Goal: Task Accomplishment & Management: Complete application form

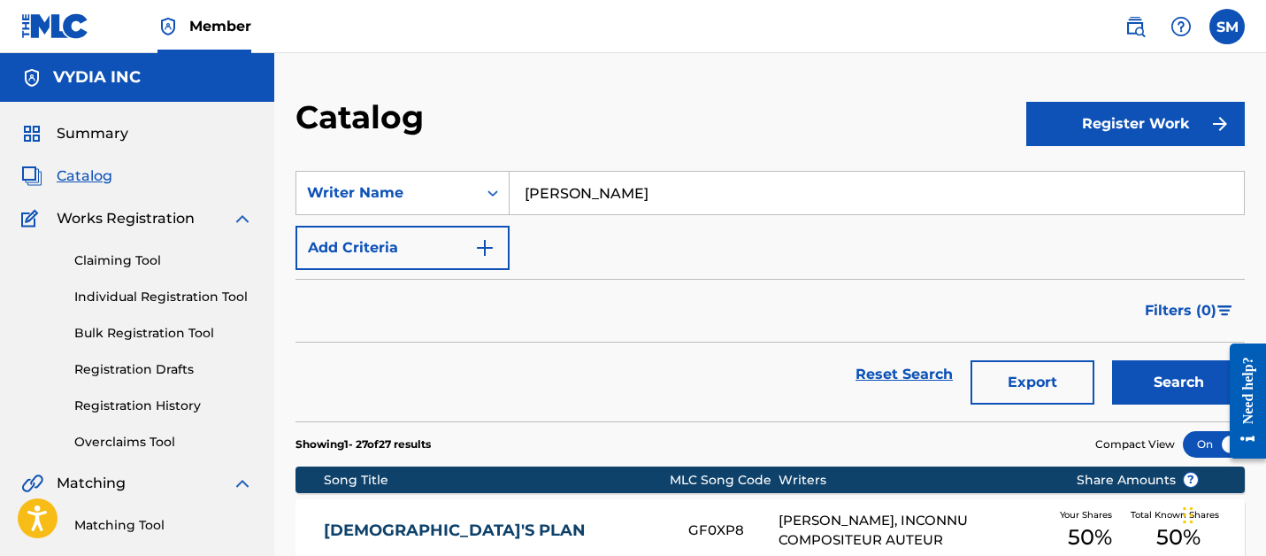
click at [1036, 375] on button "Export" at bounding box center [1032, 382] width 124 height 44
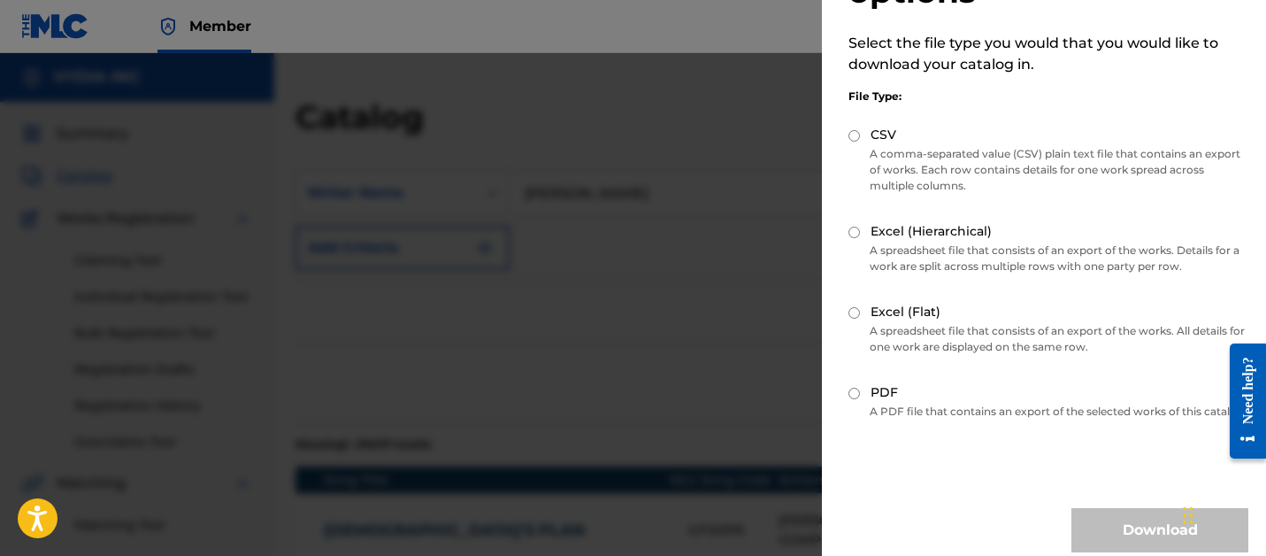
scroll to position [113, 0]
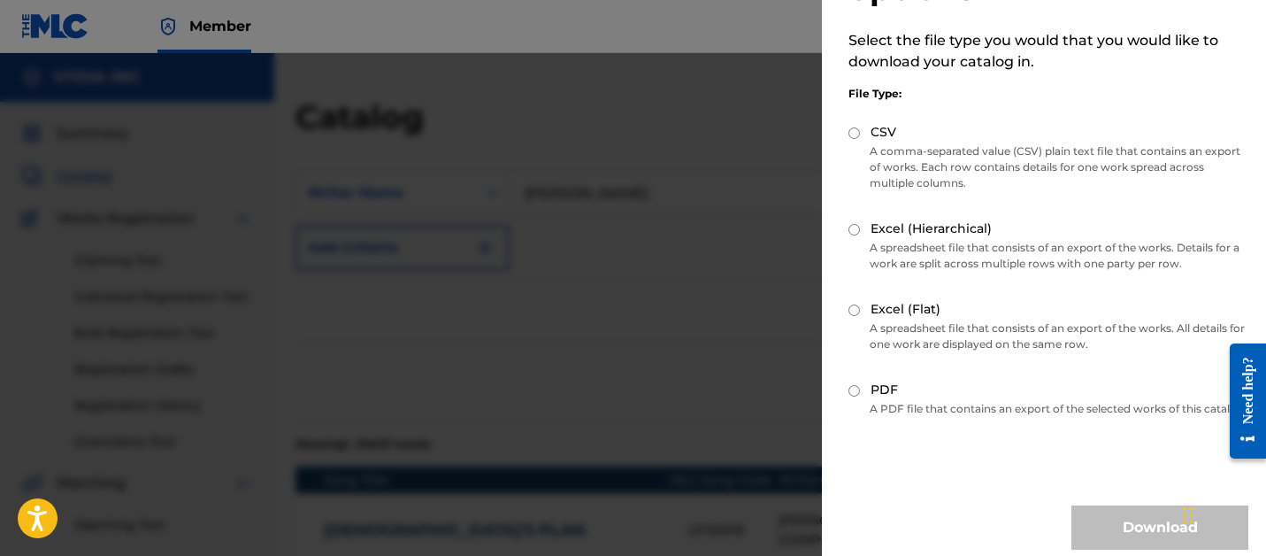
click at [856, 134] on input "CSV" at bounding box center [853, 132] width 11 height 11
radio input "true"
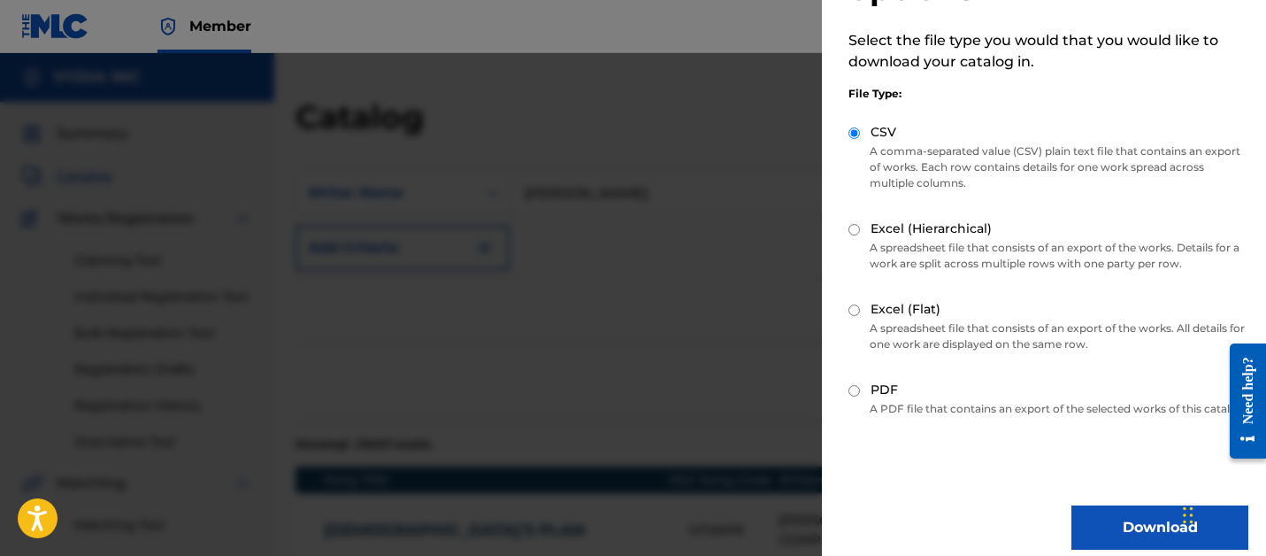
scroll to position [144, 0]
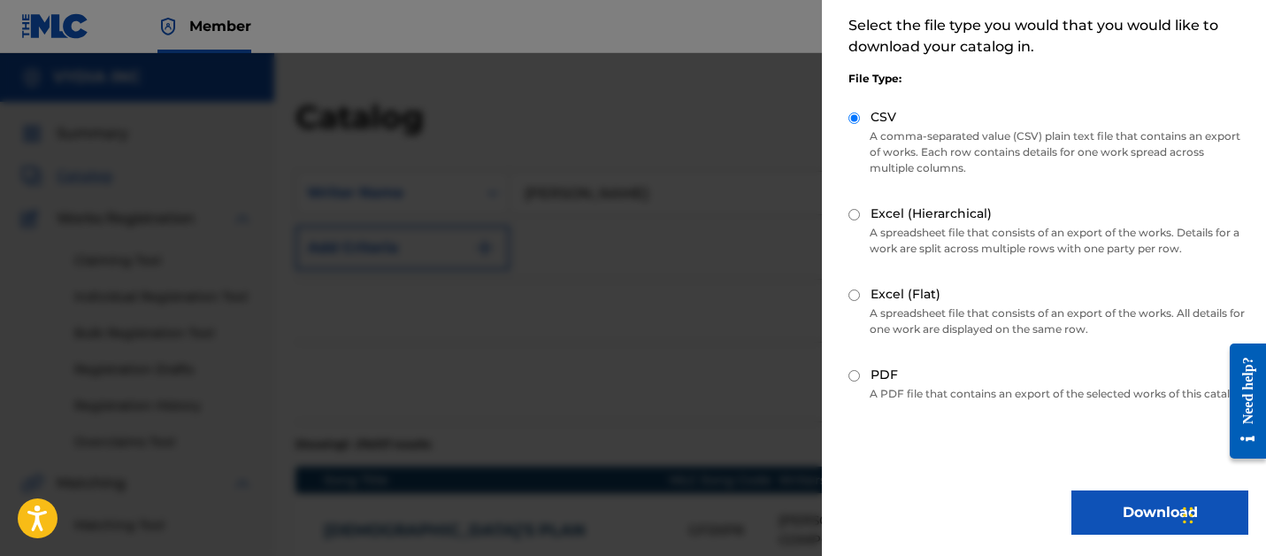
click at [1102, 502] on button "Download" at bounding box center [1159, 512] width 177 height 44
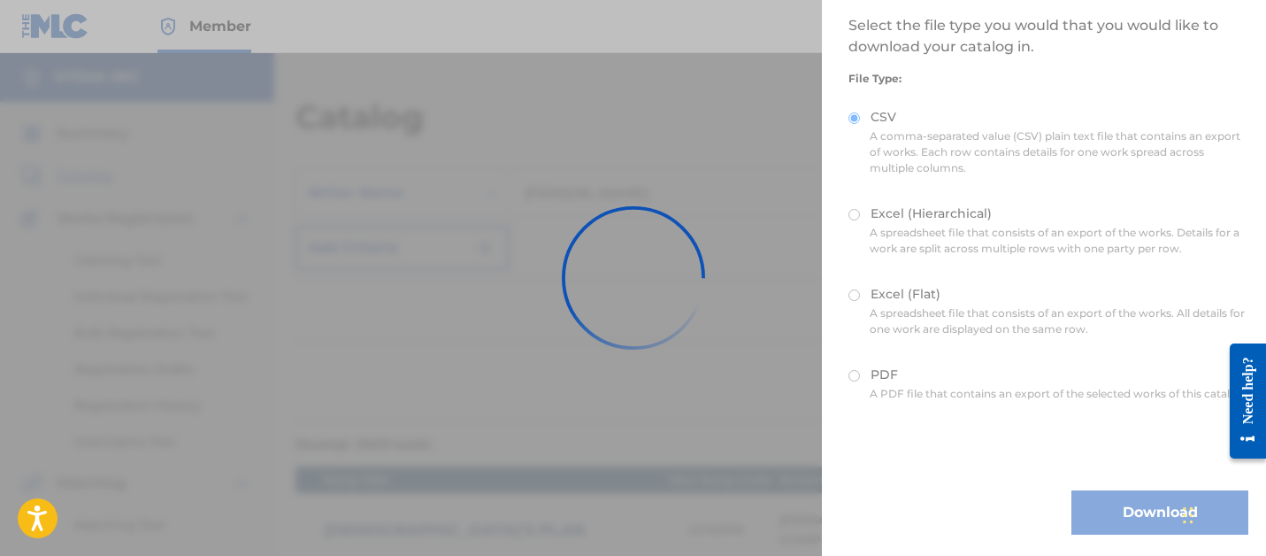
scroll to position [0, 0]
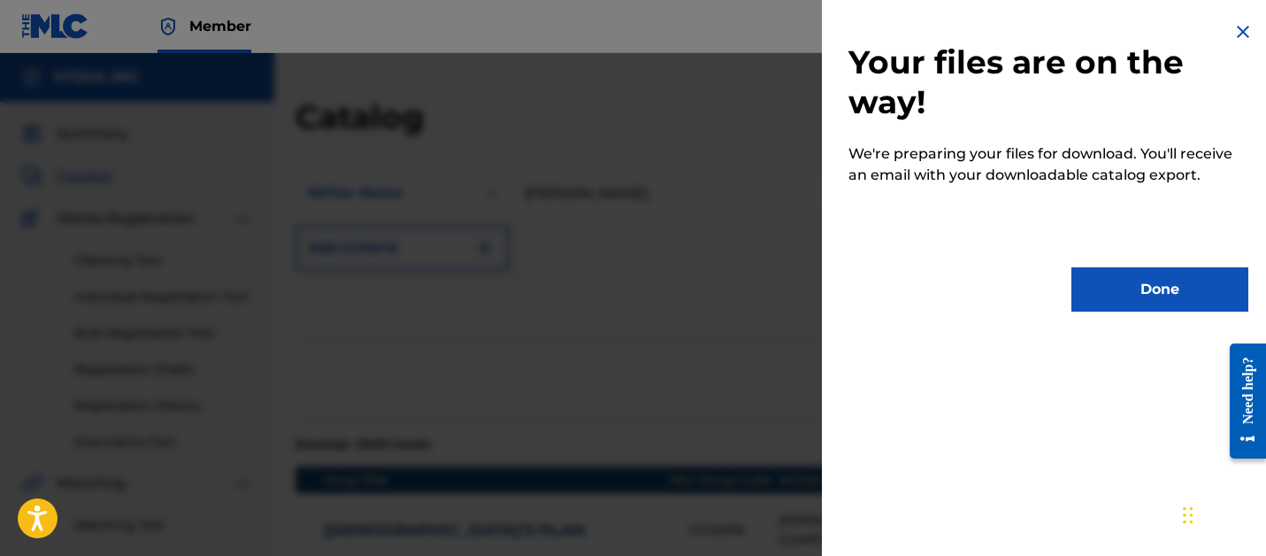
click at [1112, 274] on button "Done" at bounding box center [1159, 289] width 177 height 44
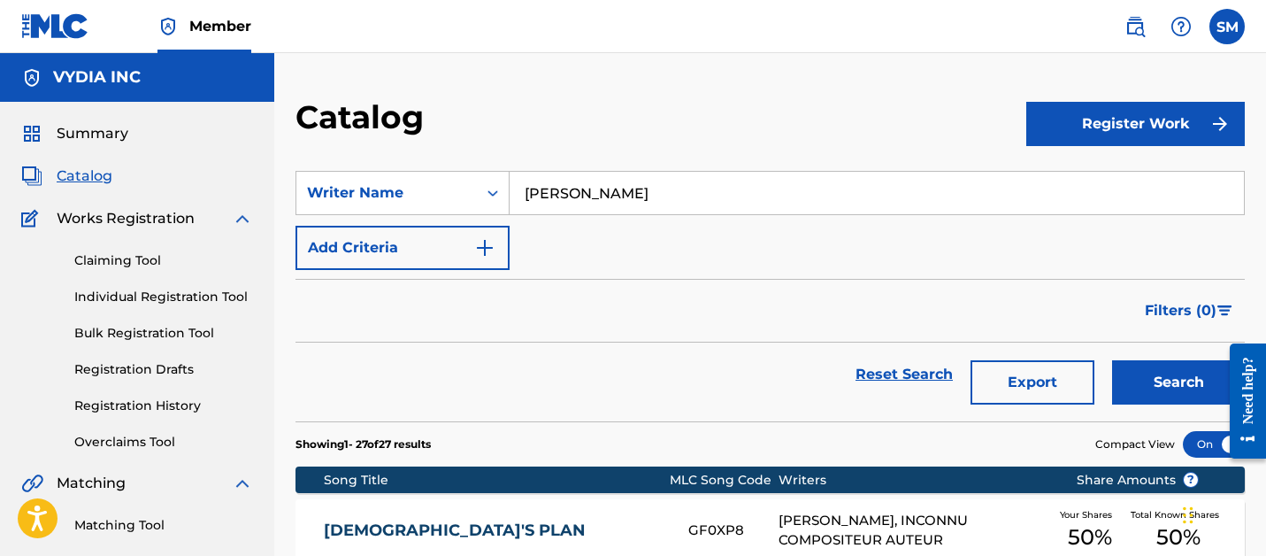
click at [133, 402] on link "Registration History" at bounding box center [163, 405] width 179 height 19
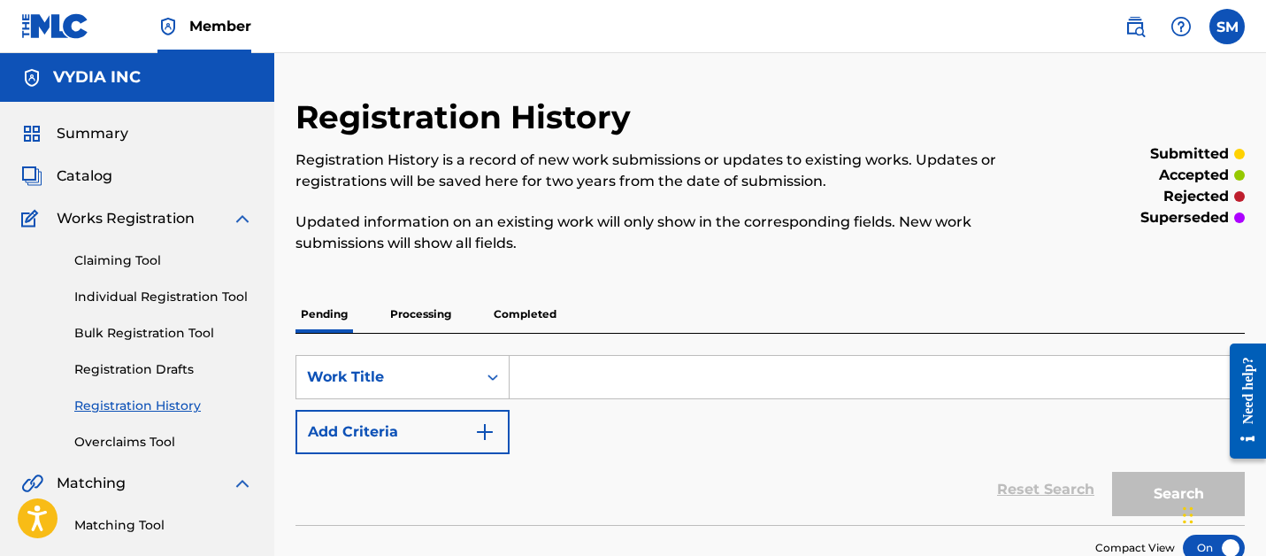
click at [522, 303] on p "Completed" at bounding box center [524, 313] width 73 height 37
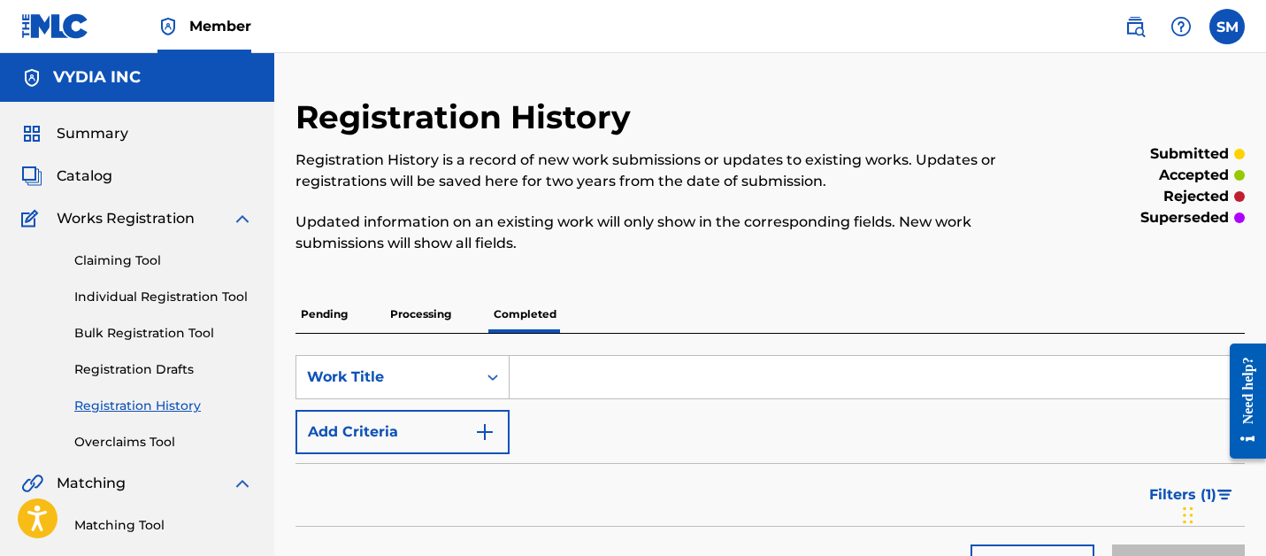
click at [559, 395] on input "Search Form" at bounding box center [877, 377] width 734 height 42
paste input "BURN THE BOATS"
type input "BURN THE BOATS"
click at [1112, 544] on button "Search" at bounding box center [1178, 566] width 133 height 44
click at [102, 177] on span "Catalog" at bounding box center [85, 175] width 56 height 21
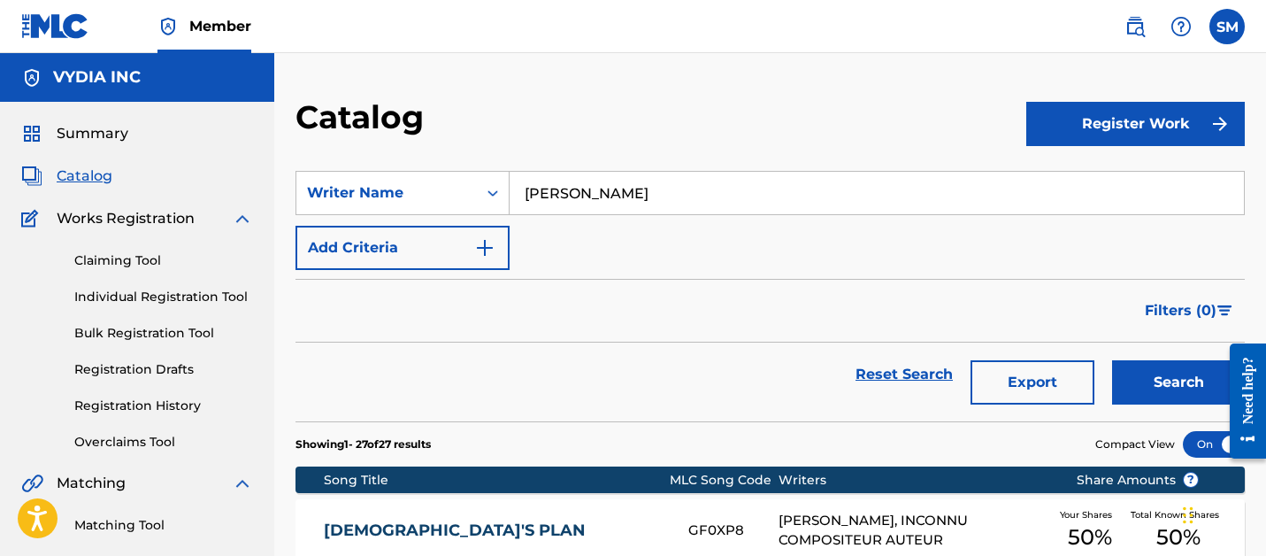
click at [142, 295] on link "Individual Registration Tool" at bounding box center [163, 296] width 179 height 19
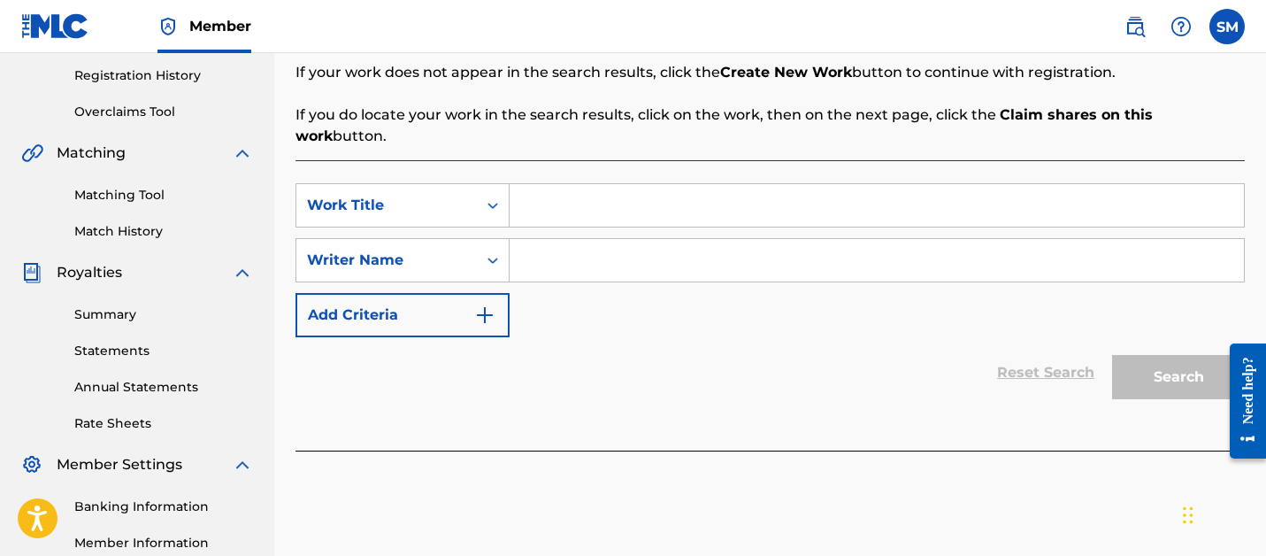
scroll to position [328, 0]
click at [459, 197] on div "Work Title" at bounding box center [386, 207] width 180 height 34
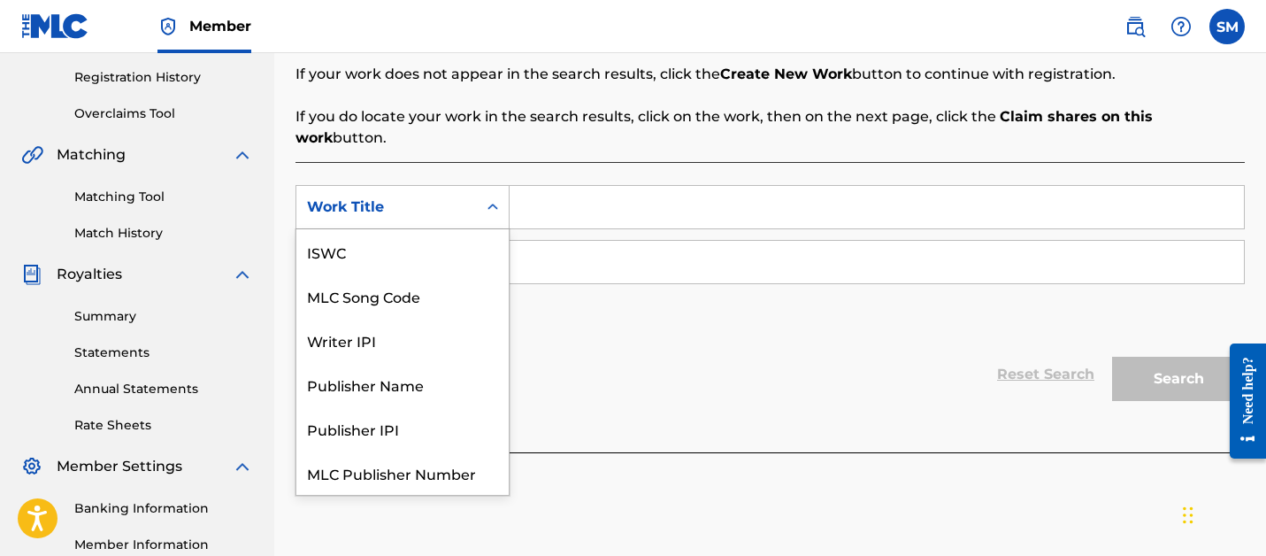
scroll to position [0, 0]
click at [592, 197] on input "Search Form" at bounding box center [877, 207] width 734 height 42
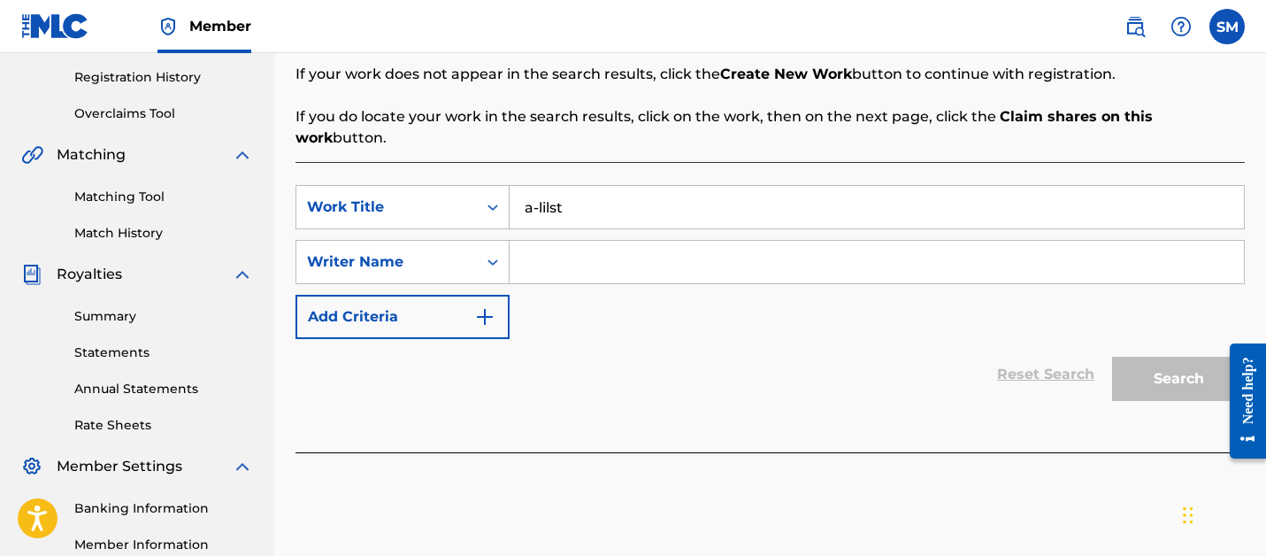
click at [585, 196] on input "a-lilst" at bounding box center [877, 207] width 734 height 42
type input "a-list"
paste input "[PERSON_NAME]"
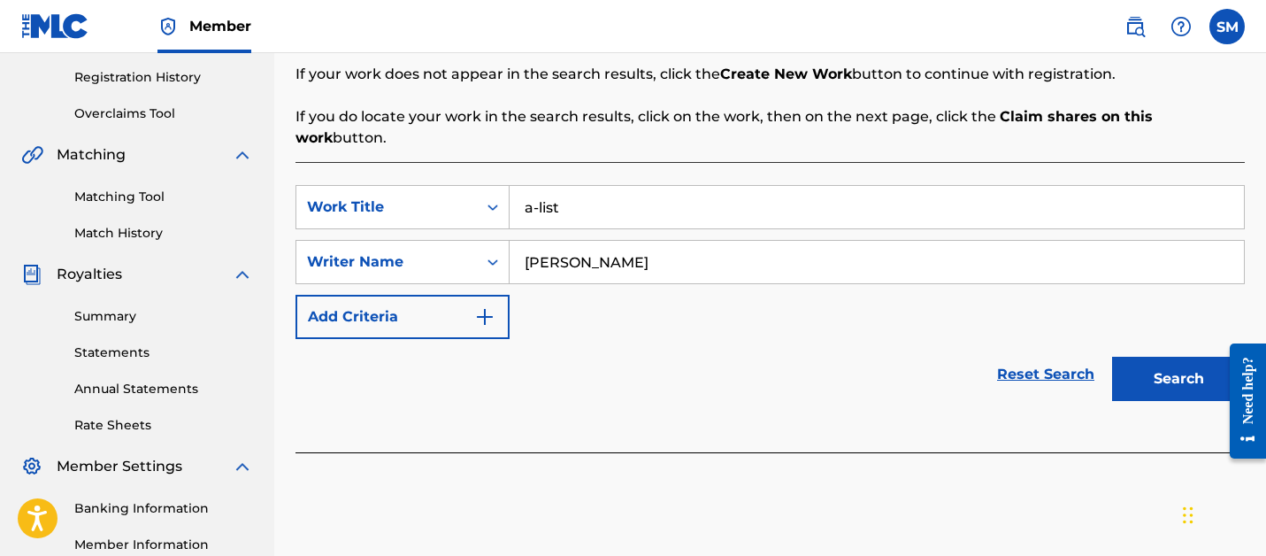
type input "[PERSON_NAME]"
click at [1112, 356] on button "Search" at bounding box center [1178, 378] width 133 height 44
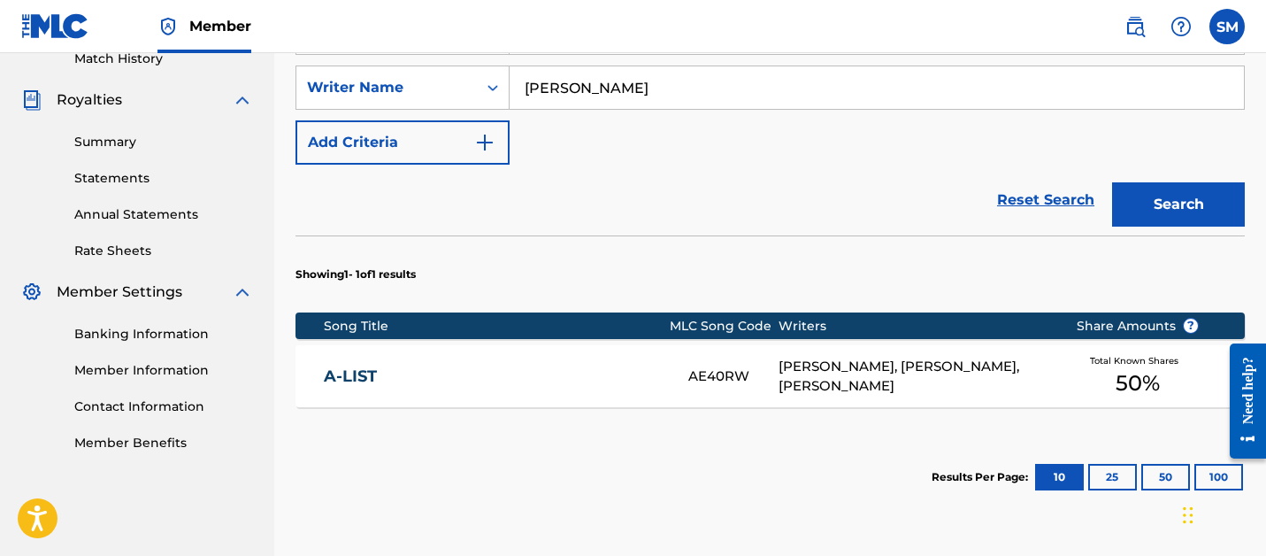
scroll to position [506, 0]
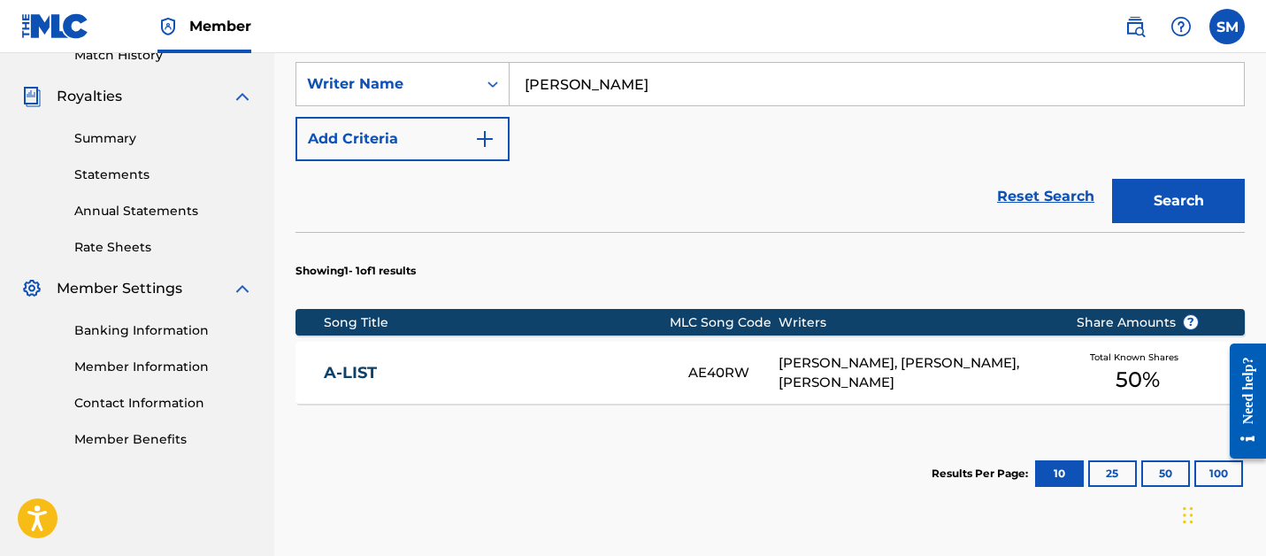
click at [819, 353] on div "[PERSON_NAME], [PERSON_NAME], [PERSON_NAME]" at bounding box center [913, 373] width 271 height 40
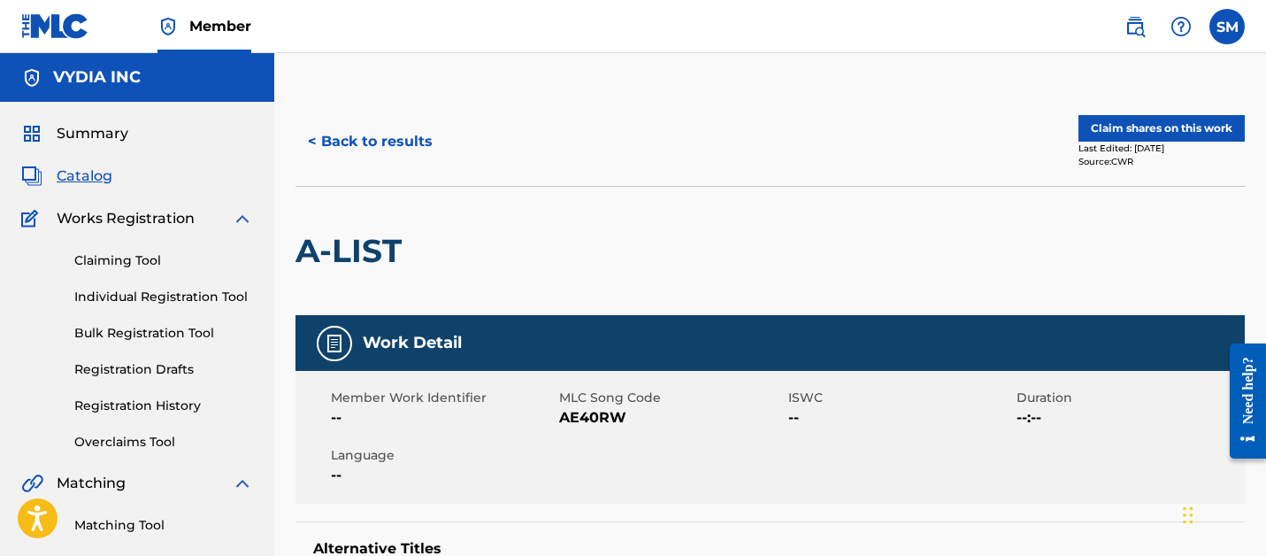
click at [593, 410] on span "AE40RW" at bounding box center [671, 417] width 224 height 21
click at [592, 410] on span "AE40RW" at bounding box center [671, 417] width 224 height 21
copy span "AE40RW"
click at [142, 249] on div "Claiming Tool Individual Registration Tool Bulk Registration Tool Registration …" at bounding box center [137, 340] width 232 height 222
click at [142, 253] on link "Claiming Tool" at bounding box center [163, 260] width 179 height 19
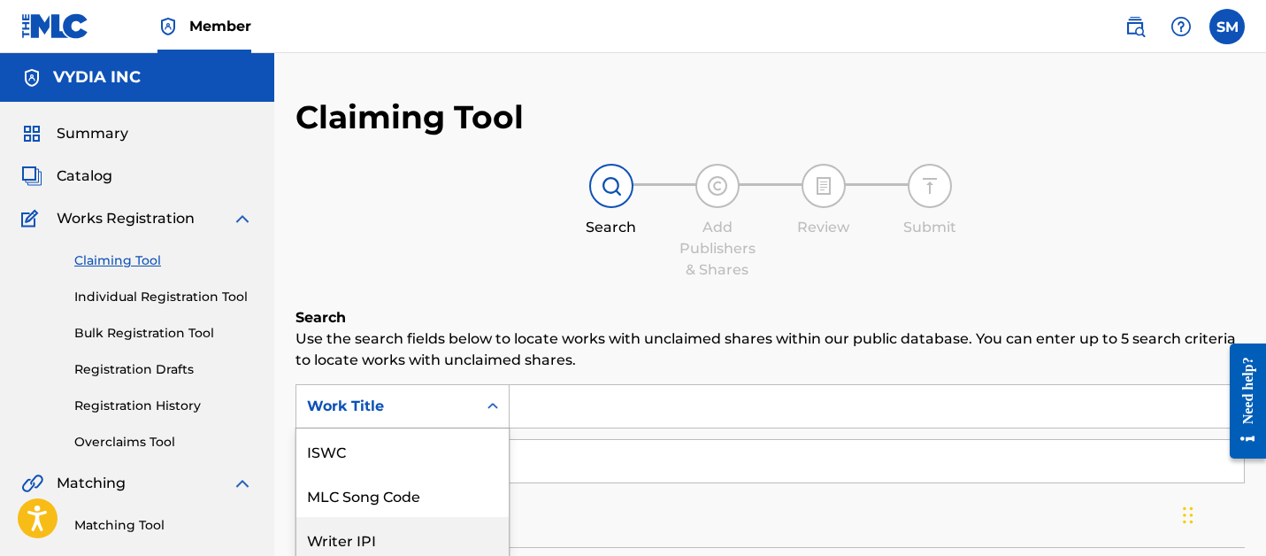
click at [453, 410] on div "Writer IPI, 3 of 7. 7 results available. Use Up and Down to choose options, pre…" at bounding box center [402, 406] width 214 height 44
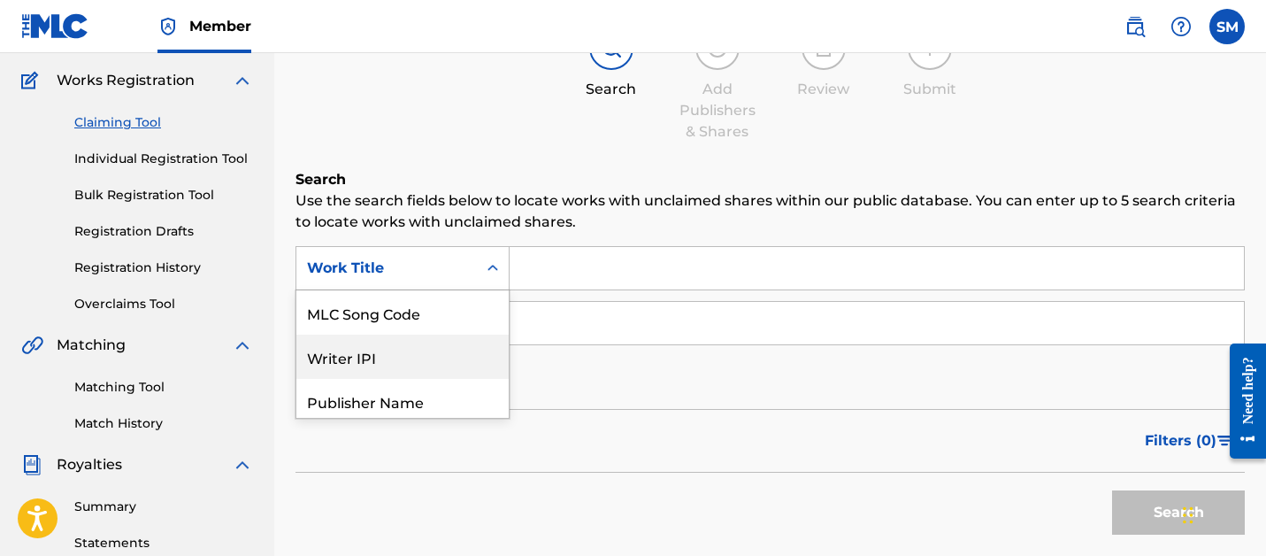
scroll to position [139, 0]
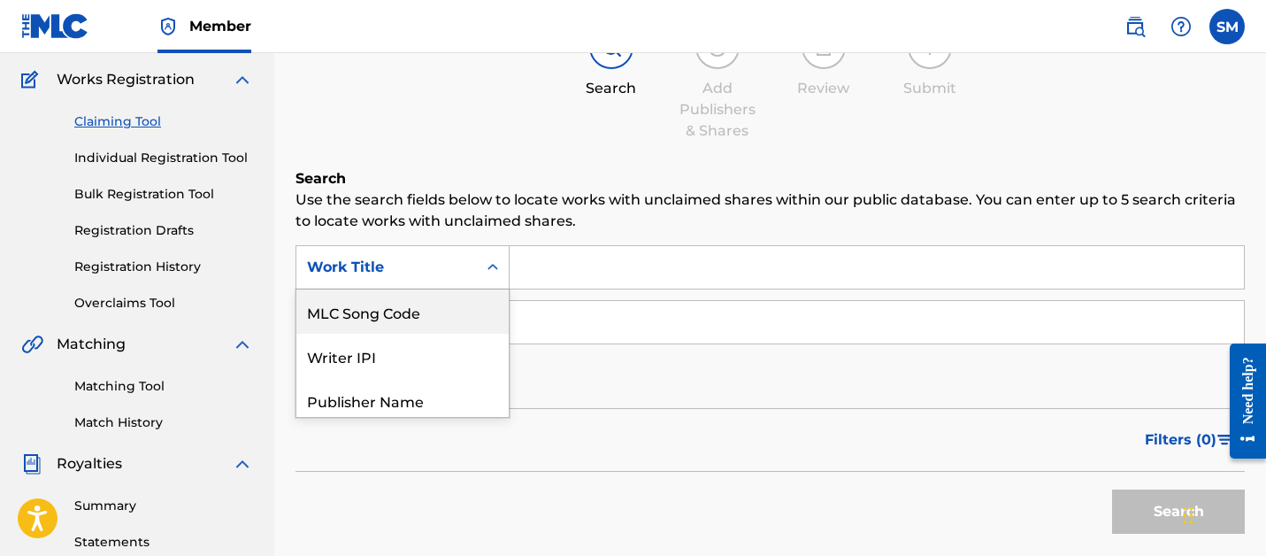
click at [421, 300] on div "MLC Song Code" at bounding box center [402, 311] width 212 height 44
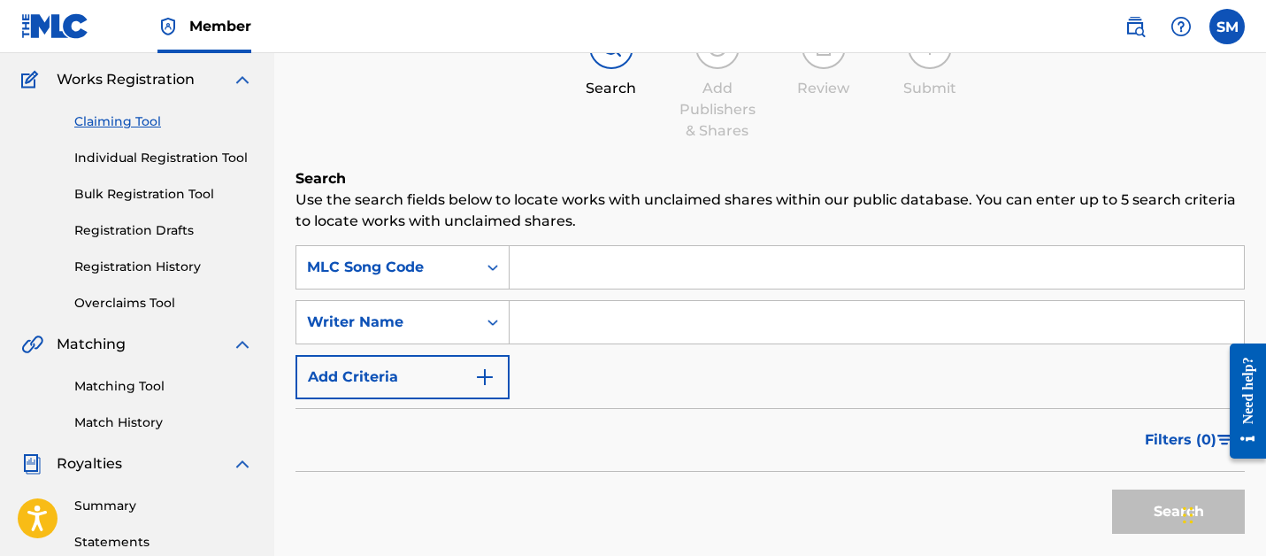
click at [572, 262] on input "Search Form" at bounding box center [877, 267] width 734 height 42
paste input "AE40RW"
type input "AE40RW"
click at [1112, 489] on button "Search" at bounding box center [1178, 511] width 133 height 44
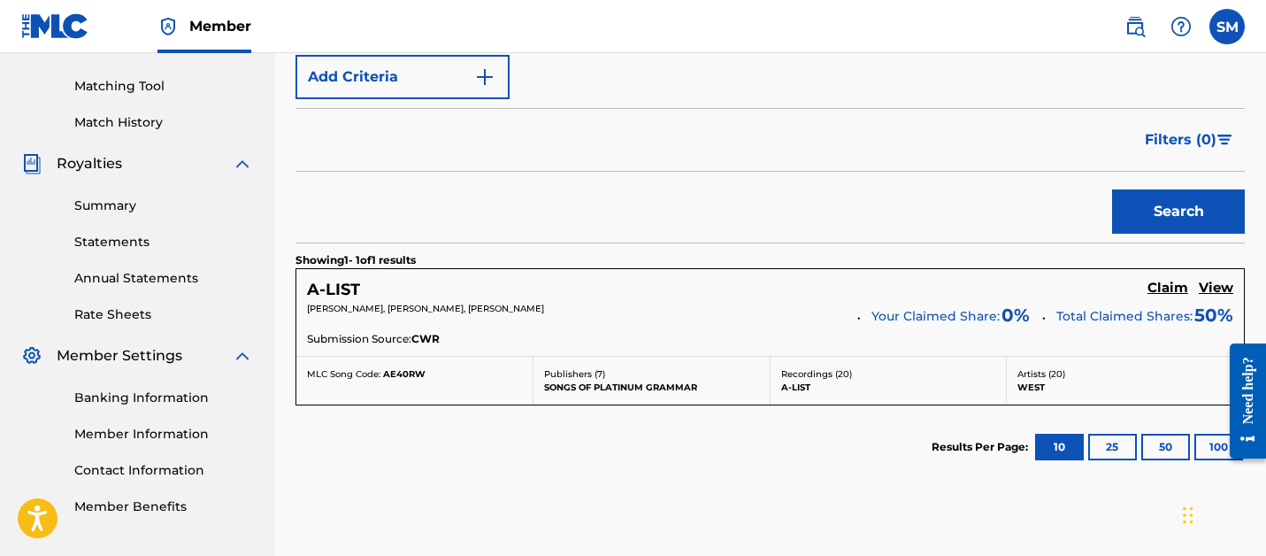
scroll to position [510, 0]
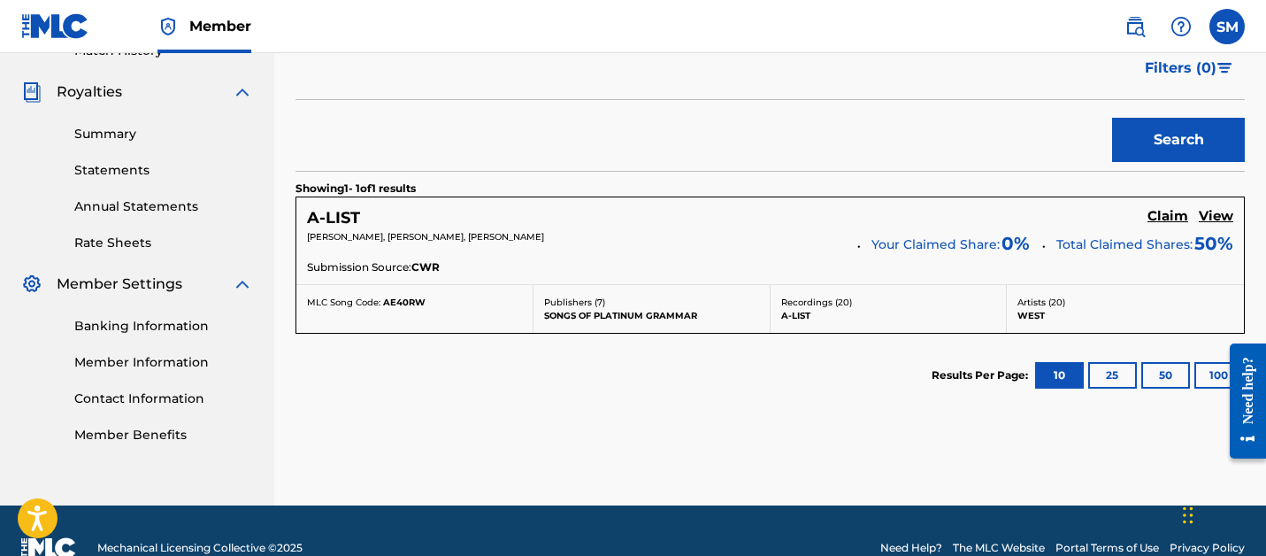
click at [1168, 212] on h5 "Claim" at bounding box center [1167, 216] width 41 height 17
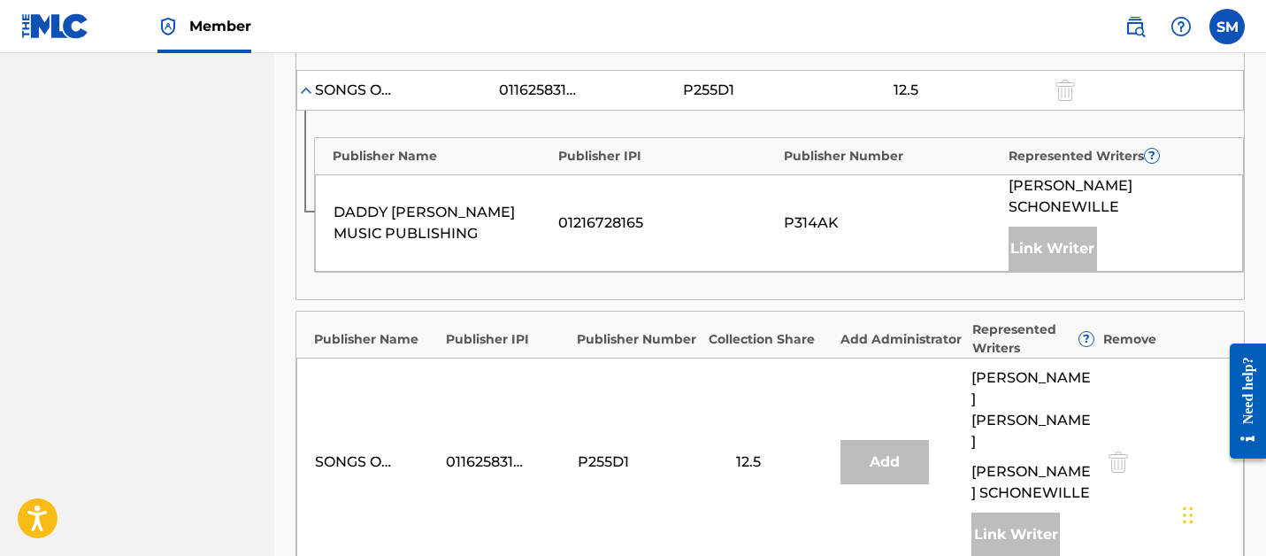
scroll to position [1398, 0]
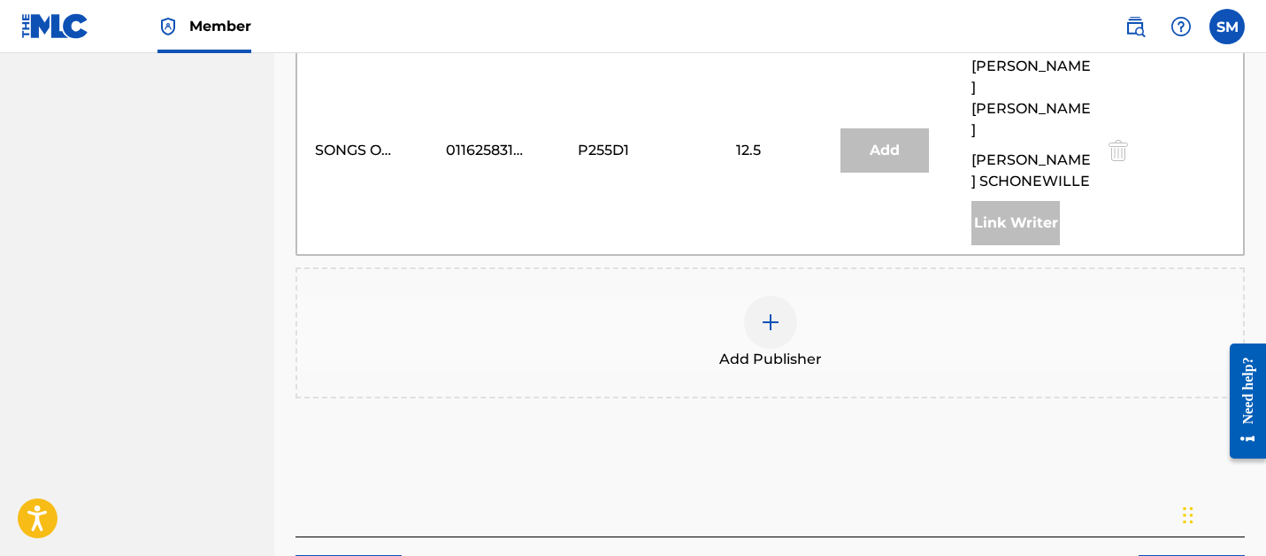
click at [775, 295] on div at bounding box center [770, 321] width 53 height 53
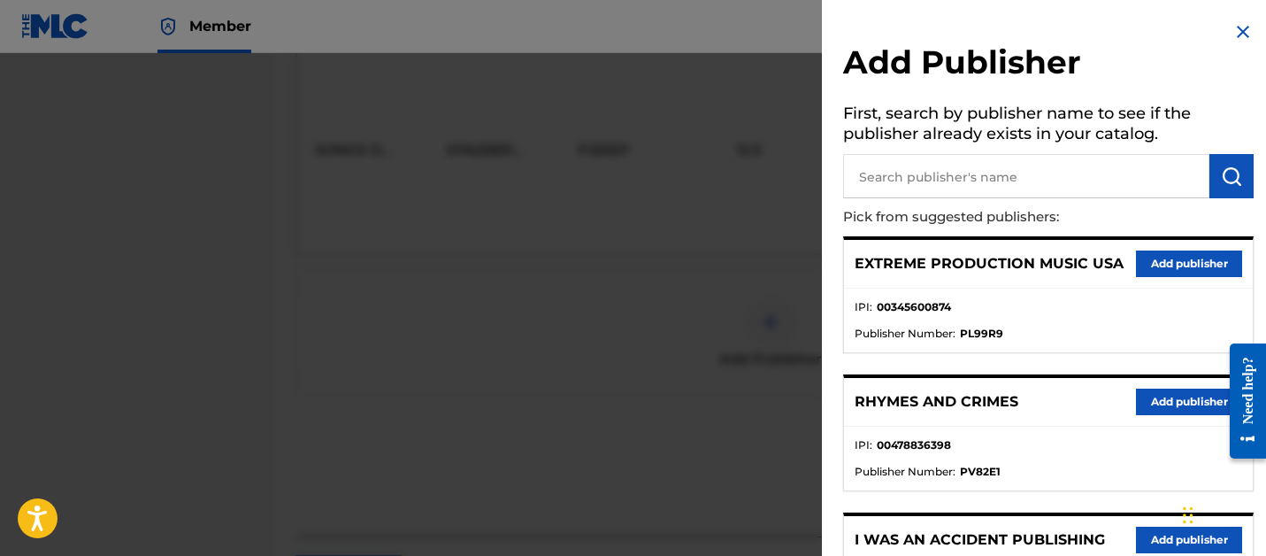
click at [1009, 183] on input "text" at bounding box center [1026, 176] width 366 height 44
type input "songs of vydia"
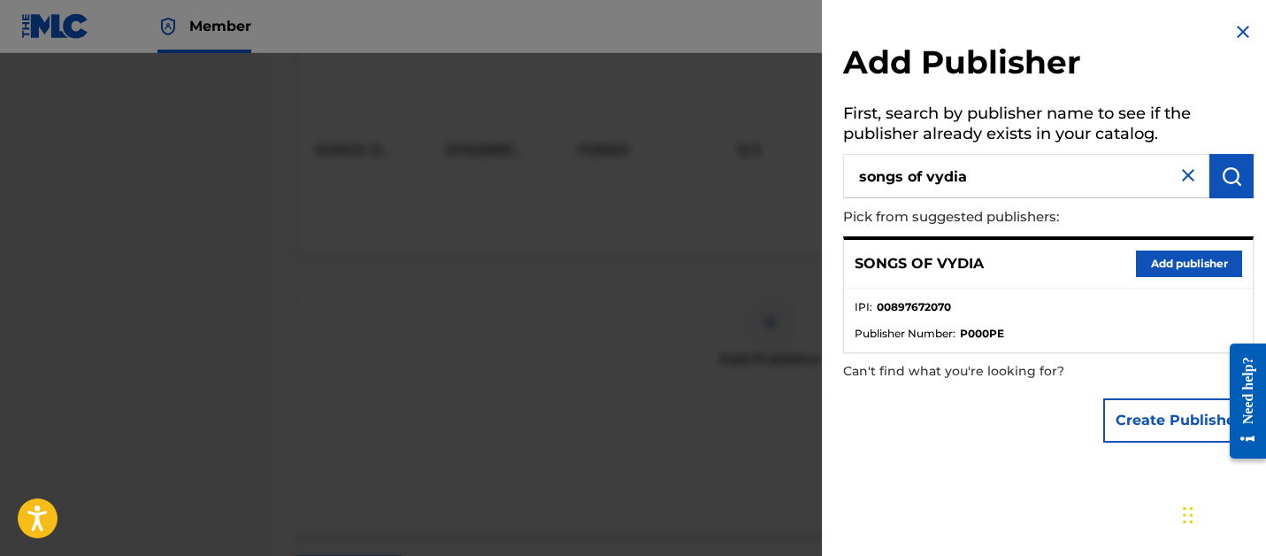
click at [1145, 258] on button "Add publisher" at bounding box center [1189, 263] width 106 height 27
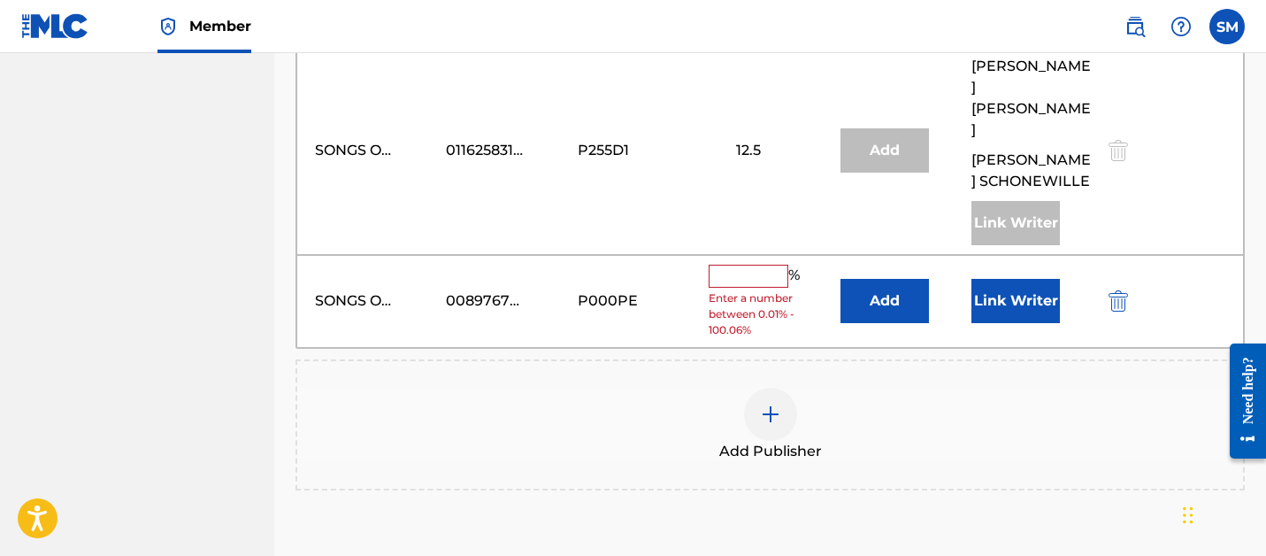
click at [762, 264] on input "text" at bounding box center [749, 275] width 80 height 23
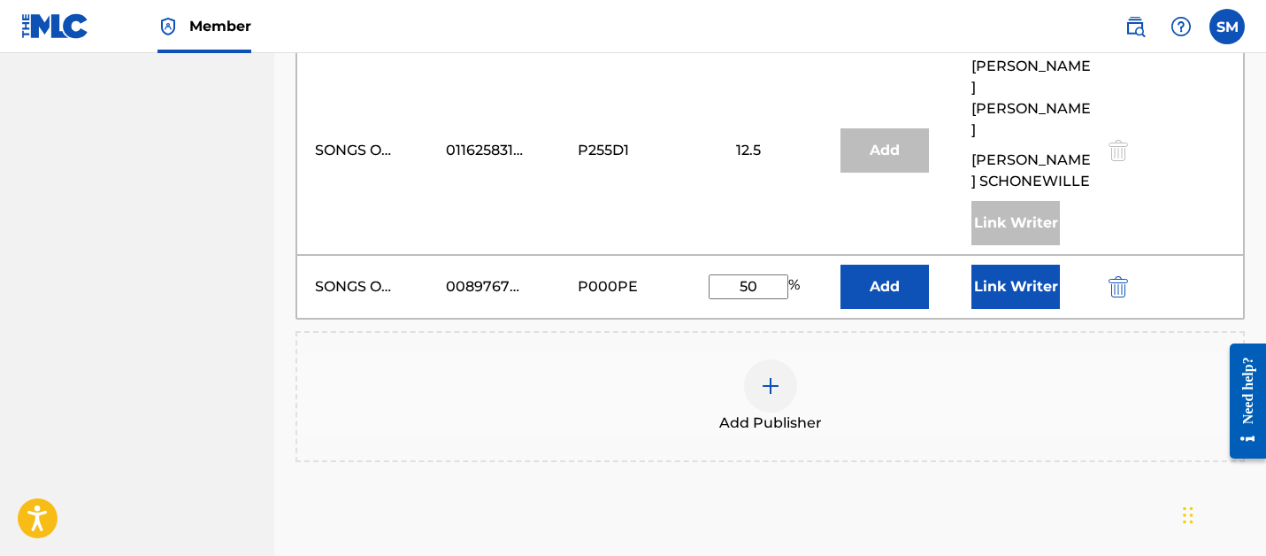
type input "50"
click at [1000, 264] on button "Link Writer" at bounding box center [1015, 286] width 88 height 44
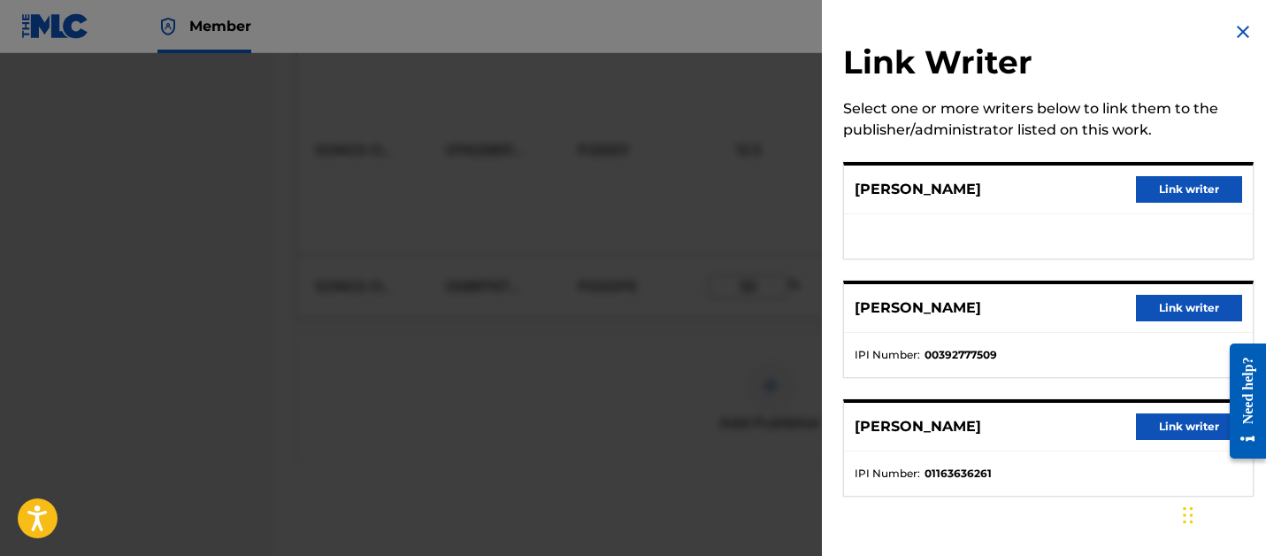
click at [1198, 188] on button "Link writer" at bounding box center [1189, 189] width 106 height 27
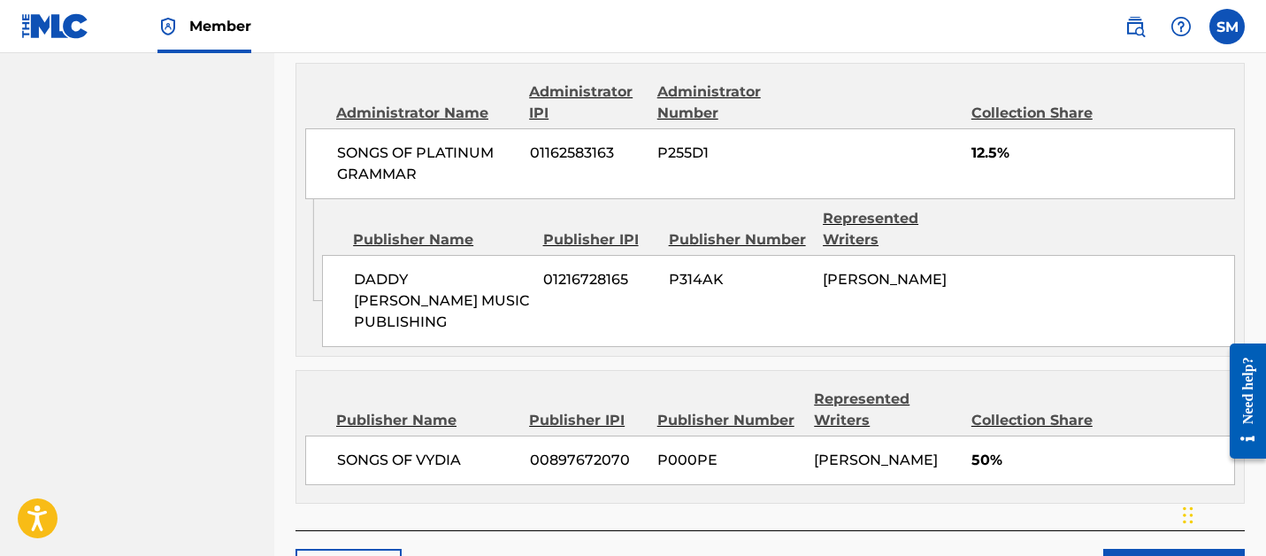
scroll to position [1613, 0]
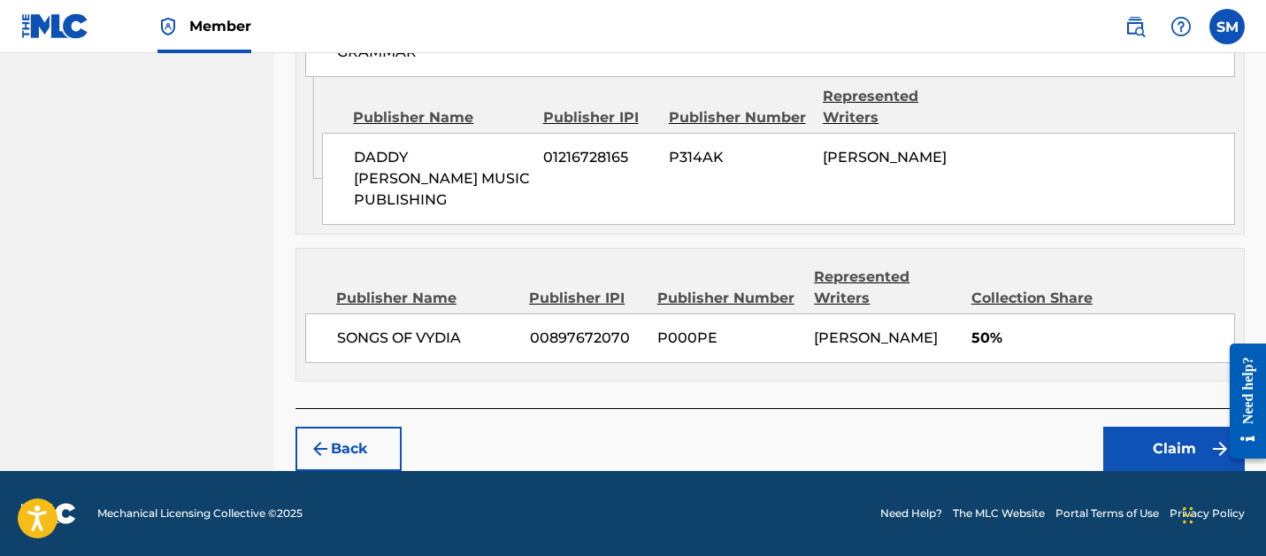
click at [1204, 433] on button "Claim" at bounding box center [1174, 448] width 142 height 44
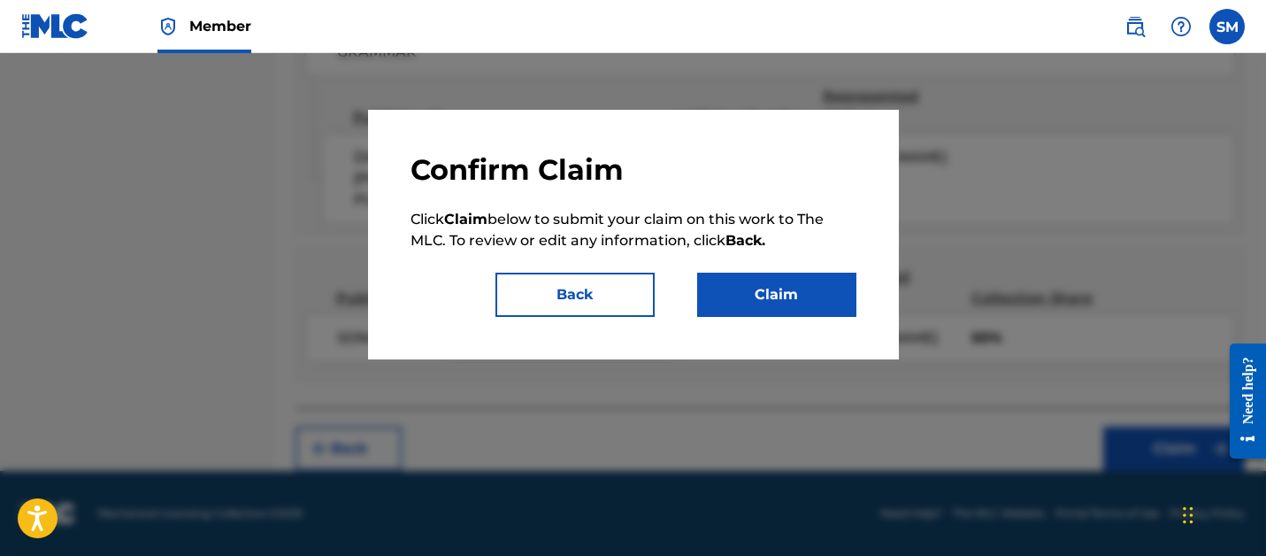
click at [840, 287] on button "Claim" at bounding box center [776, 294] width 159 height 44
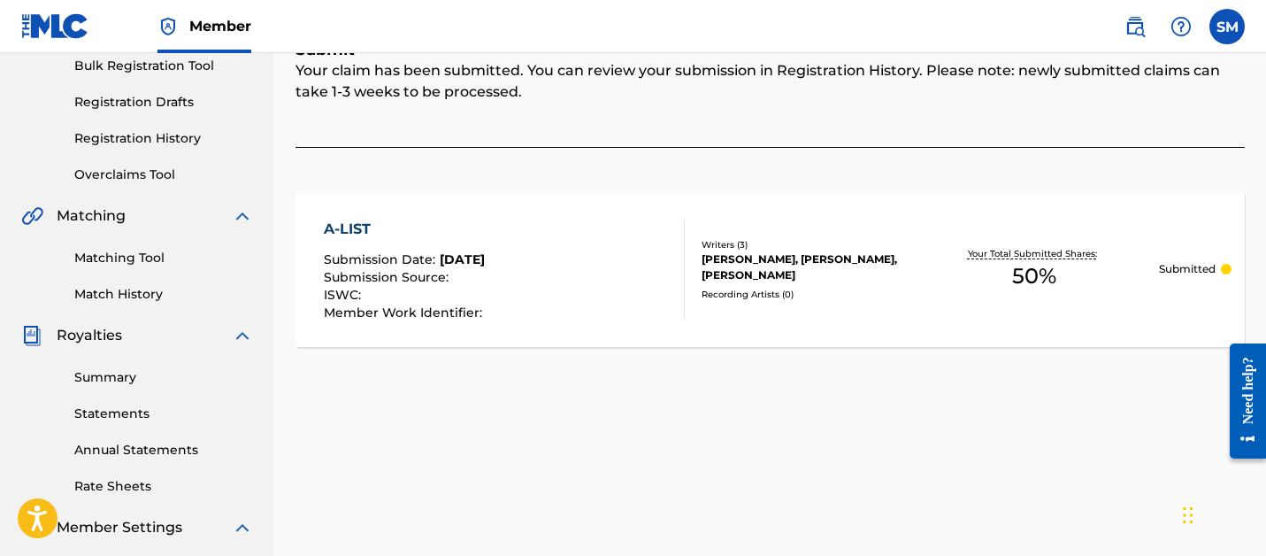
scroll to position [257, 0]
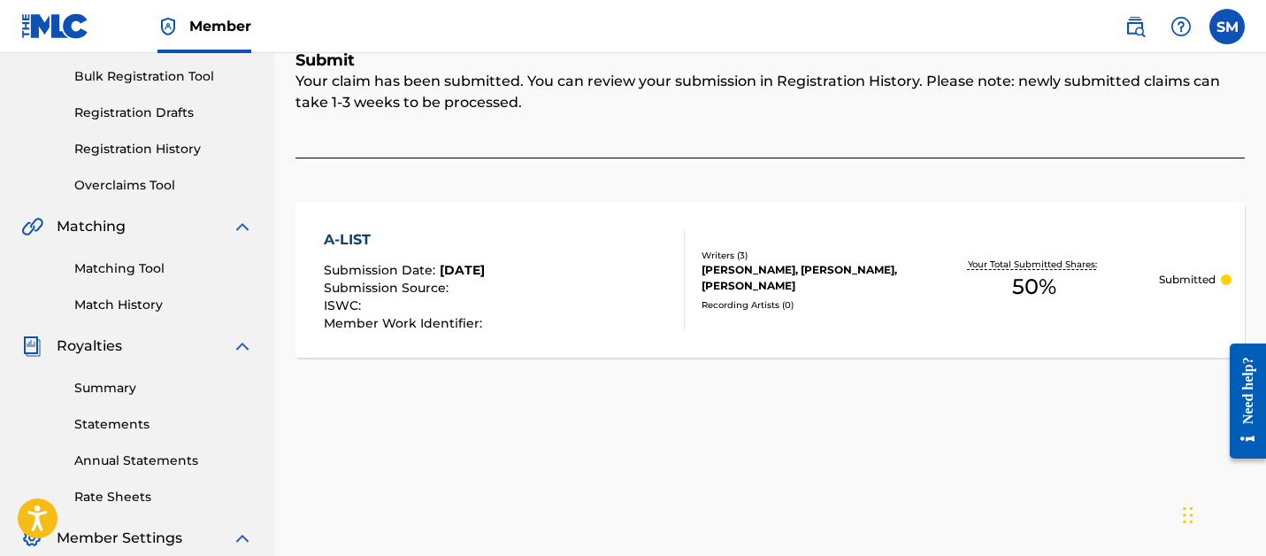
click at [154, 145] on link "Registration History" at bounding box center [163, 149] width 179 height 19
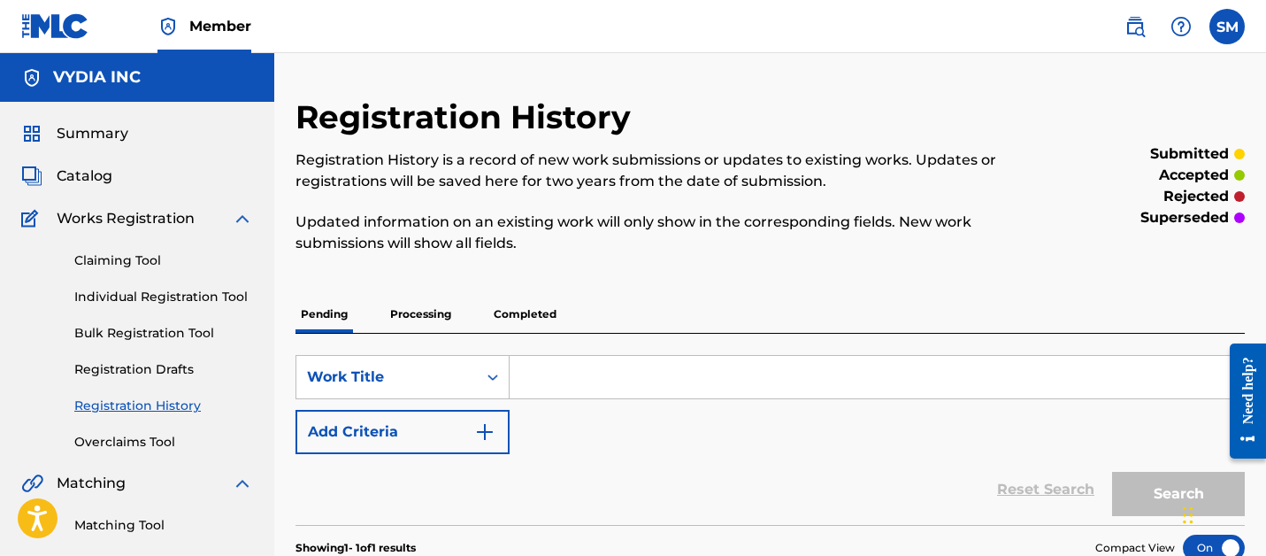
click at [144, 300] on link "Individual Registration Tool" at bounding box center [163, 296] width 179 height 19
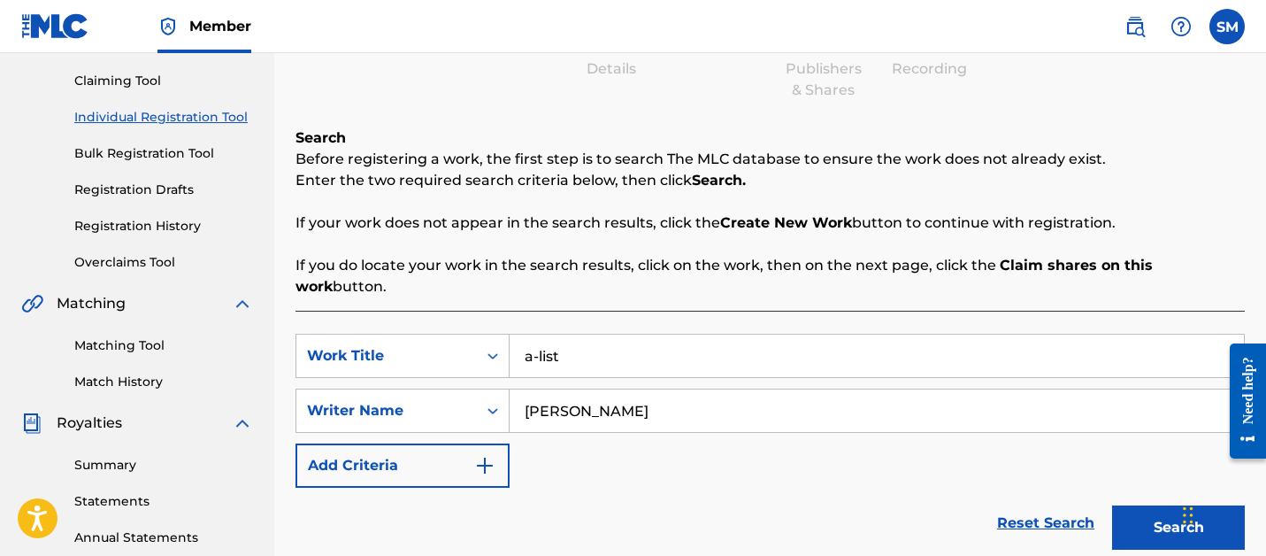
scroll to position [189, 0]
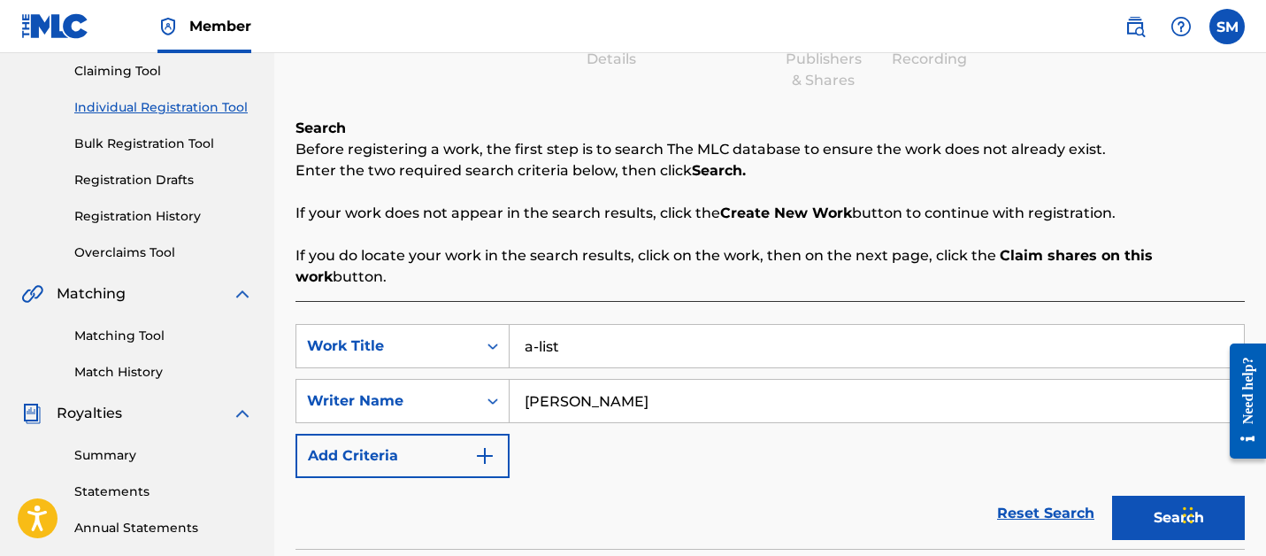
click at [594, 325] on input "a-list" at bounding box center [877, 346] width 734 height 42
type input "burn the boats"
click at [1112, 495] on button "Search" at bounding box center [1178, 517] width 133 height 44
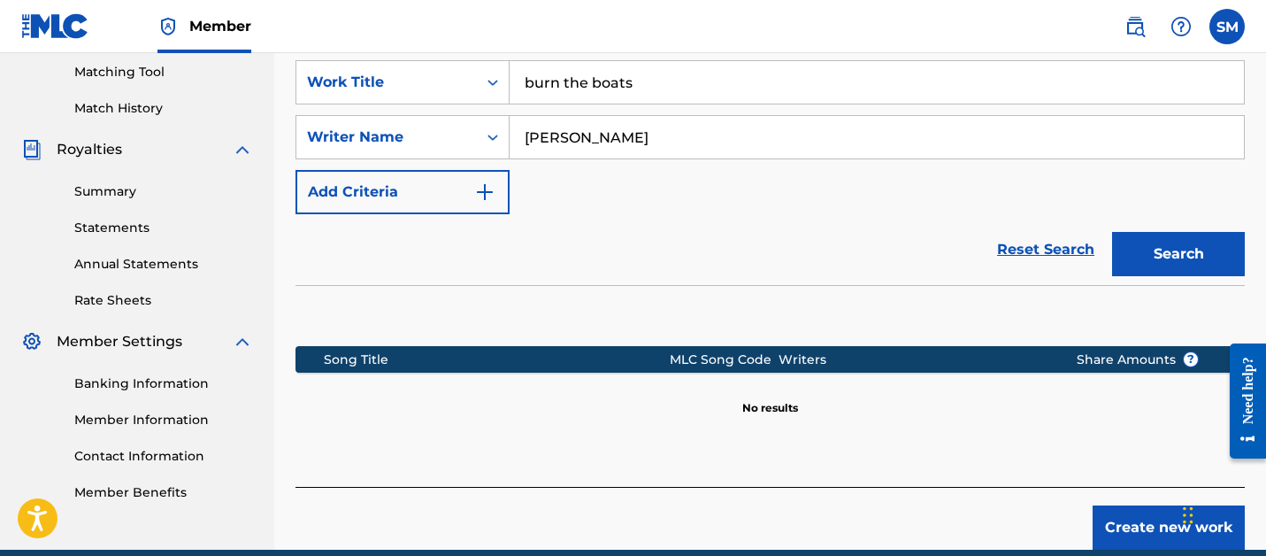
scroll to position [435, 0]
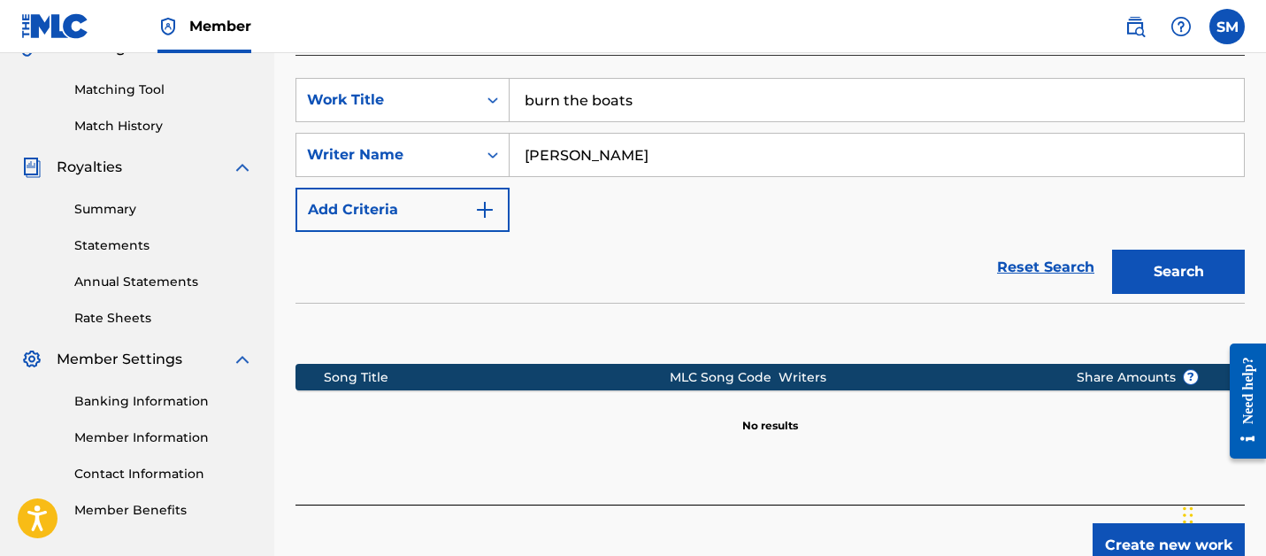
click at [1121, 523] on button "Create new work" at bounding box center [1168, 545] width 152 height 44
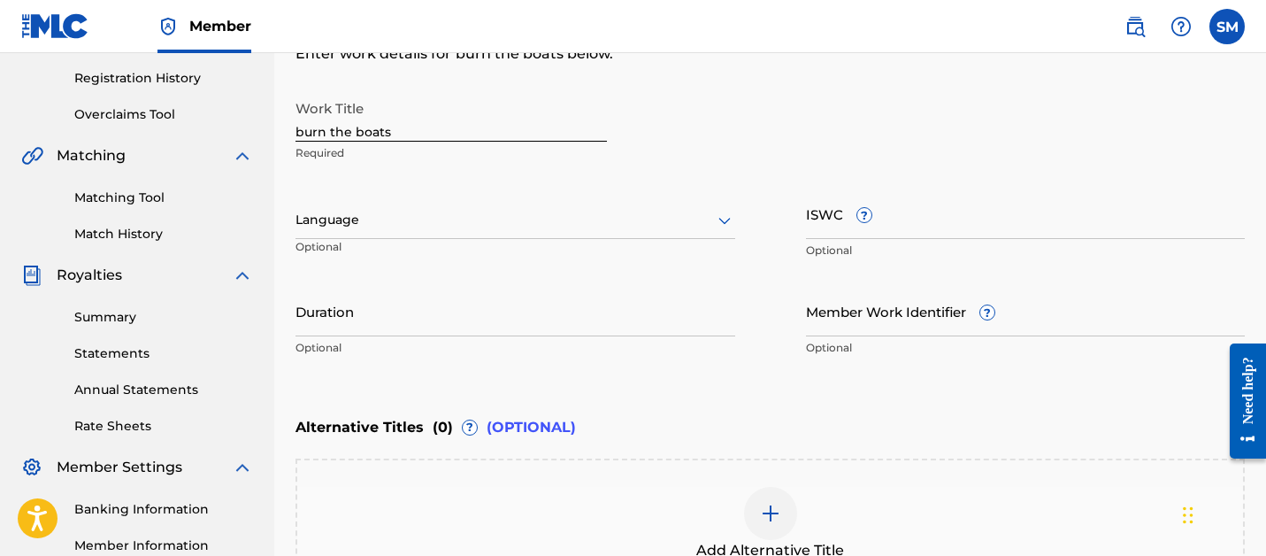
scroll to position [313, 0]
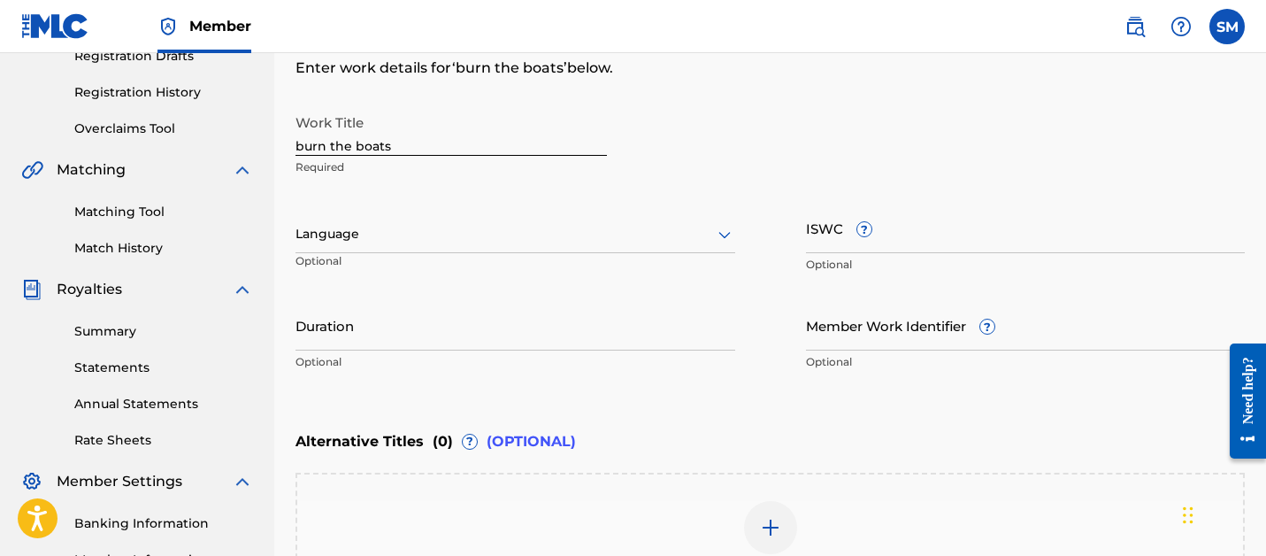
click at [356, 145] on input "burn the boats" at bounding box center [450, 130] width 311 height 50
click at [356, 144] on input "burn the boats" at bounding box center [450, 130] width 311 height 50
type input "BURN THE BOATS"
click at [848, 336] on input "Member Work Identifier ?" at bounding box center [1026, 325] width 440 height 50
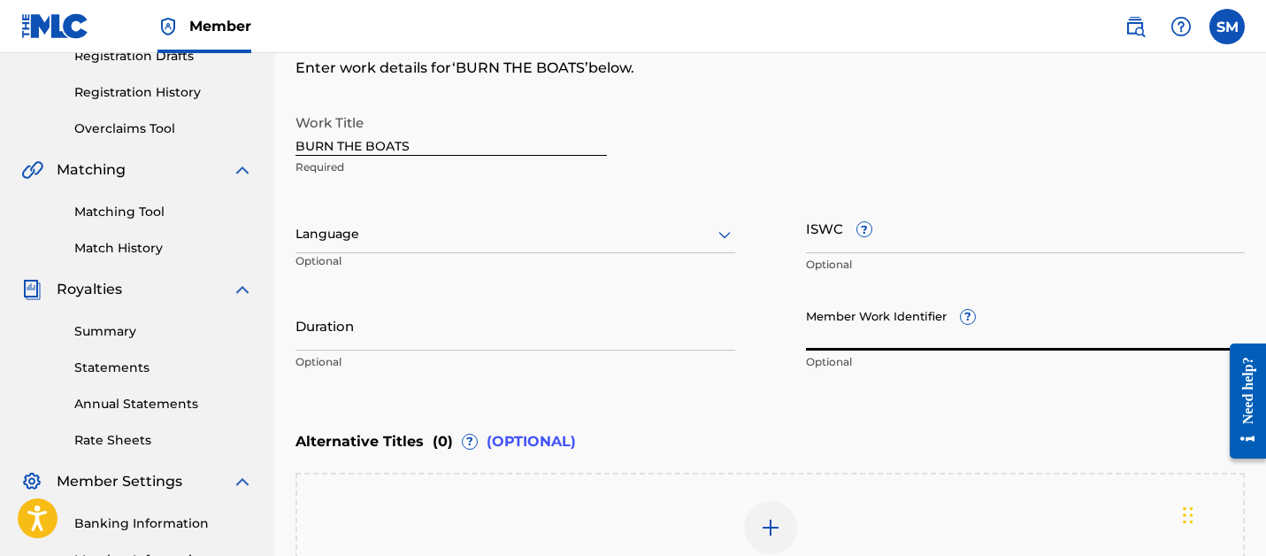
paste input "feb712bf92e92dad"
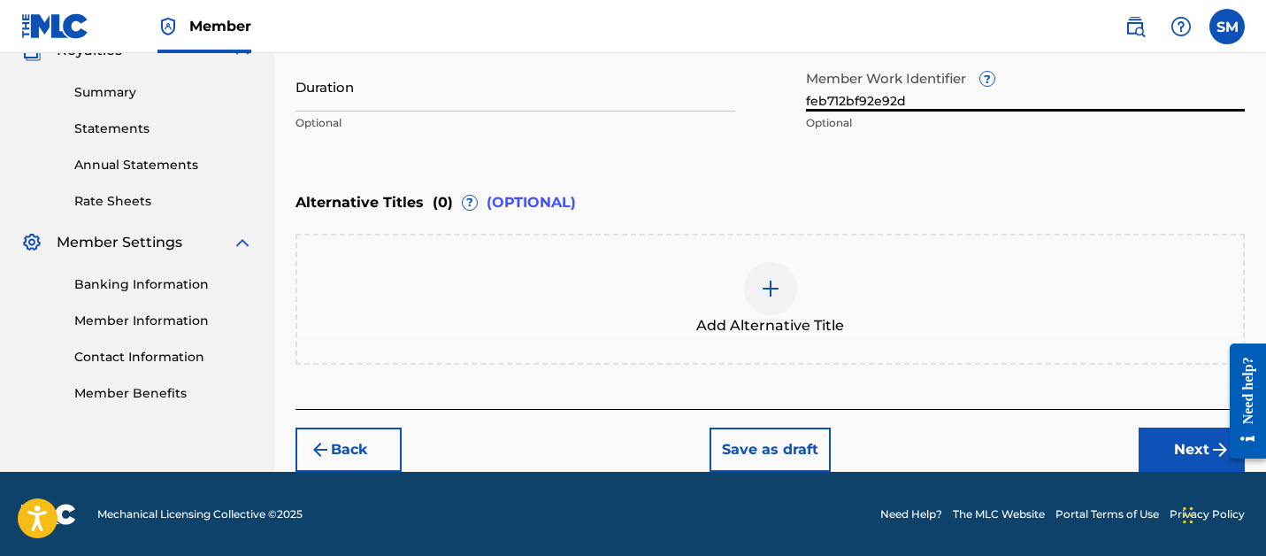
type input "feb712bf92e92d"
click at [1179, 446] on button "Next" at bounding box center [1191, 449] width 106 height 44
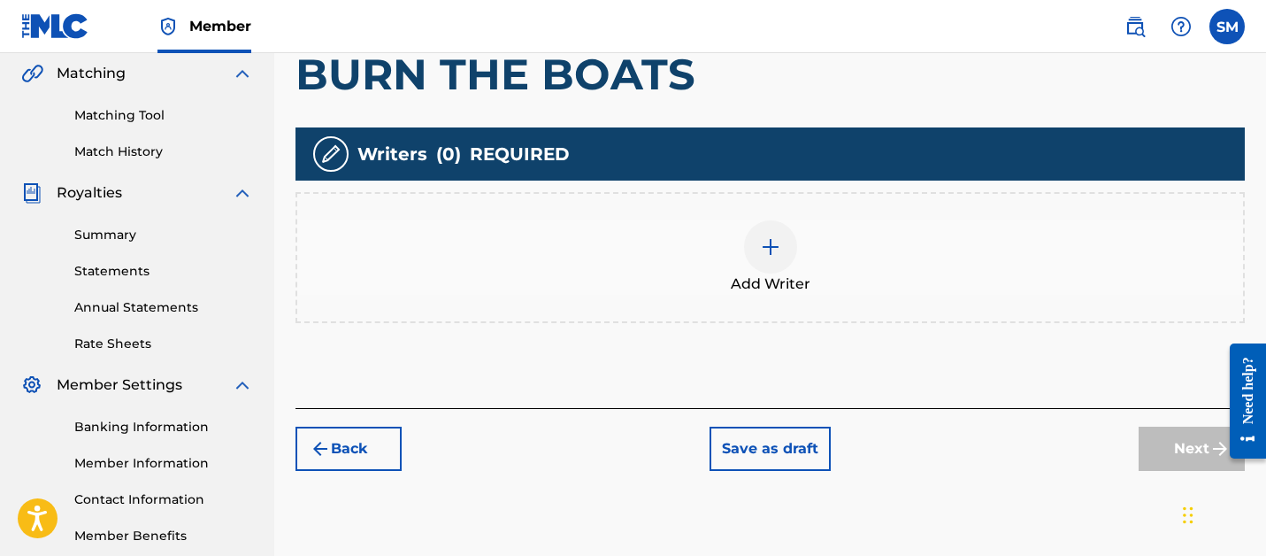
scroll to position [505, 0]
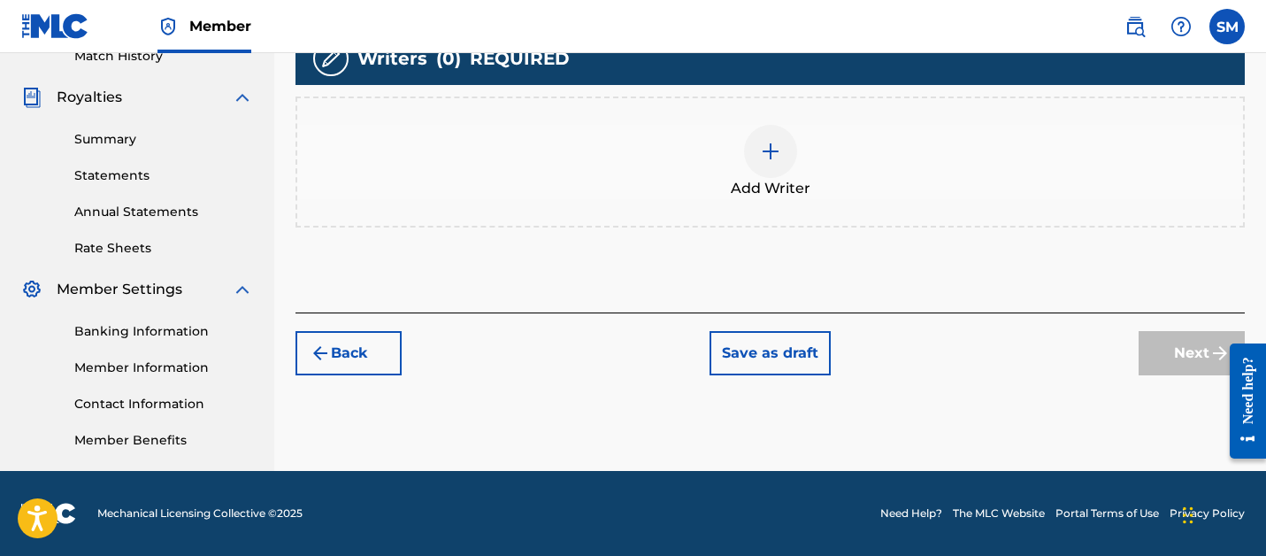
click at [760, 147] on img at bounding box center [770, 151] width 21 height 21
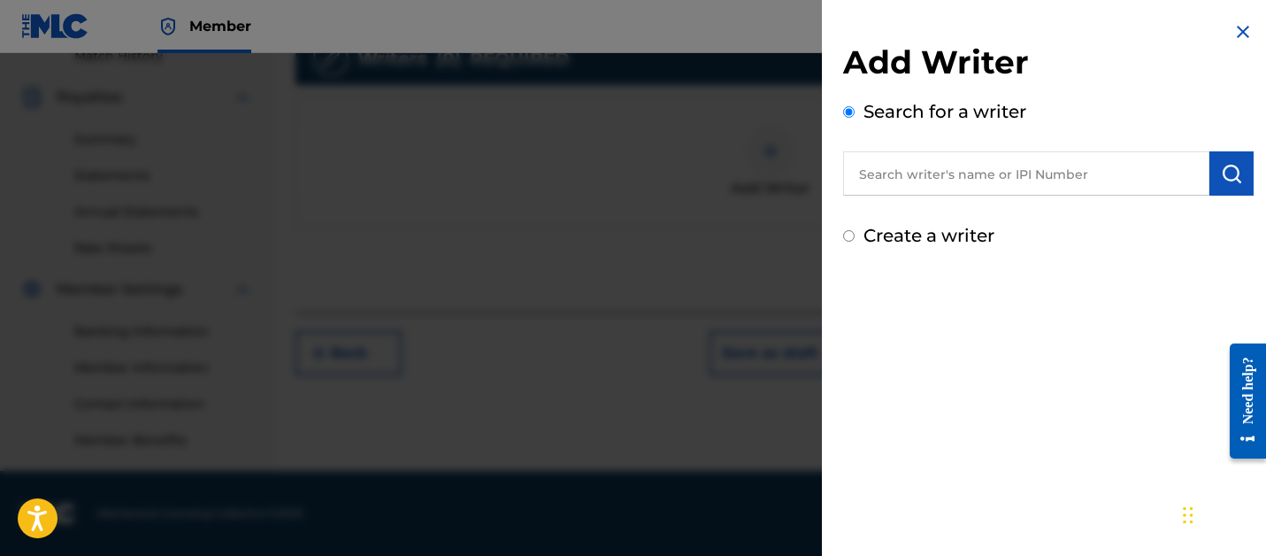
click at [933, 164] on input "text" at bounding box center [1026, 173] width 366 height 44
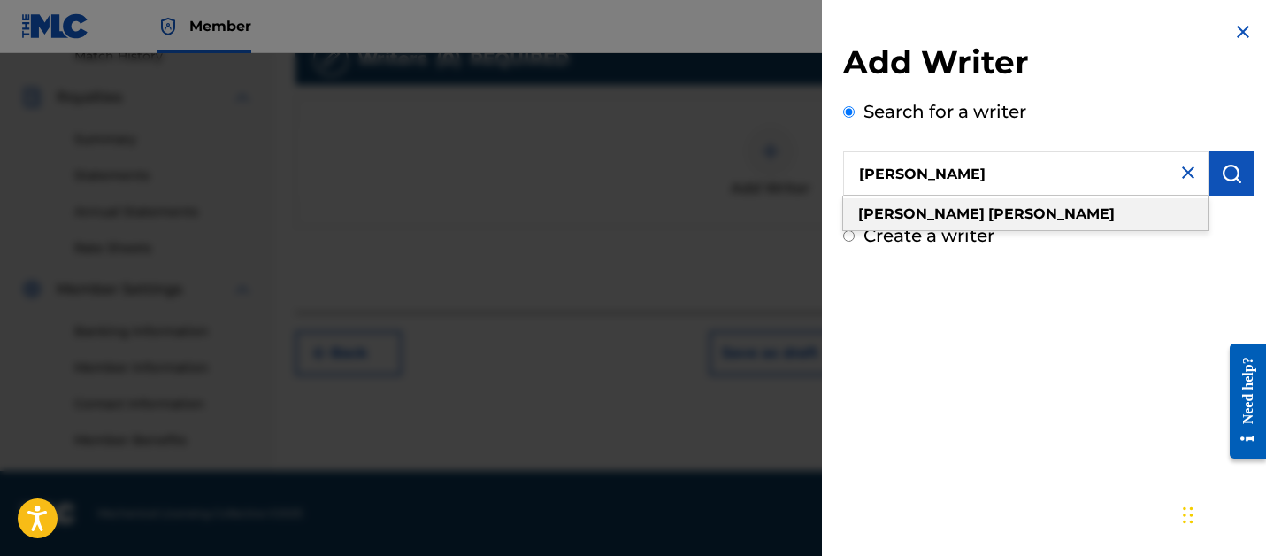
click at [988, 211] on strong "[PERSON_NAME]" at bounding box center [1051, 213] width 126 height 17
type input "[PERSON_NAME]"
click at [1122, 82] on h2 "Add Writer" at bounding box center [1048, 64] width 410 height 45
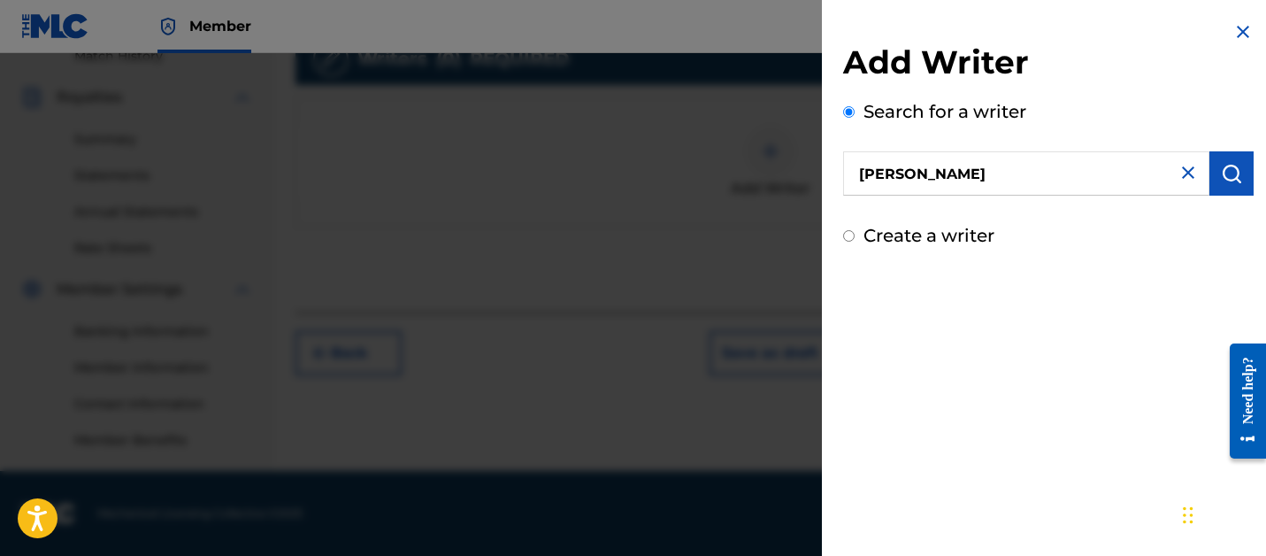
click at [1221, 181] on img "submit" at bounding box center [1231, 173] width 21 height 21
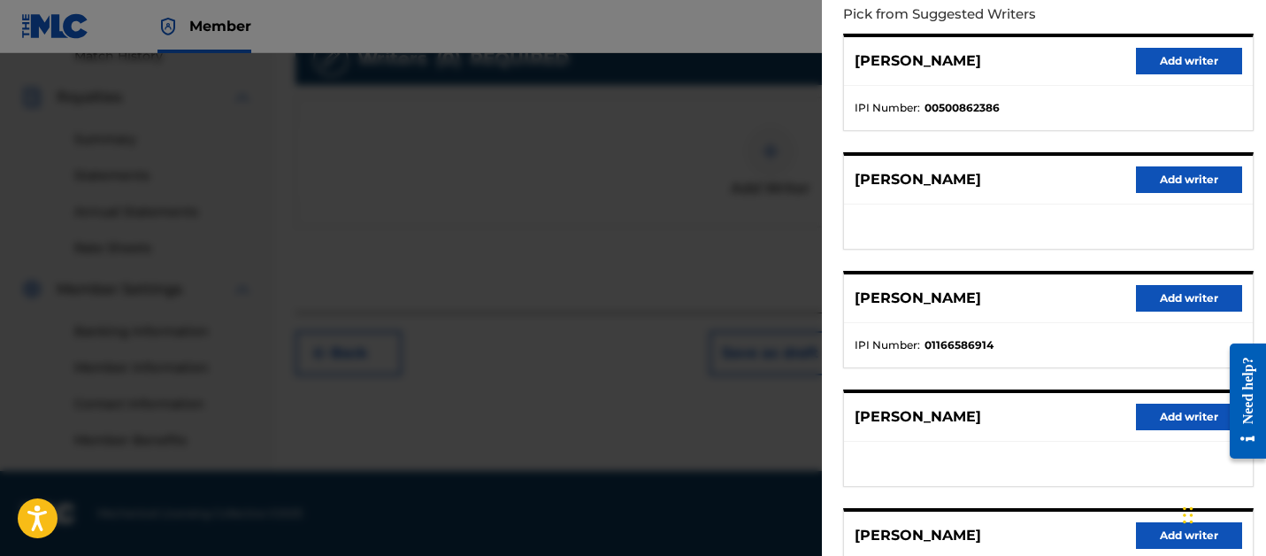
scroll to position [232, 0]
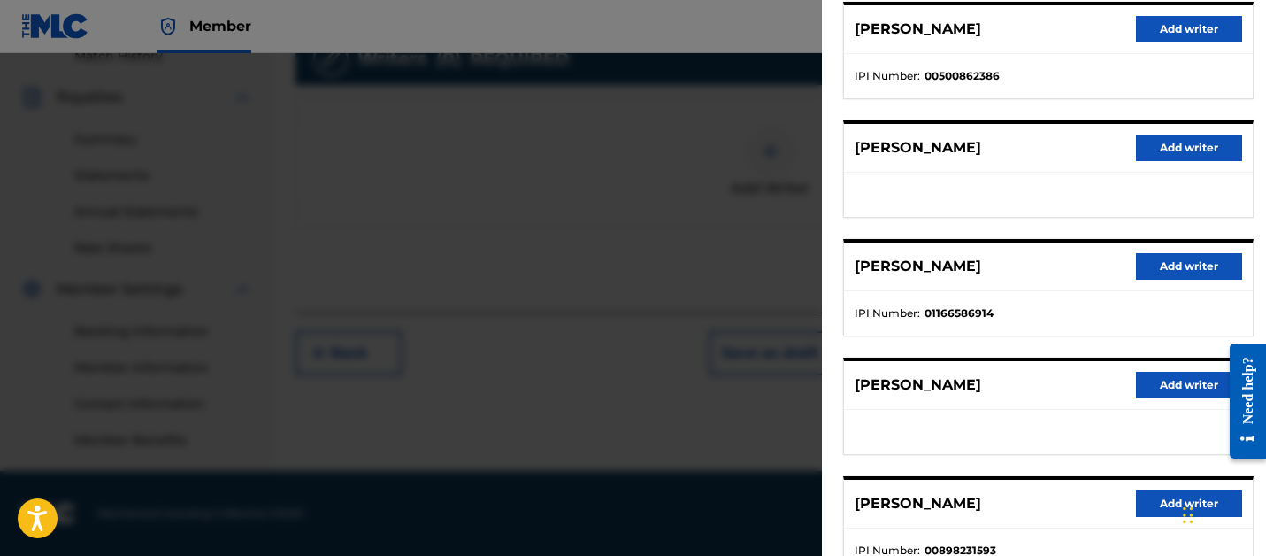
click at [1169, 272] on button "Add writer" at bounding box center [1189, 266] width 106 height 27
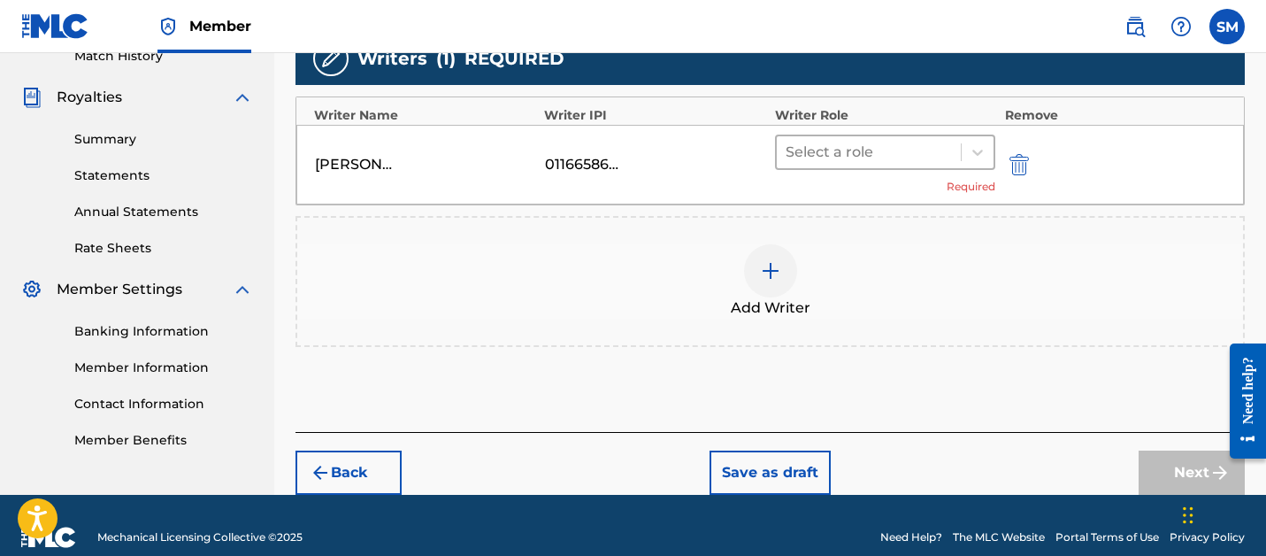
click at [932, 143] on div at bounding box center [869, 152] width 167 height 25
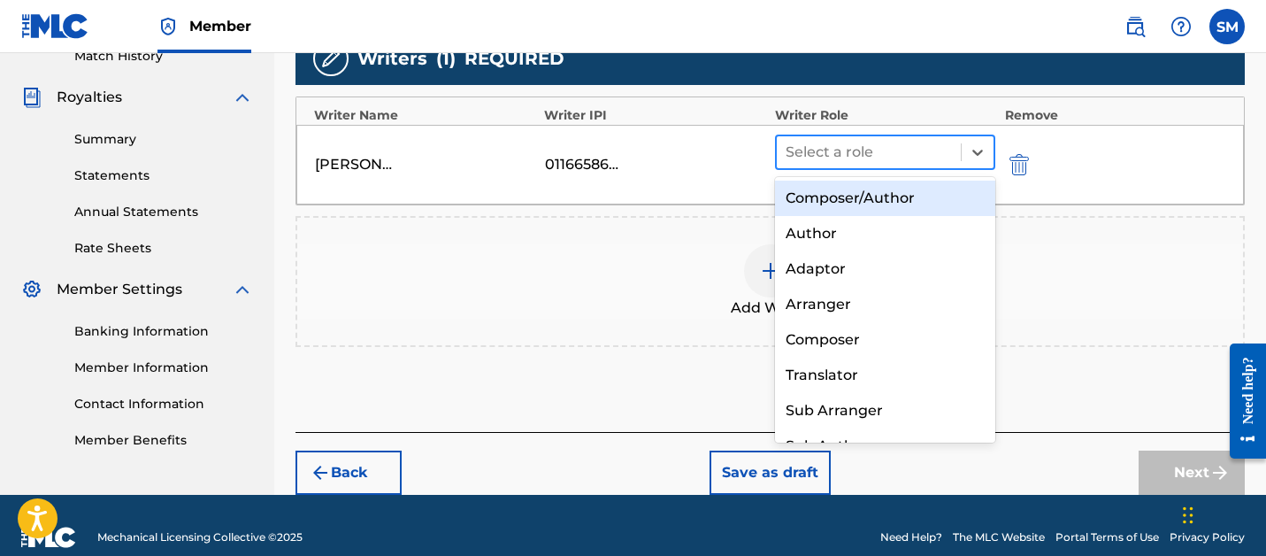
click at [932, 185] on div "Composer/Author" at bounding box center [885, 197] width 221 height 35
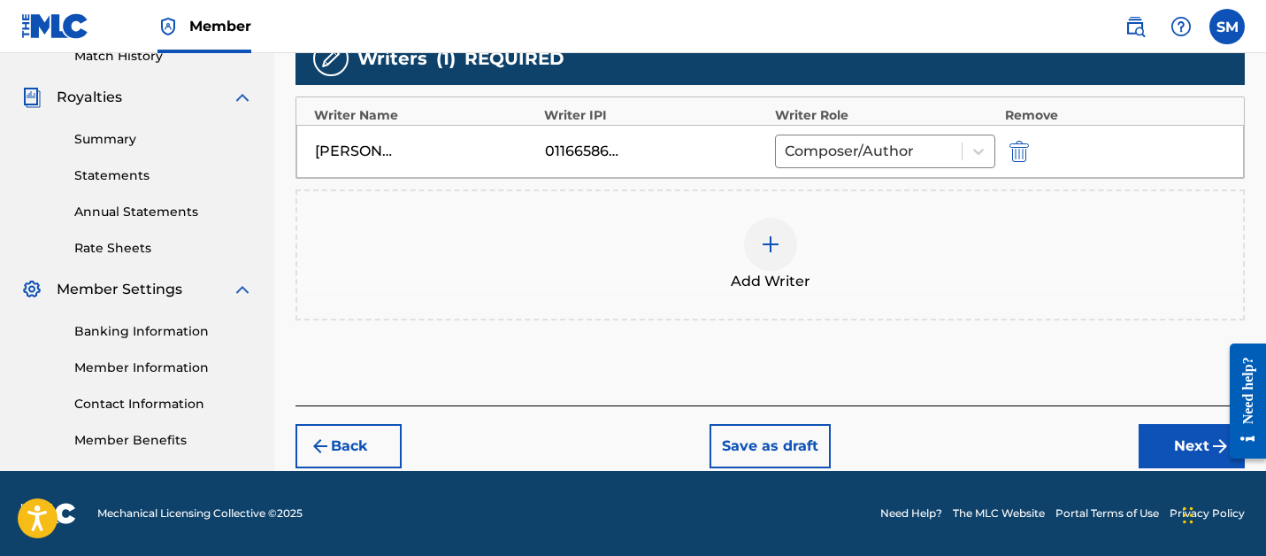
click at [1172, 445] on button "Next" at bounding box center [1191, 446] width 106 height 44
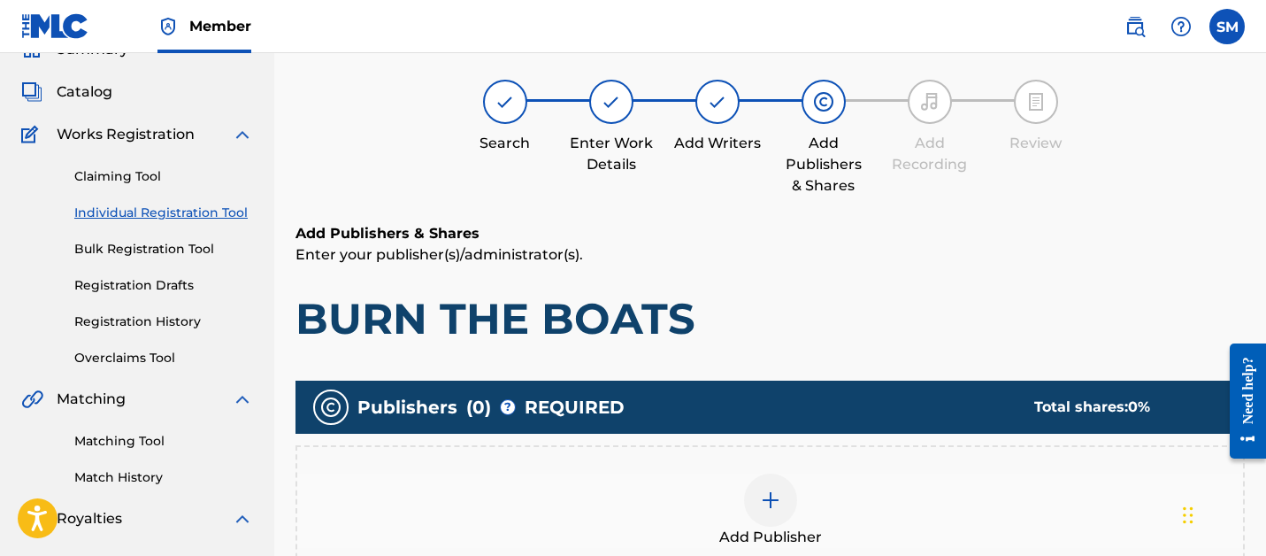
scroll to position [80, 0]
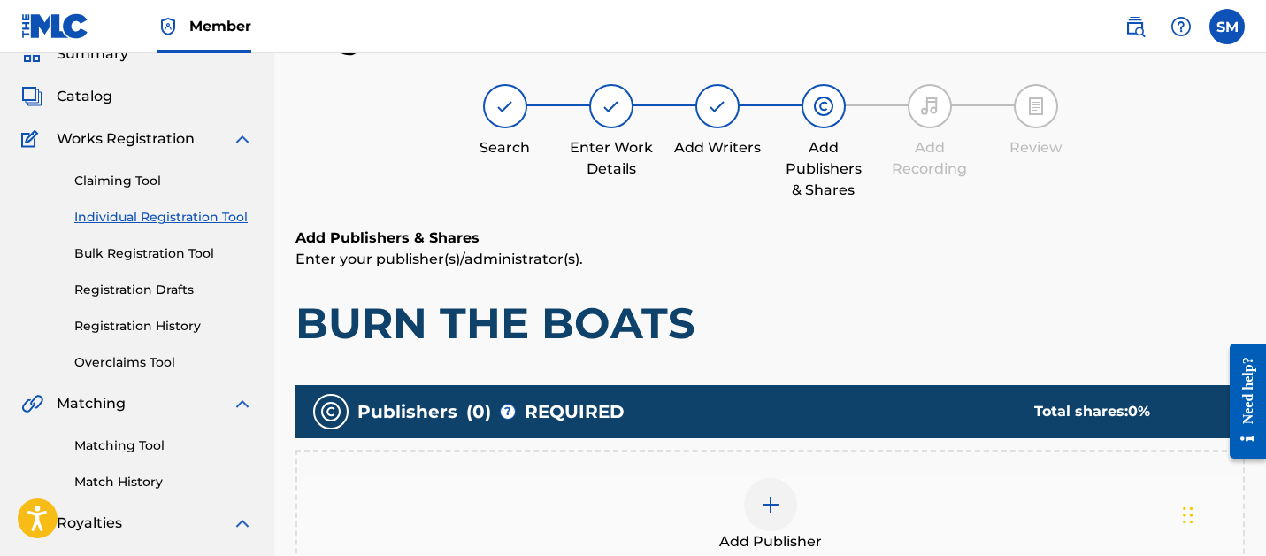
click at [768, 502] on img at bounding box center [770, 504] width 21 height 21
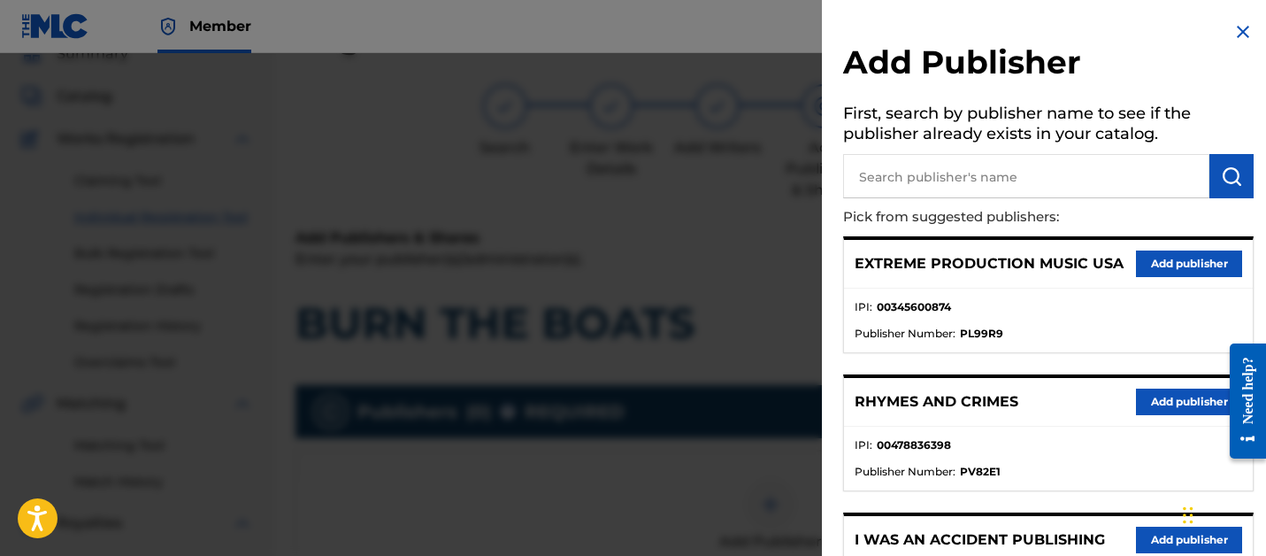
click at [978, 195] on input "text" at bounding box center [1026, 176] width 366 height 44
type input "SONGS OF VYD"
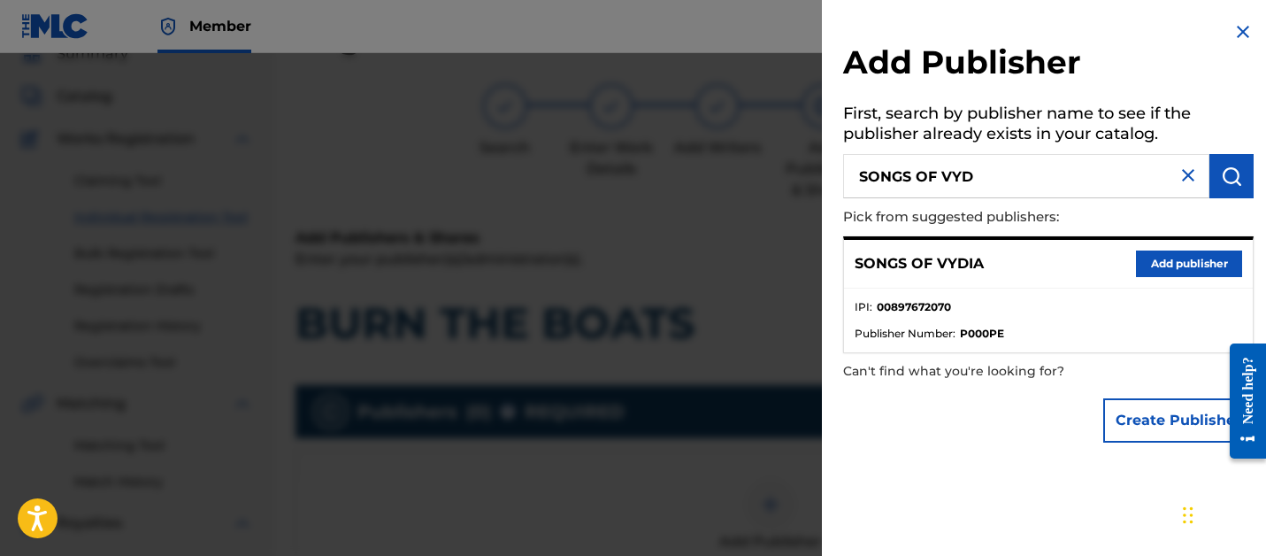
click at [1176, 271] on button "Add publisher" at bounding box center [1189, 263] width 106 height 27
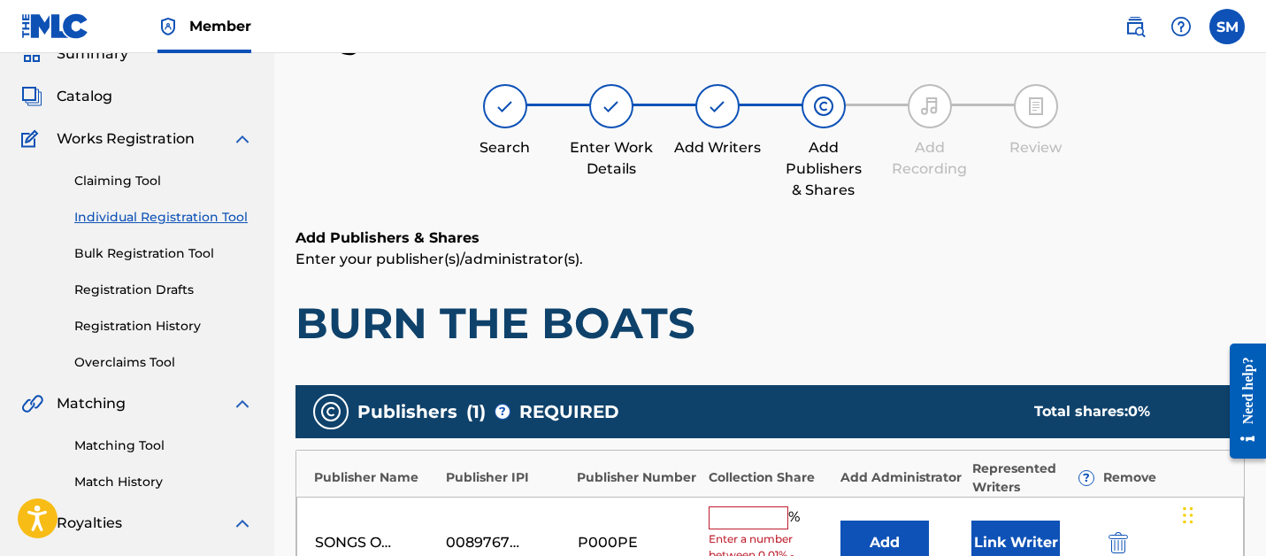
click at [736, 512] on input "text" at bounding box center [749, 517] width 80 height 23
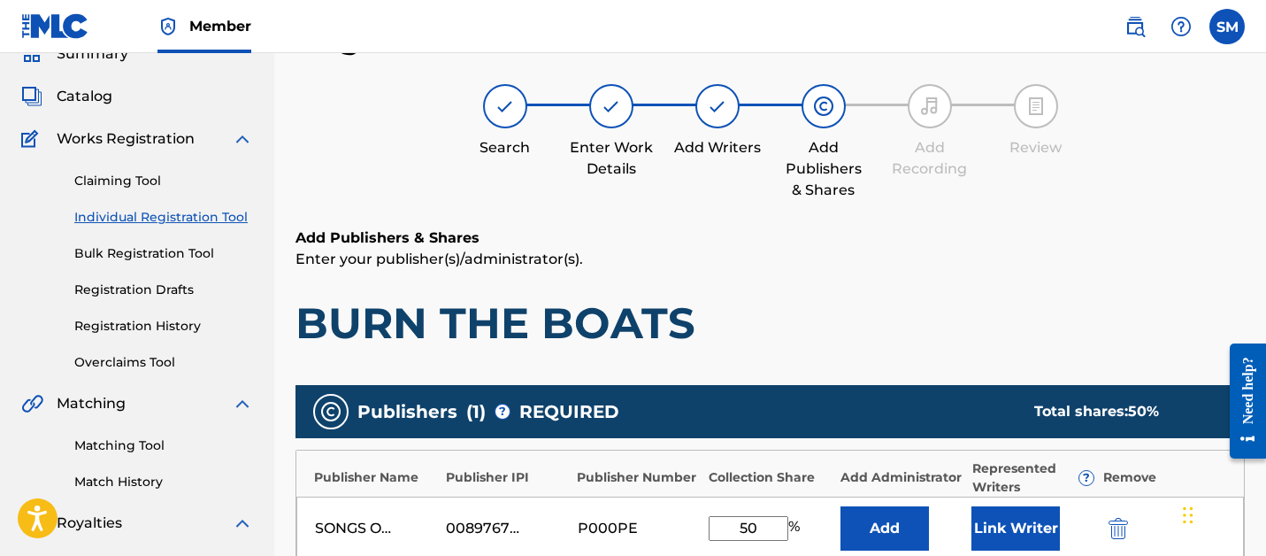
type input "50"
click at [1039, 517] on button "Link Writer" at bounding box center [1015, 528] width 88 height 44
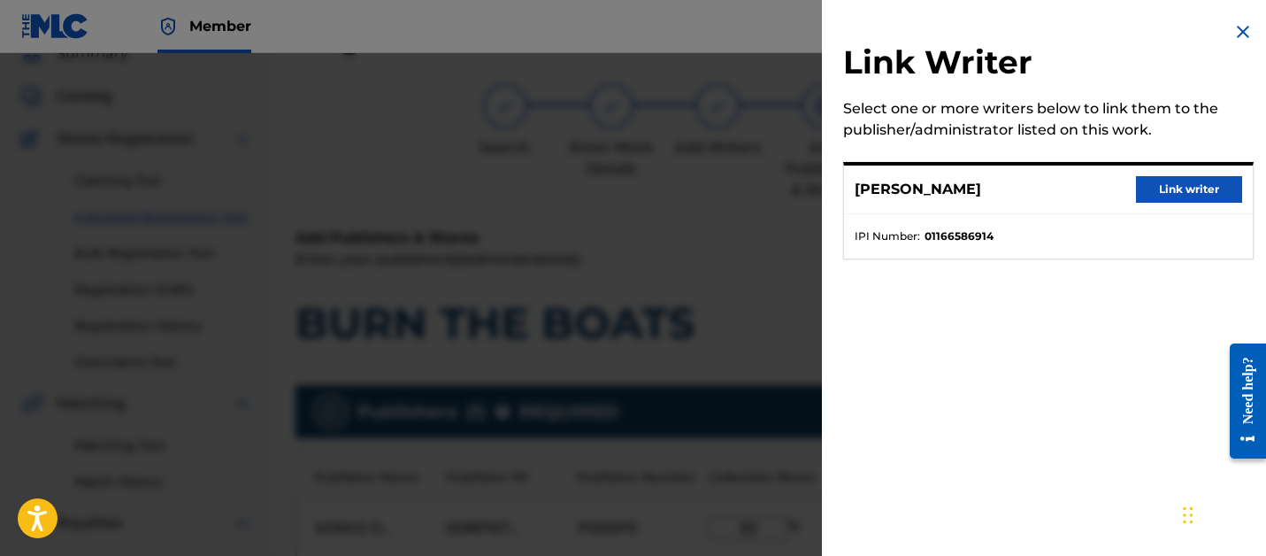
click at [1210, 201] on button "Link writer" at bounding box center [1189, 189] width 106 height 27
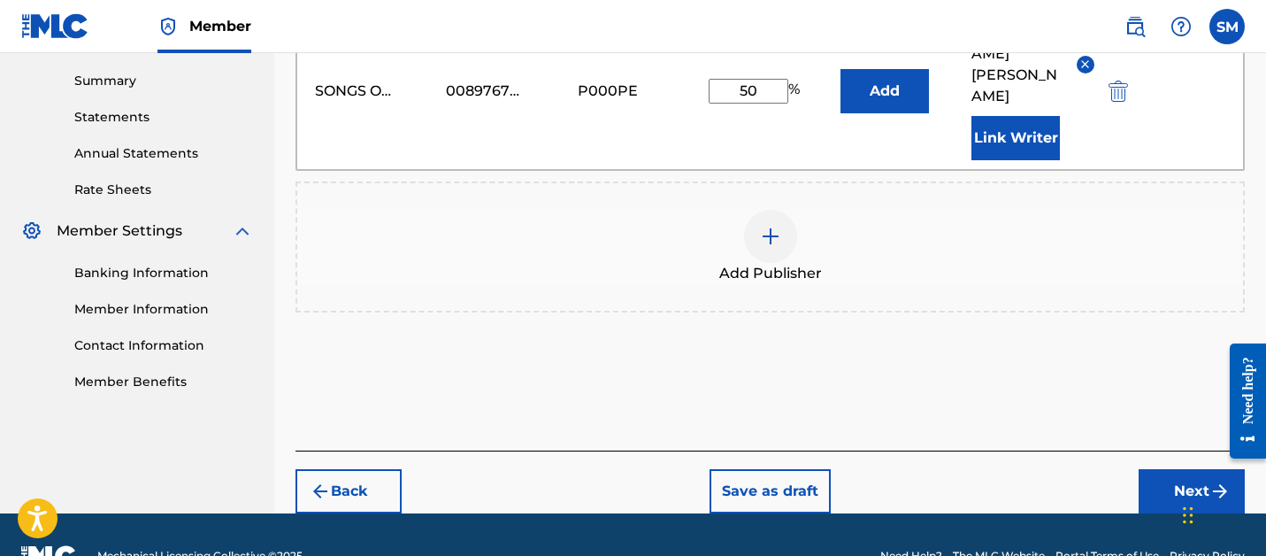
click at [1210, 480] on img "submit" at bounding box center [1219, 490] width 21 height 21
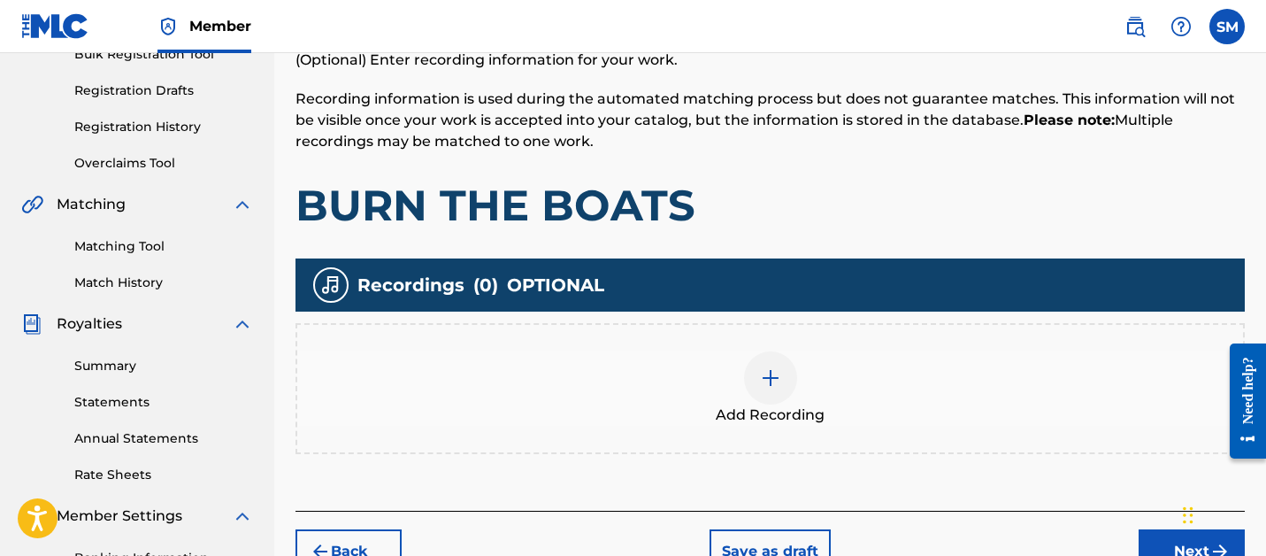
scroll to position [331, 0]
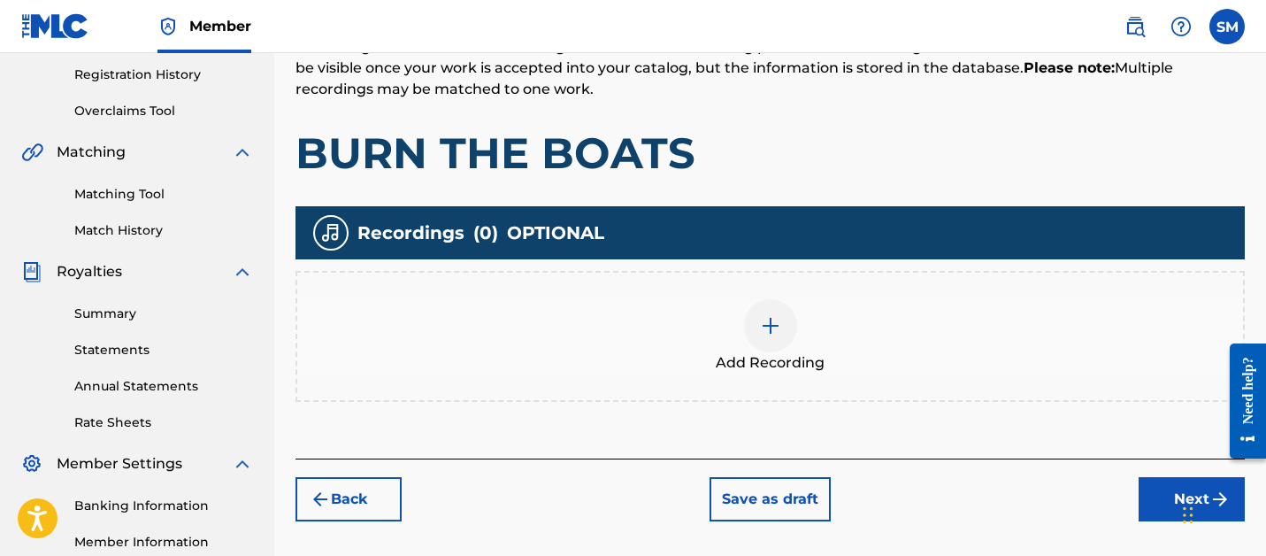
click at [774, 347] on div at bounding box center [770, 325] width 53 height 53
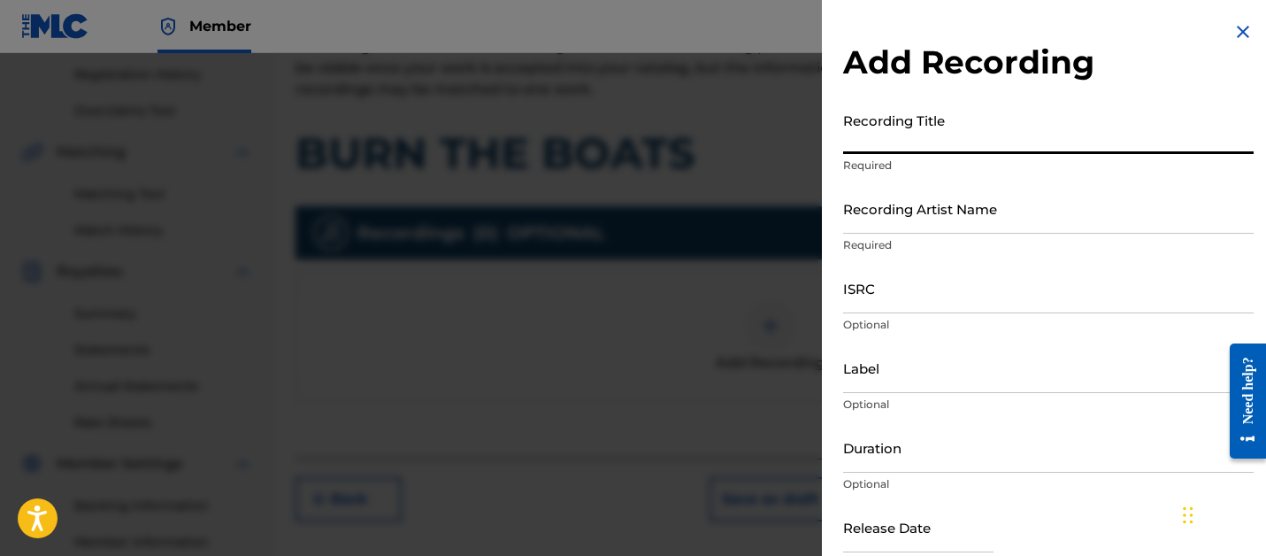
click at [894, 149] on input "Recording Title" at bounding box center [1048, 128] width 410 height 50
type input "BURN THE BOATS"
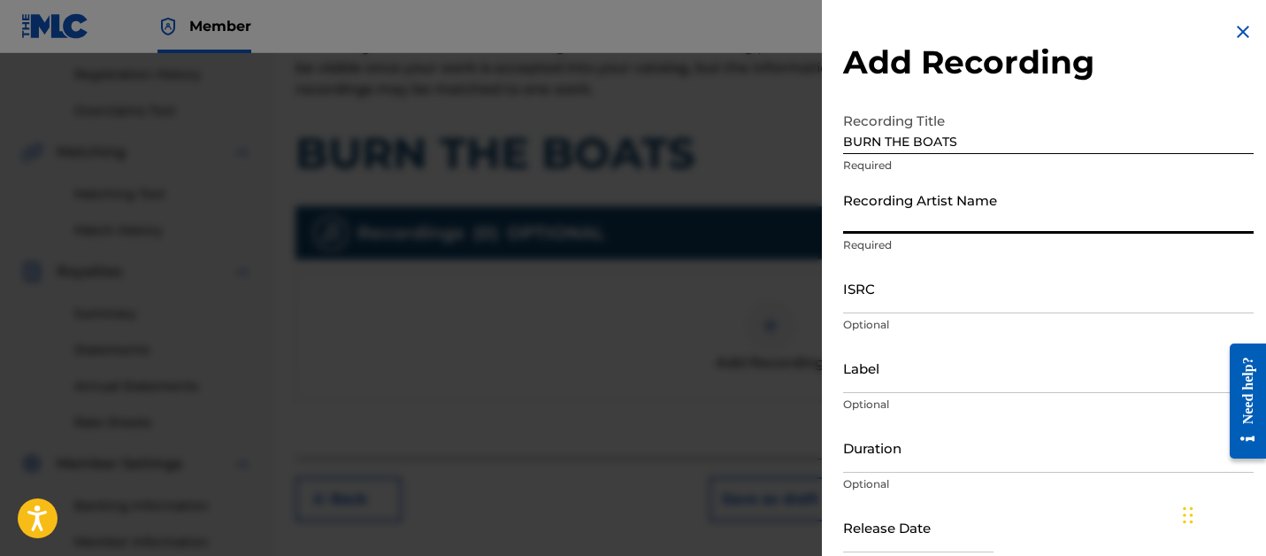
type input "E"
type input "WEST"
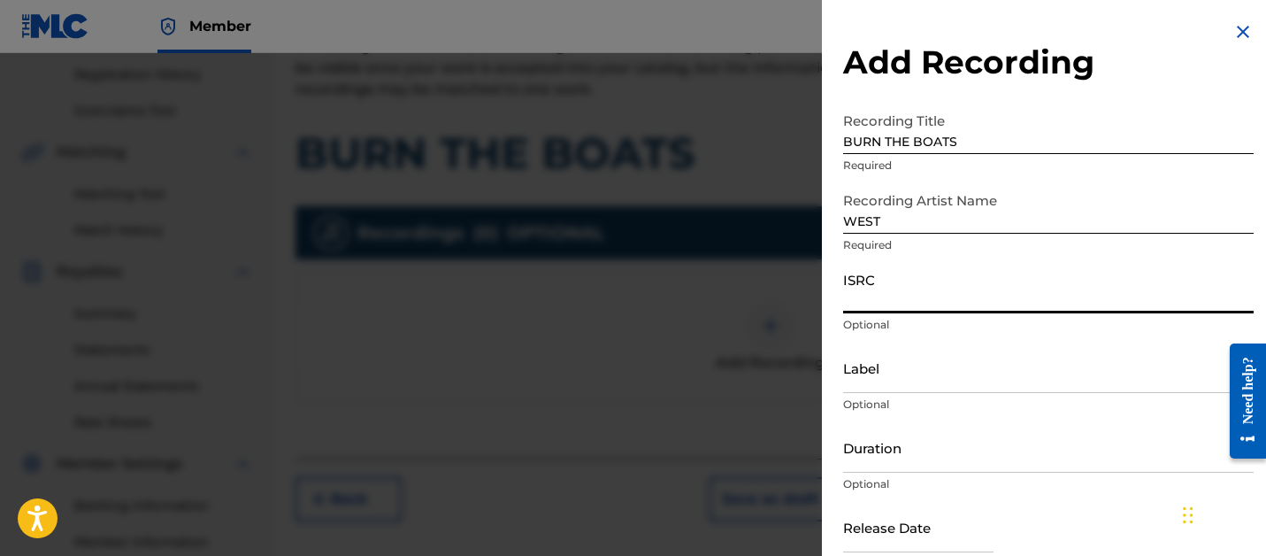
paste input "QZSYP2277029"
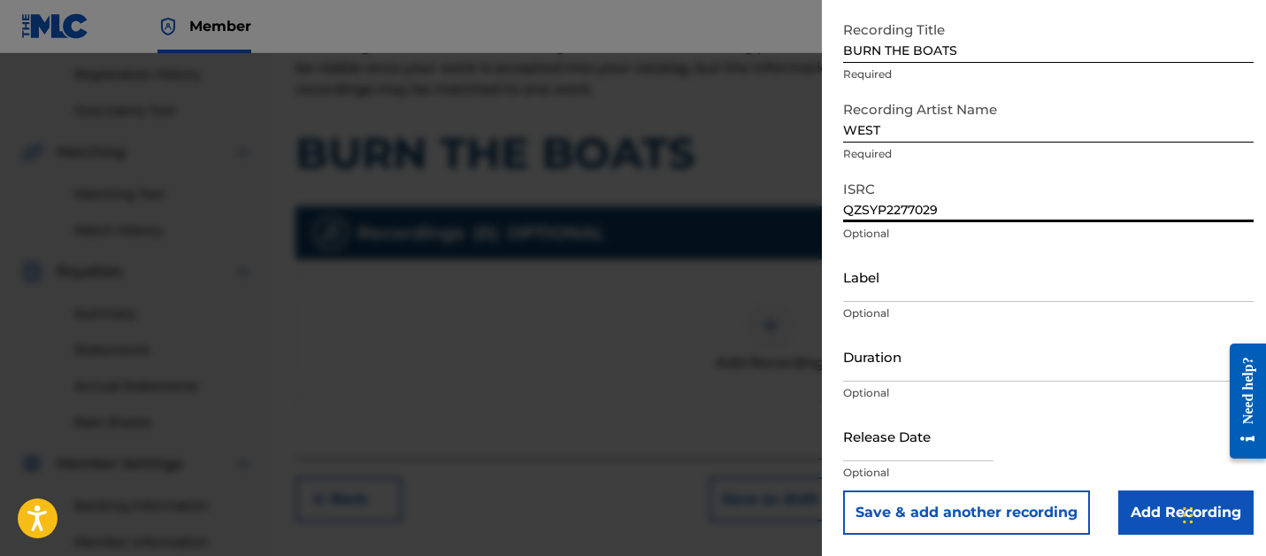
type input "QZSYP2277029"
click at [1142, 517] on input "Add Recording" at bounding box center [1185, 512] width 135 height 44
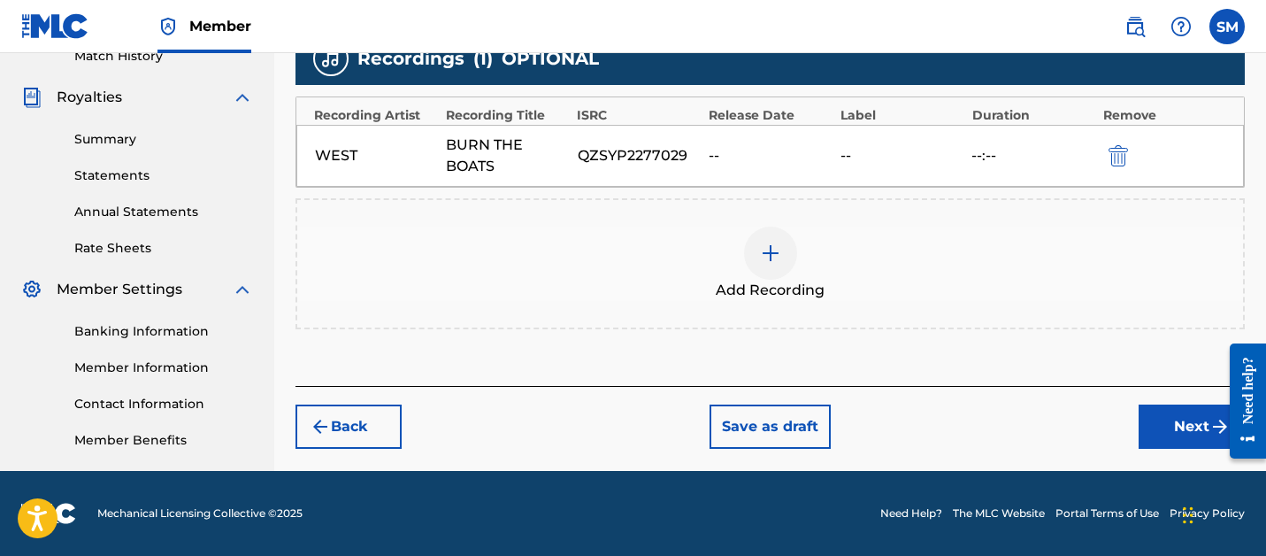
click at [1174, 430] on button "Next" at bounding box center [1191, 426] width 106 height 44
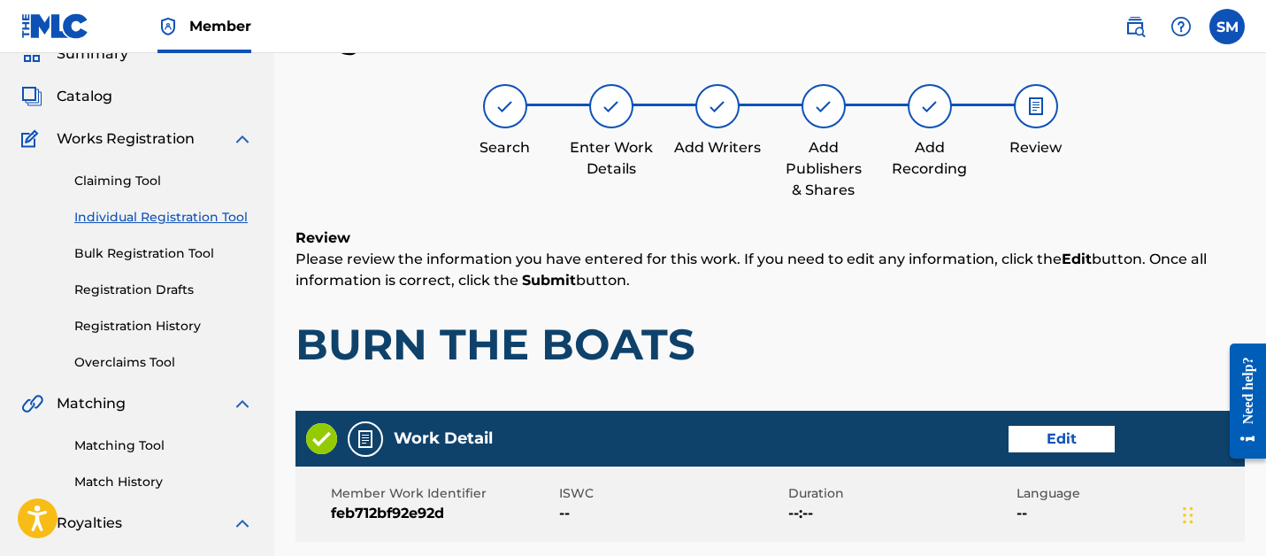
scroll to position [960, 0]
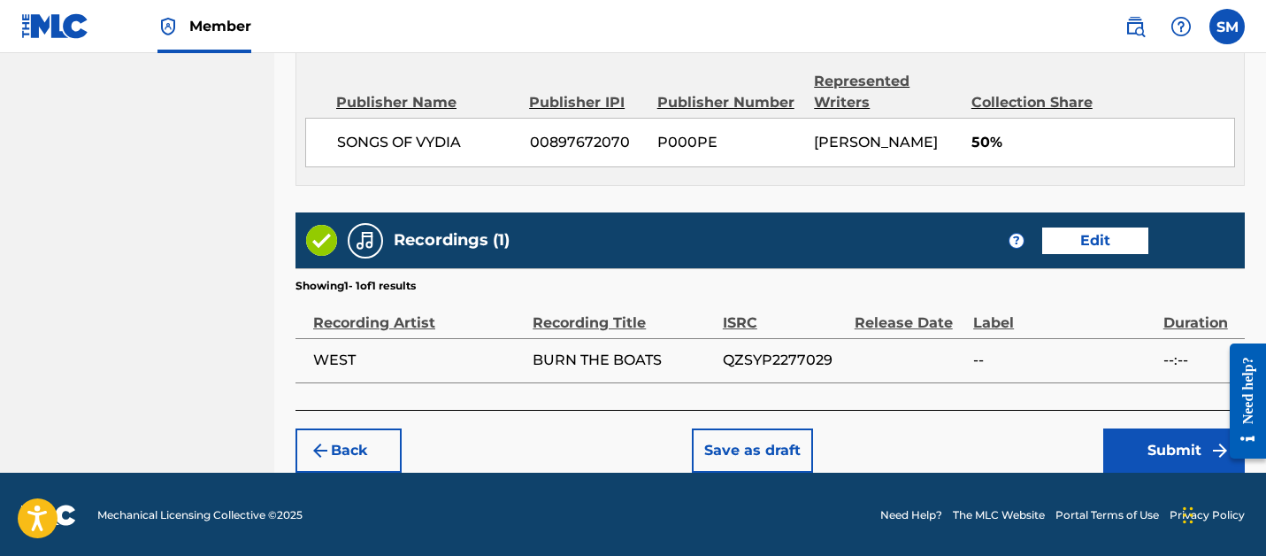
click at [1146, 456] on button "Submit" at bounding box center [1174, 450] width 142 height 44
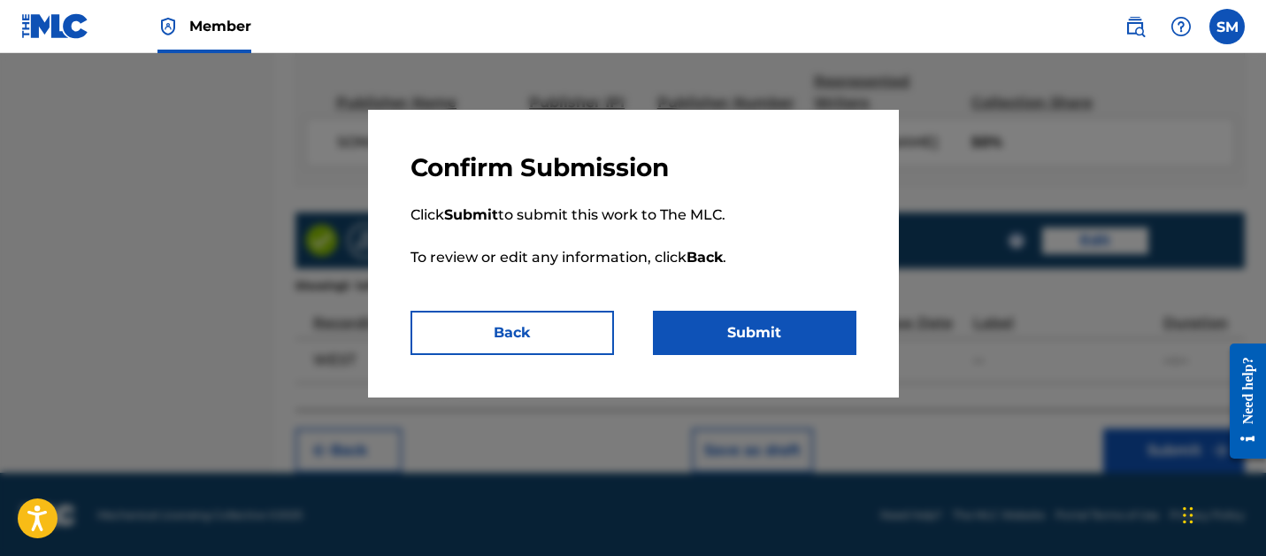
click at [797, 318] on button "Submit" at bounding box center [754, 332] width 203 height 44
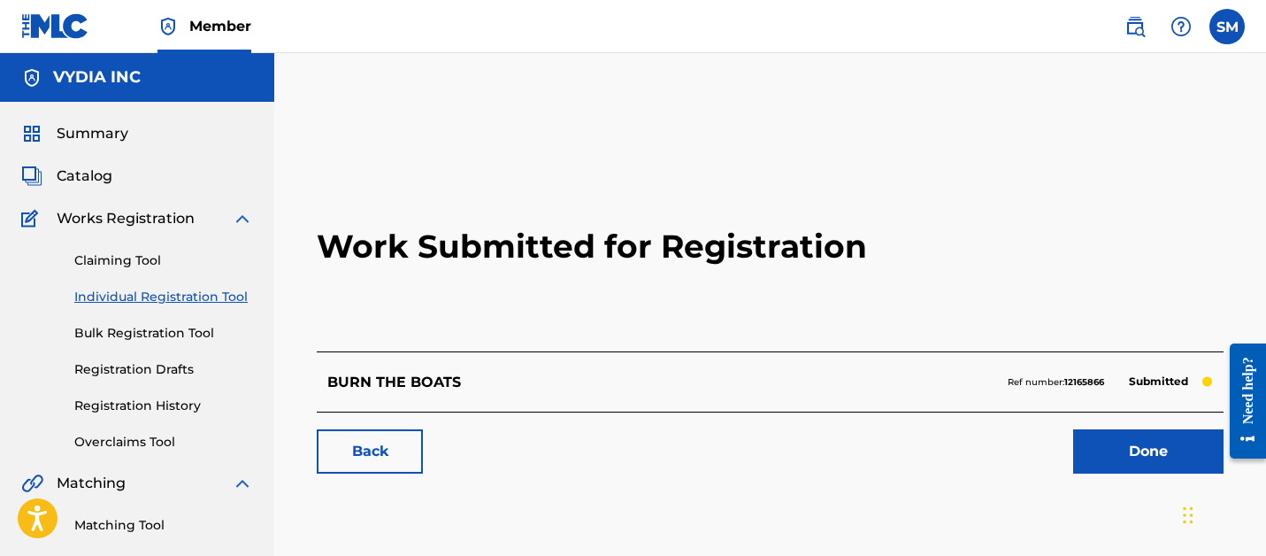
click at [1121, 440] on link "Done" at bounding box center [1148, 451] width 150 height 44
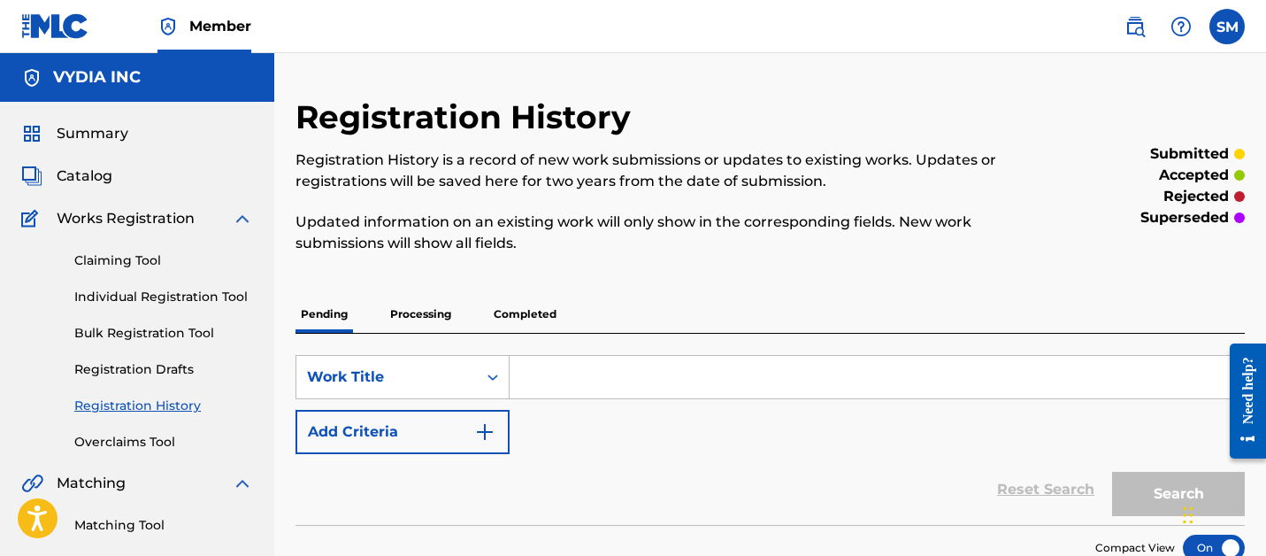
click at [154, 299] on link "Individual Registration Tool" at bounding box center [163, 296] width 179 height 19
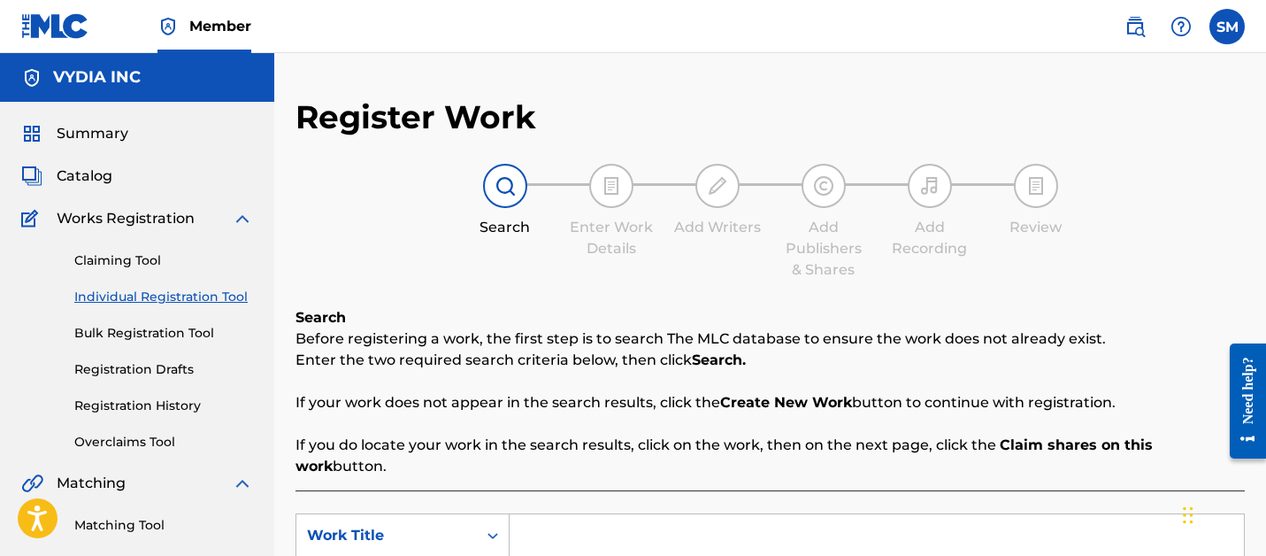
click at [555, 514] on input "Search Form" at bounding box center [877, 535] width 734 height 42
type input "DANCING IN THE RAIN"
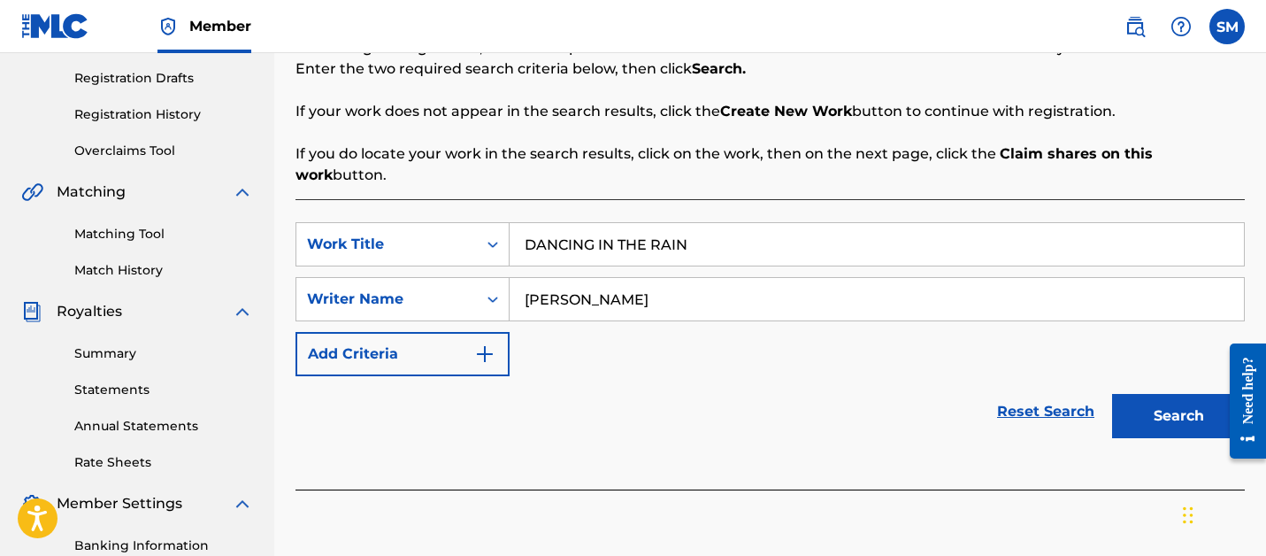
type input "[PERSON_NAME]"
click at [1112, 394] on button "Search" at bounding box center [1178, 416] width 133 height 44
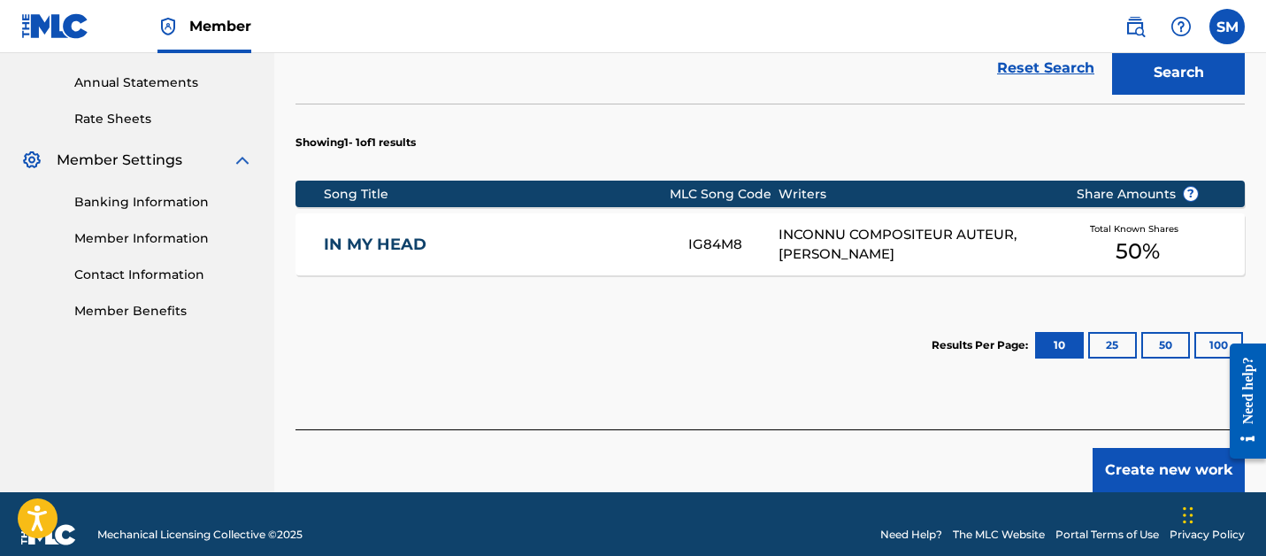
click at [1145, 458] on button "Create new work" at bounding box center [1168, 470] width 152 height 44
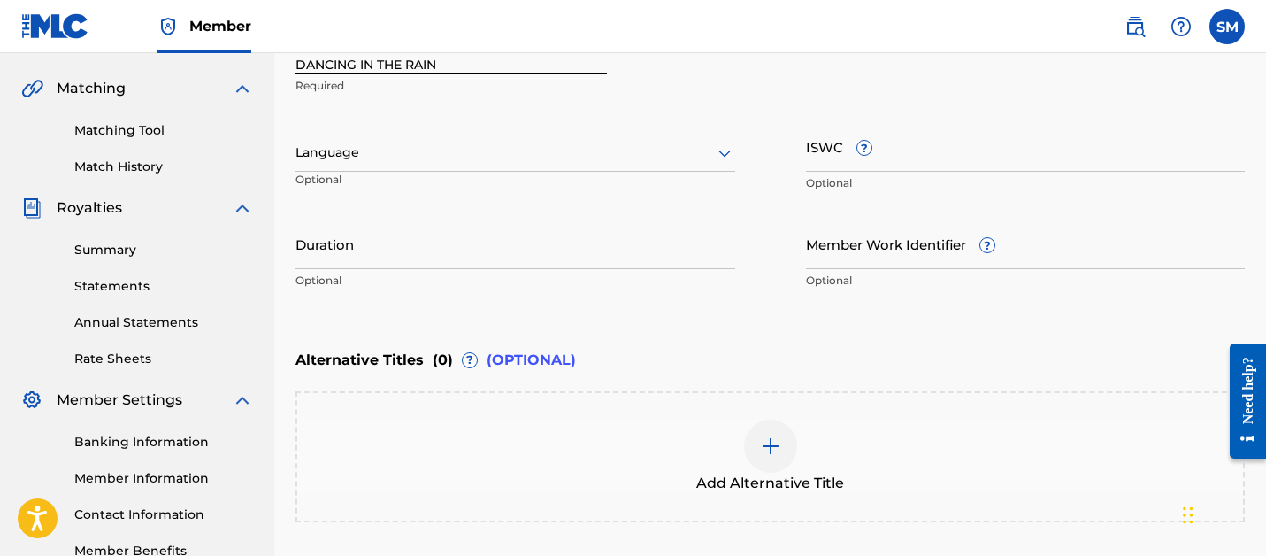
scroll to position [358, 0]
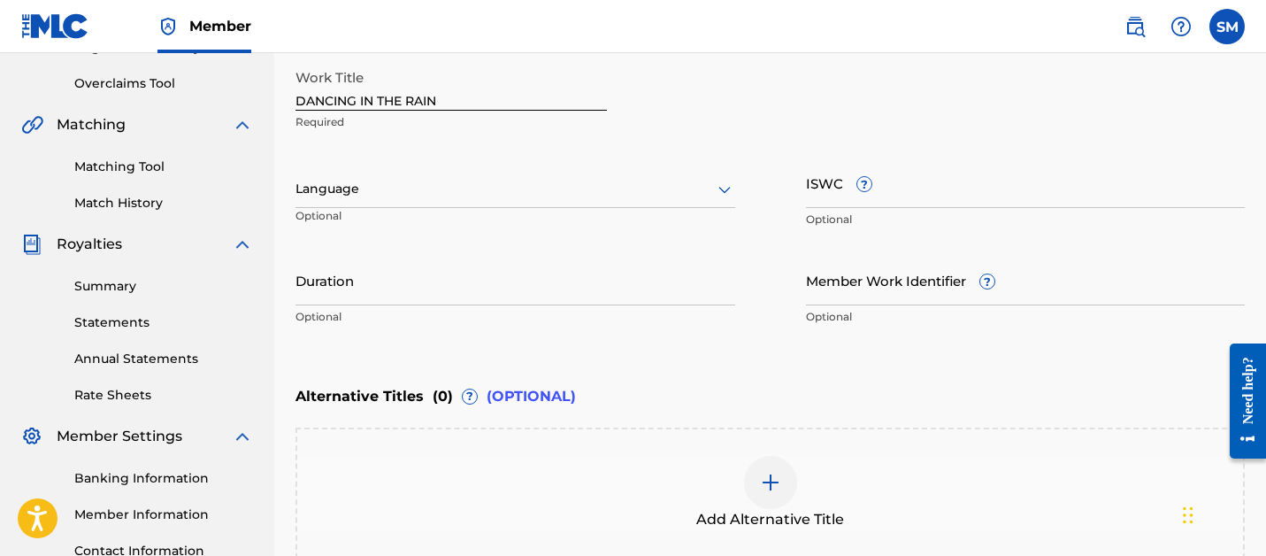
click at [834, 303] on input "Member Work Identifier ?" at bounding box center [1026, 280] width 440 height 50
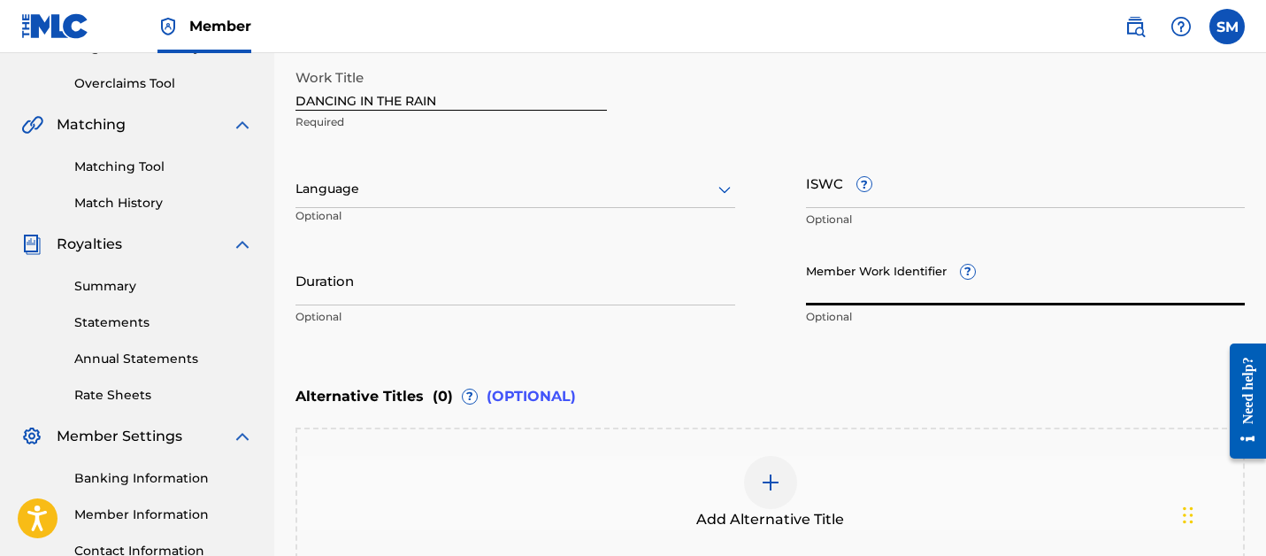
paste input "ea2b242cf8c6129d"
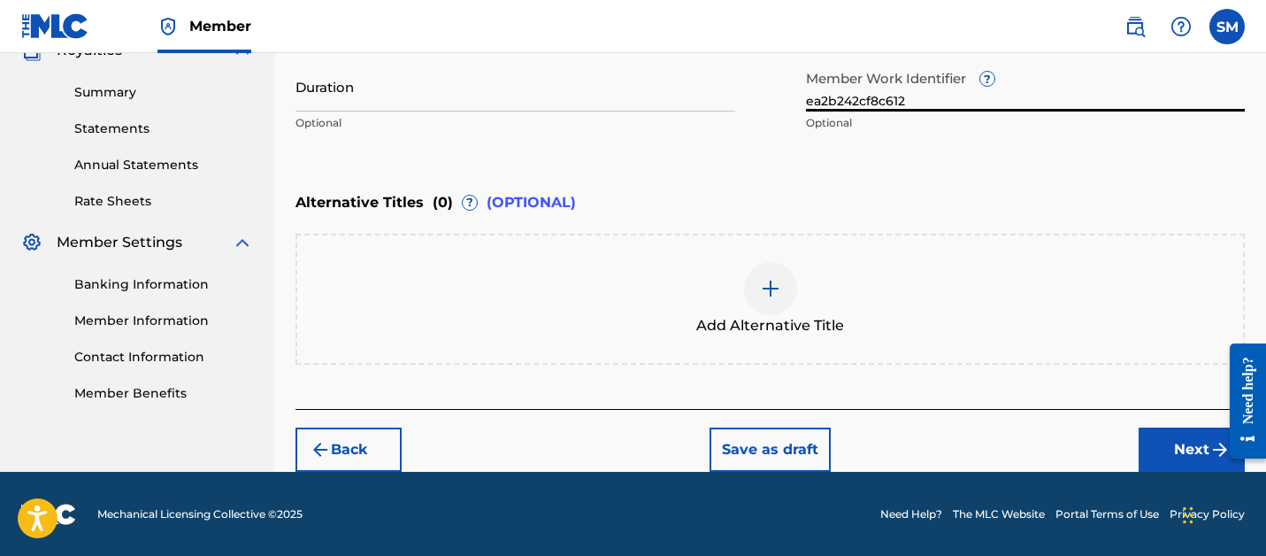
type input "ea2b242cf8c612"
click at [1163, 441] on button "Next" at bounding box center [1191, 449] width 106 height 44
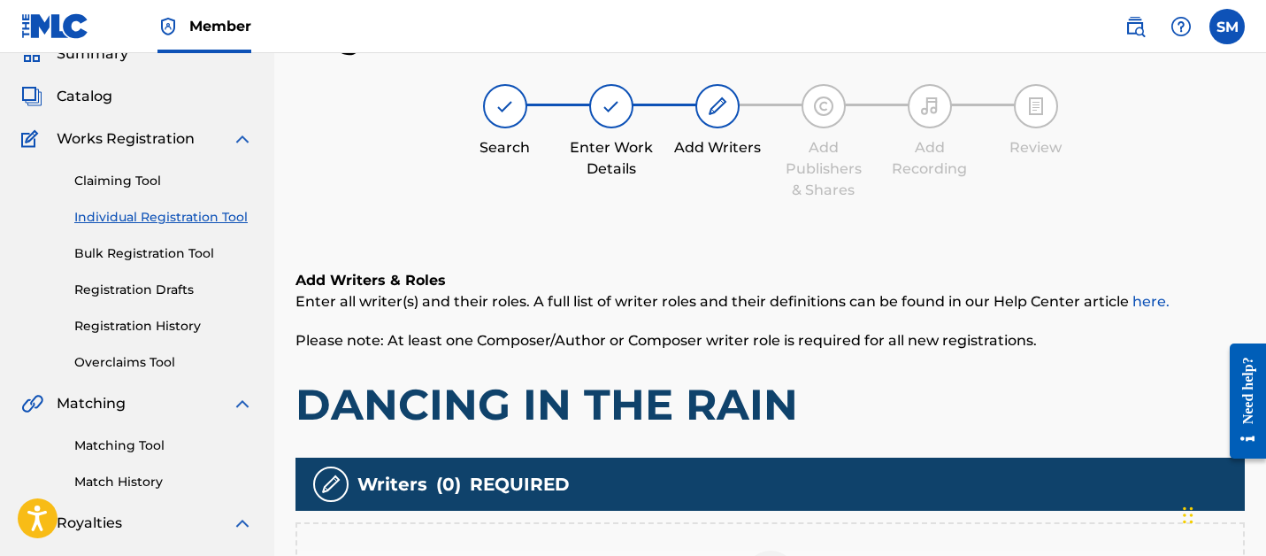
scroll to position [114, 0]
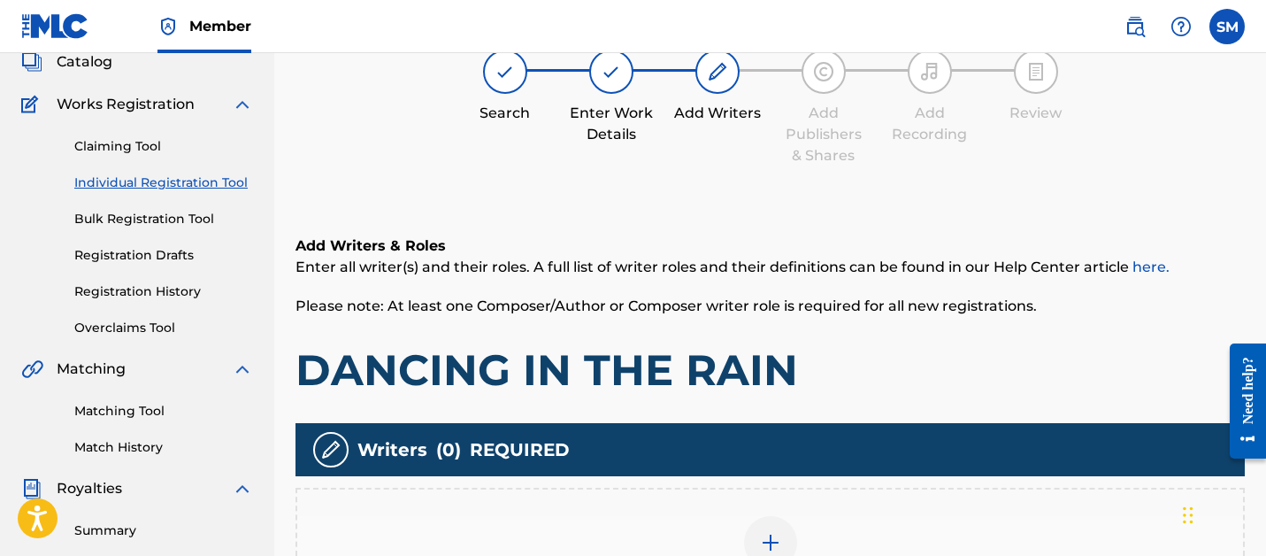
click at [760, 542] on img at bounding box center [770, 542] width 21 height 21
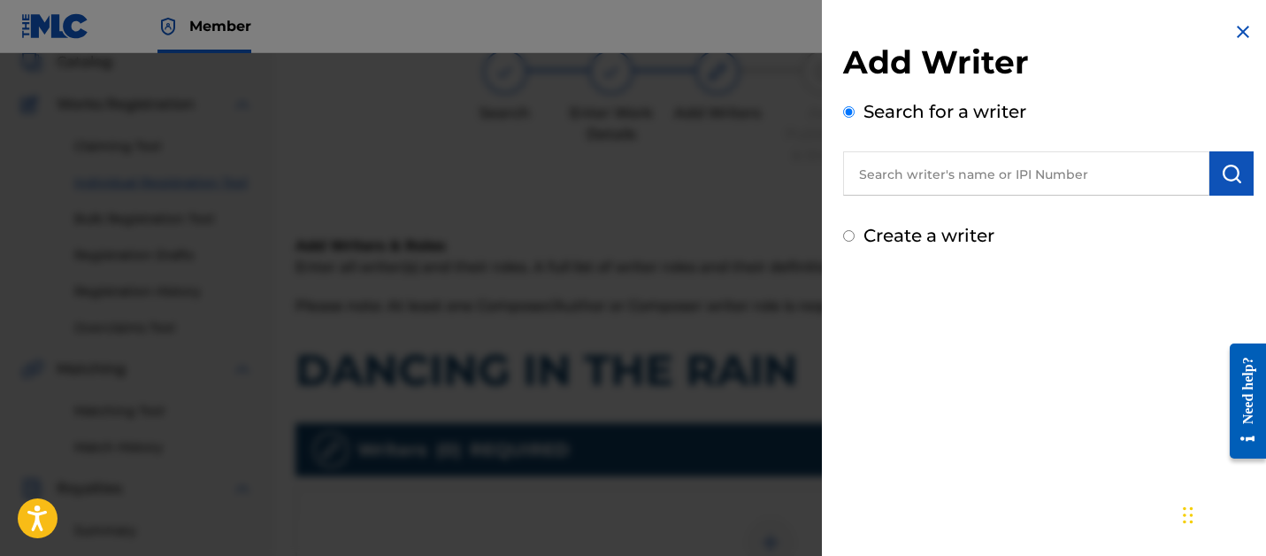
click at [998, 185] on input "text" at bounding box center [1026, 173] width 366 height 44
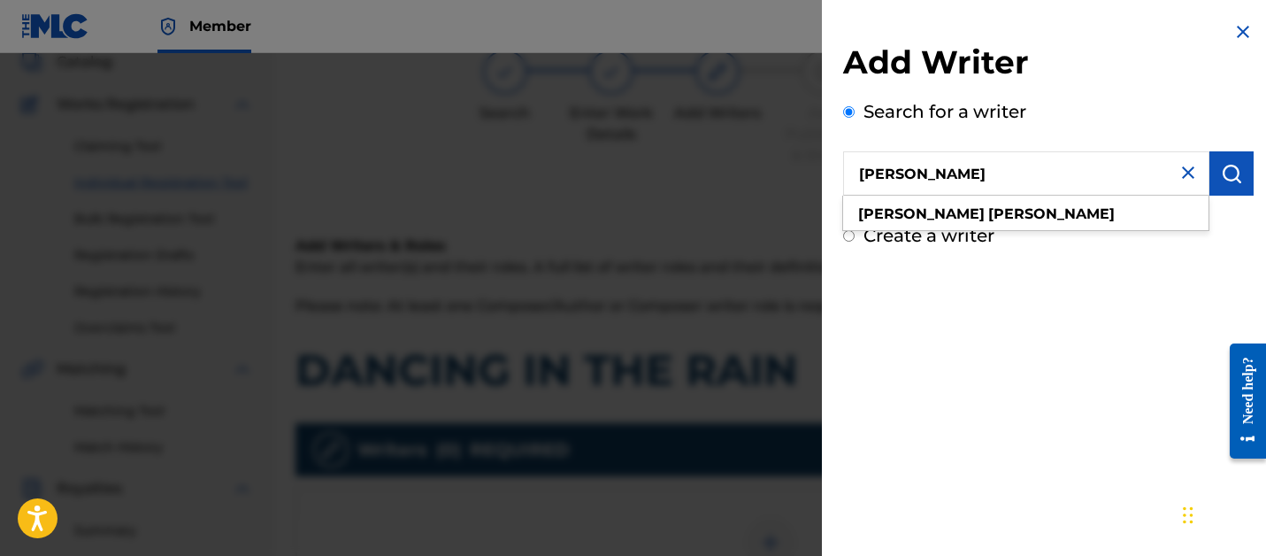
type input "[PERSON_NAME]"
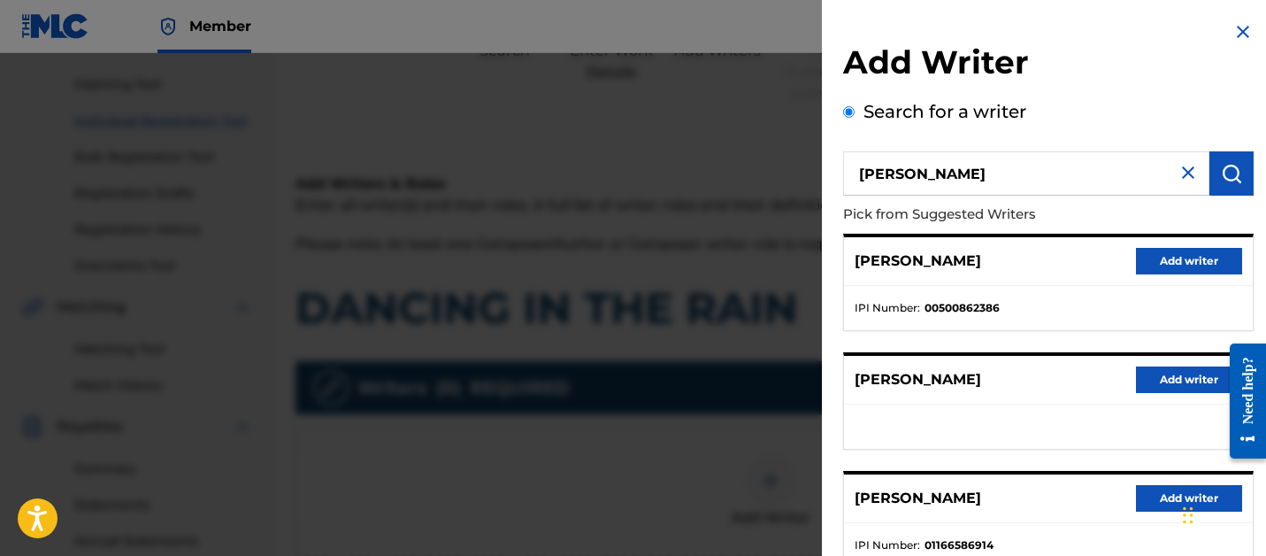
click at [1158, 498] on button "Add writer" at bounding box center [1189, 498] width 106 height 27
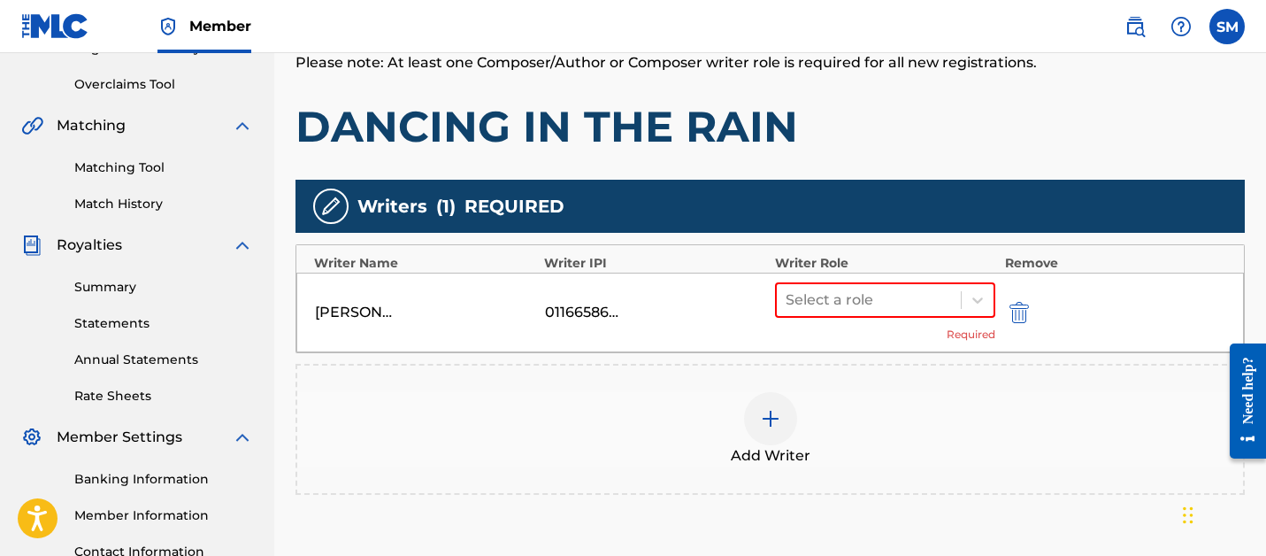
scroll to position [382, 0]
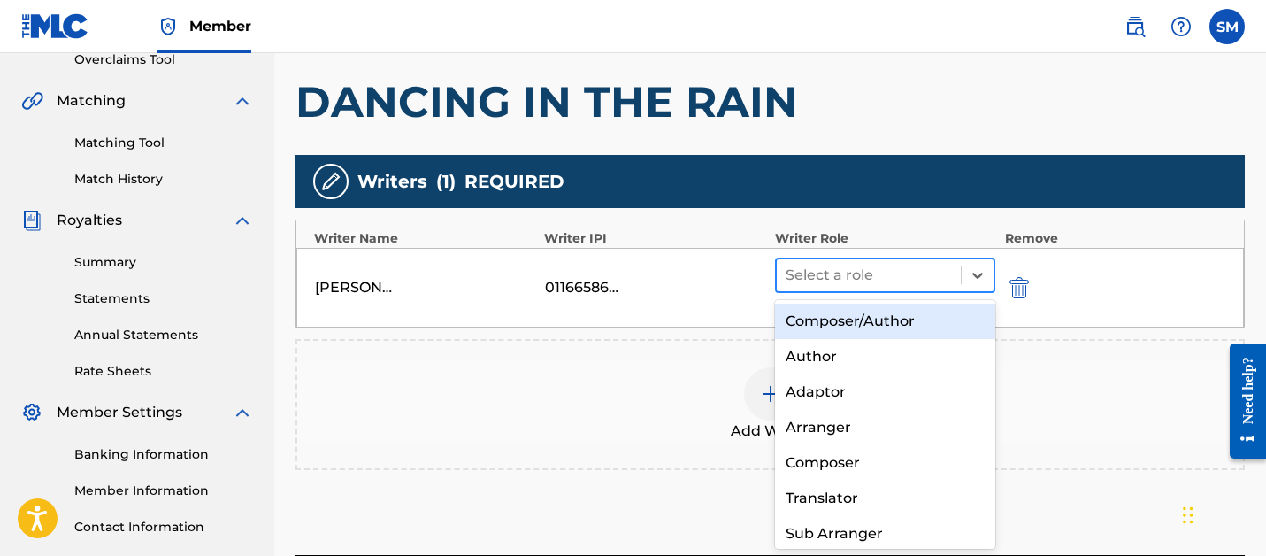
click at [942, 259] on div "Select a role" at bounding box center [869, 275] width 185 height 32
click at [924, 328] on div "Composer/Author" at bounding box center [885, 320] width 221 height 35
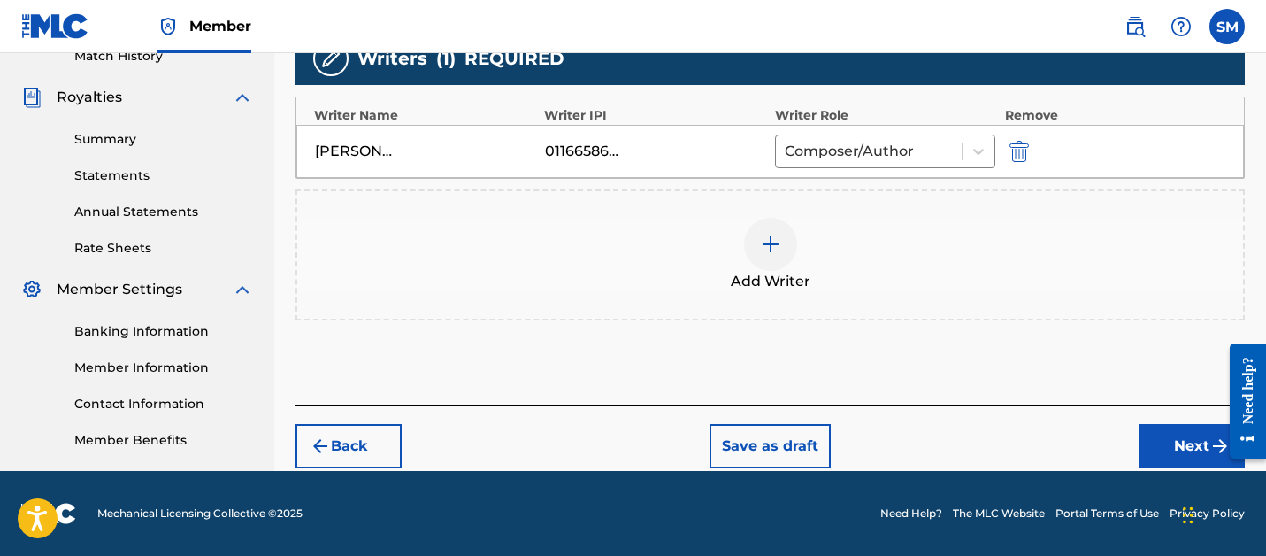
click at [1183, 426] on button "Next" at bounding box center [1191, 446] width 106 height 44
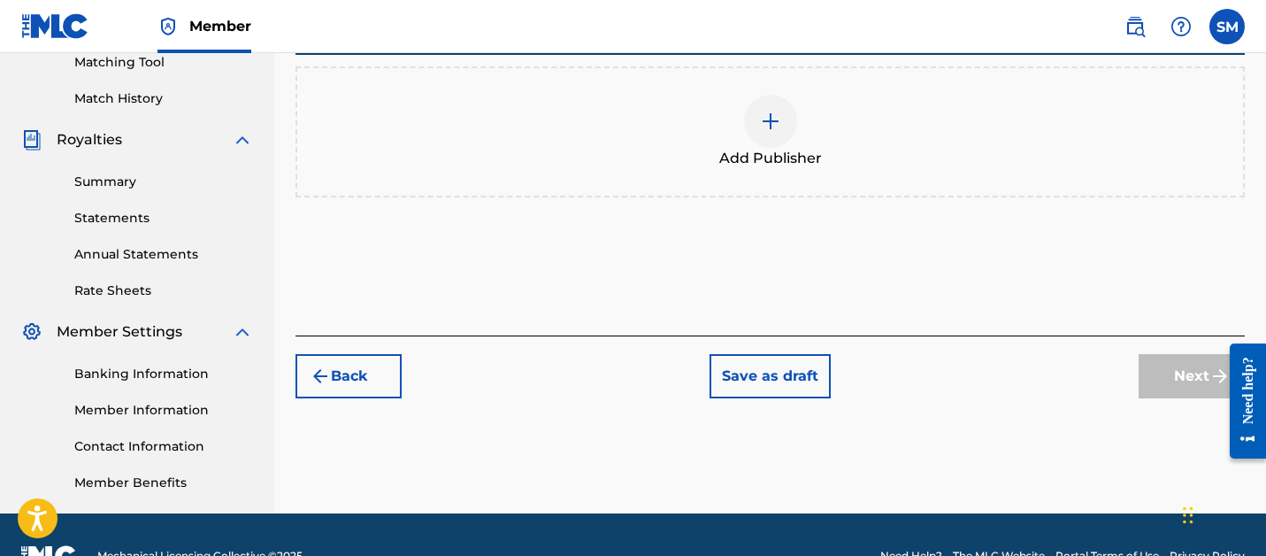
scroll to position [505, 0]
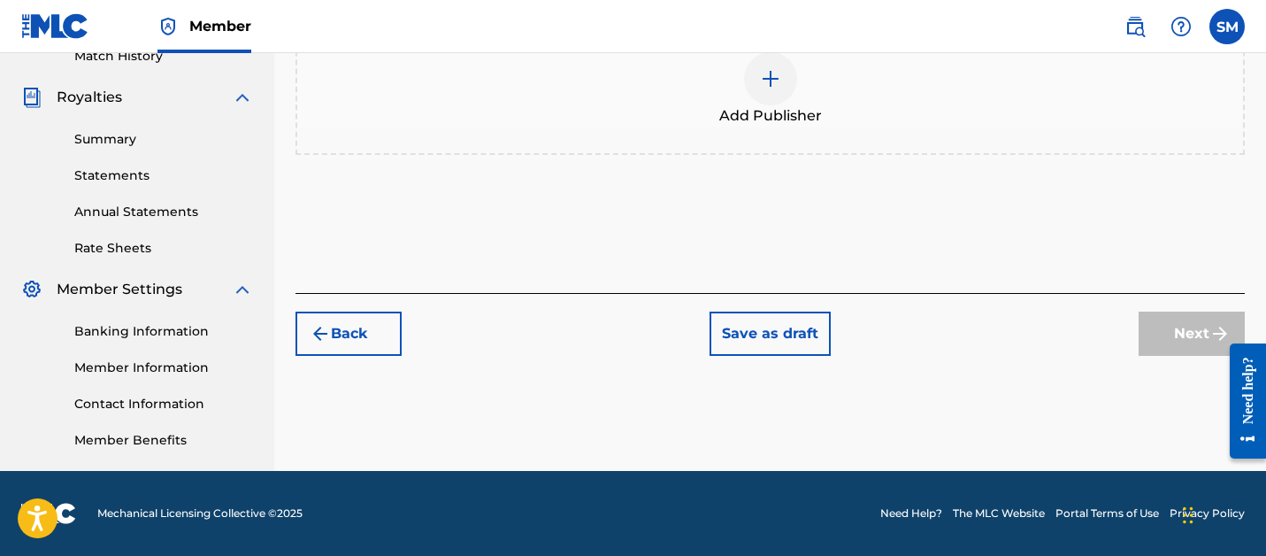
click at [773, 81] on img at bounding box center [770, 78] width 21 height 21
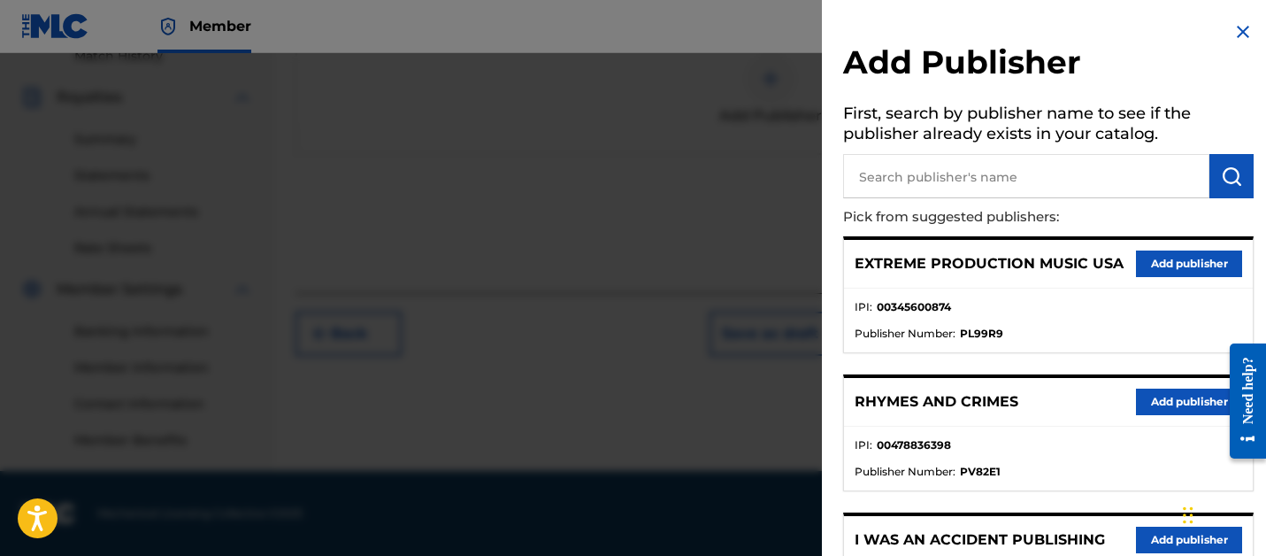
click at [974, 172] on input "text" at bounding box center [1026, 176] width 366 height 44
type input "SONGS OF VYD"
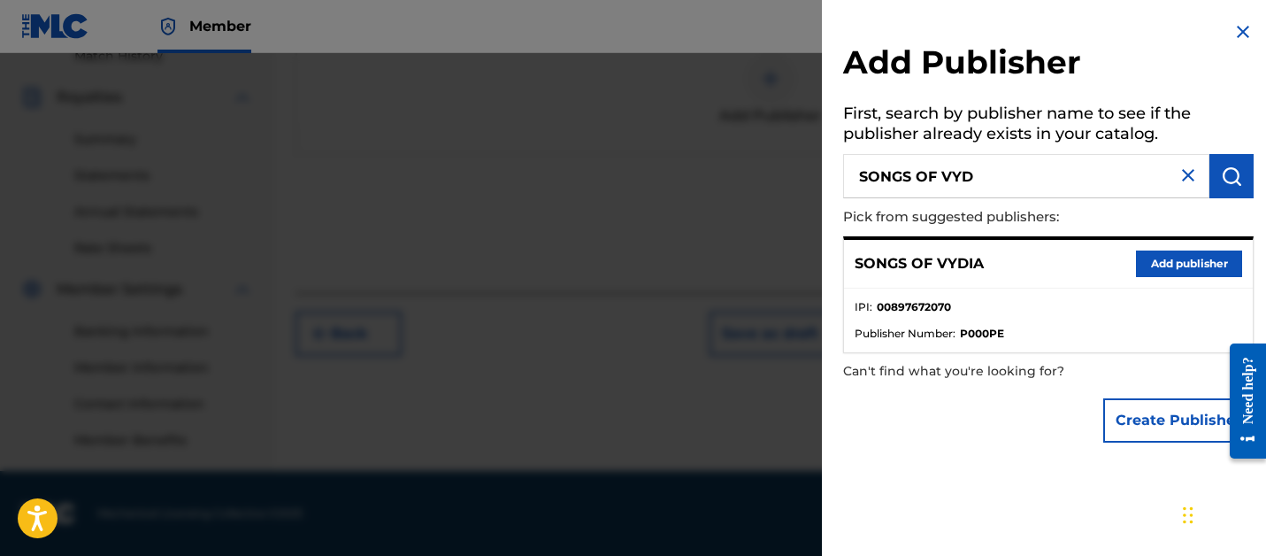
click at [1148, 258] on button "Add publisher" at bounding box center [1189, 263] width 106 height 27
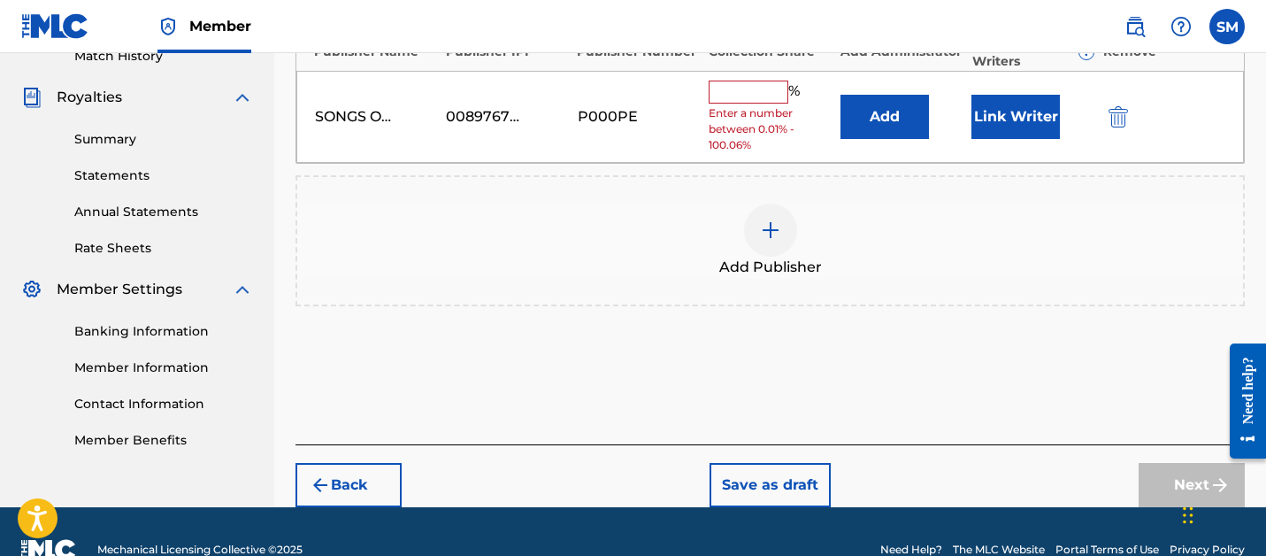
click at [731, 98] on input "text" at bounding box center [749, 91] width 80 height 23
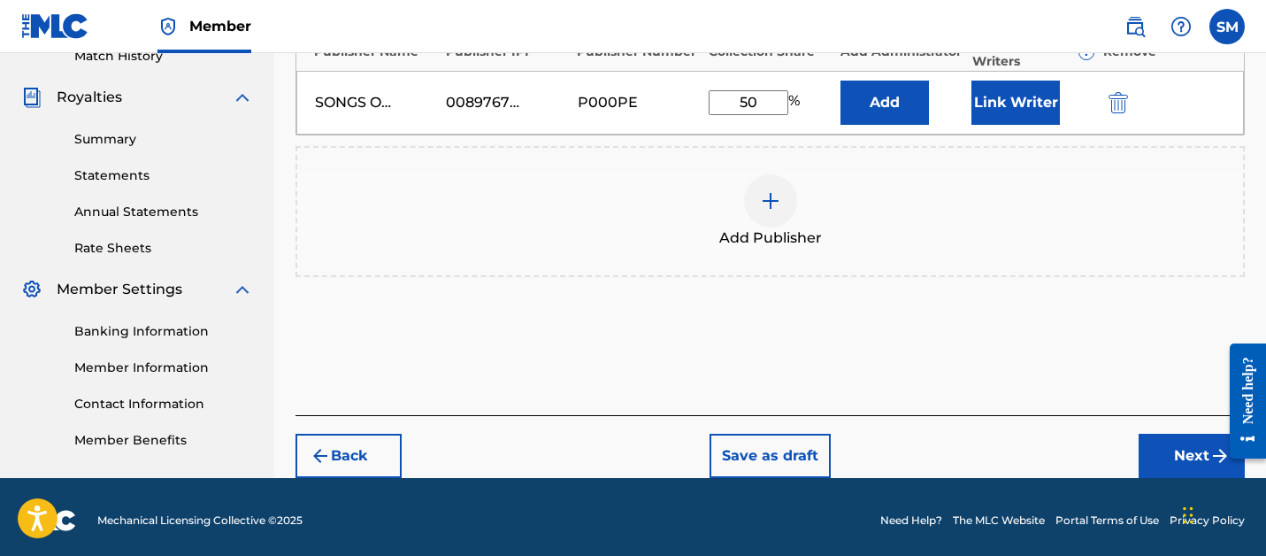
type input "50"
click at [985, 101] on button "Link Writer" at bounding box center [1015, 102] width 88 height 44
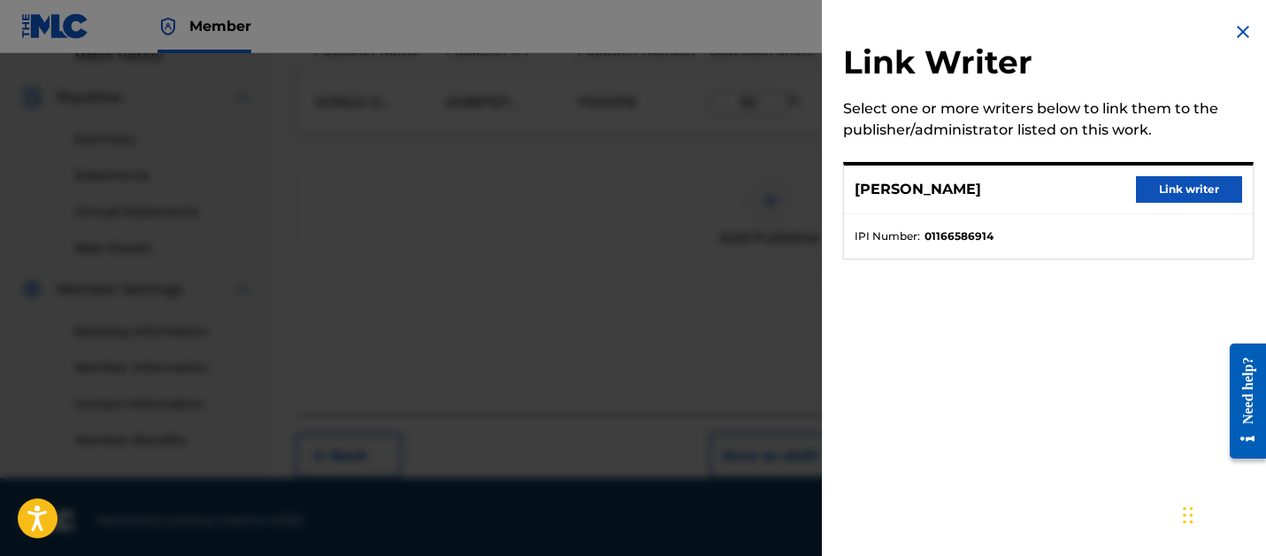
click at [1190, 194] on button "Link writer" at bounding box center [1189, 189] width 106 height 27
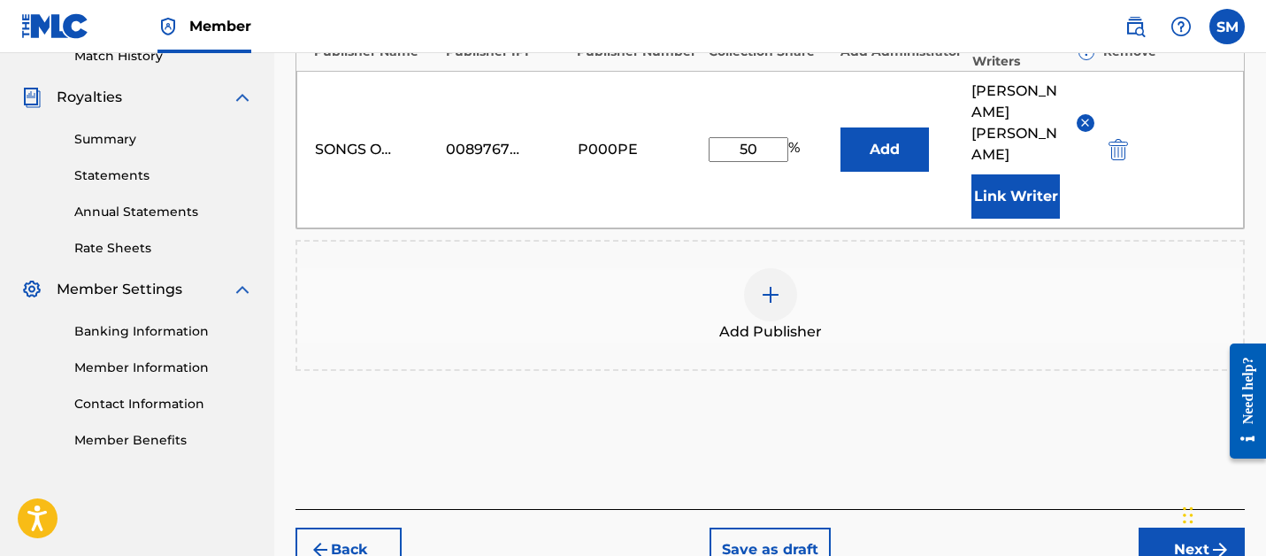
click at [1170, 527] on button "Next" at bounding box center [1191, 549] width 106 height 44
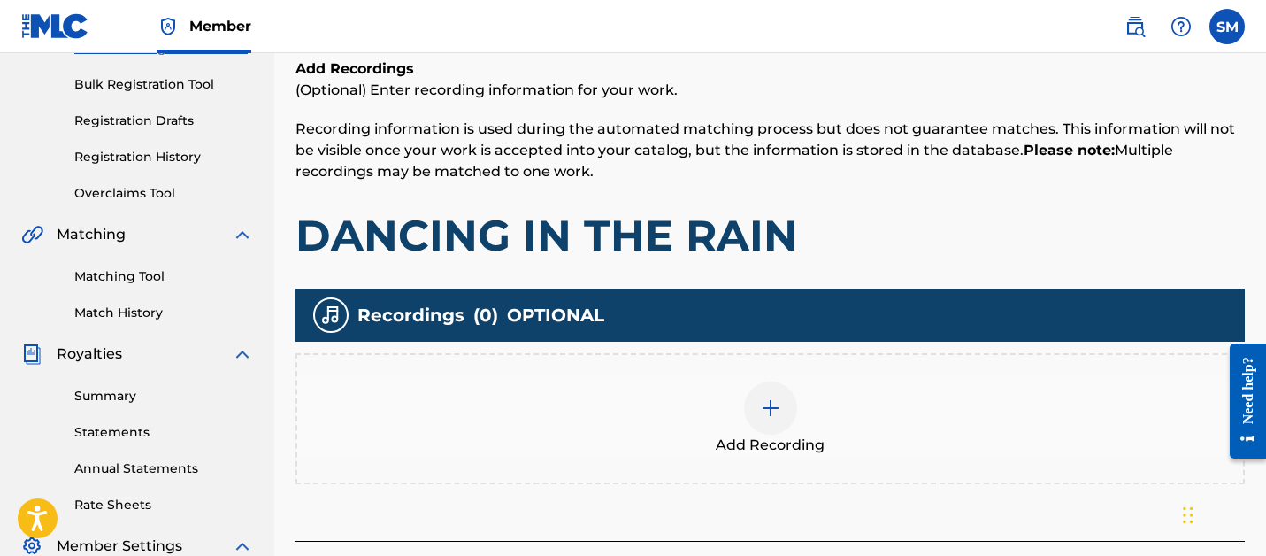
scroll to position [258, 0]
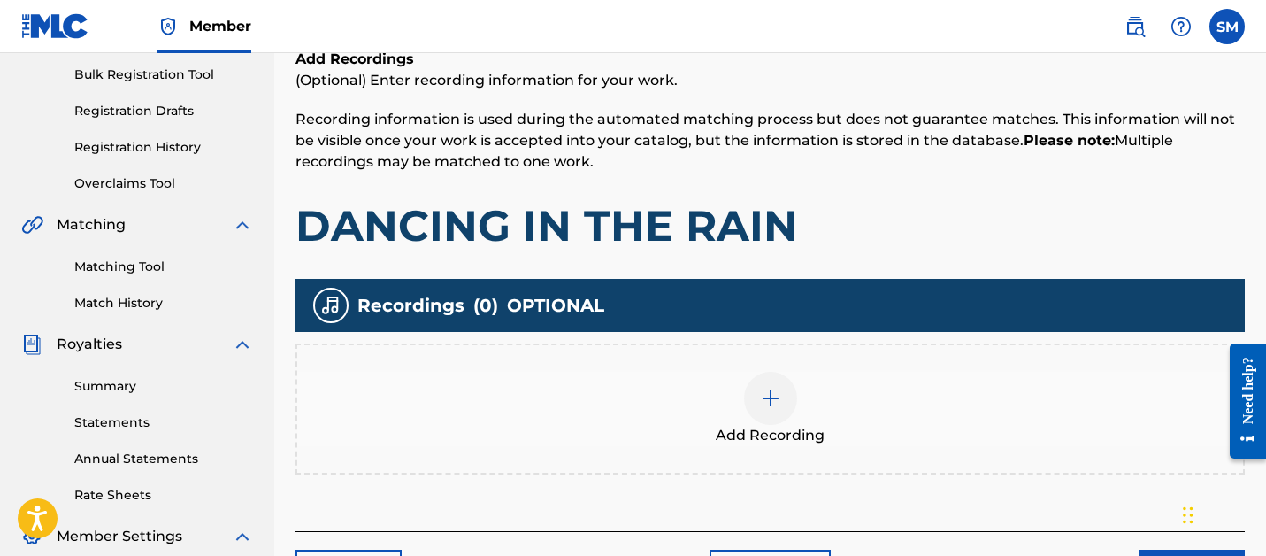
click at [778, 400] on img at bounding box center [770, 397] width 21 height 21
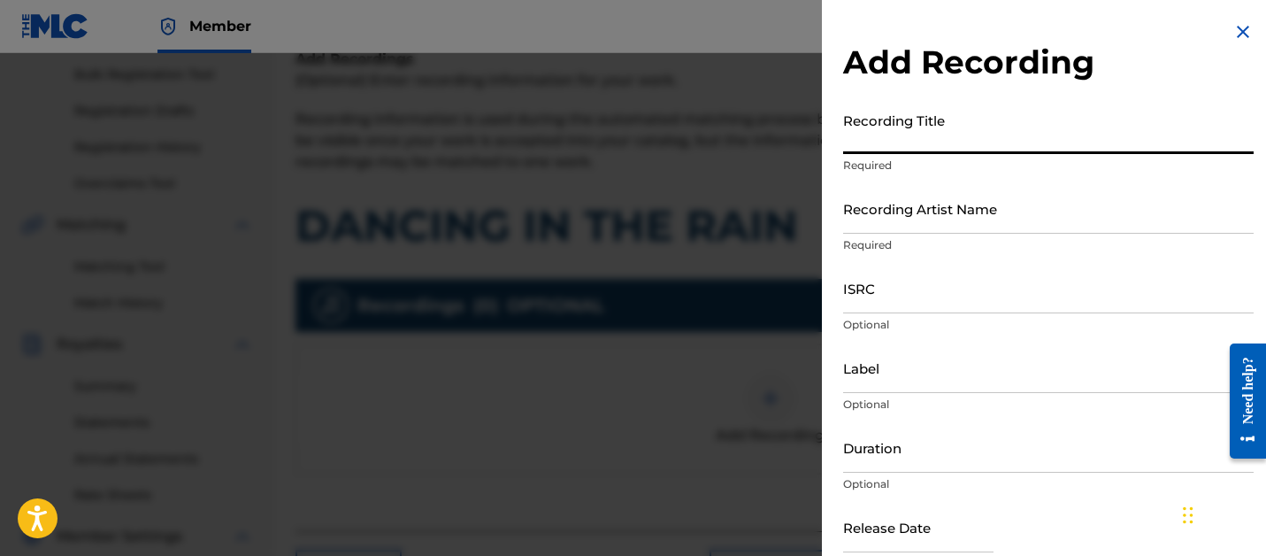
click at [895, 141] on input "Recording Title" at bounding box center [1048, 128] width 410 height 50
type input "DANCING IN THE RAIN"
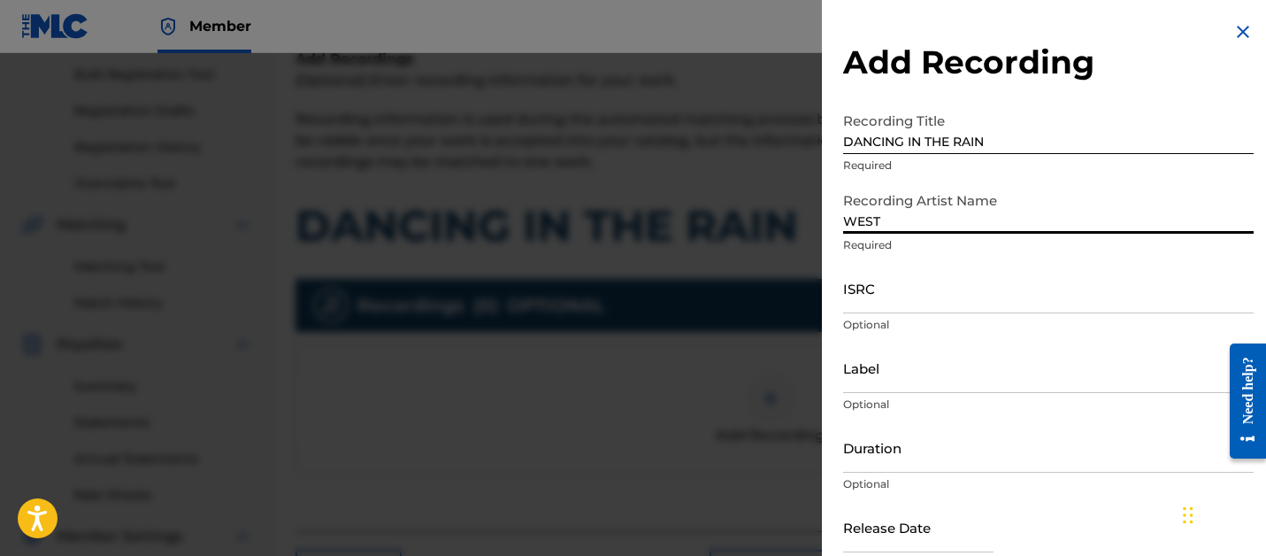
type input "WEST"
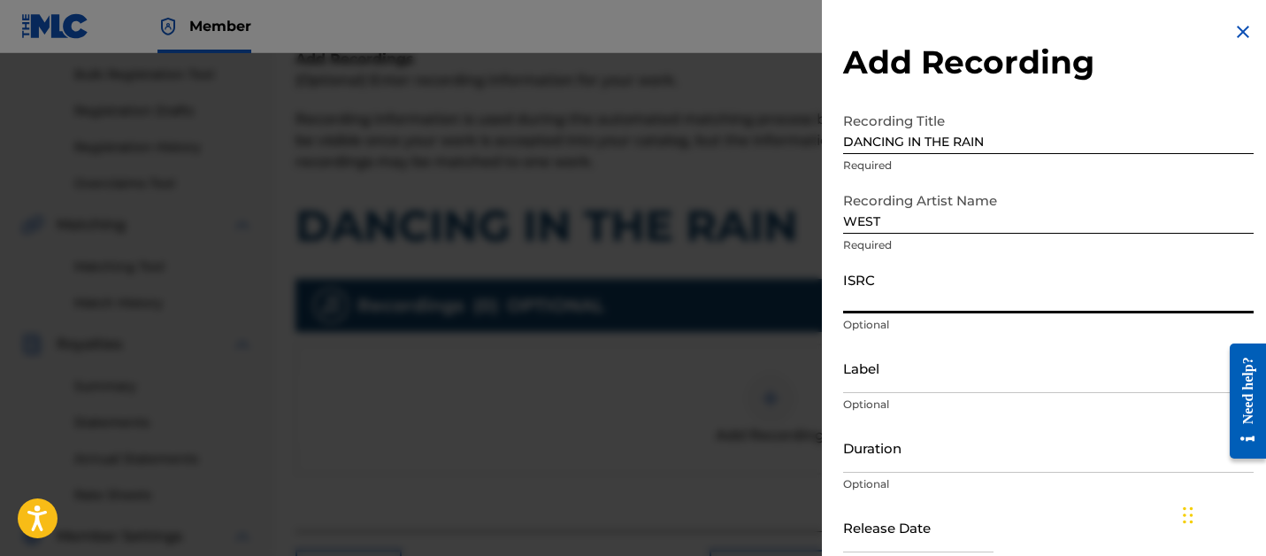
paste input "QZTLA2588695"
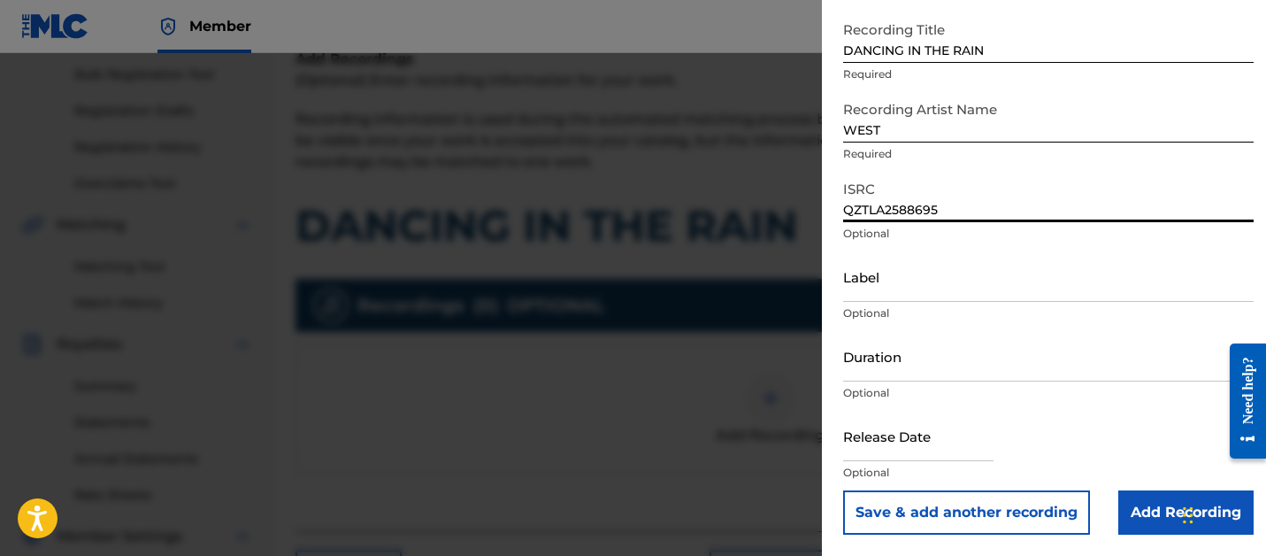
type input "QZTLA2588695"
click at [1130, 535] on div "Add Recording Recording Title DANCING IN THE RAIN Required Recording Artist Nam…" at bounding box center [1048, 232] width 453 height 647
click at [1130, 522] on input "Add Recording" at bounding box center [1185, 512] width 135 height 44
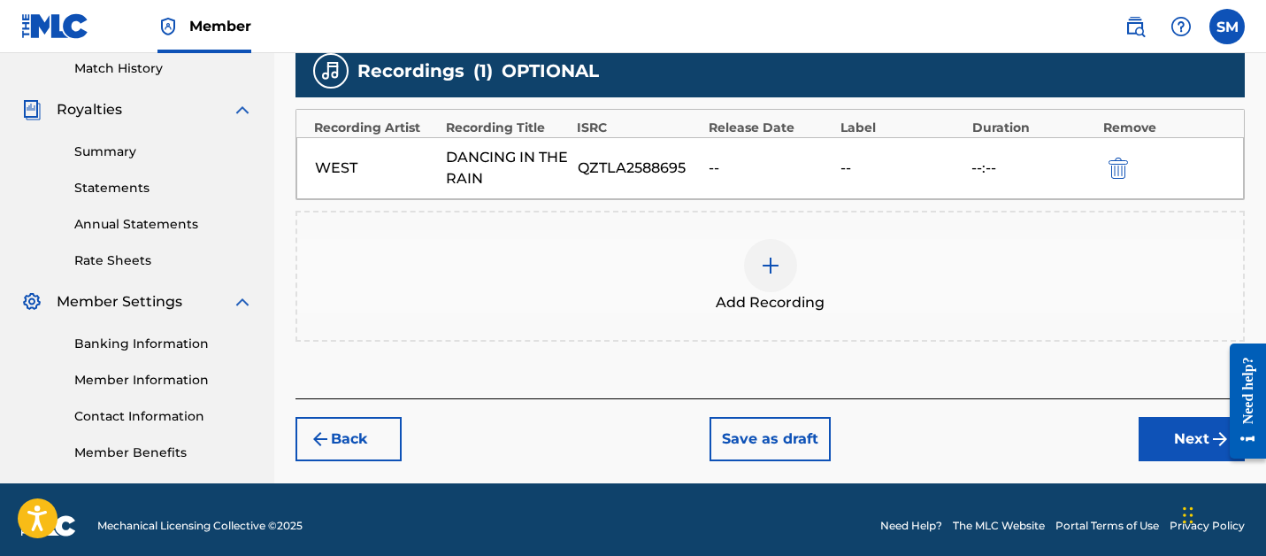
scroll to position [505, 0]
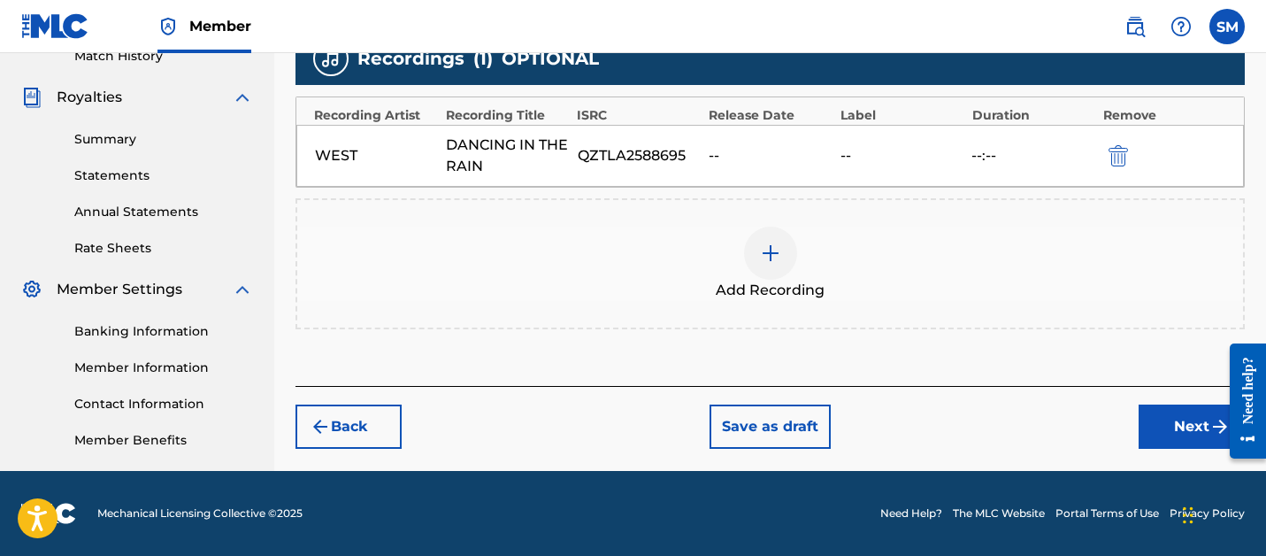
click at [1194, 448] on div "Register Work Search Enter Work Details Add Writers Add Publishers & Shares Add…" at bounding box center [770, 31] width 992 height 878
click at [1194, 430] on button "Next" at bounding box center [1191, 426] width 106 height 44
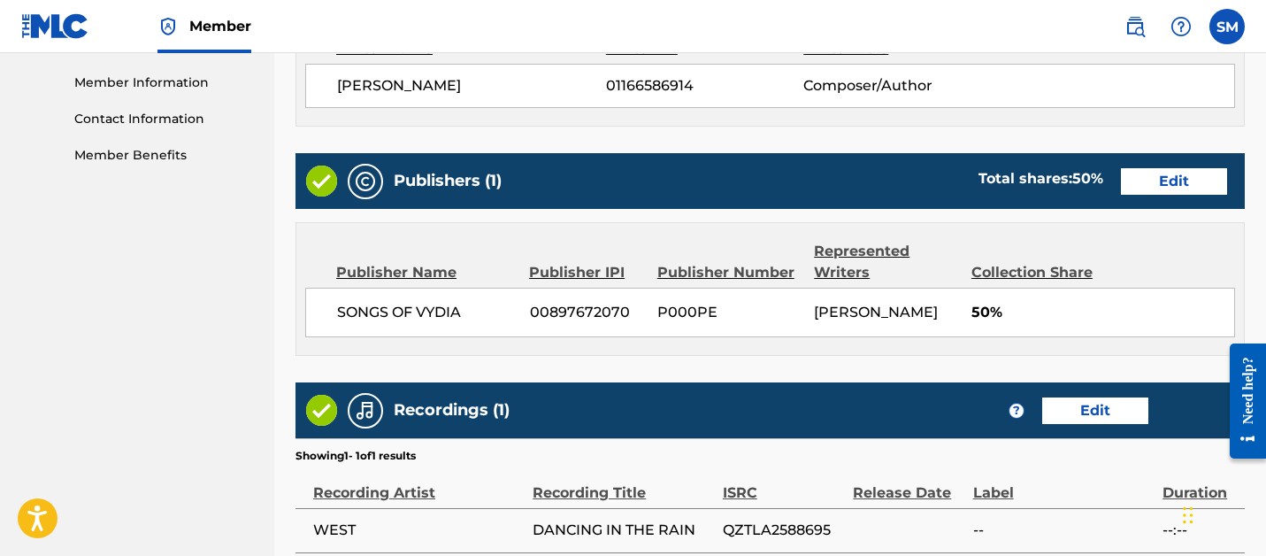
scroll to position [960, 0]
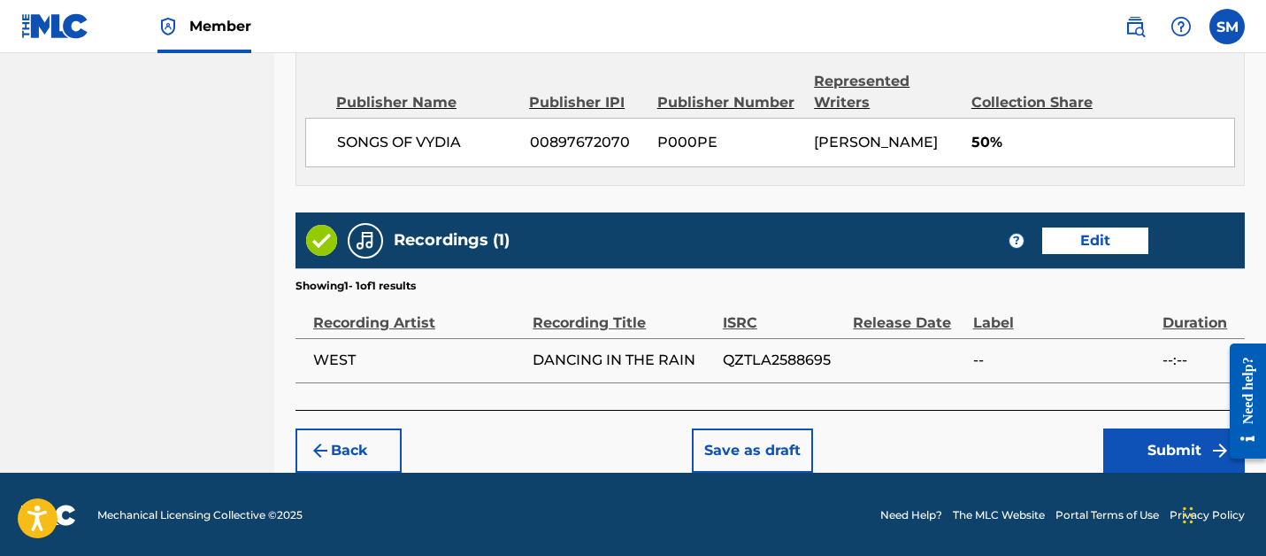
click at [1175, 459] on button "Submit" at bounding box center [1174, 450] width 142 height 44
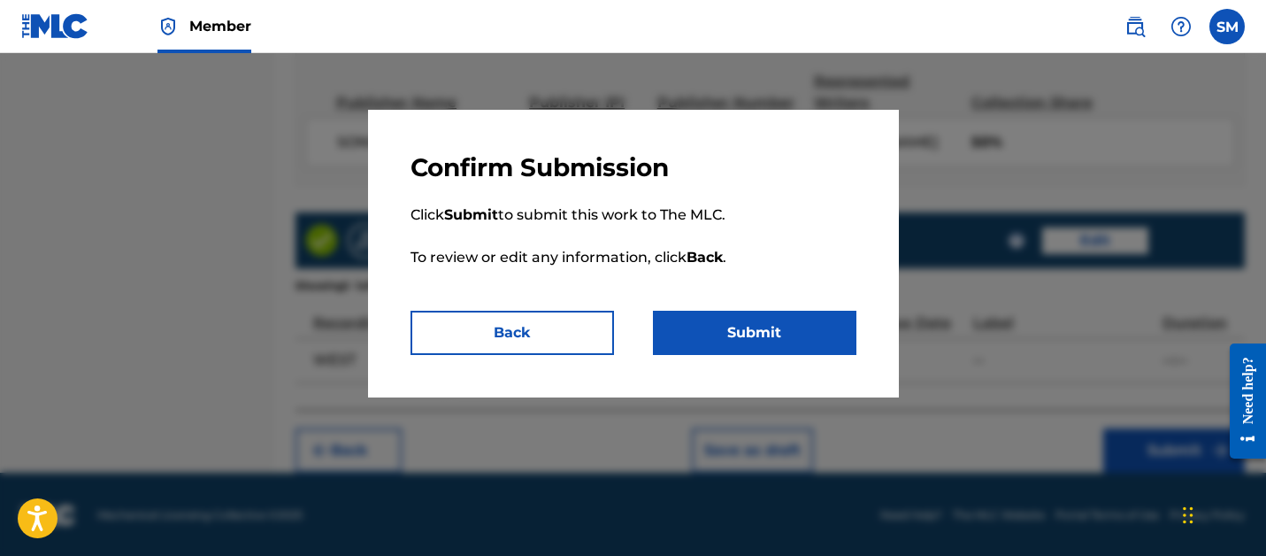
click at [864, 352] on div "Confirm Submission Click Submit to submit this work to The MLC. To review or ed…" at bounding box center [633, 253] width 531 height 287
click at [830, 330] on button "Submit" at bounding box center [754, 332] width 203 height 44
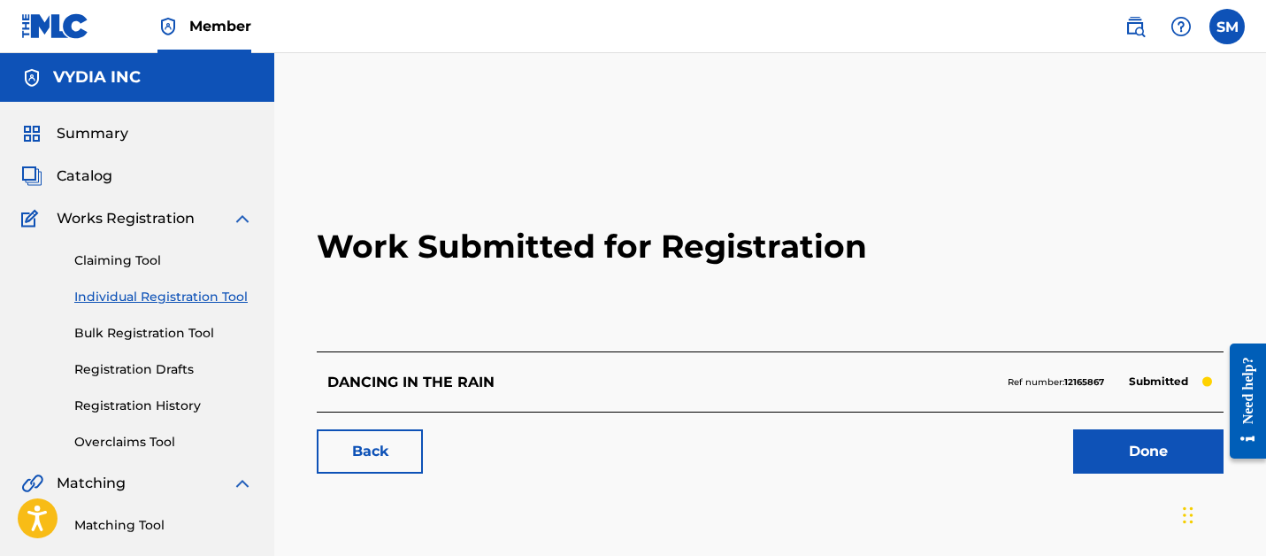
click at [1083, 453] on link "Done" at bounding box center [1148, 451] width 150 height 44
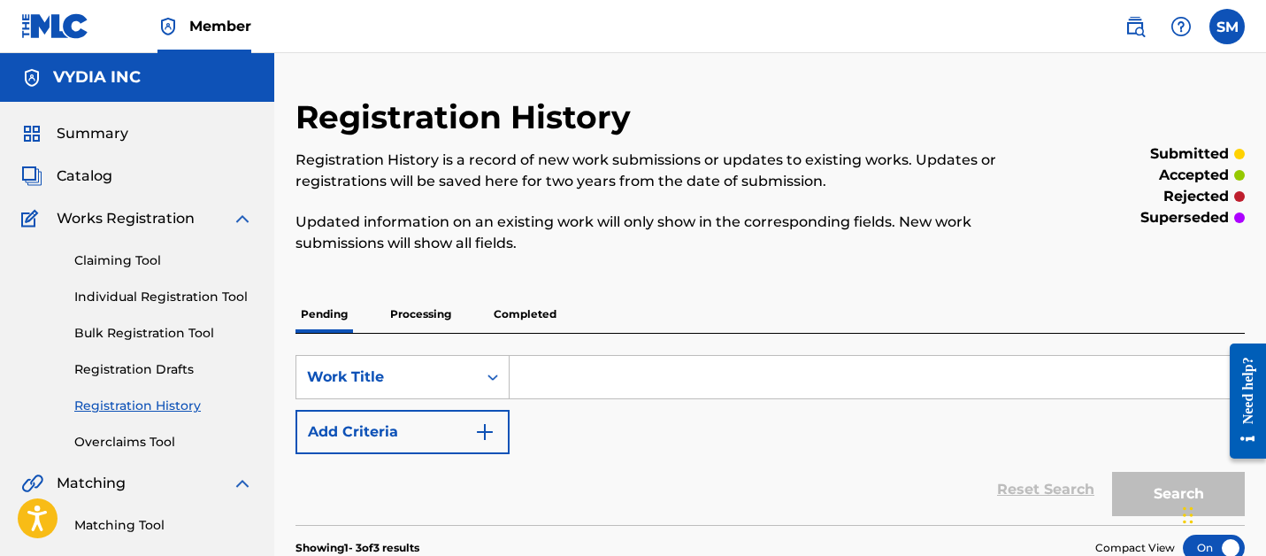
drag, startPoint x: 157, startPoint y: 297, endPoint x: 215, endPoint y: 307, distance: 59.2
click at [157, 297] on link "Individual Registration Tool" at bounding box center [163, 296] width 179 height 19
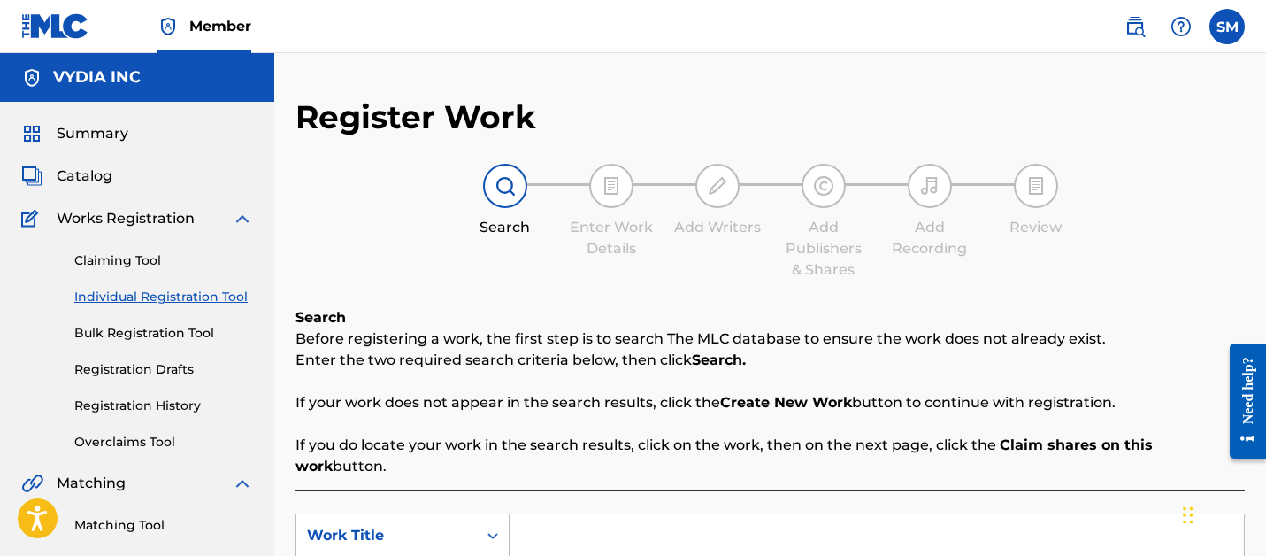
click at [585, 514] on input "Search Form" at bounding box center [877, 535] width 734 height 42
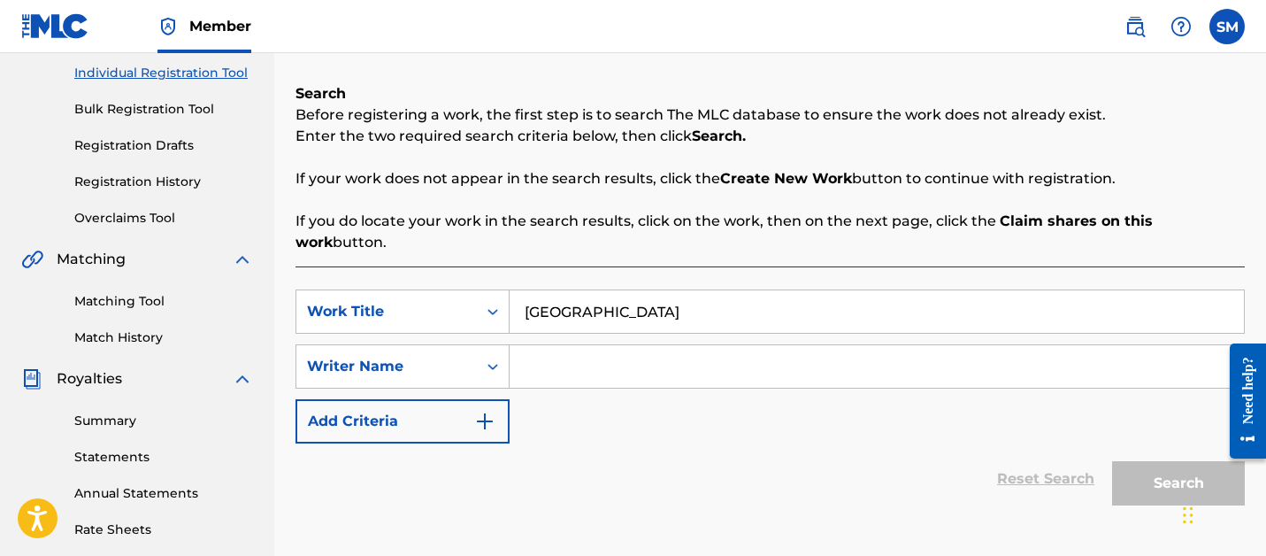
scroll to position [253, 0]
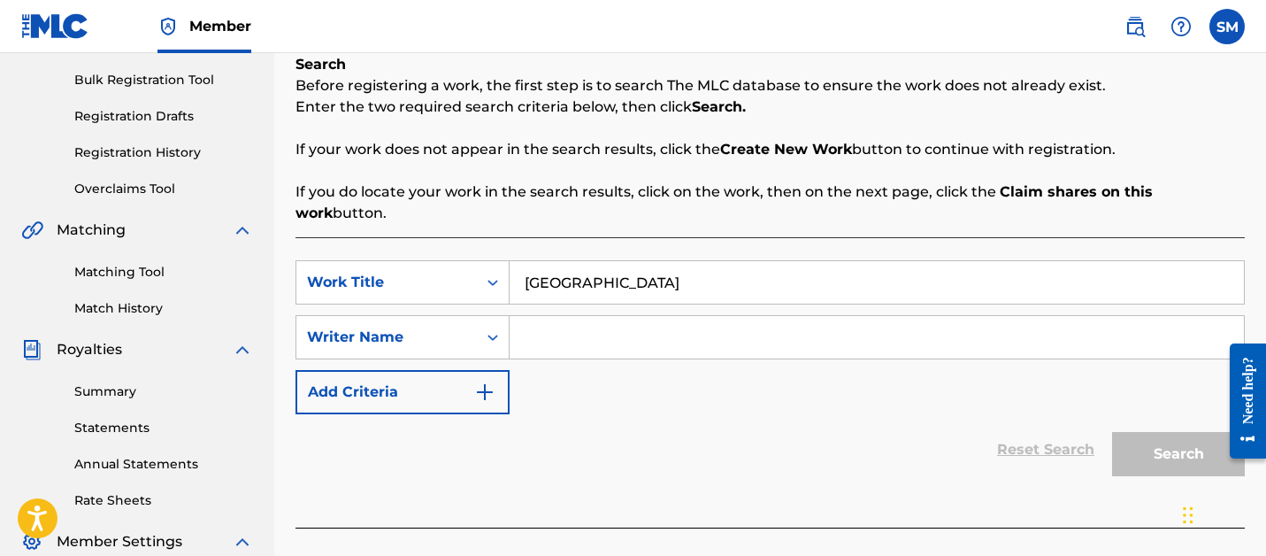
type input "[GEOGRAPHIC_DATA]"
click at [599, 293] on div "SearchWithCriteria4d7645b3-805e-48d3-bf7d-b0760d0fb2a5 Work Title [GEOGRAPHIC_D…" at bounding box center [769, 337] width 949 height 154
click at [596, 316] on input "E" at bounding box center [877, 337] width 734 height 42
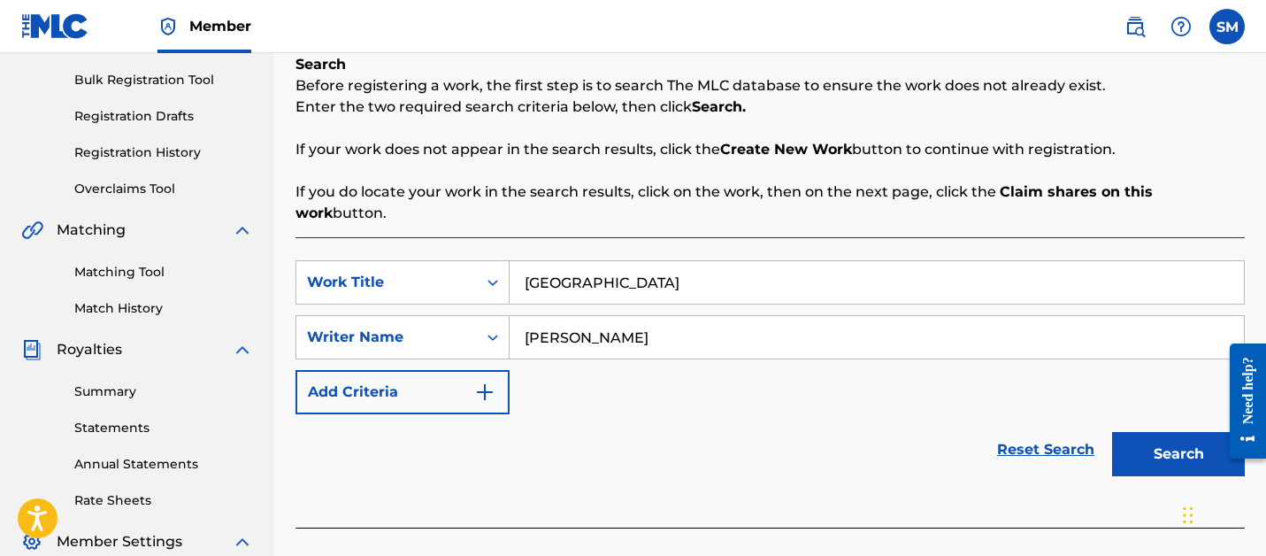
type input "[PERSON_NAME]"
click at [1112, 432] on button "Search" at bounding box center [1178, 454] width 133 height 44
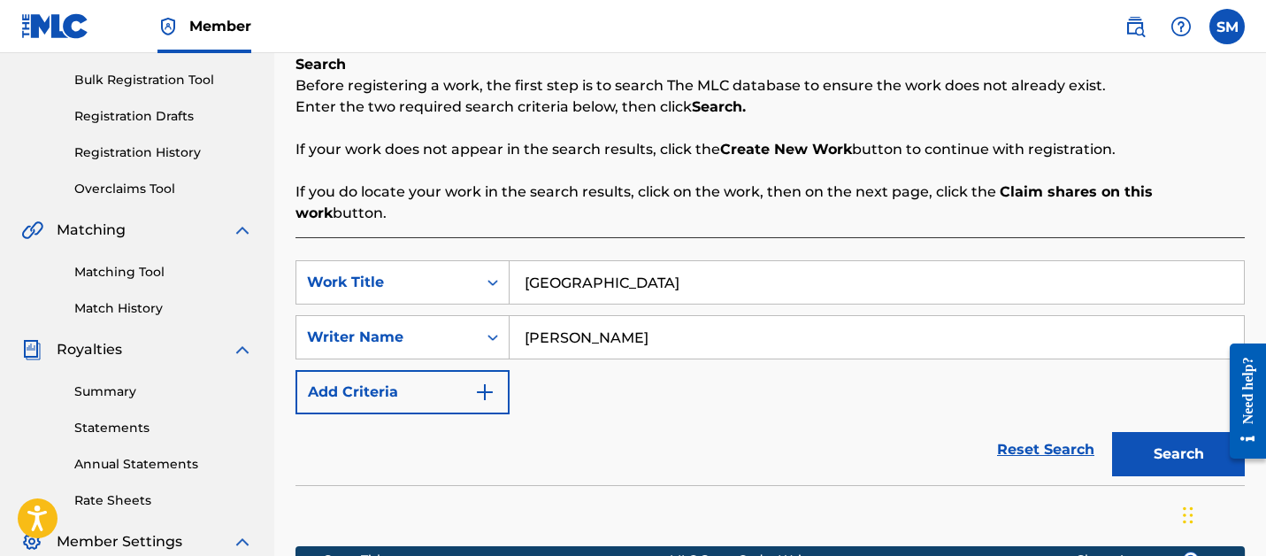
scroll to position [510, 0]
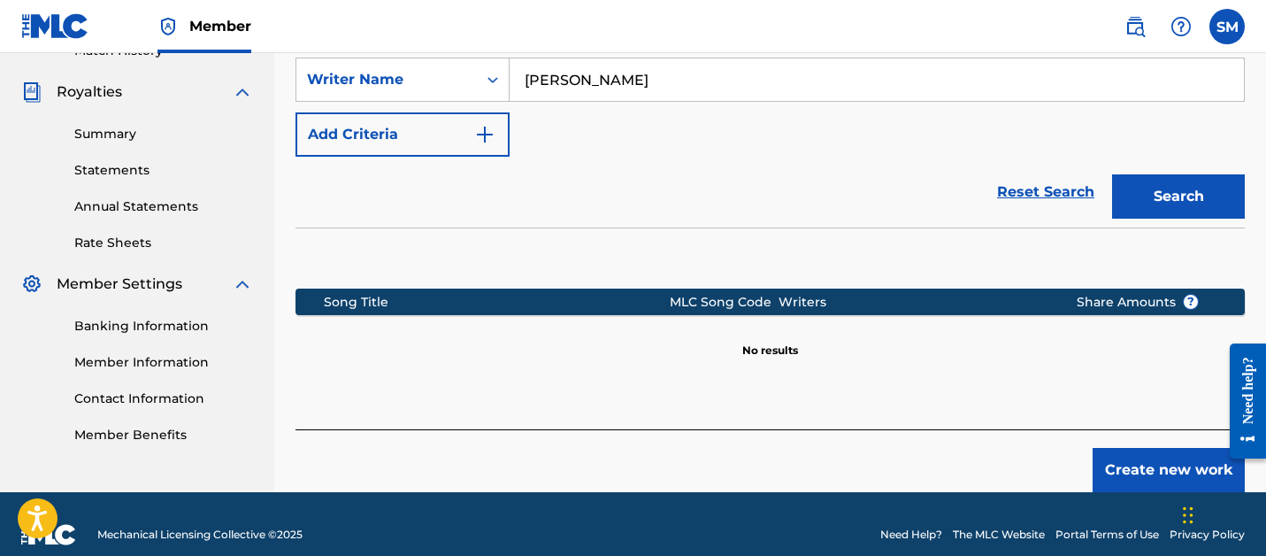
click at [1123, 456] on button "Create new work" at bounding box center [1168, 470] width 152 height 44
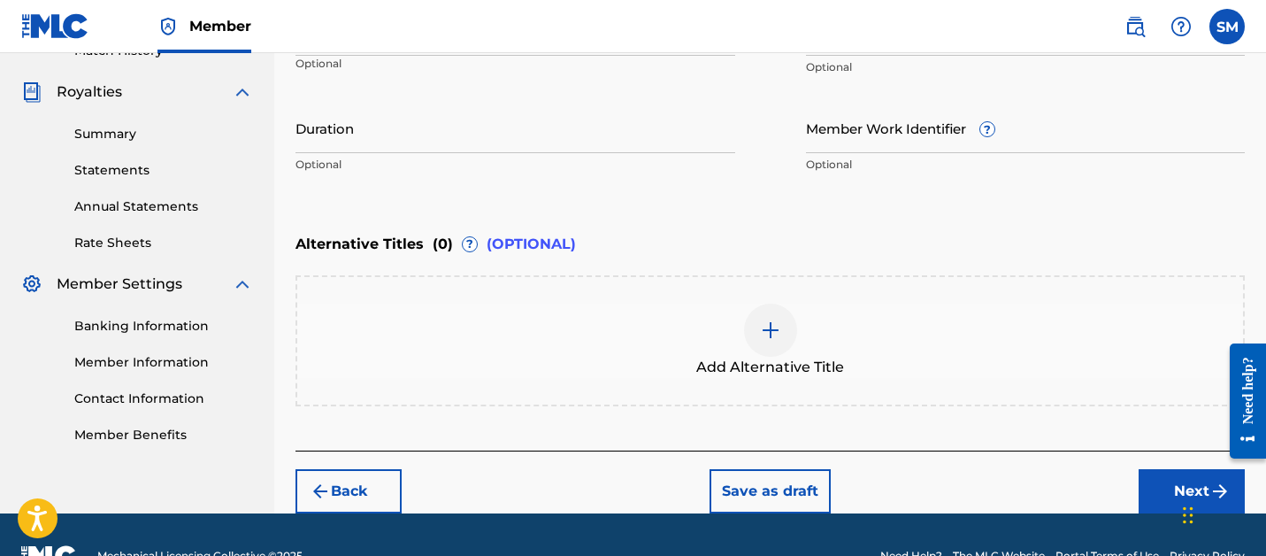
click at [870, 151] on input "Member Work Identifier ?" at bounding box center [1026, 128] width 440 height 50
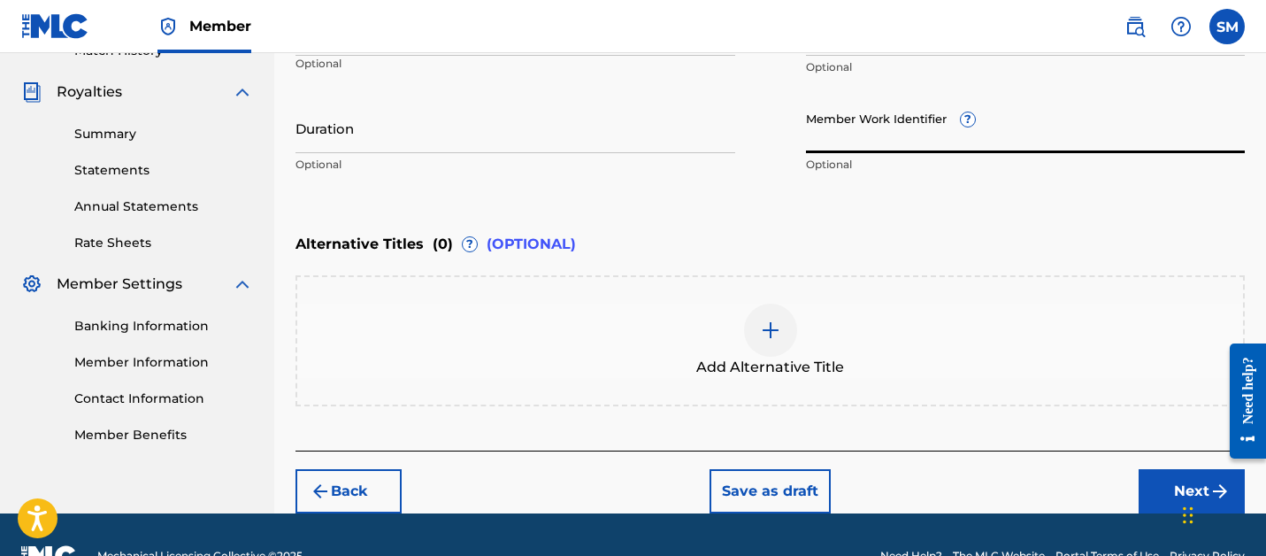
paste input "fbc6f7985b1b8099"
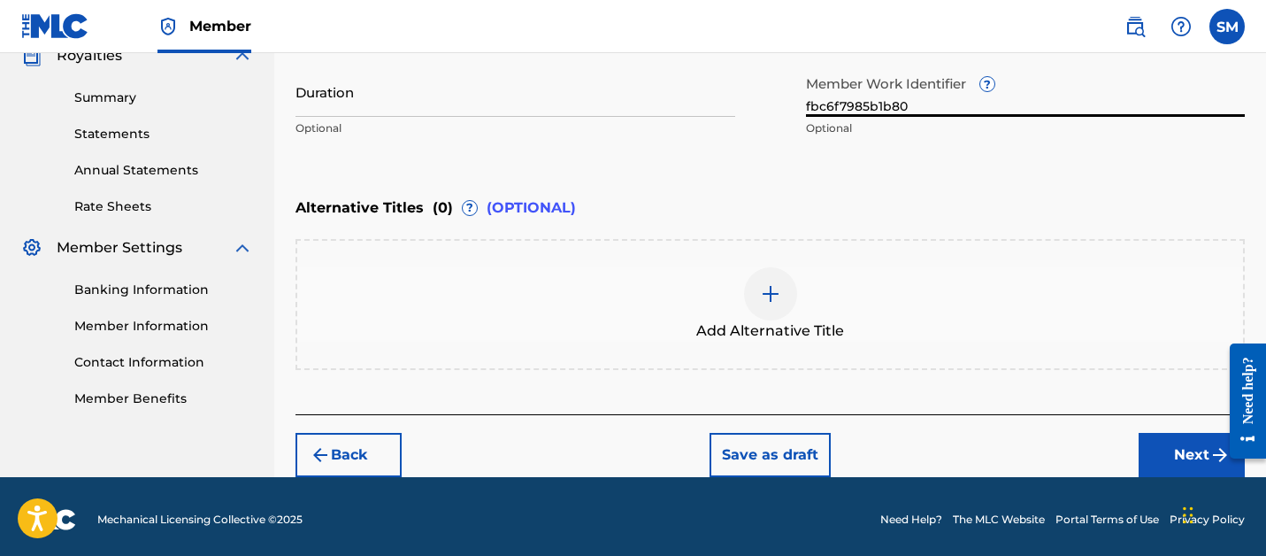
type input "fbc6f7985b1b80"
click at [1167, 422] on div "Back Save as draft Next" at bounding box center [769, 445] width 949 height 63
click at [1164, 459] on button "Next" at bounding box center [1191, 455] width 106 height 44
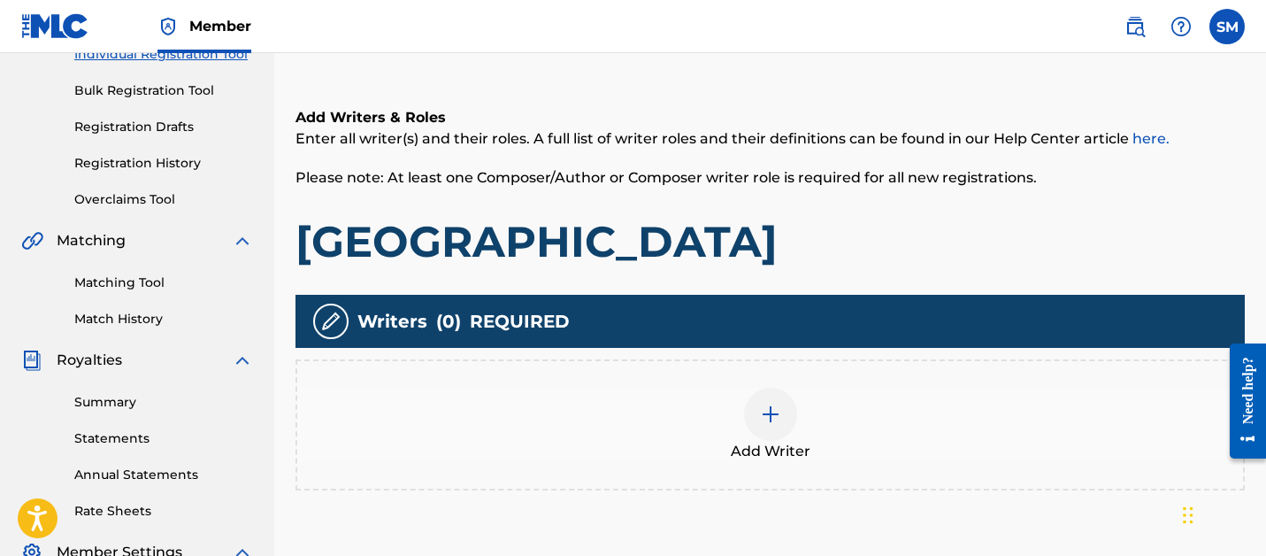
scroll to position [259, 0]
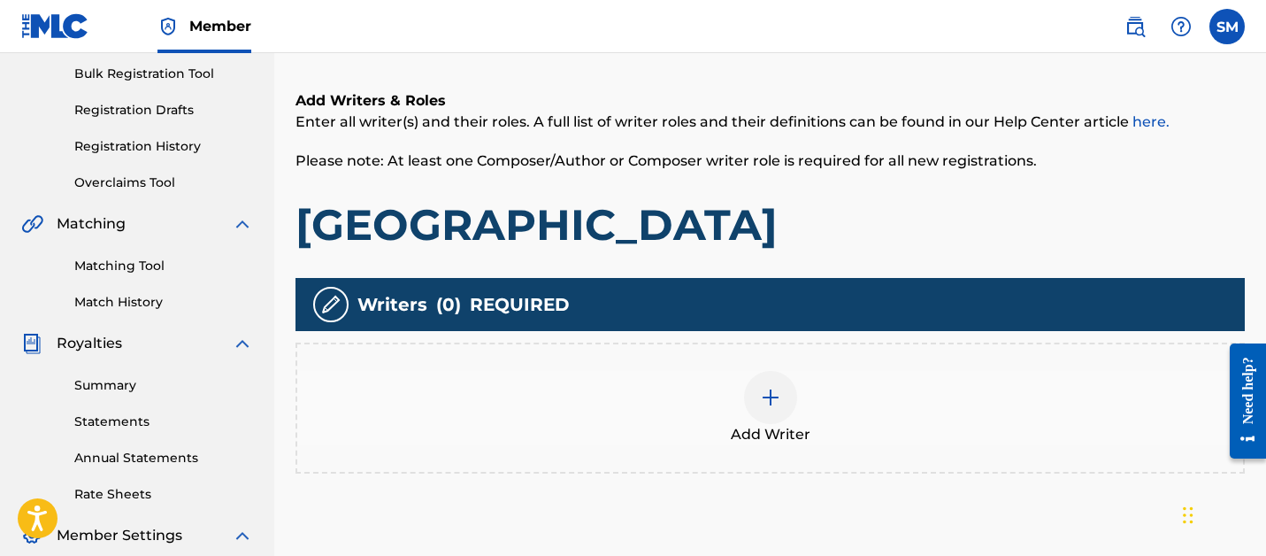
click at [782, 389] on div at bounding box center [770, 397] width 53 height 53
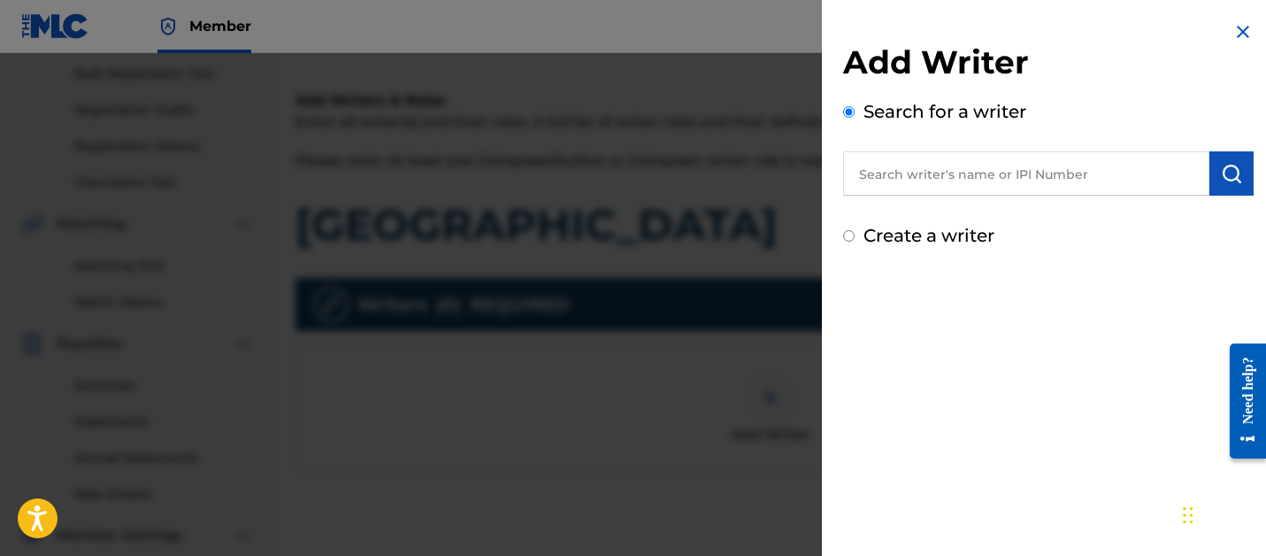
click at [916, 182] on input "text" at bounding box center [1026, 173] width 366 height 44
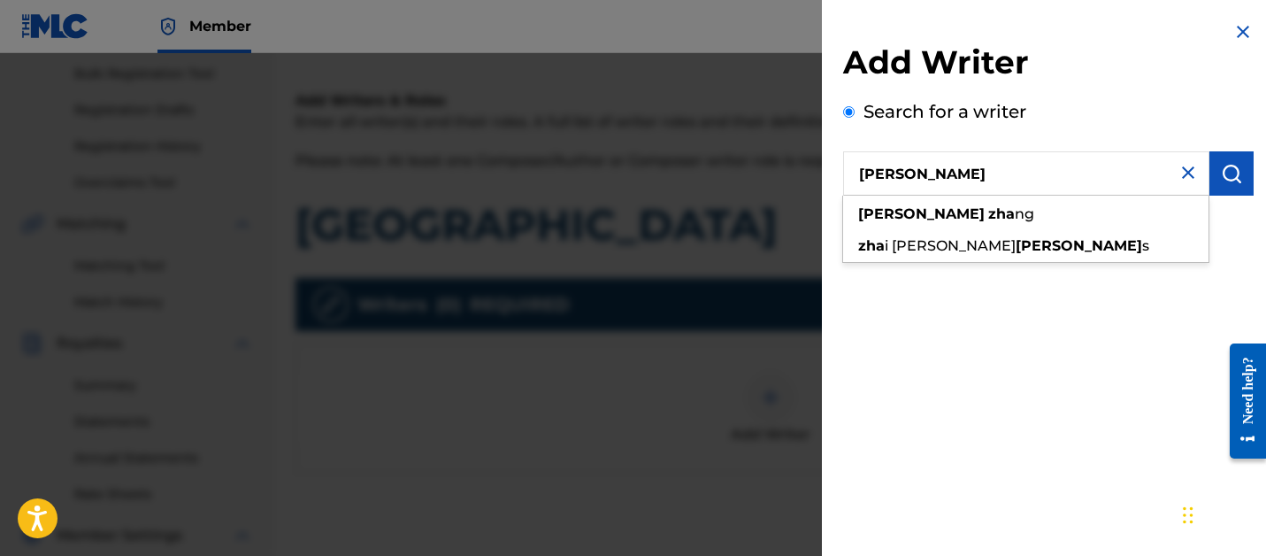
type input "[PERSON_NAME]"
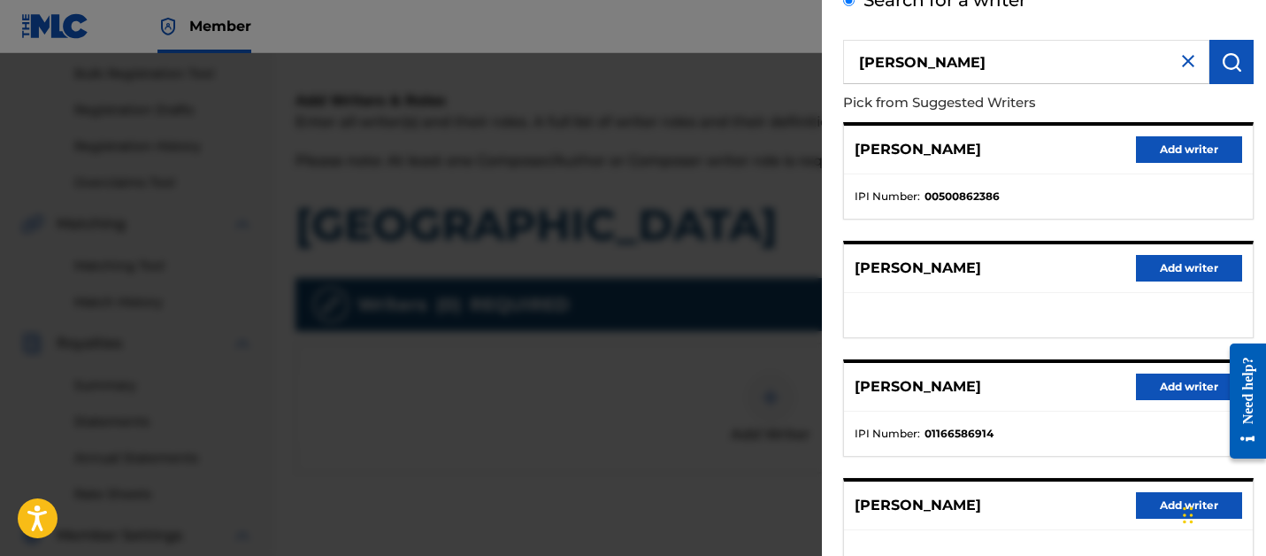
scroll to position [148, 0]
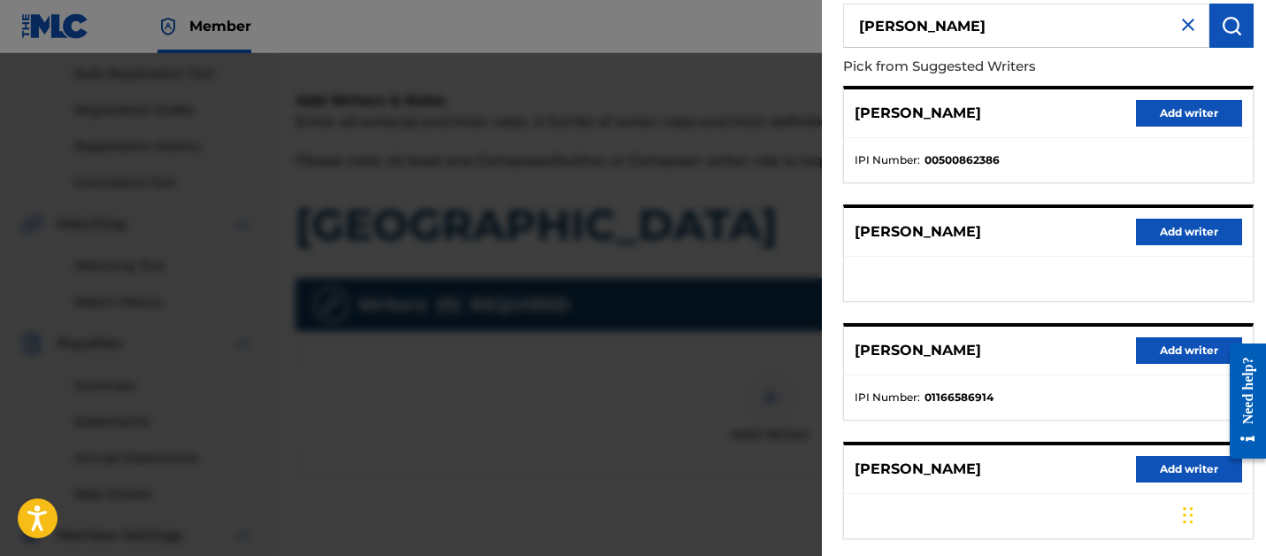
click at [1157, 346] on button "Add writer" at bounding box center [1189, 350] width 106 height 27
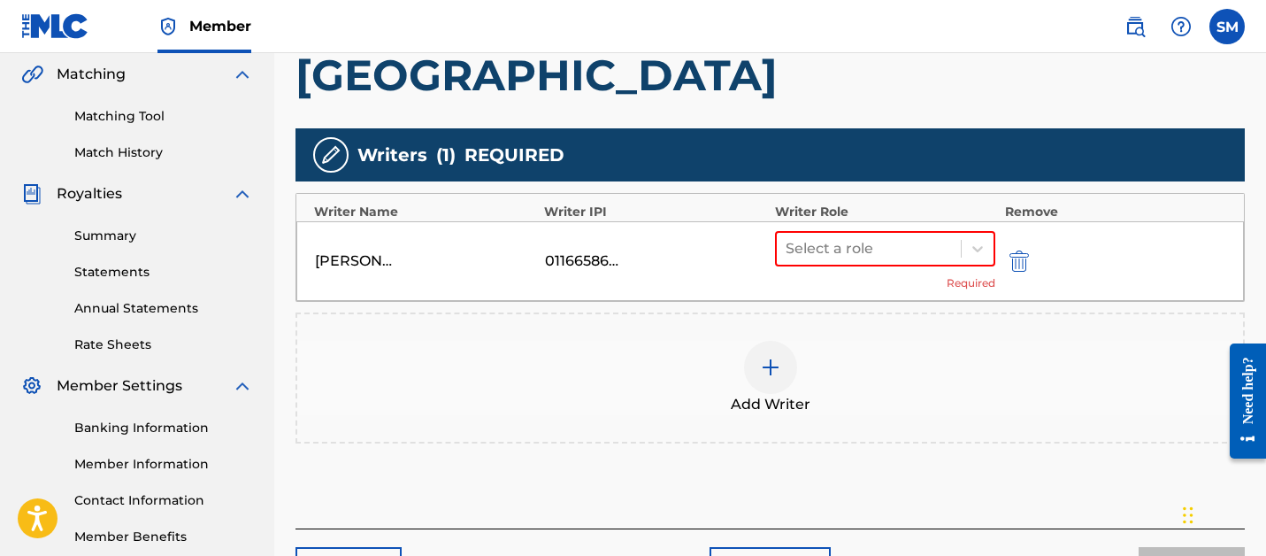
scroll to position [437, 0]
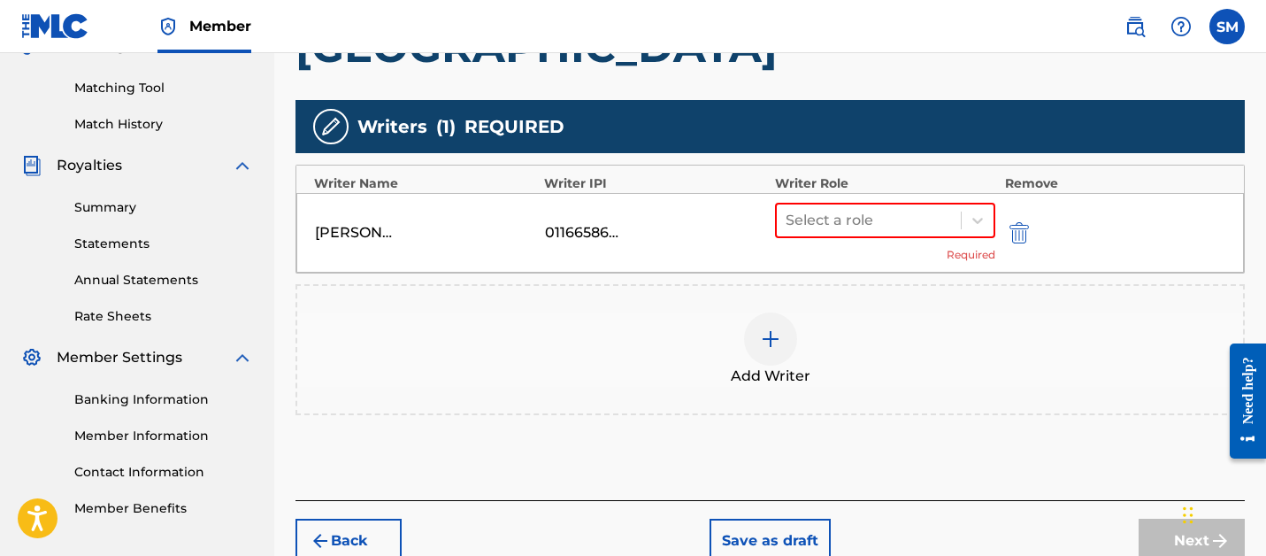
click at [951, 241] on div "Select a role Required" at bounding box center [885, 233] width 221 height 60
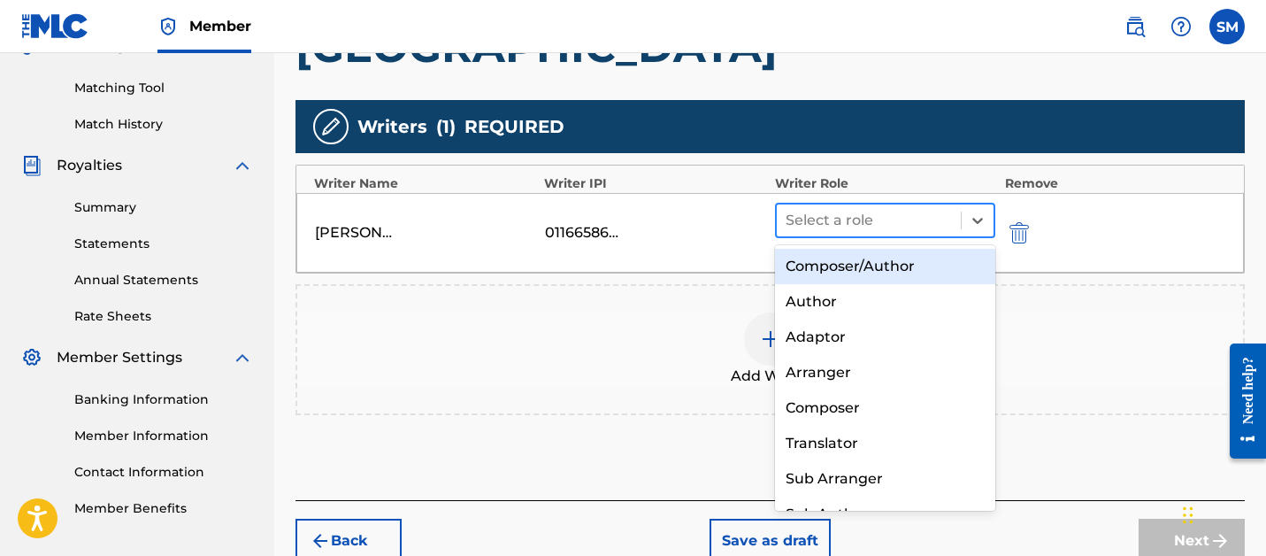
click at [950, 222] on div at bounding box center [869, 220] width 167 height 25
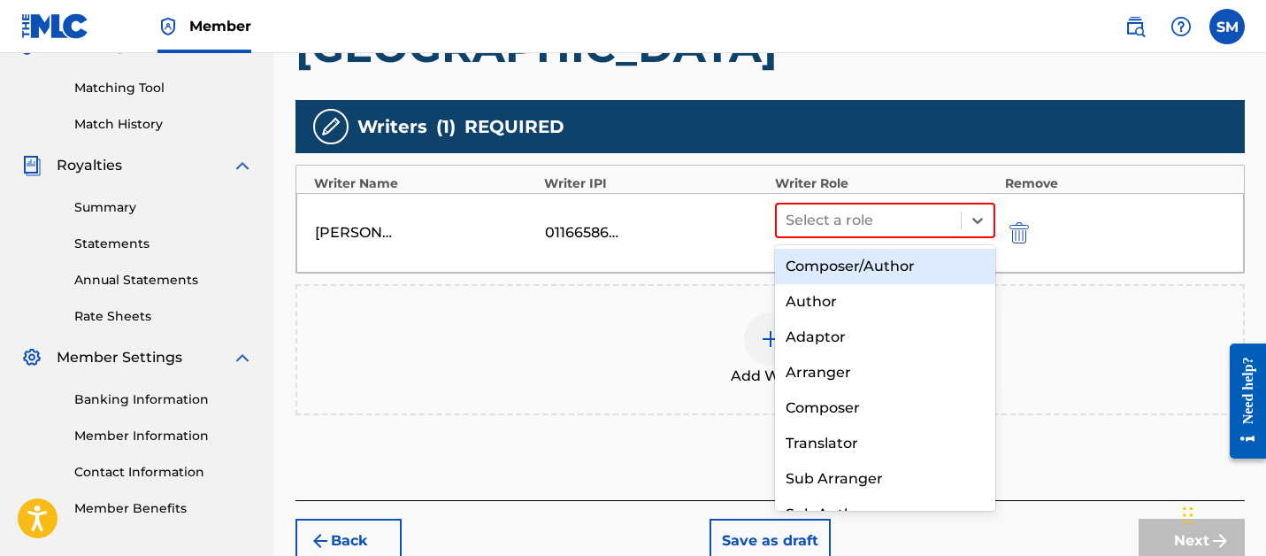
click at [950, 263] on div "Composer/Author" at bounding box center [885, 266] width 221 height 35
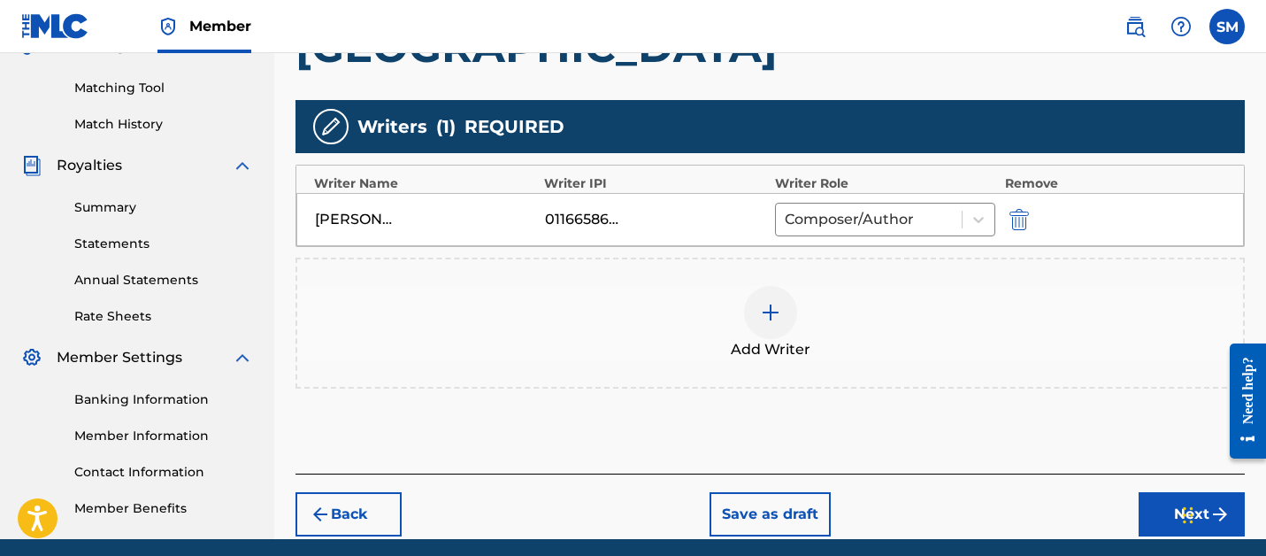
click at [1164, 513] on button "Next" at bounding box center [1191, 514] width 106 height 44
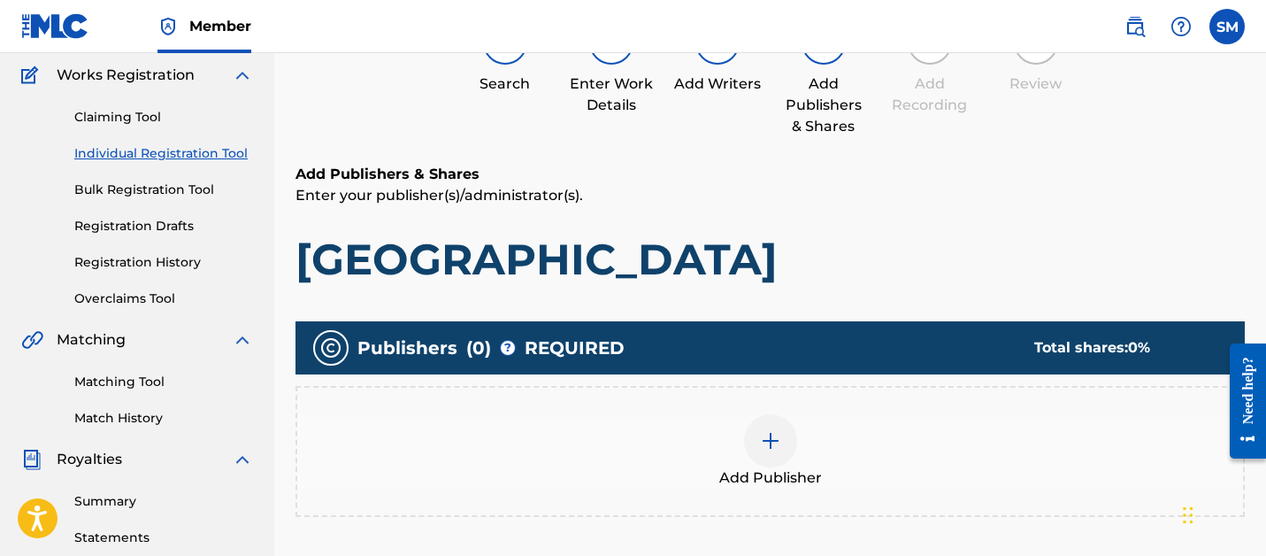
scroll to position [189, 0]
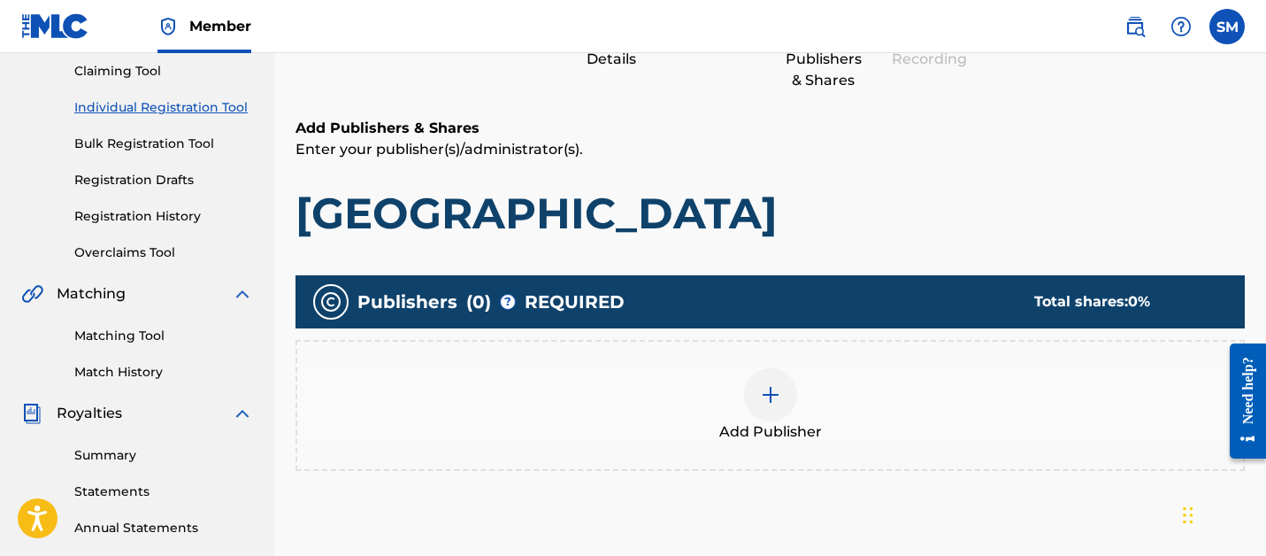
click at [779, 373] on div at bounding box center [770, 394] width 53 height 53
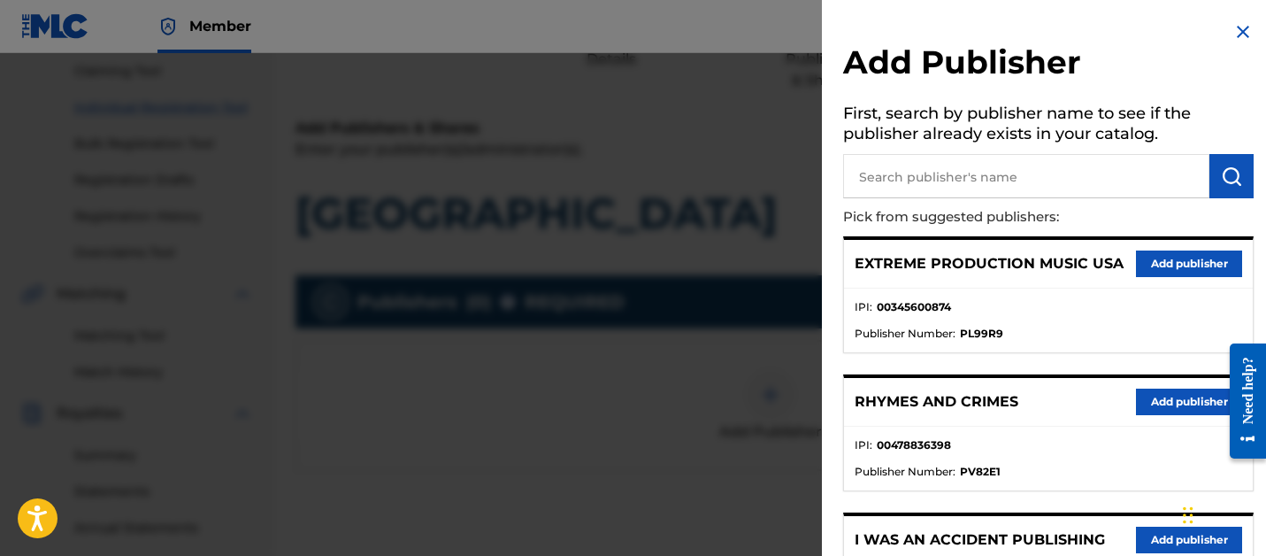
click at [1039, 196] on input "text" at bounding box center [1026, 176] width 366 height 44
type input "SONGS OF VYDIA"
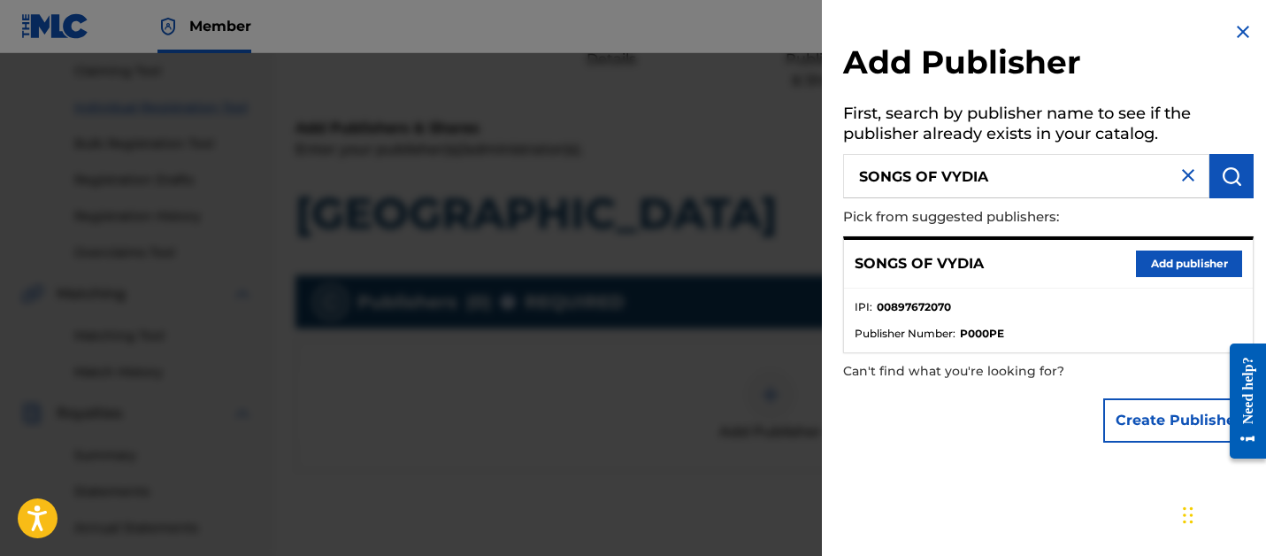
click at [1172, 266] on button "Add publisher" at bounding box center [1189, 263] width 106 height 27
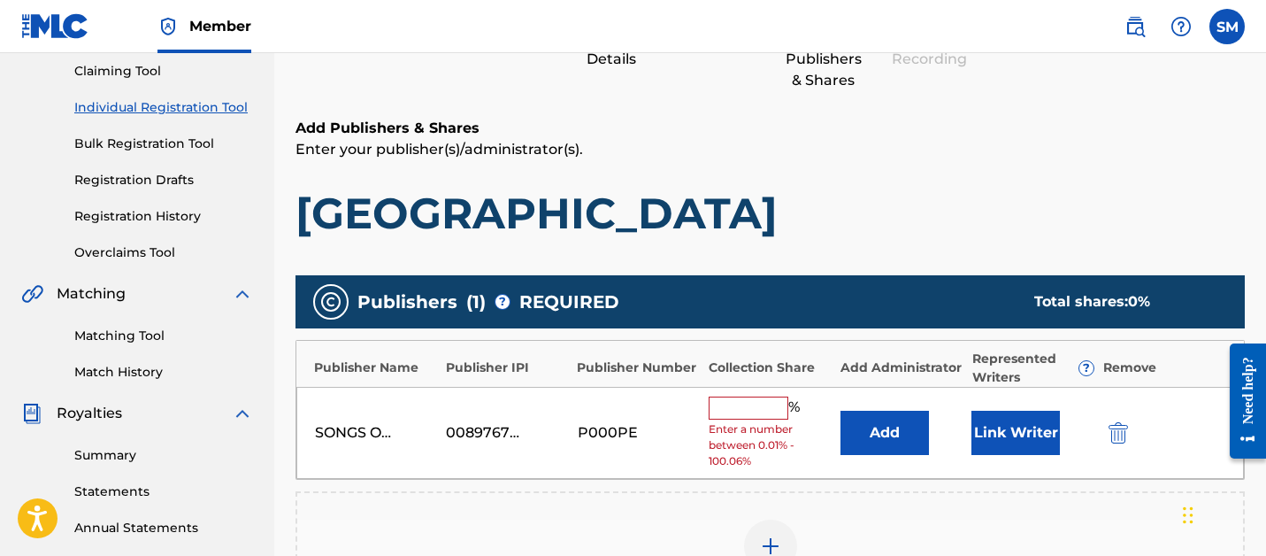
click at [769, 396] on input "text" at bounding box center [749, 407] width 80 height 23
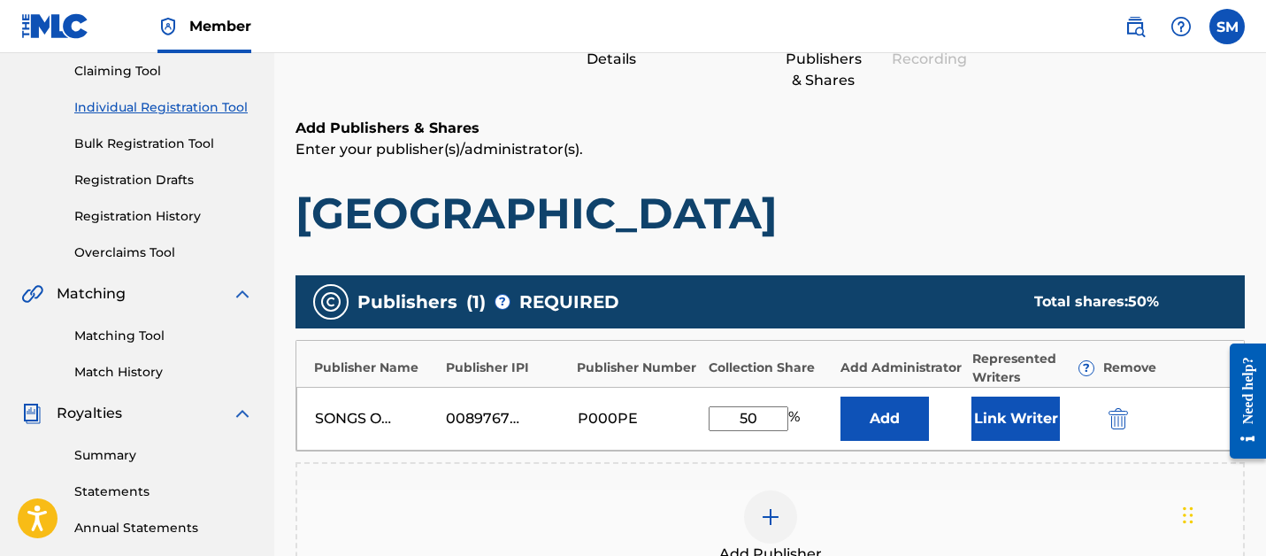
type input "50"
click at [1022, 419] on button "Link Writer" at bounding box center [1015, 418] width 88 height 44
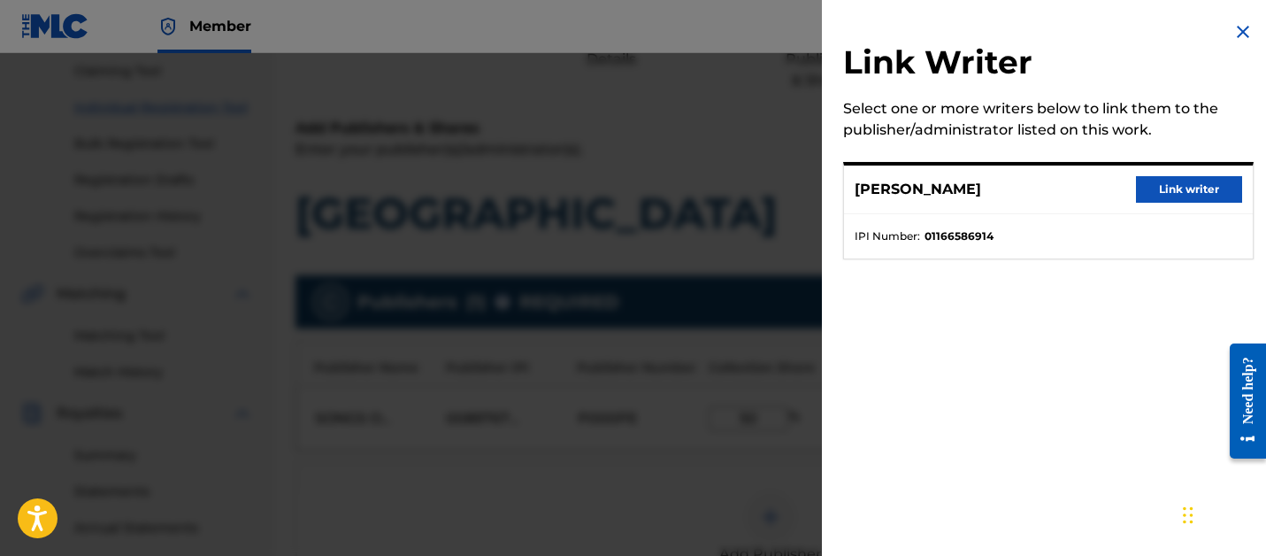
drag, startPoint x: 1156, startPoint y: 180, endPoint x: 1146, endPoint y: 220, distance: 41.0
click at [1156, 180] on button "Link writer" at bounding box center [1189, 189] width 106 height 27
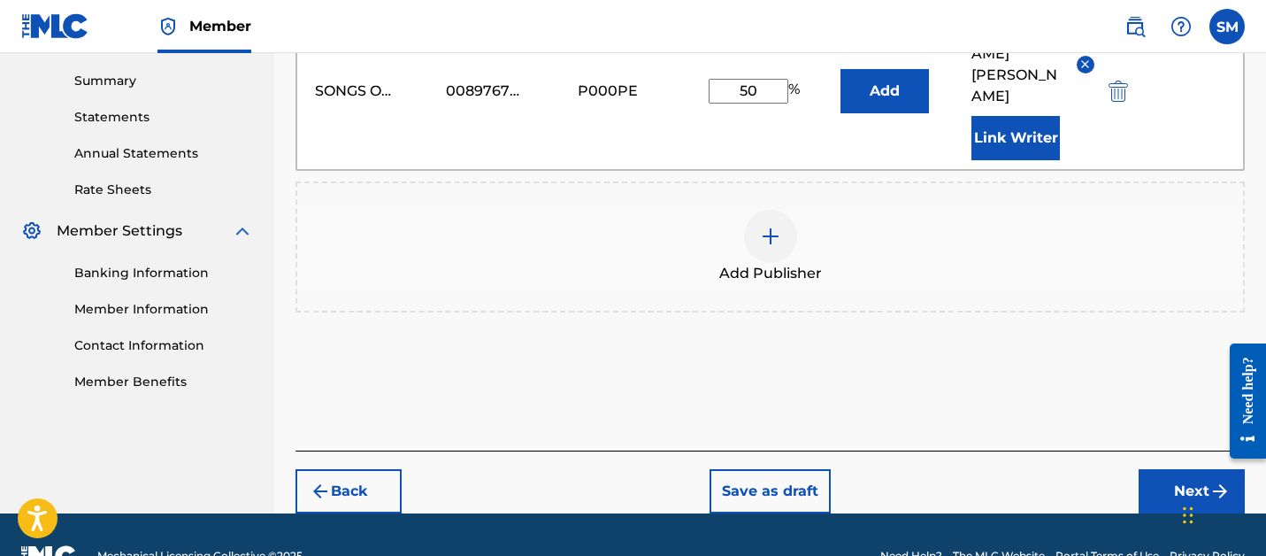
click at [1169, 469] on button "Next" at bounding box center [1191, 491] width 106 height 44
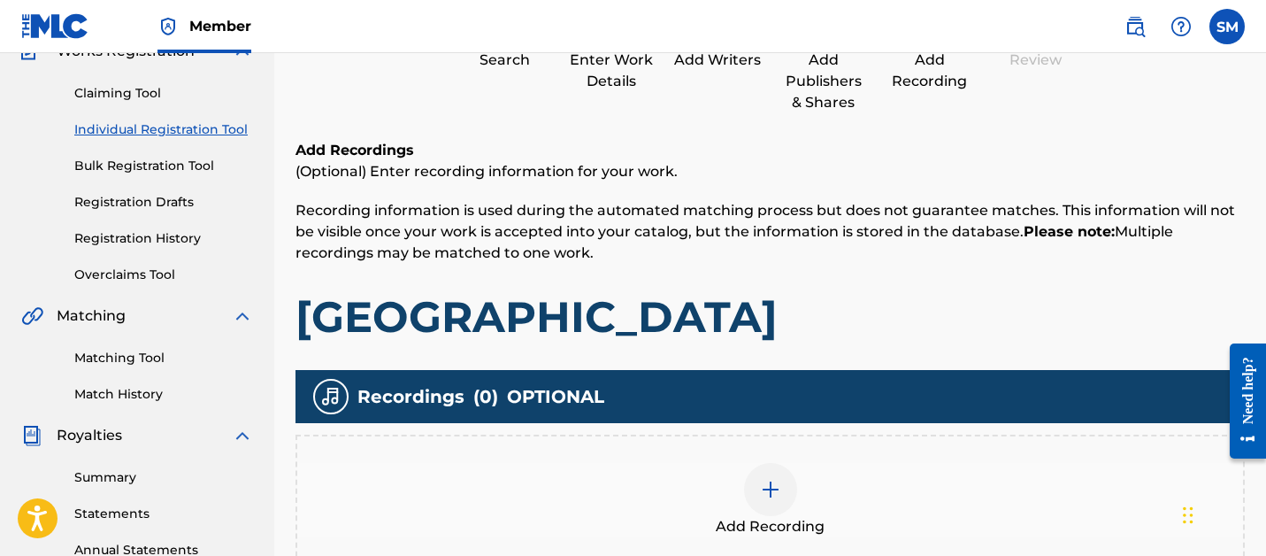
scroll to position [191, 0]
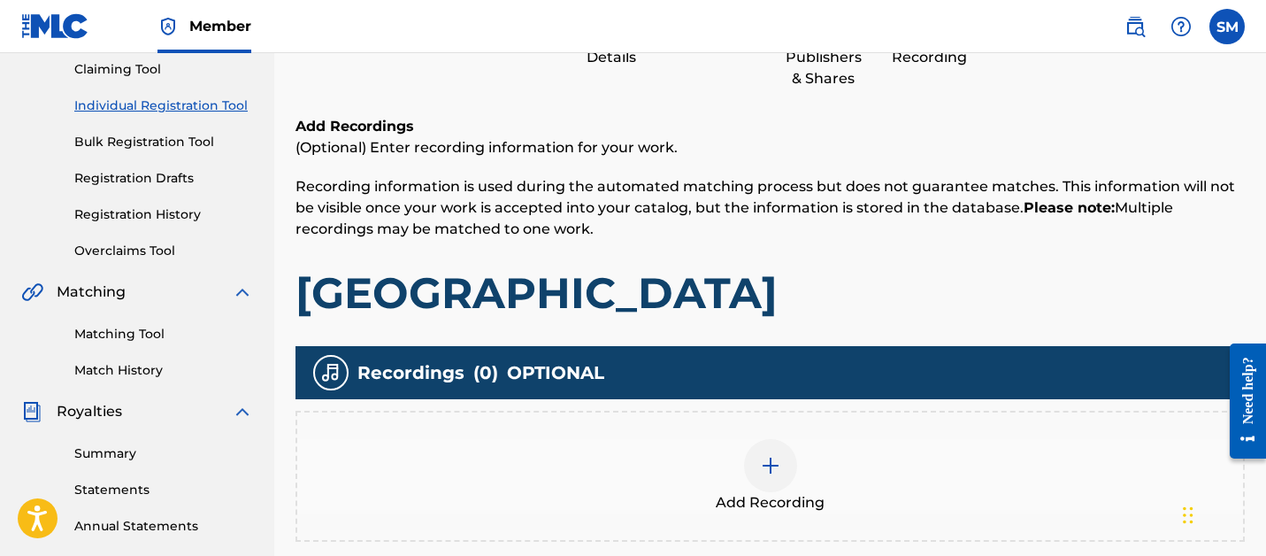
click at [757, 464] on div at bounding box center [770, 465] width 53 height 53
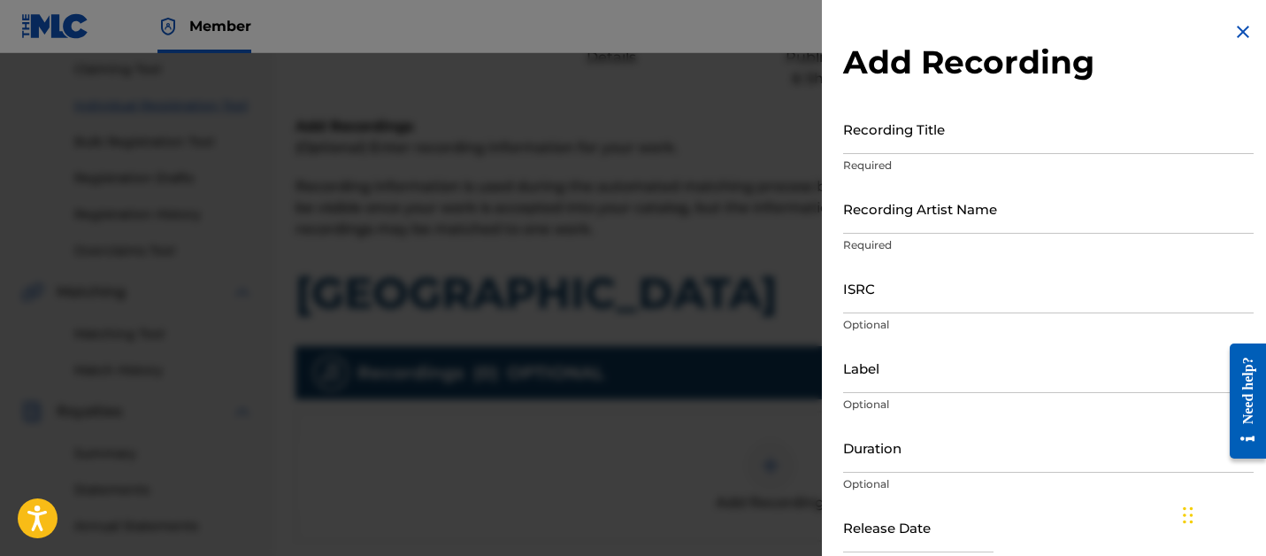
click at [928, 136] on input "Recording Title" at bounding box center [1048, 128] width 410 height 50
type input "[GEOGRAPHIC_DATA]"
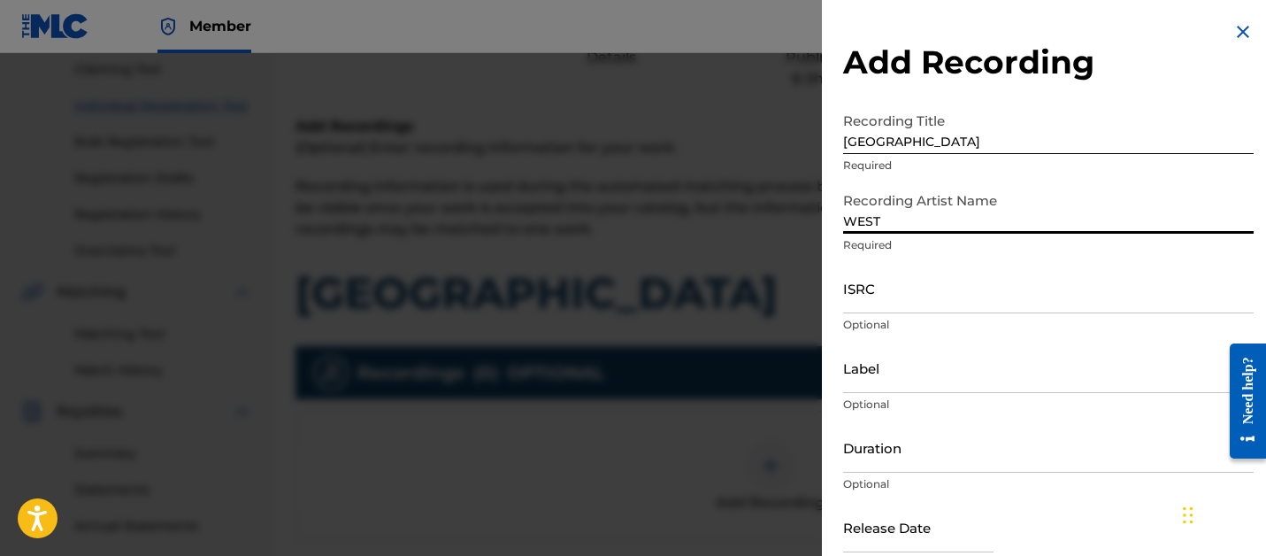
type input "WEST"
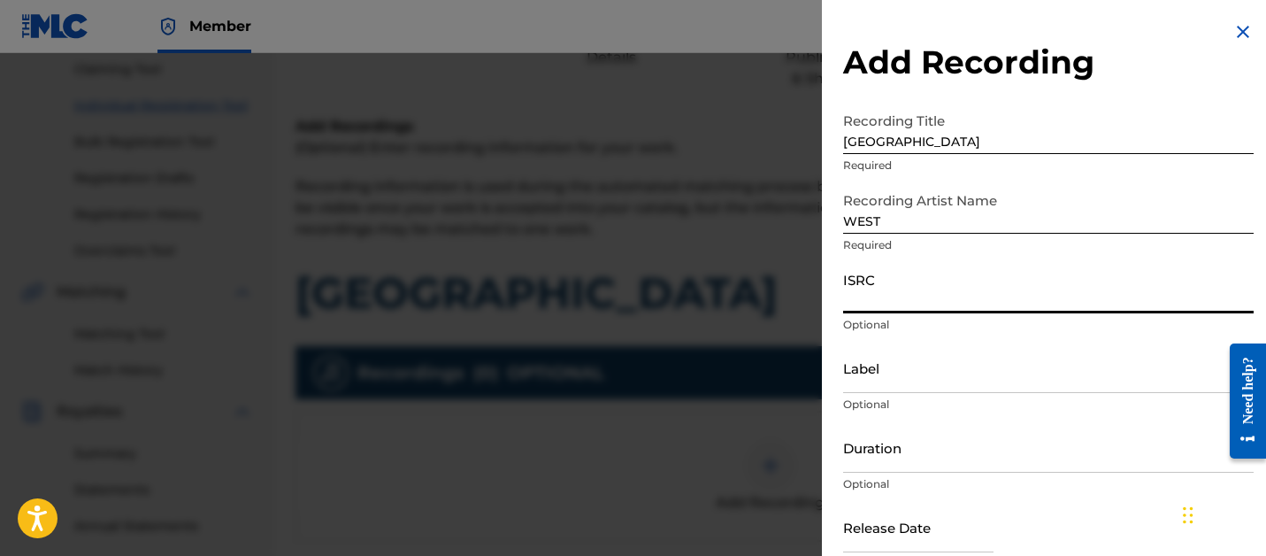
paste input "QZS7J2327969"
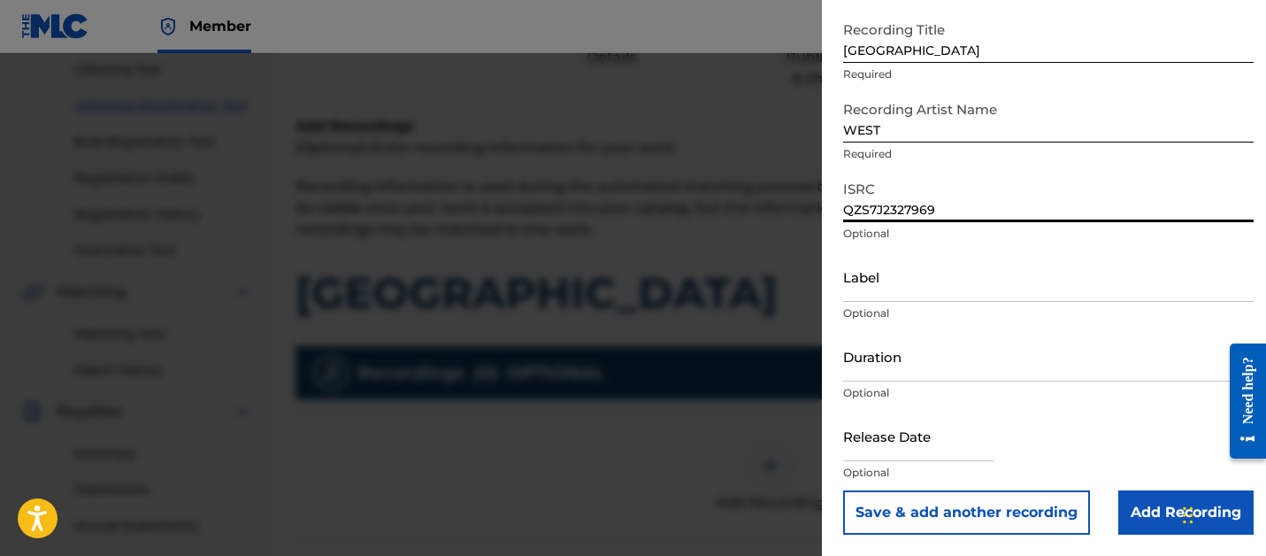
type input "QZS7J2327969"
click at [1169, 519] on input "Add Recording" at bounding box center [1185, 512] width 135 height 44
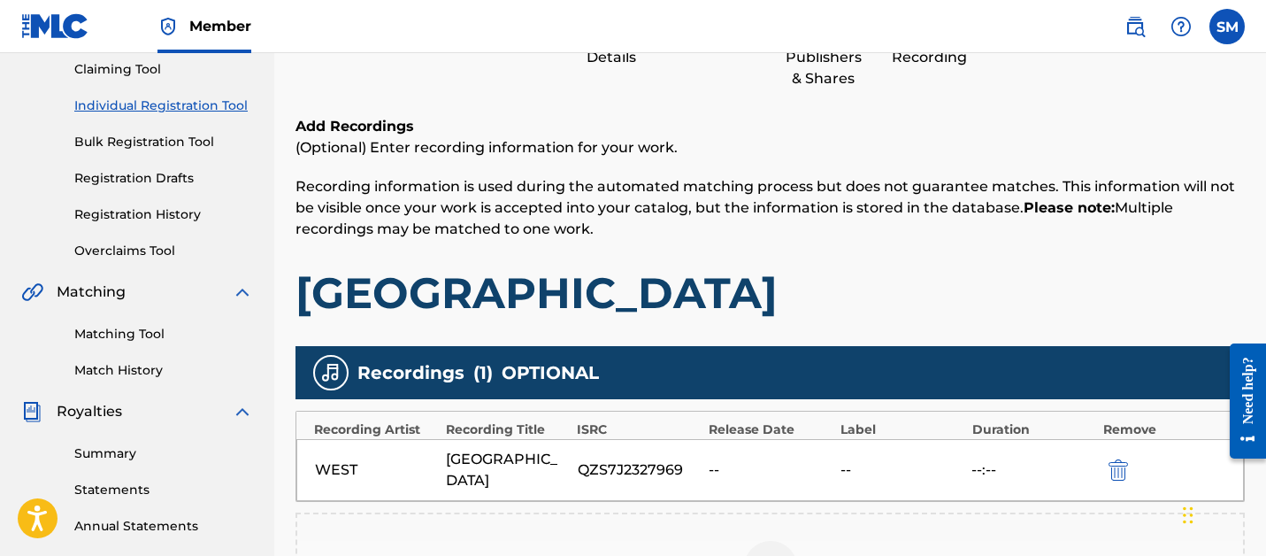
scroll to position [505, 0]
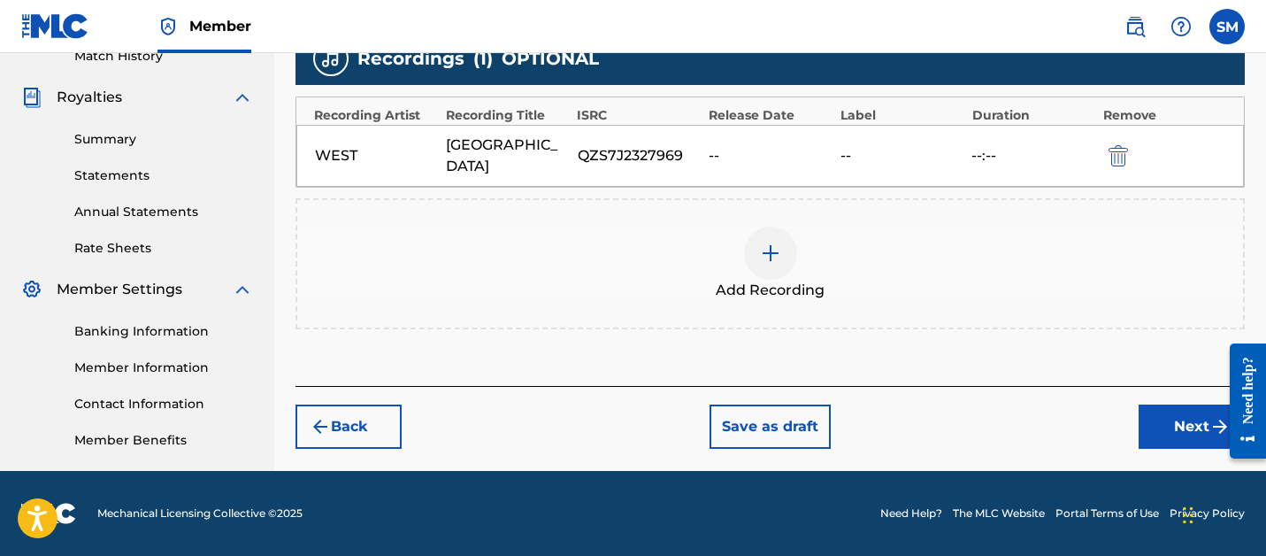
click at [1169, 431] on div "Register Work Search Enter Work Details Add Writers Add Publishers & Shares Add…" at bounding box center [770, 31] width 992 height 878
click at [1169, 409] on button "Next" at bounding box center [1191, 426] width 106 height 44
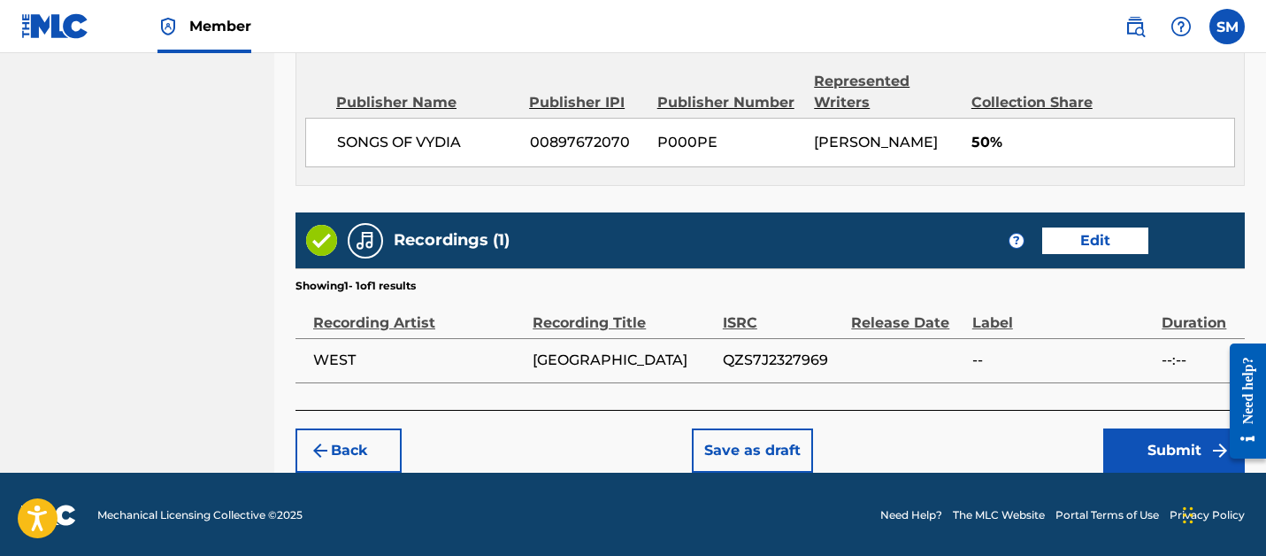
scroll to position [960, 0]
click at [1169, 464] on button "Submit" at bounding box center [1174, 450] width 142 height 44
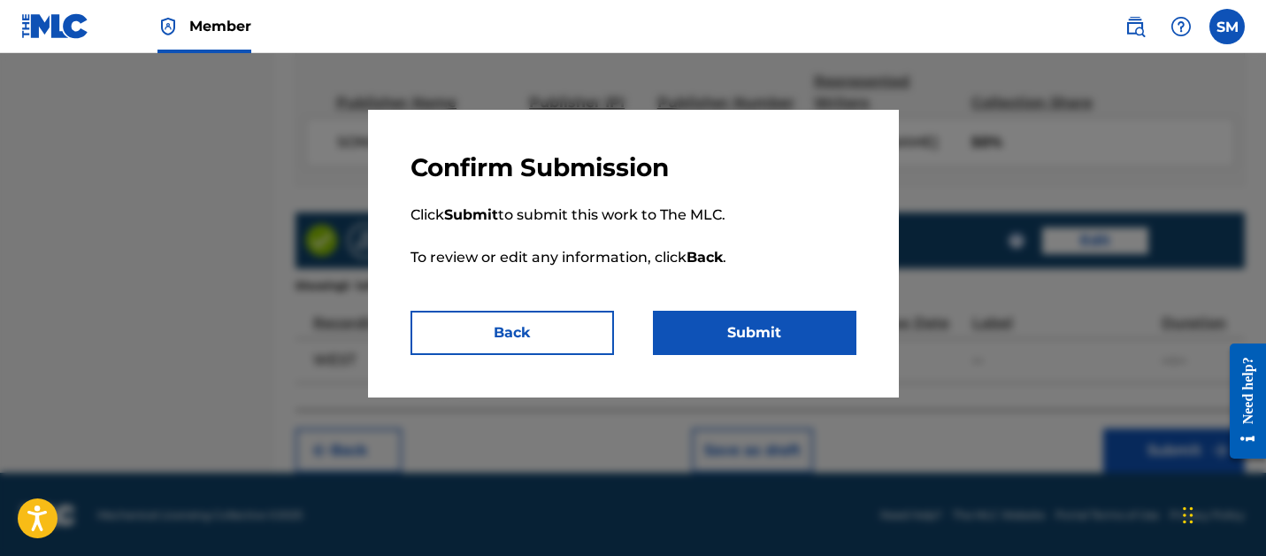
click at [815, 332] on button "Submit" at bounding box center [754, 332] width 203 height 44
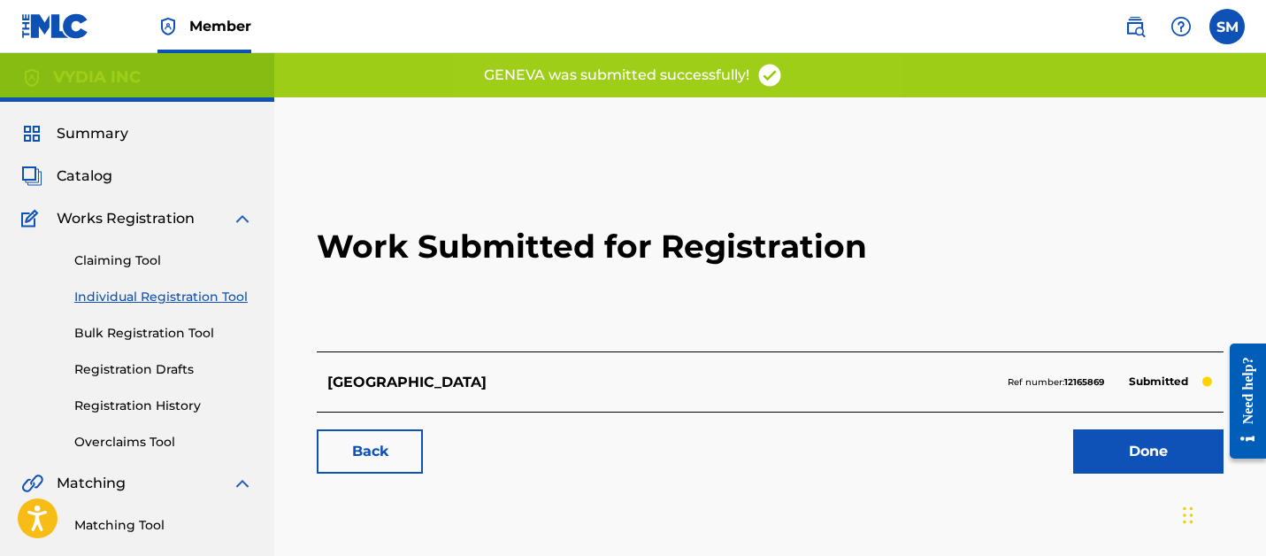
click at [1084, 445] on link "Done" at bounding box center [1148, 451] width 150 height 44
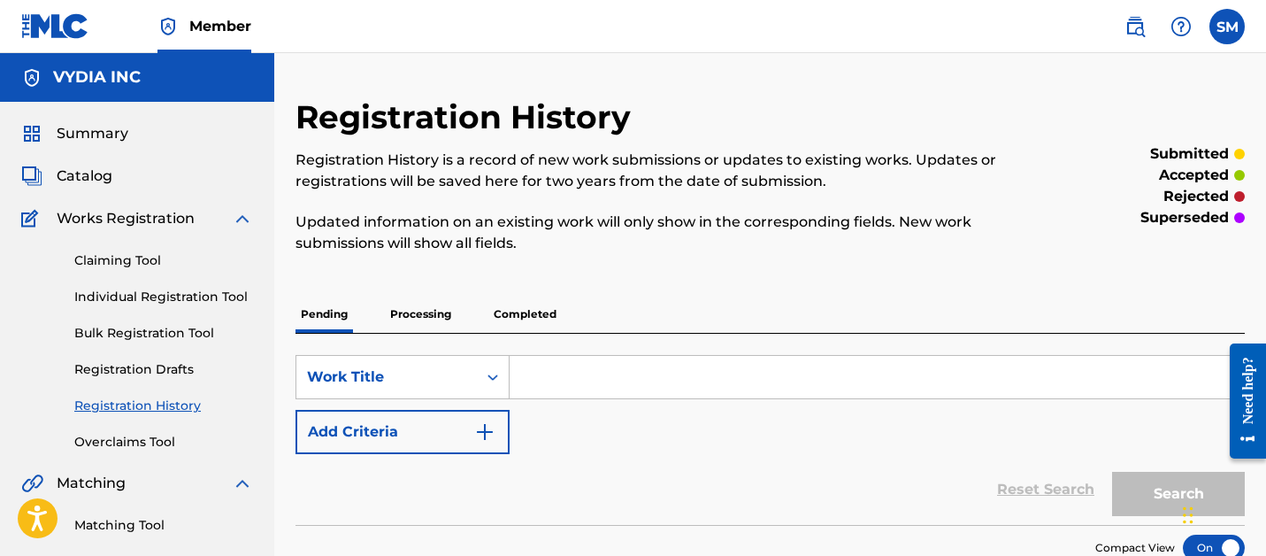
click at [223, 287] on link "Individual Registration Tool" at bounding box center [163, 296] width 179 height 19
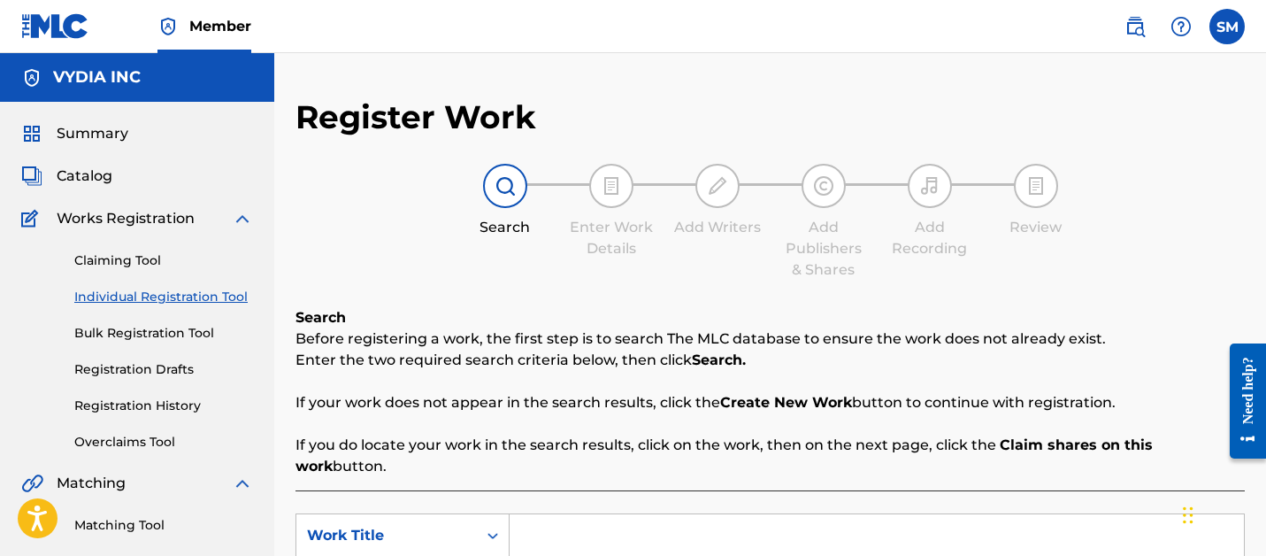
click at [563, 514] on input "Search Form" at bounding box center [877, 535] width 734 height 42
type input "ON THE WAY"
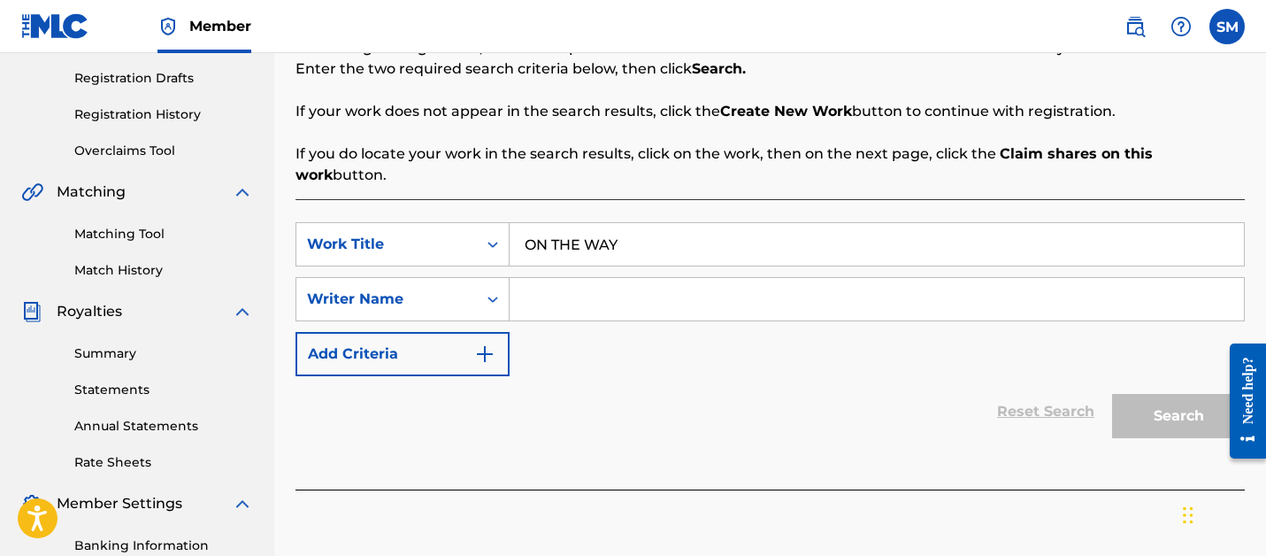
type input "V"
paste input "a7c68fbc17b83a81"
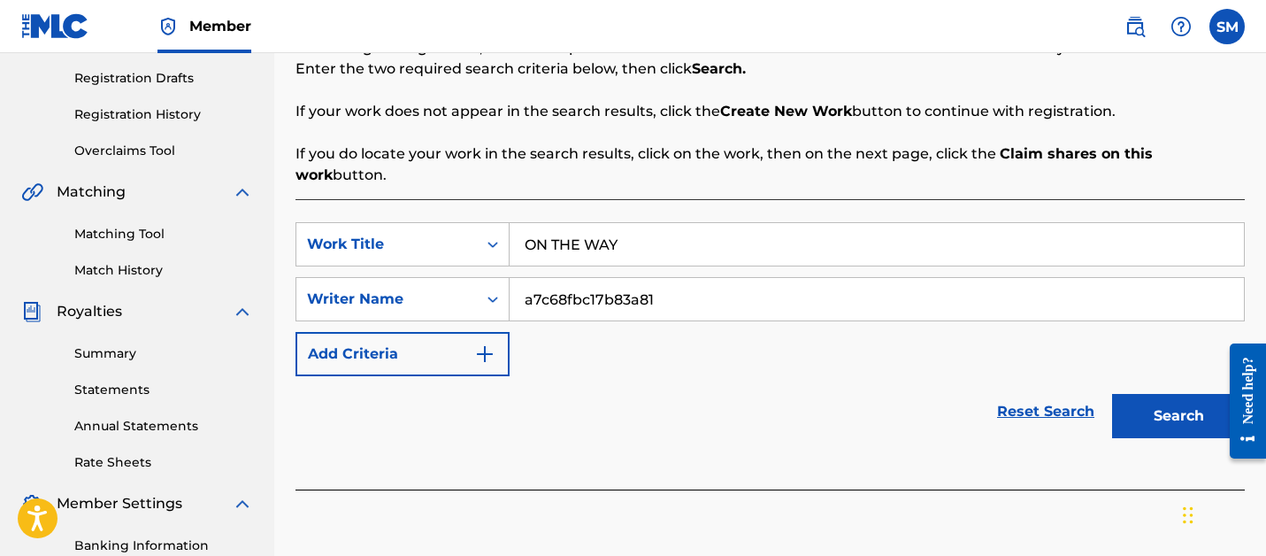
click at [631, 278] on input "a7c68fbc17b83a81" at bounding box center [877, 299] width 734 height 42
click at [631, 278] on input "E" at bounding box center [877, 299] width 734 height 42
type input "[PERSON_NAME]"
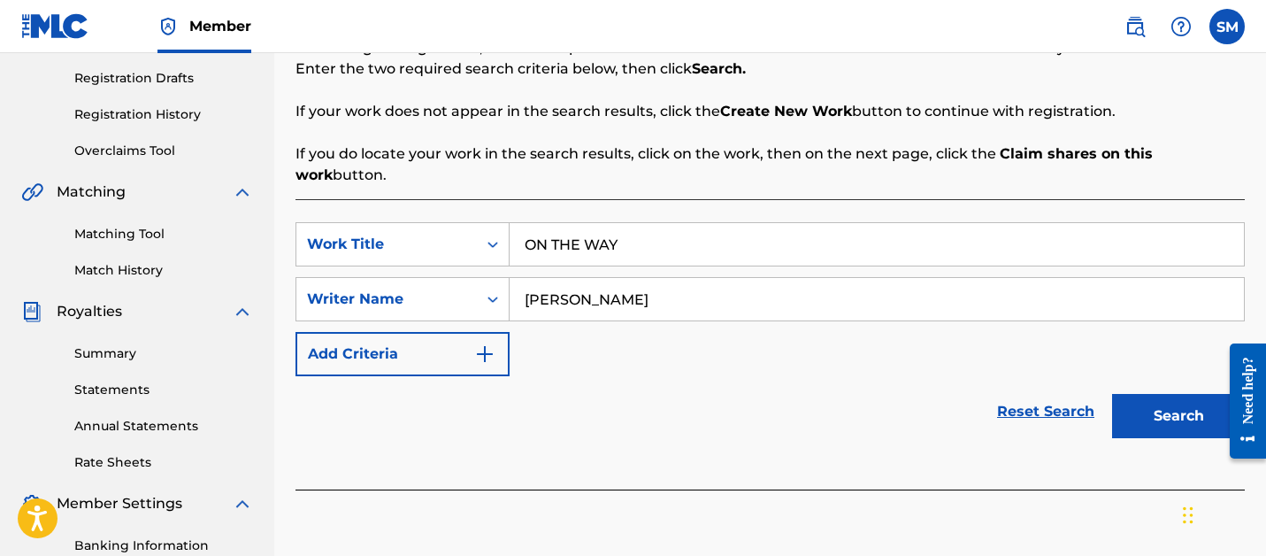
click at [1112, 394] on button "Search" at bounding box center [1178, 416] width 133 height 44
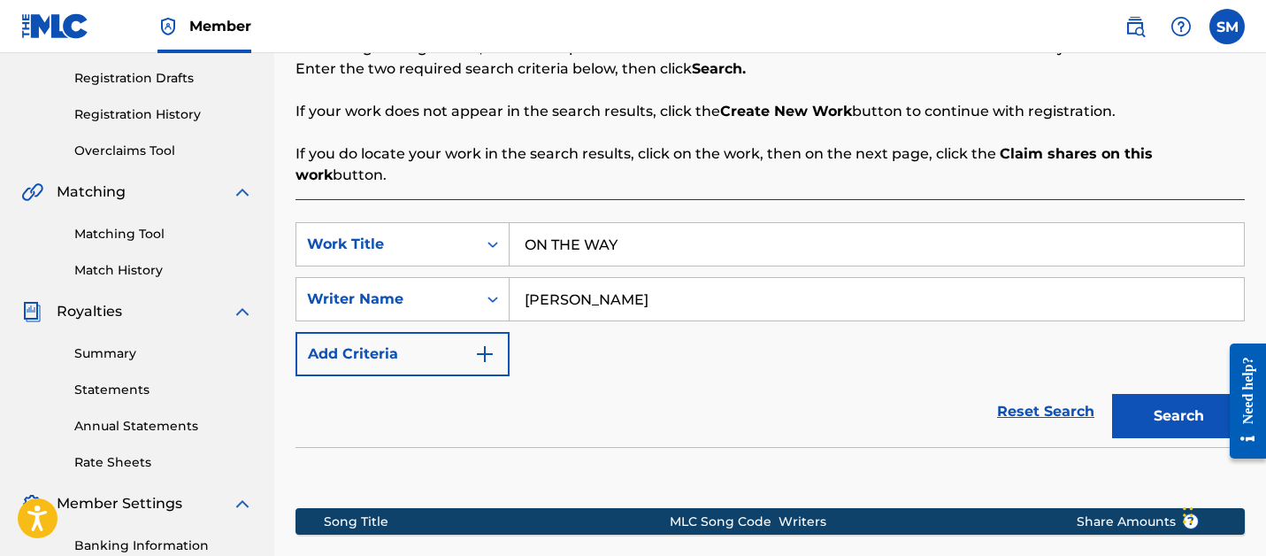
scroll to position [510, 0]
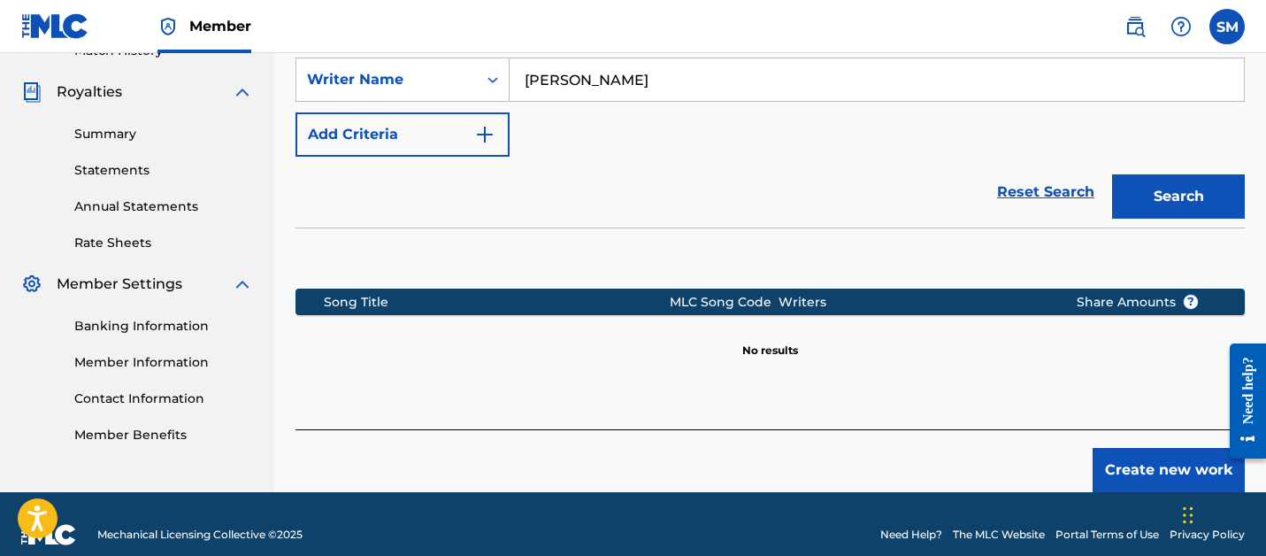
click at [1153, 451] on button "Create new work" at bounding box center [1168, 470] width 152 height 44
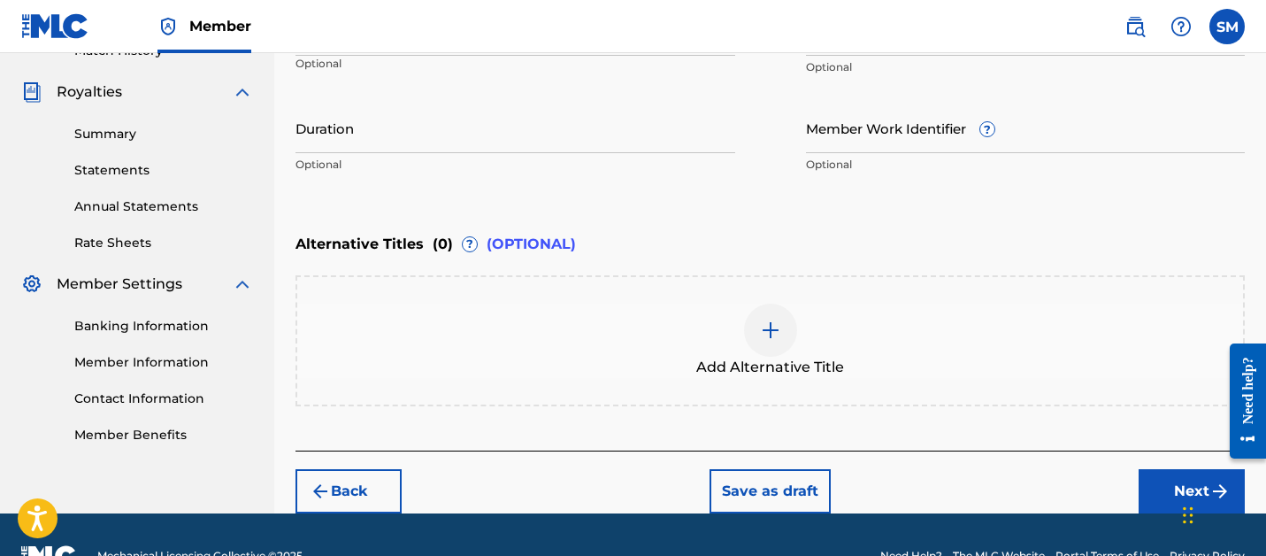
click at [898, 139] on input "Member Work Identifier ?" at bounding box center [1026, 128] width 440 height 50
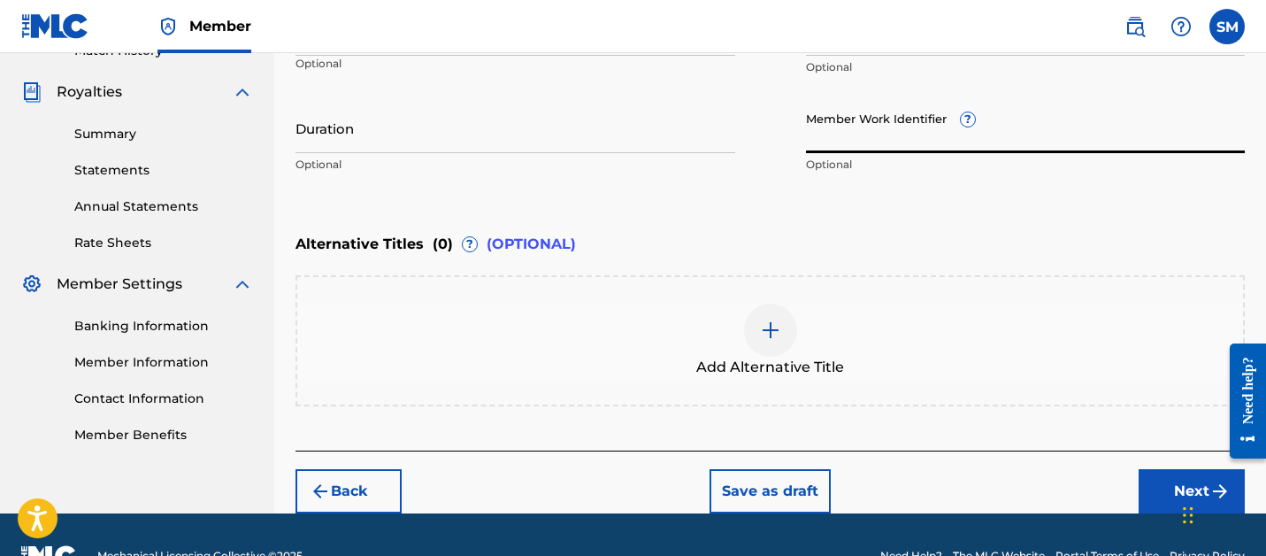
paste input "a7c68fbc17b83a81"
type input "a7c68fbc17b83a"
click at [1178, 469] on button "Next" at bounding box center [1191, 491] width 106 height 44
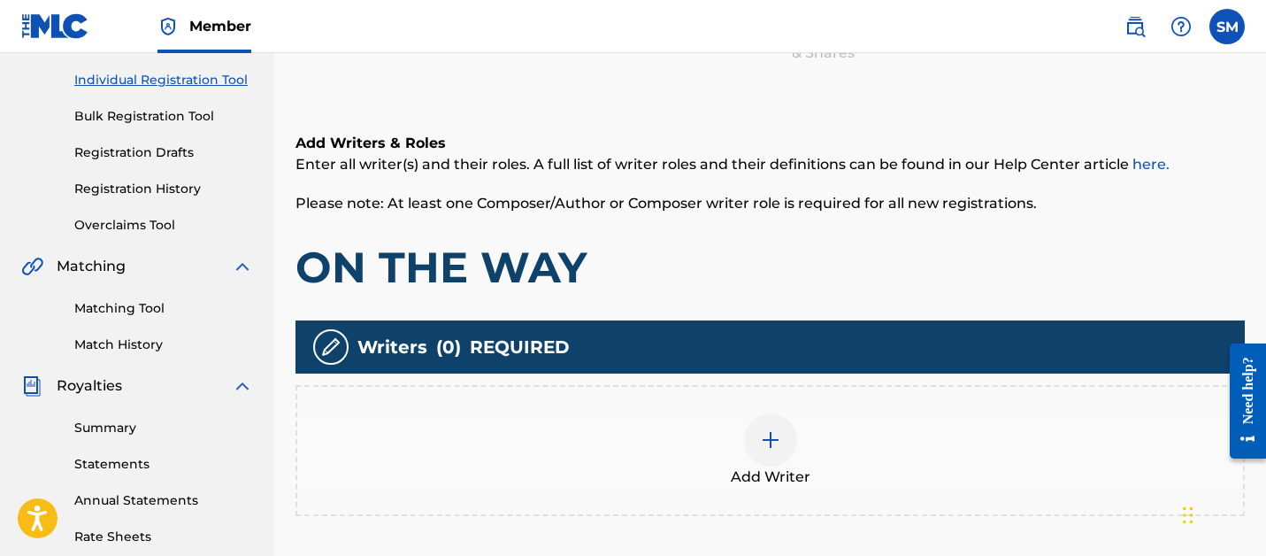
scroll to position [227, 0]
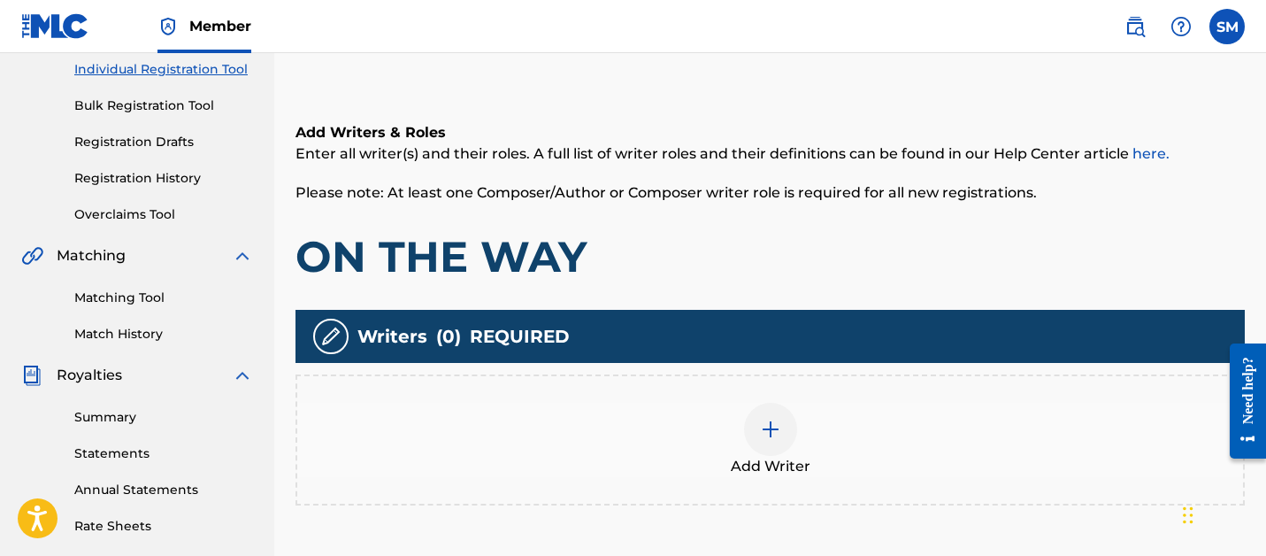
click at [780, 446] on div at bounding box center [770, 428] width 53 height 53
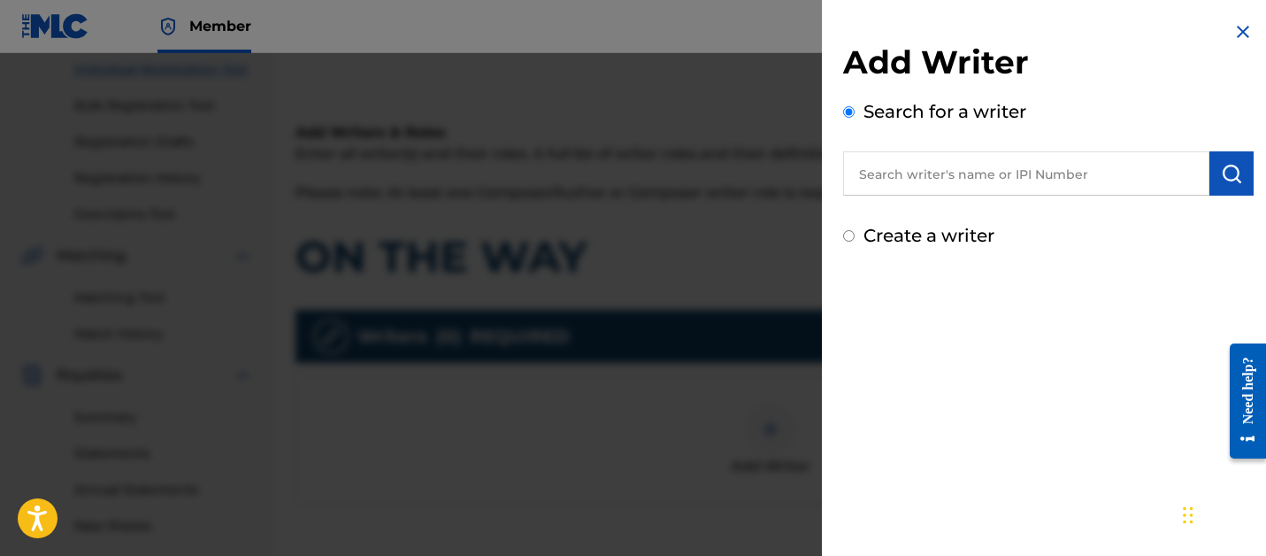
click at [949, 183] on input "text" at bounding box center [1026, 173] width 366 height 44
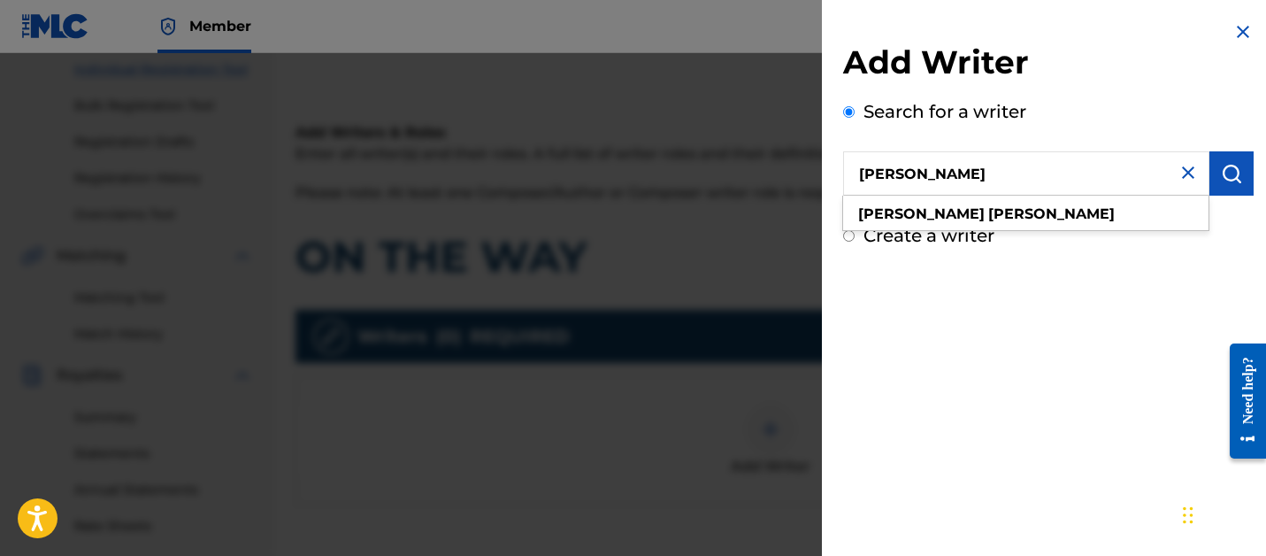
type input "[PERSON_NAME]"
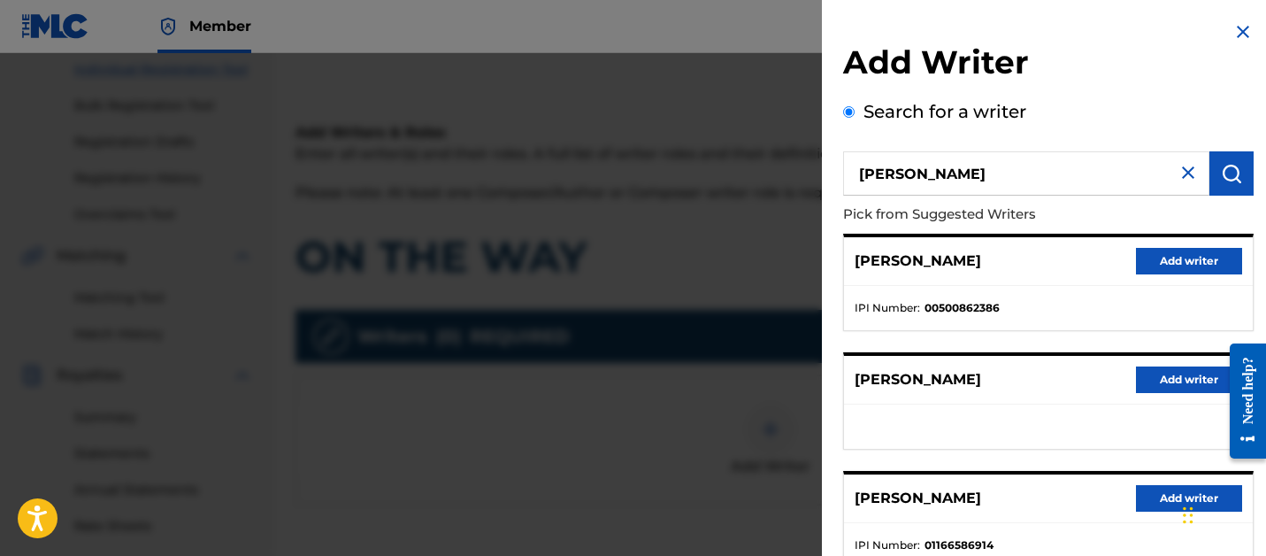
click at [1142, 502] on button "Add writer" at bounding box center [1189, 498] width 106 height 27
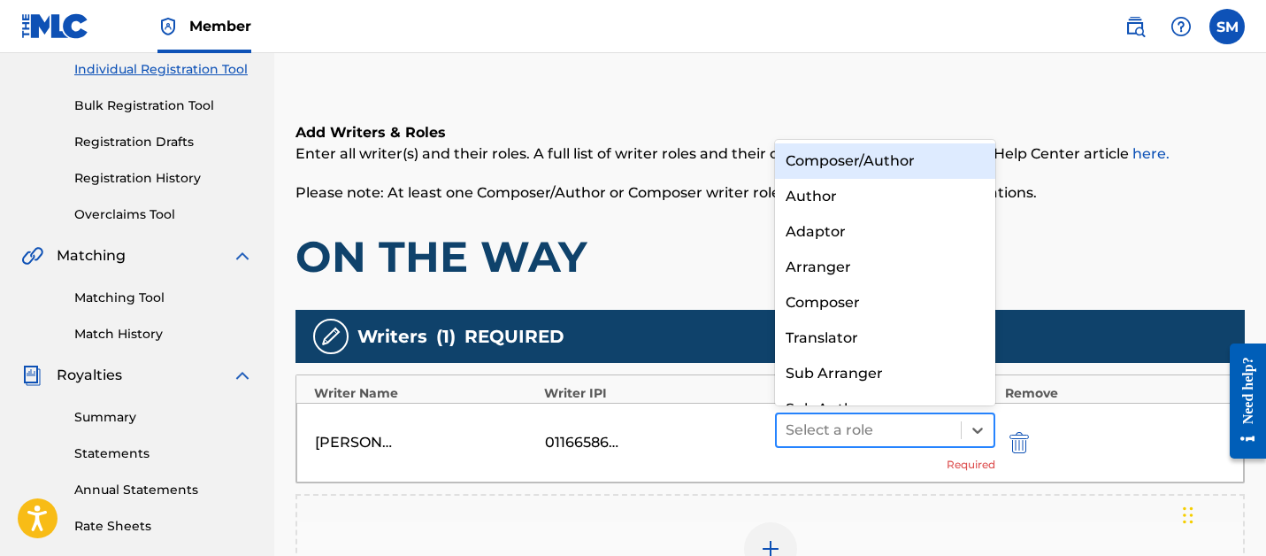
click at [920, 442] on div "Select a role" at bounding box center [869, 430] width 185 height 32
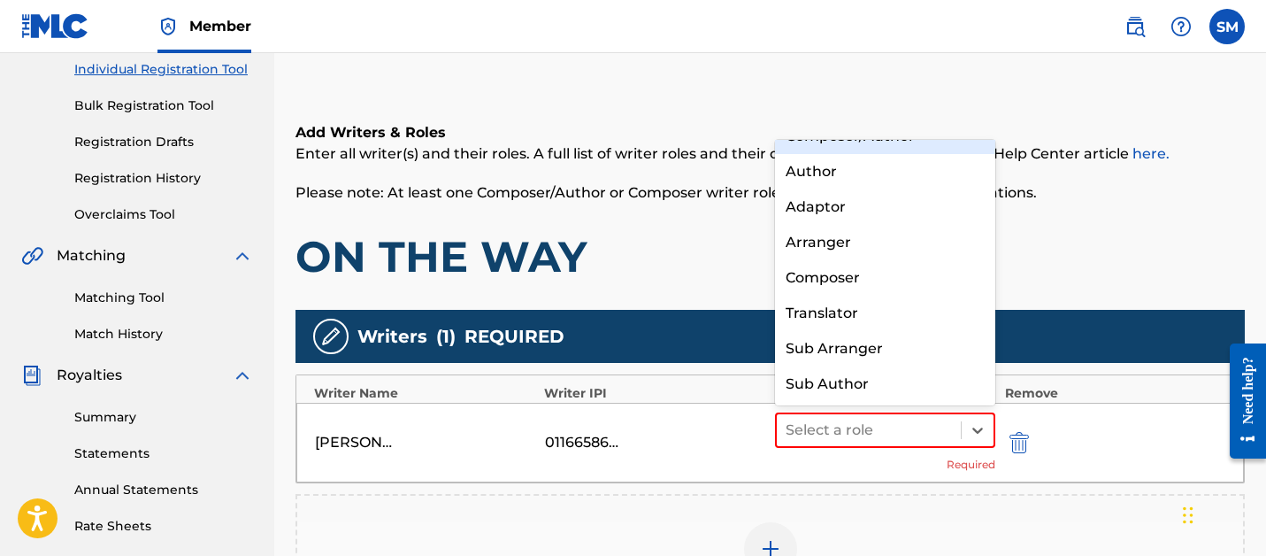
scroll to position [0, 0]
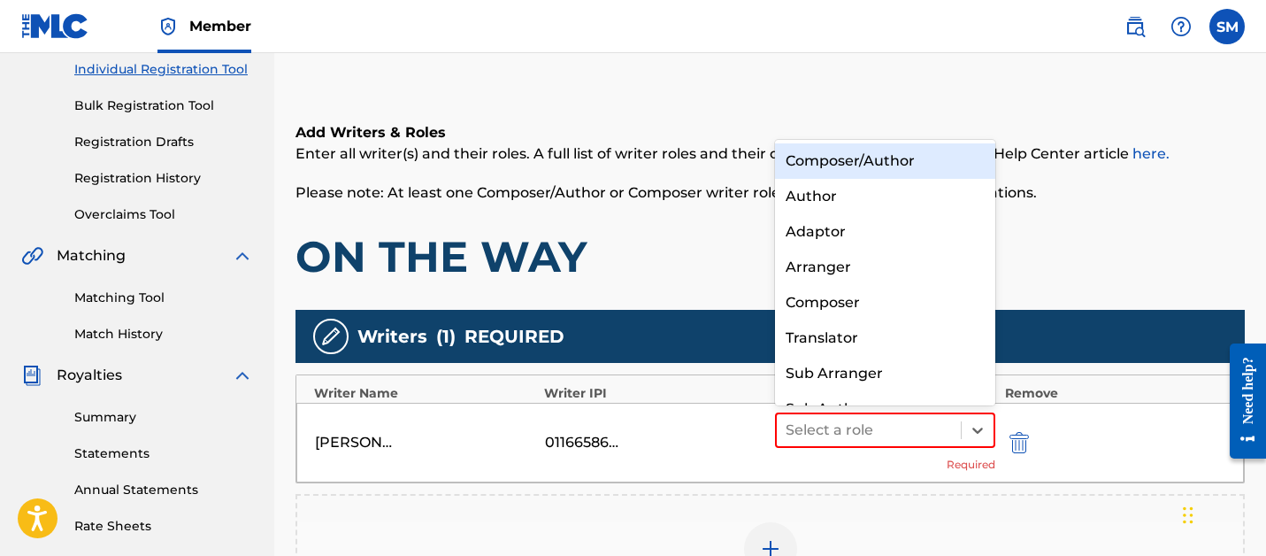
click at [905, 172] on div "Composer/Author" at bounding box center [885, 160] width 221 height 35
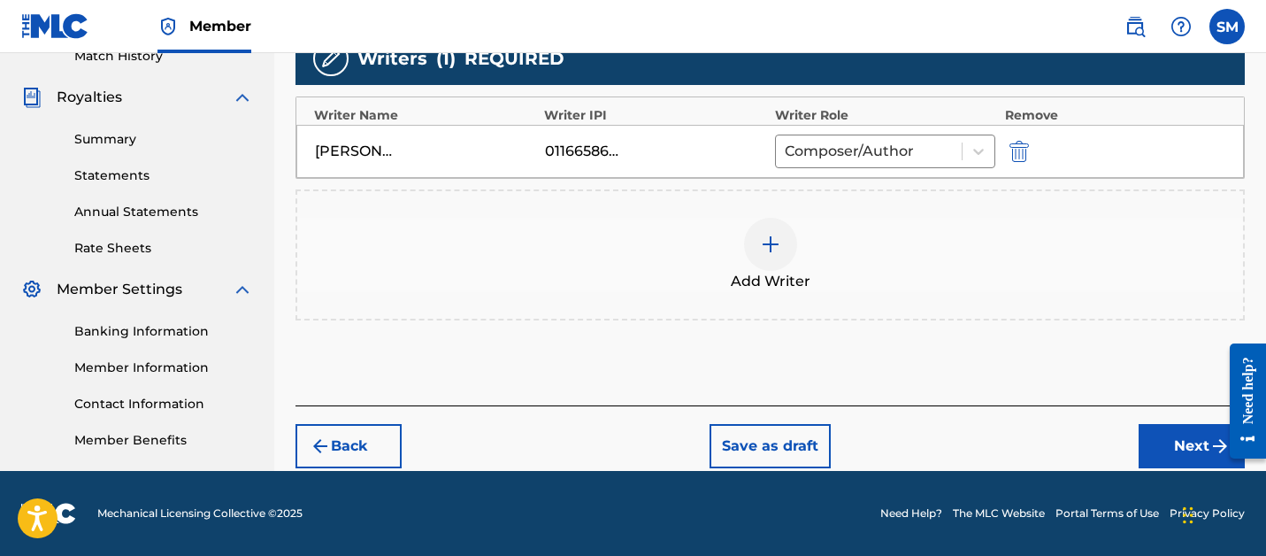
click at [1169, 454] on button "Next" at bounding box center [1191, 446] width 106 height 44
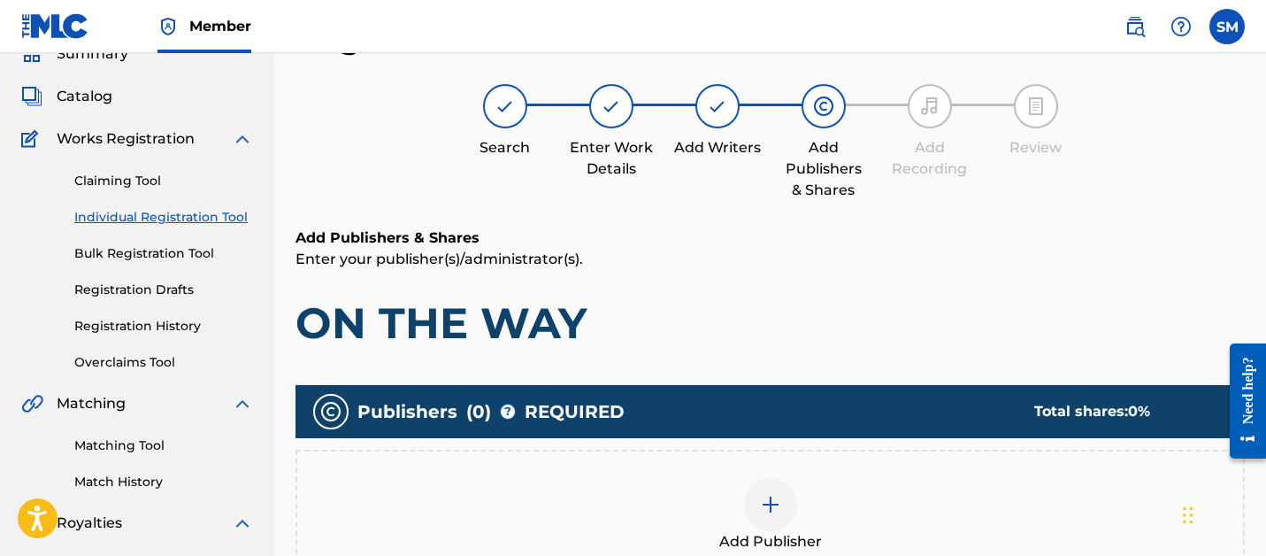
scroll to position [163, 0]
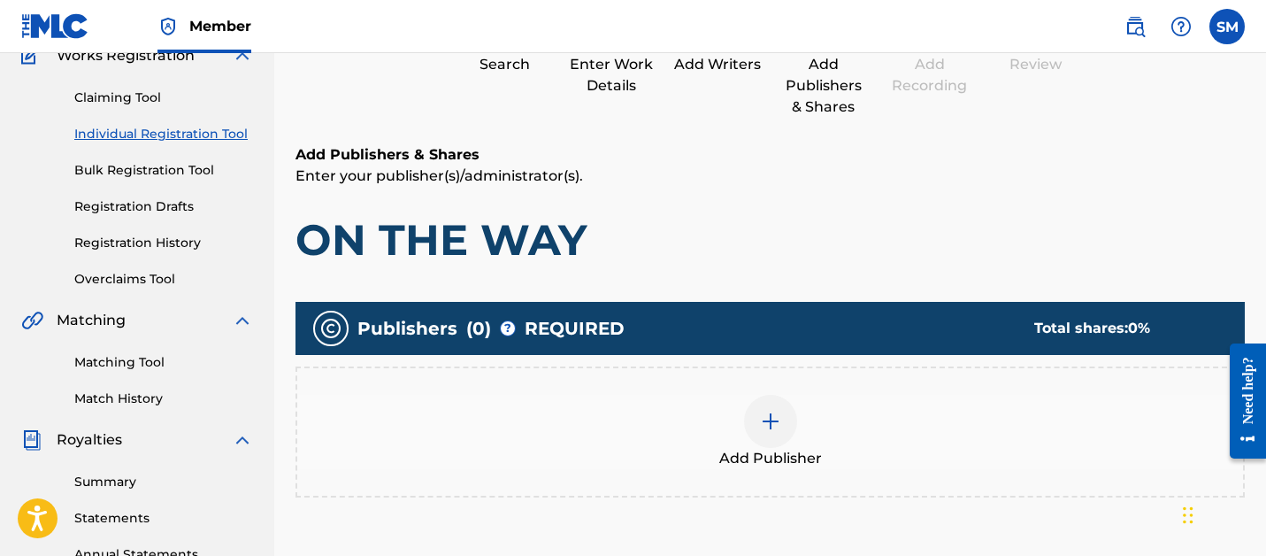
click at [764, 425] on img at bounding box center [770, 420] width 21 height 21
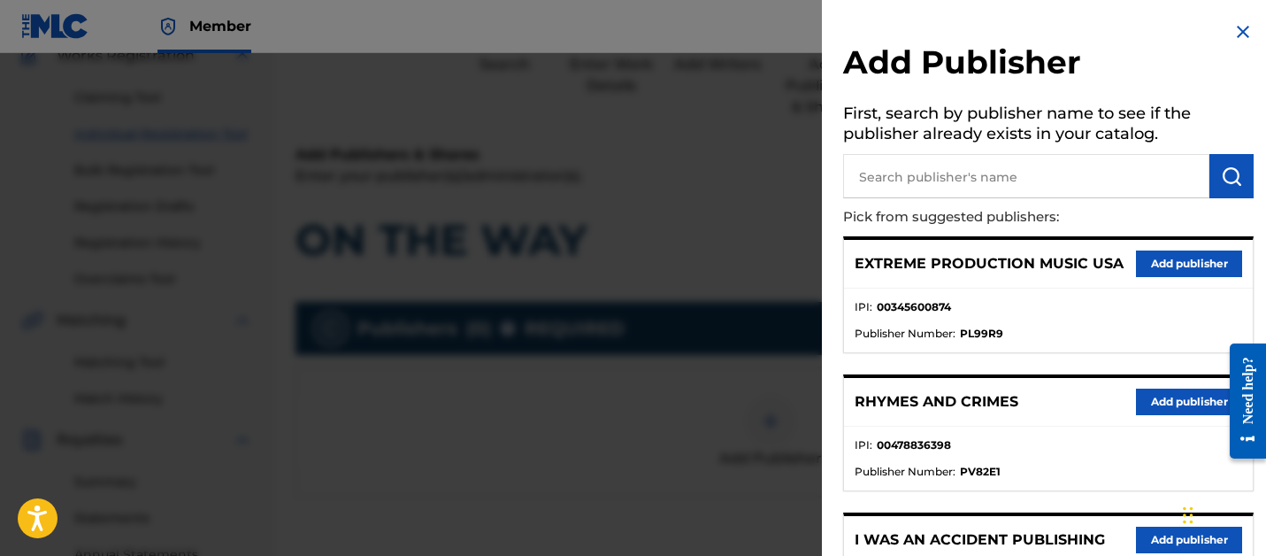
click at [961, 176] on input "text" at bounding box center [1026, 176] width 366 height 44
type input "SONGS OF VYDIA"
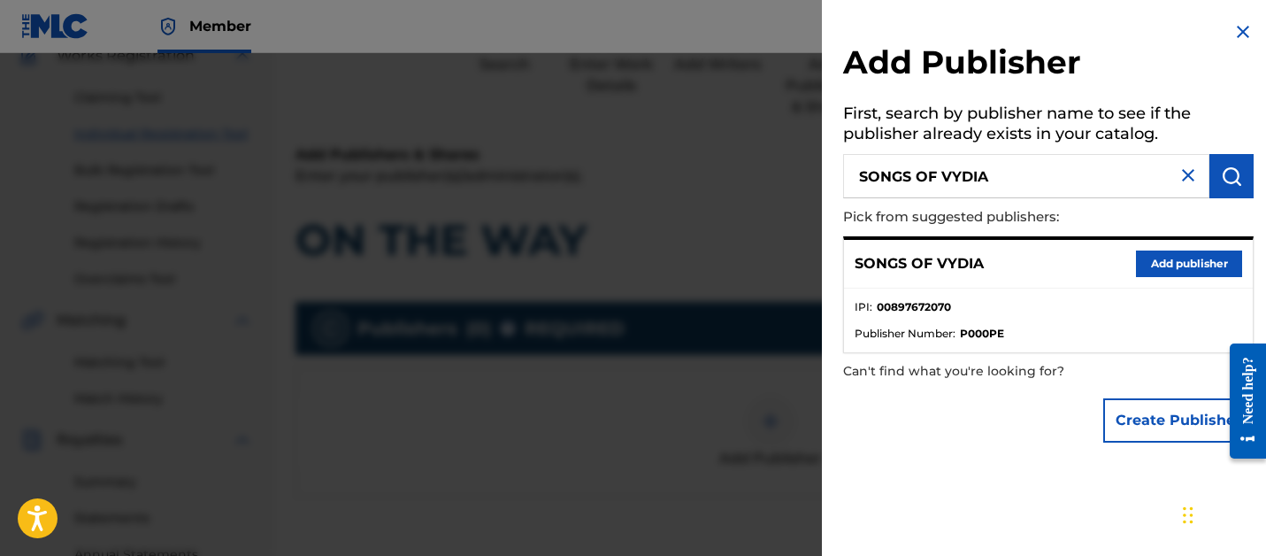
click at [1153, 255] on button "Add publisher" at bounding box center [1189, 263] width 106 height 27
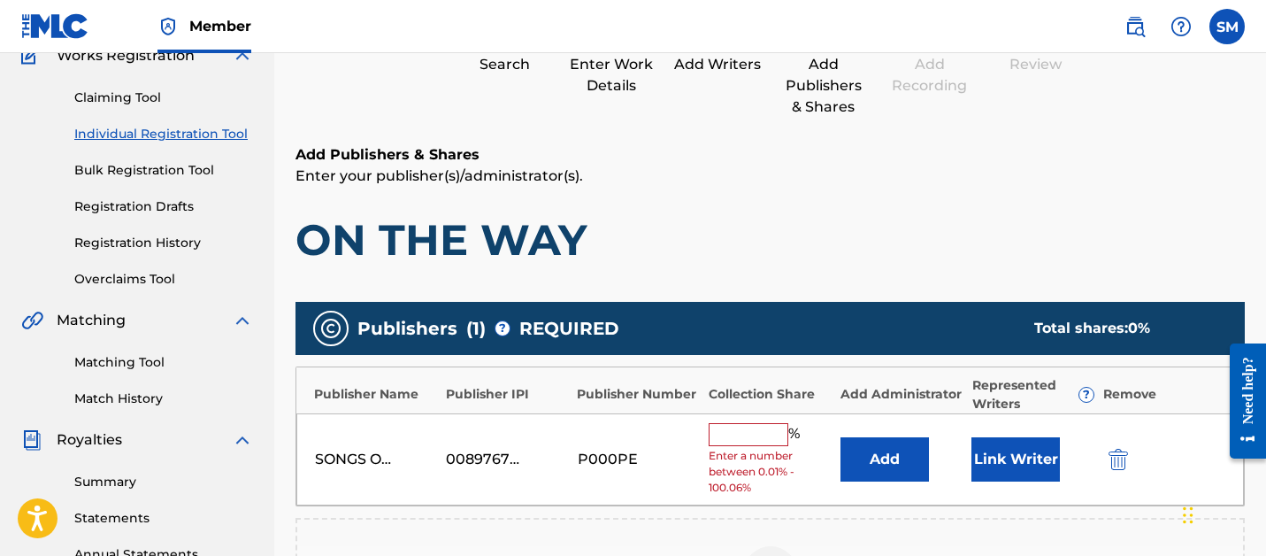
click at [752, 431] on input "text" at bounding box center [749, 434] width 80 height 23
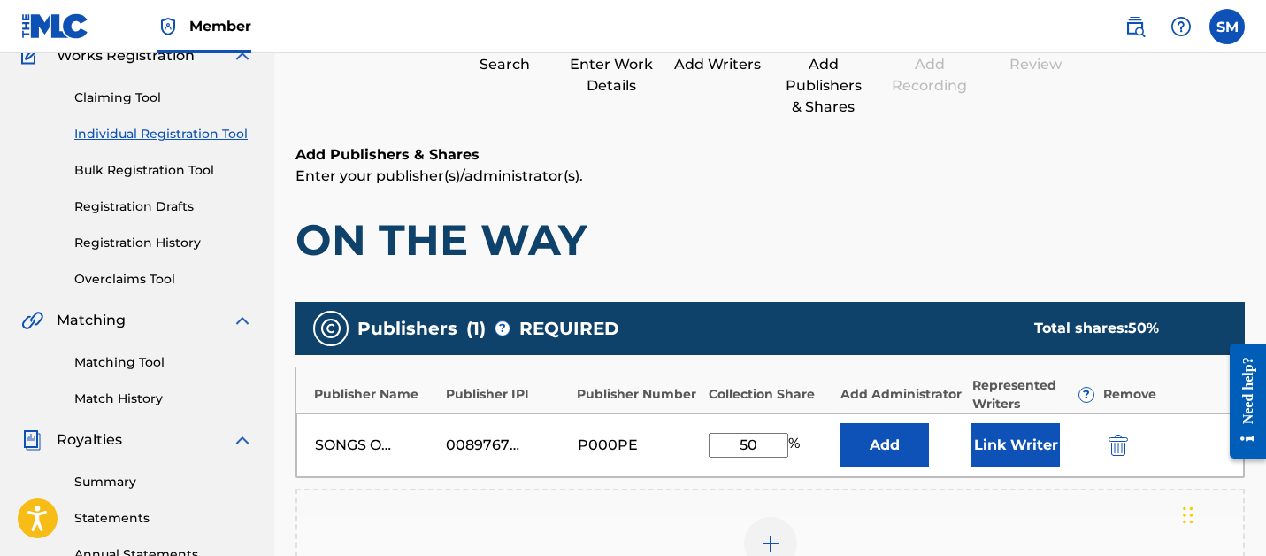
type input "50"
click at [1009, 435] on button "Link Writer" at bounding box center [1015, 445] width 88 height 44
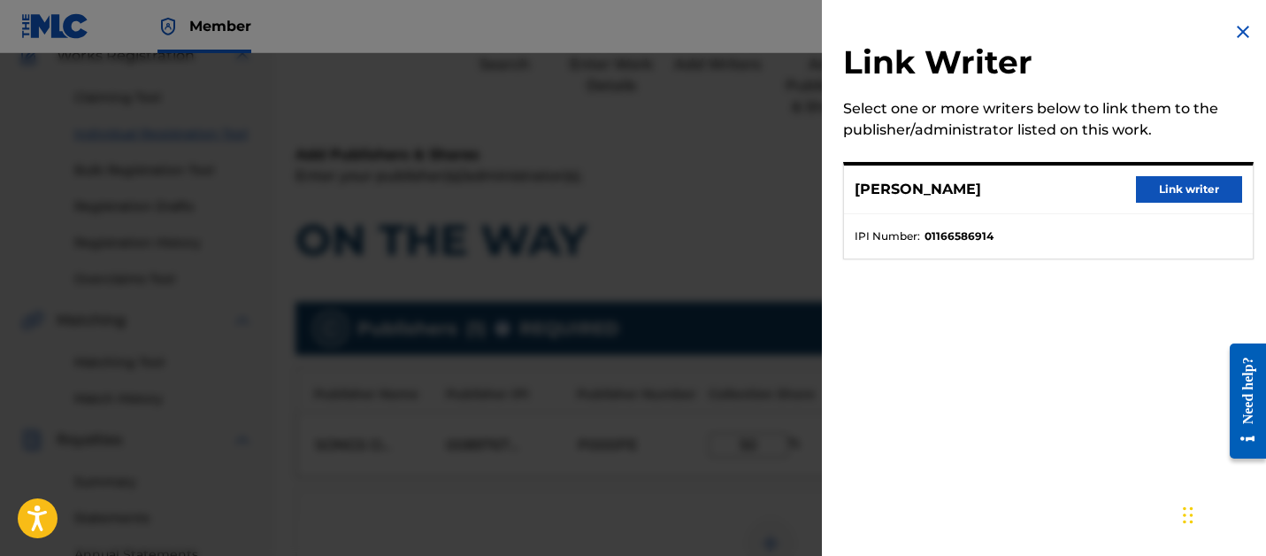
click at [1163, 194] on button "Link writer" at bounding box center [1189, 189] width 106 height 27
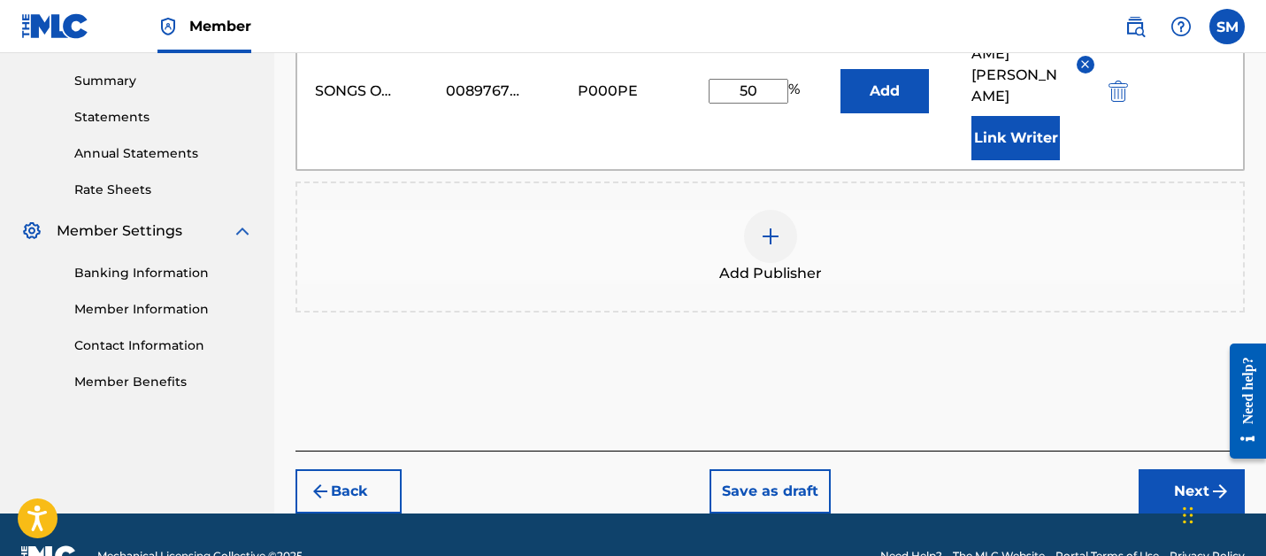
click at [1154, 469] on button "Next" at bounding box center [1191, 491] width 106 height 44
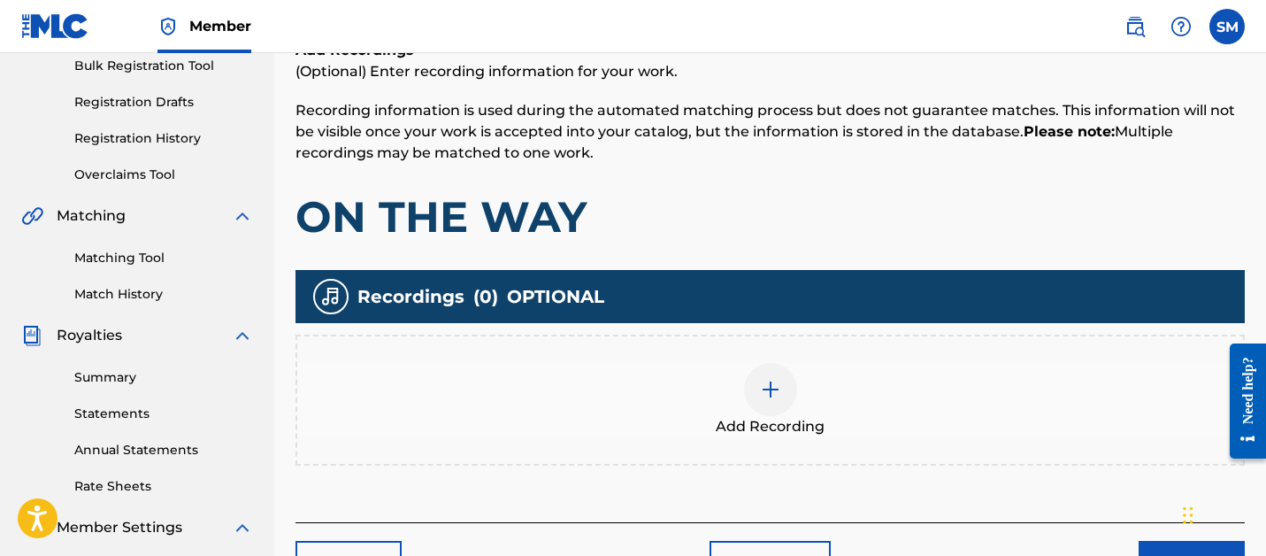
scroll to position [282, 0]
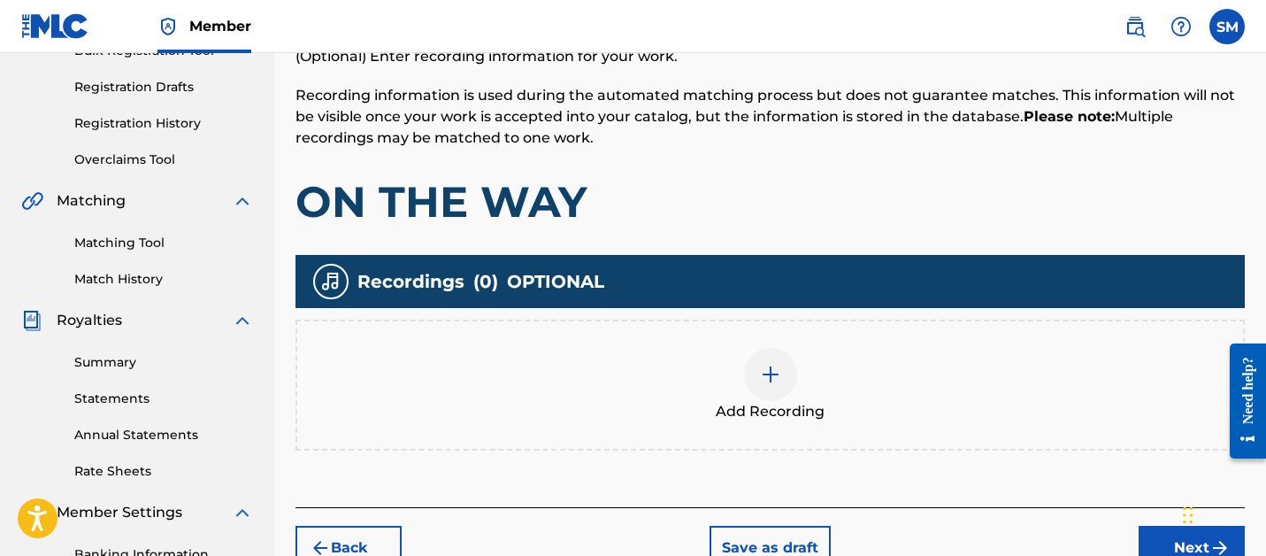
click at [750, 364] on div at bounding box center [770, 374] width 53 height 53
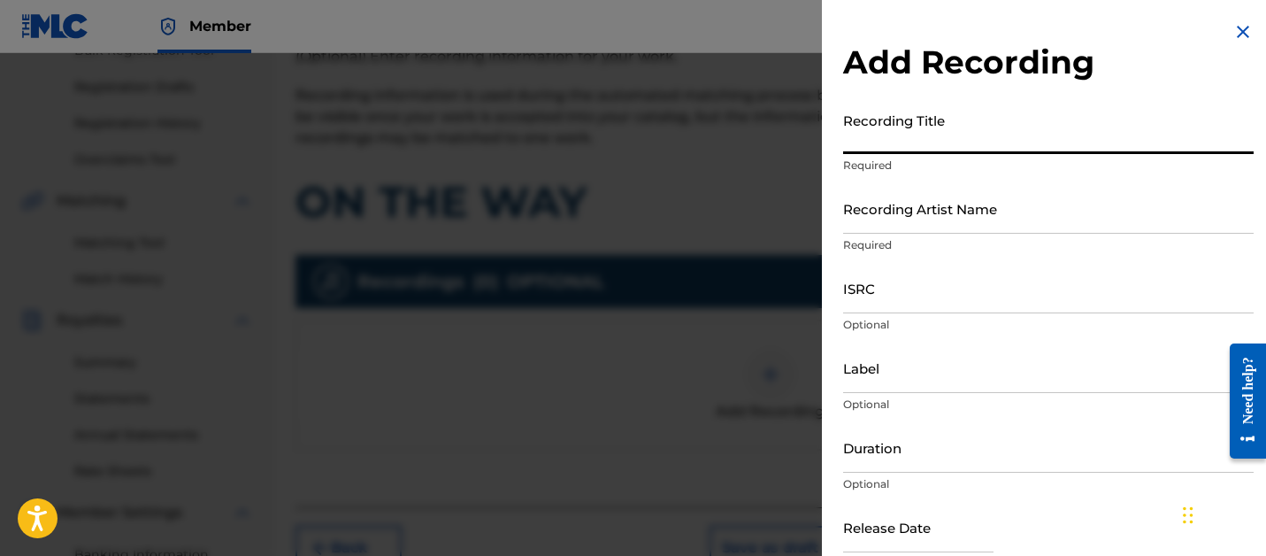
click at [983, 142] on input "Recording Title" at bounding box center [1048, 128] width 410 height 50
type input "ON THE WAY"
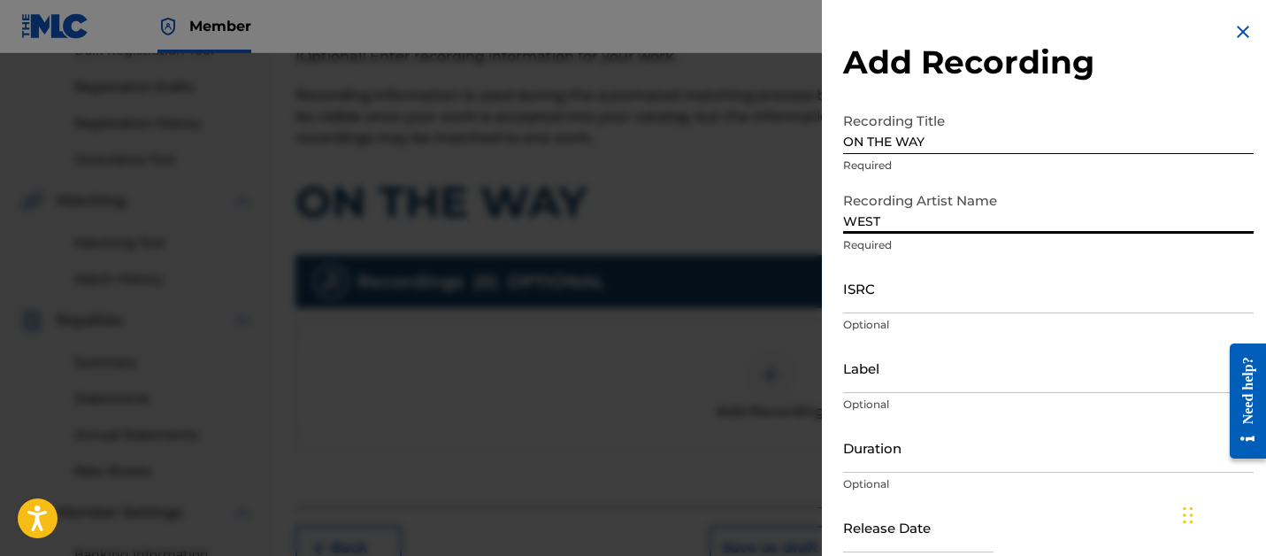
type input "WEST"
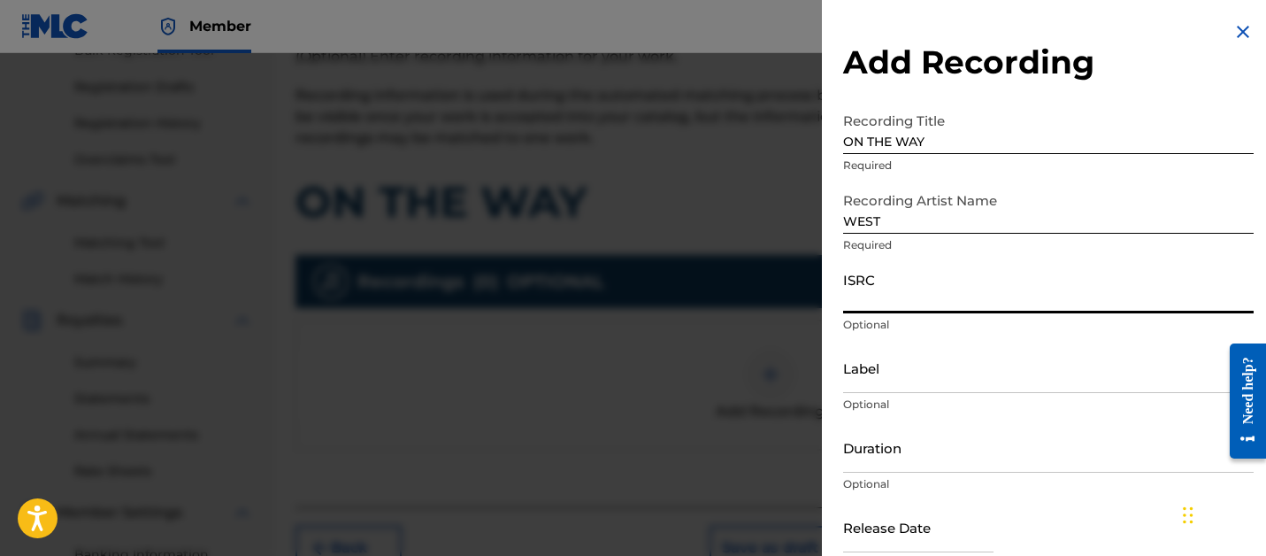
paste input "QZTLA2435782"
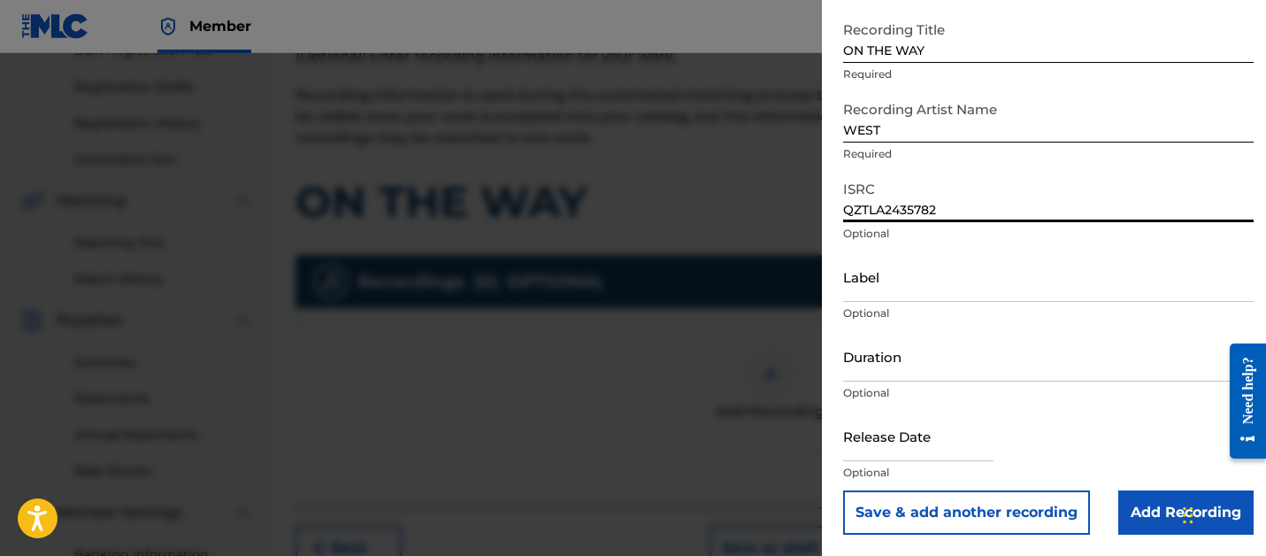
type input "QZTLA2435782"
click at [1169, 517] on input "Add Recording" at bounding box center [1185, 512] width 135 height 44
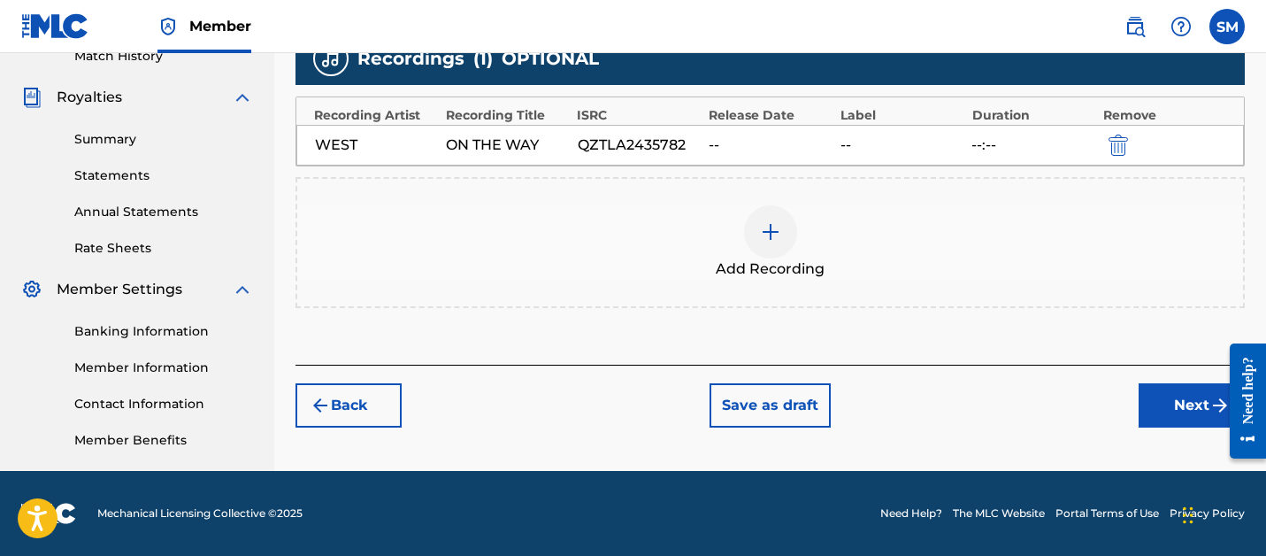
click at [1165, 410] on button "Next" at bounding box center [1191, 405] width 106 height 44
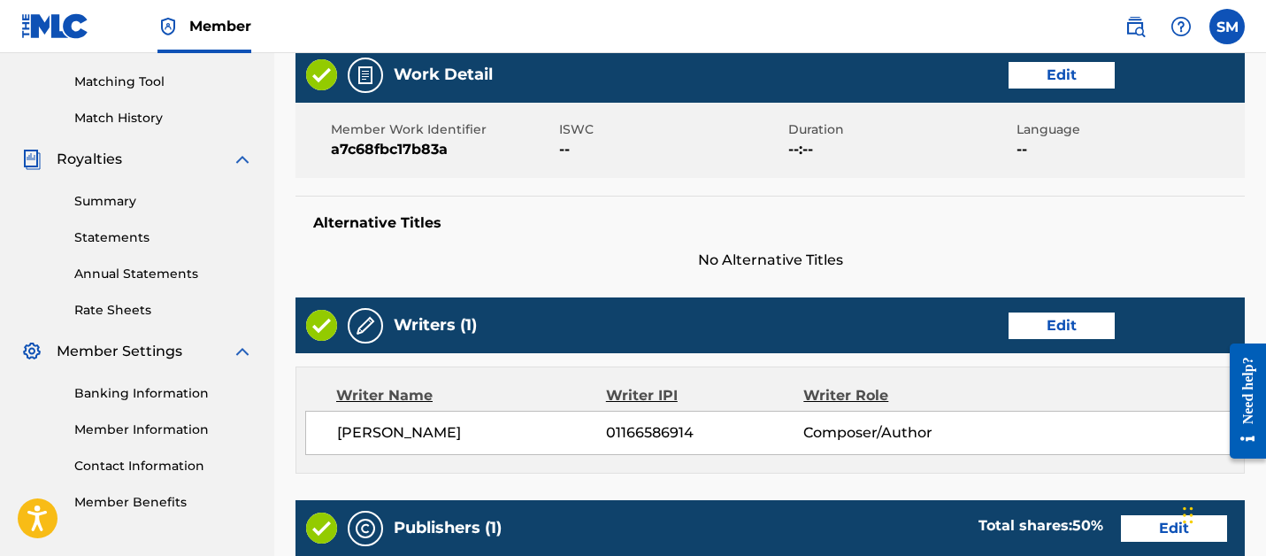
scroll to position [960, 0]
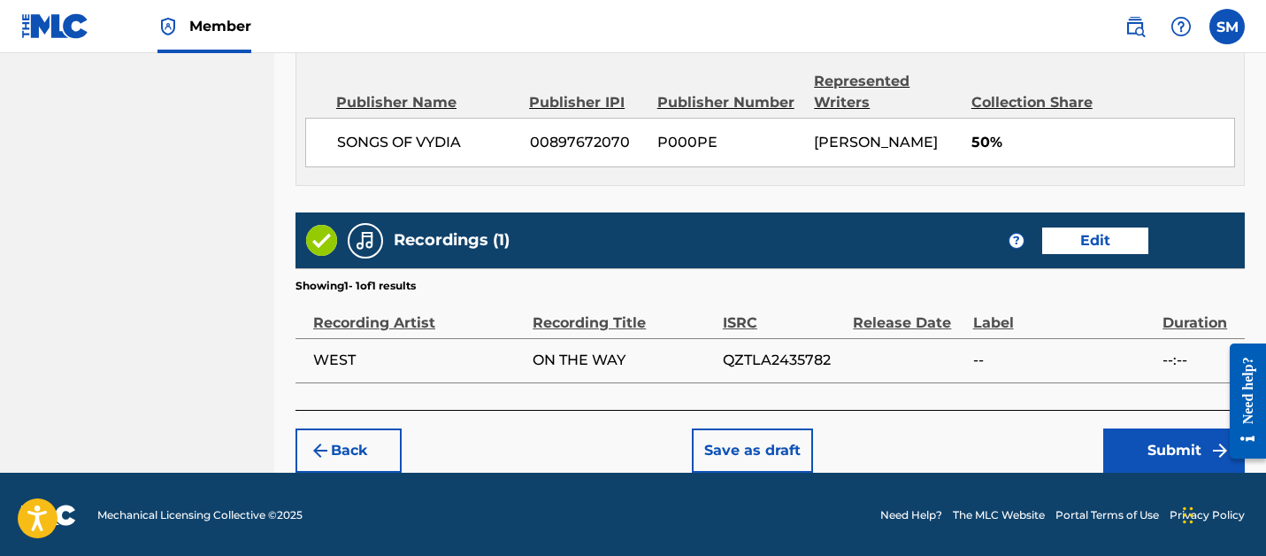
click at [1167, 425] on div "Back Save as draft Submit" at bounding box center [769, 441] width 949 height 63
click at [1139, 447] on button "Submit" at bounding box center [1174, 450] width 142 height 44
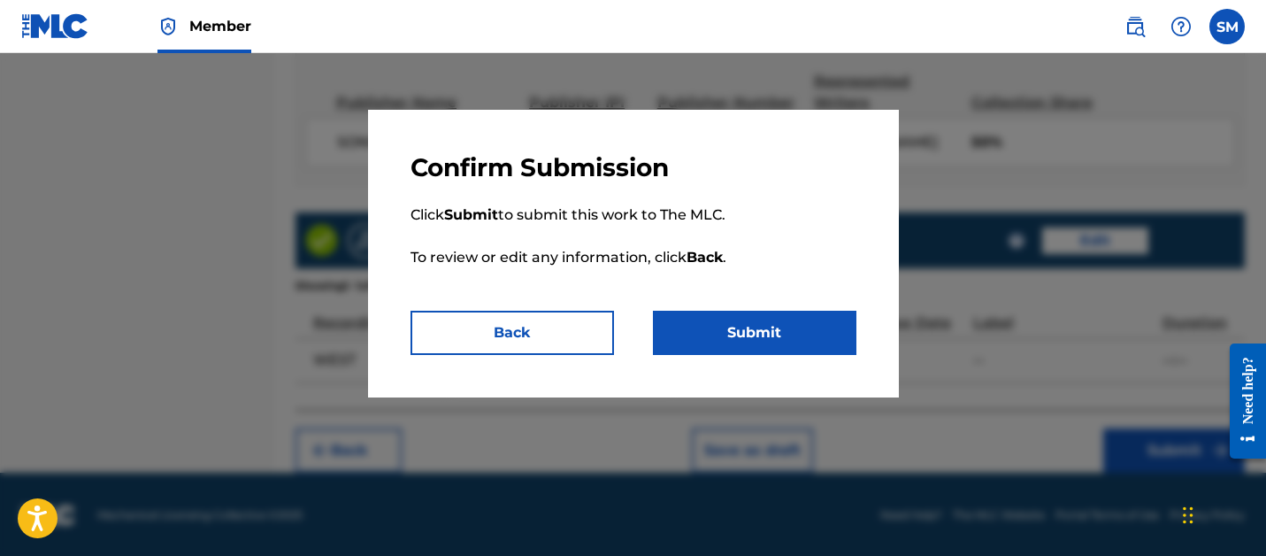
click at [789, 317] on button "Submit" at bounding box center [754, 332] width 203 height 44
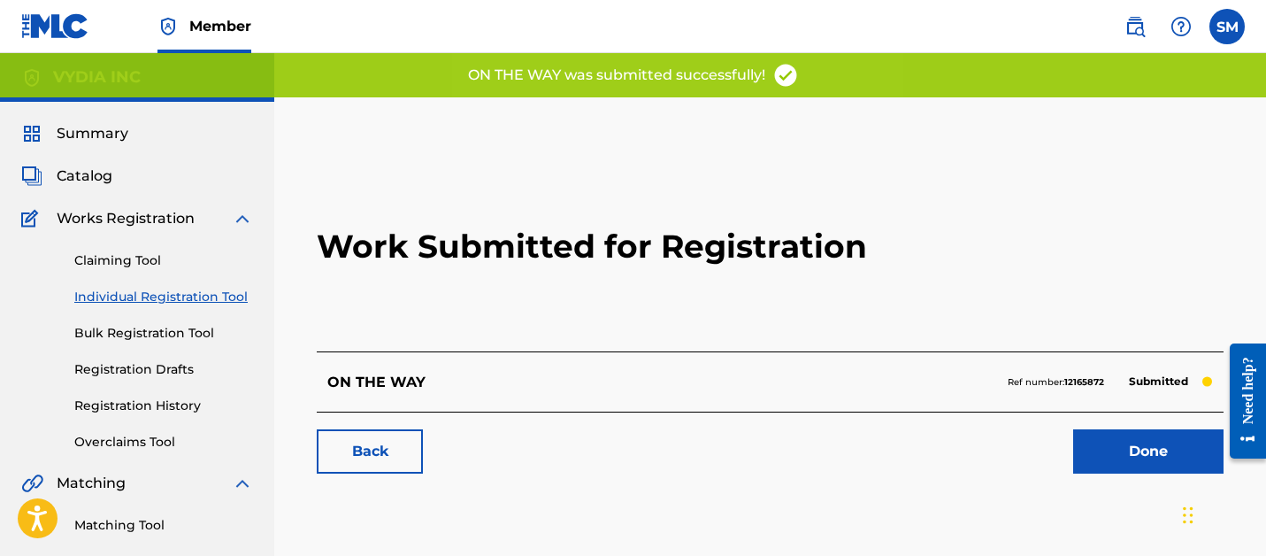
click at [1096, 442] on link "Done" at bounding box center [1148, 451] width 150 height 44
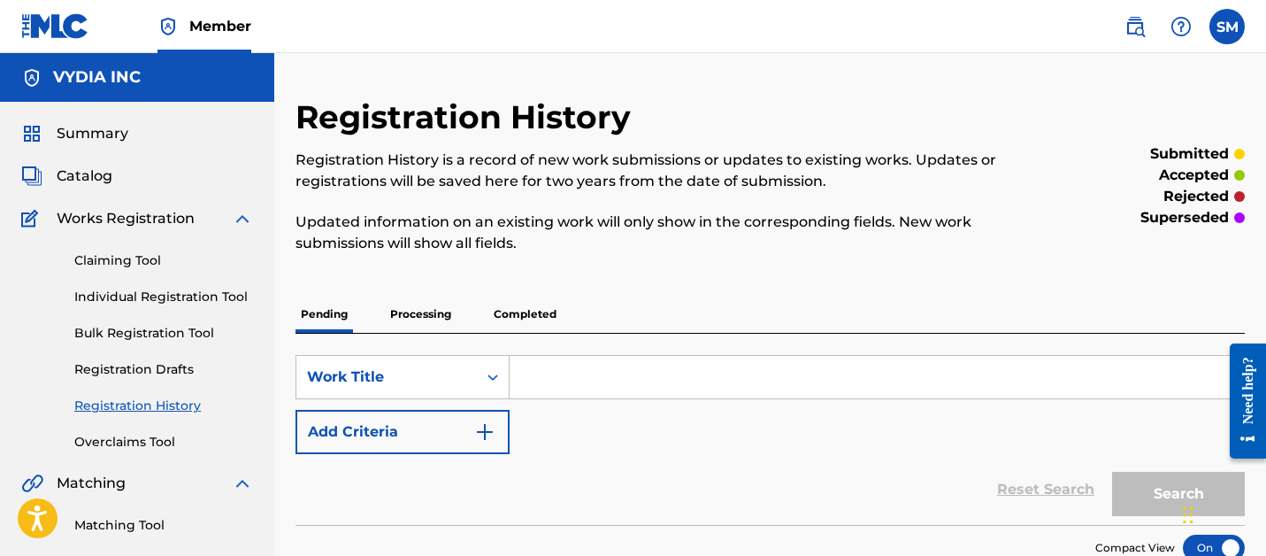
click at [129, 302] on link "Individual Registration Tool" at bounding box center [163, 296] width 179 height 19
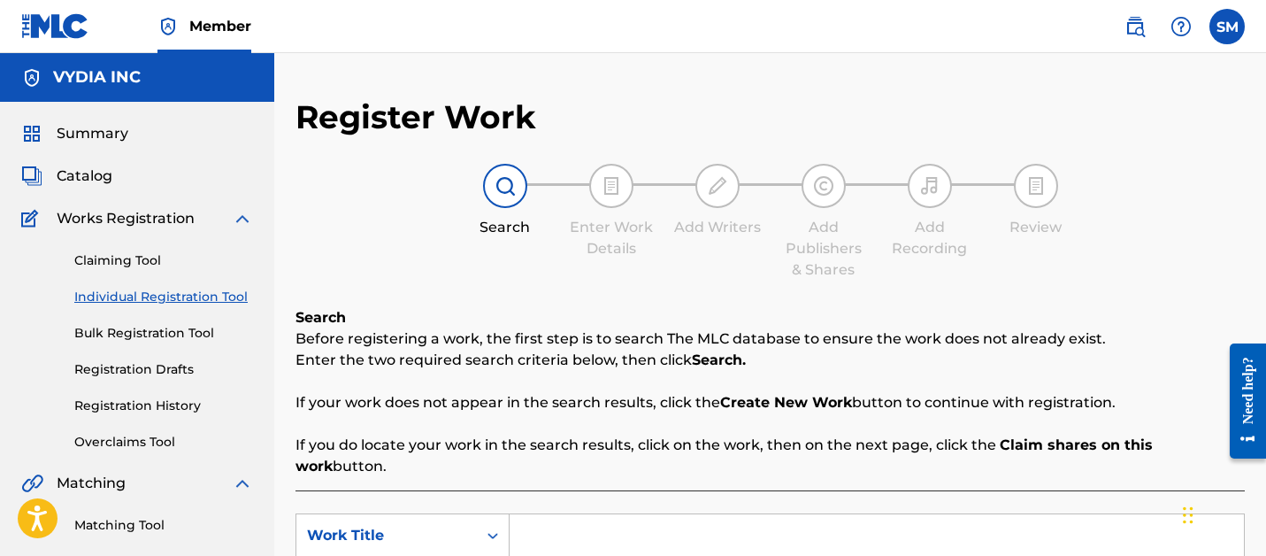
click at [517, 518] on input "Search Form" at bounding box center [877, 535] width 734 height 42
type input "SAME ME"
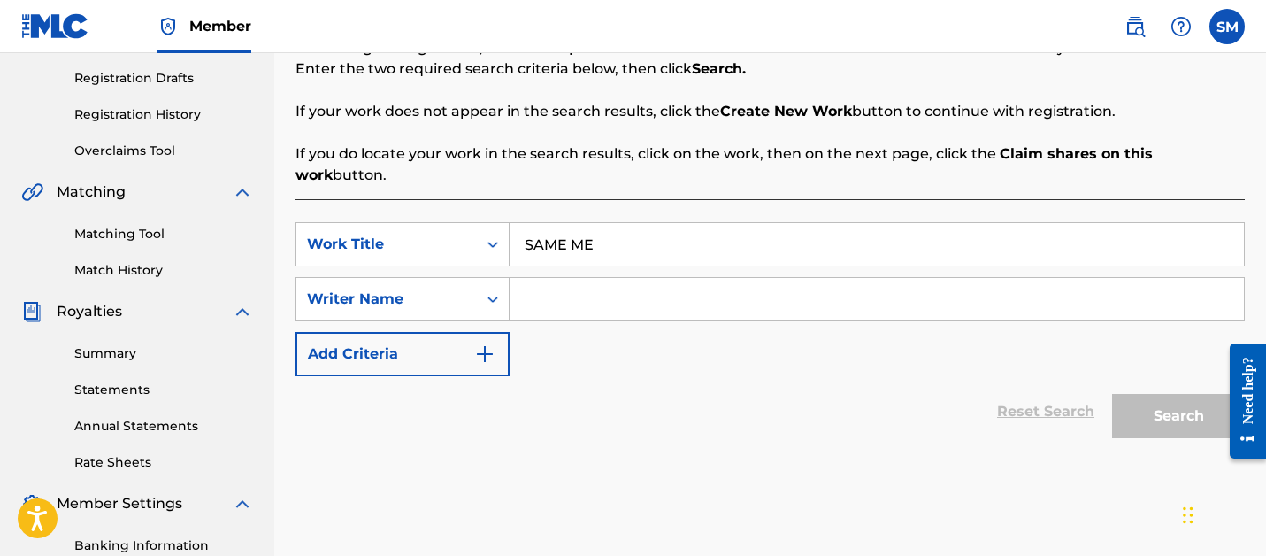
scroll to position [303, 0]
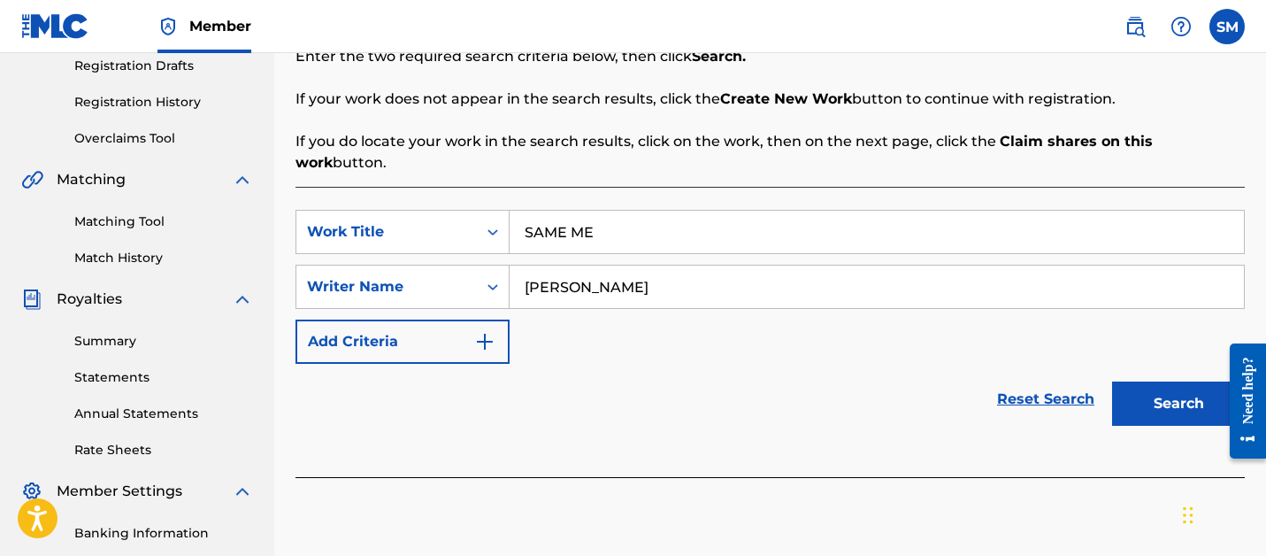
type input "[PERSON_NAME]"
click at [1112, 381] on button "Search" at bounding box center [1178, 403] width 133 height 44
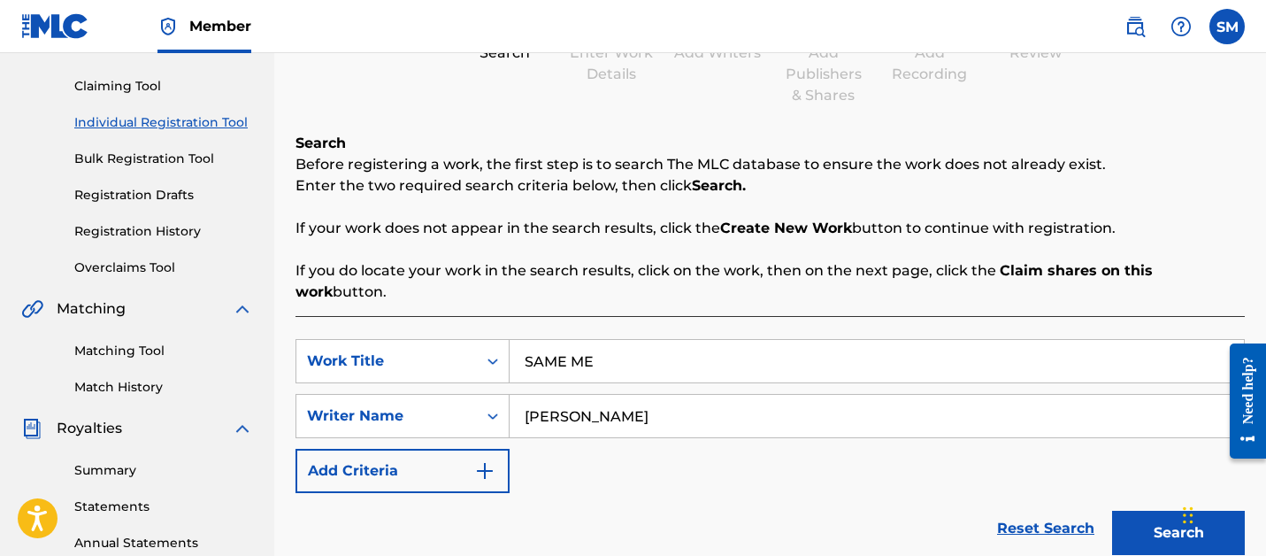
scroll to position [164, 0]
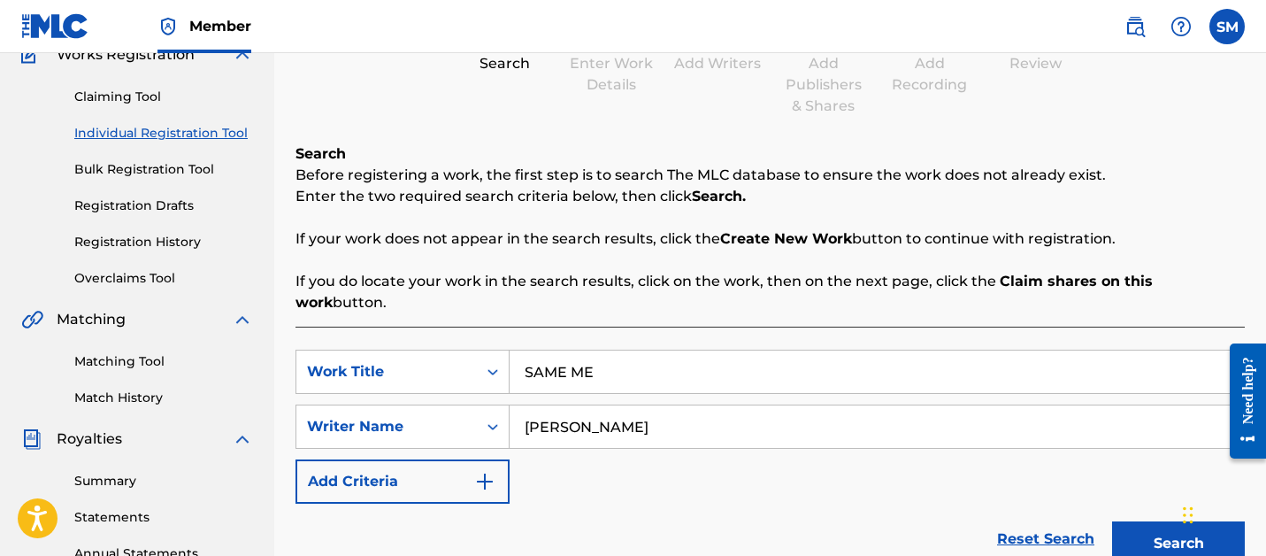
click at [110, 91] on link "Claiming Tool" at bounding box center [163, 97] width 179 height 19
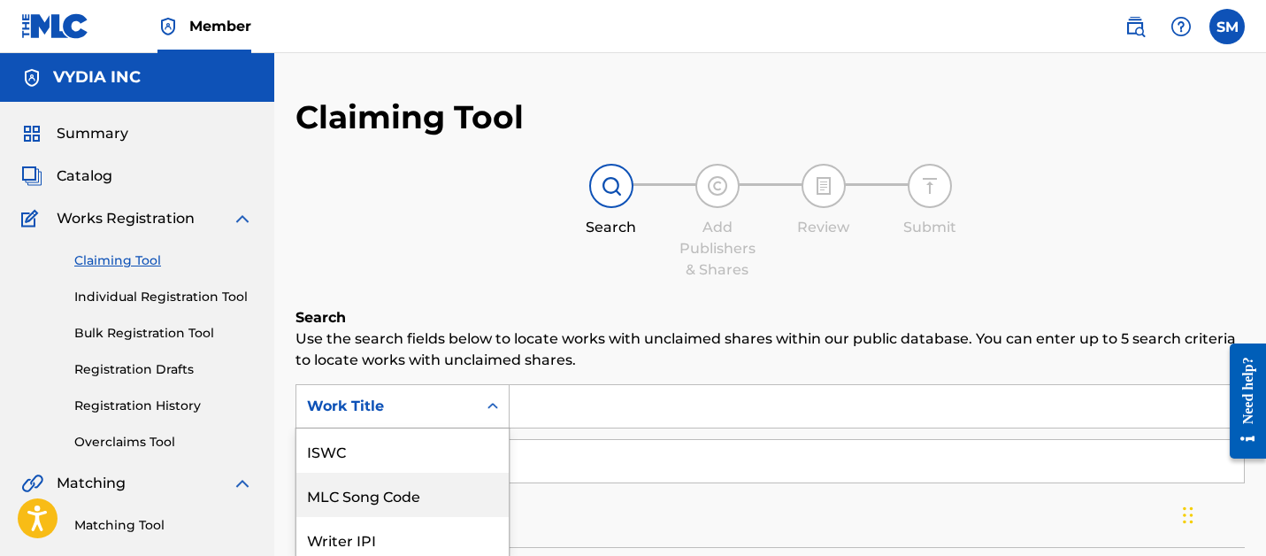
scroll to position [121, 0]
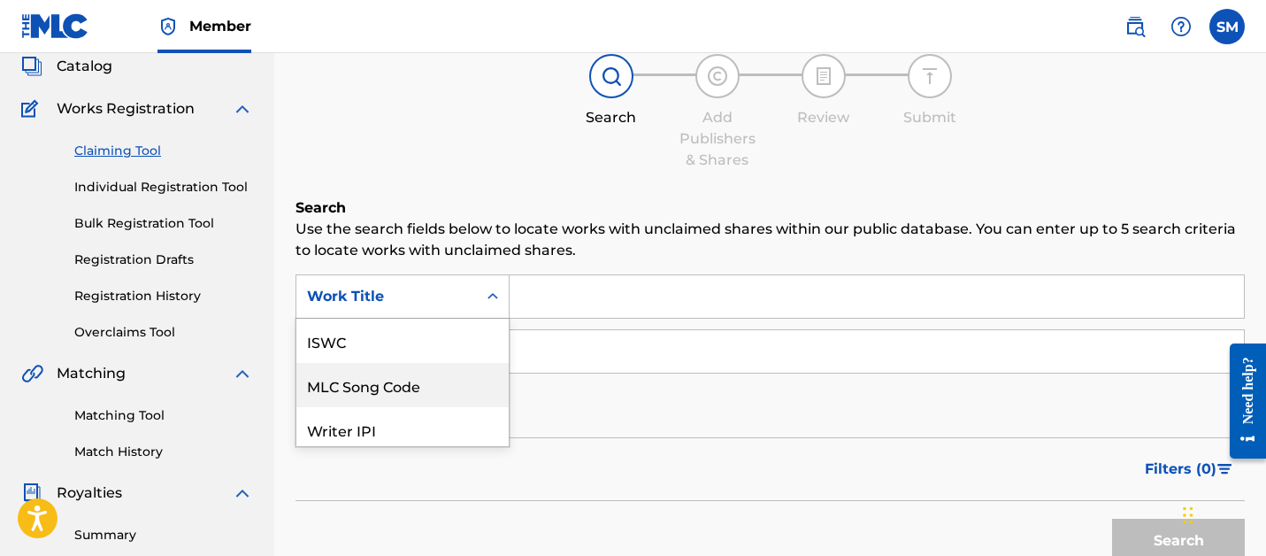
click at [451, 318] on div "MLC Song Code, 2 of 7. 7 results available. Use Up and Down to choose options, …" at bounding box center [402, 296] width 214 height 44
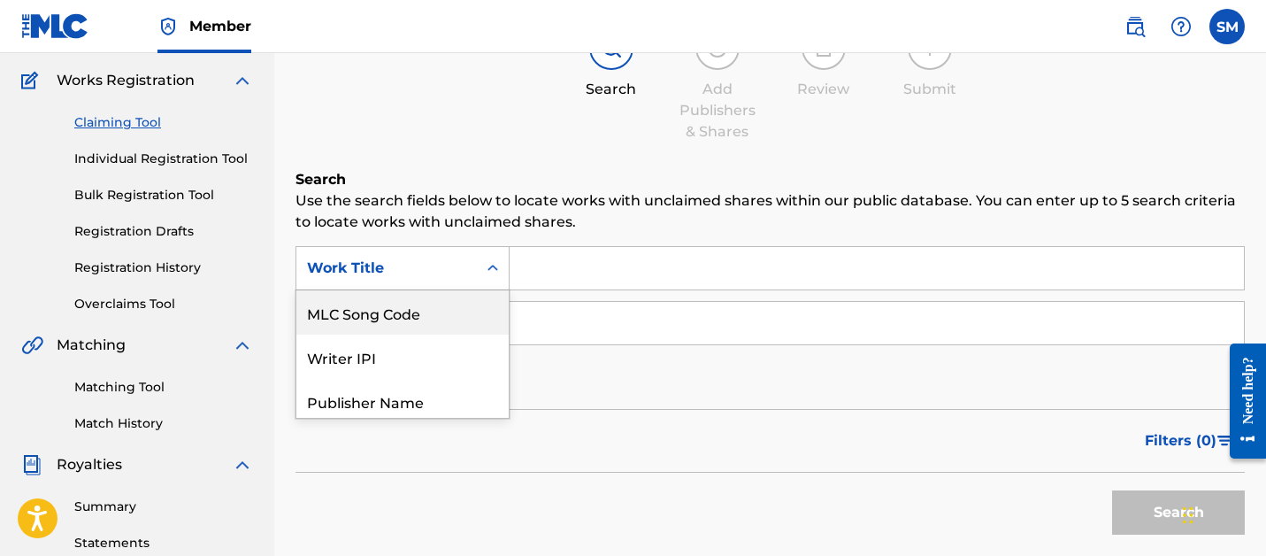
scroll to position [139, 0]
click at [433, 328] on div "MLC Song Code" at bounding box center [402, 311] width 212 height 44
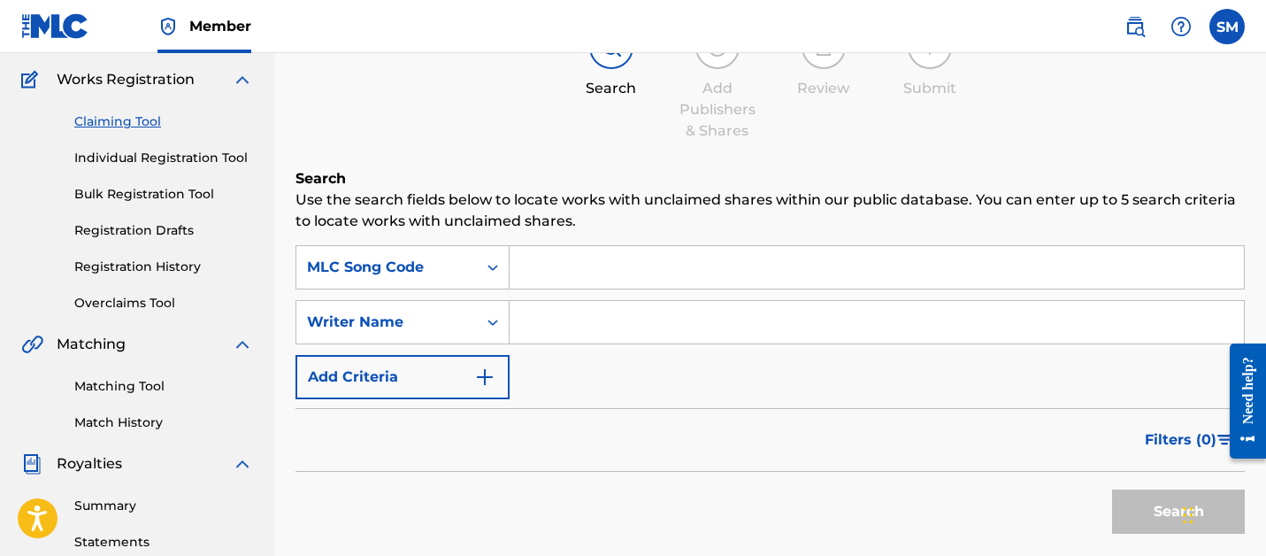
click at [558, 272] on input "Search Form" at bounding box center [877, 267] width 734 height 42
paste input "S463X7"
type input "S463X7"
click at [1112, 489] on button "Search" at bounding box center [1178, 511] width 133 height 44
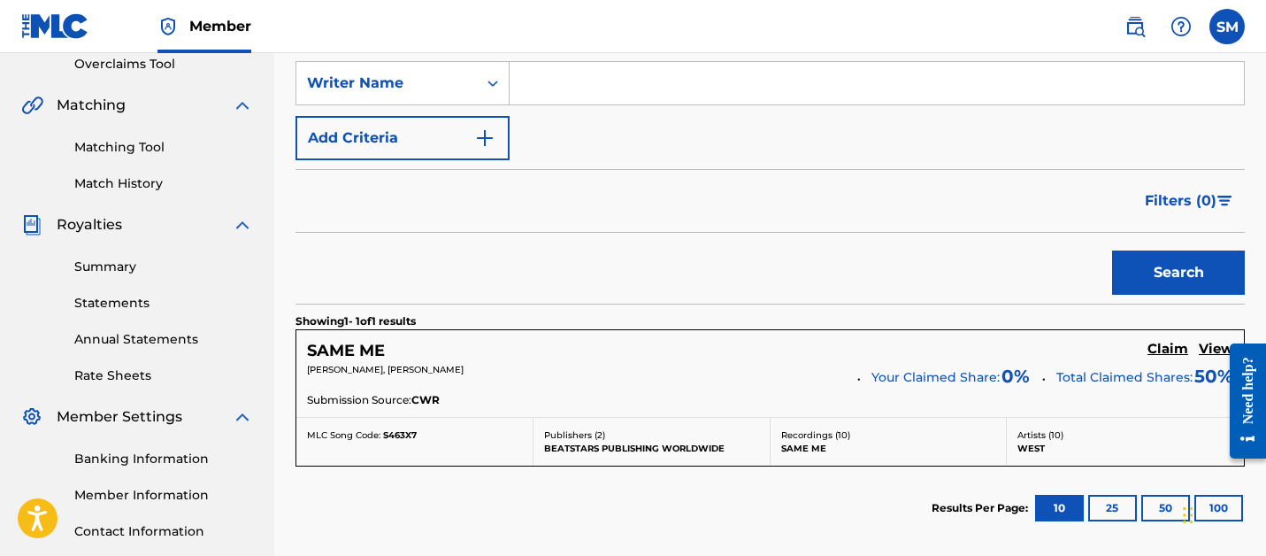
scroll to position [545, 0]
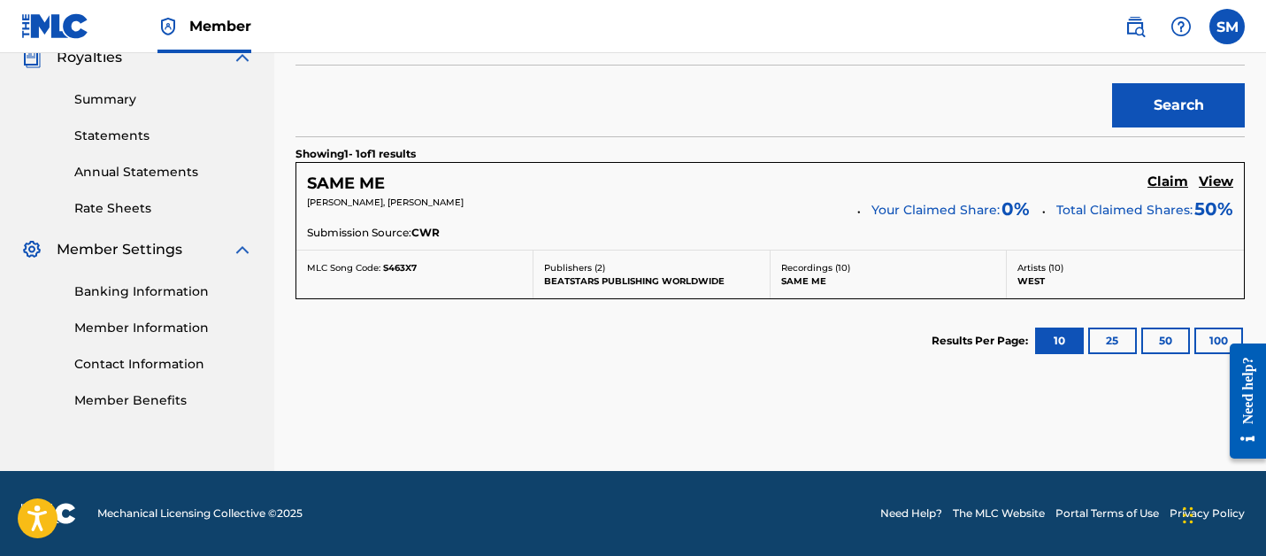
click at [1167, 191] on link "Claim" at bounding box center [1167, 182] width 41 height 19
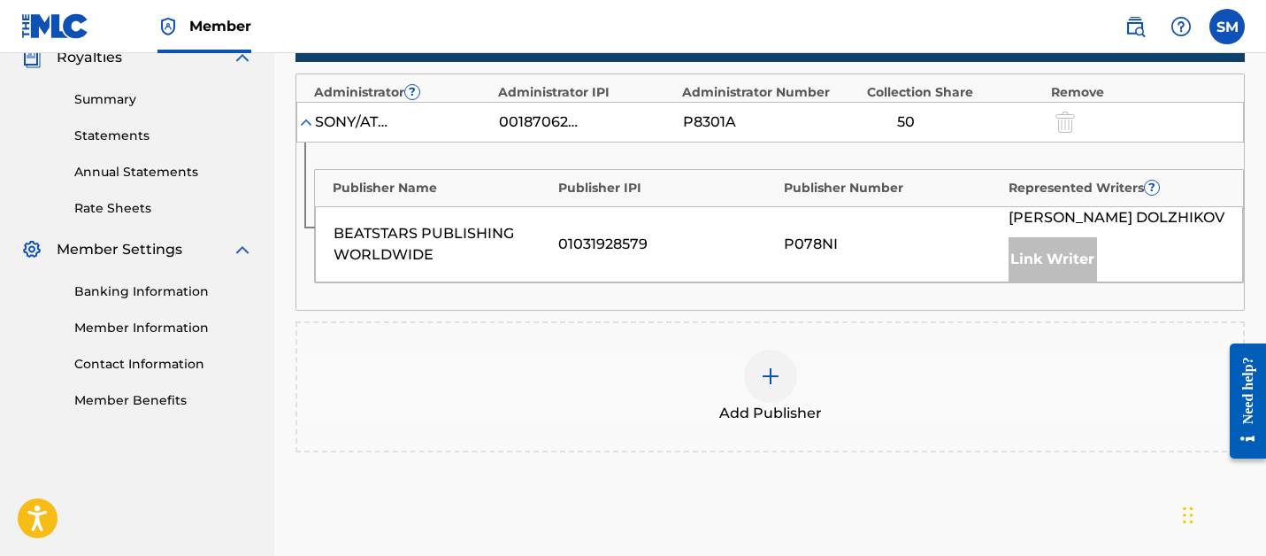
click at [1166, 183] on div "Represented Writers ?" at bounding box center [1116, 188] width 217 height 19
click at [773, 370] on img at bounding box center [770, 375] width 21 height 21
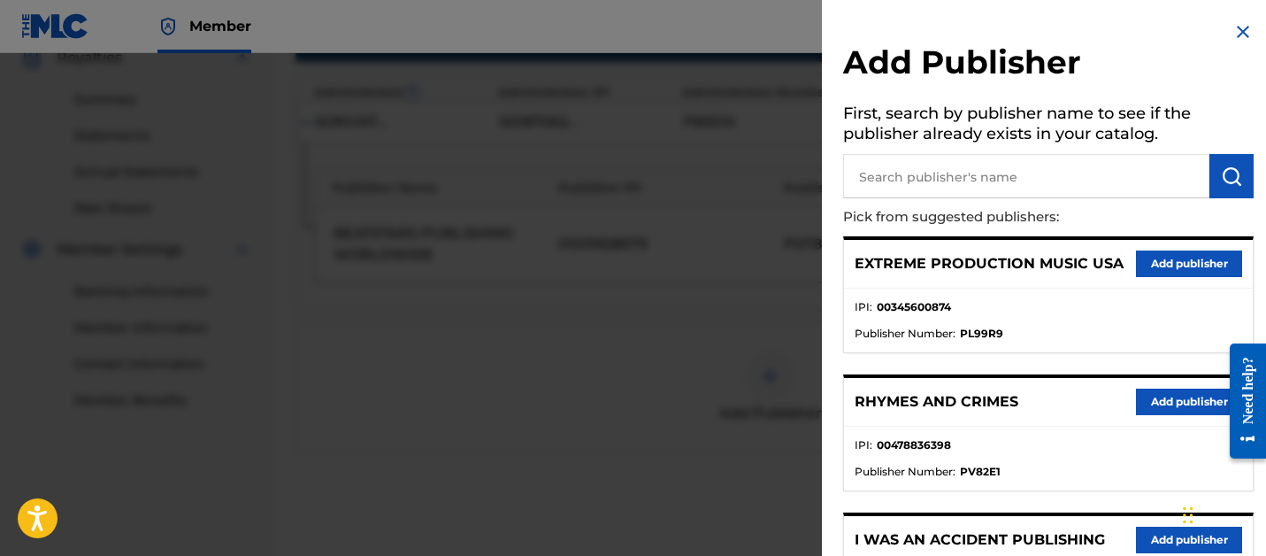
click at [1000, 206] on p "Pick from suggested publishers:" at bounding box center [998, 217] width 310 height 38
click at [995, 186] on input "text" at bounding box center [1026, 176] width 366 height 44
type input "SONGS OF VYDIA"
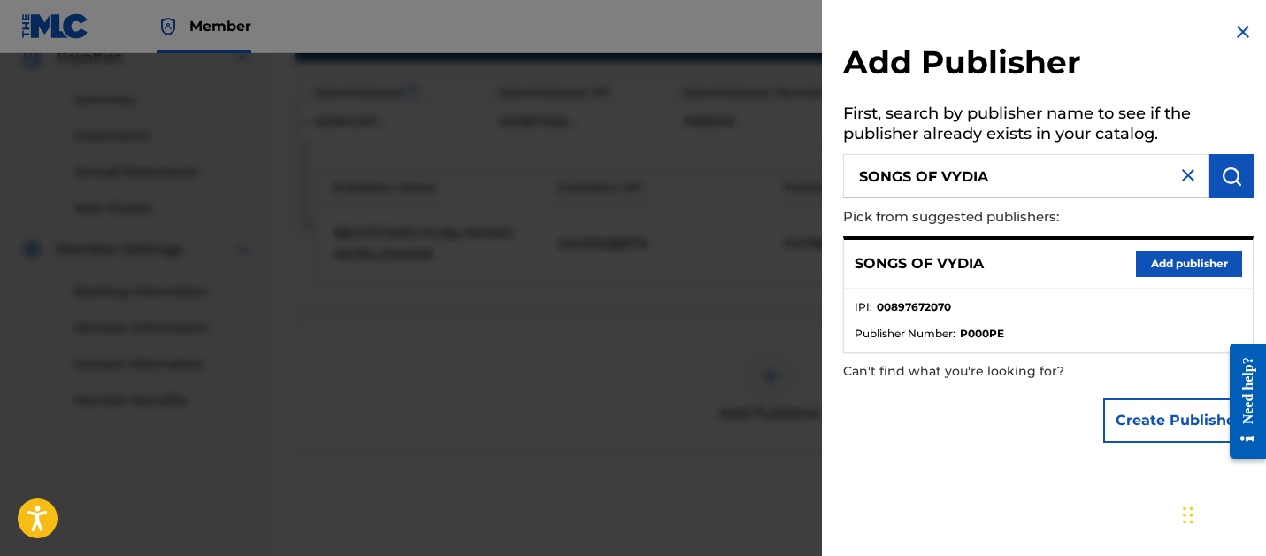
click at [1152, 280] on div "SONGS OF VYDIA Add publisher" at bounding box center [1048, 264] width 409 height 49
click at [1152, 274] on button "Add publisher" at bounding box center [1189, 263] width 106 height 27
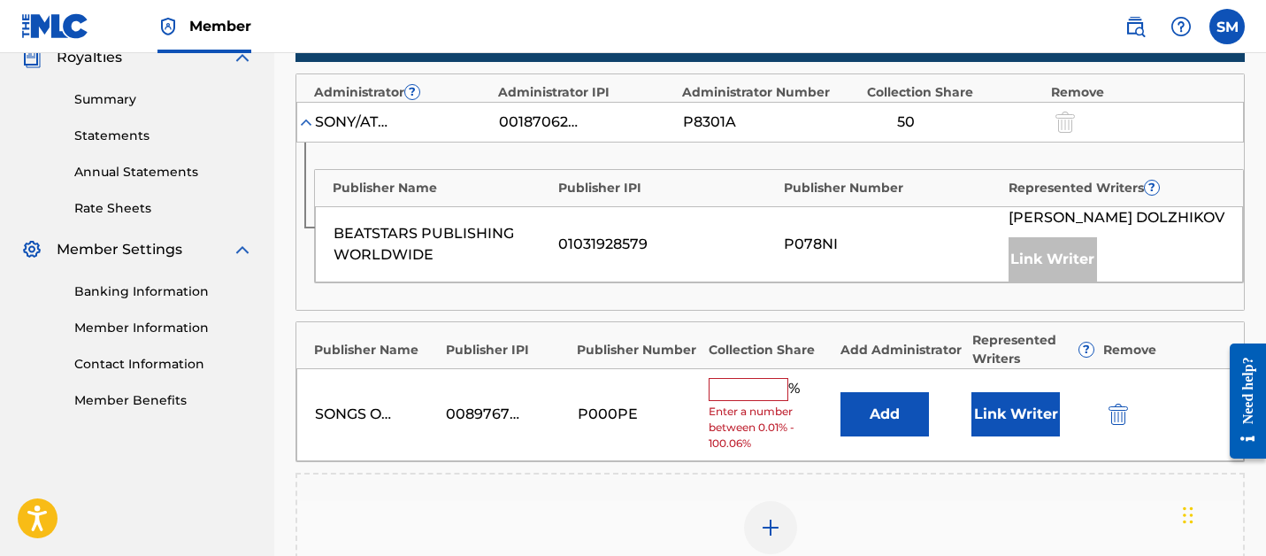
click at [773, 385] on input "text" at bounding box center [749, 389] width 80 height 23
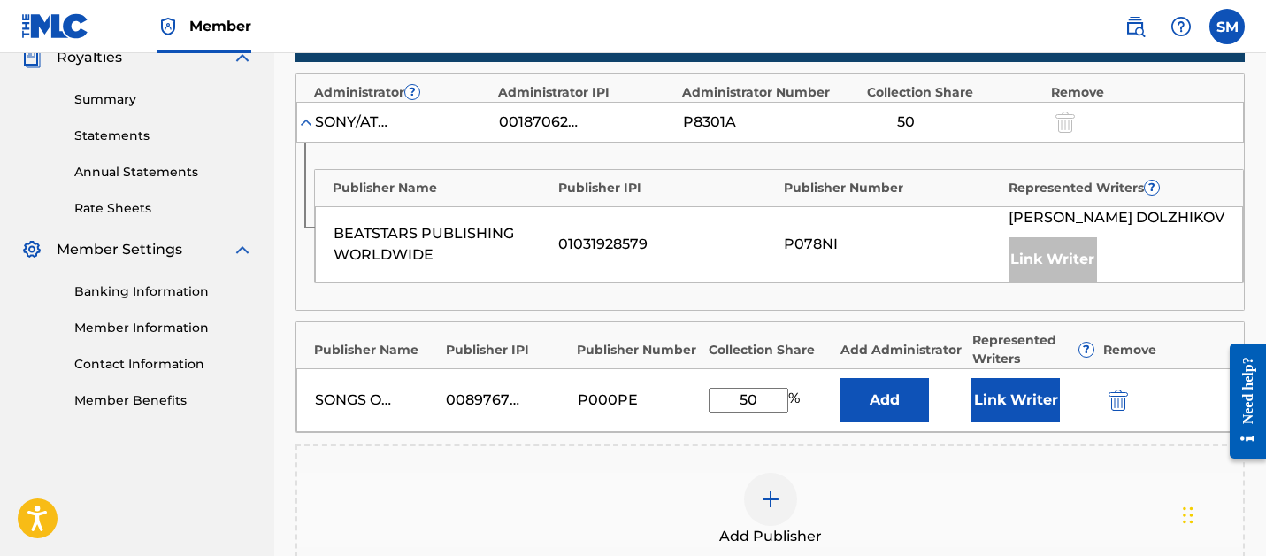
type input "50"
click at [999, 409] on button "Link Writer" at bounding box center [1015, 400] width 88 height 44
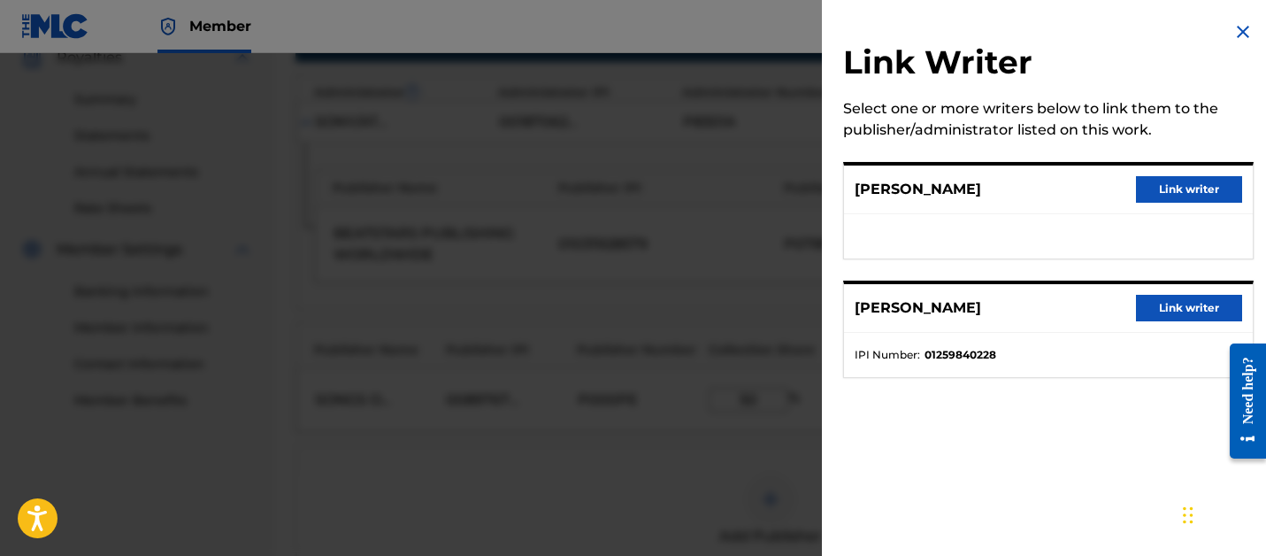
click at [1176, 193] on button "Link writer" at bounding box center [1189, 189] width 106 height 27
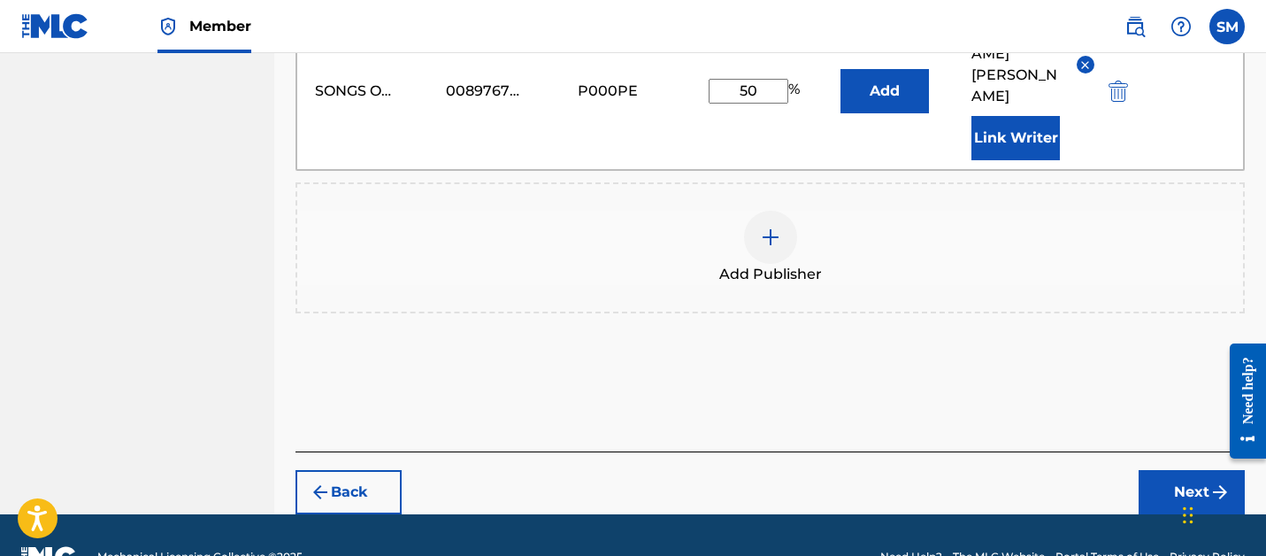
click at [1164, 470] on button "Next" at bounding box center [1191, 492] width 106 height 44
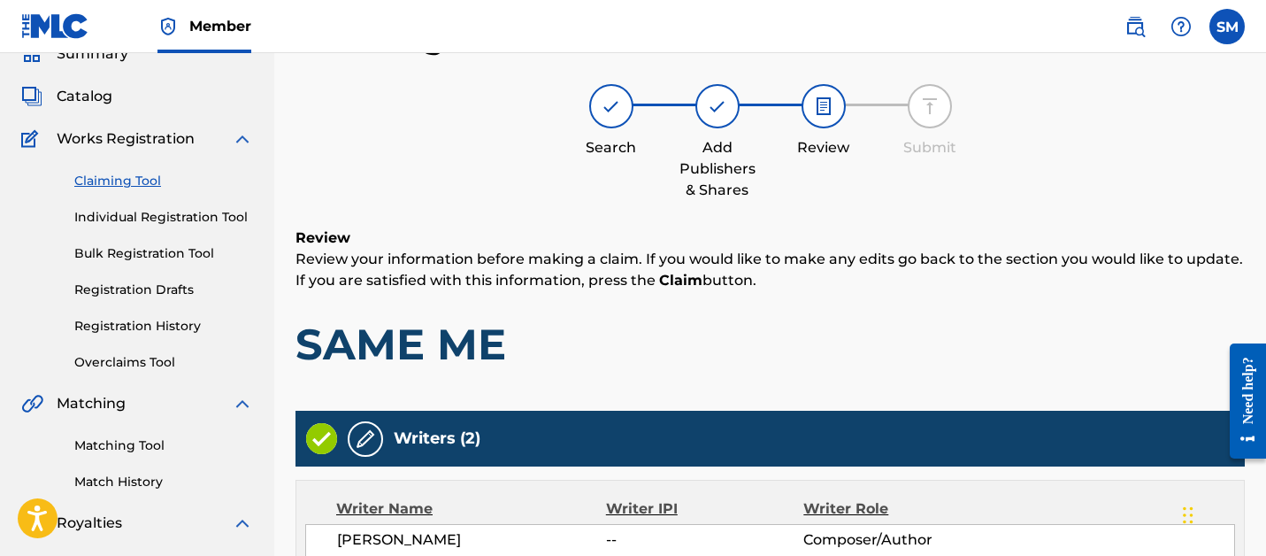
scroll to position [809, 0]
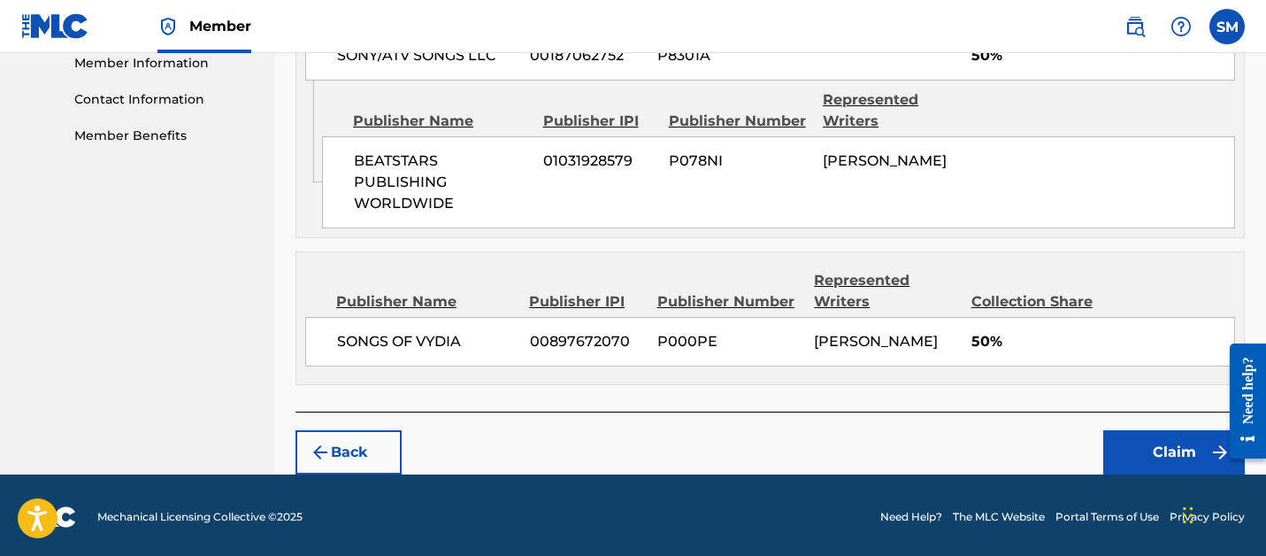
click at [1164, 448] on button "Claim" at bounding box center [1174, 452] width 142 height 44
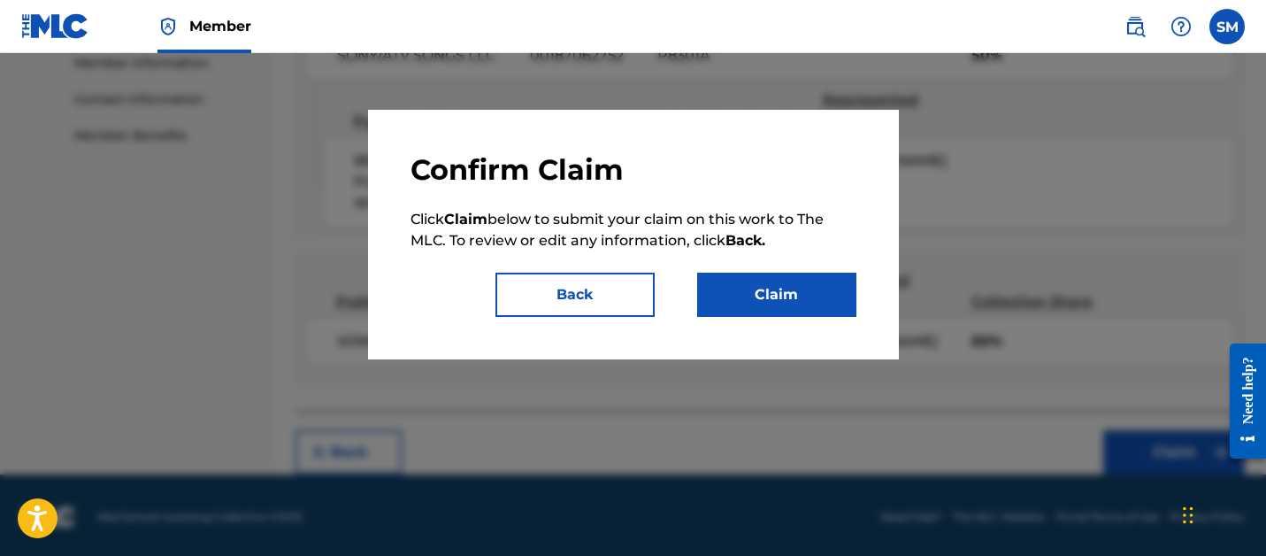
click at [795, 291] on button "Claim" at bounding box center [776, 294] width 159 height 44
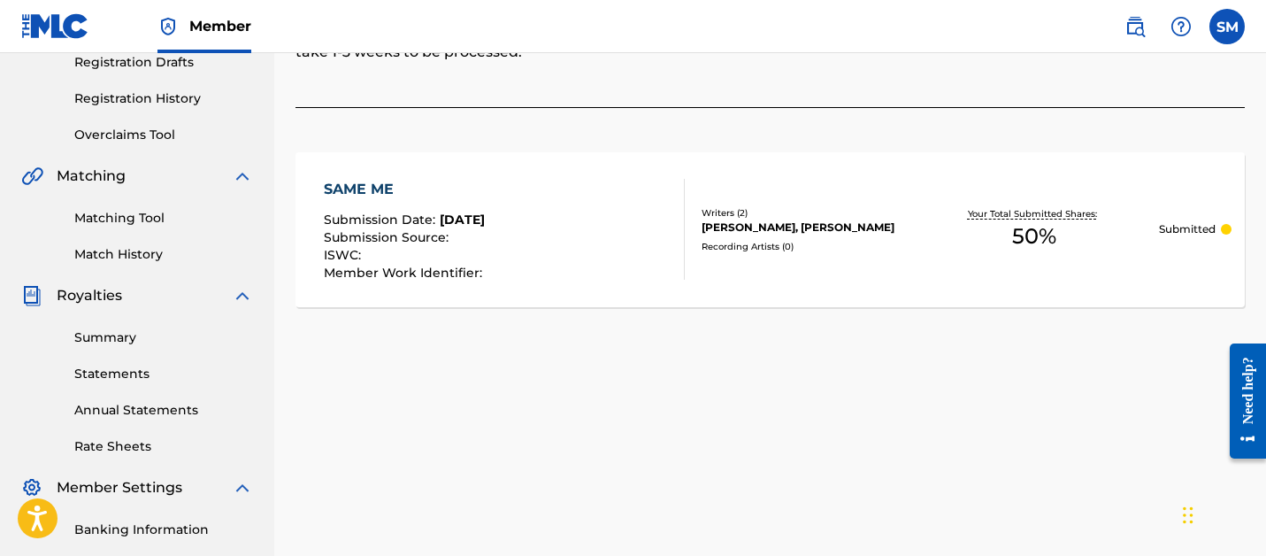
scroll to position [247, 0]
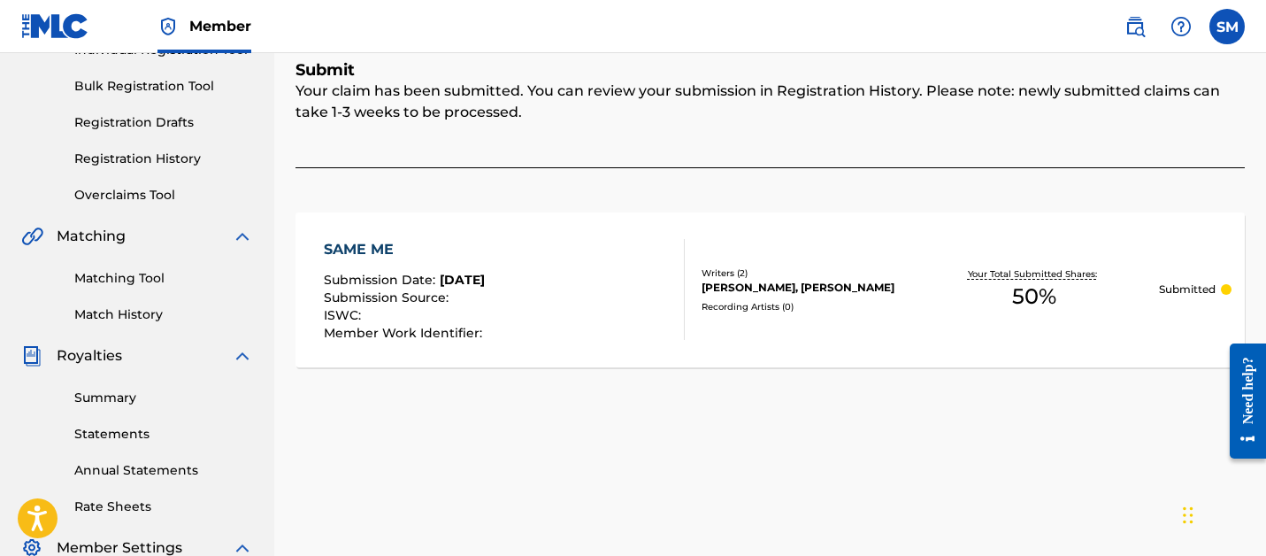
click at [129, 271] on link "Matching Tool" at bounding box center [163, 278] width 179 height 19
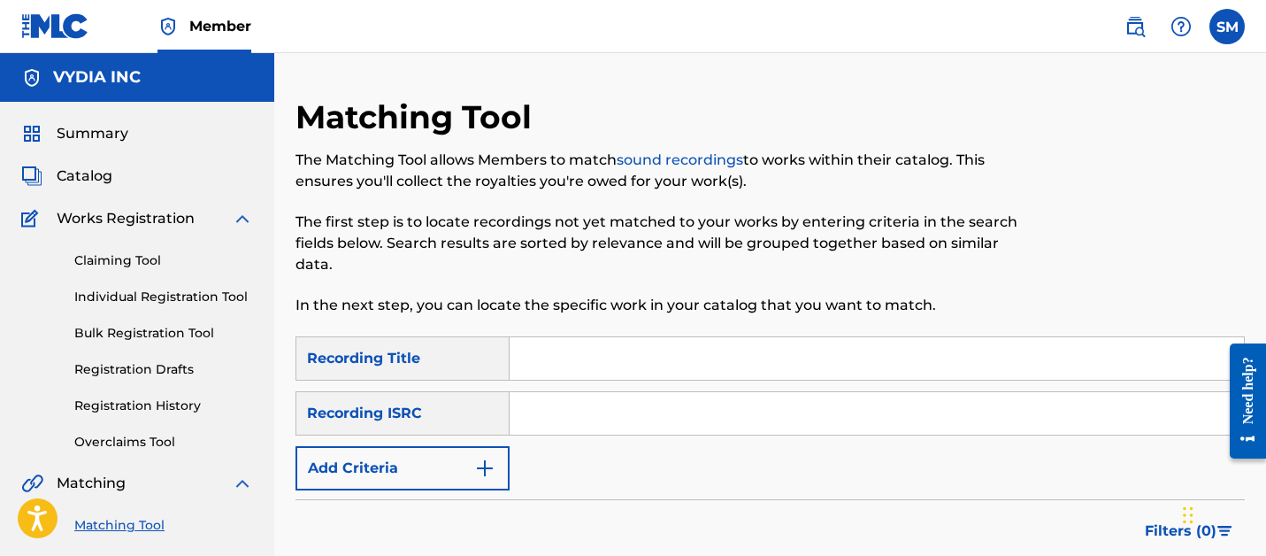
click at [523, 356] on input "Search Form" at bounding box center [877, 358] width 734 height 42
type input "BETTER ALONE"
paste input "QZFYX2275492"
type input "QZFYX2275492"
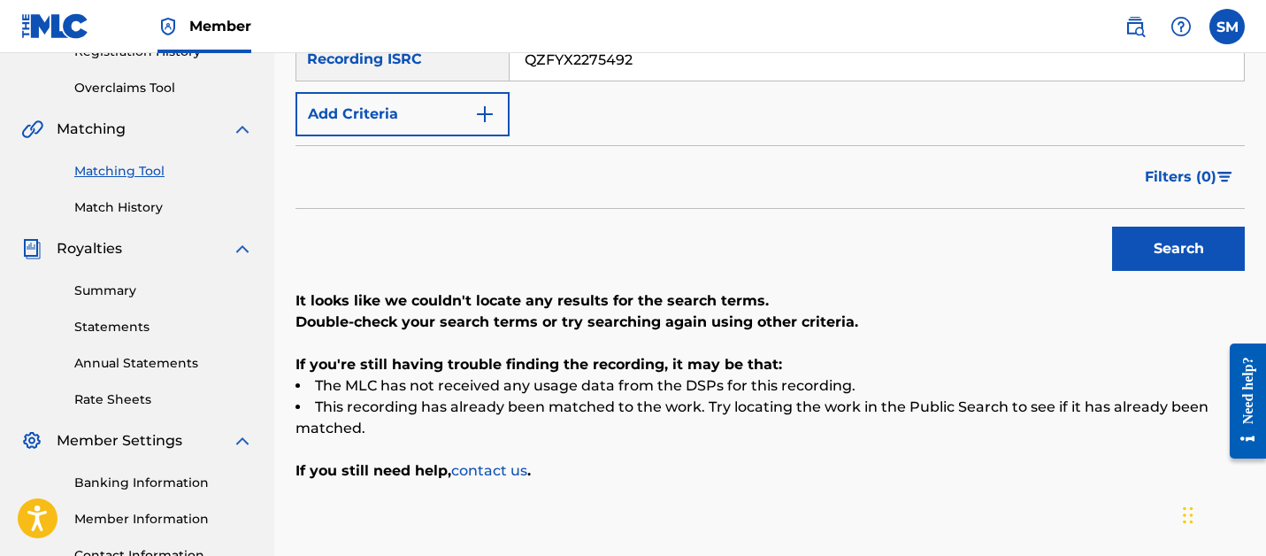
scroll to position [223, 0]
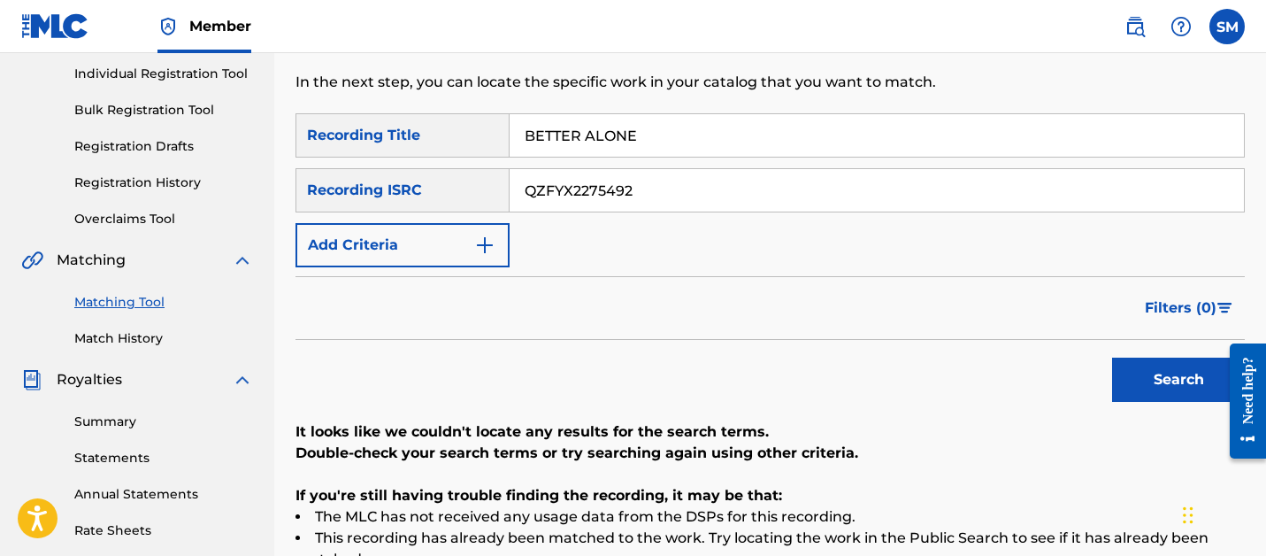
click at [550, 129] on input "BETTER ALONE" at bounding box center [877, 135] width 734 height 42
type input "BUZZ LIGHTYEAR"
paste input "Z31922300"
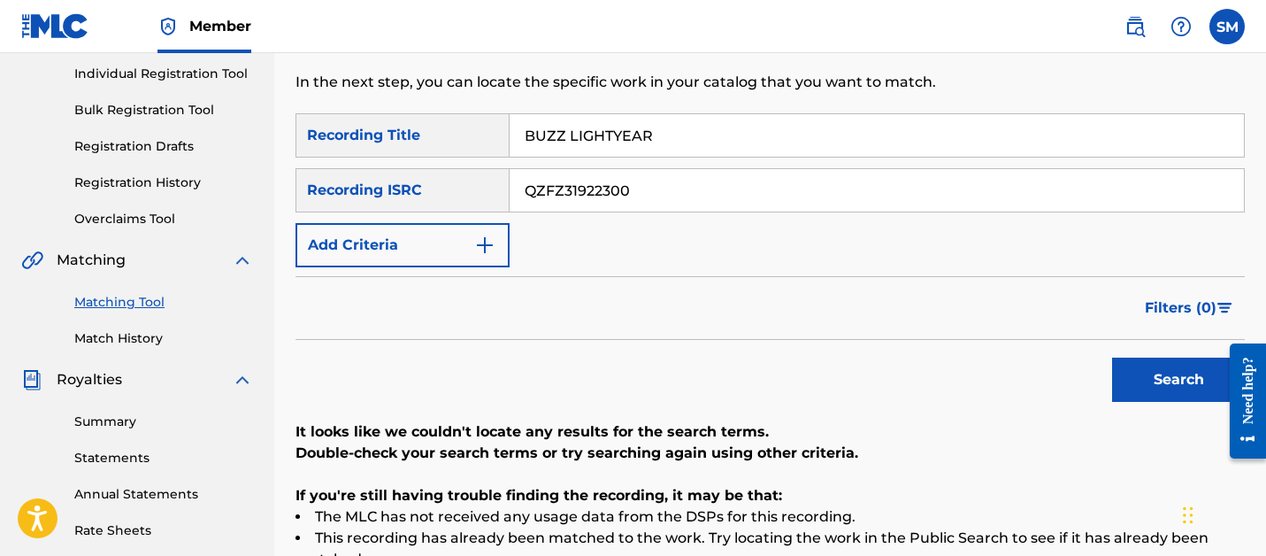
type input "QZFZ31922300"
click at [1112, 357] on button "Search" at bounding box center [1178, 379] width 133 height 44
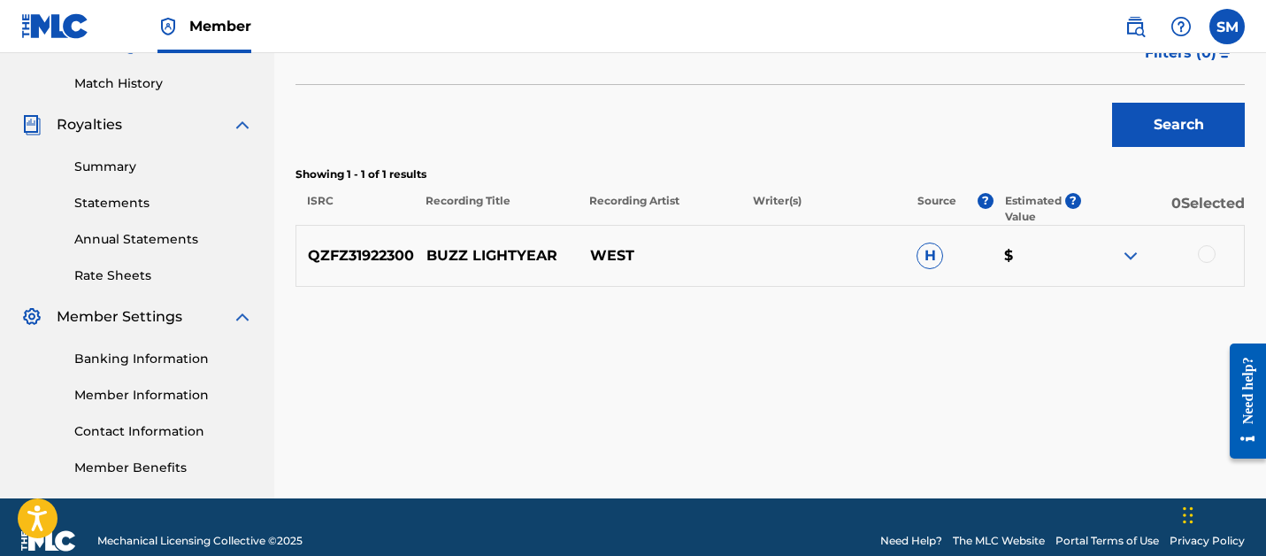
scroll to position [505, 0]
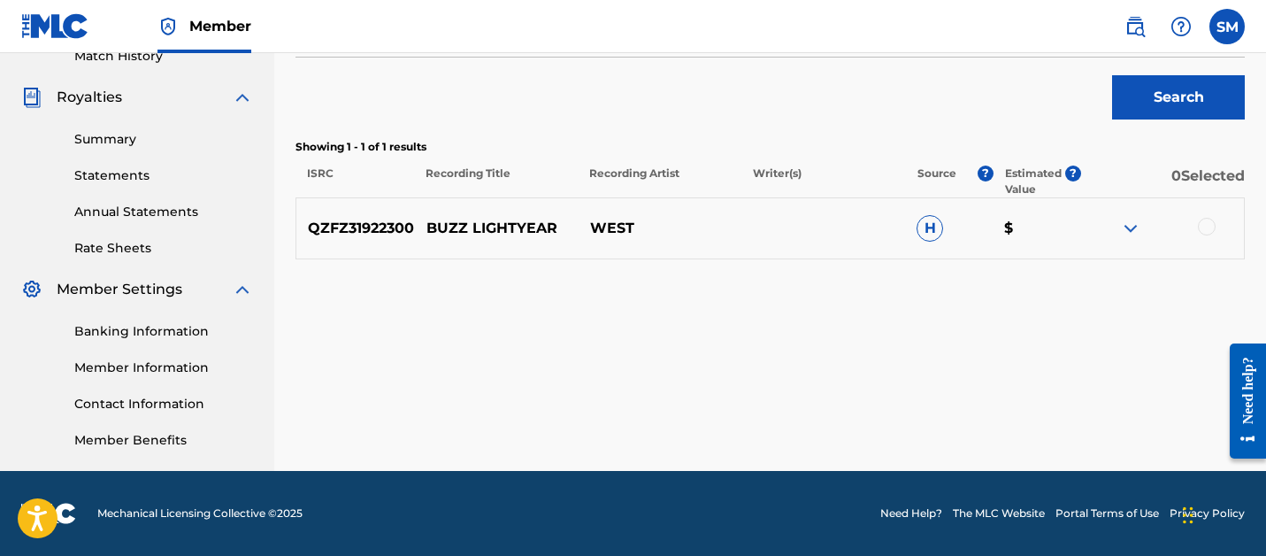
click at [1206, 224] on div at bounding box center [1207, 227] width 18 height 18
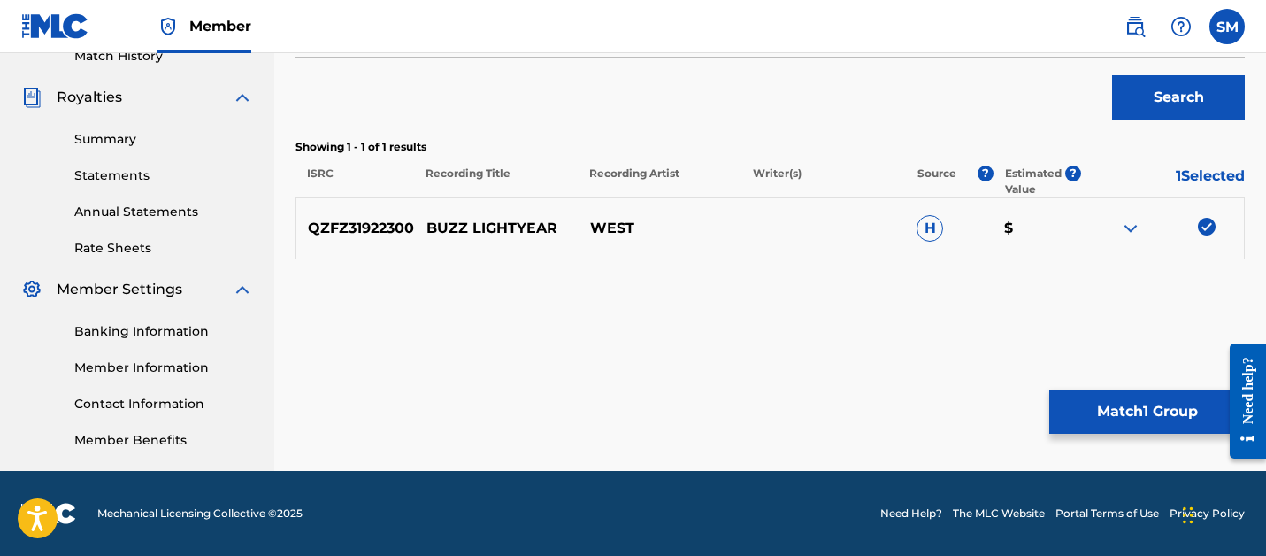
click at [1106, 423] on button "Match 1 Group" at bounding box center [1146, 411] width 195 height 44
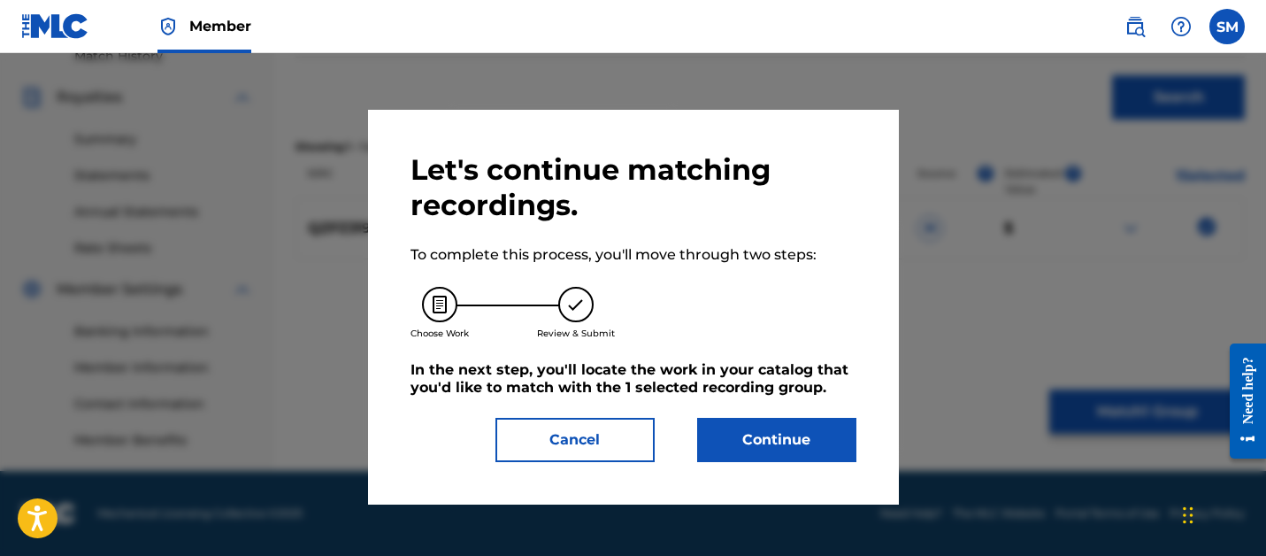
click at [776, 456] on button "Continue" at bounding box center [776, 440] width 159 height 44
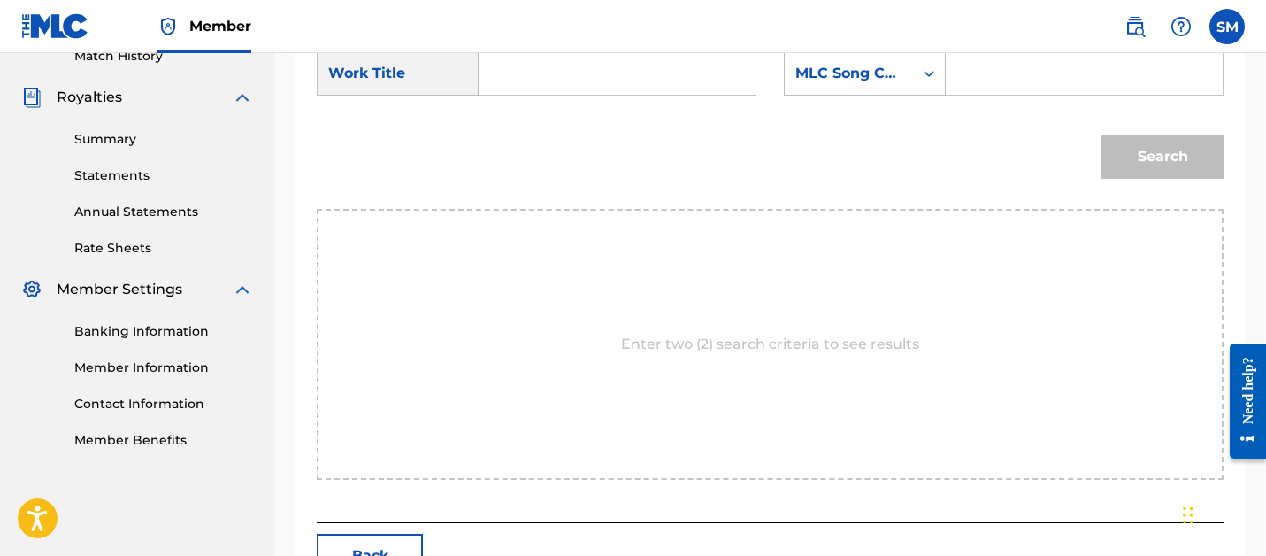
scroll to position [466, 0]
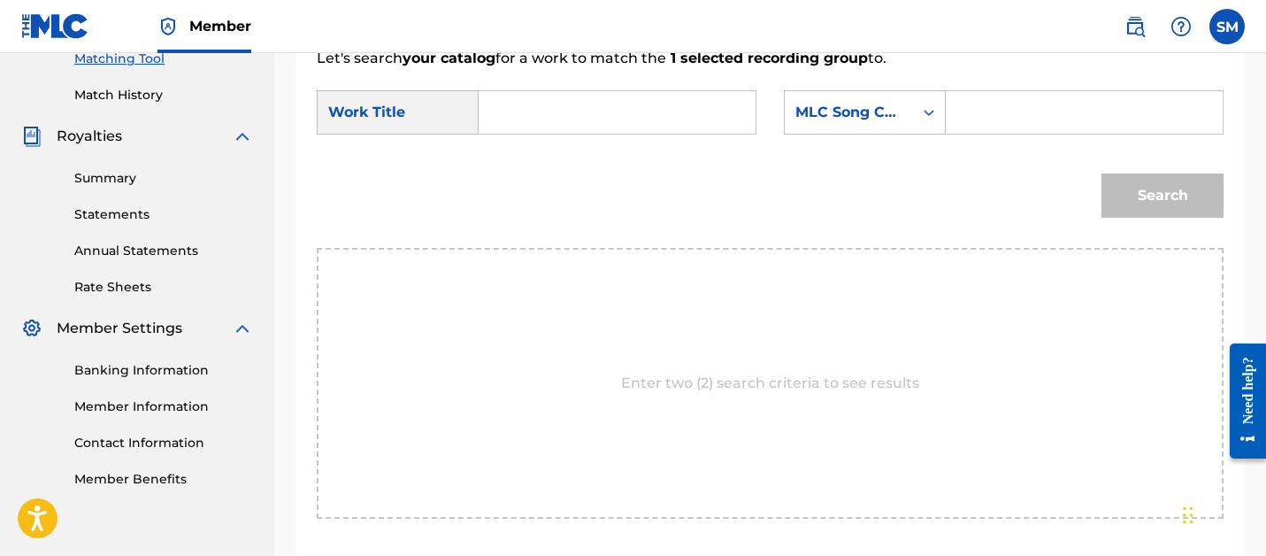
click at [571, 133] on input "Search Form" at bounding box center [617, 112] width 247 height 42
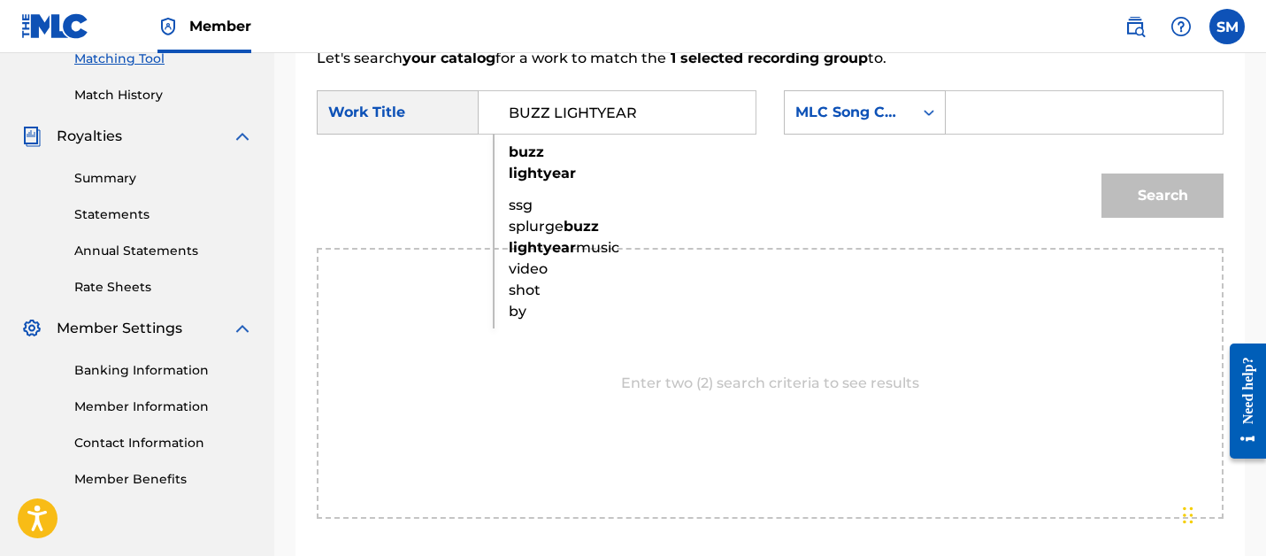
type input "BUZZ LIGHTYEAR"
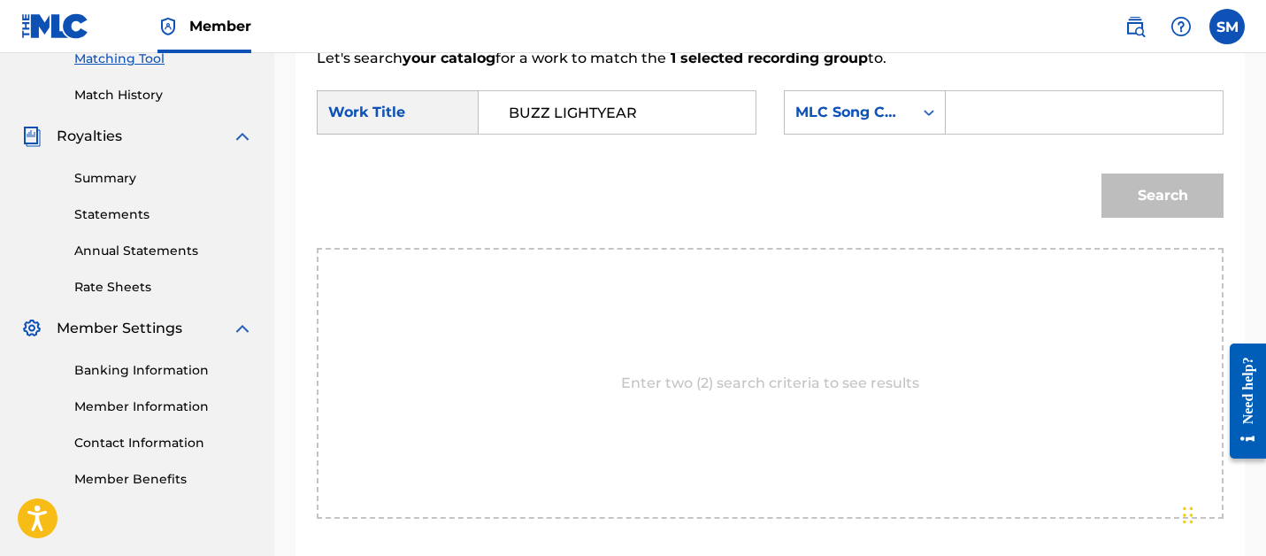
paste input "BD0XFS"
type input "BD0XFS"
click at [1101, 173] on button "Search" at bounding box center [1162, 195] width 122 height 44
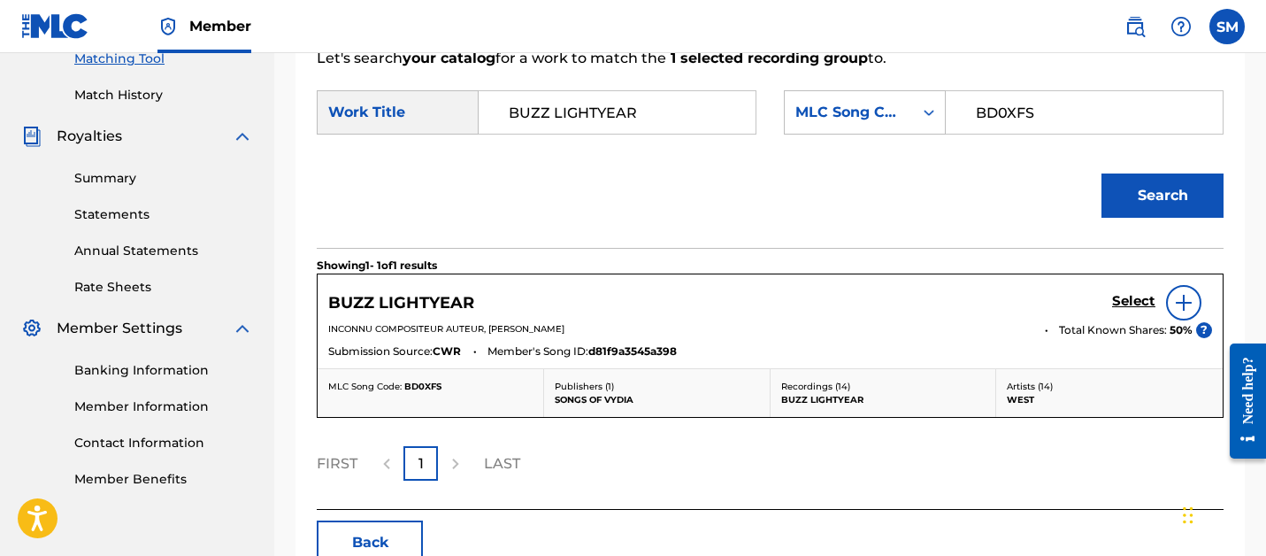
click at [1139, 308] on h5 "Select" at bounding box center [1133, 301] width 43 height 17
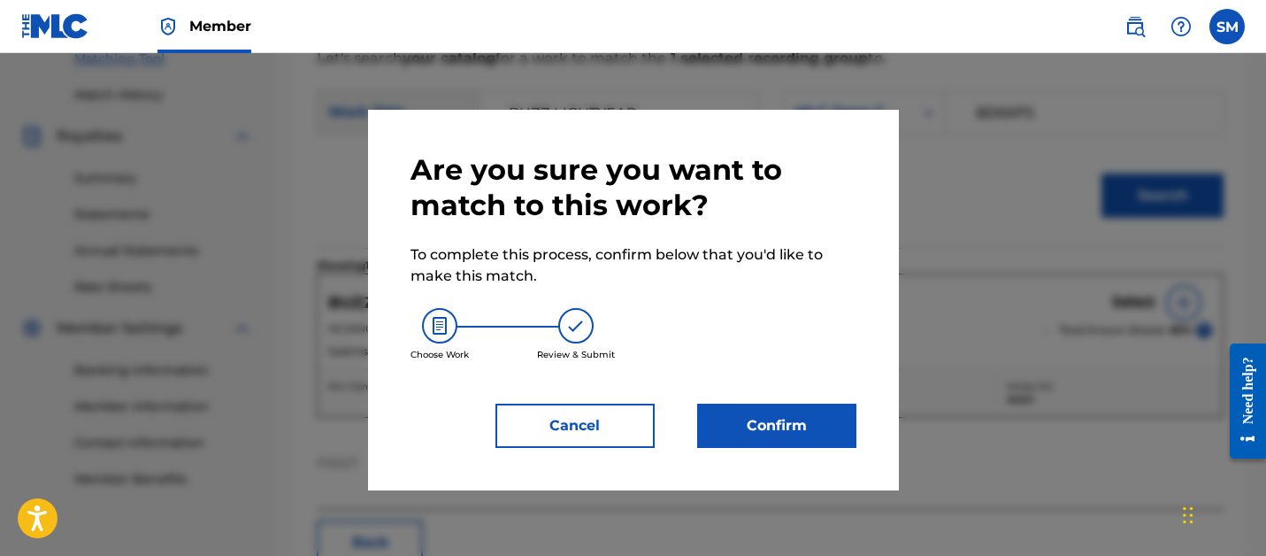
click at [786, 429] on button "Confirm" at bounding box center [776, 425] width 159 height 44
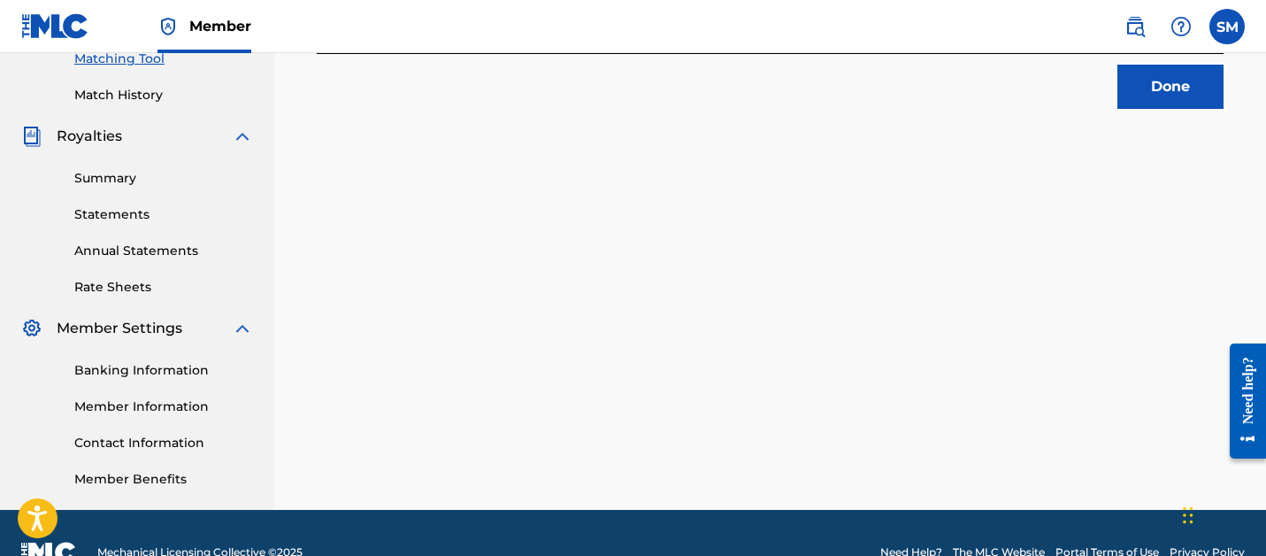
click at [1146, 100] on button "Done" at bounding box center [1170, 87] width 106 height 44
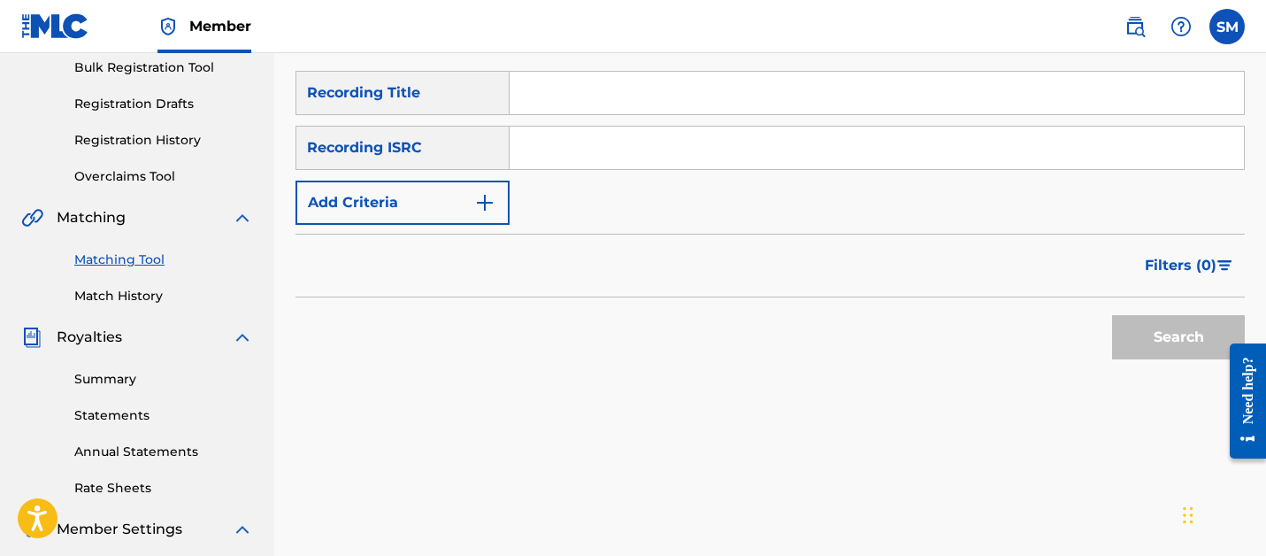
scroll to position [234, 0]
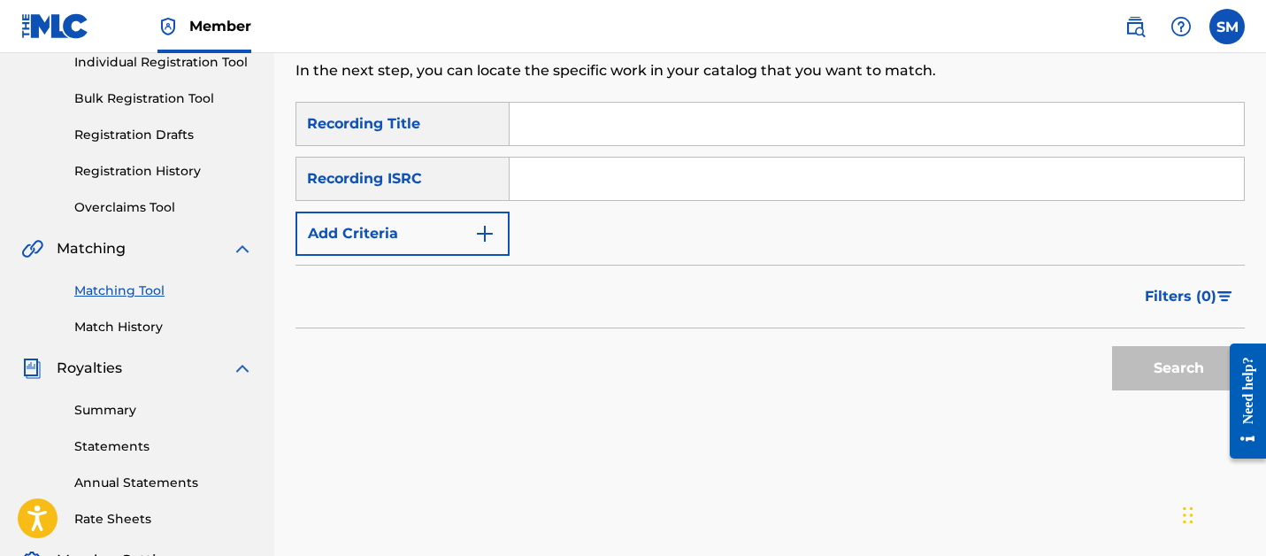
click at [586, 104] on input "Search Form" at bounding box center [877, 124] width 734 height 42
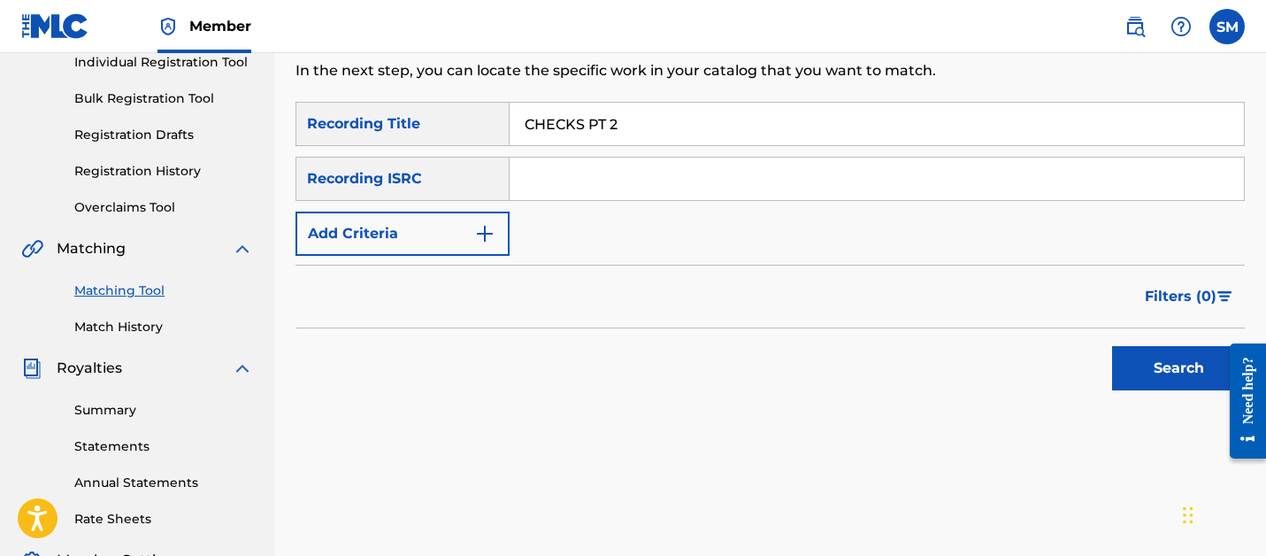
type input "CHECKS PT 2"
paste input "QZQAY2436012"
type input "QZQAY2436012"
click at [1112, 346] on button "Search" at bounding box center [1178, 368] width 133 height 44
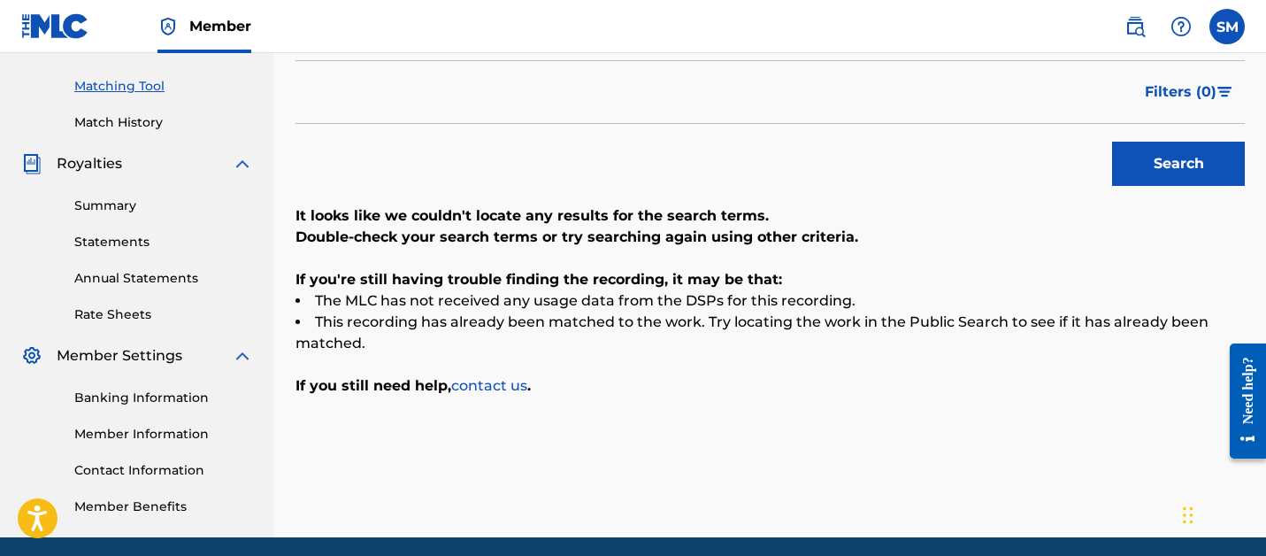
scroll to position [196, 0]
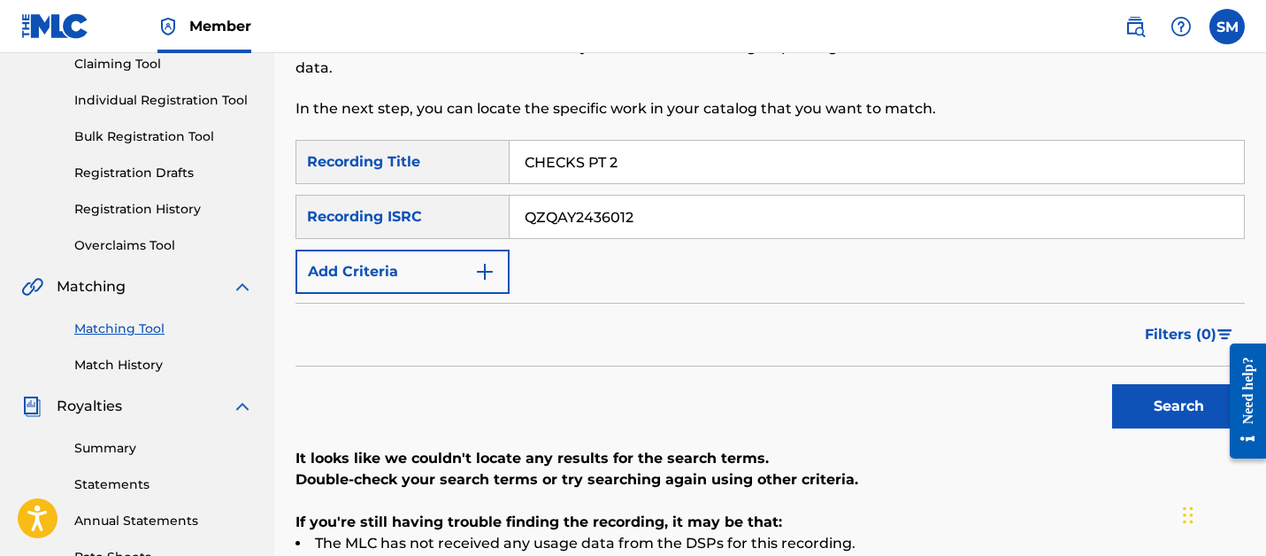
click at [578, 169] on input "CHECKS PT 2" at bounding box center [877, 162] width 734 height 42
type input "EURO$TEP"
paste input "ES7224485"
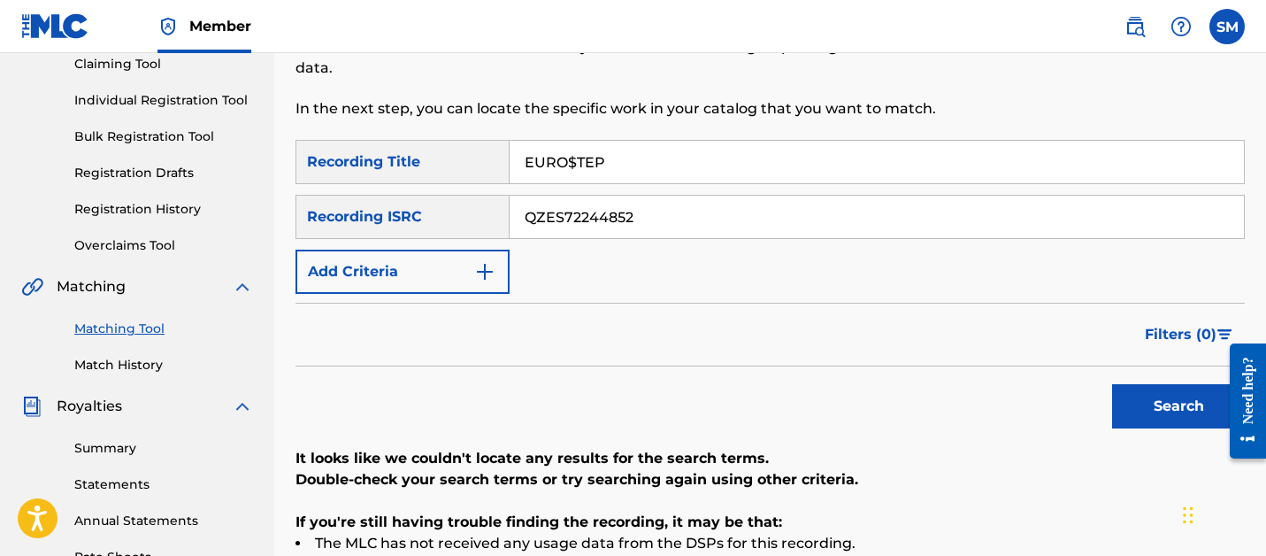
type input "QZES72244852"
click at [1112, 384] on button "Search" at bounding box center [1178, 406] width 133 height 44
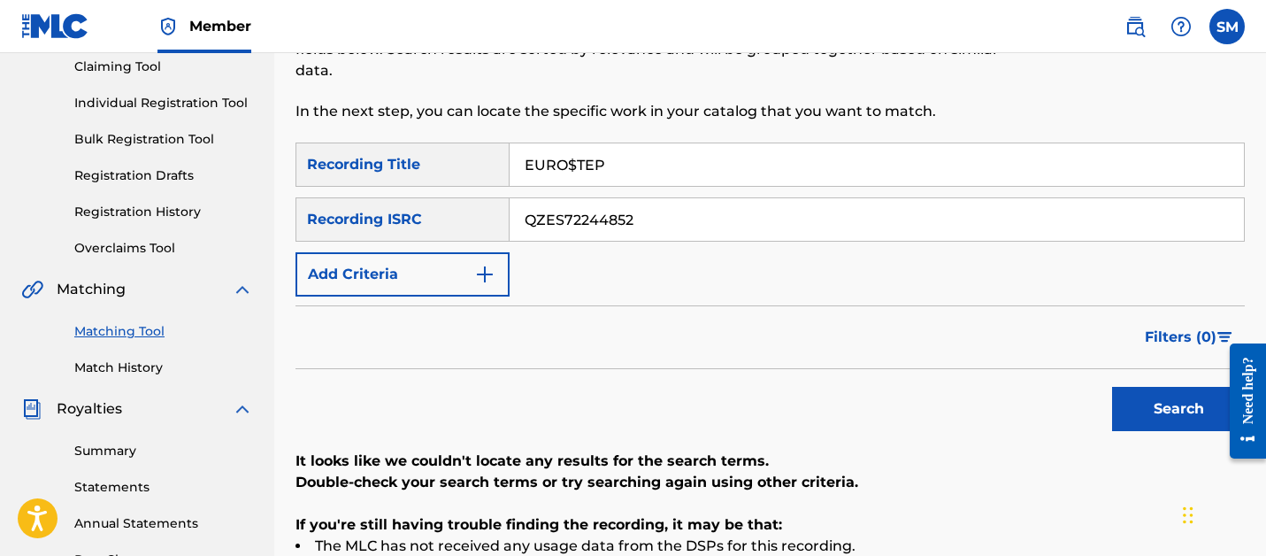
scroll to position [157, 0]
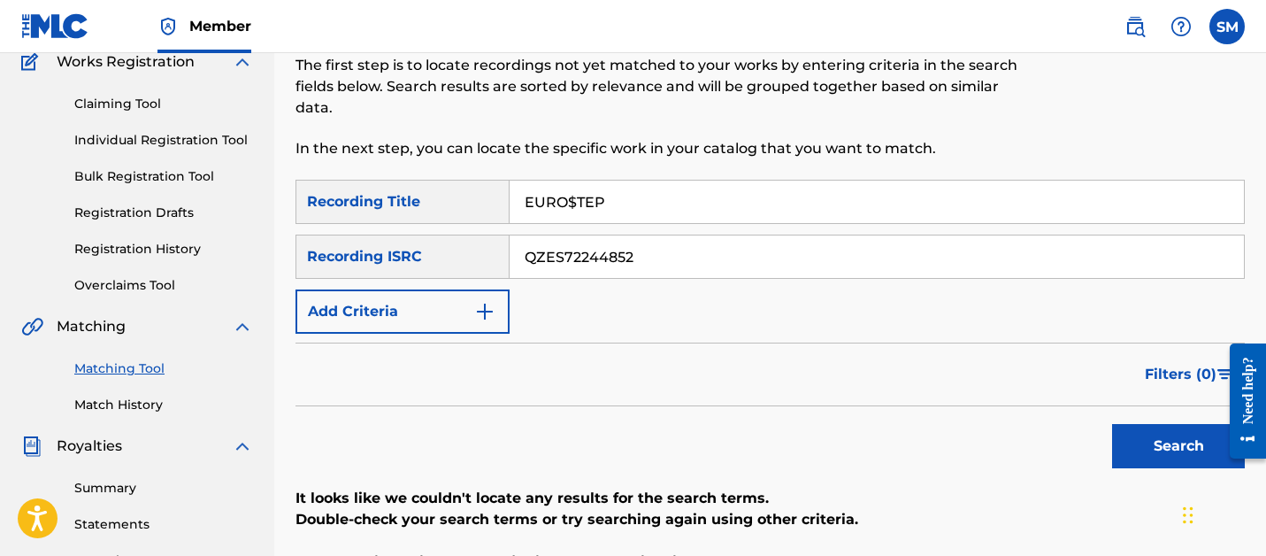
click at [567, 186] on input "EURO$TEP" at bounding box center [877, 201] width 734 height 42
click at [567, 187] on input "EURO$TEP" at bounding box center [877, 201] width 734 height 42
type input "GHOST"
paste input "NWY2008145"
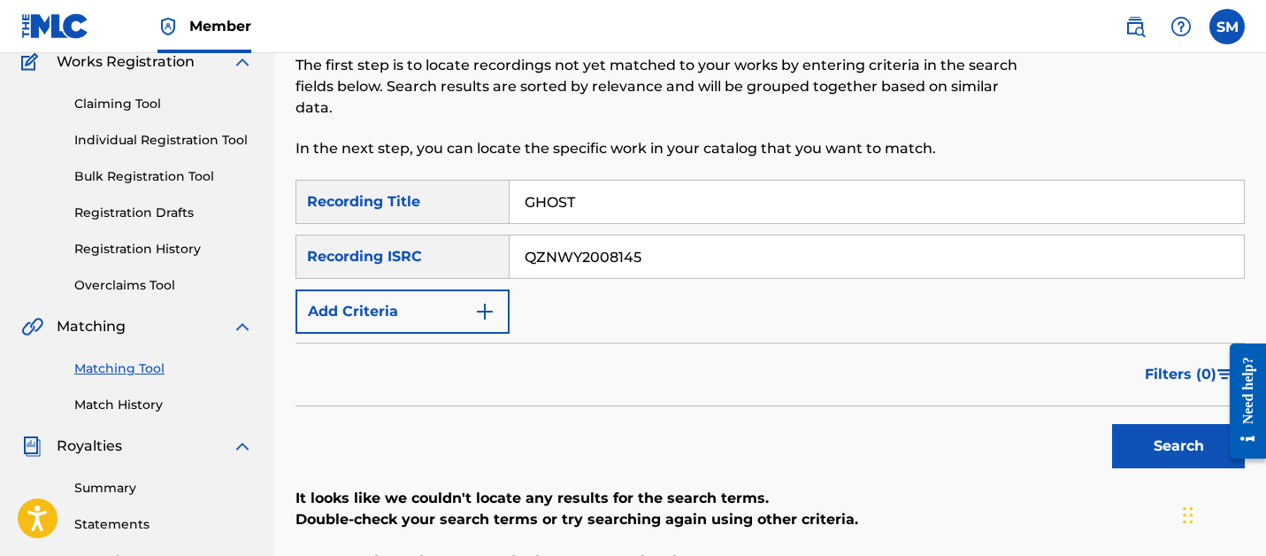
type input "QZNWY2008145"
click at [1112, 424] on button "Search" at bounding box center [1178, 446] width 133 height 44
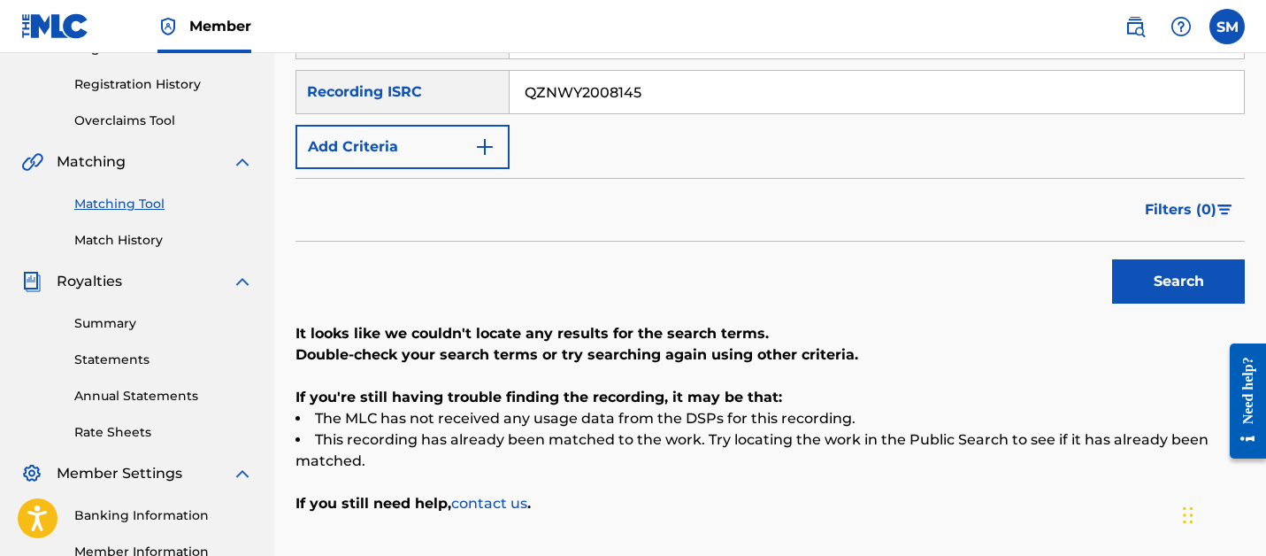
scroll to position [220, 0]
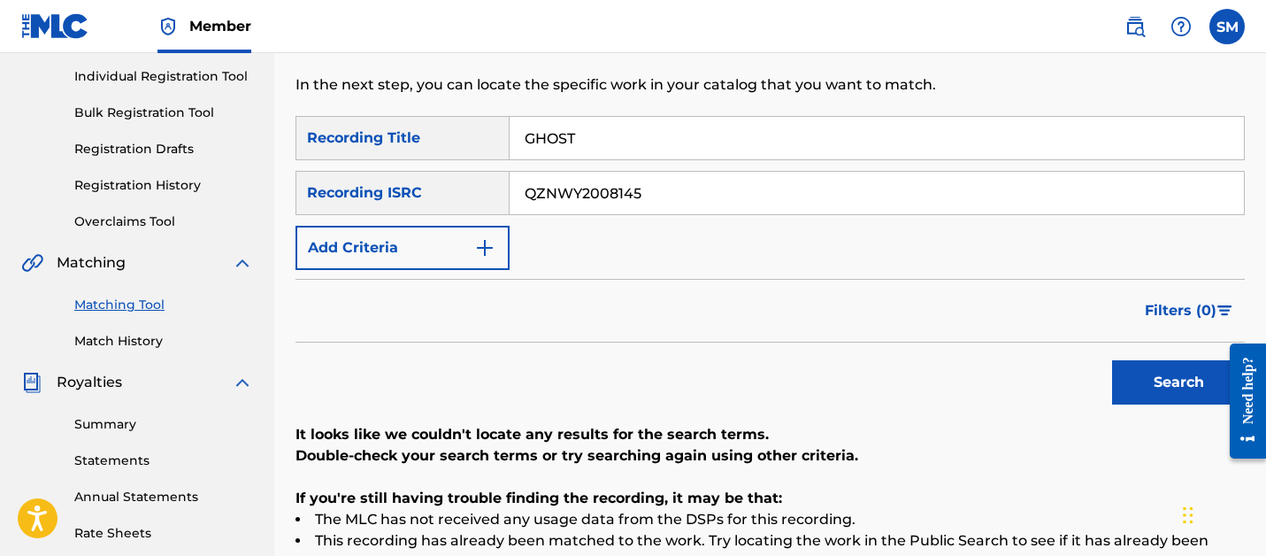
click at [546, 127] on input "GHOST" at bounding box center [877, 138] width 734 height 42
type input "GIVE ME LOVE"
paste input "FYX2020029"
type input "QZFYX2020029"
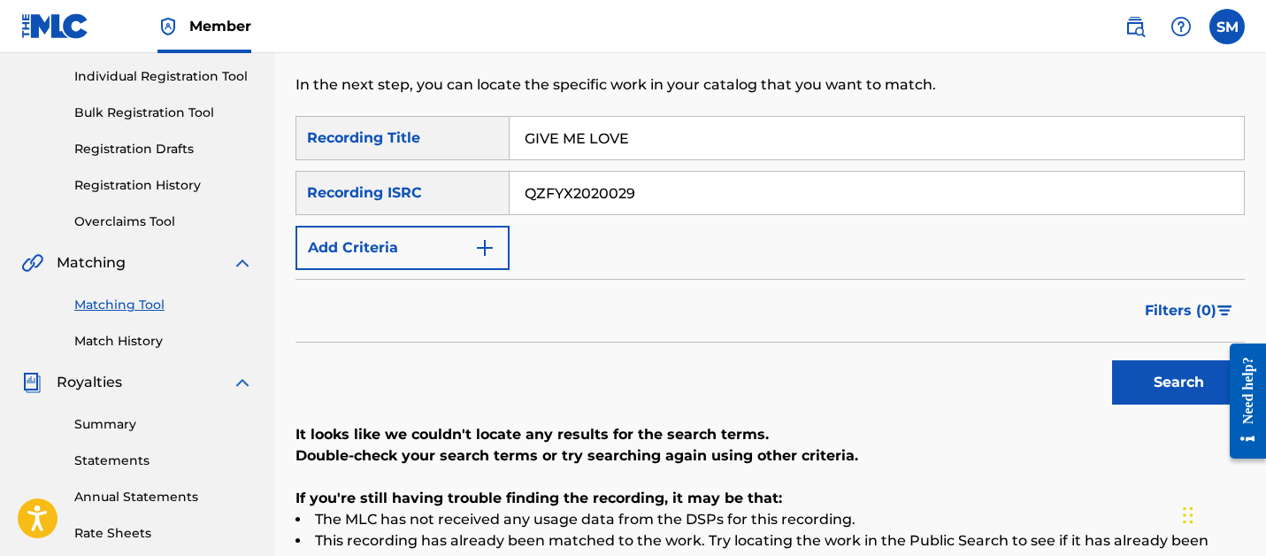
click at [1112, 360] on button "Search" at bounding box center [1178, 382] width 133 height 44
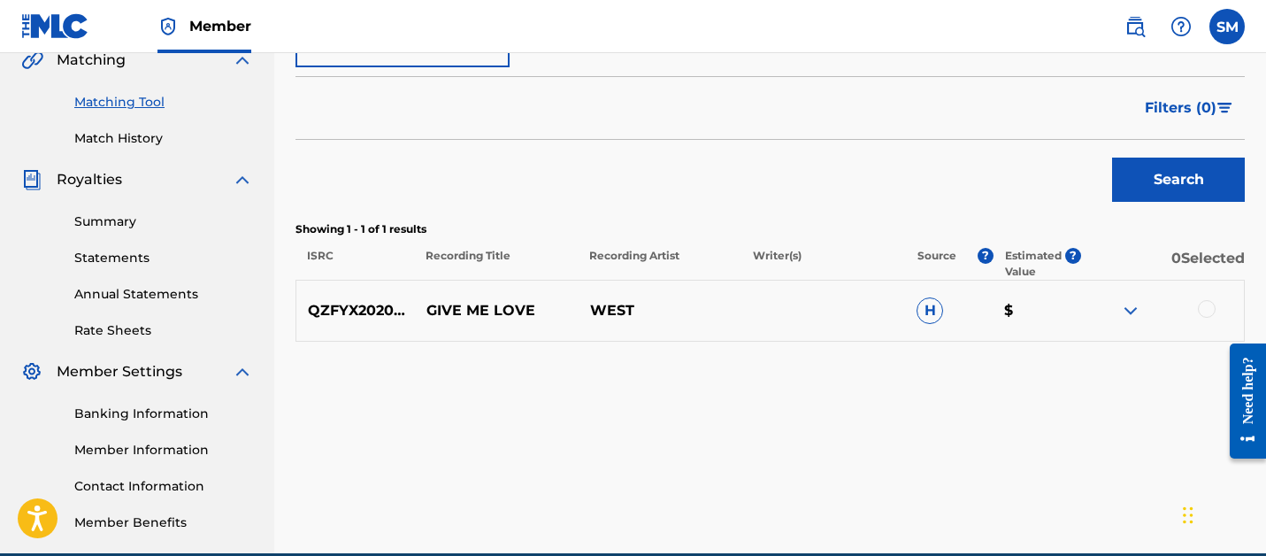
scroll to position [475, 0]
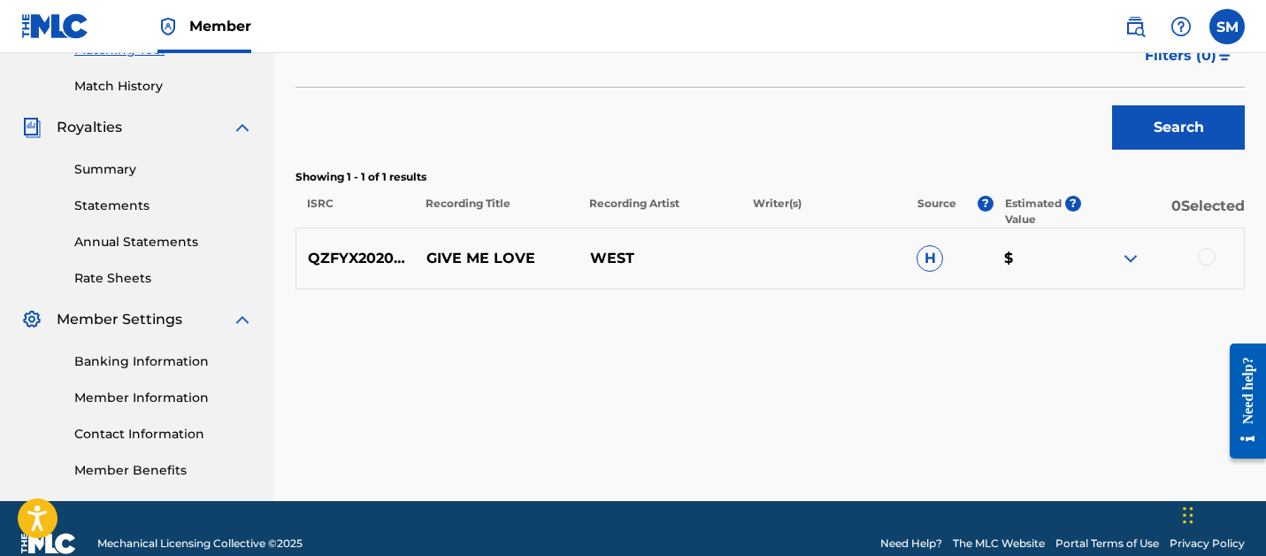
drag, startPoint x: 1208, startPoint y: 251, endPoint x: 1187, endPoint y: 252, distance: 21.2
click at [1208, 251] on div at bounding box center [1207, 257] width 18 height 18
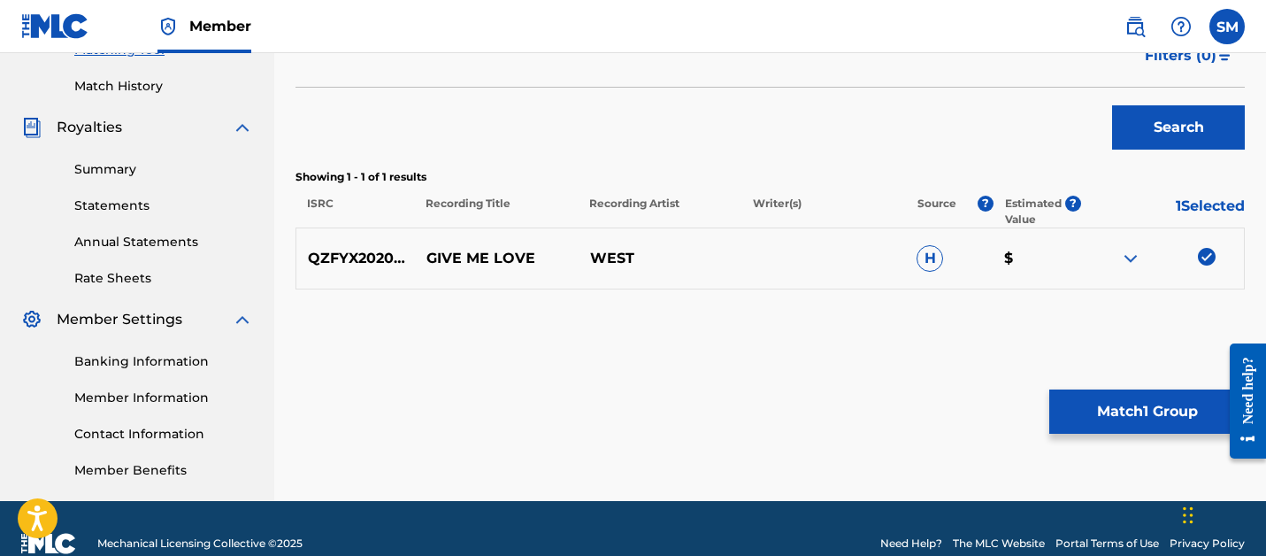
click at [1113, 417] on button "Match 1 Group" at bounding box center [1146, 411] width 195 height 44
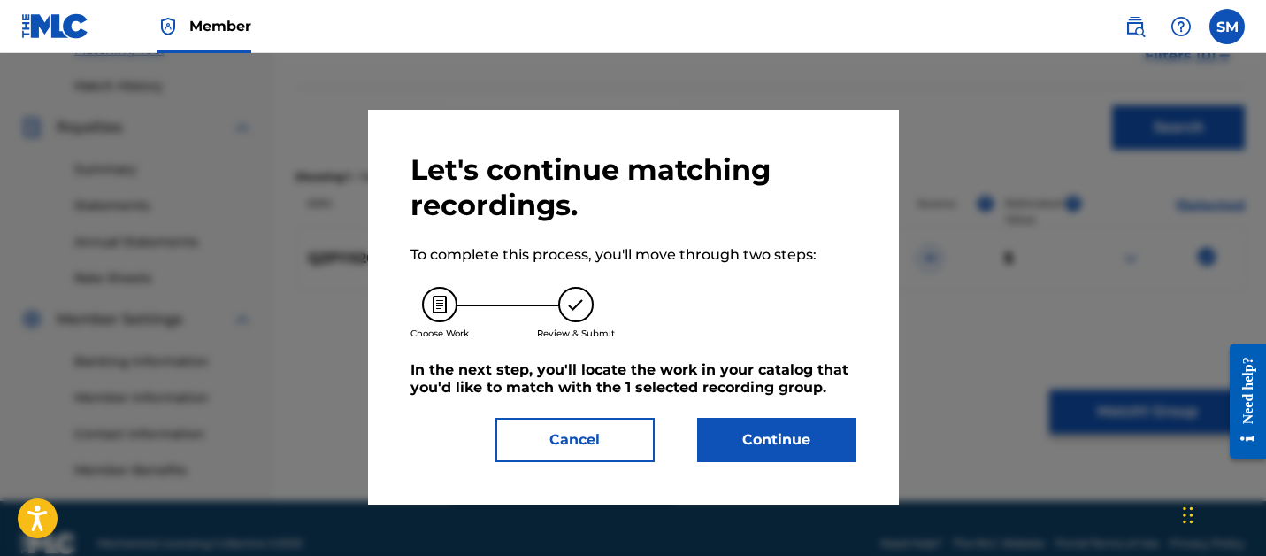
click at [763, 449] on button "Continue" at bounding box center [776, 440] width 159 height 44
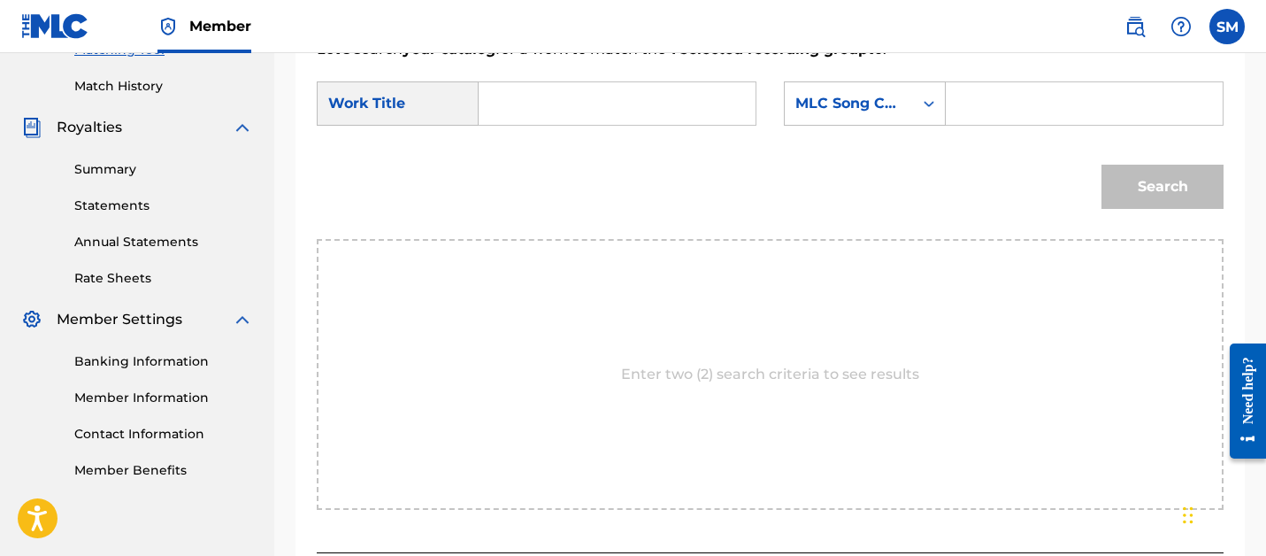
click at [586, 119] on input "Search Form" at bounding box center [617, 103] width 247 height 42
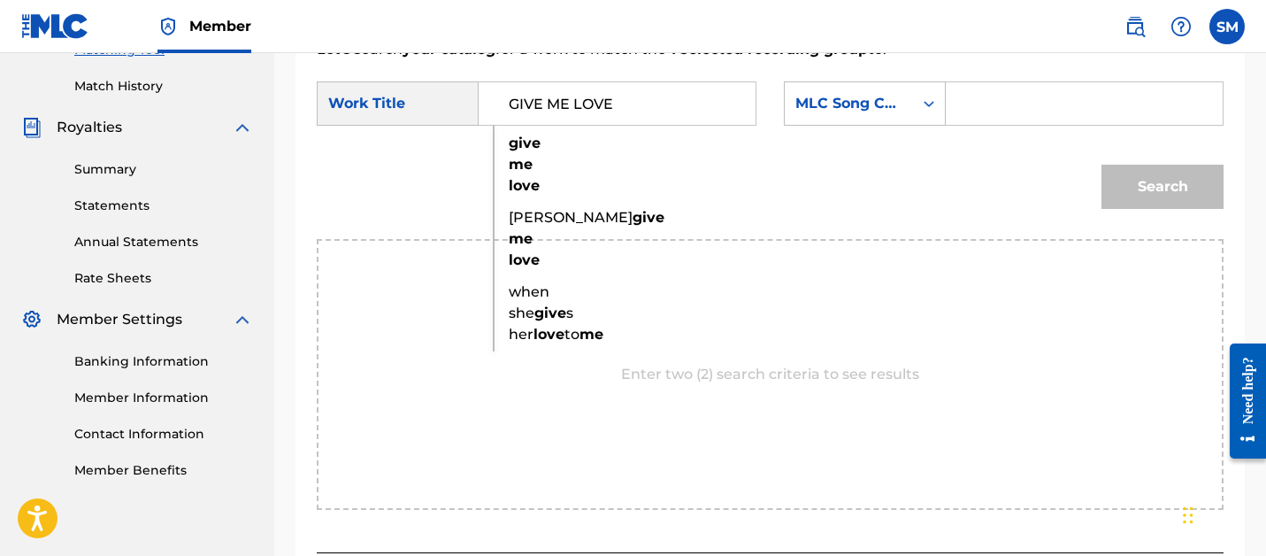
type input "GIVE ME LOVE"
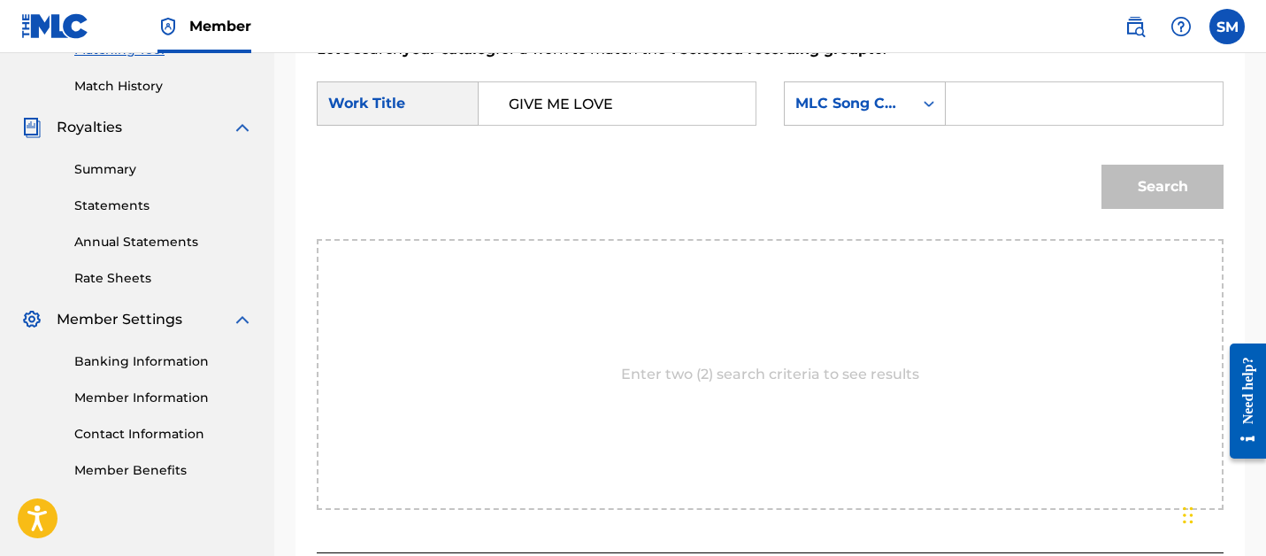
paste input "GE1AYS"
type input "GE1AYS"
click at [1101, 165] on button "Search" at bounding box center [1162, 187] width 122 height 44
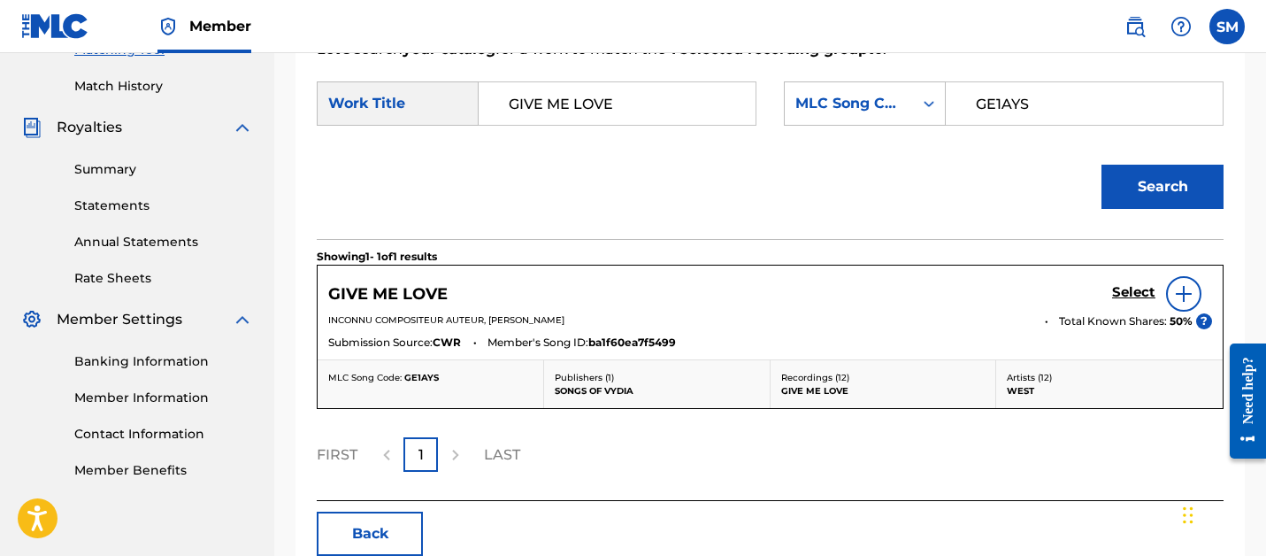
click at [1127, 302] on link "Select" at bounding box center [1133, 293] width 43 height 19
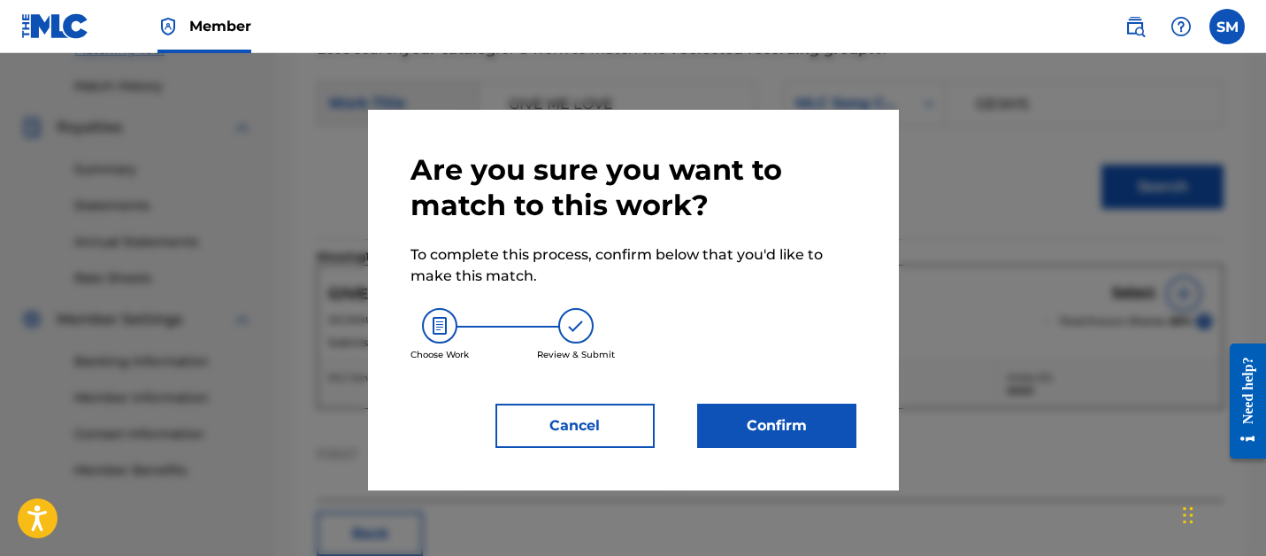
click at [801, 426] on button "Confirm" at bounding box center [776, 425] width 159 height 44
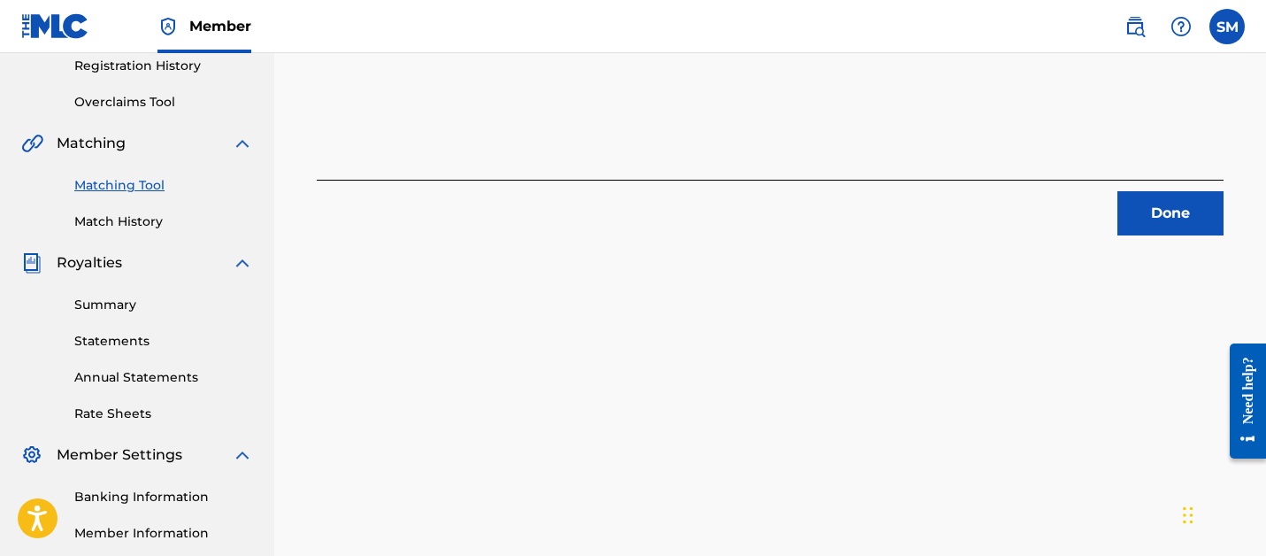
scroll to position [227, 0]
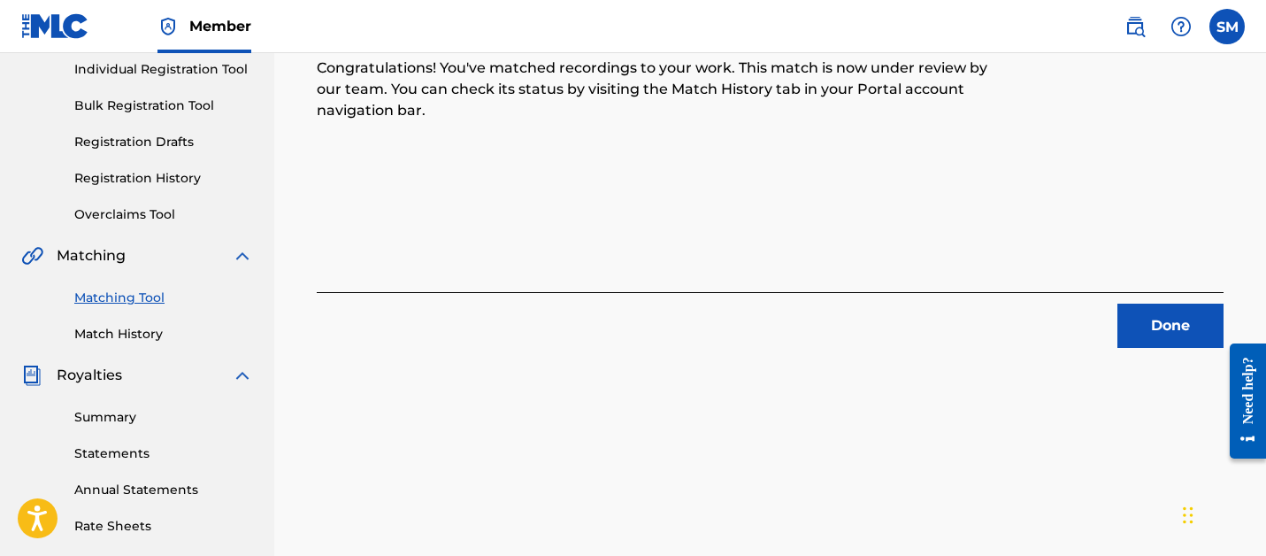
click at [1132, 325] on button "Done" at bounding box center [1170, 325] width 106 height 44
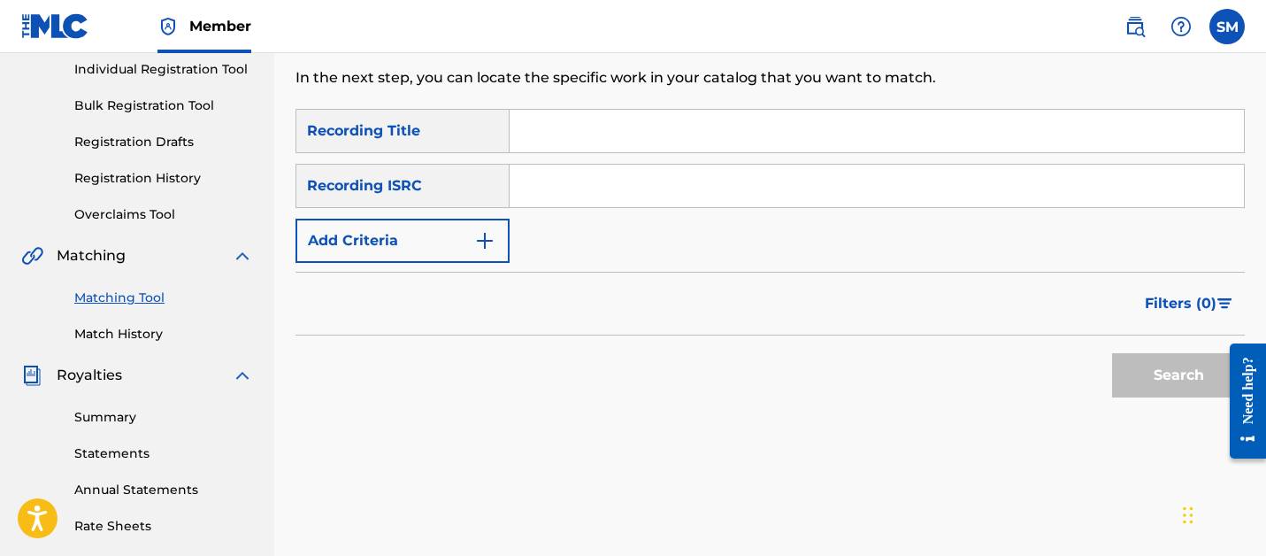
click at [640, 134] on input "Search Form" at bounding box center [877, 131] width 734 height 42
type input "GRAMMY"
paste input "QZHNA2066019"
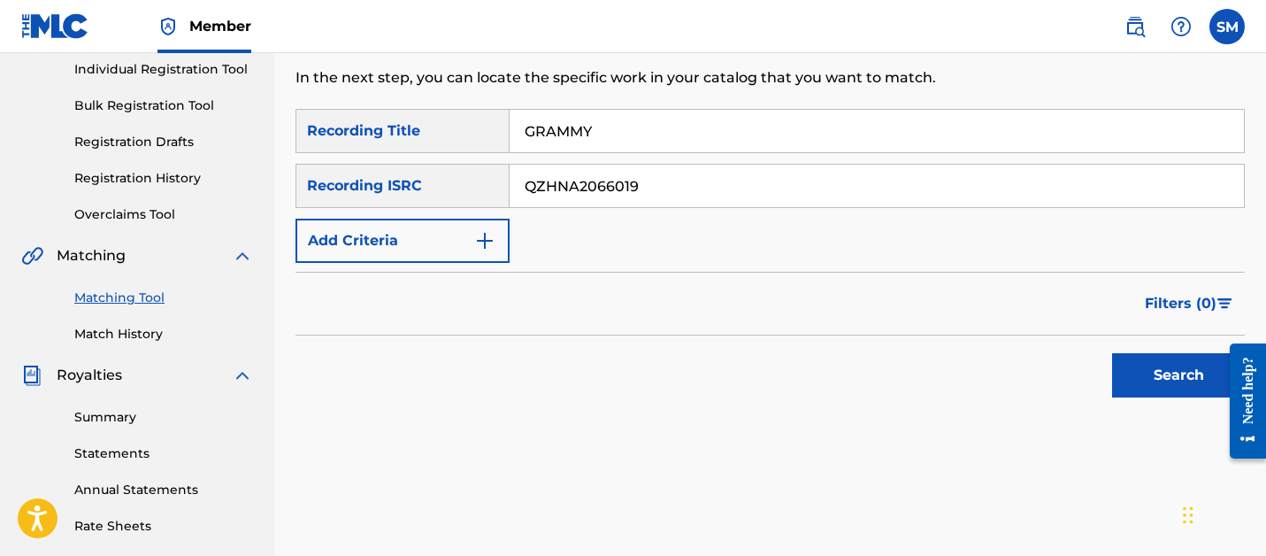
type input "QZHNA2066019"
click at [1112, 353] on button "Search" at bounding box center [1178, 375] width 133 height 44
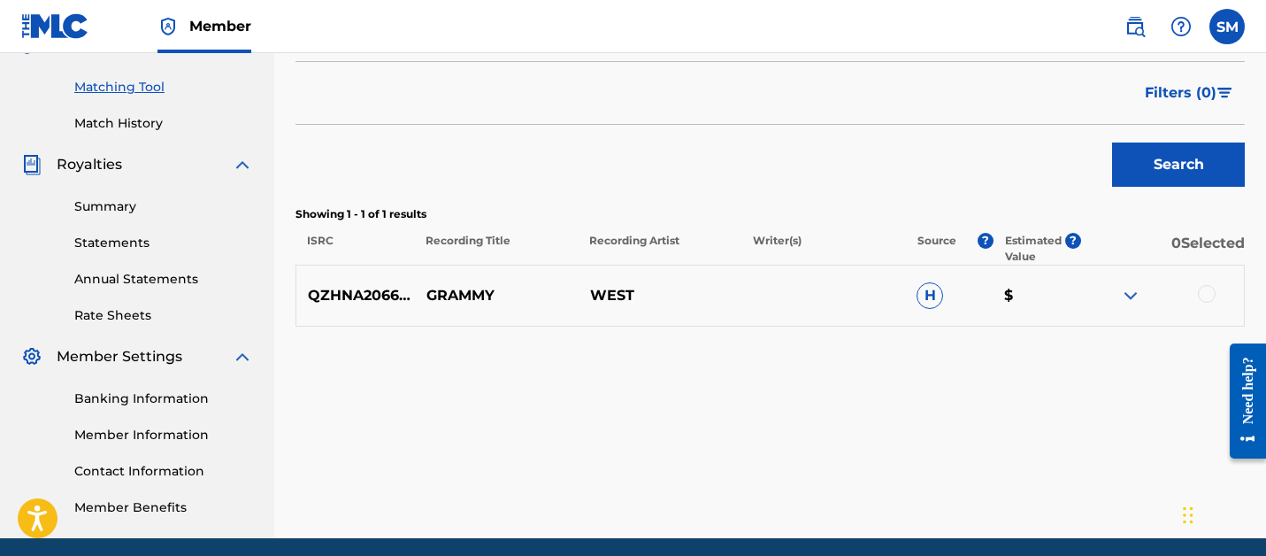
scroll to position [447, 0]
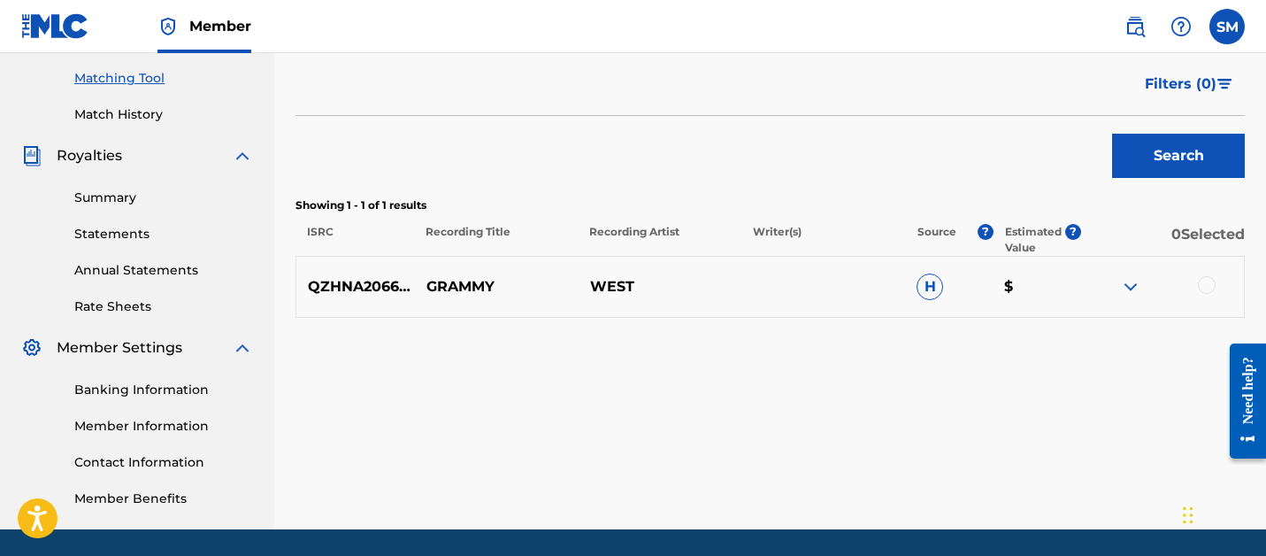
click at [1207, 284] on div at bounding box center [1207, 285] width 18 height 18
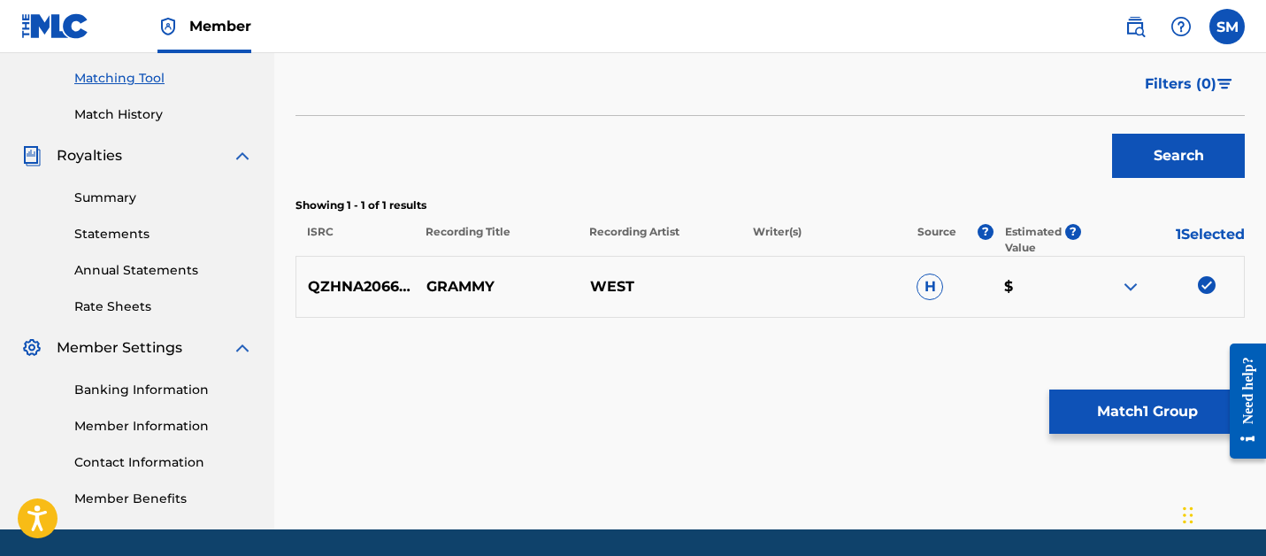
click at [1107, 432] on button "Match 1 Group" at bounding box center [1146, 411] width 195 height 44
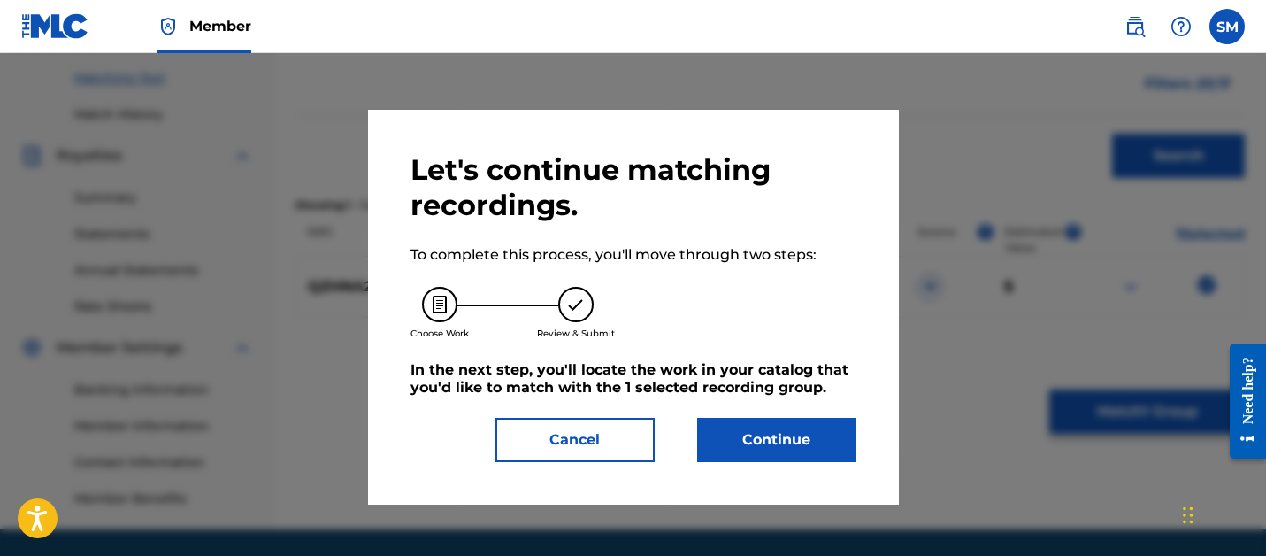
click at [796, 441] on button "Continue" at bounding box center [776, 440] width 159 height 44
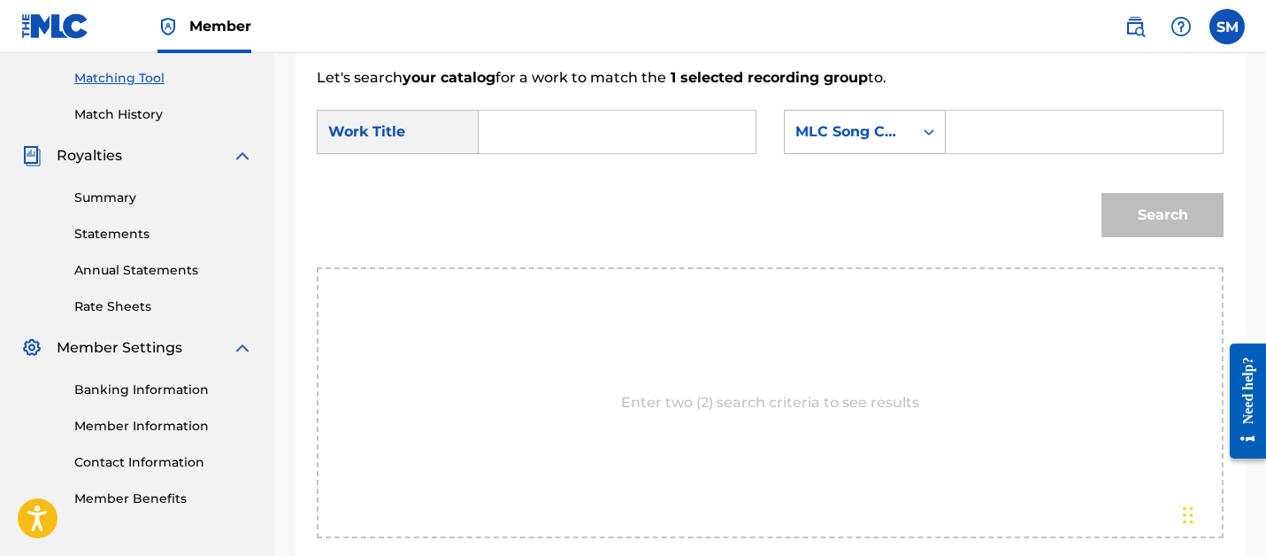
click at [646, 132] on input "Search Form" at bounding box center [617, 132] width 247 height 42
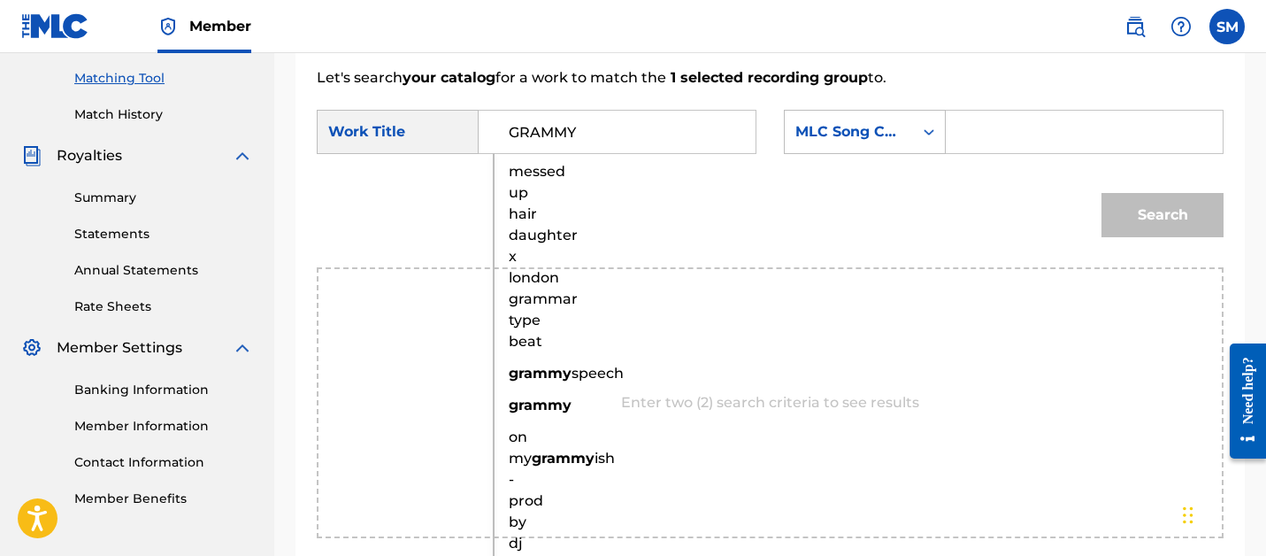
type input "GRAMMY"
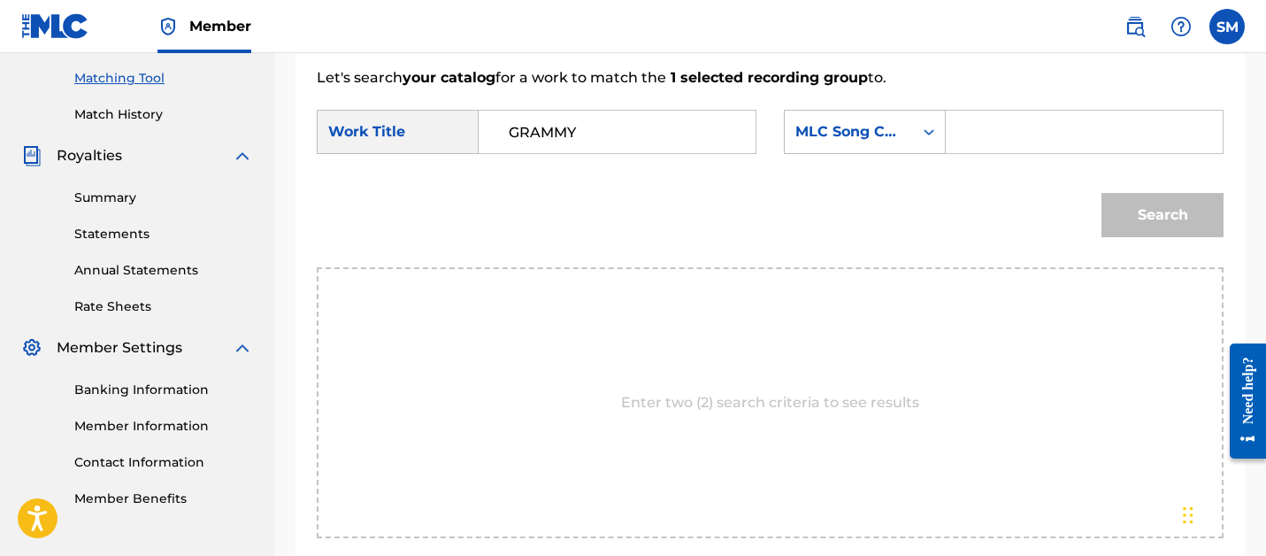
paste input "GE1AYR"
type input "GE1AYR"
click at [1101, 193] on button "Search" at bounding box center [1162, 215] width 122 height 44
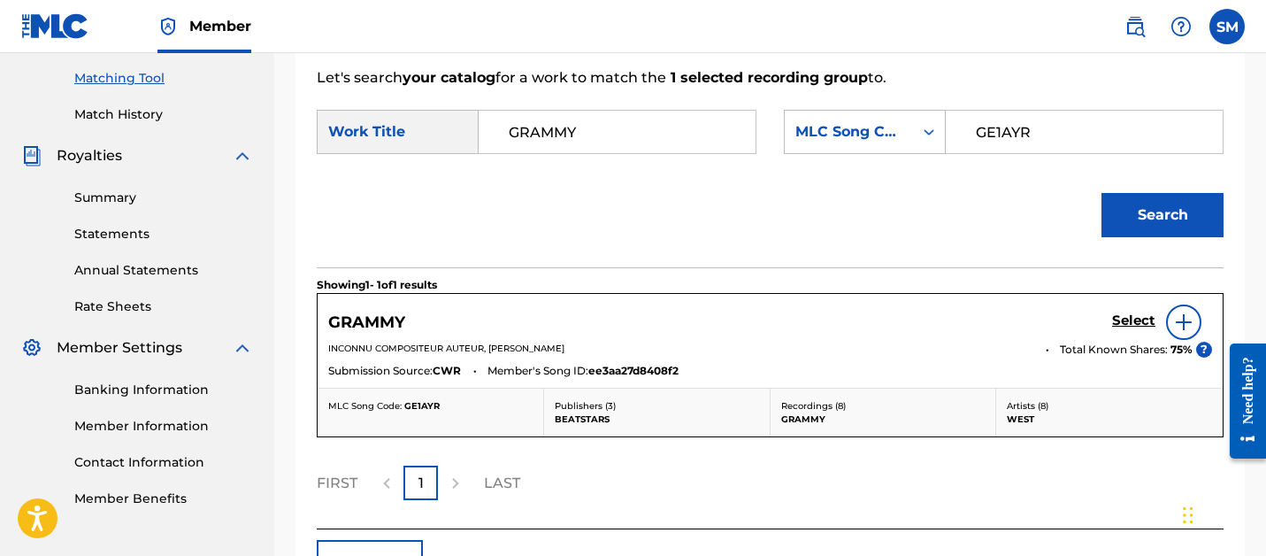
click at [1123, 321] on h5 "Select" at bounding box center [1133, 320] width 43 height 17
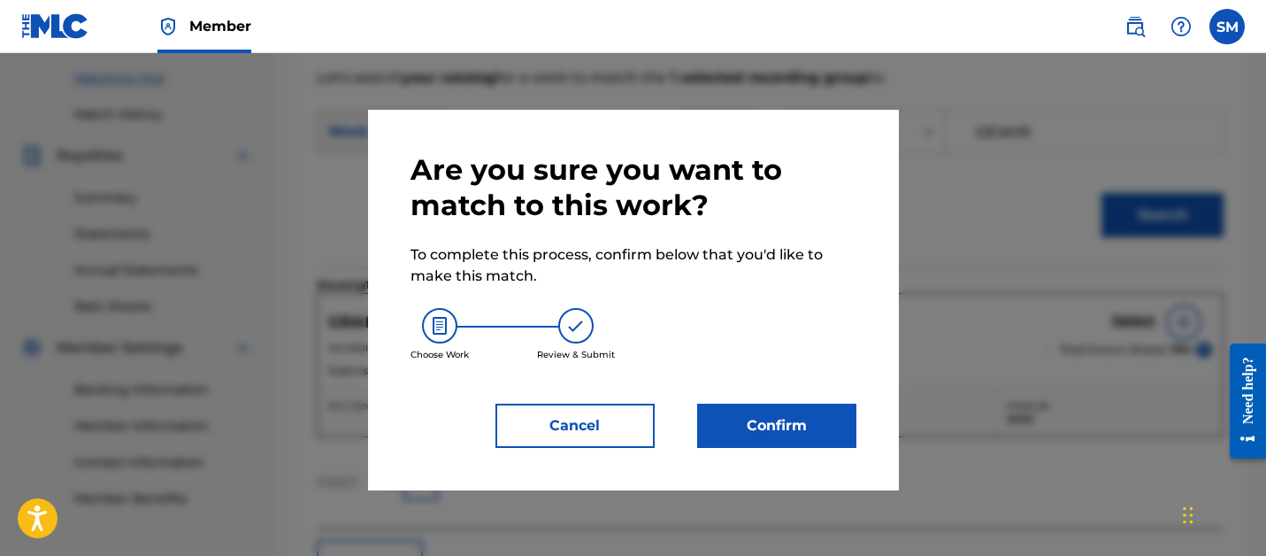
click at [812, 405] on button "Confirm" at bounding box center [776, 425] width 159 height 44
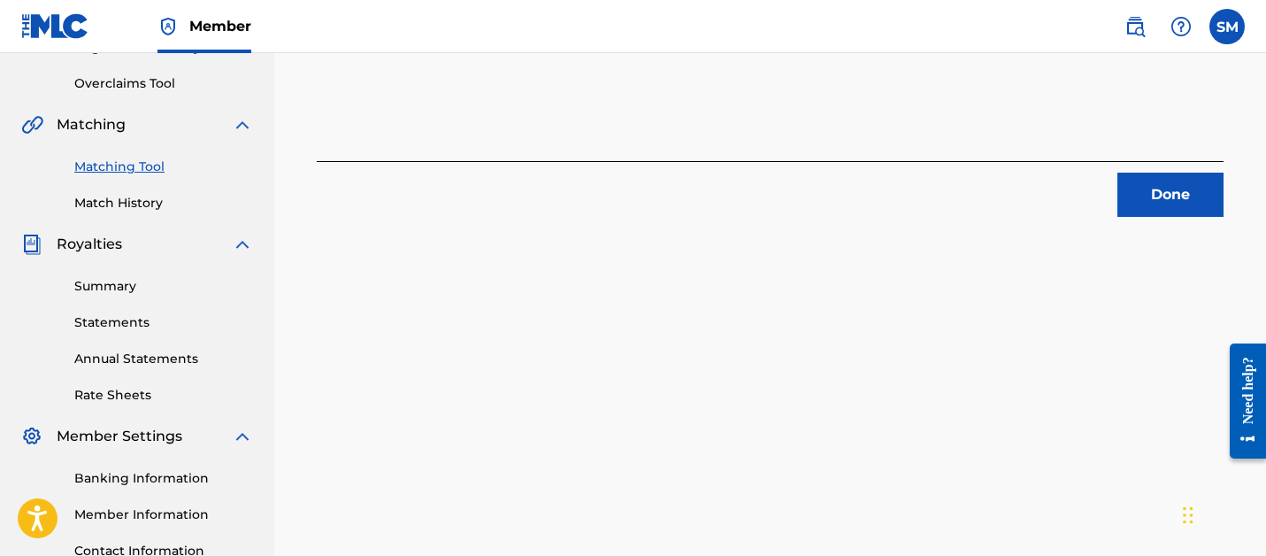
scroll to position [282, 0]
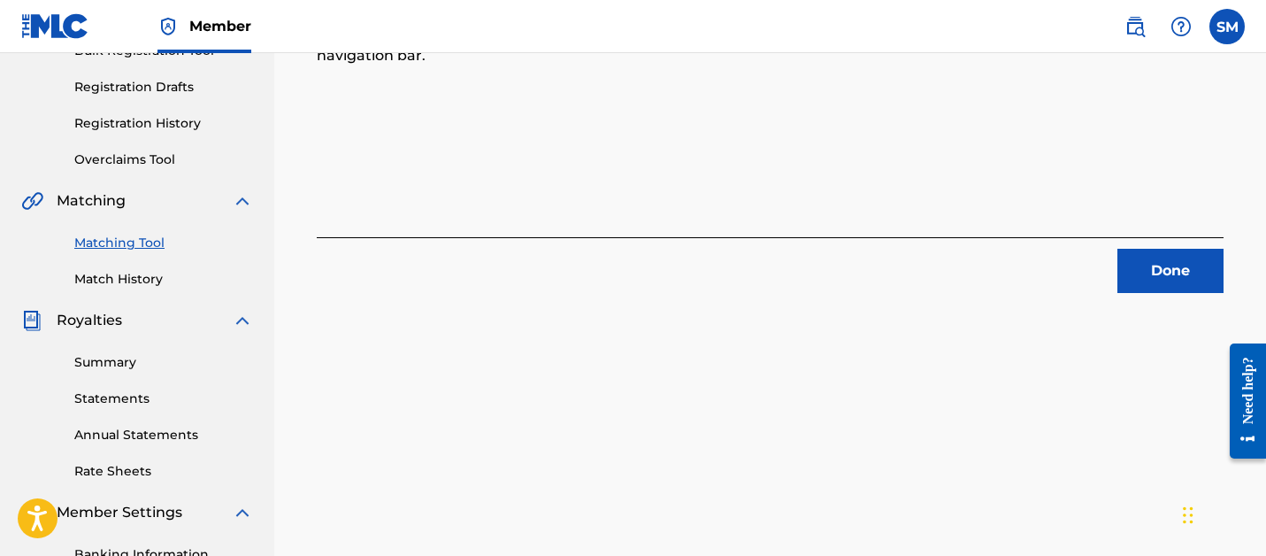
click at [1151, 293] on div "1 Recording Groups are pending usage match to the work GRAMMY . Congratulations…" at bounding box center [770, 254] width 992 height 878
click at [1097, 276] on div "Done" at bounding box center [770, 265] width 907 height 56
click at [1150, 276] on button "Done" at bounding box center [1170, 271] width 106 height 44
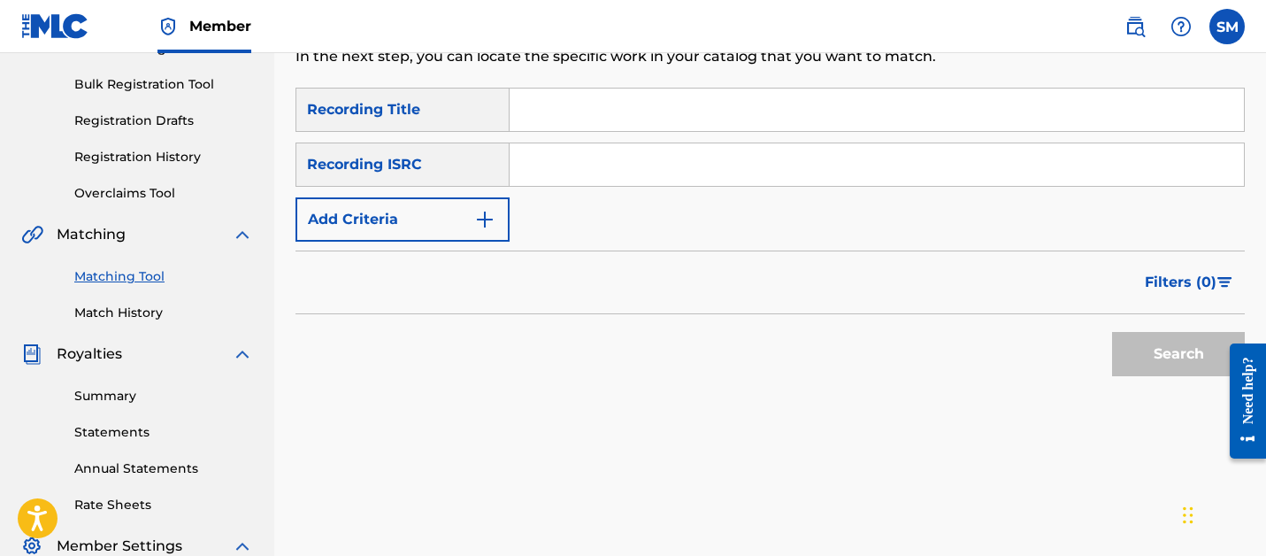
scroll to position [229, 0]
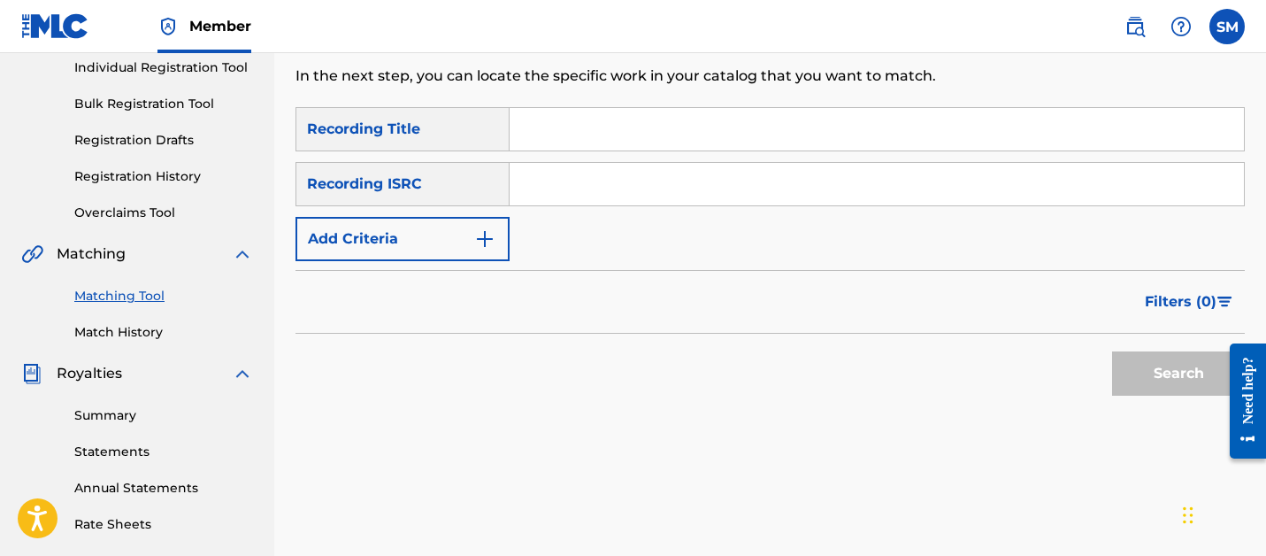
click at [578, 157] on div "SearchWithCriteria5dc83a30-e693-4f6e-a149-b4fbe3124b31 Recording Title SearchWi…" at bounding box center [769, 184] width 949 height 154
click at [569, 143] on input "Search Form" at bounding box center [877, 129] width 734 height 42
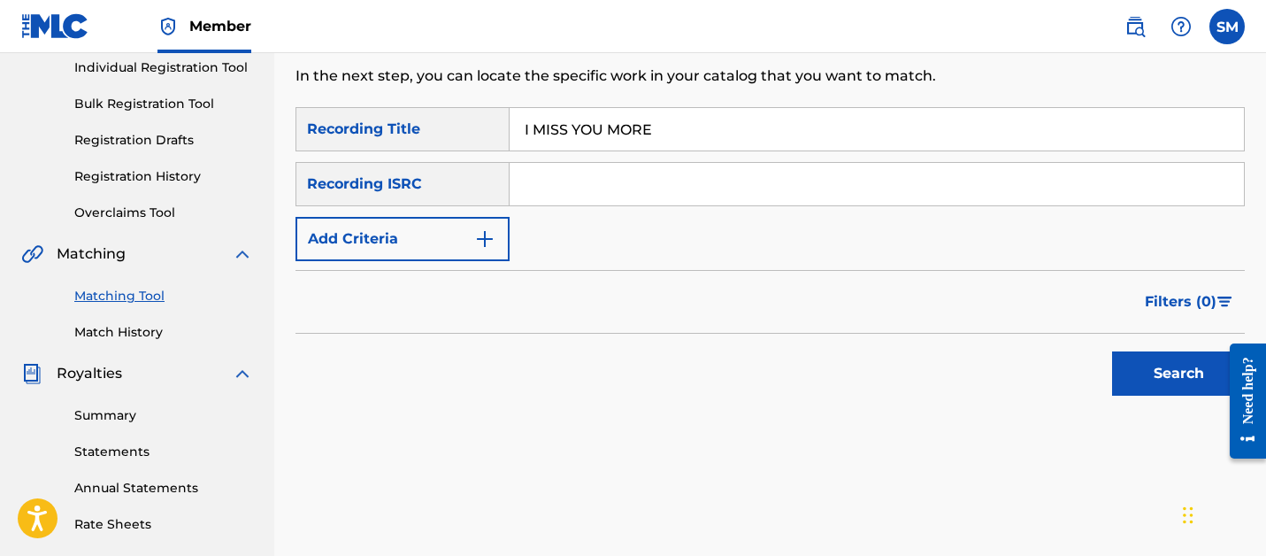
type input "I MISS YOU MORE"
paste input "QZHNC1918160"
type input "QZHNC1918160"
click at [1112, 351] on button "Search" at bounding box center [1178, 373] width 133 height 44
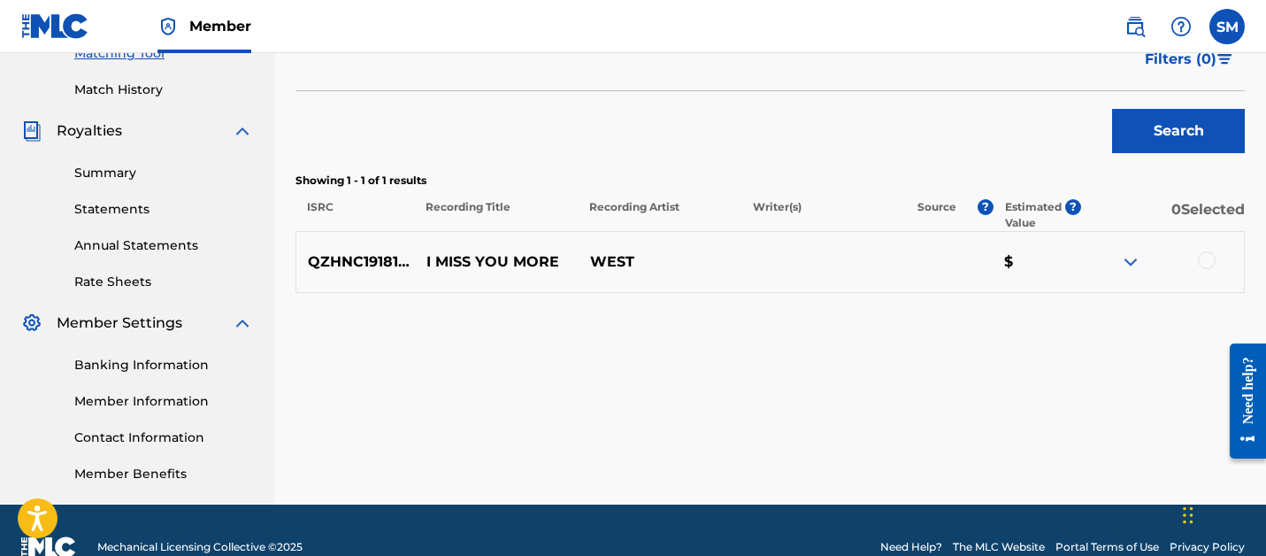
scroll to position [505, 0]
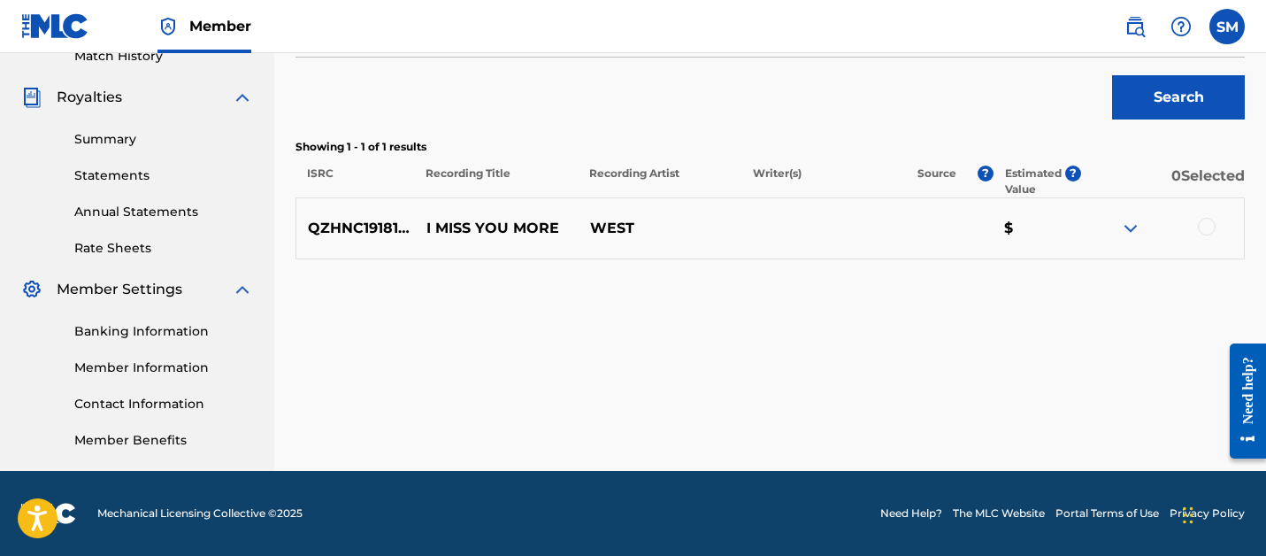
click at [1204, 234] on div at bounding box center [1207, 227] width 18 height 18
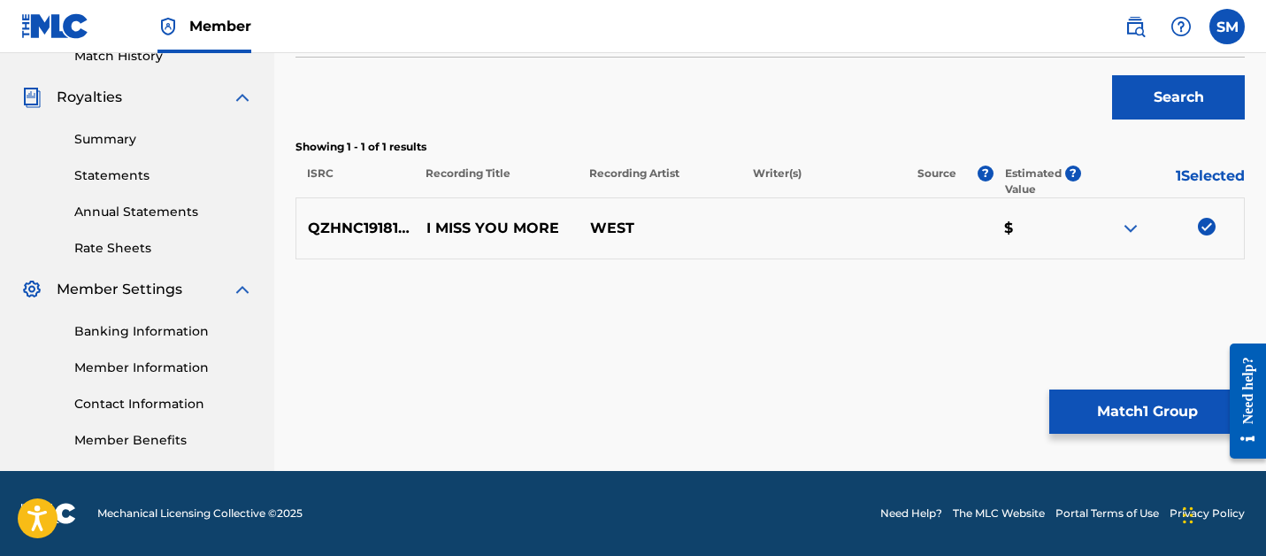
click at [1076, 416] on button "Match 1 Group" at bounding box center [1146, 411] width 195 height 44
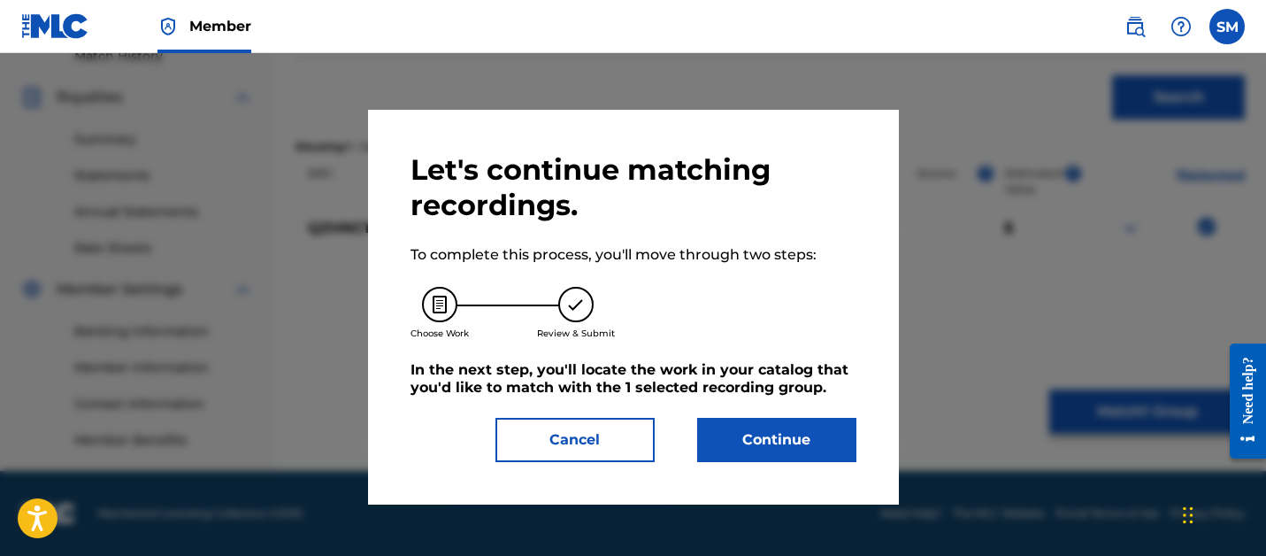
click at [734, 427] on button "Continue" at bounding box center [776, 440] width 159 height 44
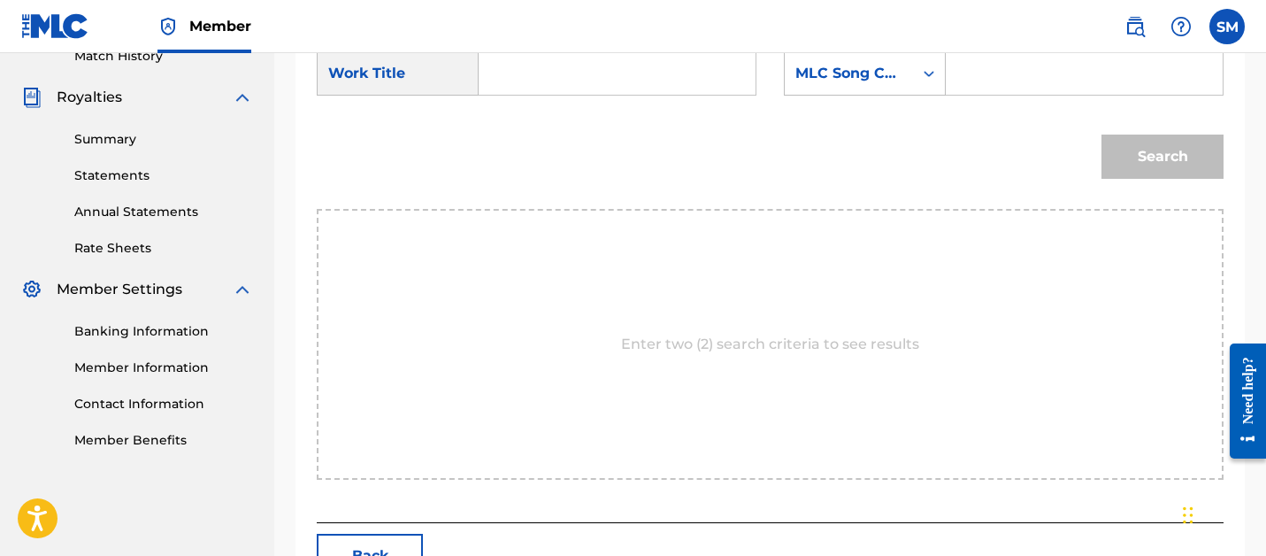
click at [613, 86] on input "Search Form" at bounding box center [617, 73] width 247 height 42
type input "I MISS YOU MORE"
paste input "IG9BNK"
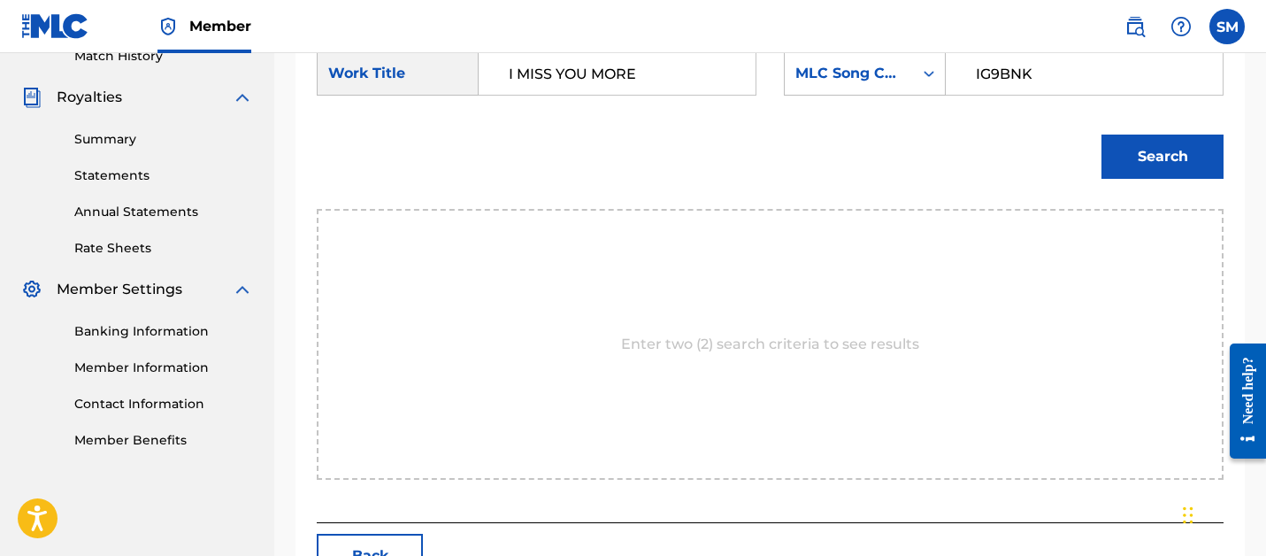
type input "IG9BNK"
click at [1101, 134] on button "Search" at bounding box center [1162, 156] width 122 height 44
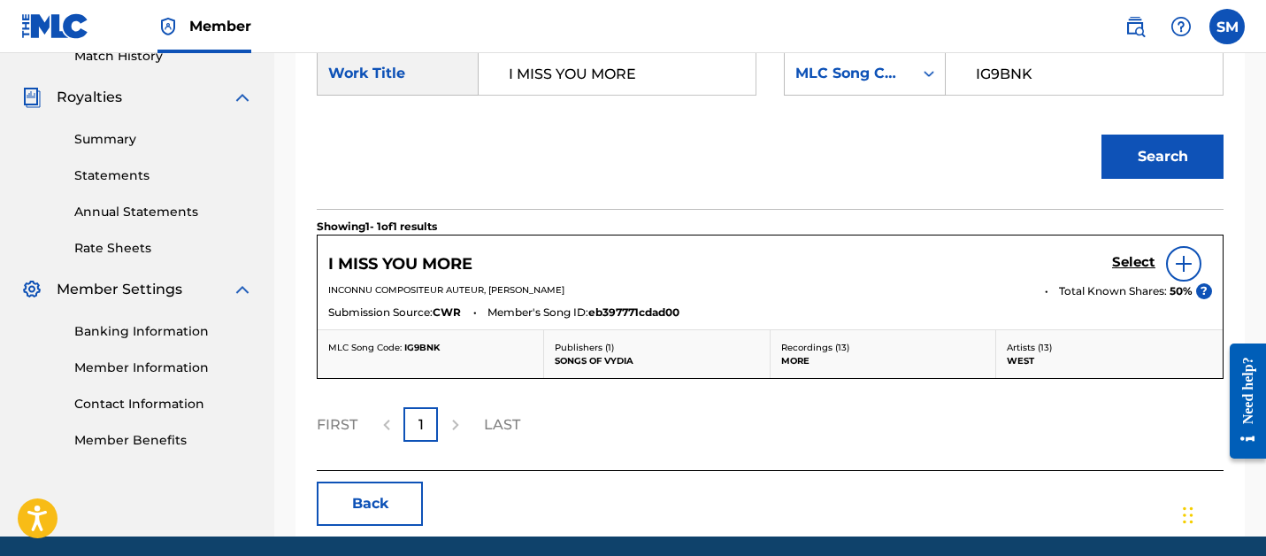
click at [1143, 264] on h5 "Select" at bounding box center [1133, 262] width 43 height 17
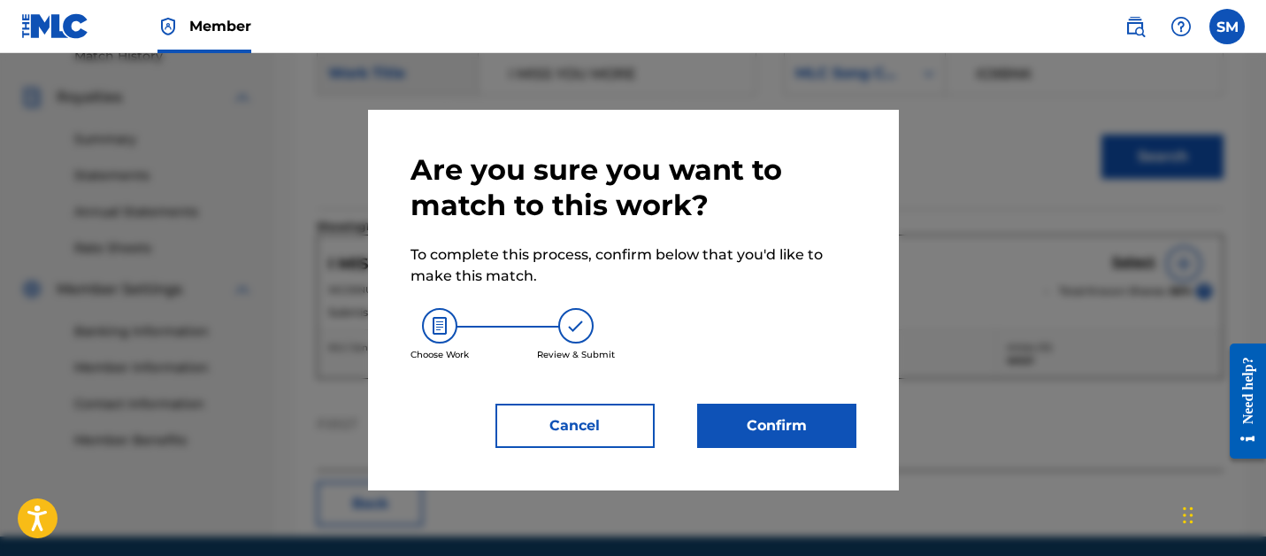
click at [760, 412] on button "Confirm" at bounding box center [776, 425] width 159 height 44
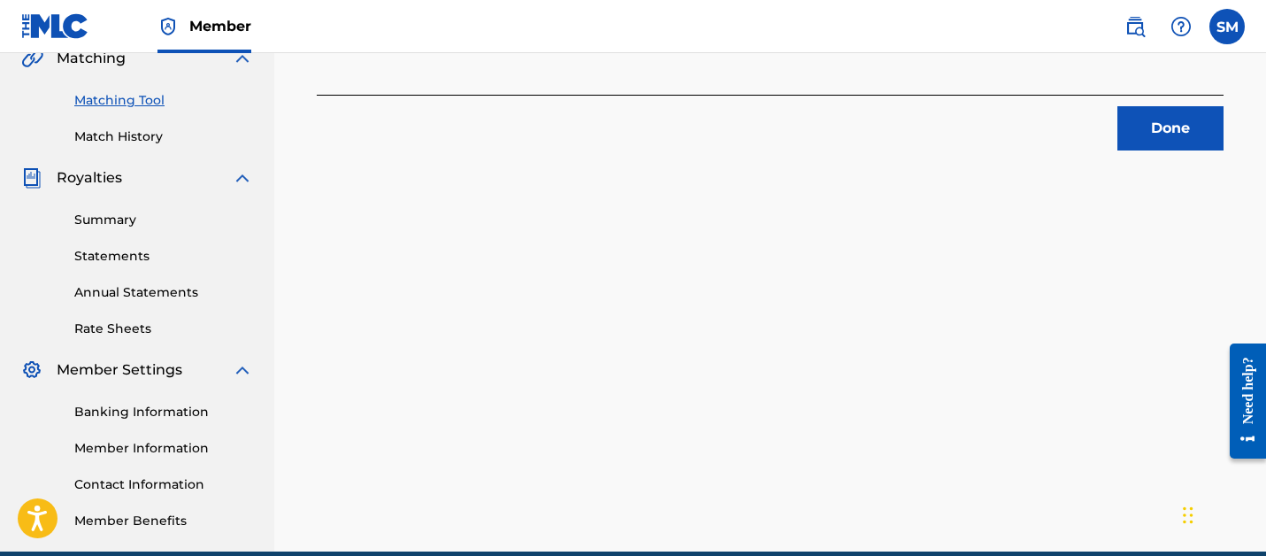
click at [1153, 125] on button "Done" at bounding box center [1170, 128] width 106 height 44
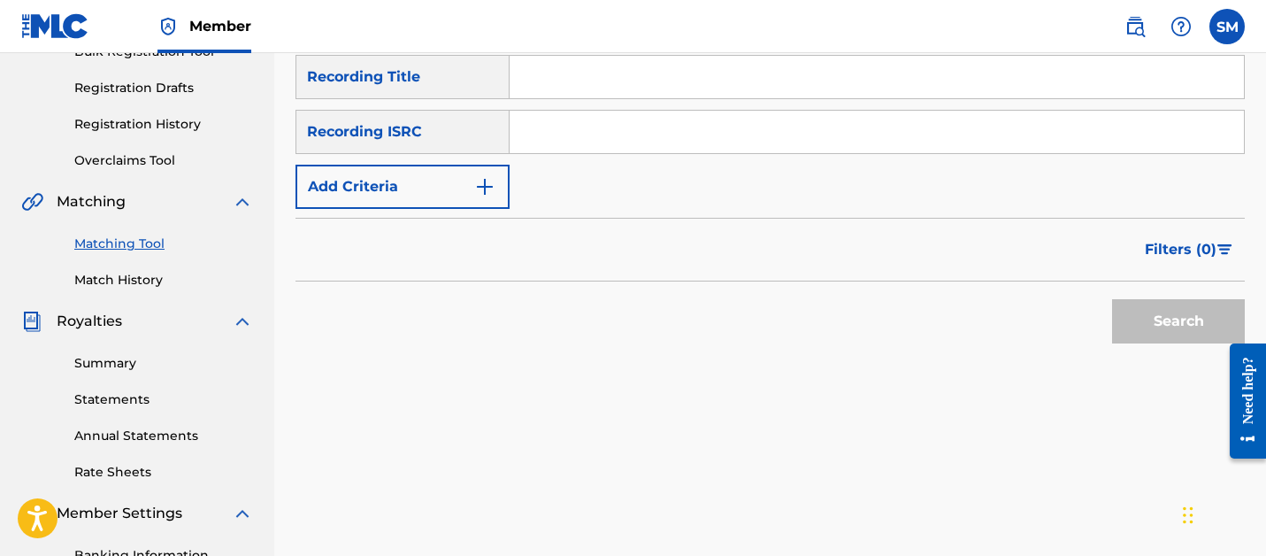
scroll to position [251, 0]
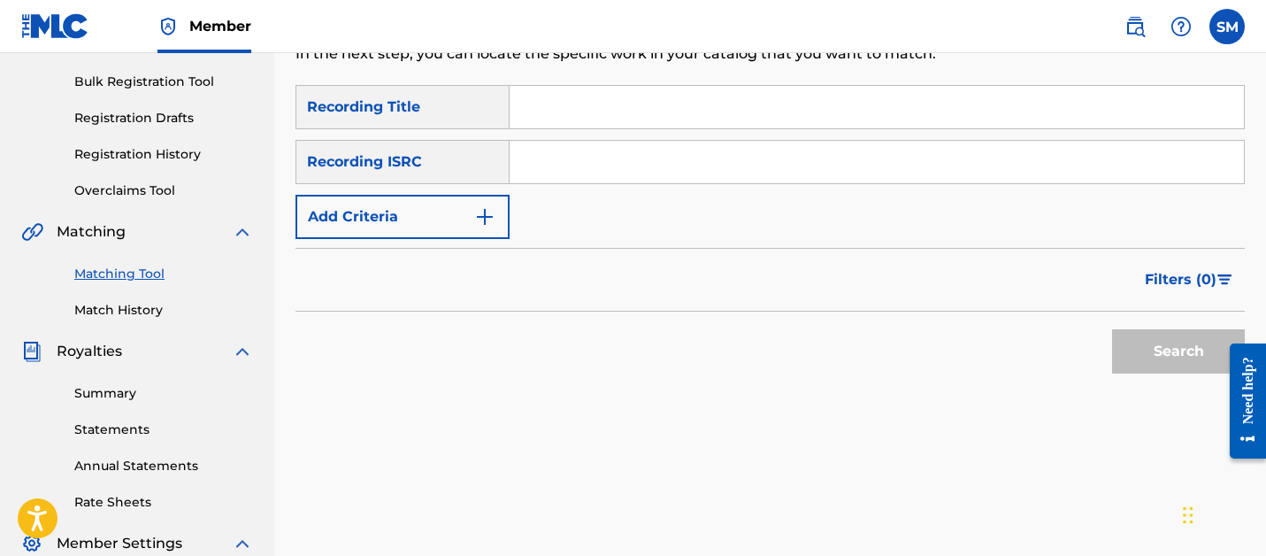
click at [682, 105] on input "Search Form" at bounding box center [877, 107] width 734 height 42
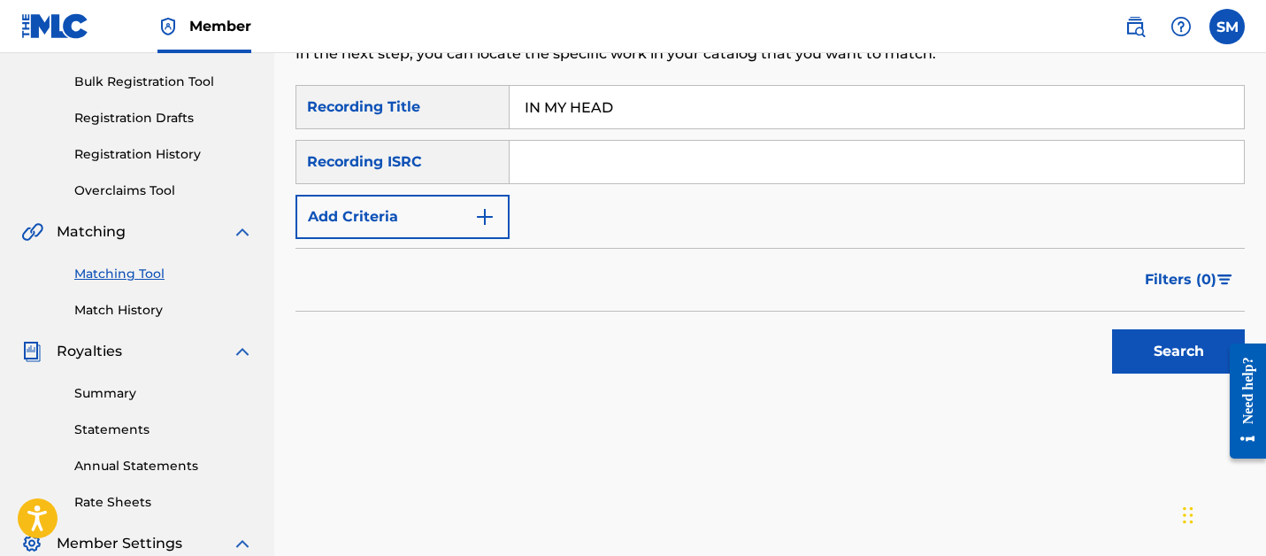
type input "IN MY HEAD"
paste input "QZHN81961230"
type input "QZHN81961230"
click at [1112, 329] on button "Search" at bounding box center [1178, 351] width 133 height 44
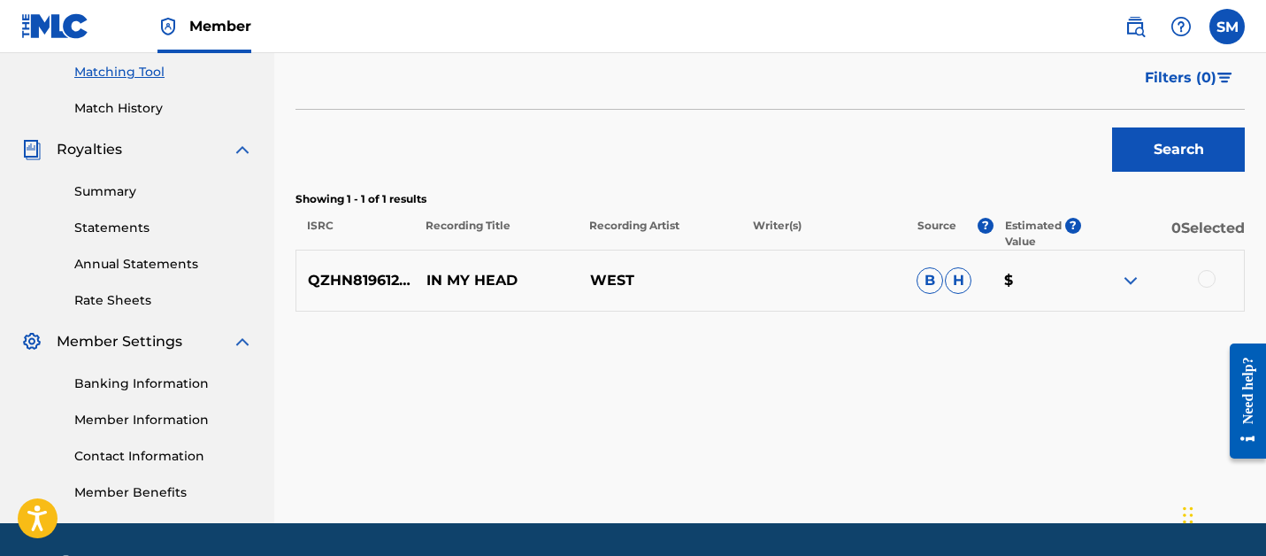
scroll to position [495, 0]
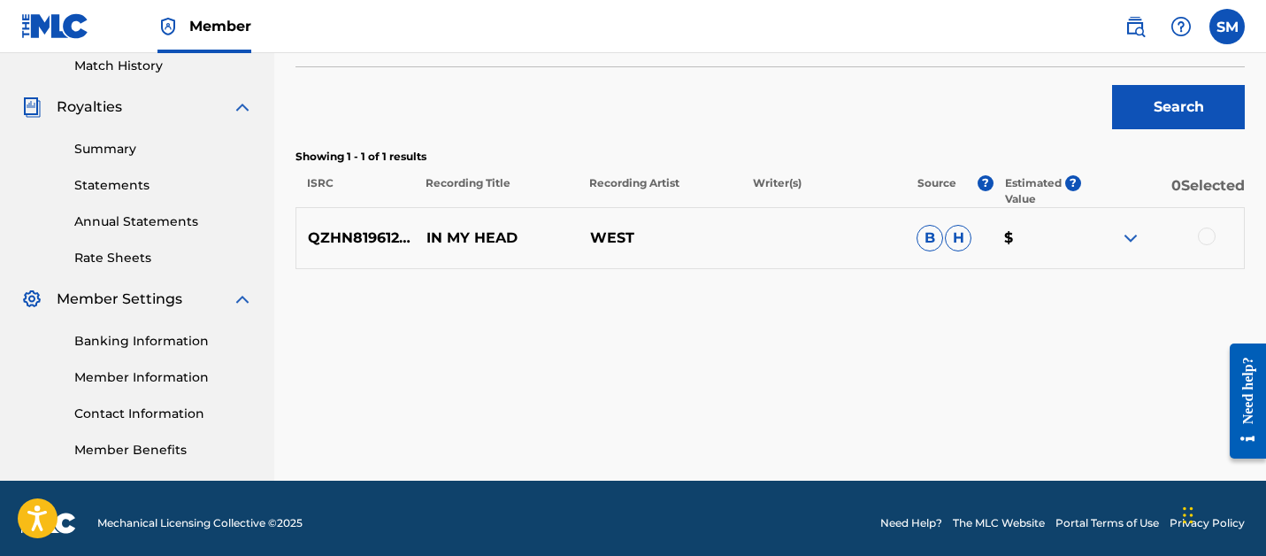
click at [1206, 236] on div at bounding box center [1207, 236] width 18 height 18
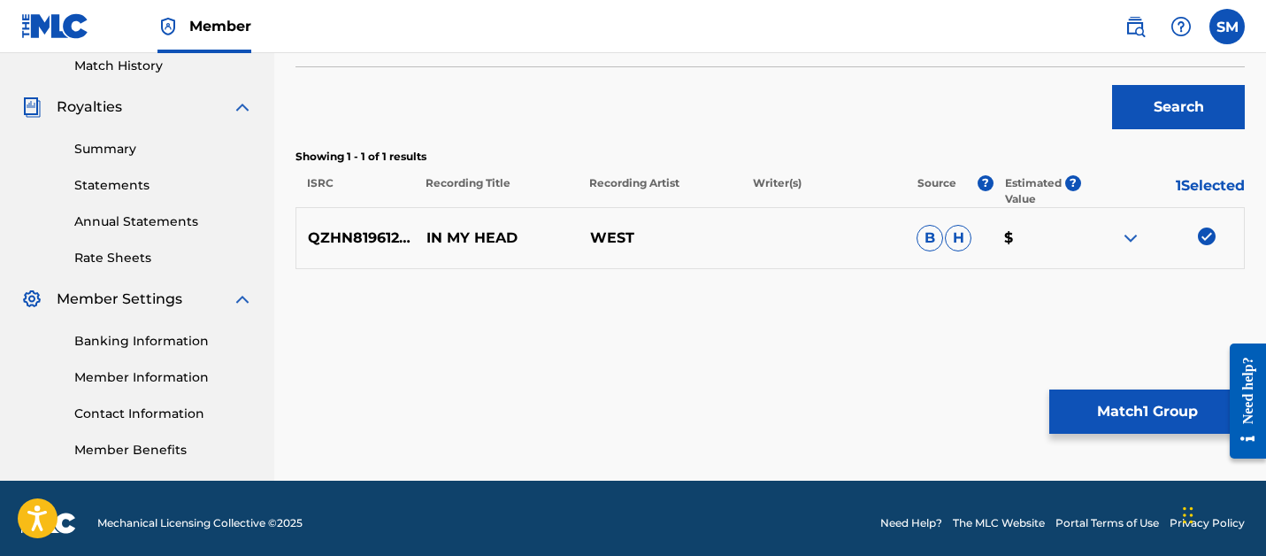
click at [1098, 420] on button "Match 1 Group" at bounding box center [1146, 411] width 195 height 44
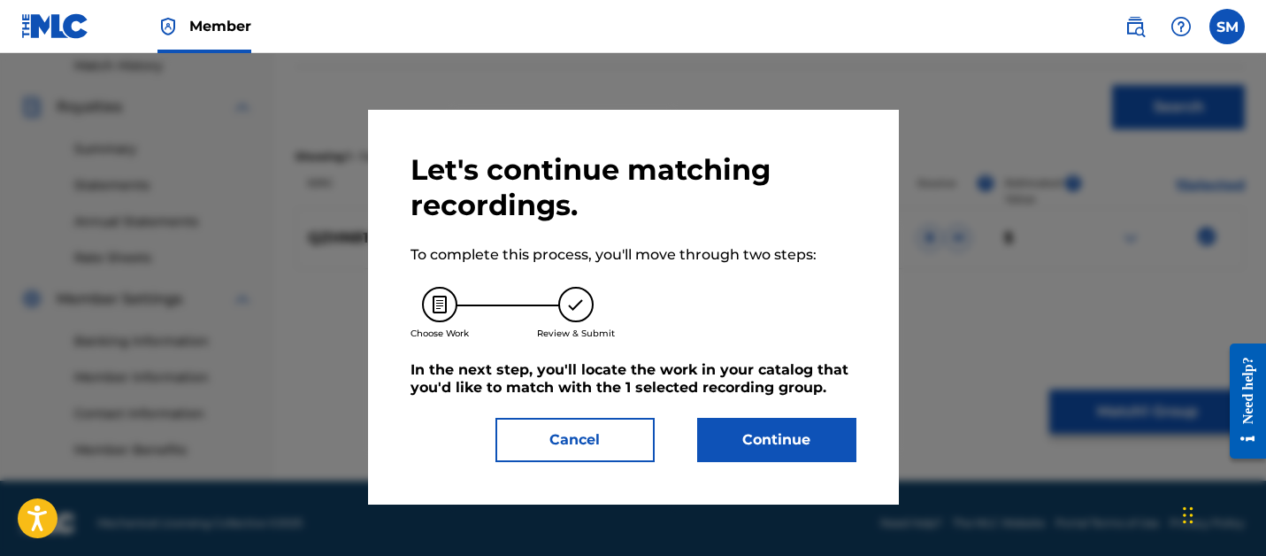
click at [731, 446] on button "Continue" at bounding box center [776, 440] width 159 height 44
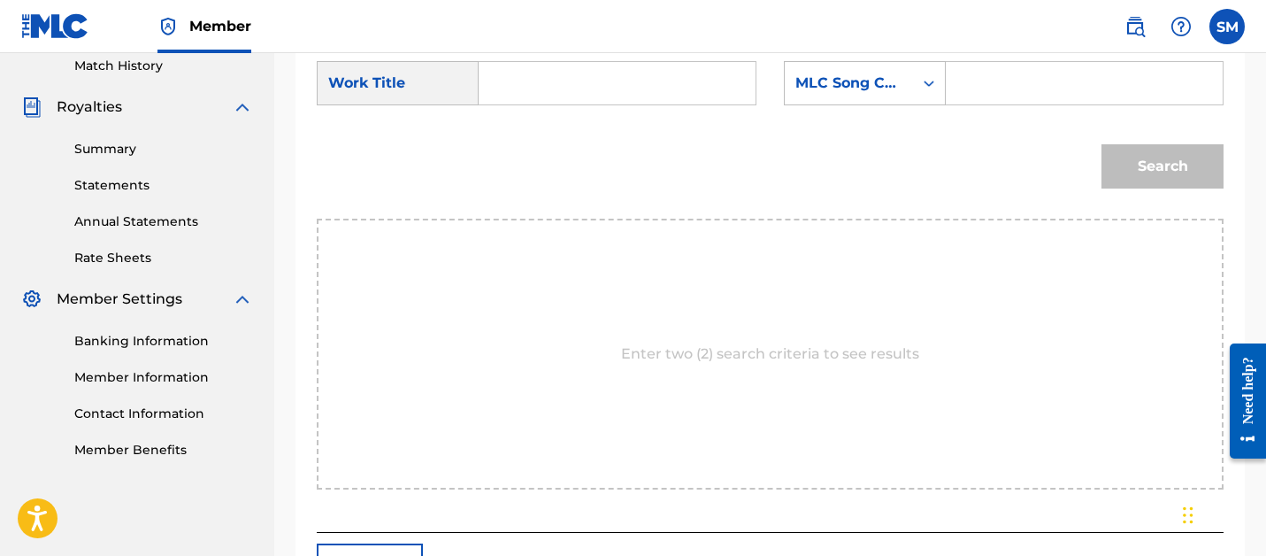
click at [573, 88] on input "Search Form" at bounding box center [617, 83] width 247 height 42
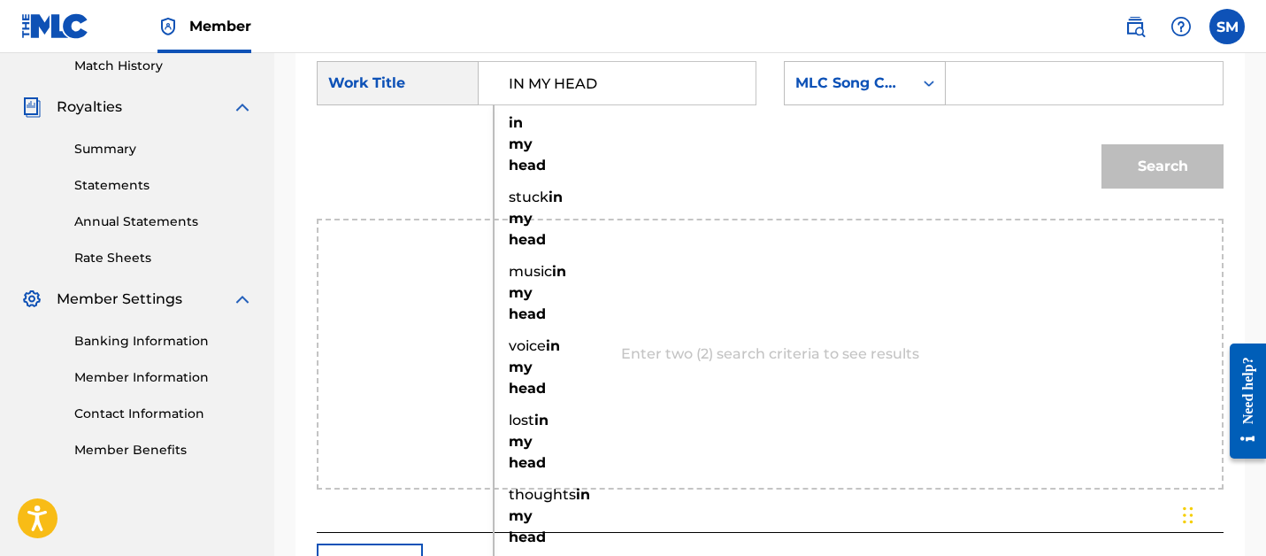
type input "IN MY HEAD"
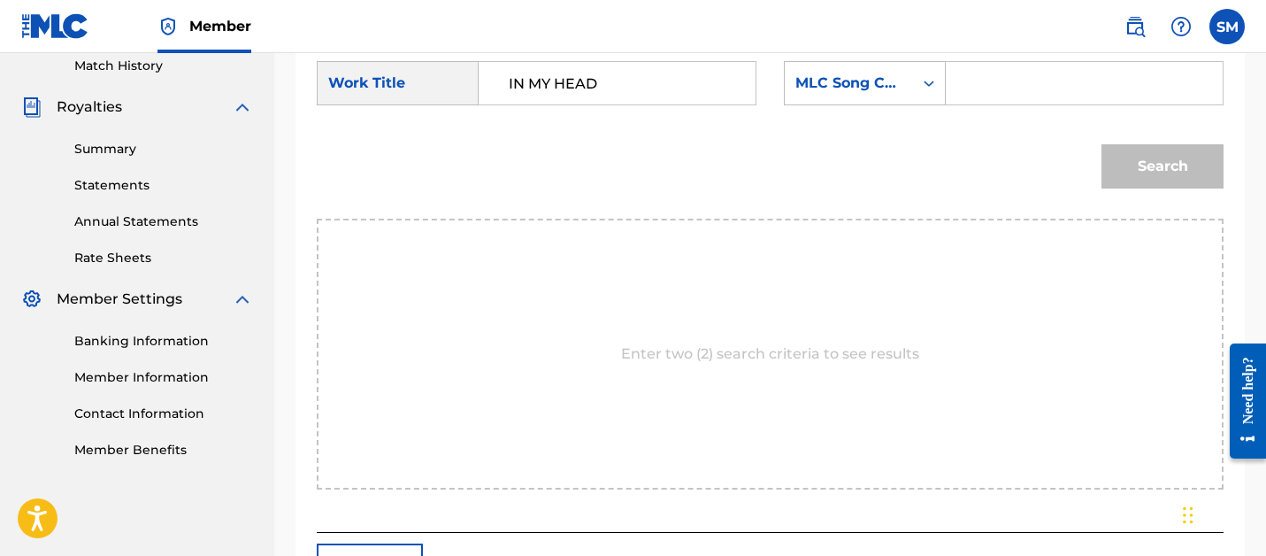
paste input "IG84M8"
type input "IG84M8"
click at [1101, 144] on button "Search" at bounding box center [1162, 166] width 122 height 44
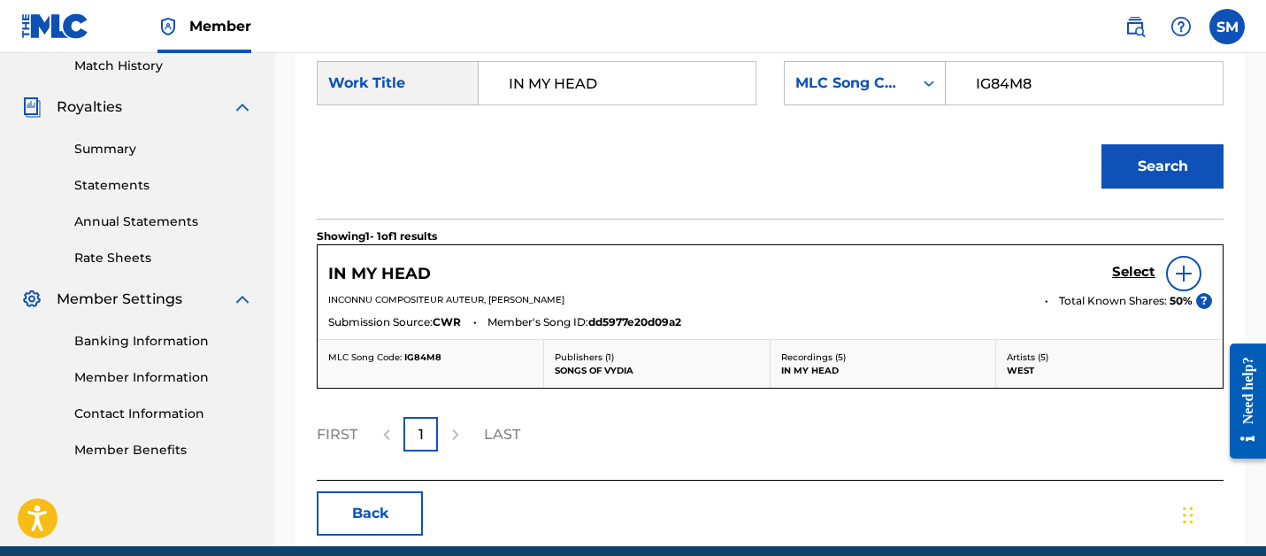
click at [1137, 273] on h5 "Select" at bounding box center [1133, 272] width 43 height 17
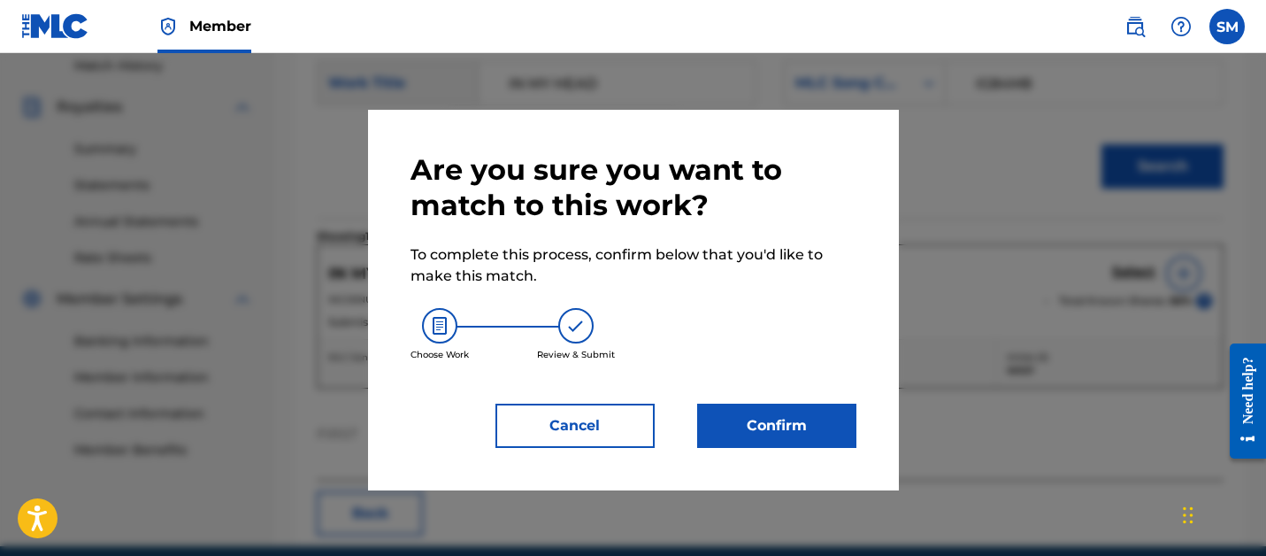
click at [825, 422] on button "Confirm" at bounding box center [776, 425] width 159 height 44
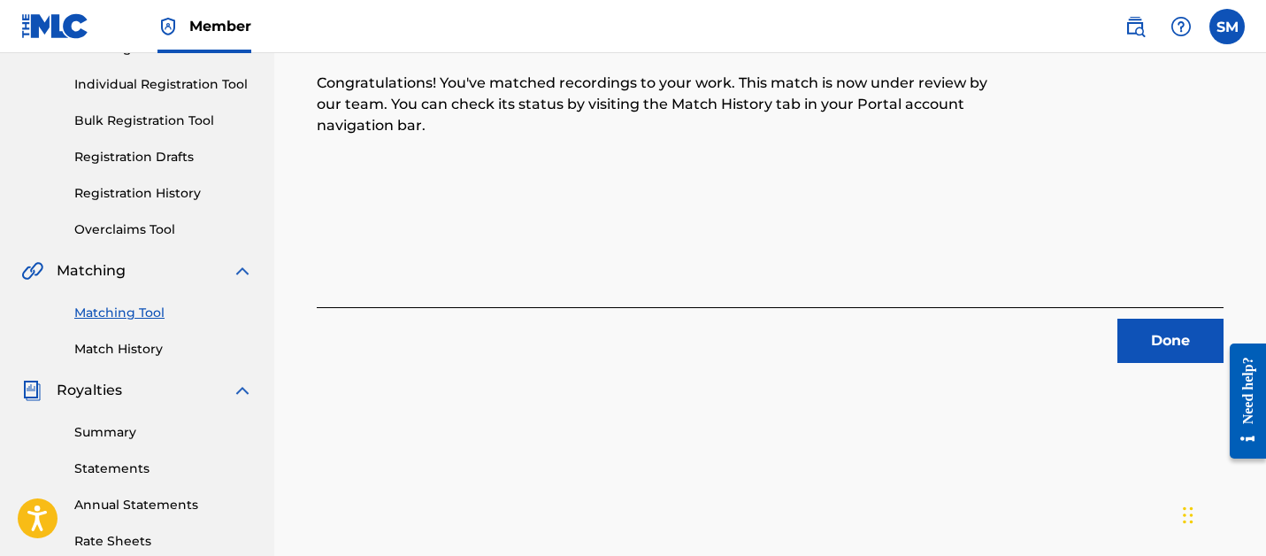
scroll to position [153, 0]
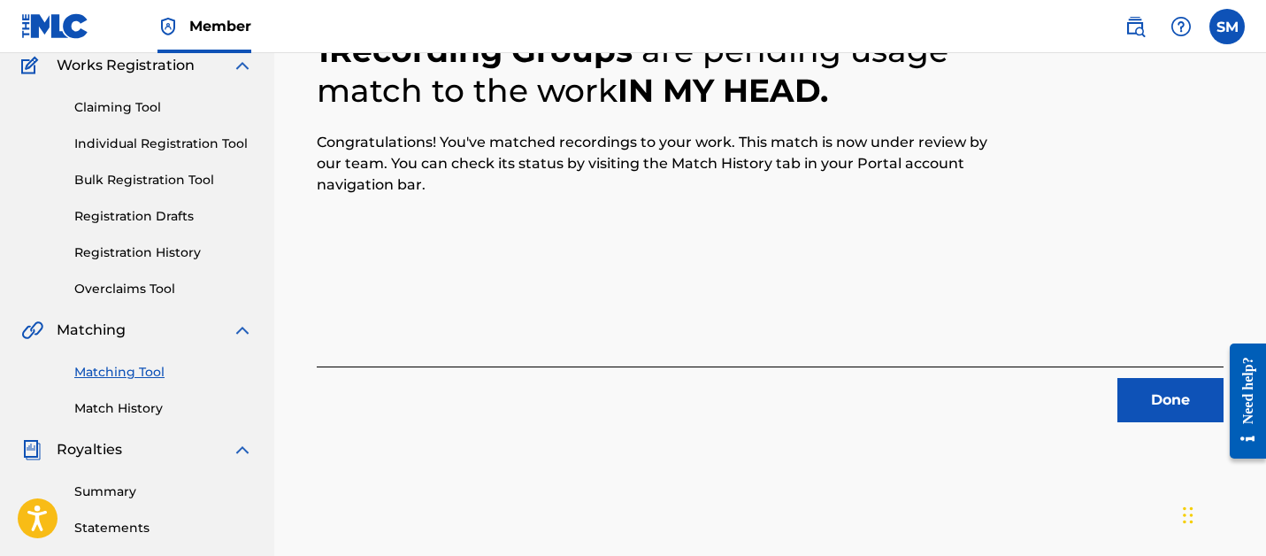
click at [1183, 402] on button "Done" at bounding box center [1170, 400] width 106 height 44
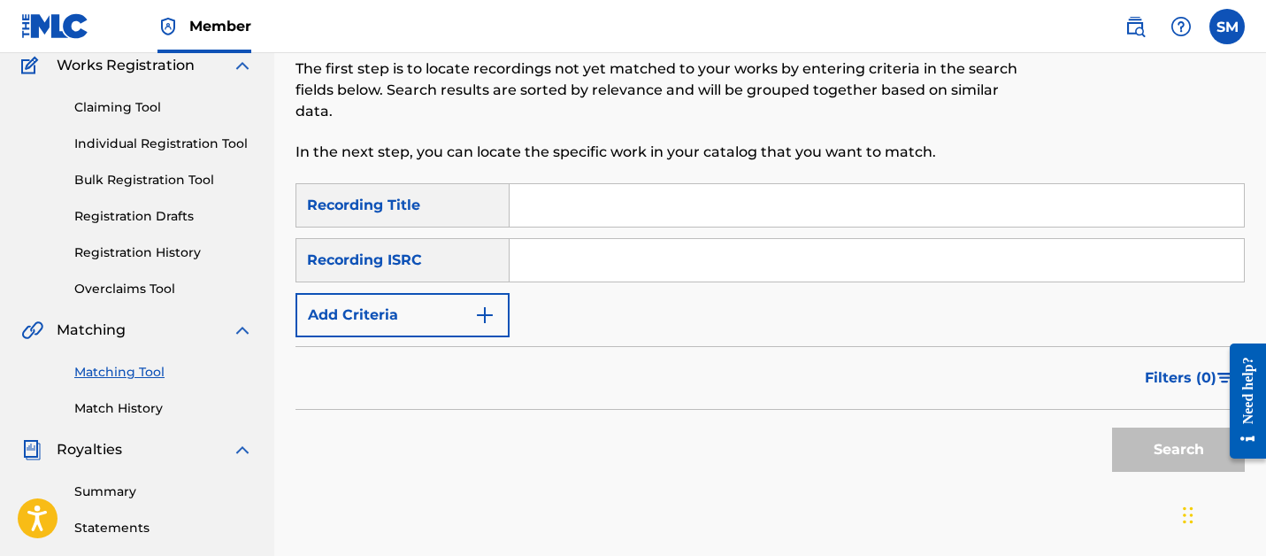
click at [672, 213] on input "Search Form" at bounding box center [877, 205] width 734 height 42
type input "IT'LL ALL BE OVER"
paste input "QZK6N2057934"
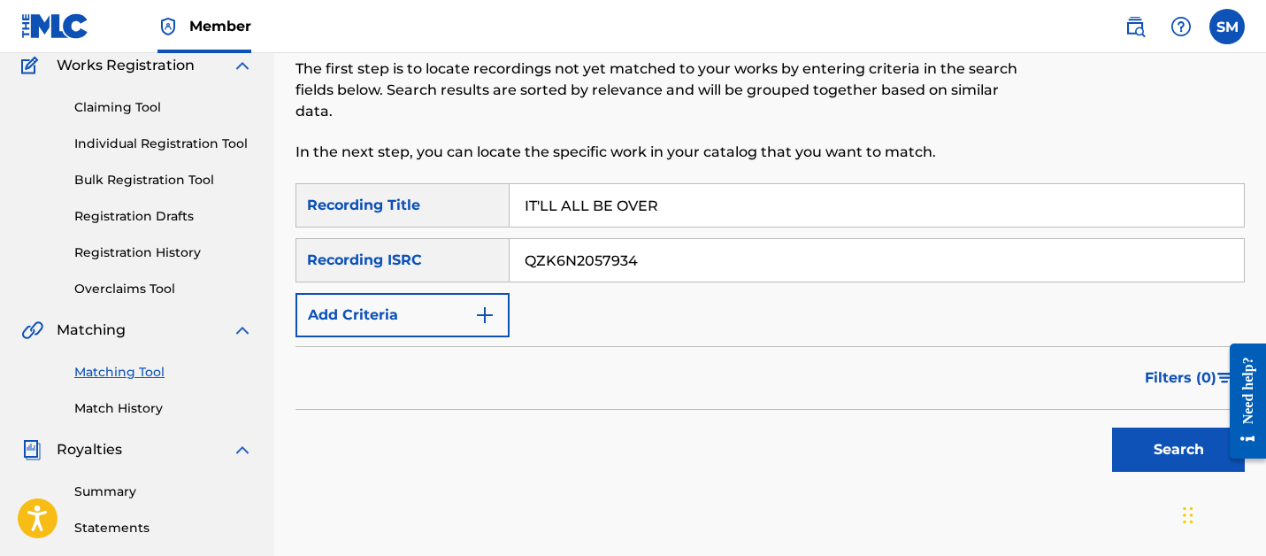
type input "QZK6N2057934"
click at [1112, 427] on button "Search" at bounding box center [1178, 449] width 133 height 44
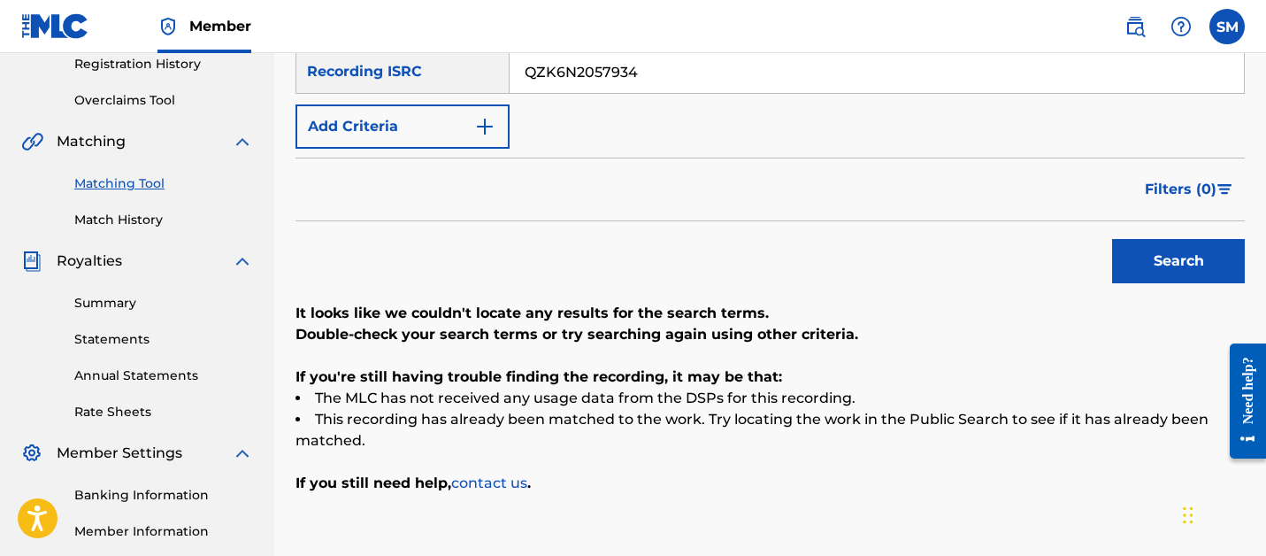
scroll to position [241, 0]
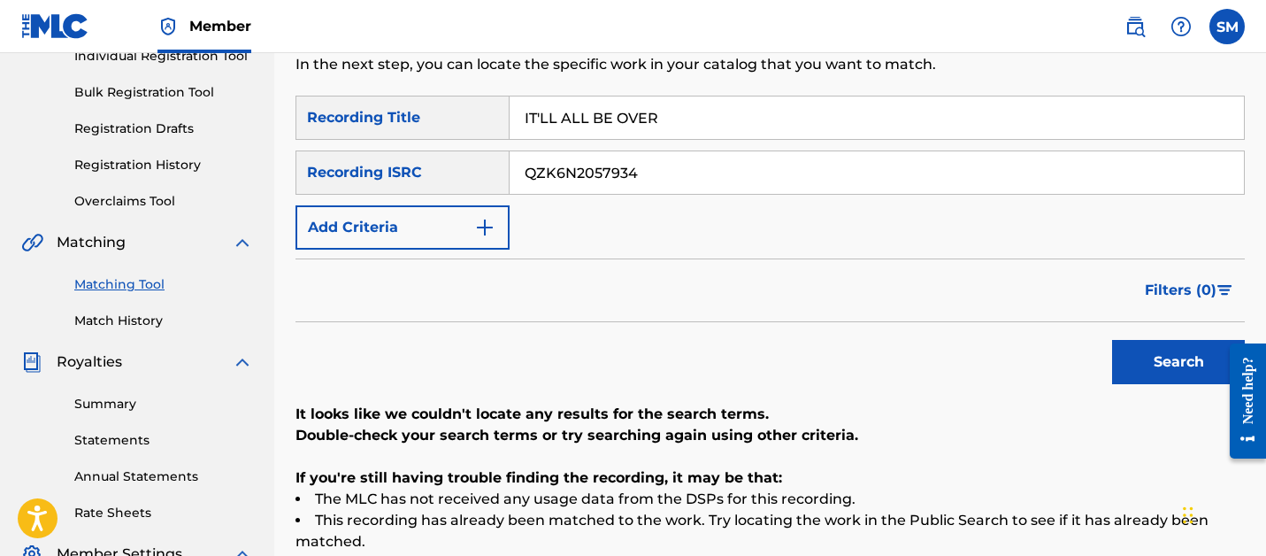
click at [593, 127] on input "IT'LL ALL BE OVER" at bounding box center [877, 117] width 734 height 42
type input "[PERSON_NAME]"
paste input "HN31912823"
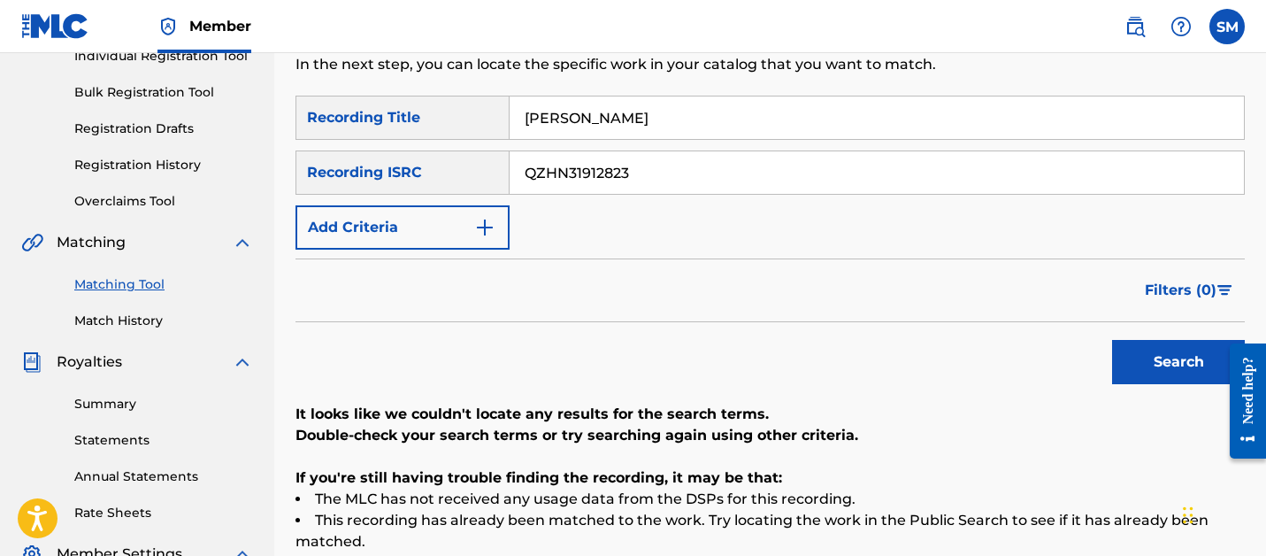
type input "QZHN31912823"
click at [1112, 340] on button "Search" at bounding box center [1178, 362] width 133 height 44
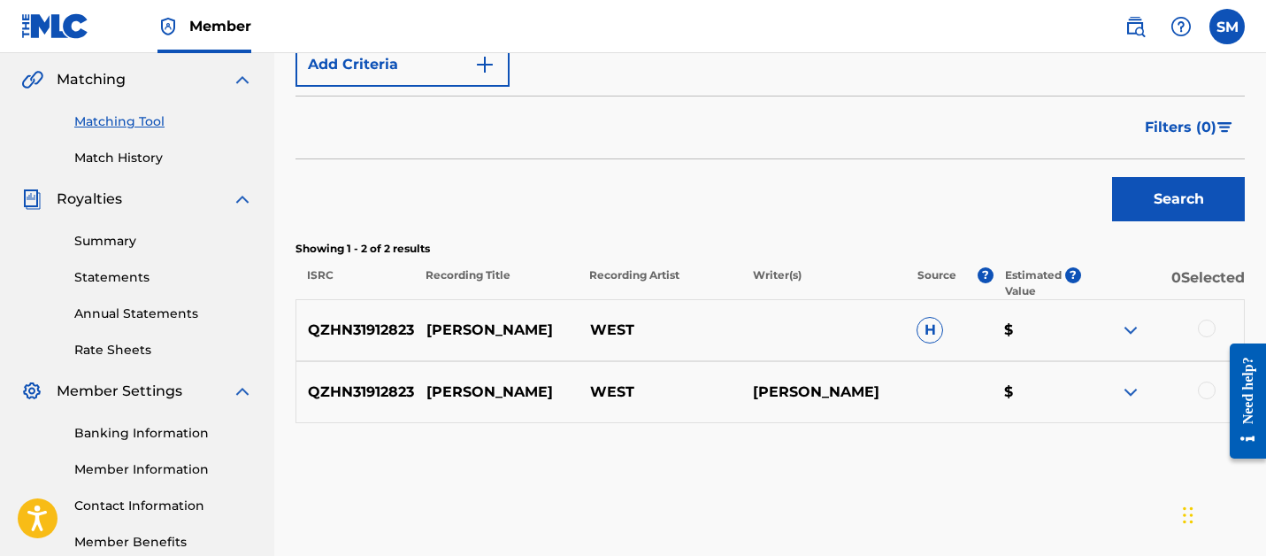
scroll to position [454, 0]
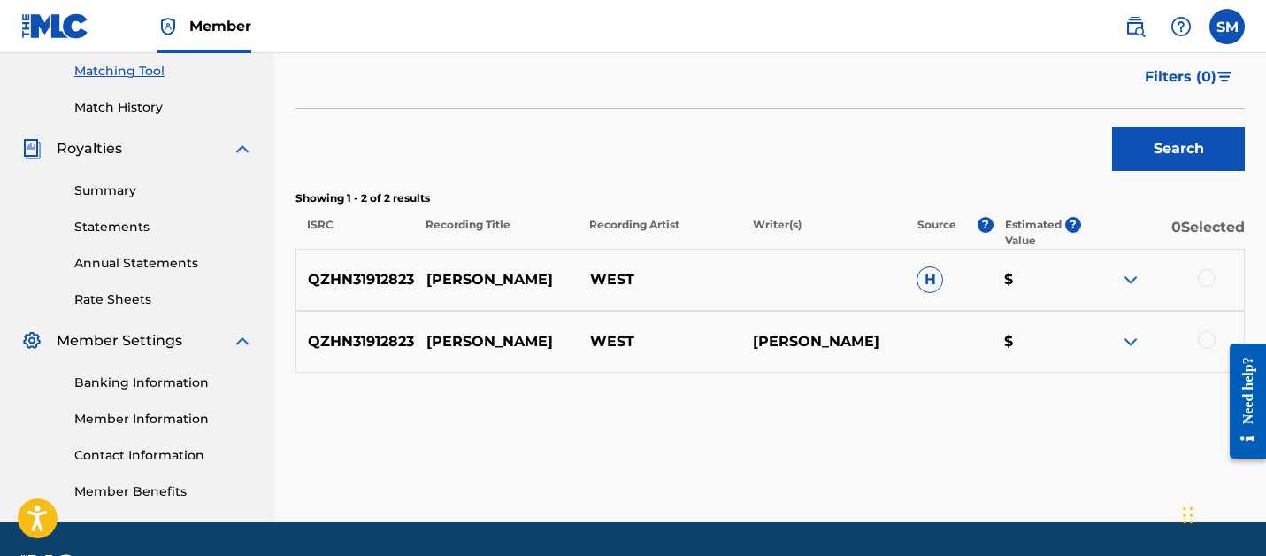
click at [1206, 277] on div at bounding box center [1207, 278] width 18 height 18
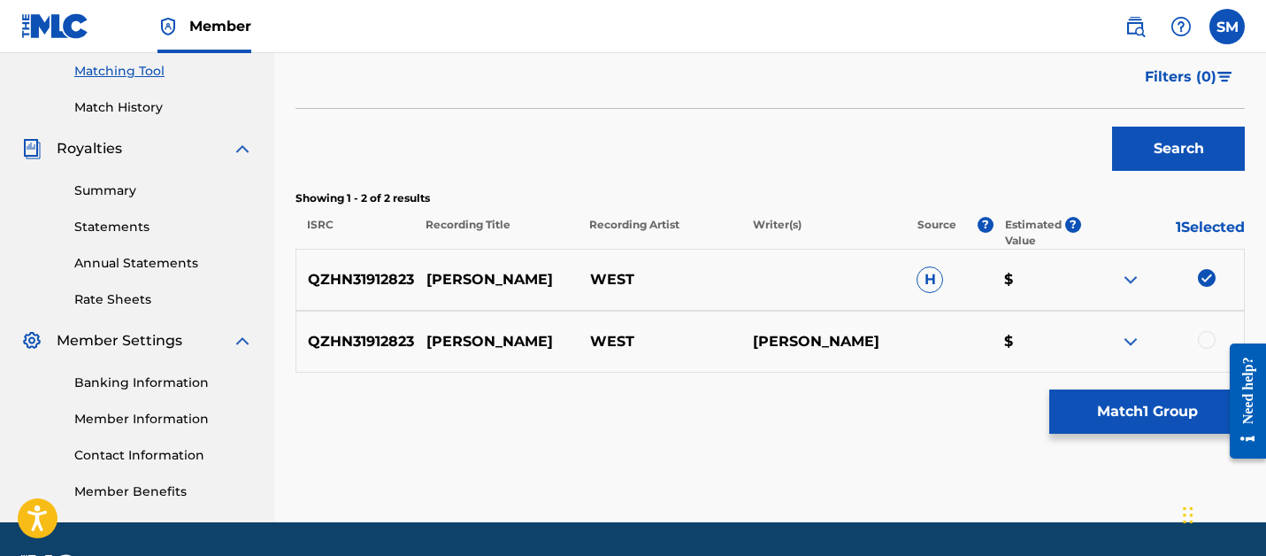
click at [1205, 337] on div at bounding box center [1207, 340] width 18 height 18
click at [1171, 402] on button "Match 2 Groups" at bounding box center [1146, 411] width 195 height 44
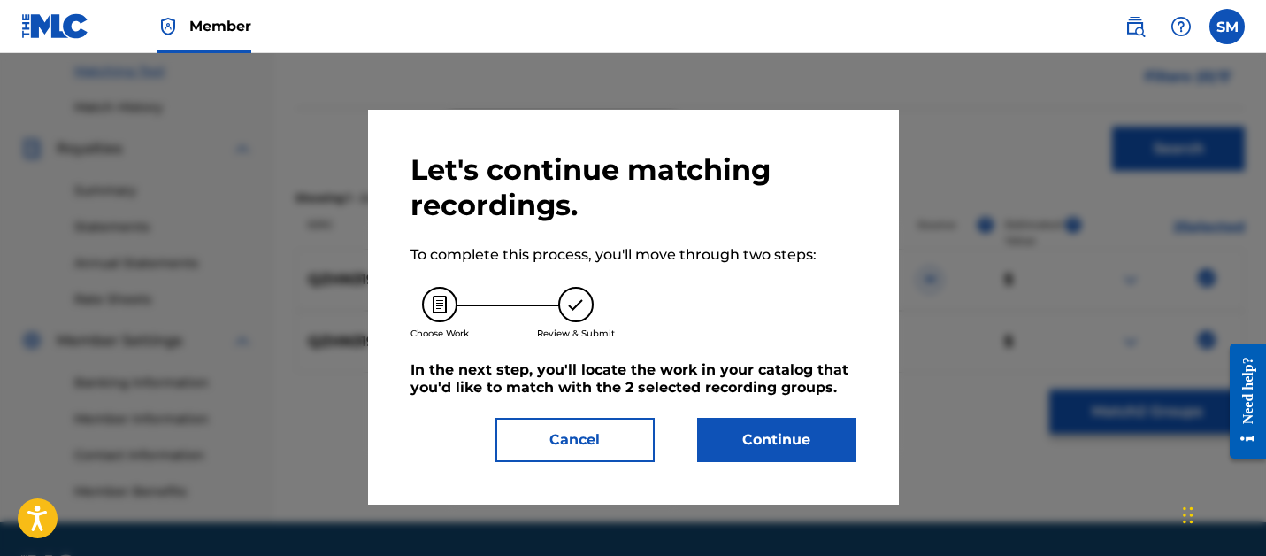
click at [784, 441] on button "Continue" at bounding box center [776, 440] width 159 height 44
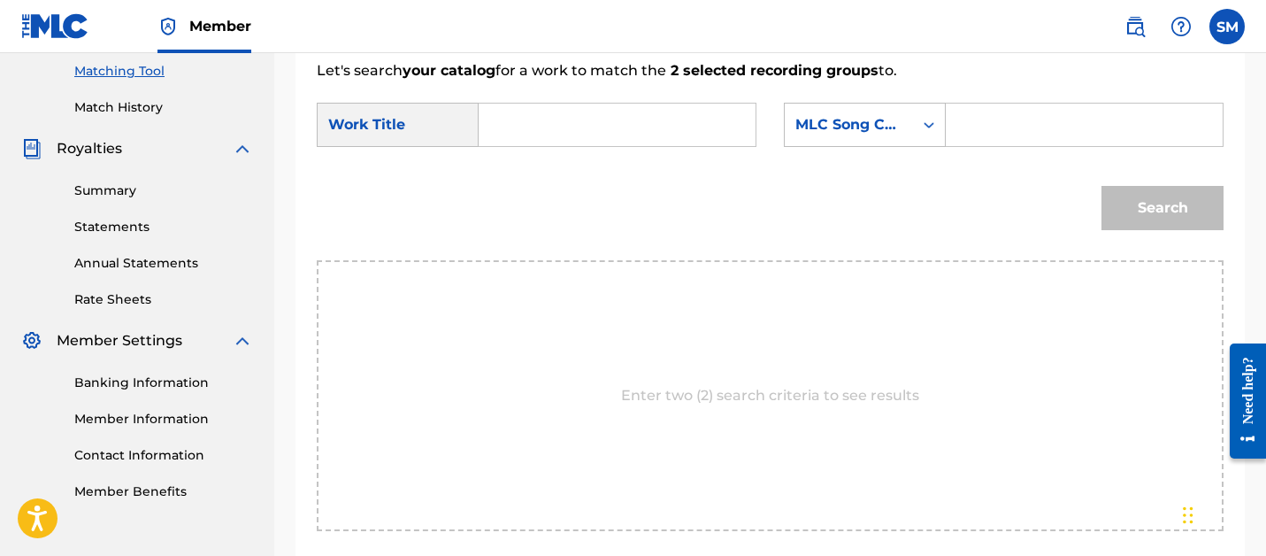
drag, startPoint x: 556, startPoint y: 121, endPoint x: 556, endPoint y: 106, distance: 15.0
click at [556, 121] on input "Search Form" at bounding box center [617, 124] width 247 height 42
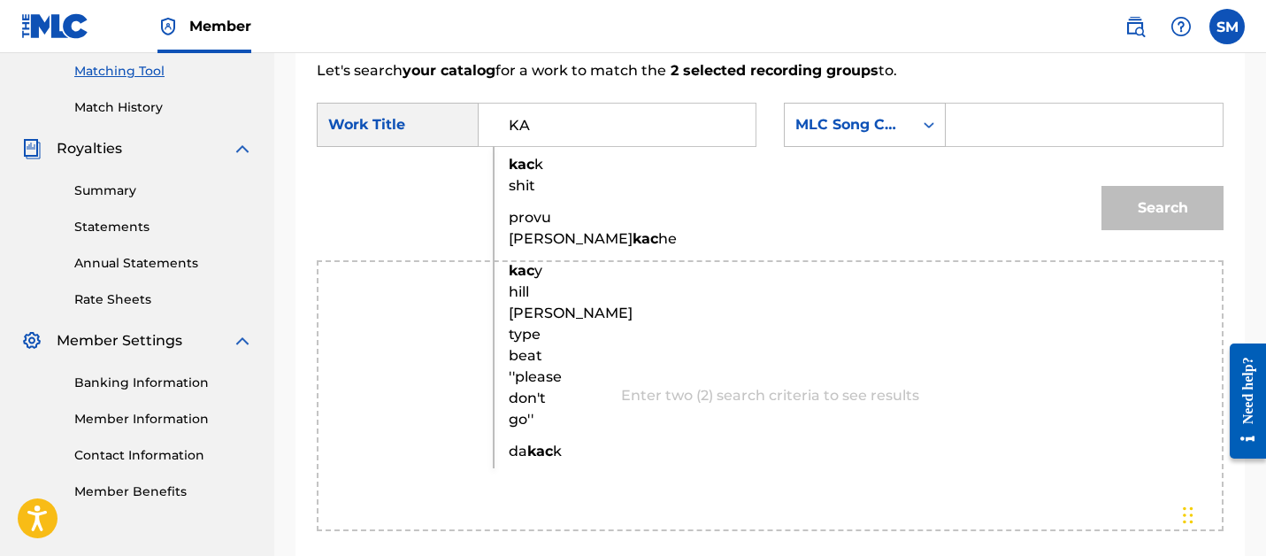
type input "K"
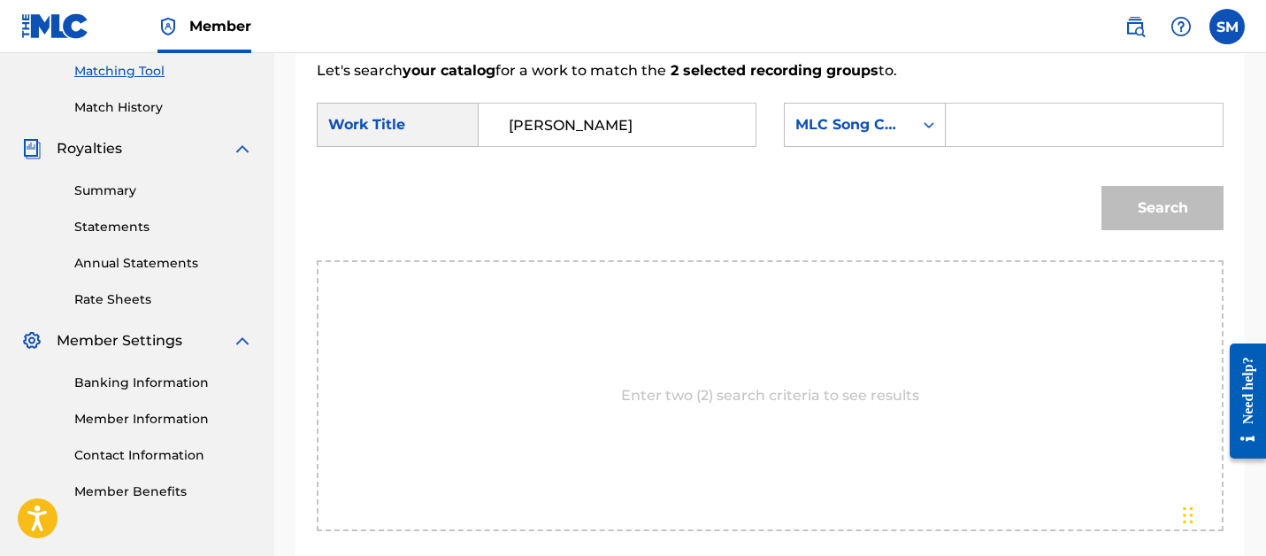
type input "[PERSON_NAME]"
paste input "JC6SCV"
type input "JC6SCV"
click at [1101, 186] on button "Search" at bounding box center [1162, 208] width 122 height 44
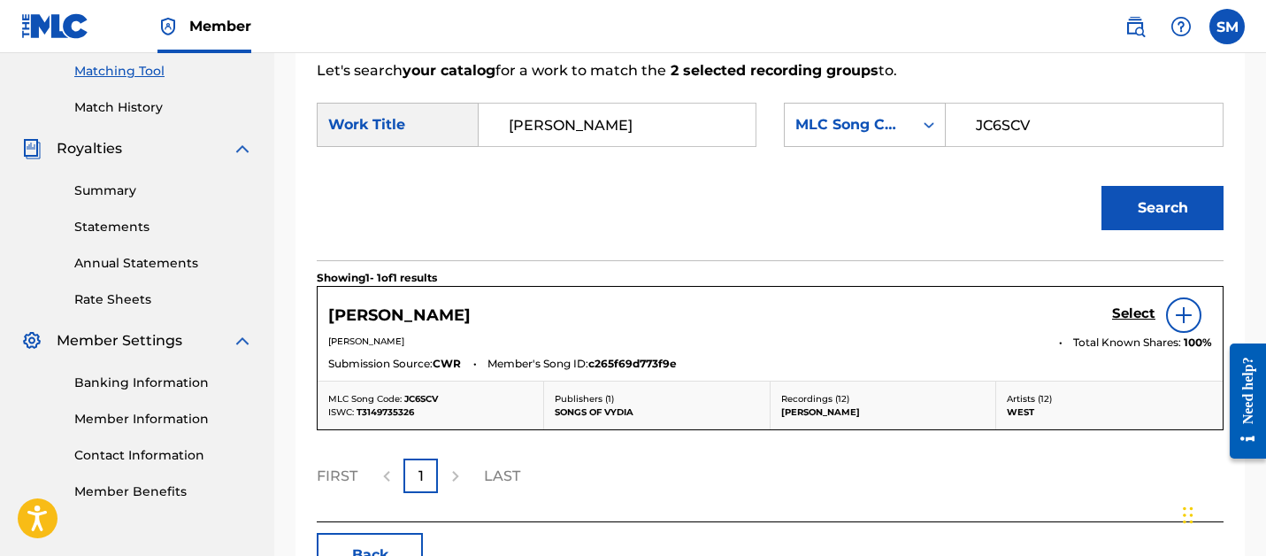
click at [1146, 307] on h5 "Select" at bounding box center [1133, 313] width 43 height 17
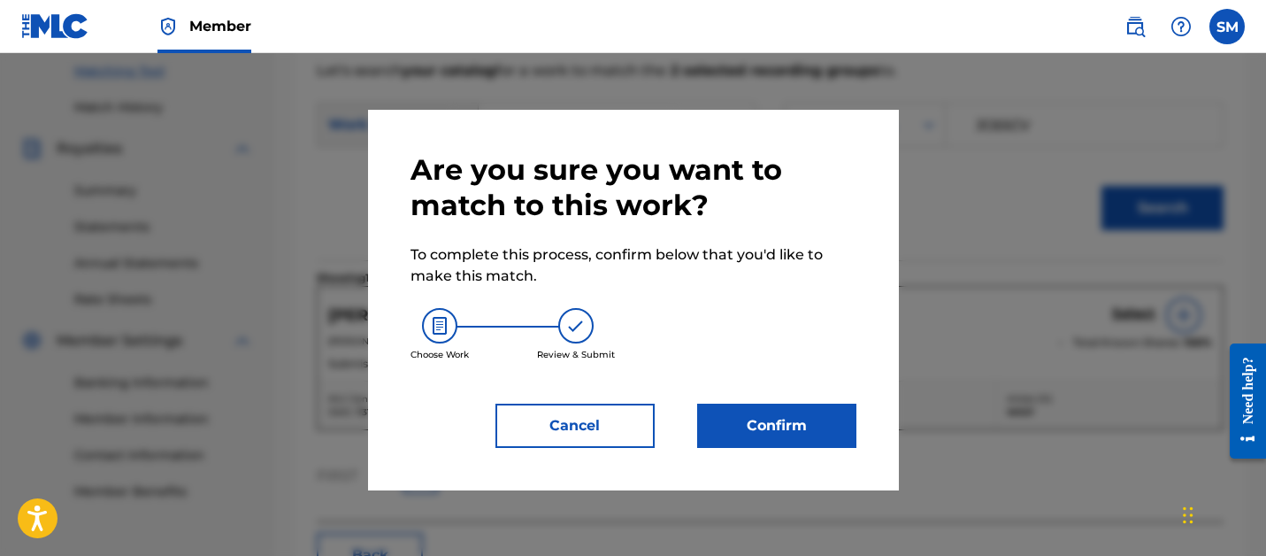
click at [832, 420] on button "Confirm" at bounding box center [776, 425] width 159 height 44
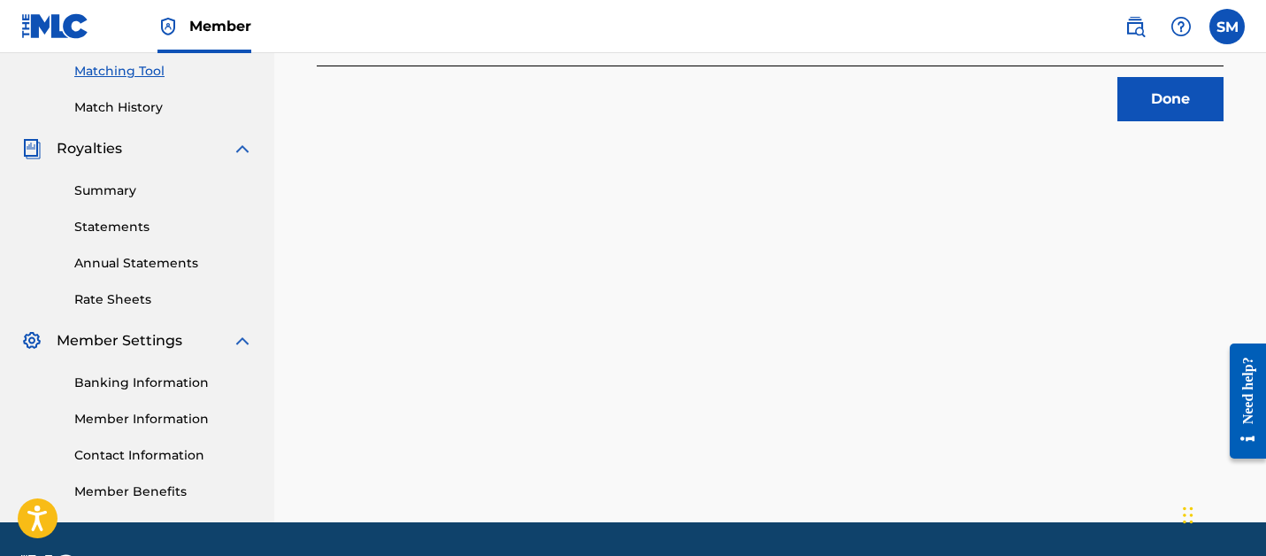
click at [1139, 96] on button "Done" at bounding box center [1170, 99] width 106 height 44
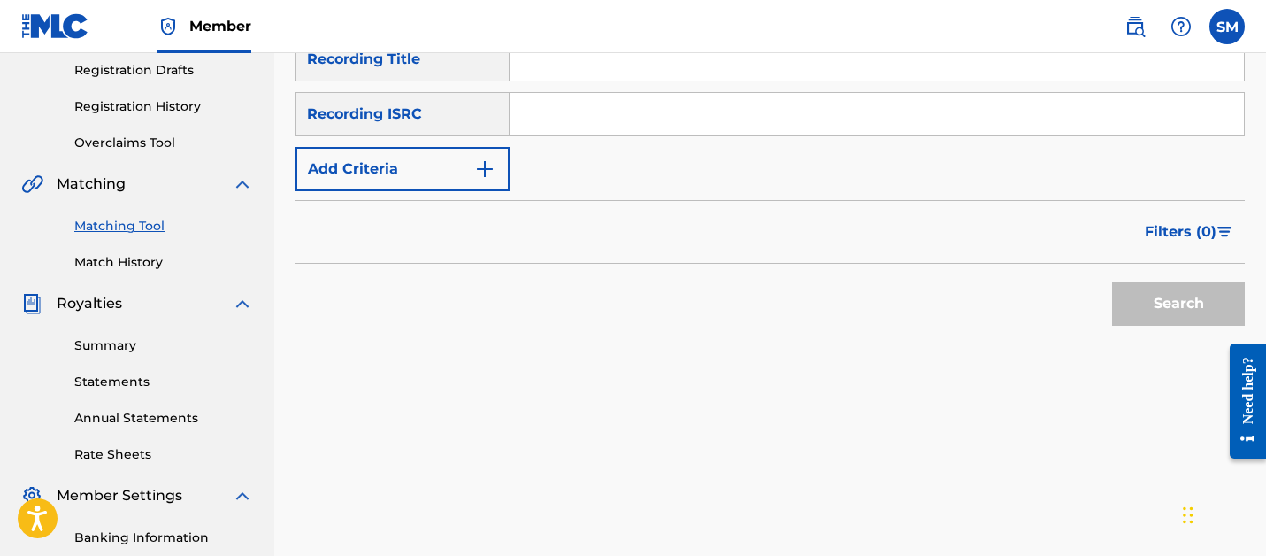
scroll to position [278, 0]
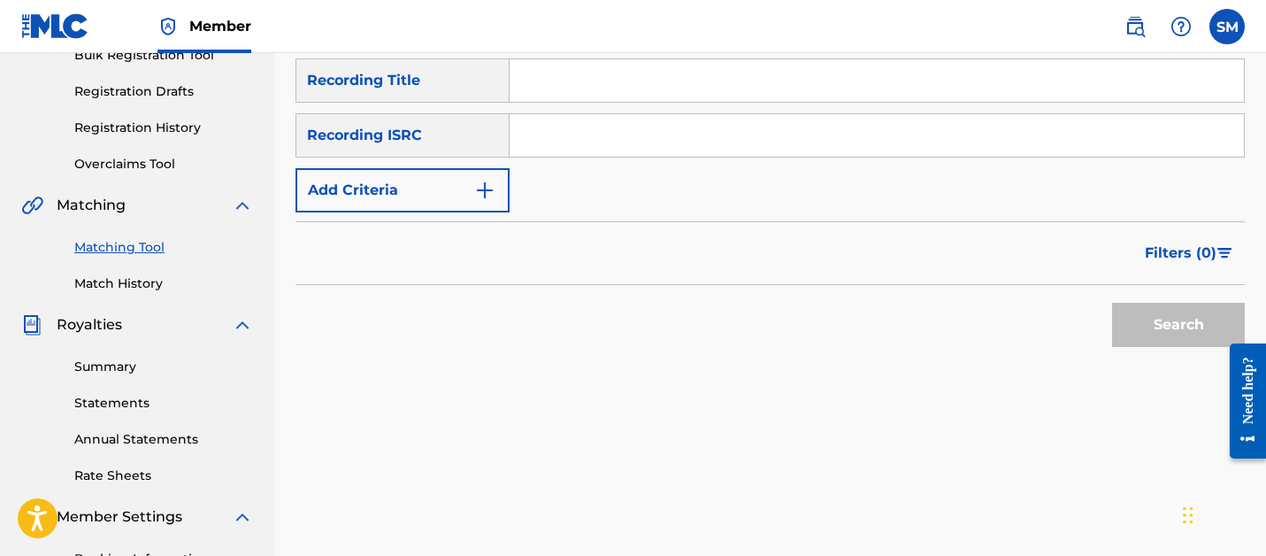
click at [740, 93] on input "Search Form" at bounding box center [877, 80] width 734 height 42
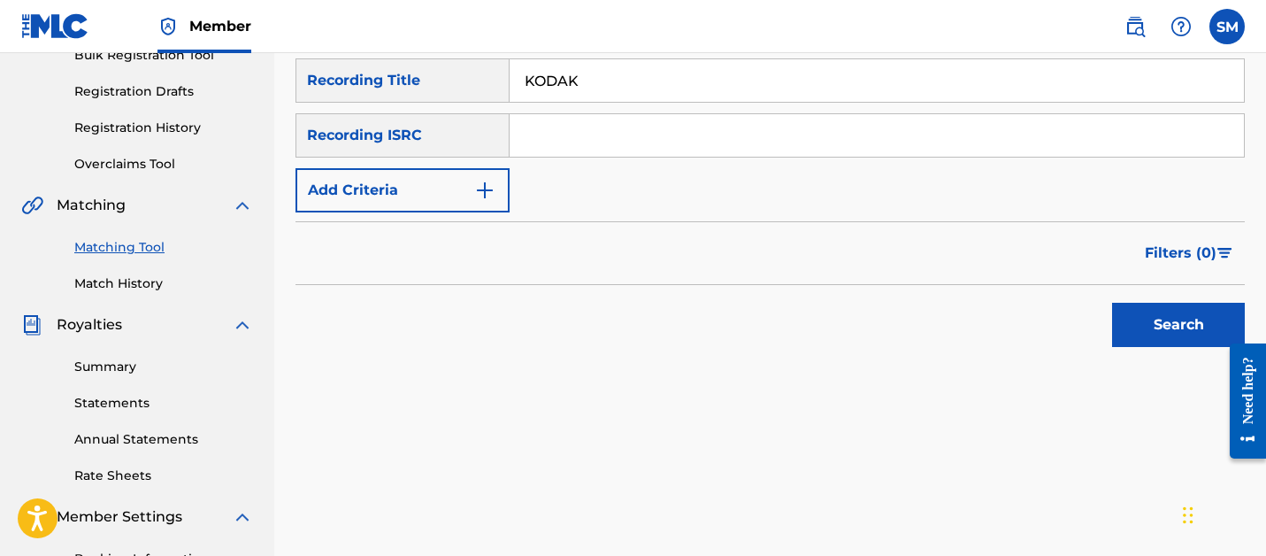
type input "KODAK"
paste input "QZHN81961229"
type input "QZHN81961229"
click at [1112, 303] on button "Search" at bounding box center [1178, 325] width 133 height 44
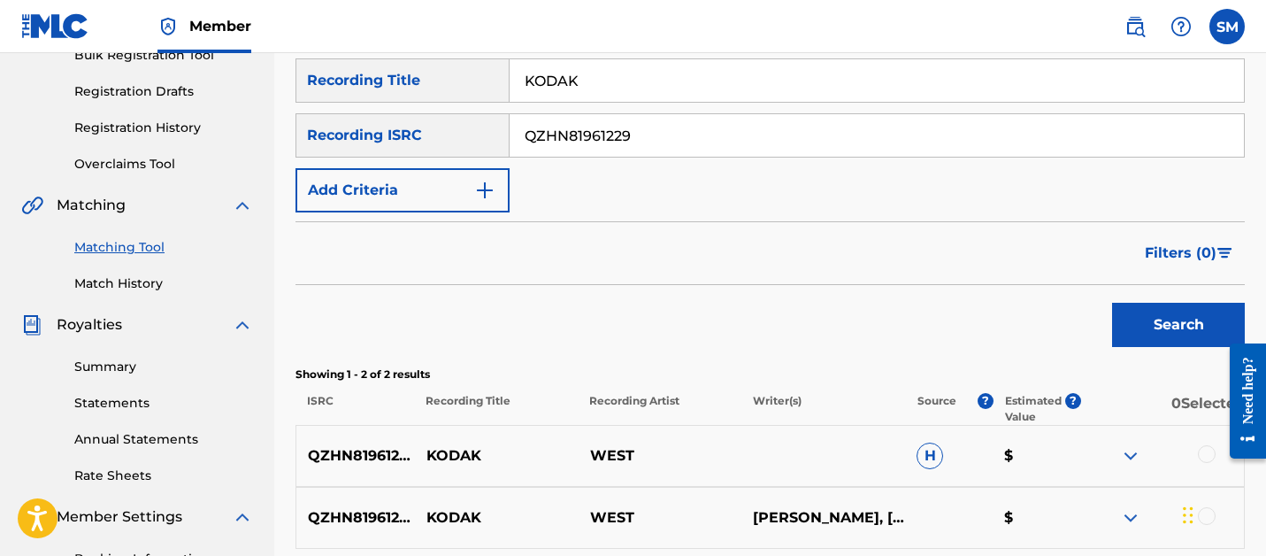
scroll to position [505, 0]
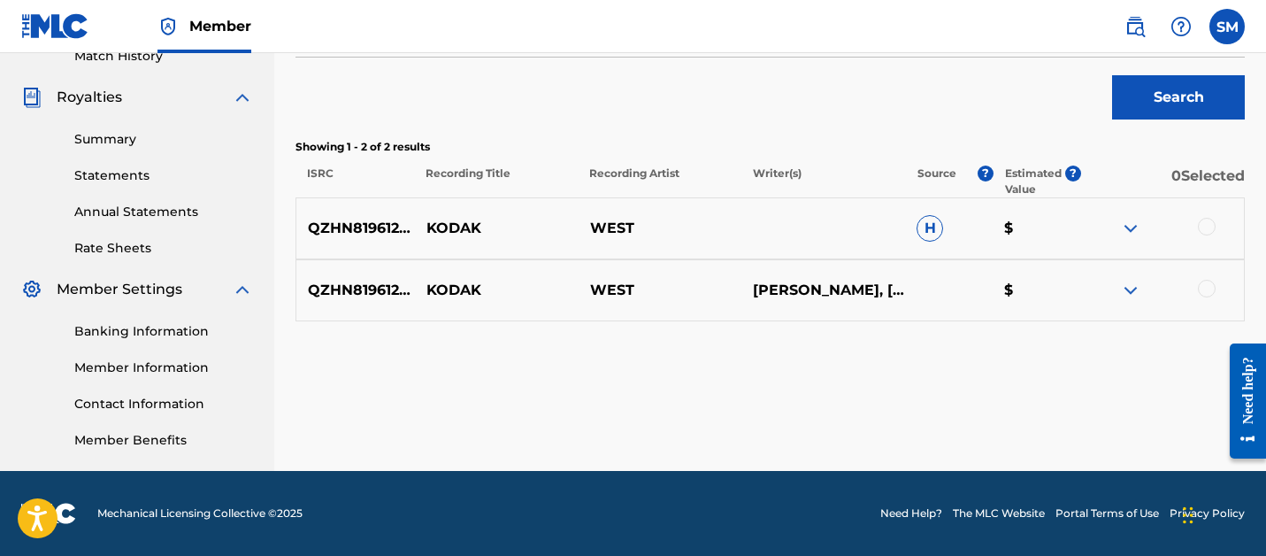
click at [1199, 226] on div at bounding box center [1207, 227] width 18 height 18
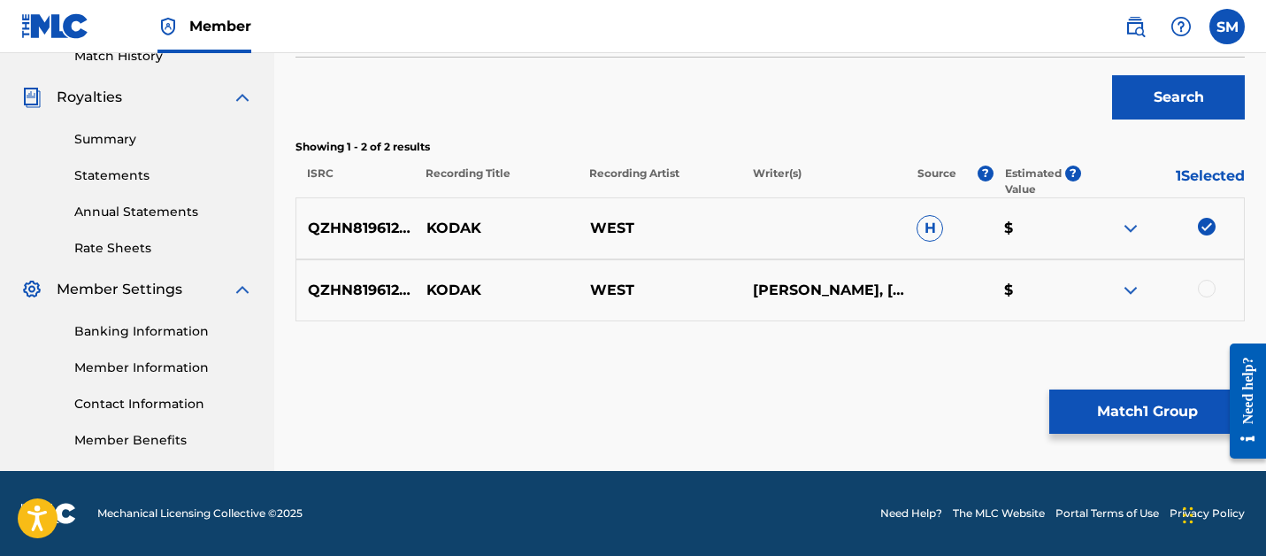
click at [1199, 301] on div "QZHN81961229 [PERSON_NAME] [PERSON_NAME], [PERSON_NAME] $" at bounding box center [769, 290] width 949 height 62
click at [1200, 296] on div at bounding box center [1162, 290] width 164 height 21
click at [1201, 285] on div at bounding box center [1207, 289] width 18 height 18
click at [1131, 422] on button "Match 2 Groups" at bounding box center [1146, 411] width 195 height 44
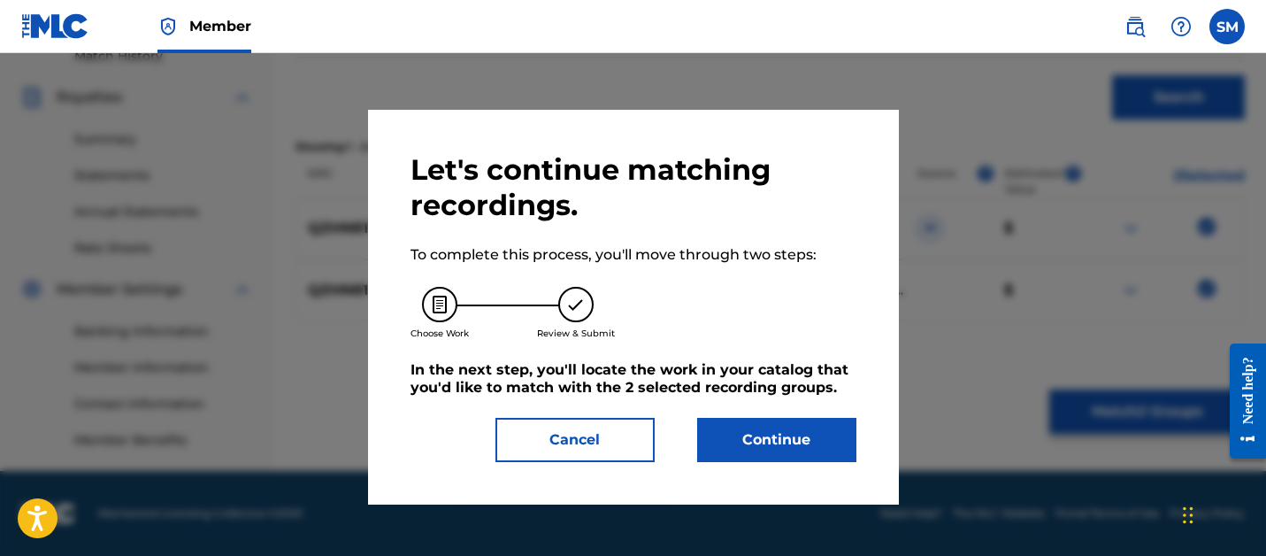
click at [761, 447] on button "Continue" at bounding box center [776, 440] width 159 height 44
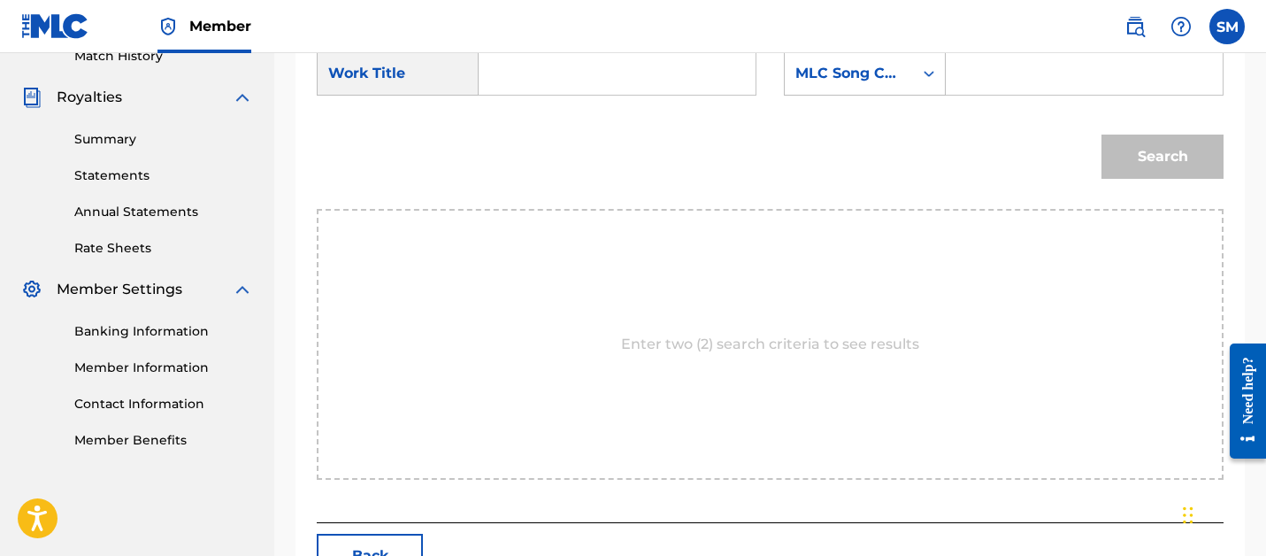
click at [567, 85] on input "Search Form" at bounding box center [617, 73] width 247 height 42
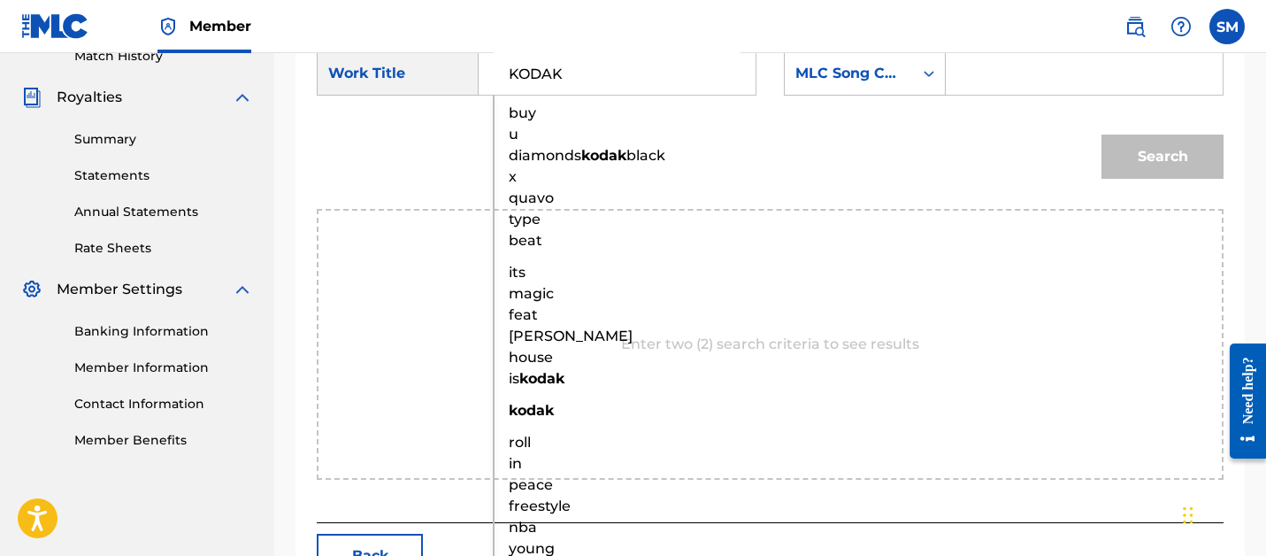
type input "KODAK"
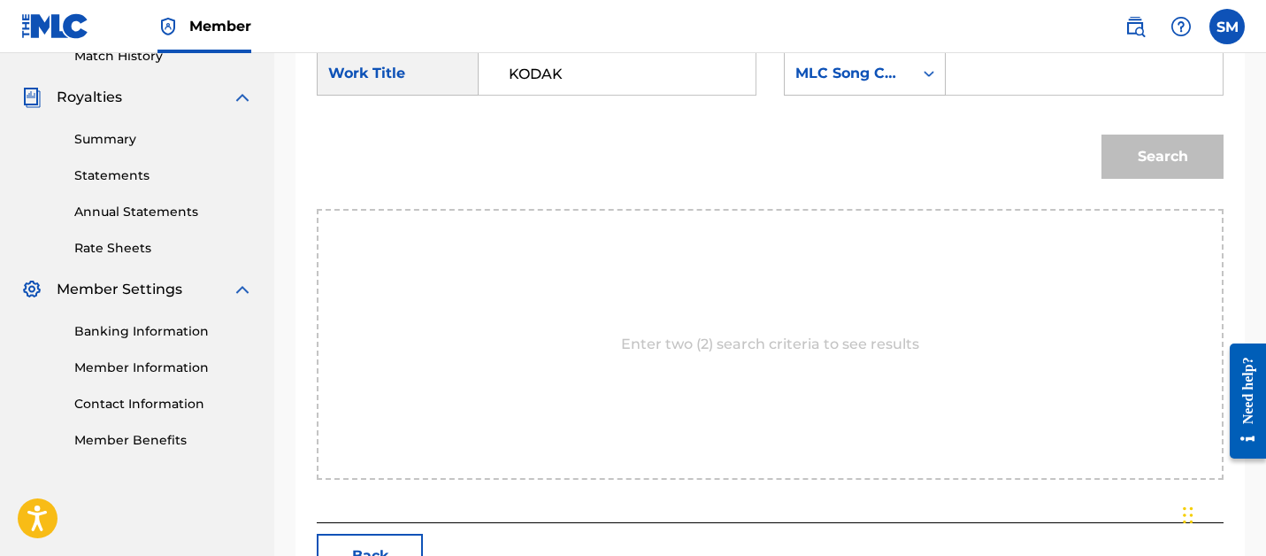
paste input "KE6FLX"
type input "KE6FLX"
click at [1101, 134] on button "Search" at bounding box center [1162, 156] width 122 height 44
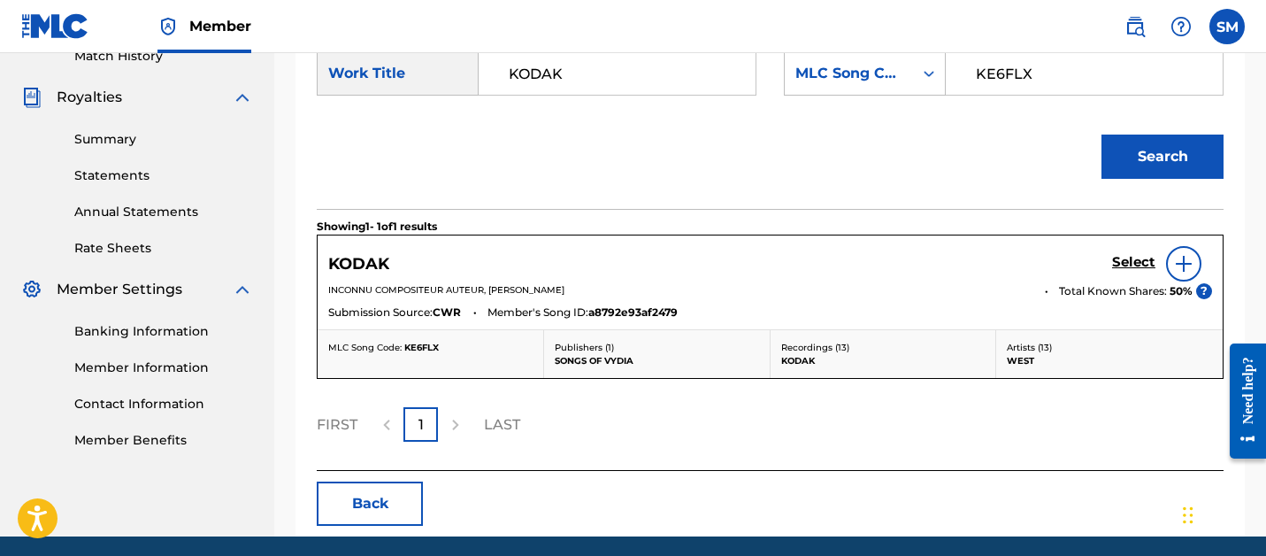
click at [1123, 268] on h5 "Select" at bounding box center [1133, 262] width 43 height 17
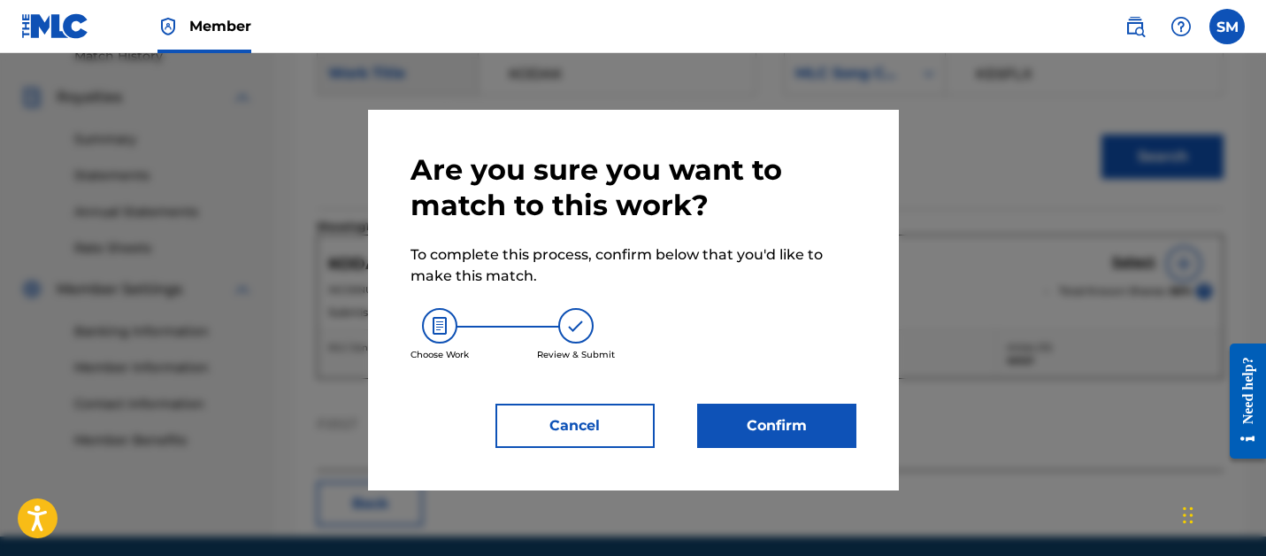
click at [795, 409] on button "Confirm" at bounding box center [776, 425] width 159 height 44
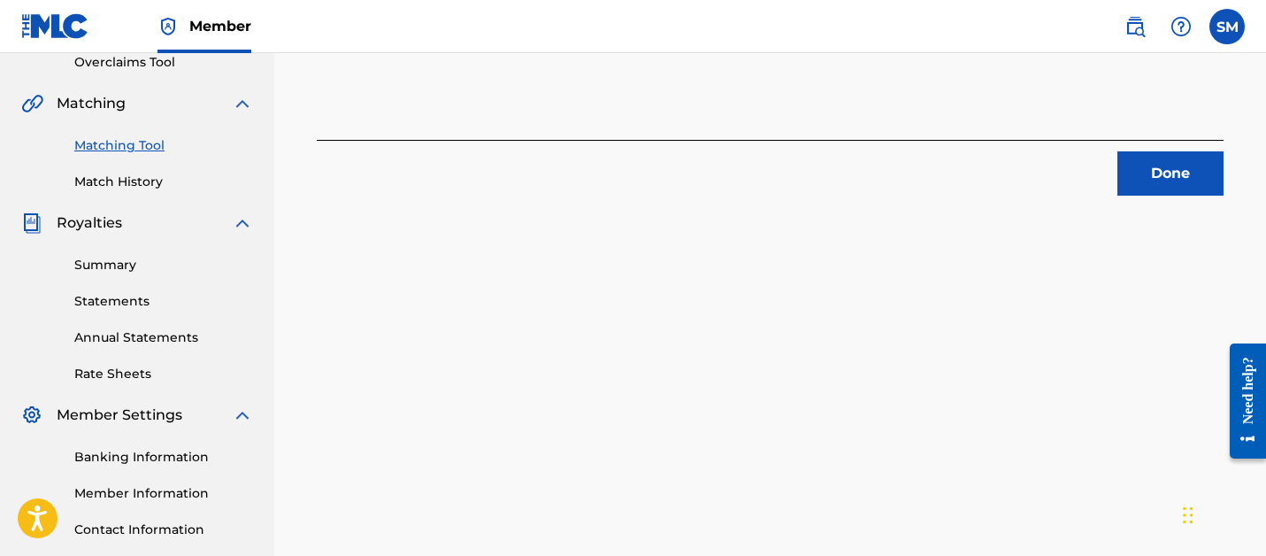
click at [1138, 169] on button "Done" at bounding box center [1170, 173] width 106 height 44
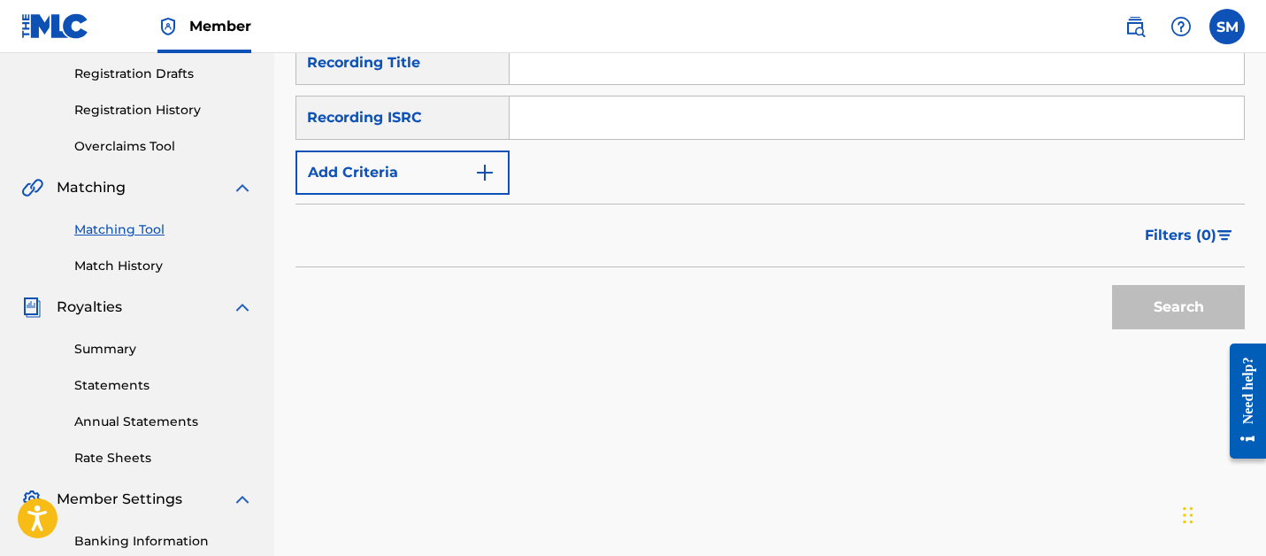
scroll to position [169, 0]
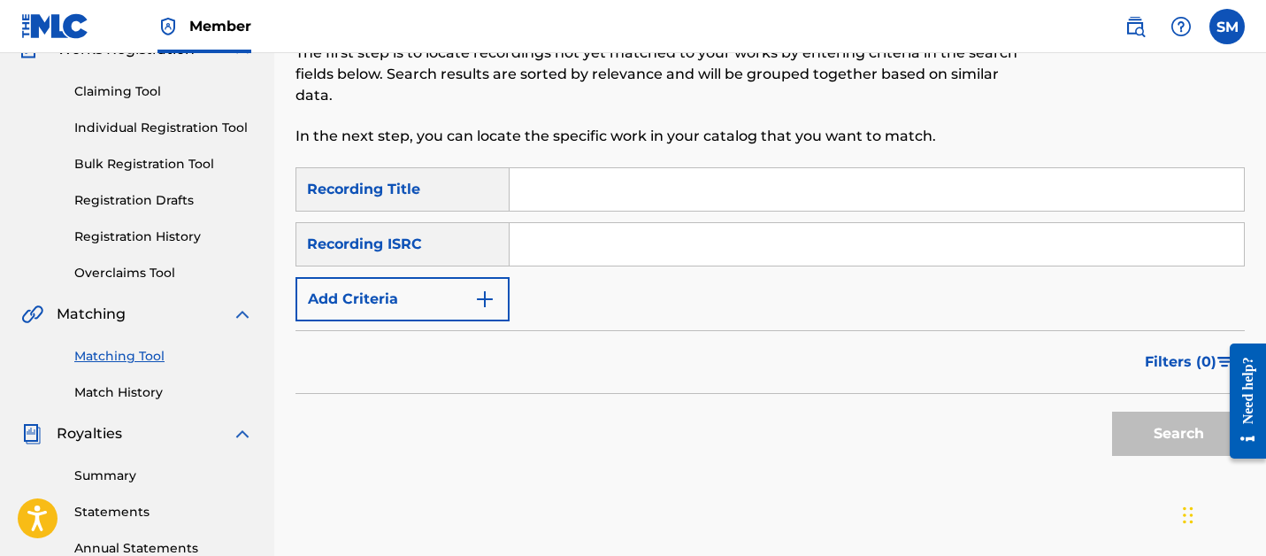
click at [651, 168] on input "Search Form" at bounding box center [877, 189] width 734 height 42
type input "LIKE THIS"
paste input "QZDA52121005"
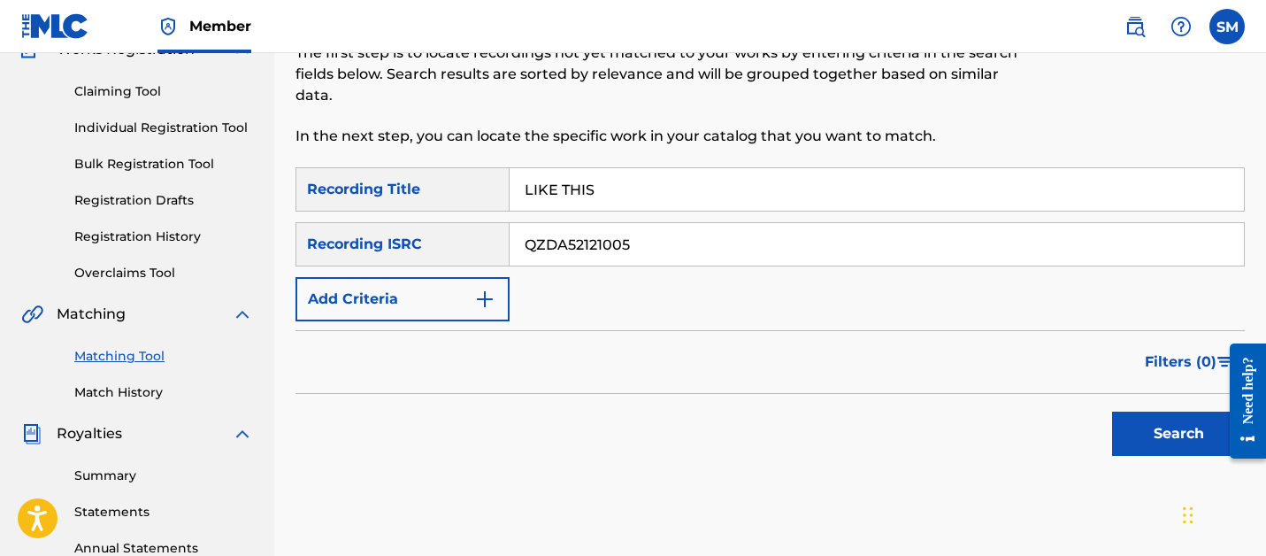
type input "QZDA52121005"
click at [1112, 411] on button "Search" at bounding box center [1178, 433] width 133 height 44
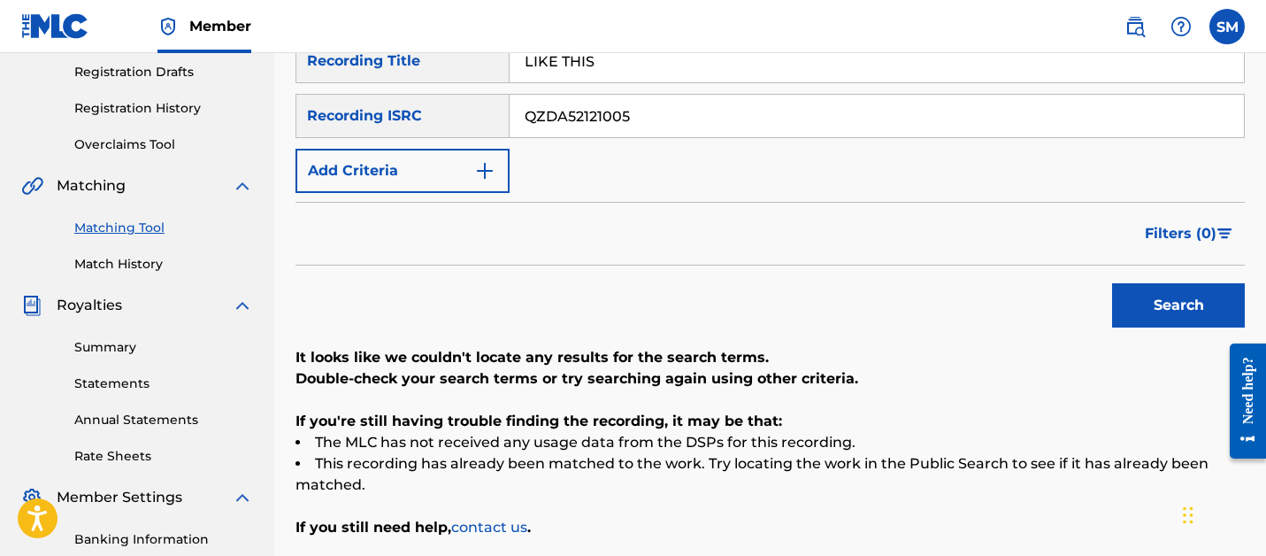
scroll to position [273, 0]
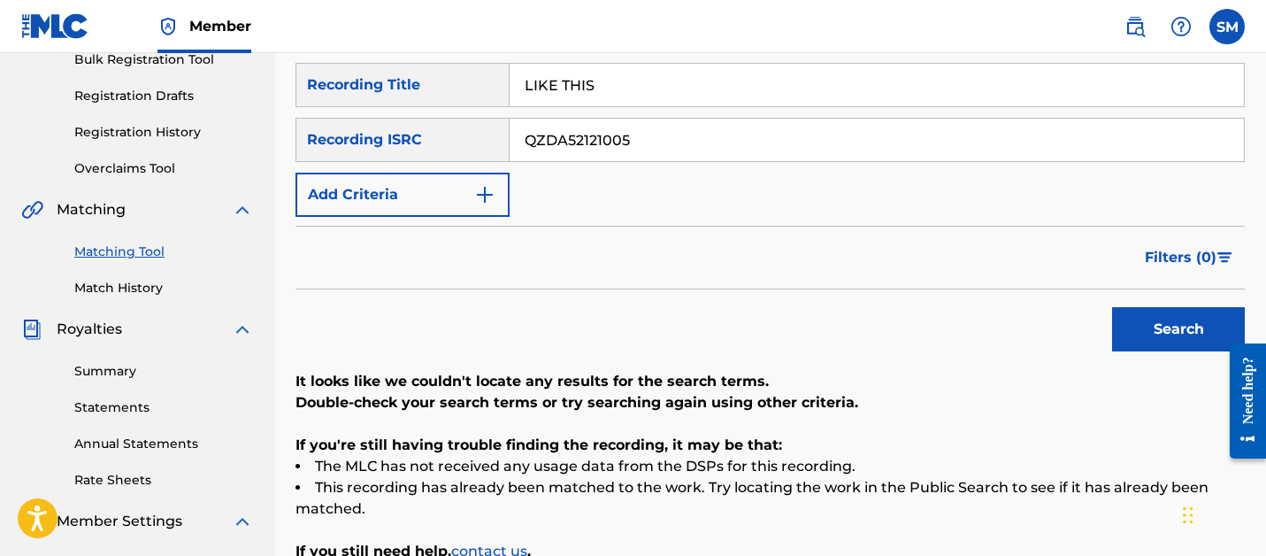
click at [595, 120] on input "QZDA52121005" at bounding box center [877, 140] width 734 height 42
click at [590, 94] on input "LIKE THIS" at bounding box center [877, 85] width 734 height 42
type input "MORE"
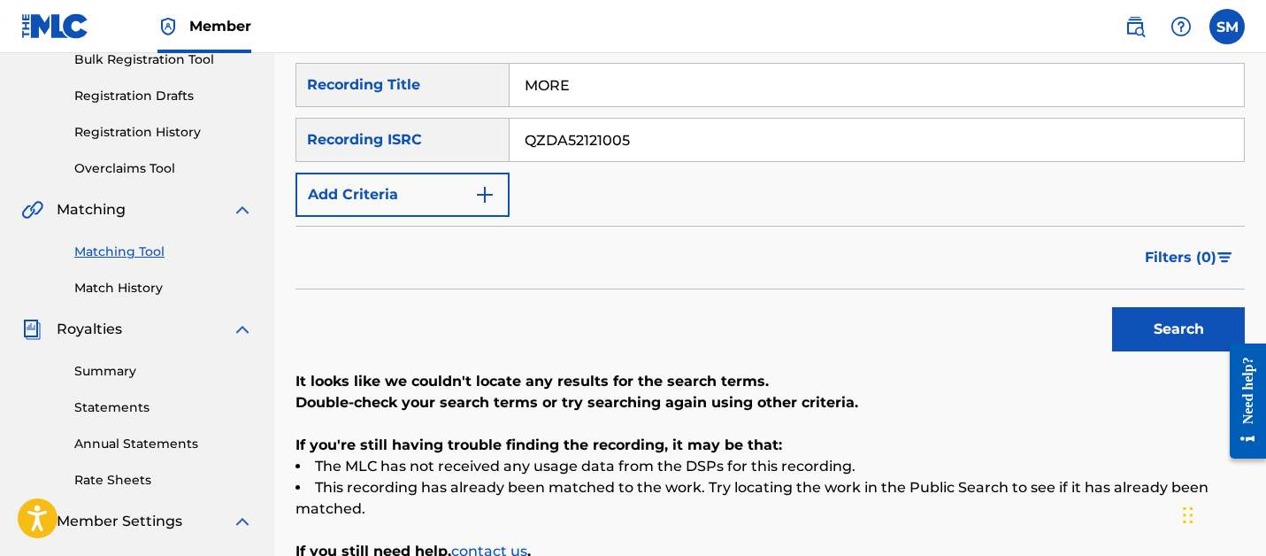
paste input "HN71936699"
type input "QZHN71936699"
click at [1112, 307] on button "Search" at bounding box center [1178, 329] width 133 height 44
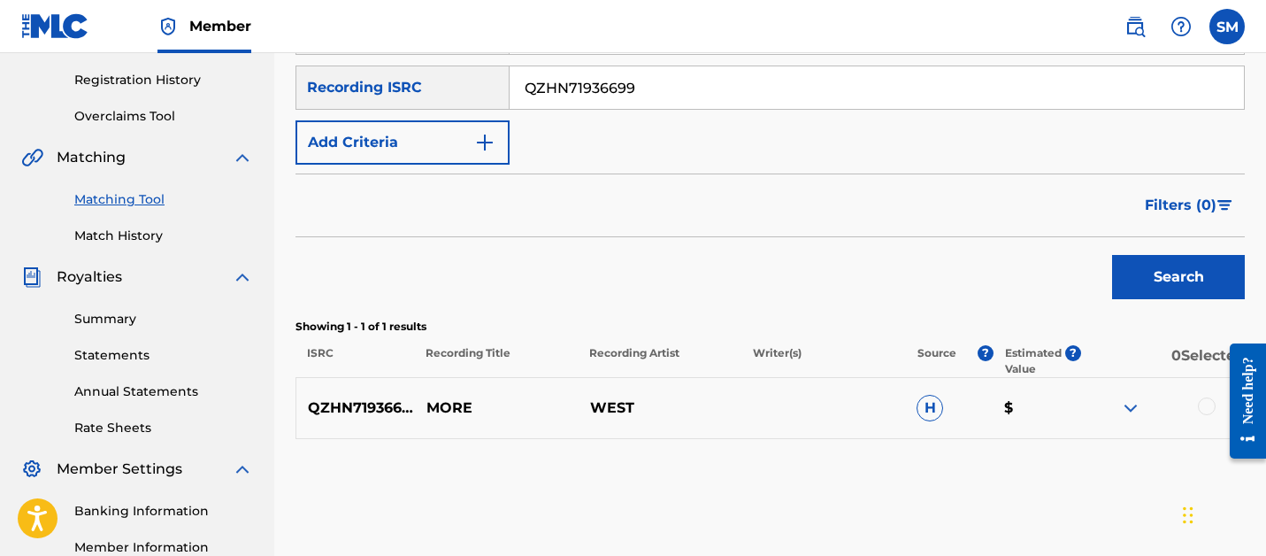
scroll to position [360, 0]
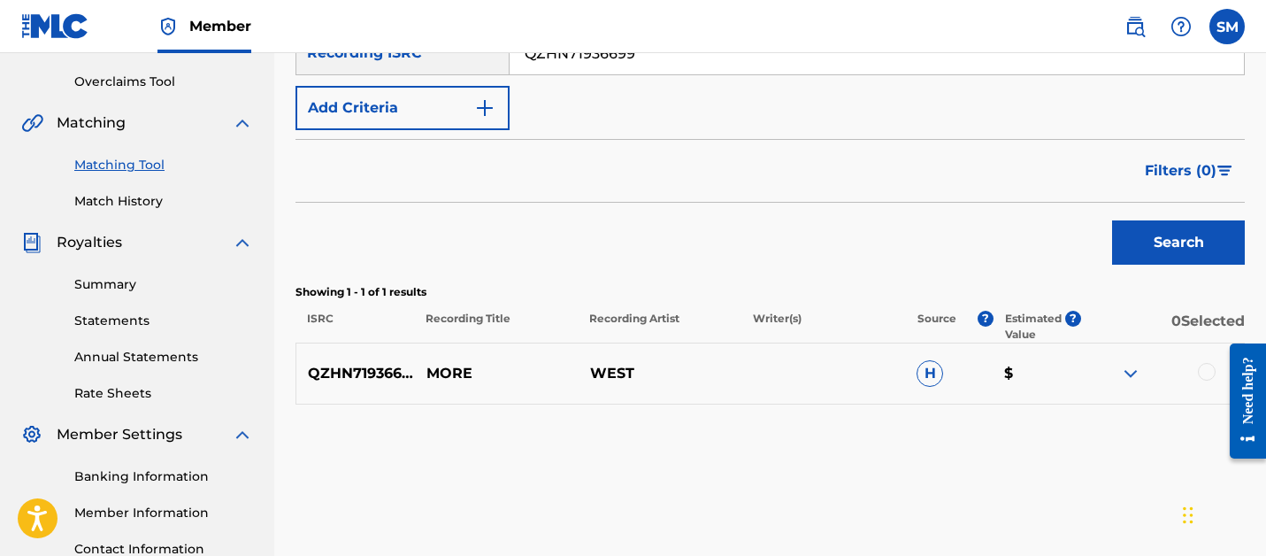
click at [1211, 372] on div at bounding box center [1207, 372] width 18 height 18
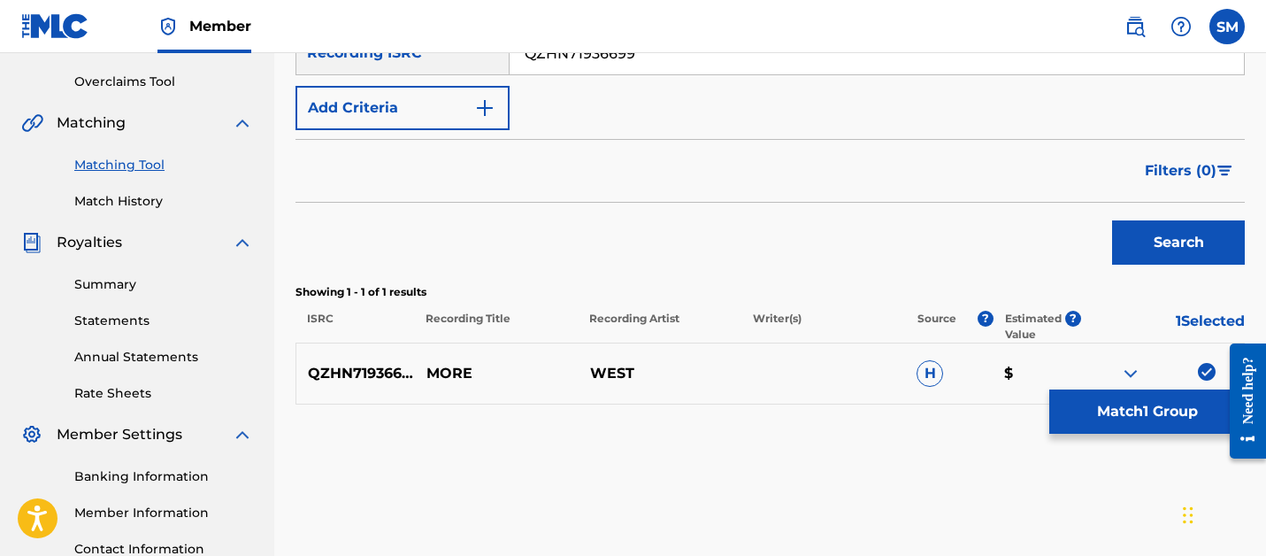
click at [1119, 429] on button "Match 1 Group" at bounding box center [1146, 411] width 195 height 44
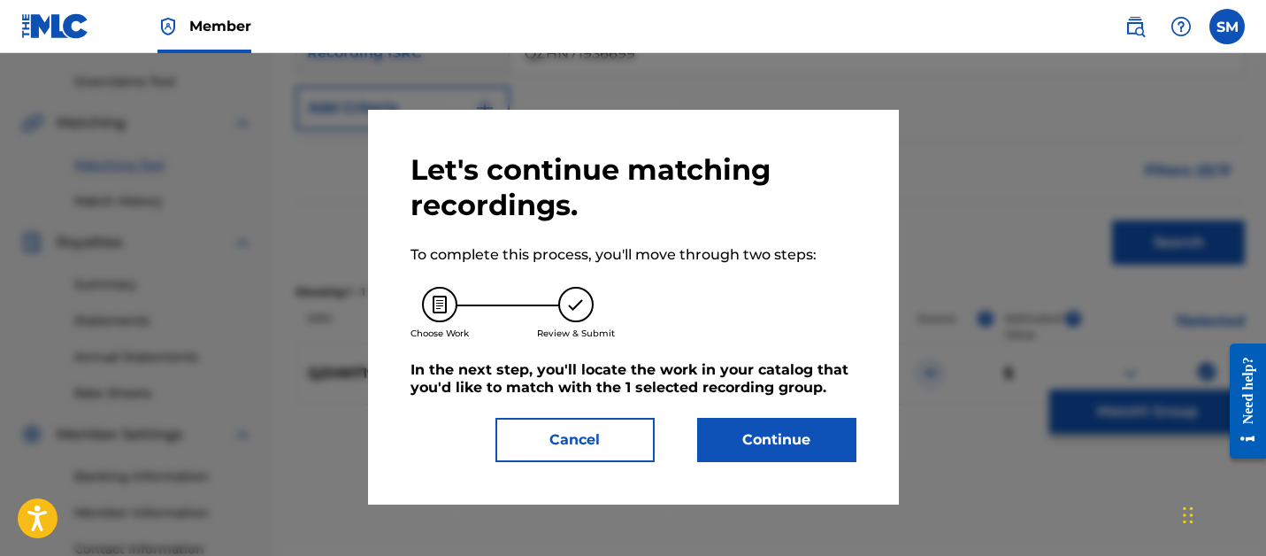
click at [756, 432] on button "Continue" at bounding box center [776, 440] width 159 height 44
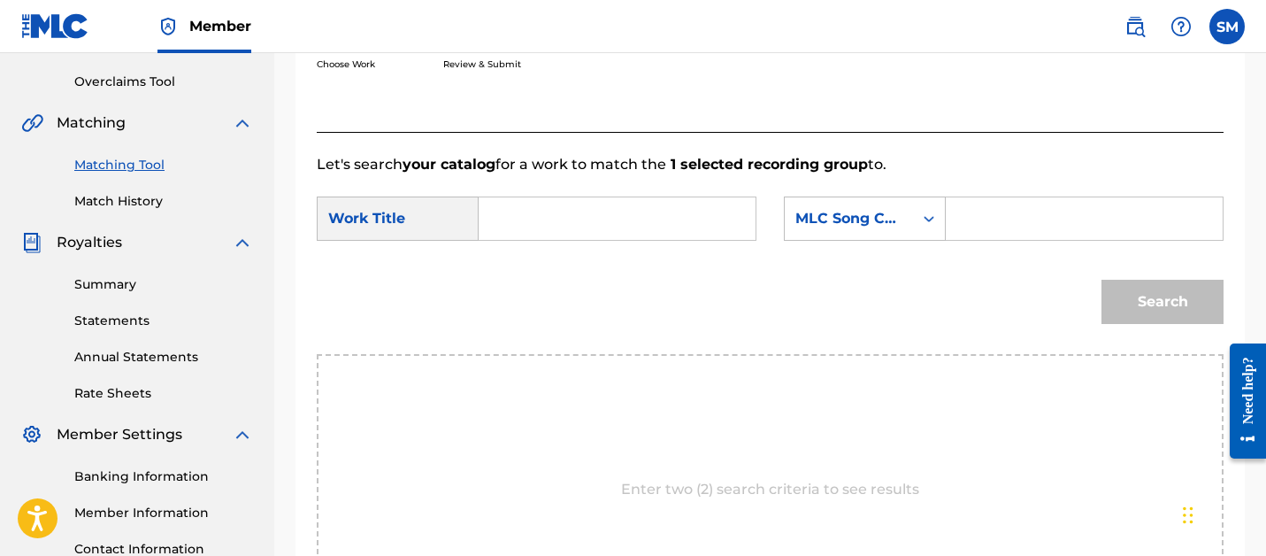
scroll to position [354, 0]
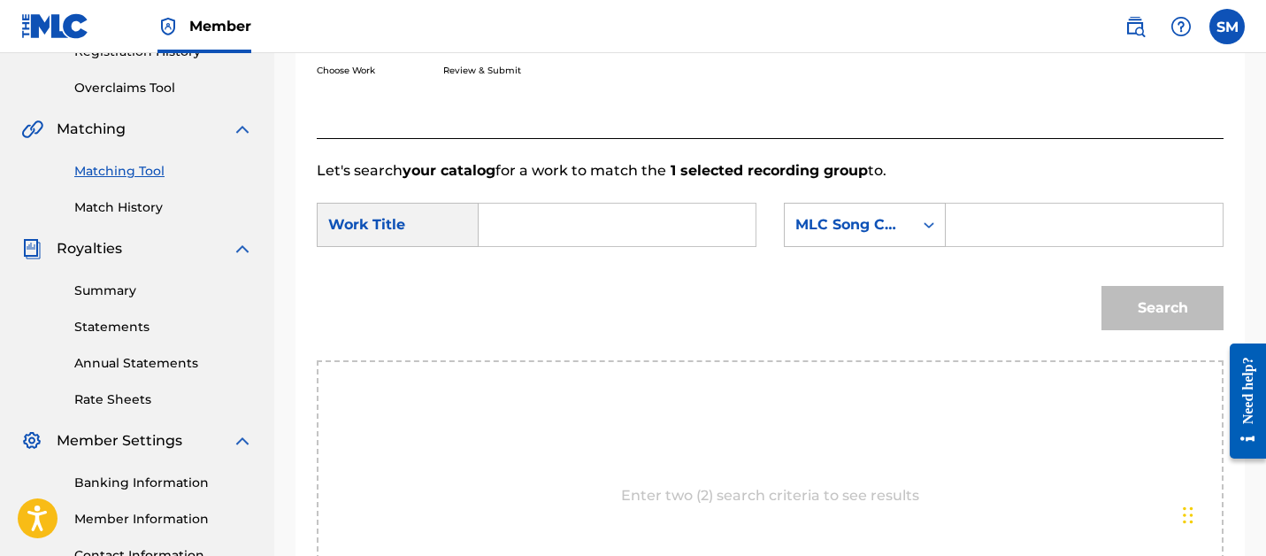
click at [655, 224] on input "Search Form" at bounding box center [617, 224] width 247 height 42
type input "MORE"
paste input "MH3RWQ"
type input "MH3RWQ"
click at [1101, 286] on button "Search" at bounding box center [1162, 308] width 122 height 44
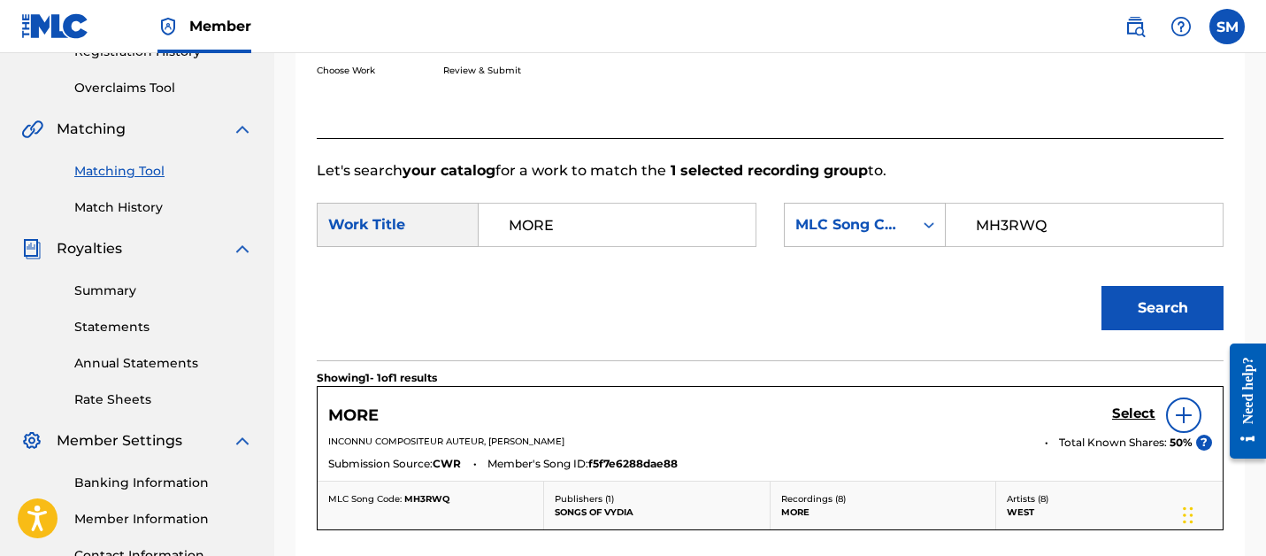
click at [1138, 412] on h5 "Select" at bounding box center [1133, 413] width 43 height 17
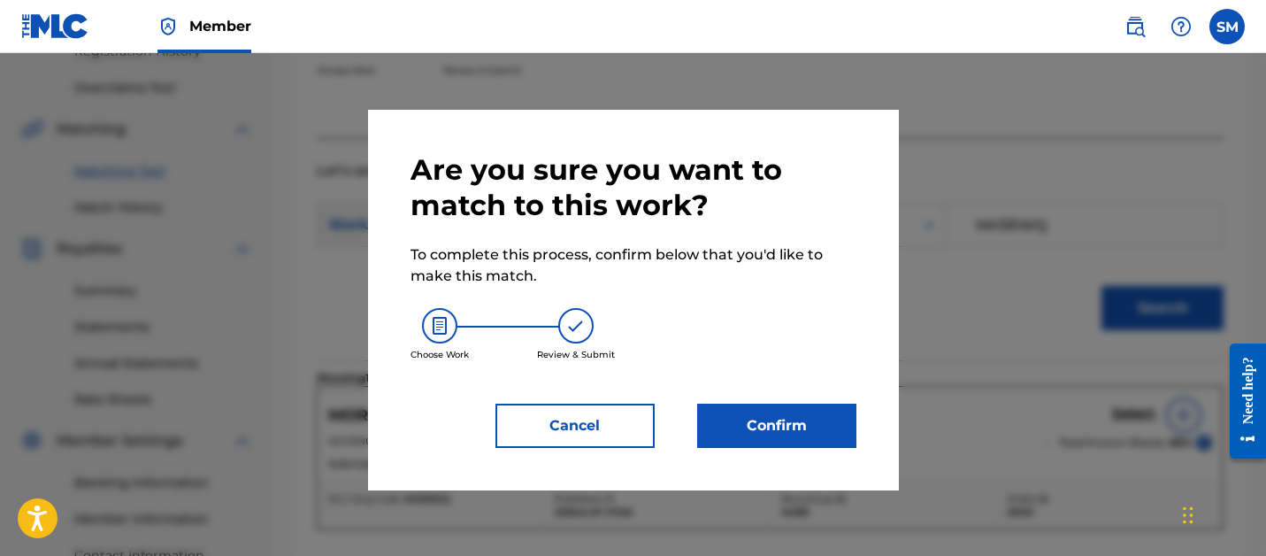
click at [752, 434] on button "Confirm" at bounding box center [776, 425] width 159 height 44
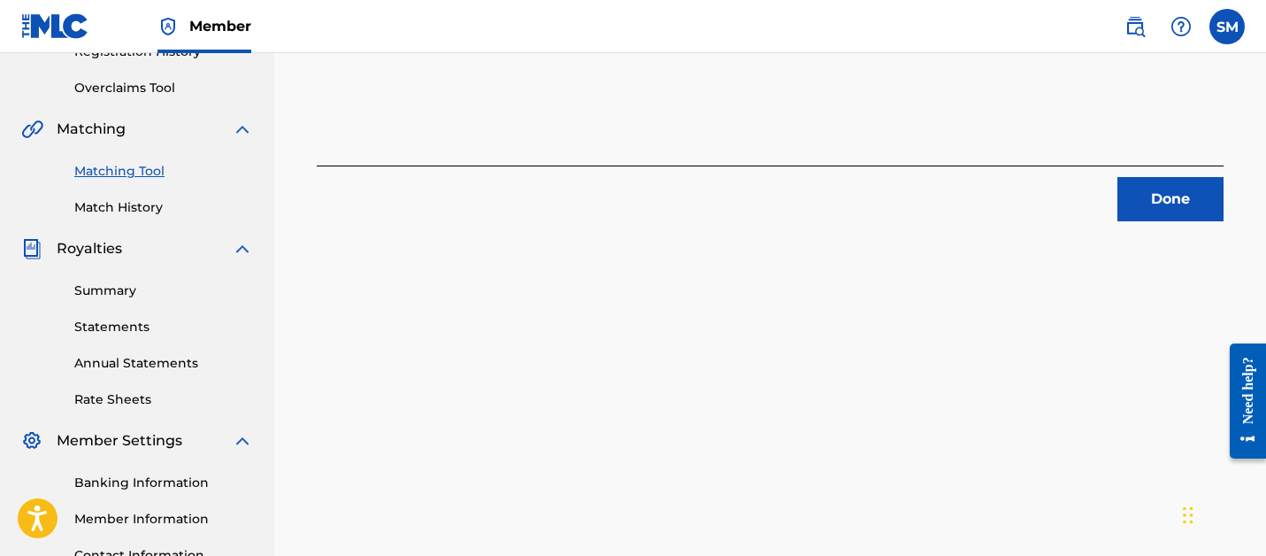
click at [1171, 190] on button "Done" at bounding box center [1170, 199] width 106 height 44
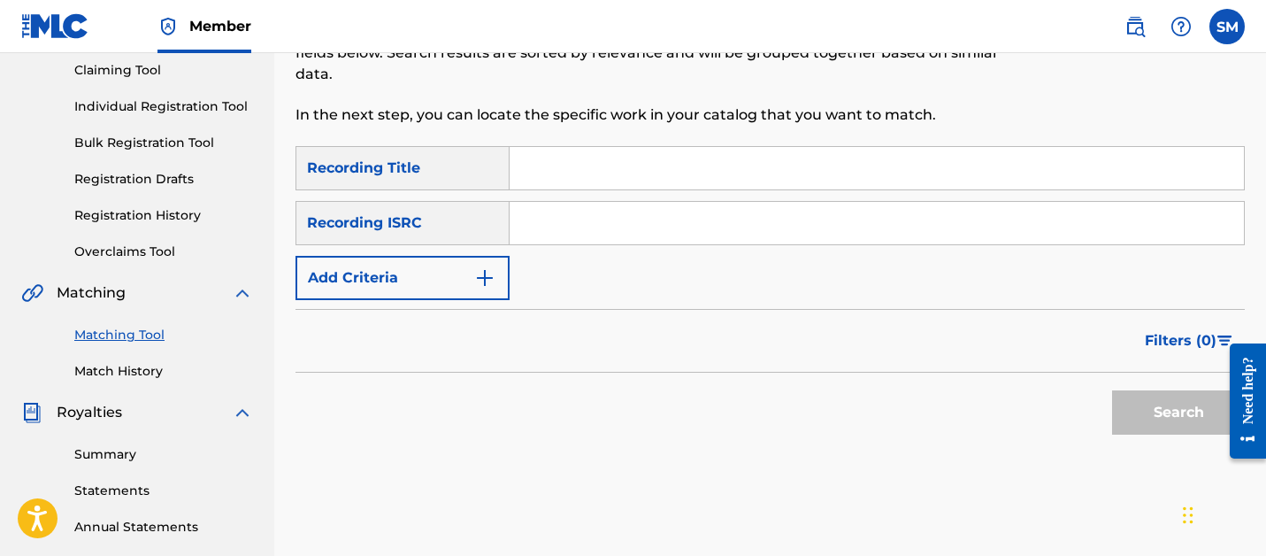
scroll to position [142, 0]
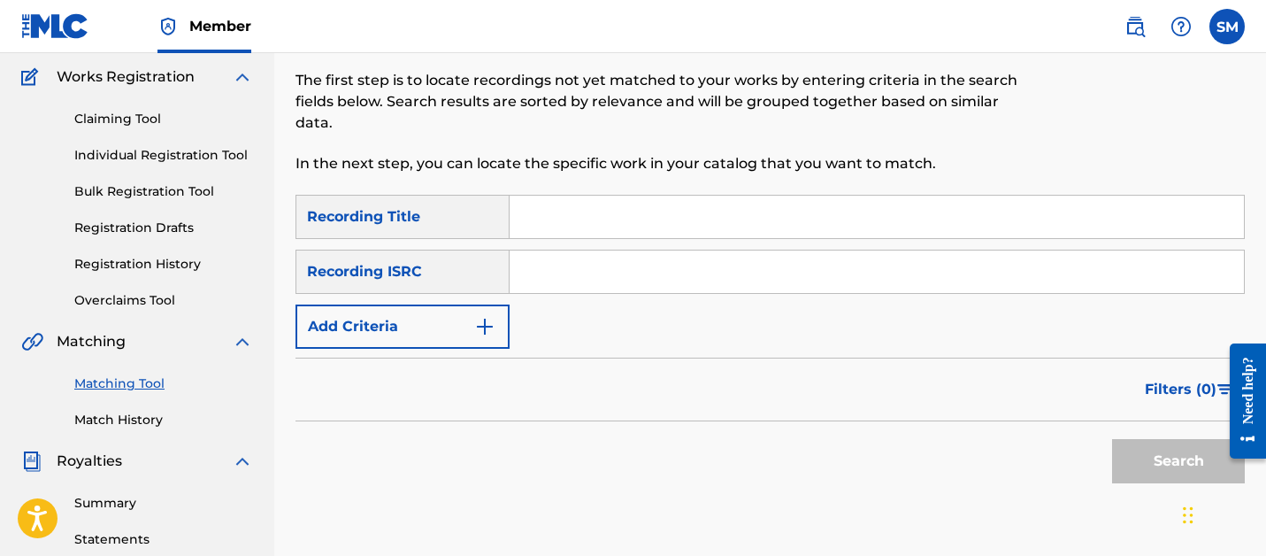
click at [639, 195] on input "Search Form" at bounding box center [877, 216] width 734 height 42
type input "ROSES"
paste input "QZFZ71967467"
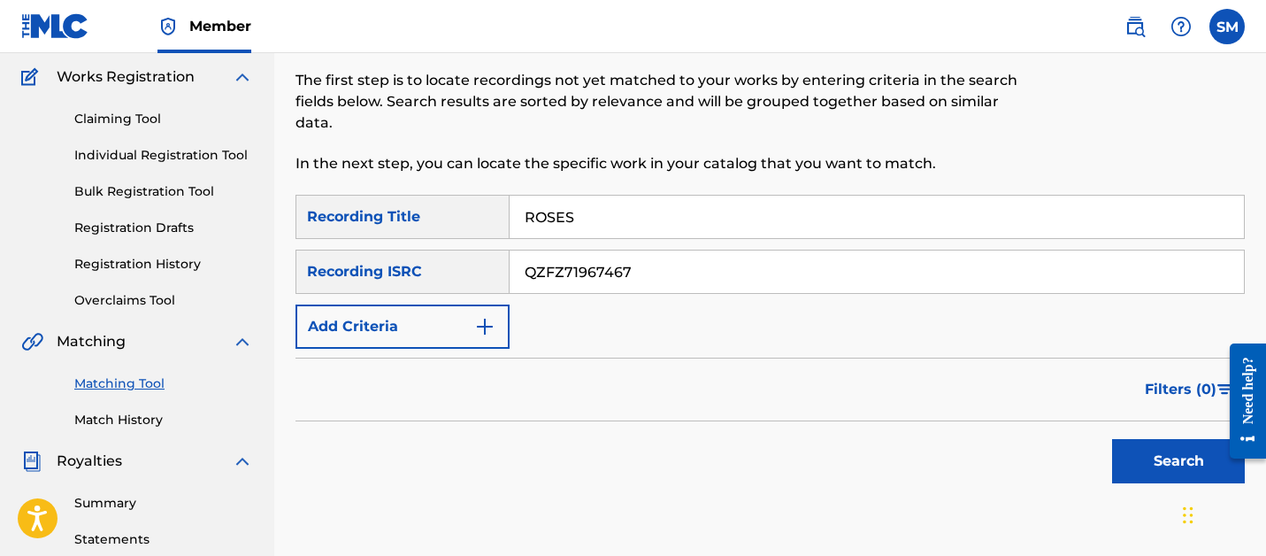
type input "QZFZ71967467"
click at [1112, 439] on button "Search" at bounding box center [1178, 461] width 133 height 44
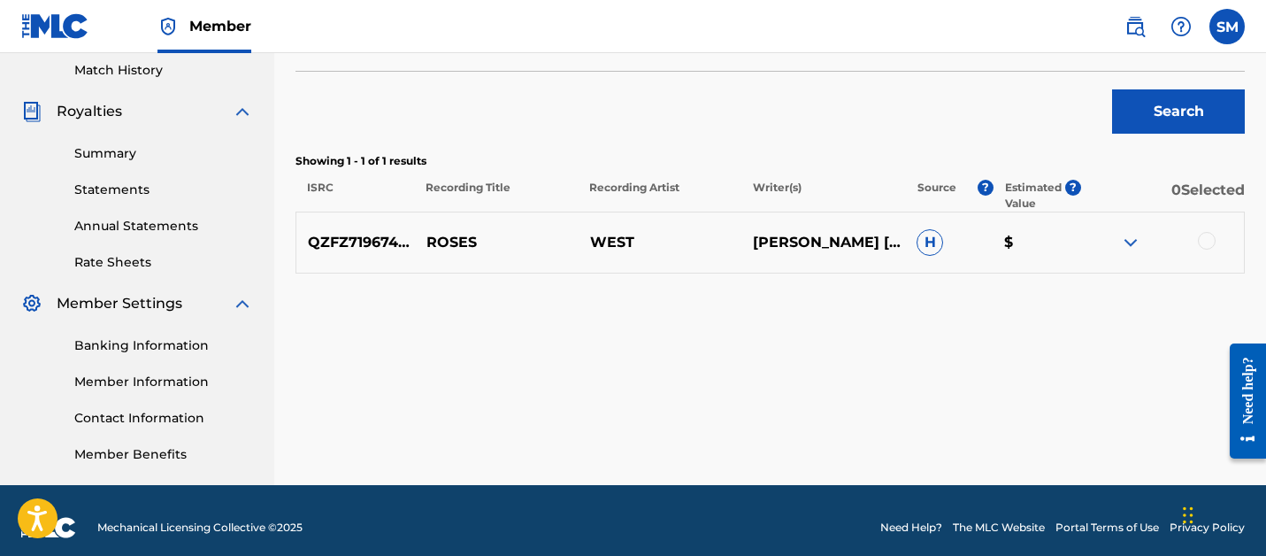
scroll to position [505, 0]
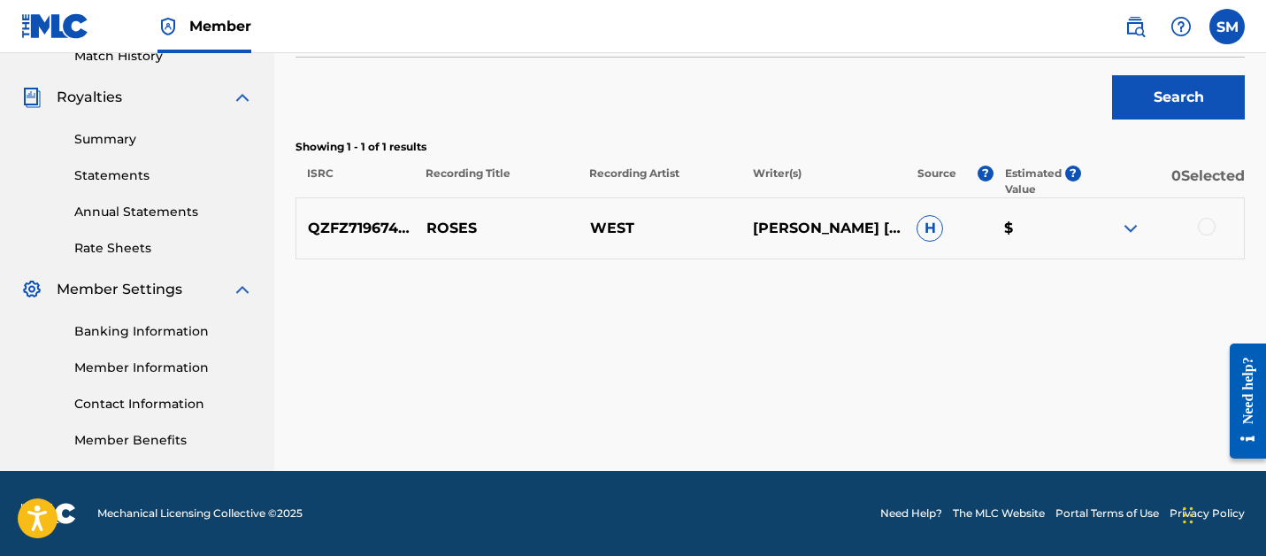
click at [1205, 226] on div at bounding box center [1207, 227] width 18 height 18
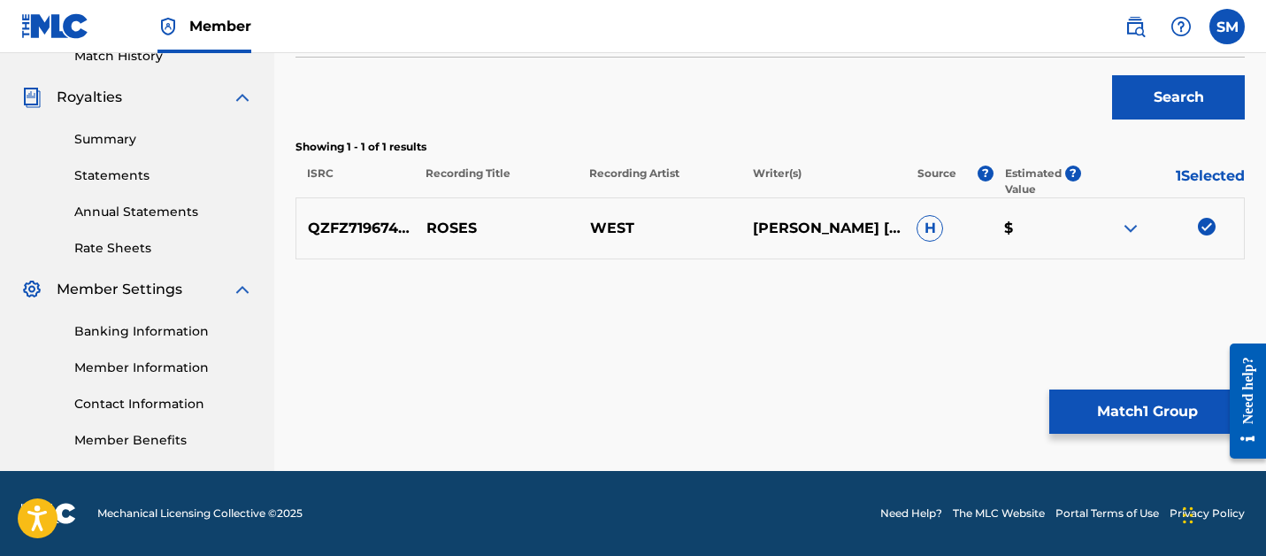
click at [1064, 404] on button "Match 1 Group" at bounding box center [1146, 411] width 195 height 44
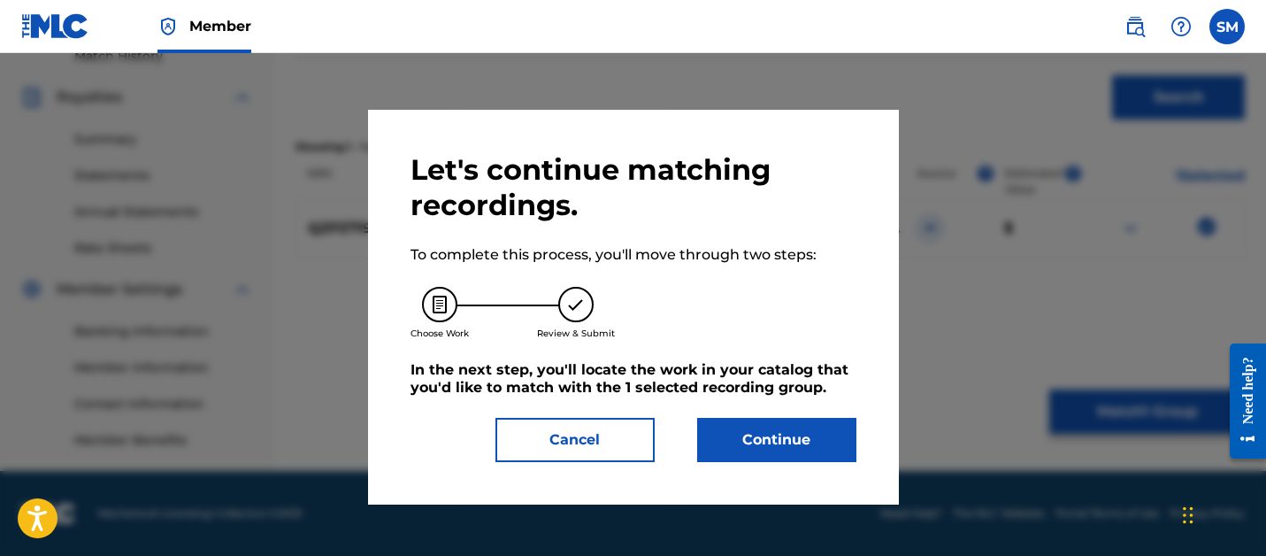
click at [760, 448] on button "Continue" at bounding box center [776, 440] width 159 height 44
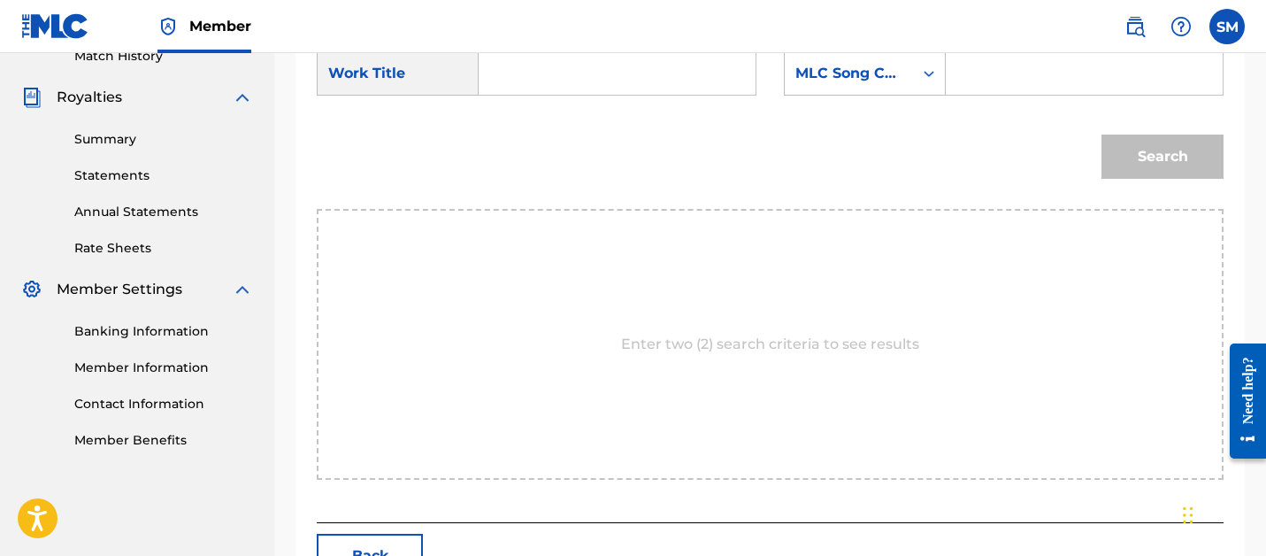
click at [546, 68] on input "Search Form" at bounding box center [617, 73] width 247 height 42
type input "ROSES"
paste input "RC4MN9"
type input "RC4MN9"
click at [1101, 134] on button "Search" at bounding box center [1162, 156] width 122 height 44
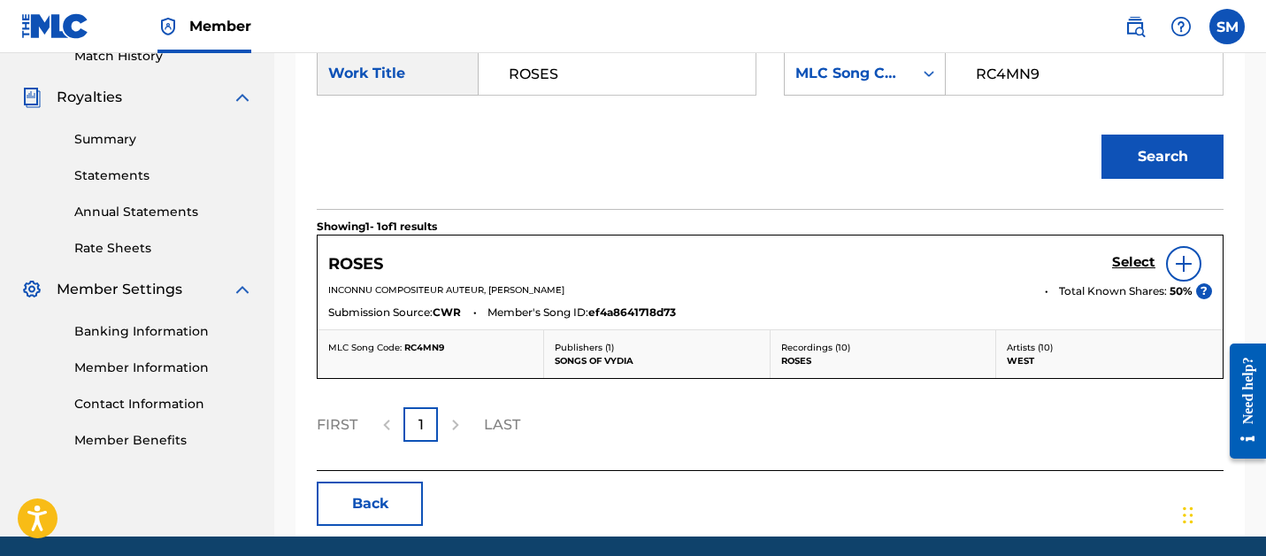
click at [1146, 255] on h5 "Select" at bounding box center [1133, 262] width 43 height 17
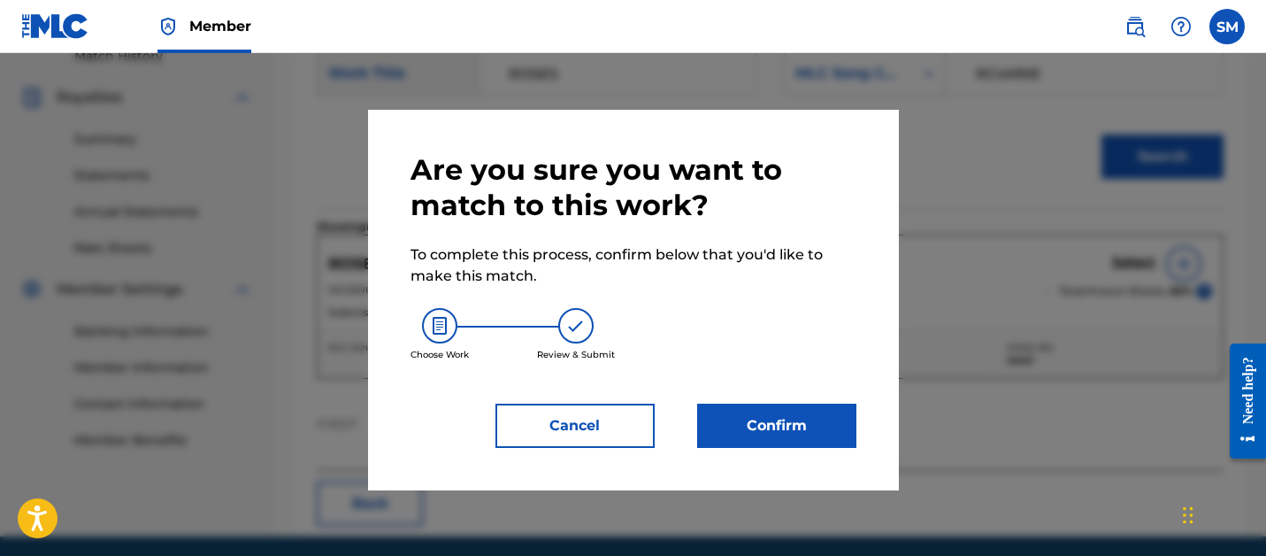
click at [774, 427] on button "Confirm" at bounding box center [776, 425] width 159 height 44
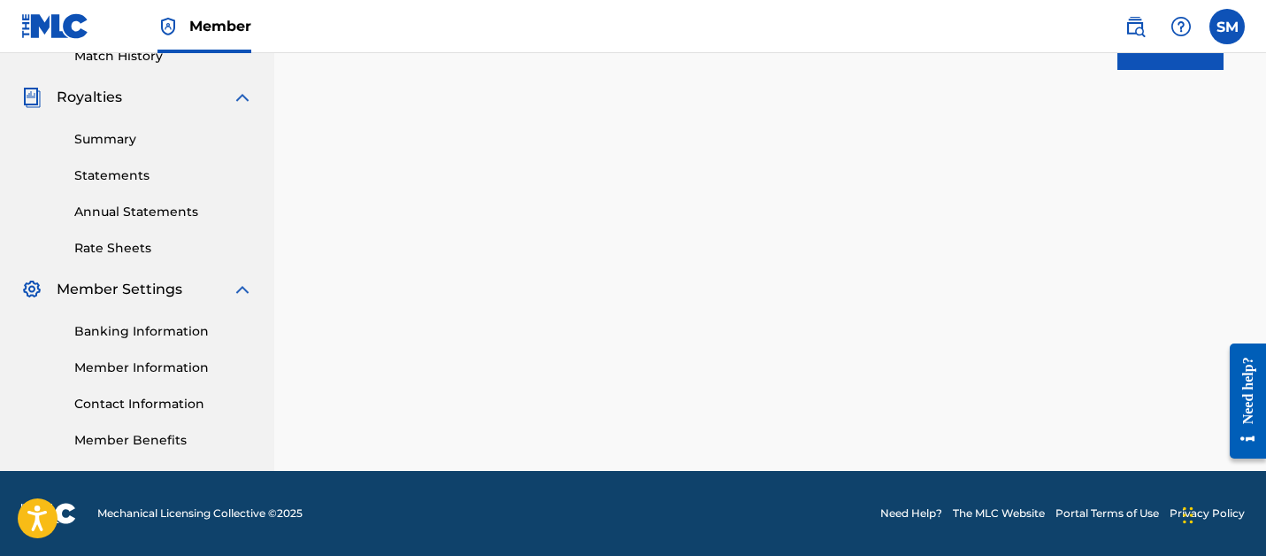
click at [1146, 63] on button "Done" at bounding box center [1170, 48] width 106 height 44
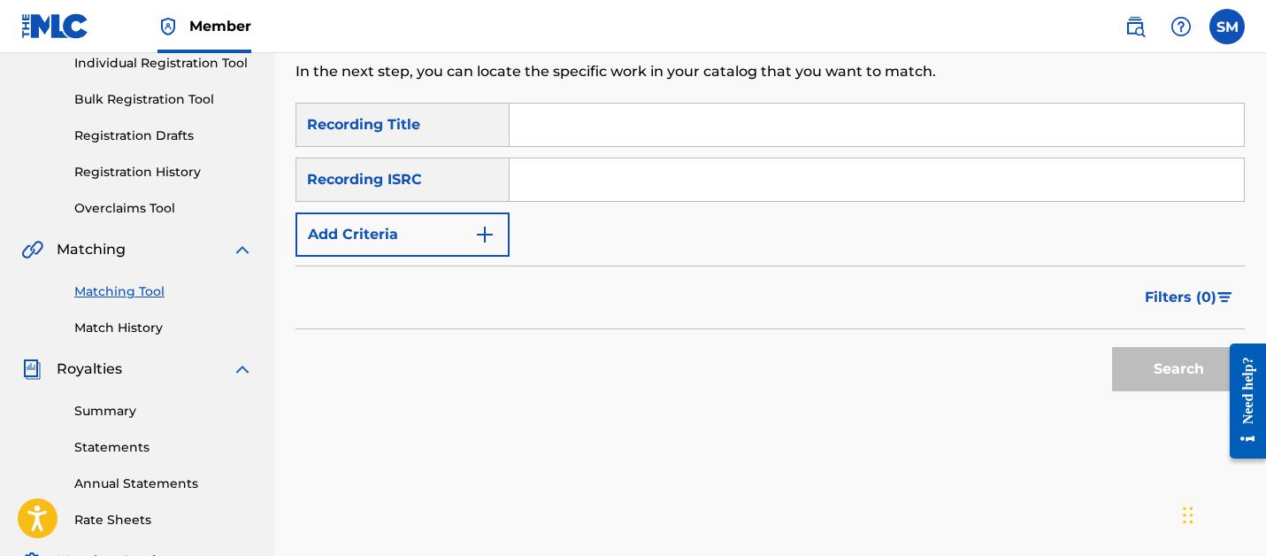
scroll to position [195, 0]
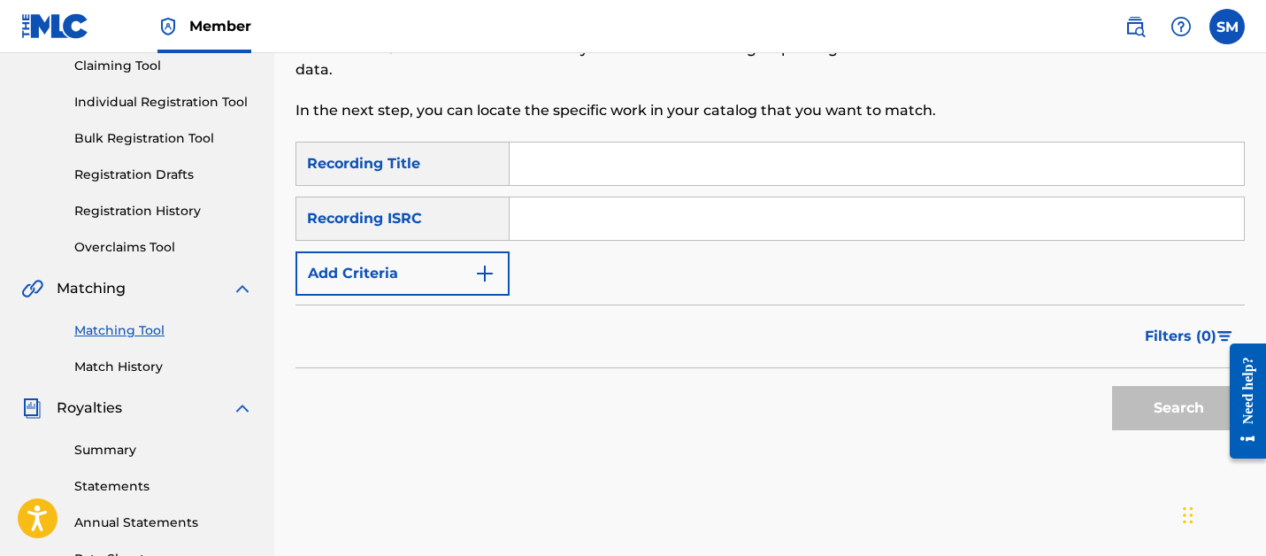
click at [592, 149] on input "Search Form" at bounding box center [877, 163] width 734 height 42
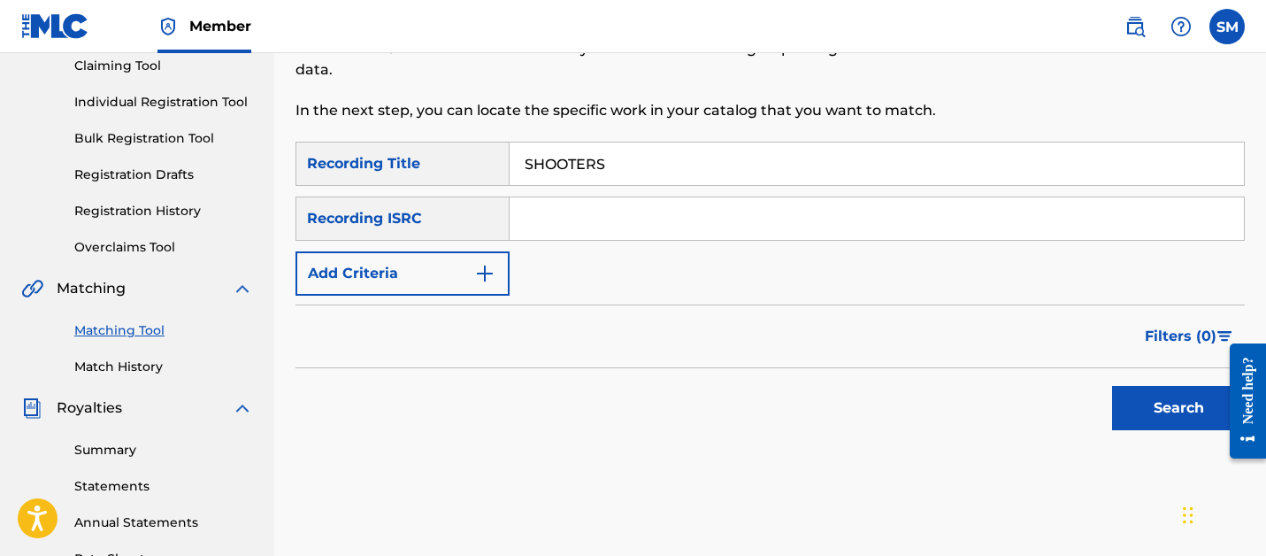
type input "SHOOTERS"
paste input "QZK6Q2185937"
type input "QZK6Q2185937"
click at [1112, 386] on button "Search" at bounding box center [1178, 408] width 133 height 44
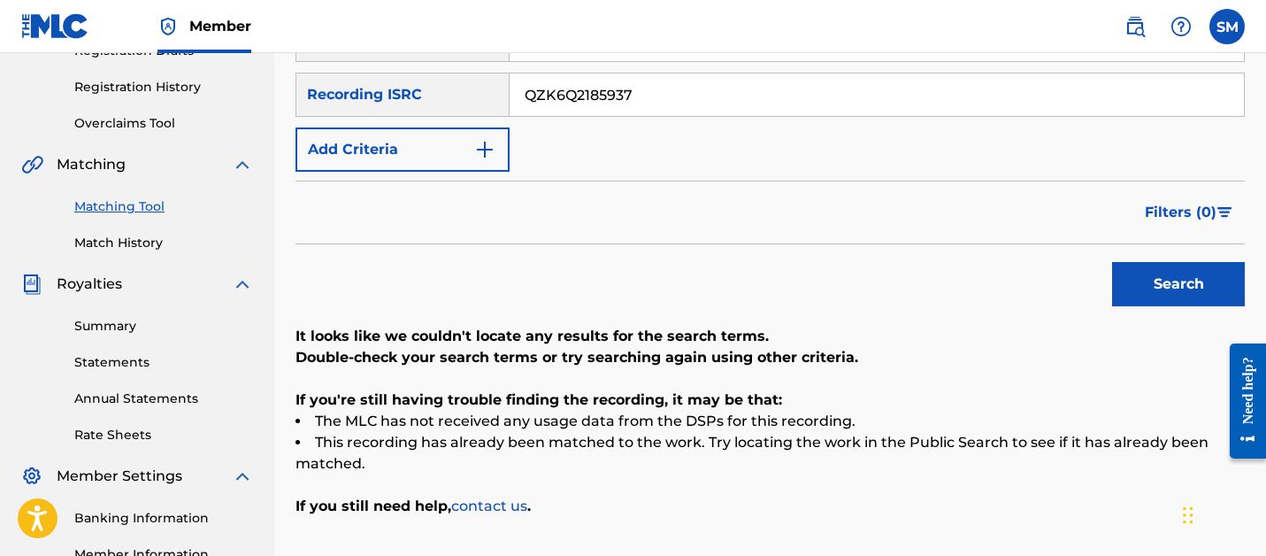
scroll to position [287, 0]
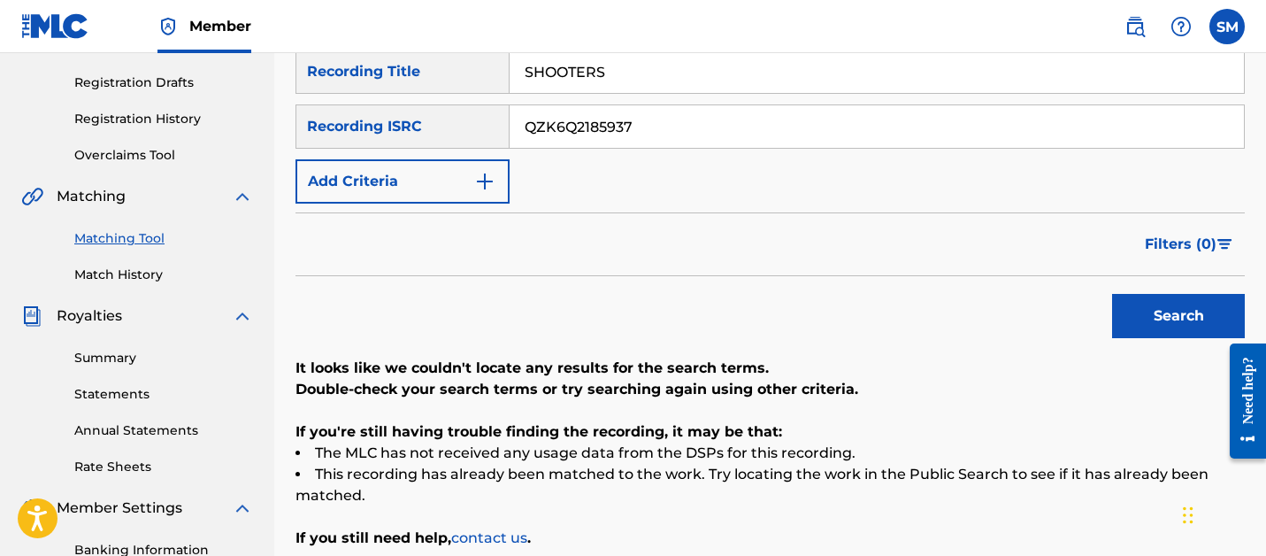
click at [560, 120] on input "QZK6Q2185937" at bounding box center [877, 126] width 734 height 42
click at [556, 81] on input "SHOOTERS" at bounding box center [877, 71] width 734 height 42
type input "WAITI FOR YOU"
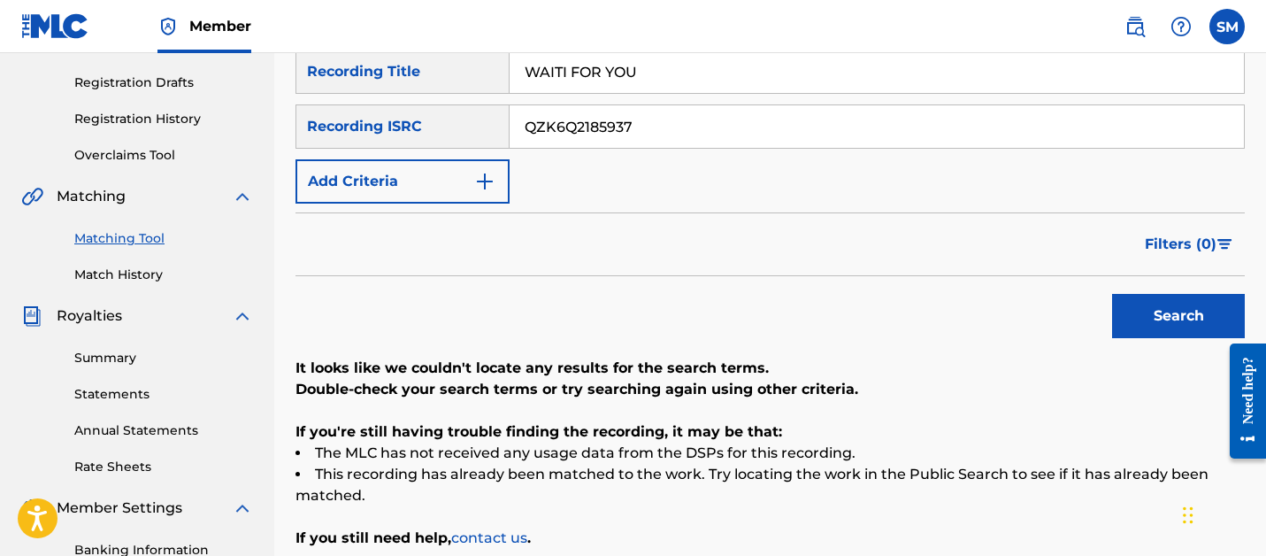
paste input "ES62025339"
type input "QZES62025339"
click at [1112, 294] on button "Search" at bounding box center [1178, 316] width 133 height 44
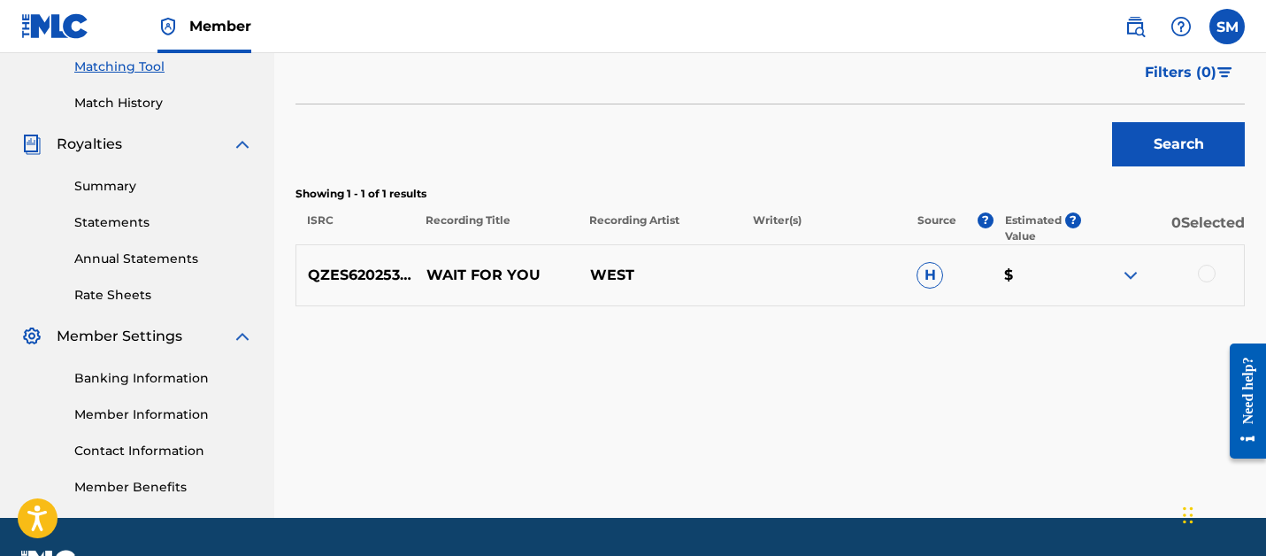
scroll to position [496, 0]
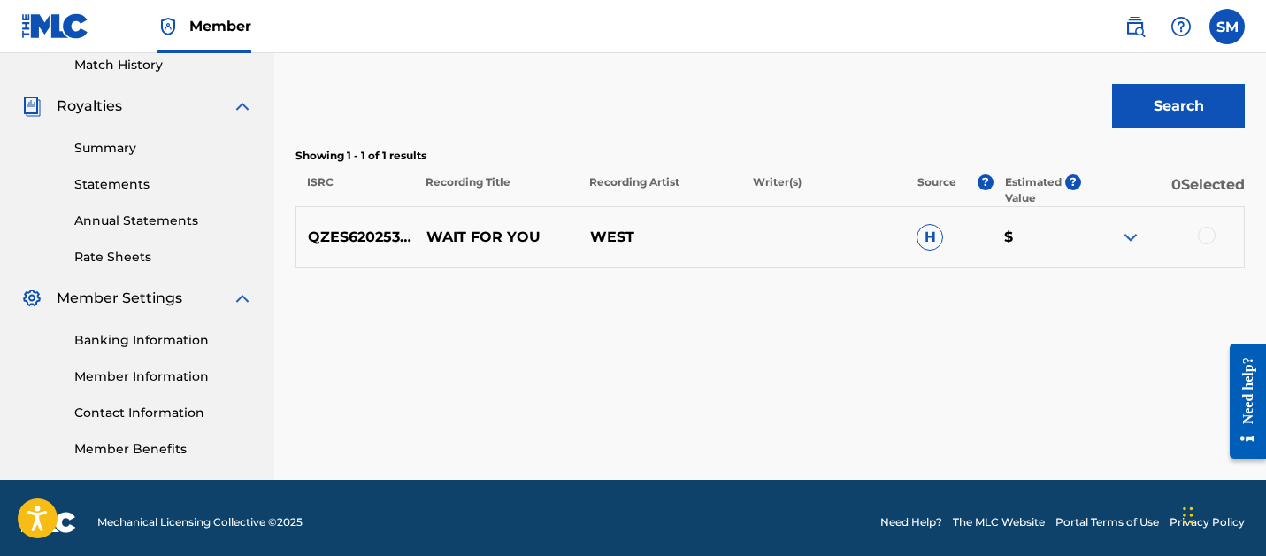
click at [1208, 239] on div at bounding box center [1207, 235] width 18 height 18
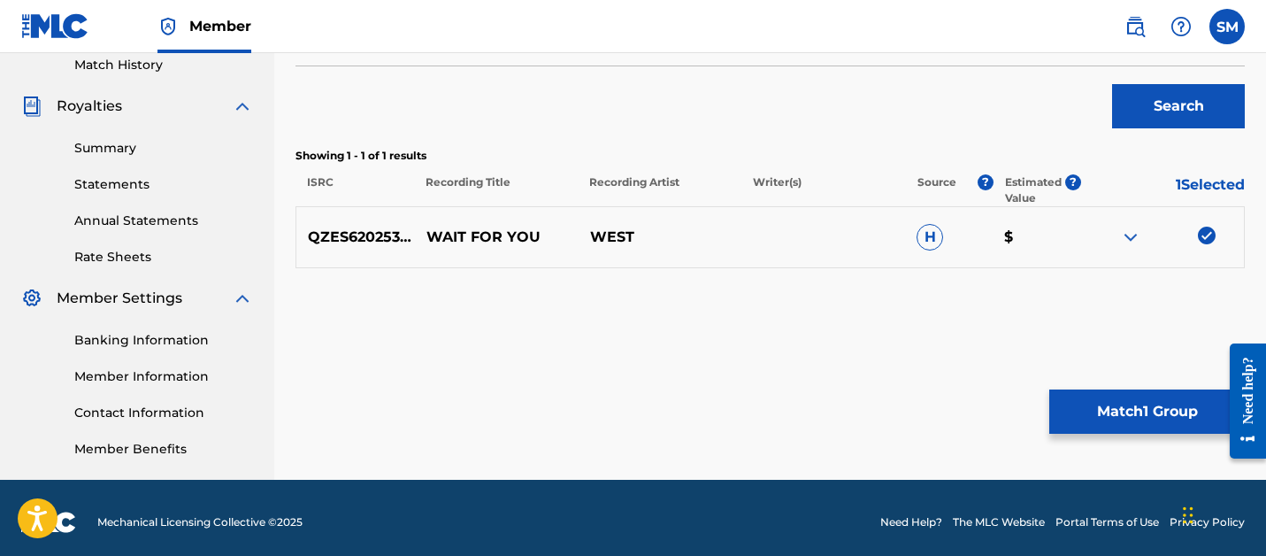
click at [1079, 432] on button "Match 1 Group" at bounding box center [1146, 411] width 195 height 44
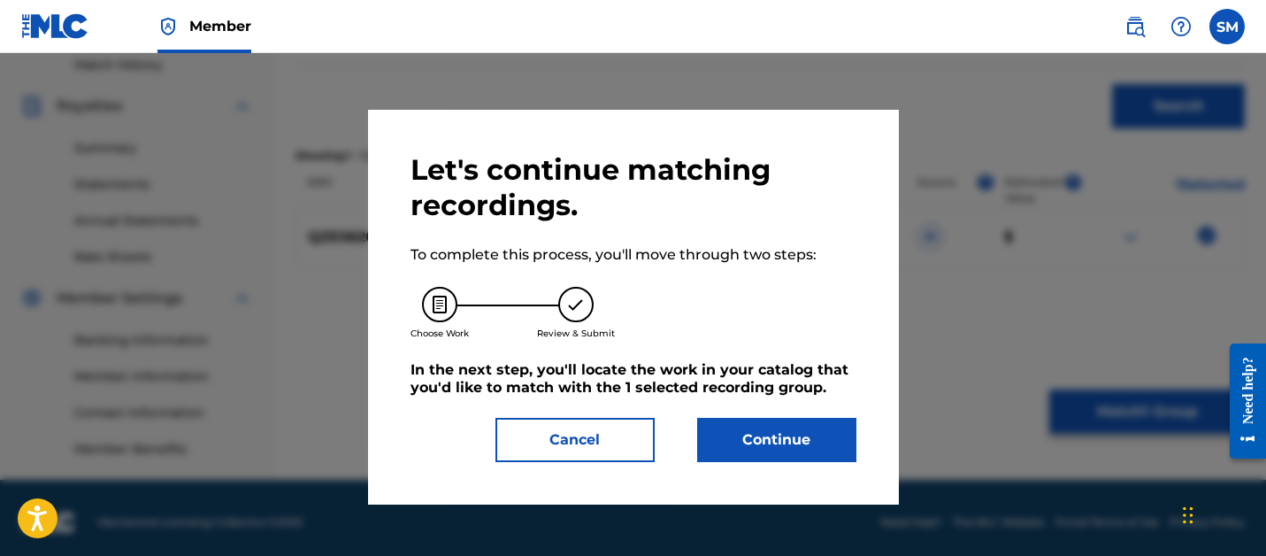
click at [770, 434] on button "Continue" at bounding box center [776, 440] width 159 height 44
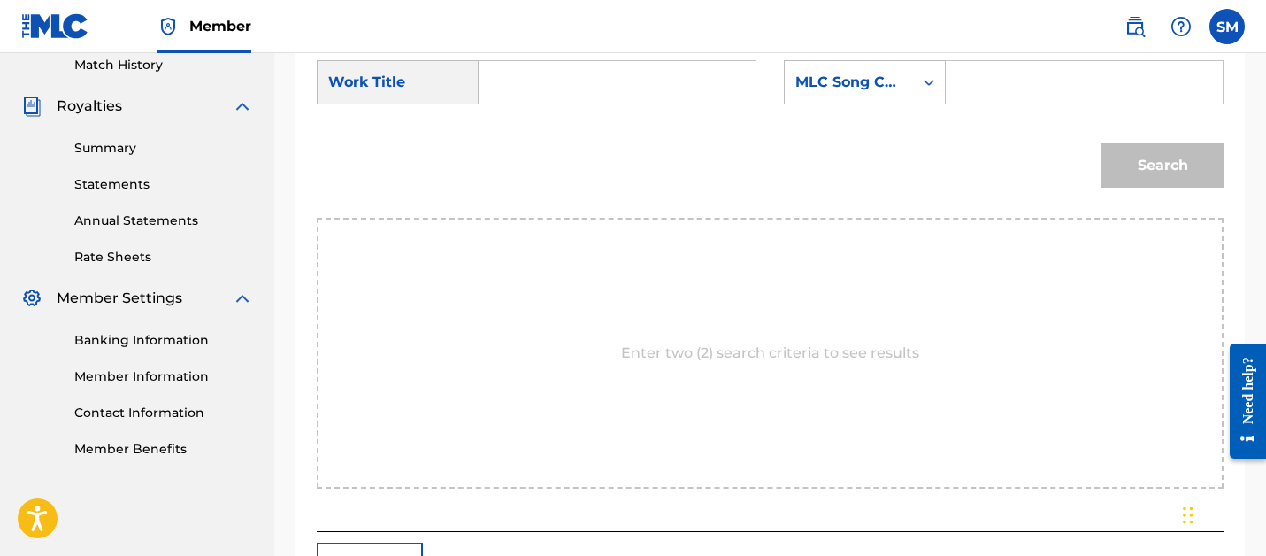
click at [551, 117] on form "SearchWithCriteria4d7645b3-805e-48d3-bf7d-b0760d0fb2a5 Work Title SearchWithCri…" at bounding box center [770, 128] width 907 height 179
click at [540, 100] on input "Search Form" at bounding box center [617, 82] width 247 height 42
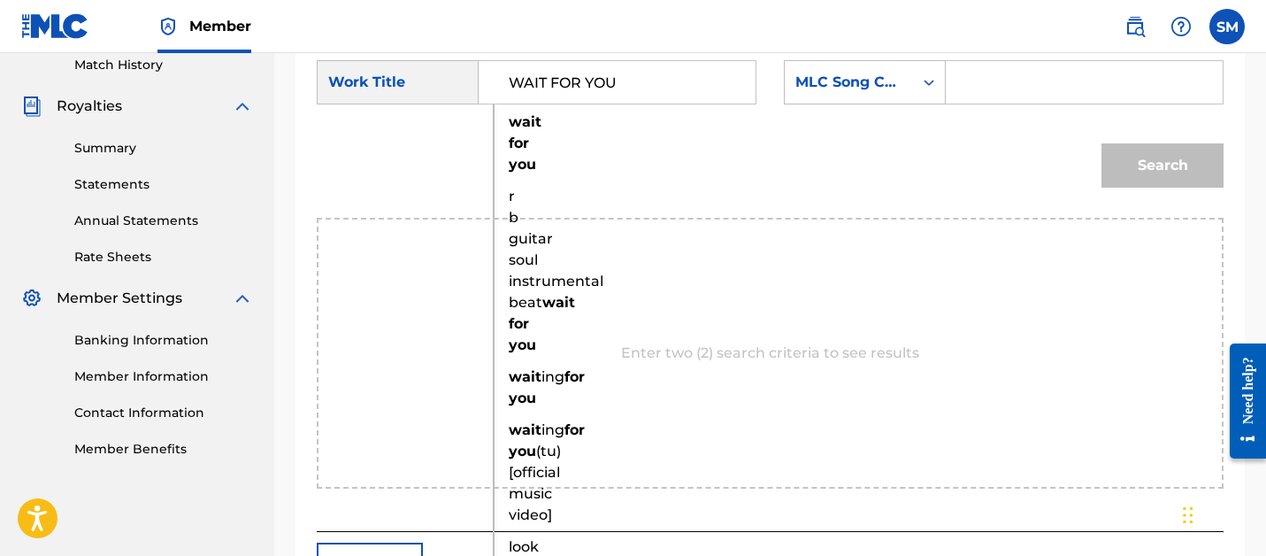
type input "WAIT FOR YOU"
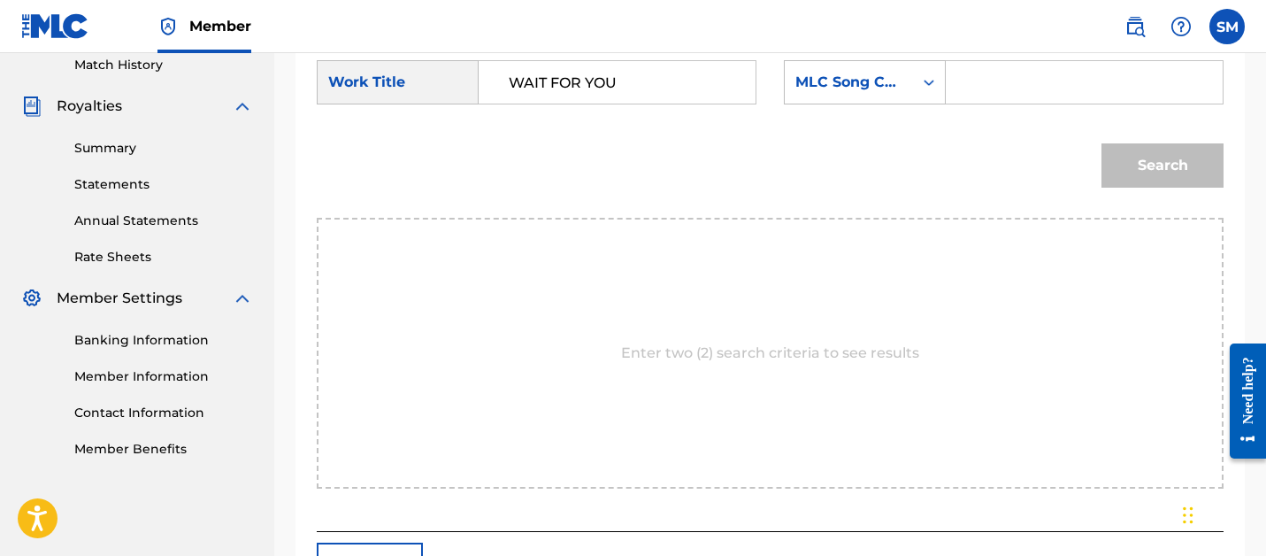
paste input "WC8RNQ"
type input "WC8RNQ"
click at [1101, 143] on button "Search" at bounding box center [1162, 165] width 122 height 44
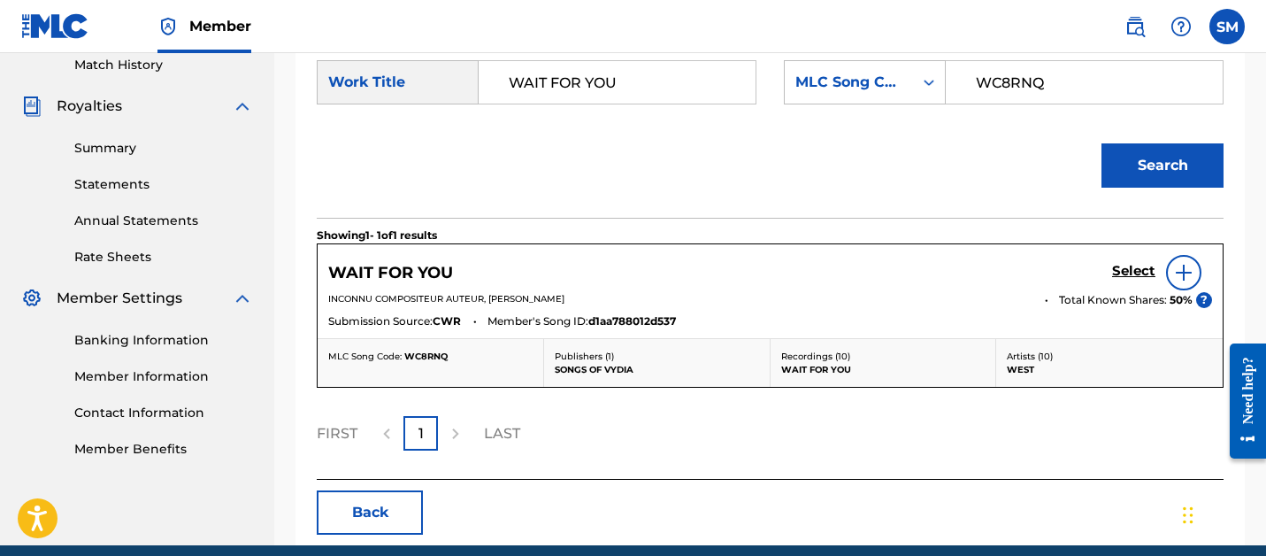
click at [1121, 270] on h5 "Select" at bounding box center [1133, 271] width 43 height 17
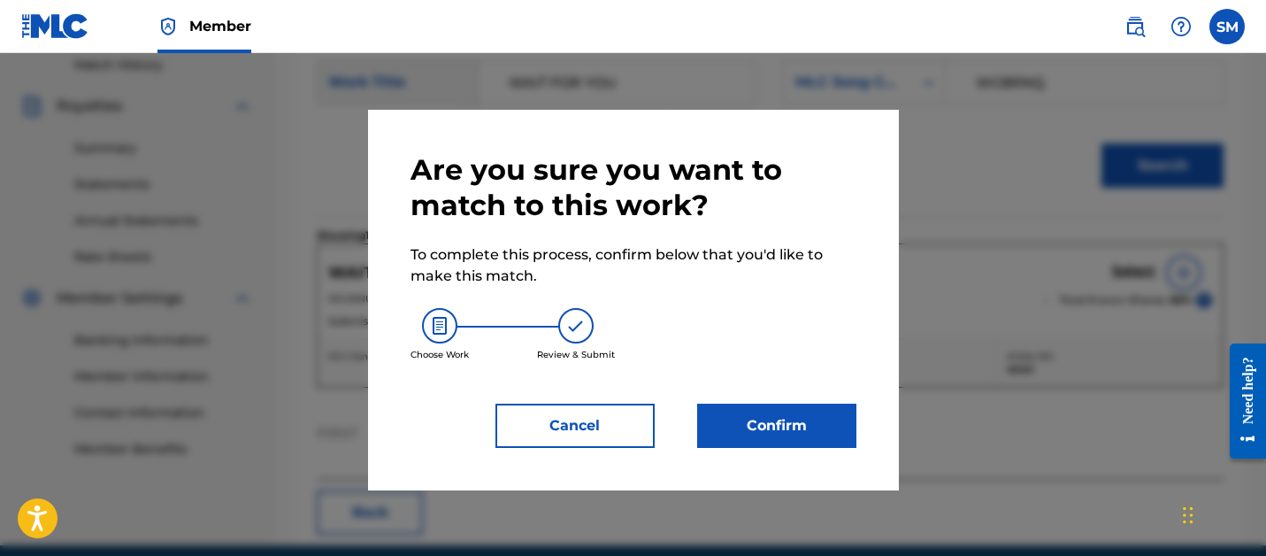
click at [797, 431] on button "Confirm" at bounding box center [776, 425] width 159 height 44
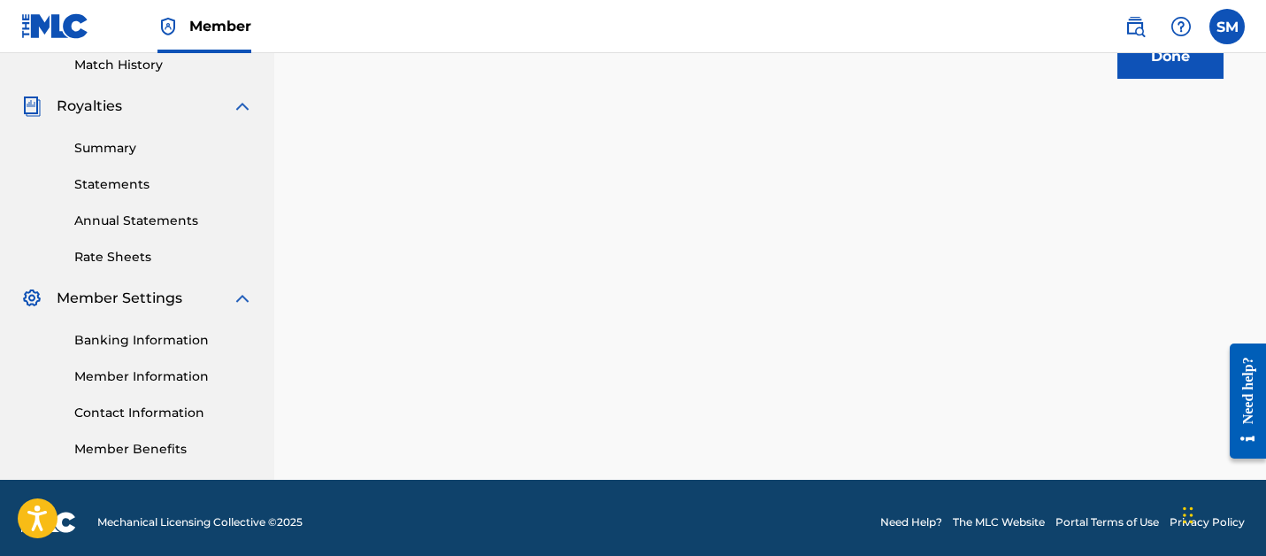
click at [1162, 65] on button "Done" at bounding box center [1170, 56] width 106 height 44
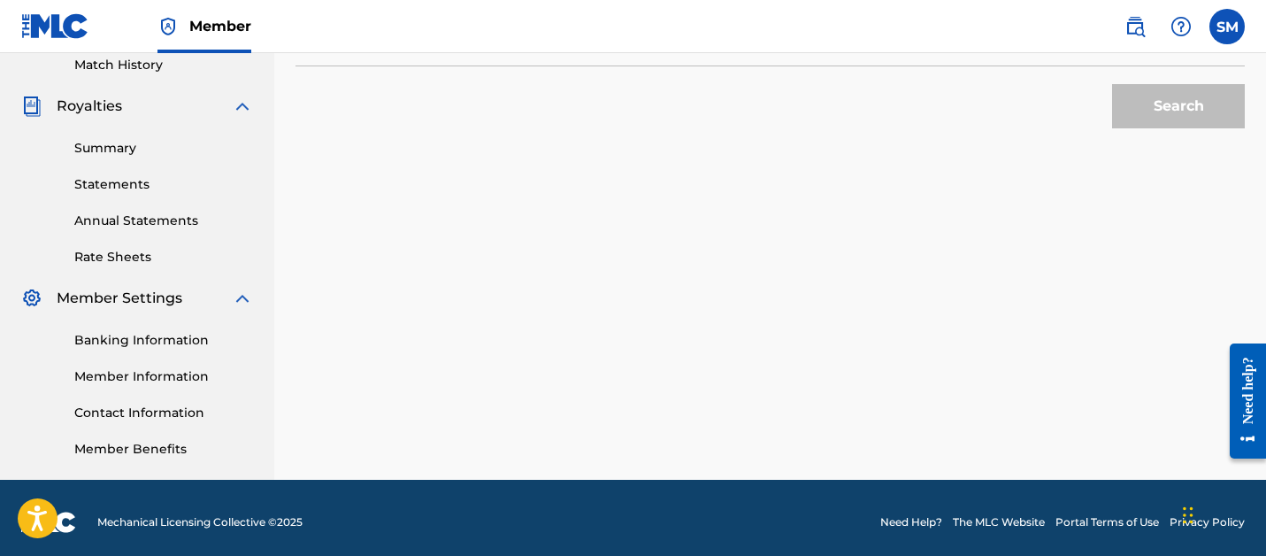
scroll to position [50, 0]
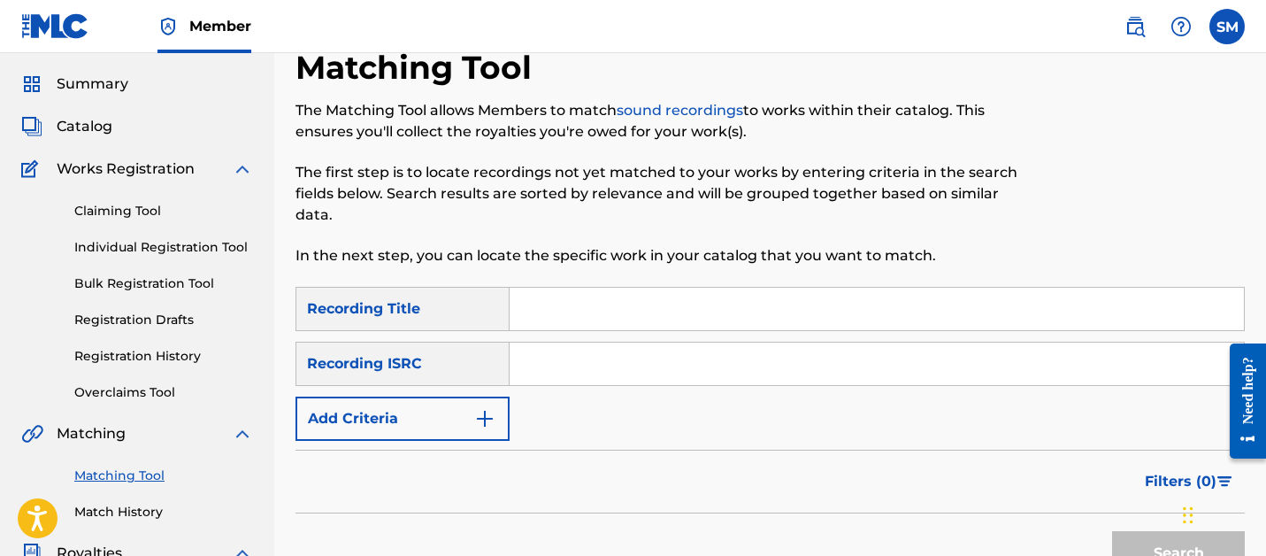
click at [611, 318] on input "Search Form" at bounding box center [877, 308] width 734 height 42
type input "WHEN I DIE"
paste input "QZHN51929319"
type input "QZHN51929319"
click at [1112, 531] on button "Search" at bounding box center [1178, 553] width 133 height 44
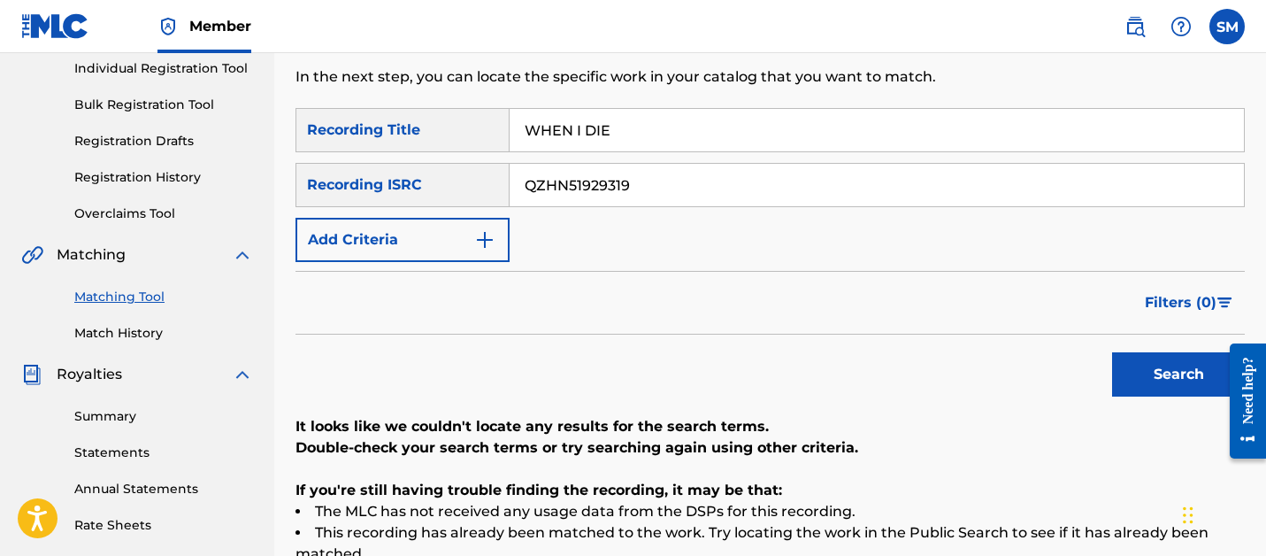
scroll to position [268, 0]
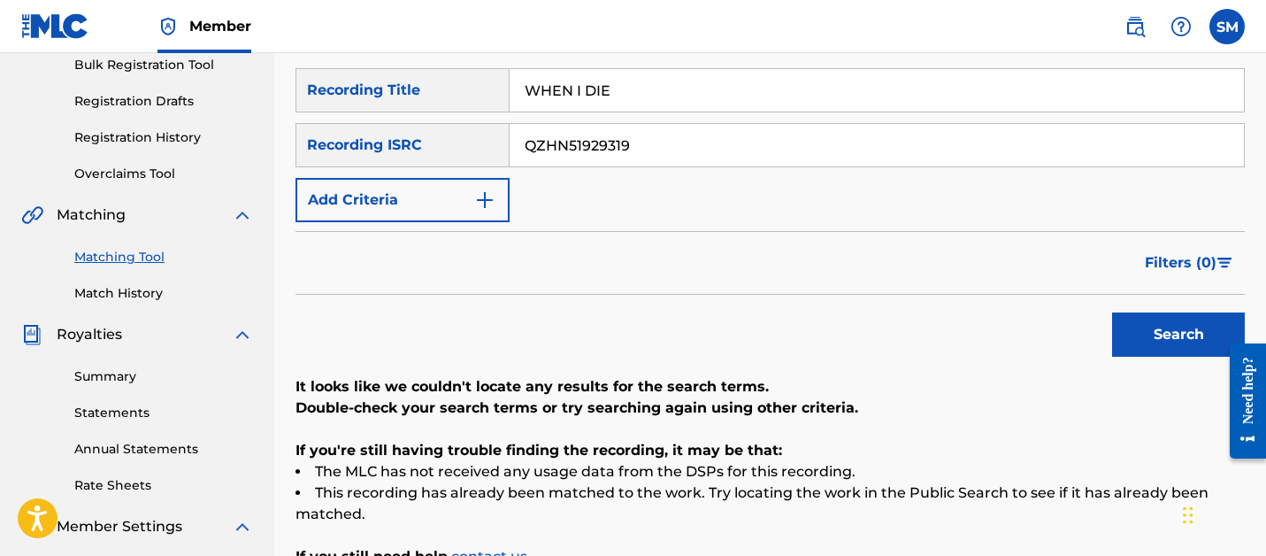
click at [564, 100] on input "WHEN I DIE" at bounding box center [877, 90] width 734 height 42
click at [563, 99] on input "WHEN I DIE" at bounding box center [877, 90] width 734 height 42
type input "CHECKS"
paste input "QAY2321812"
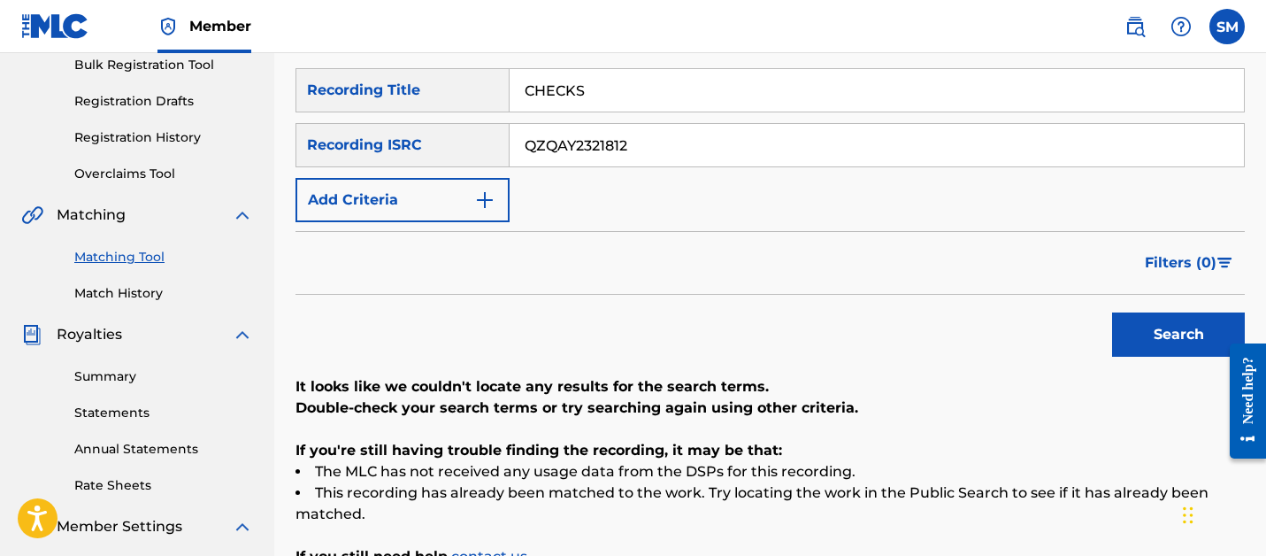
type input "QZQAY2321812"
click at [1112, 312] on button "Search" at bounding box center [1178, 334] width 133 height 44
click at [625, 97] on input "CHECKS" at bounding box center [877, 90] width 734 height 42
click at [624, 96] on input "CHECKS" at bounding box center [877, 90] width 734 height 42
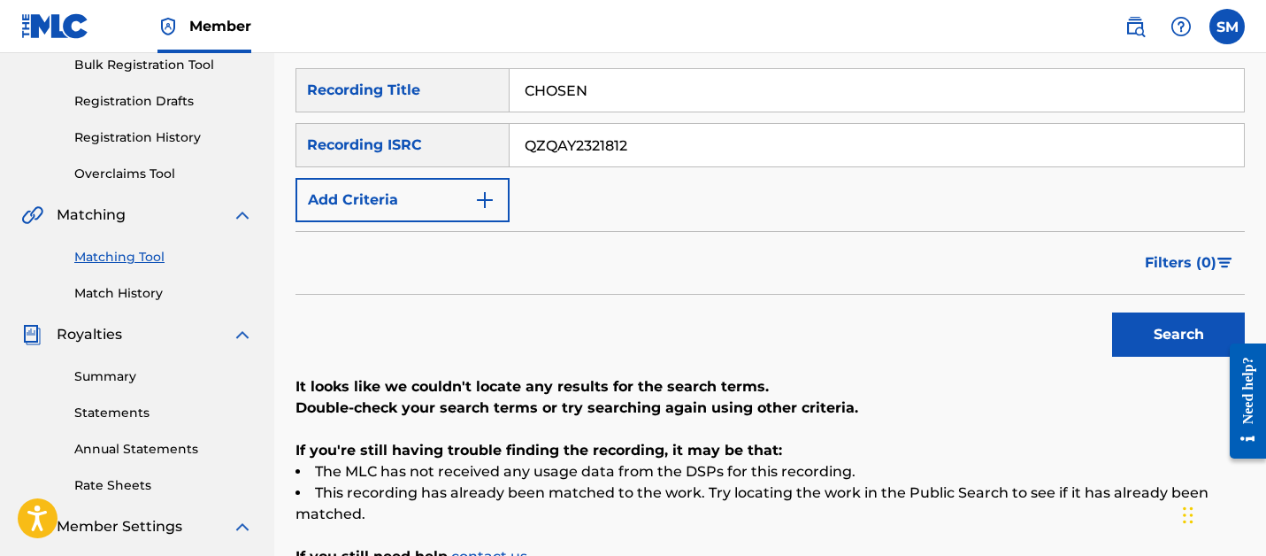
type input "CHOSEN"
paste input "S7J2432236"
type input "QZS7J2432236"
click at [1112, 312] on button "Search" at bounding box center [1178, 334] width 133 height 44
click at [555, 119] on div "SearchWithCriteria5dc83a30-e693-4f6e-a149-b4fbe3124b31 Recording Title CHOSEN S…" at bounding box center [769, 145] width 949 height 154
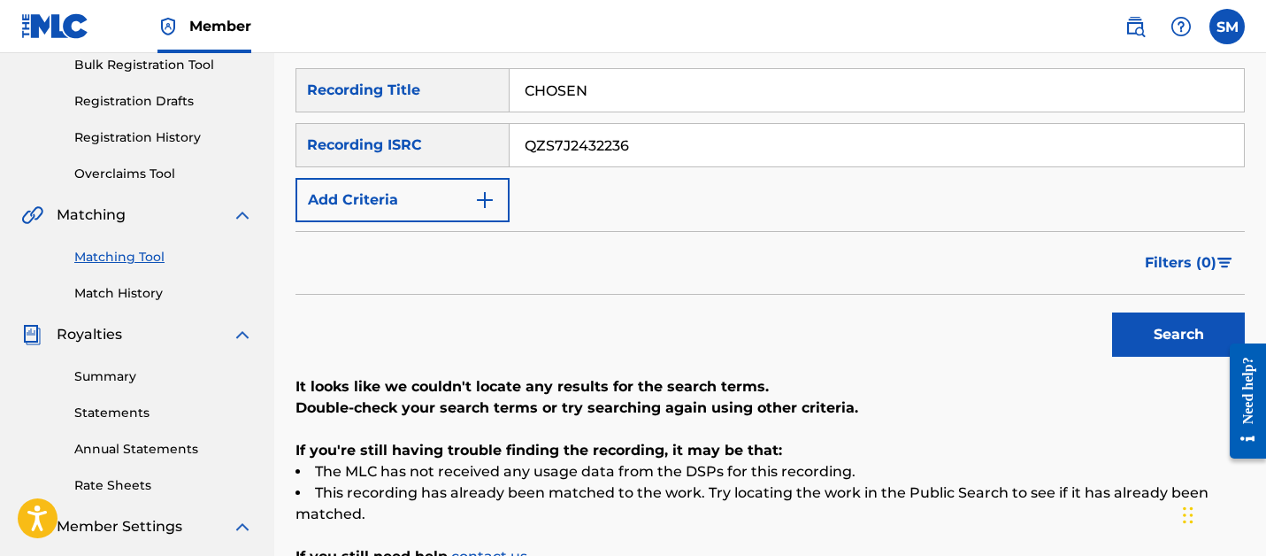
click at [555, 97] on input "CHOSEN" at bounding box center [877, 90] width 734 height 42
type input "GMFU"
paste input "GB7A7W"
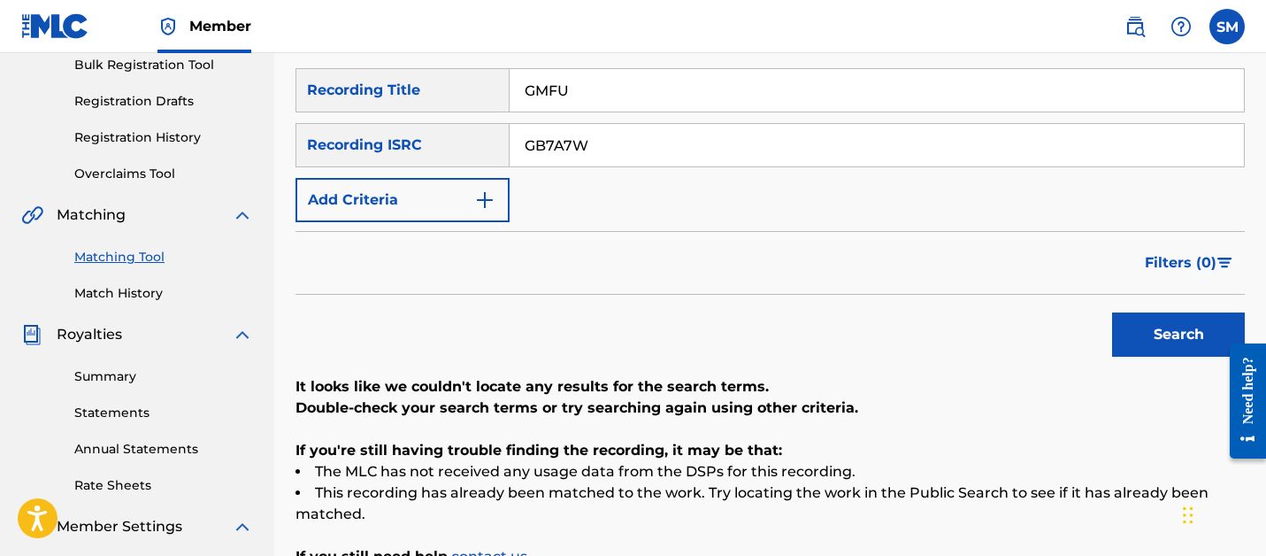
click at [1112, 312] on button "Search" at bounding box center [1178, 334] width 133 height 44
click at [563, 144] on input "GB7A7W" at bounding box center [877, 145] width 734 height 42
click at [563, 143] on input "GB7A7W" at bounding box center [877, 145] width 734 height 42
paste input "QZTLA2481955"
type input "QZTLA2481955"
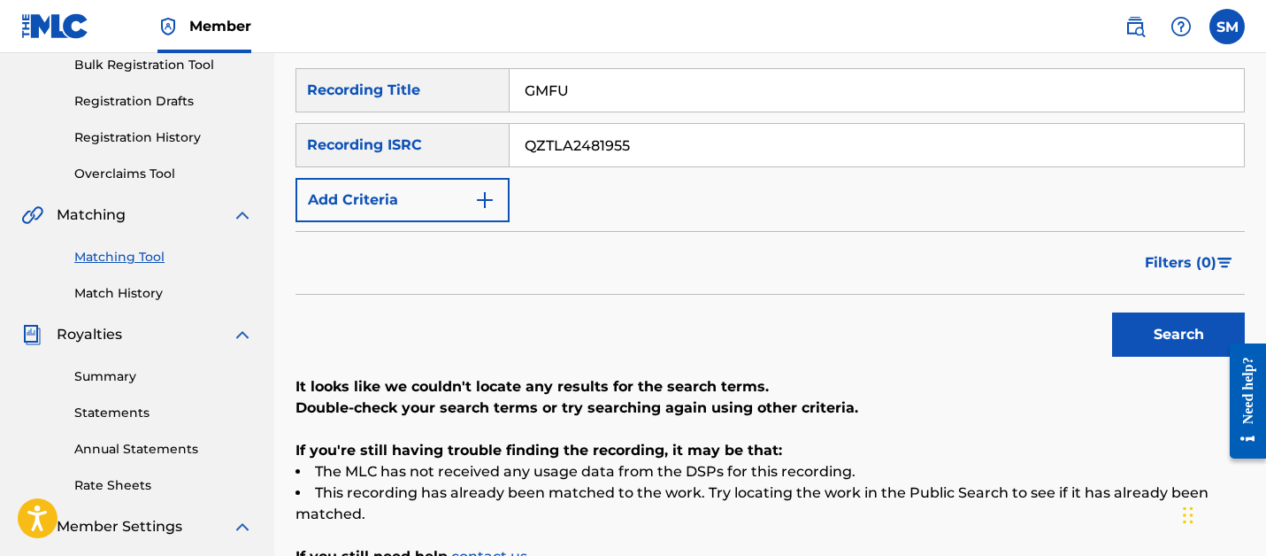
click at [1112, 312] on button "Search" at bounding box center [1178, 334] width 133 height 44
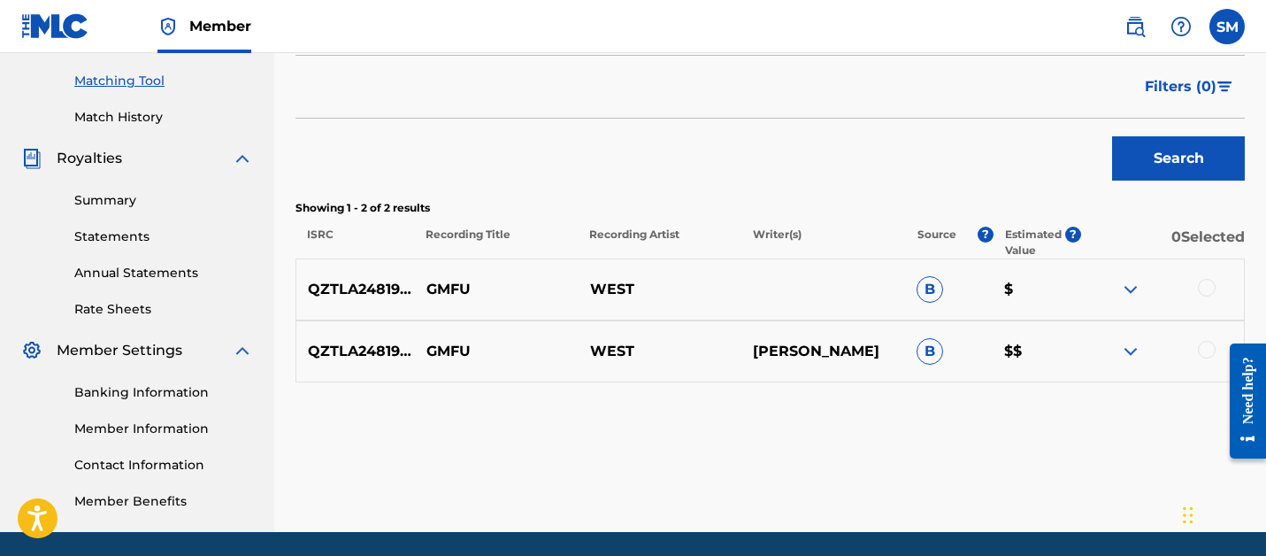
scroll to position [505, 0]
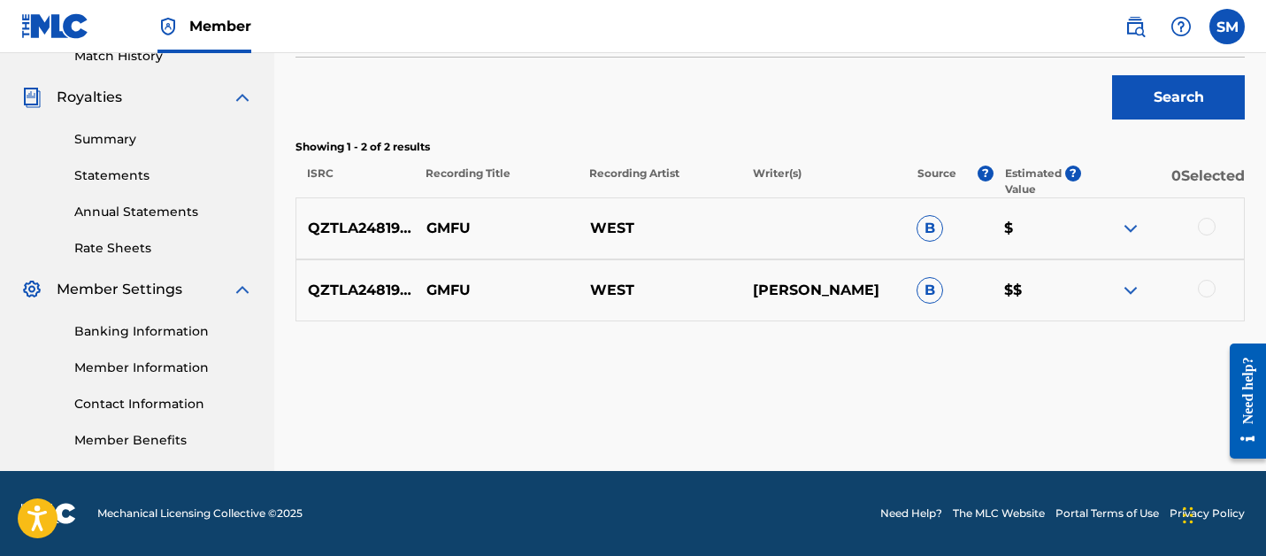
click at [1201, 296] on div at bounding box center [1162, 290] width 164 height 21
click at [1207, 284] on div at bounding box center [1207, 289] width 18 height 18
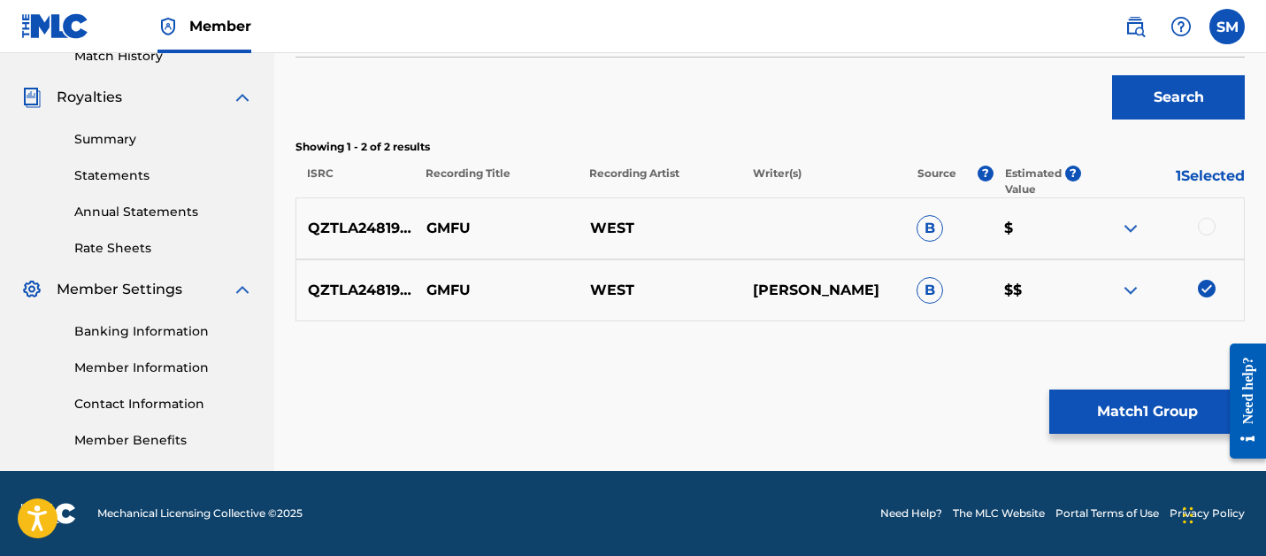
click at [1207, 230] on div at bounding box center [1207, 227] width 18 height 18
click at [1090, 430] on button "Match 2 Groups" at bounding box center [1146, 411] width 195 height 44
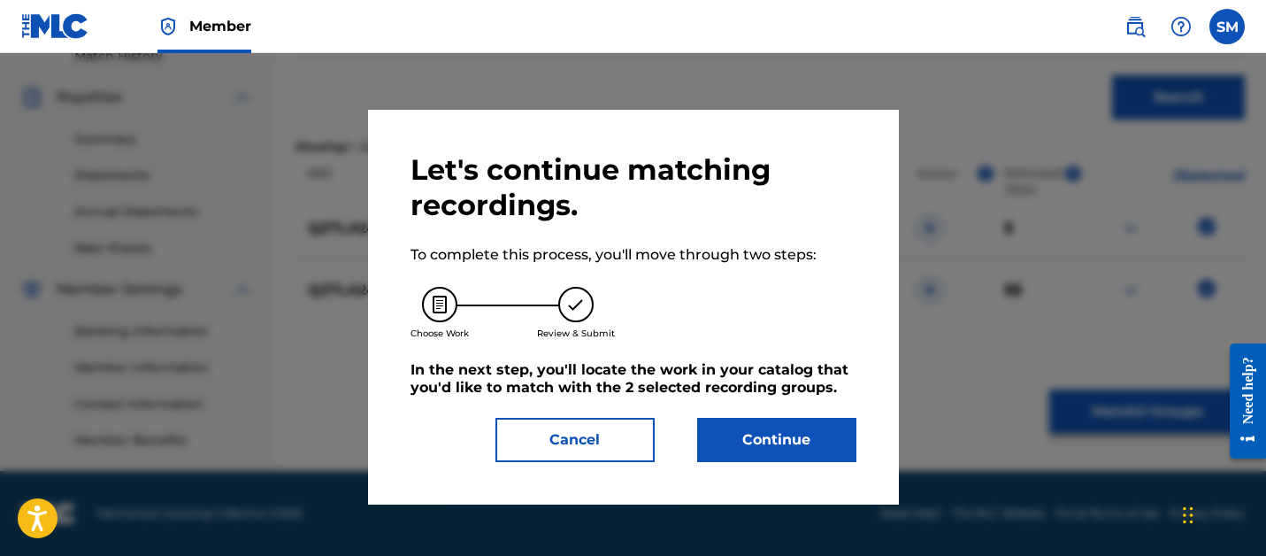
click at [770, 419] on button "Continue" at bounding box center [776, 440] width 159 height 44
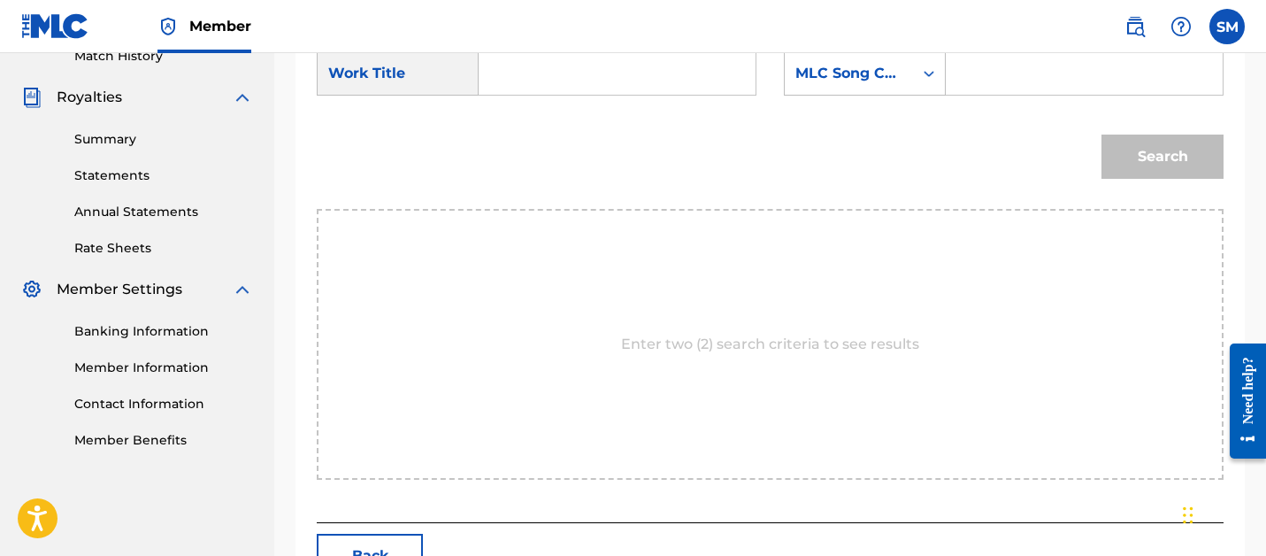
click at [537, 82] on input "Search Form" at bounding box center [617, 73] width 247 height 42
type input "GMFU"
click at [1101, 134] on button "Search" at bounding box center [1162, 156] width 122 height 44
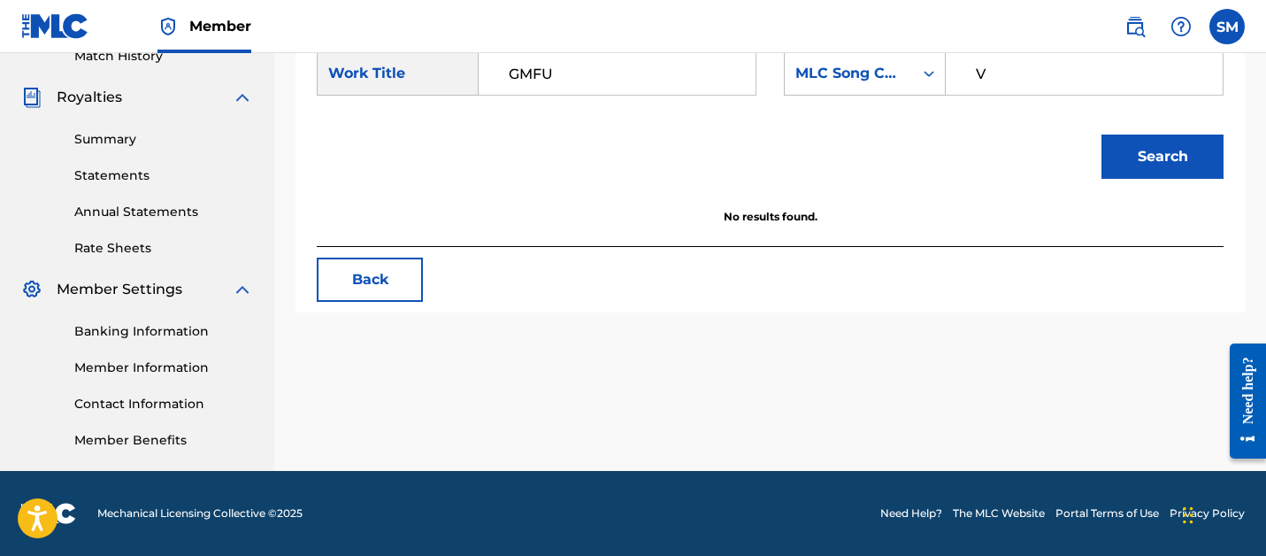
click at [994, 61] on input "V" at bounding box center [1084, 73] width 247 height 42
paste input "GB7A7W"
type input "GB7A7W"
click at [1101, 134] on button "Search" at bounding box center [1162, 156] width 122 height 44
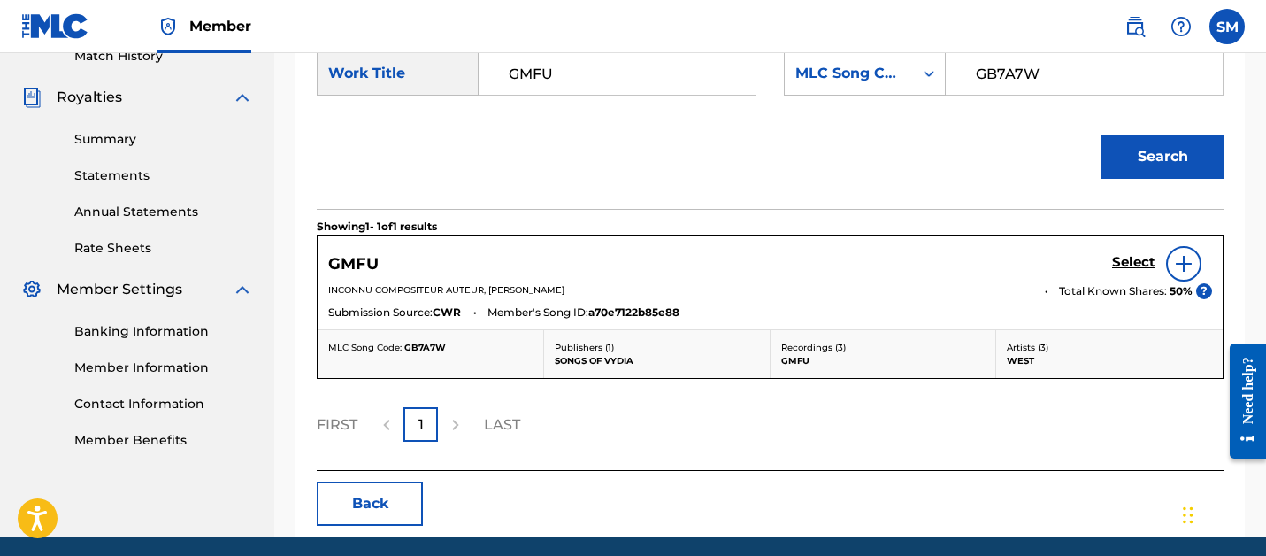
click at [1145, 272] on link "Select" at bounding box center [1133, 263] width 43 height 19
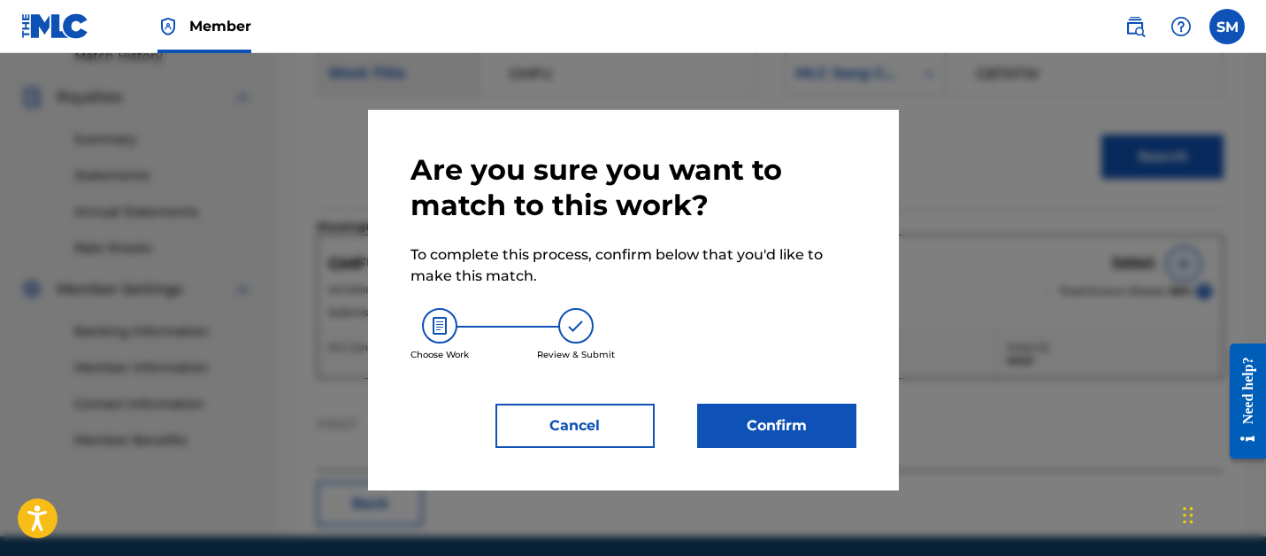
click at [814, 407] on button "Confirm" at bounding box center [776, 425] width 159 height 44
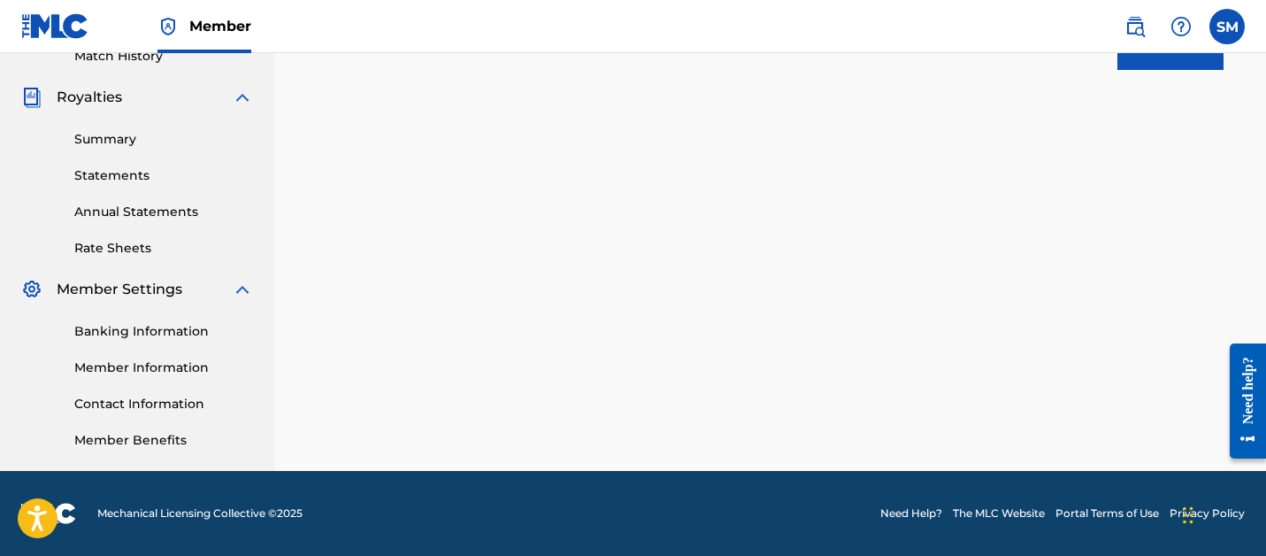
click at [1137, 59] on button "Done" at bounding box center [1170, 48] width 106 height 44
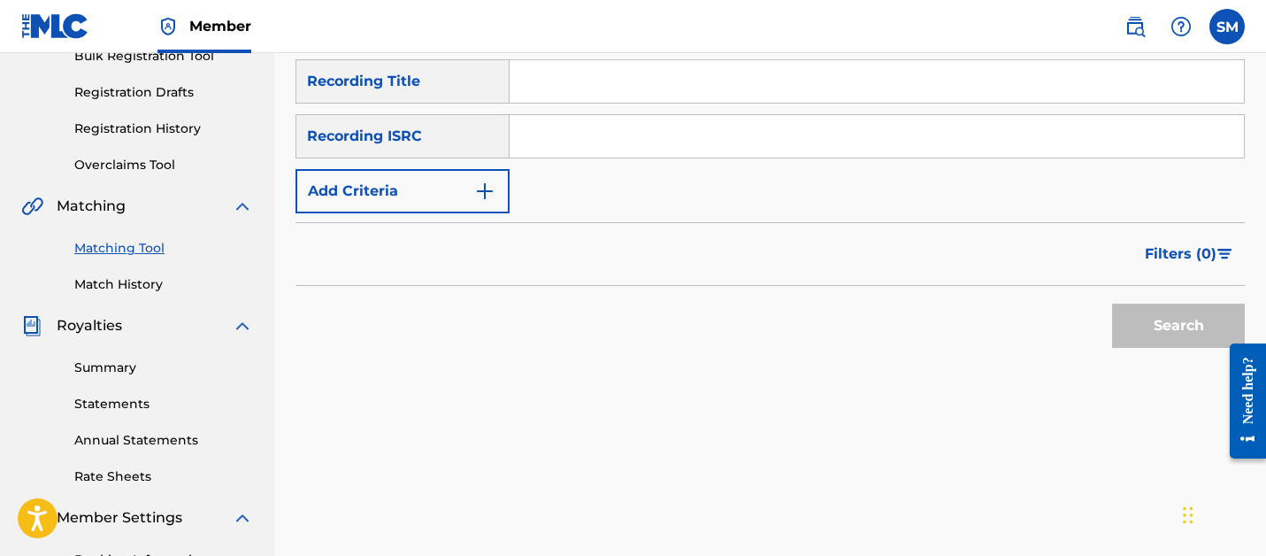
scroll to position [224, 0]
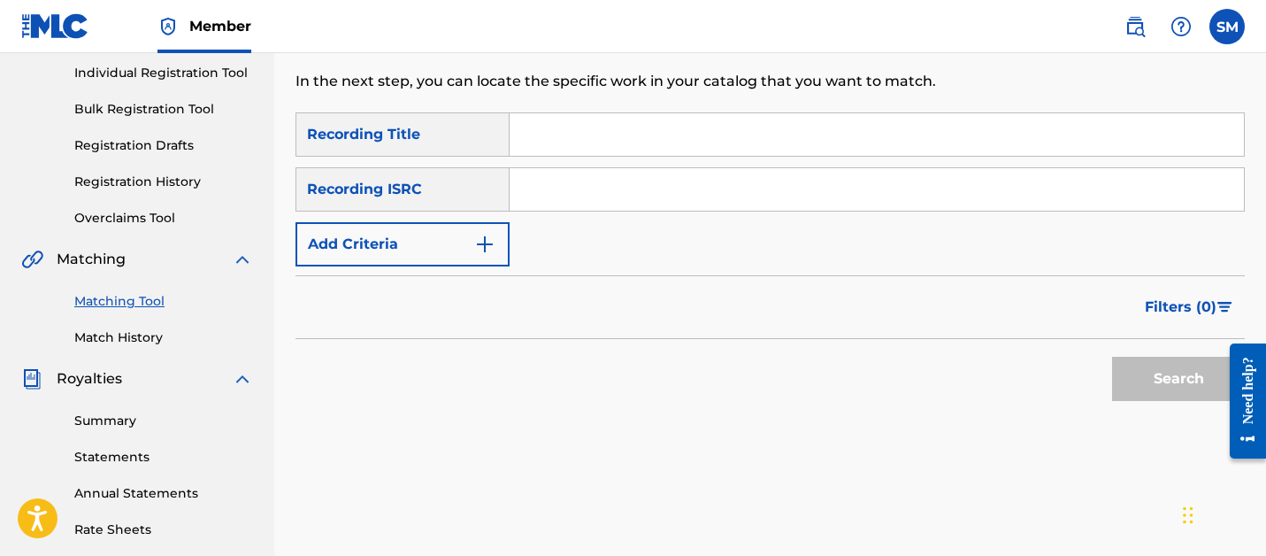
click at [544, 144] on input "Search Form" at bounding box center [877, 134] width 734 height 42
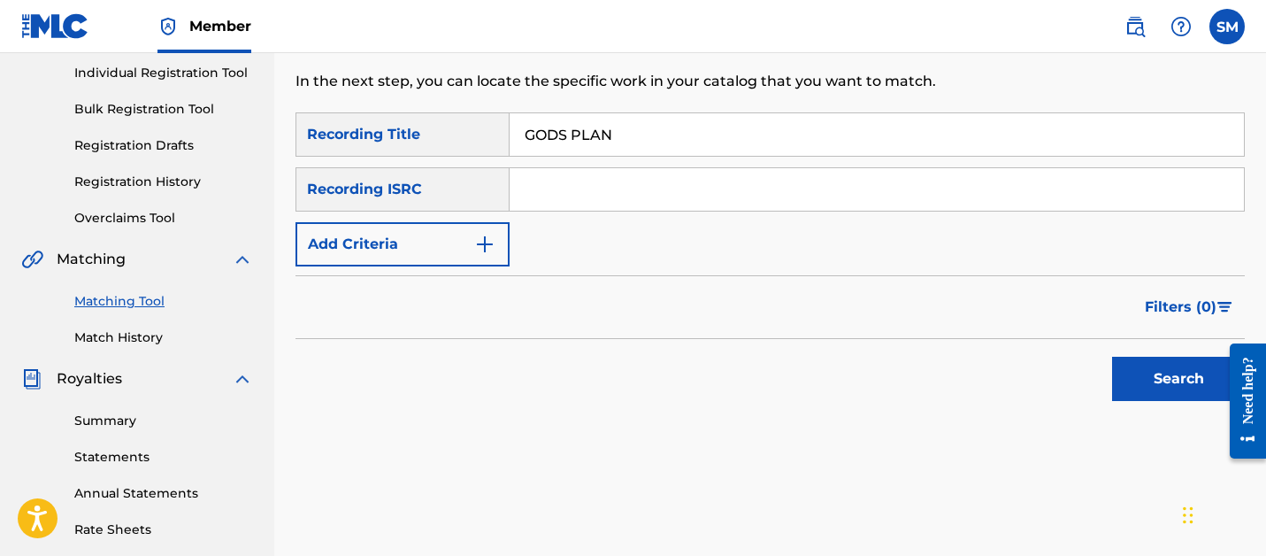
type input "GODS PLAN"
paste input "QZTLA2454154"
type input "QZTLA2454154"
click at [1112, 356] on button "Search" at bounding box center [1178, 378] width 133 height 44
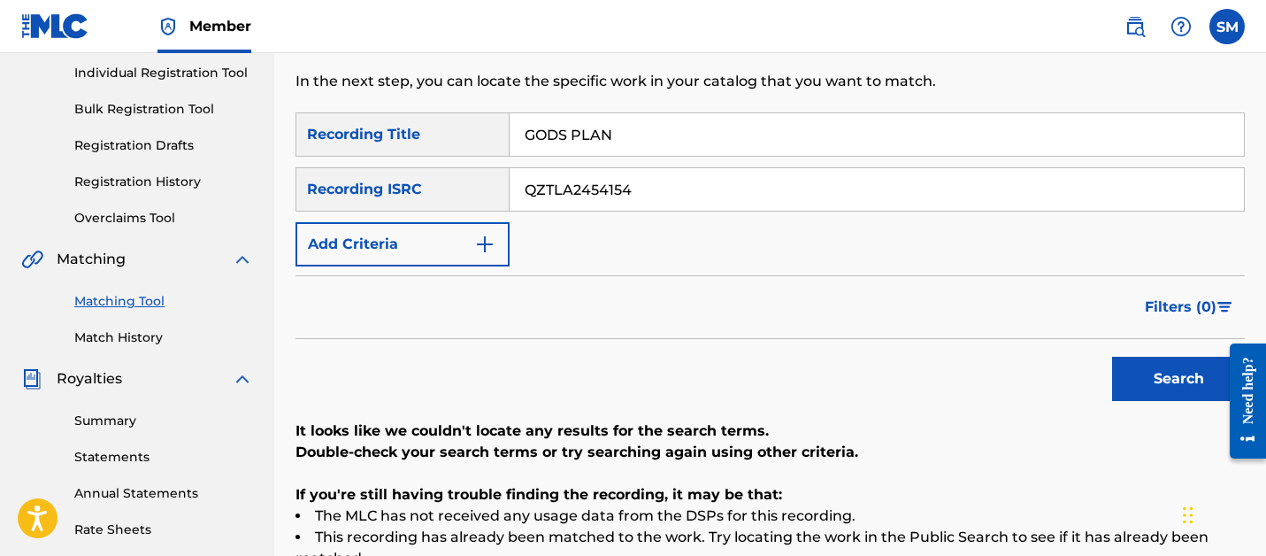
click at [560, 131] on input "GODS PLAN" at bounding box center [877, 134] width 734 height 42
click at [1112, 356] on button "Search" at bounding box center [1178, 378] width 133 height 44
click at [647, 149] on input "[DEMOGRAPHIC_DATA]'S PLAN" at bounding box center [877, 134] width 734 height 42
click at [647, 148] on input "[DEMOGRAPHIC_DATA]'S PLAN" at bounding box center [877, 134] width 734 height 42
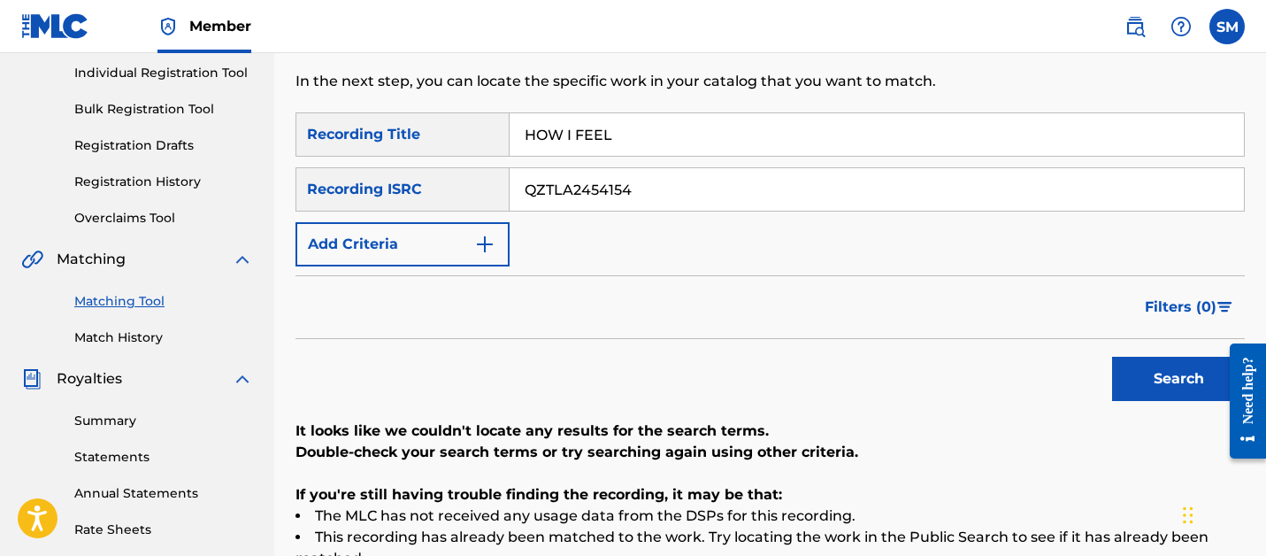
type input "HOW I FEEL"
paste input "QAY2461341"
type input "QZQAY2461341"
click at [1112, 356] on button "Search" at bounding box center [1178, 378] width 133 height 44
click at [640, 148] on input "HOW I FEEL" at bounding box center [877, 134] width 734 height 42
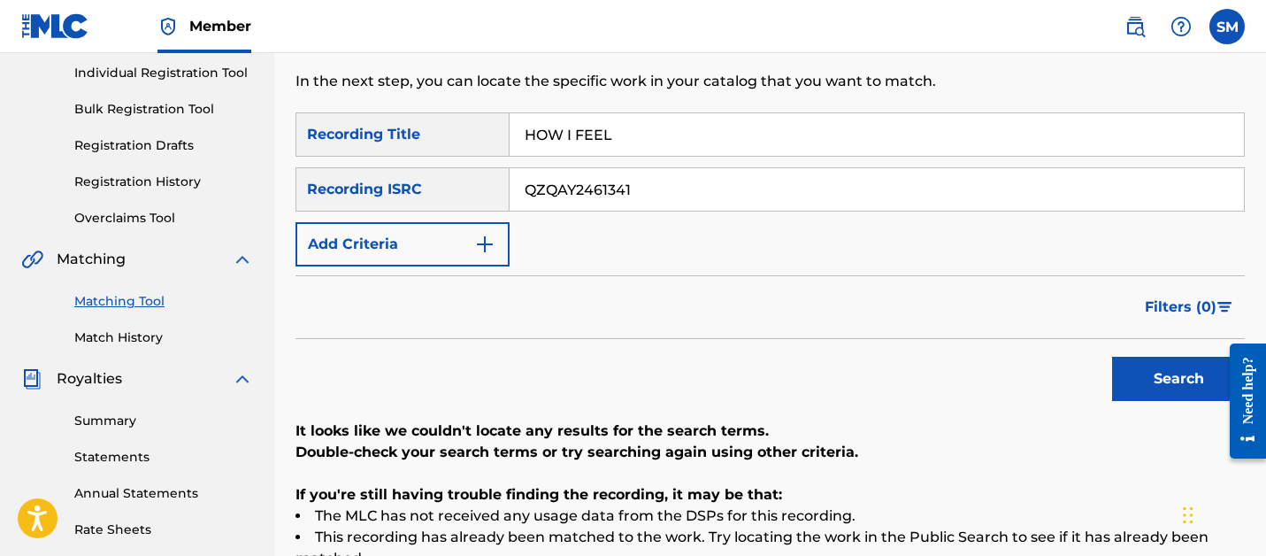
click at [640, 148] on input "HOW I FEEL" at bounding box center [877, 134] width 734 height 42
type input "NO MORE"
paste input "95149"
type input "QZQAY2495149"
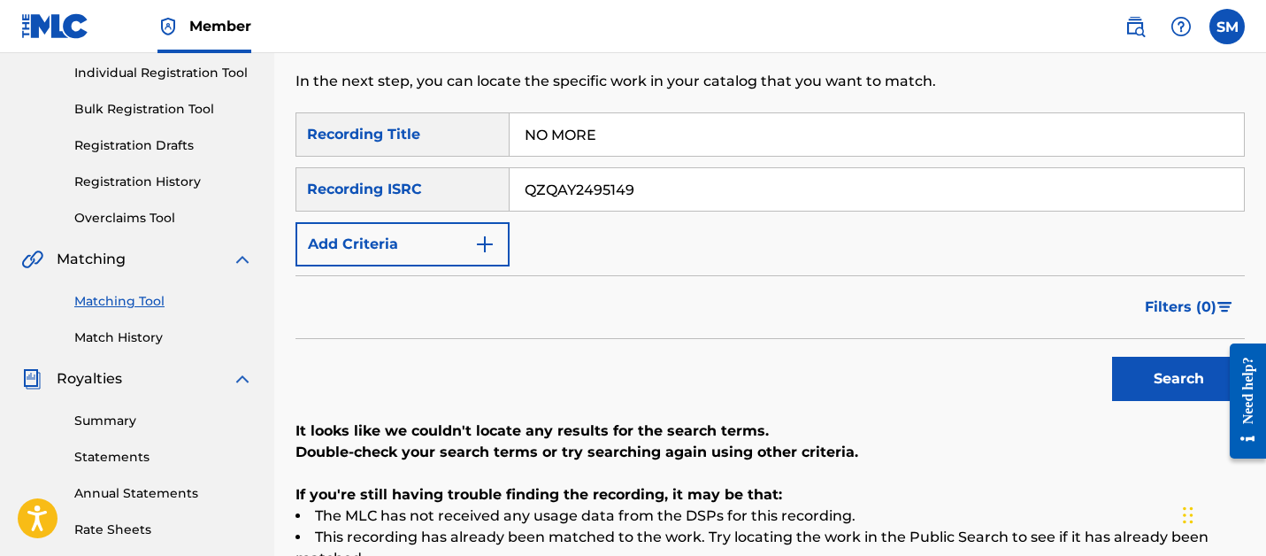
click at [1112, 356] on button "Search" at bounding box center [1178, 378] width 133 height 44
click at [583, 122] on input "NO MORE" at bounding box center [877, 134] width 734 height 42
type input "TREASURES"
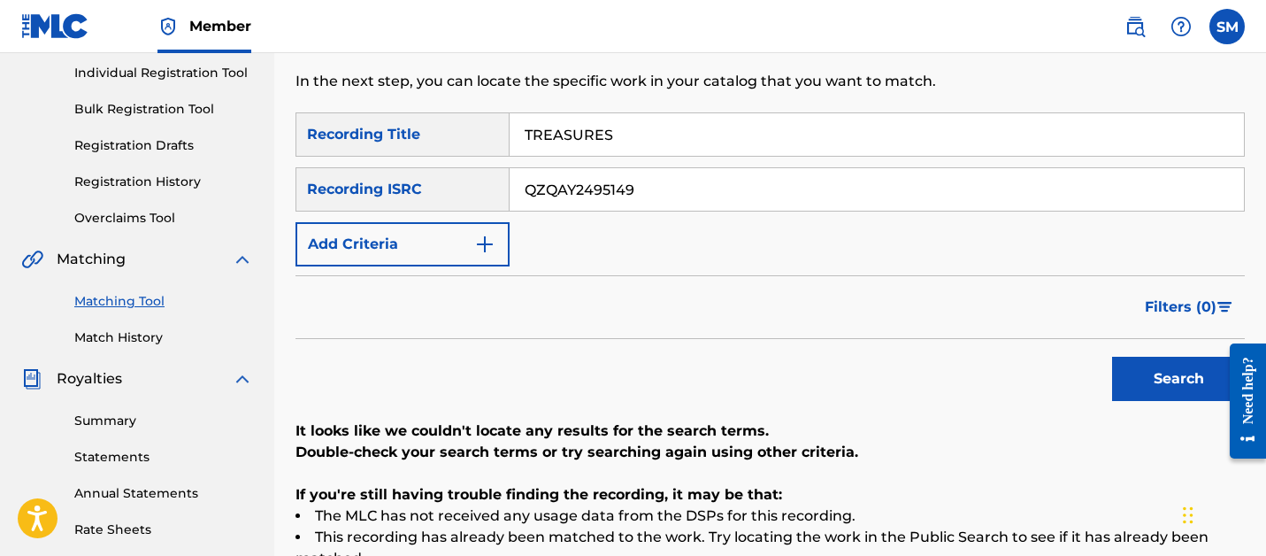
paste input "64668"
type input "QZQAY2464668"
click at [1112, 356] on button "Search" at bounding box center [1178, 378] width 133 height 44
click at [546, 151] on input "TREASURES" at bounding box center [877, 134] width 734 height 42
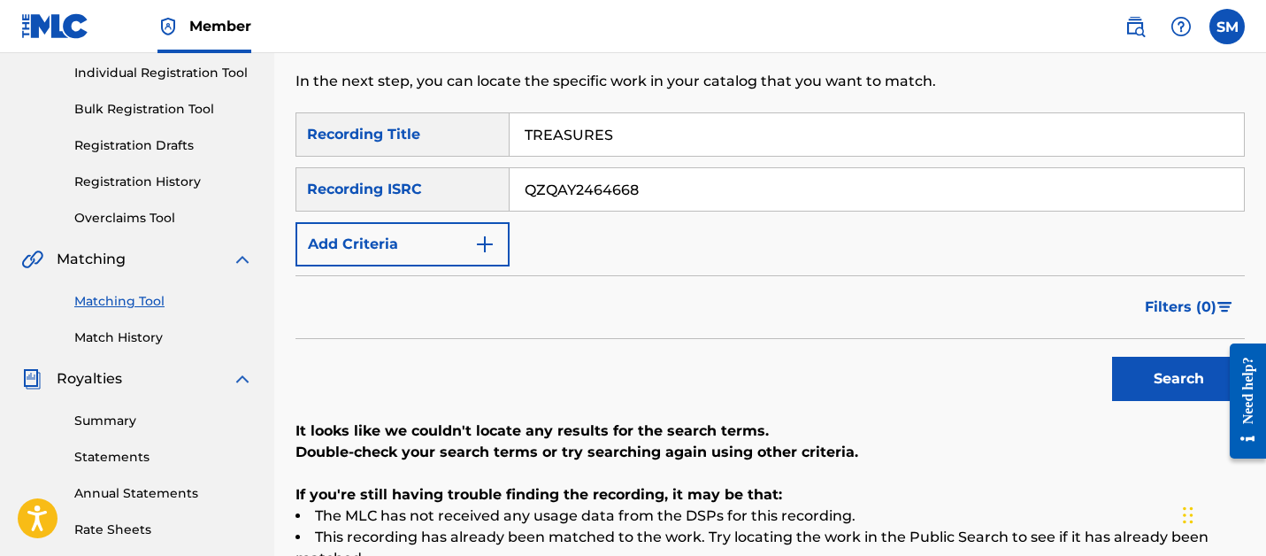
click at [546, 151] on input "TREASURES" at bounding box center [877, 134] width 734 height 42
type input "WHAT IT TAKES"
paste input "83417"
type input "QZQAY2483417"
click at [1112, 356] on button "Search" at bounding box center [1178, 378] width 133 height 44
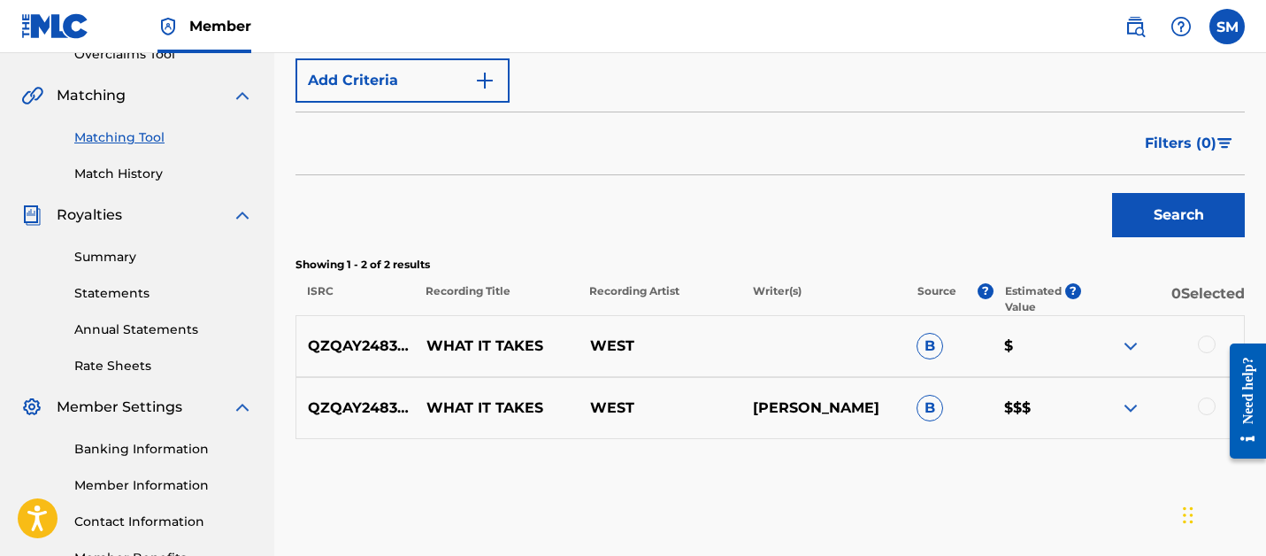
scroll to position [505, 0]
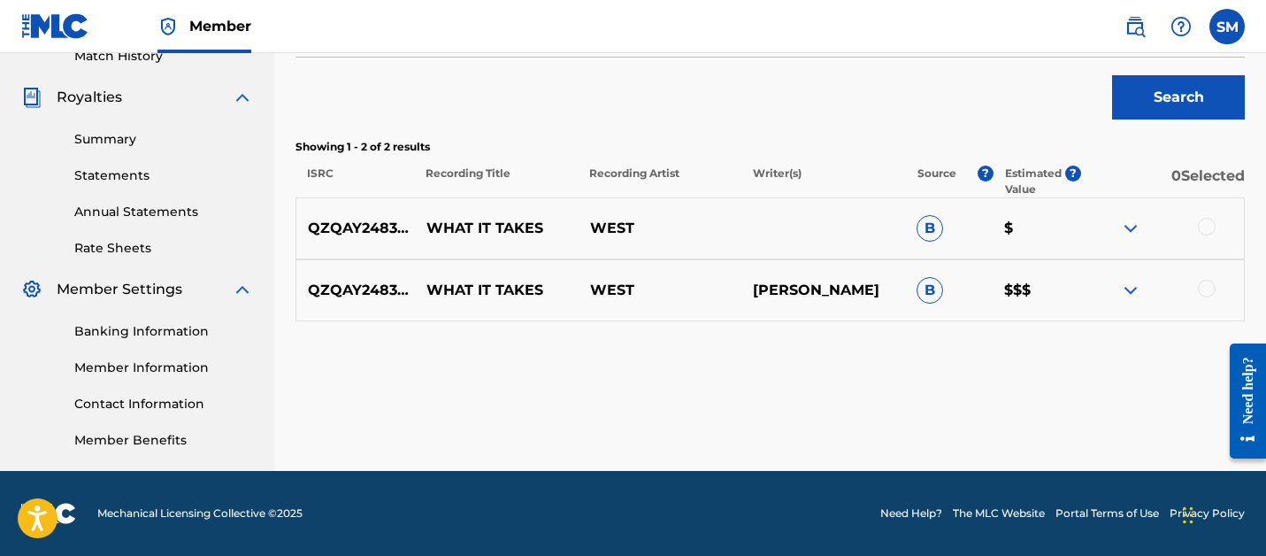
click at [1205, 222] on div at bounding box center [1207, 227] width 18 height 18
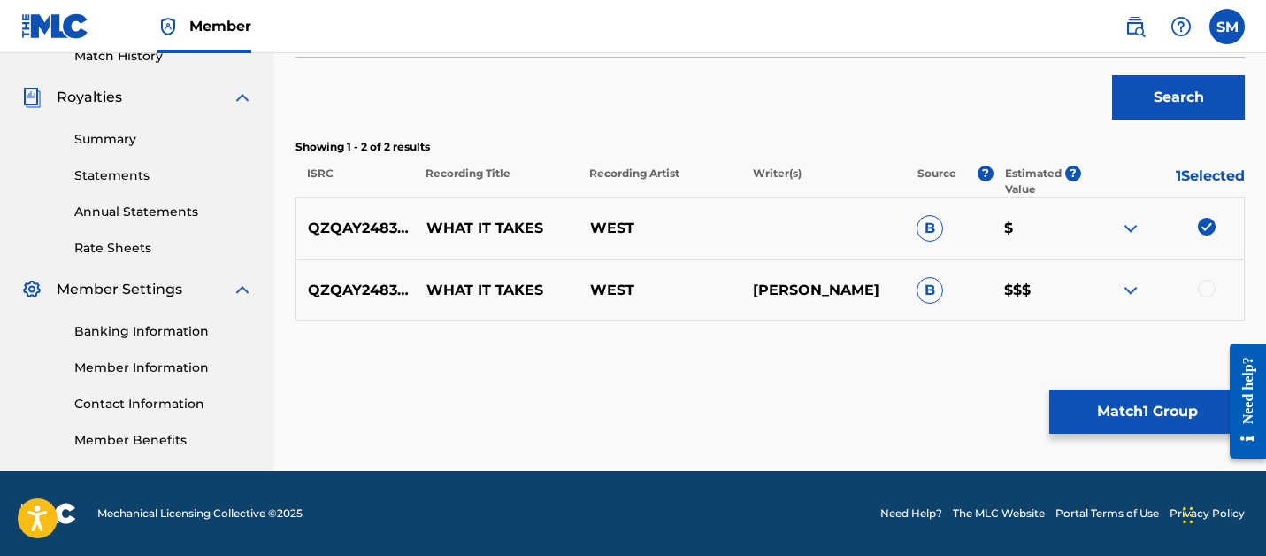
click at [1205, 302] on div "QZQAY2483417 WHAT IT TAKES WEST [PERSON_NAME] $$$" at bounding box center [769, 290] width 949 height 62
click at [1205, 292] on div at bounding box center [1207, 289] width 18 height 18
click at [1153, 407] on button "Match 2 Groups" at bounding box center [1146, 411] width 195 height 44
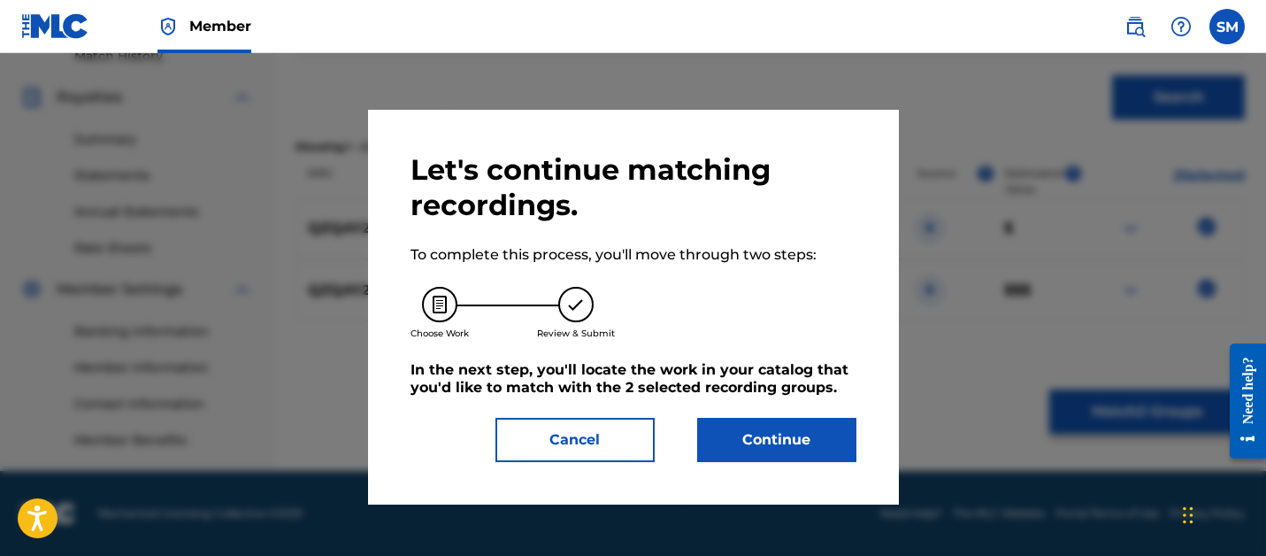
click at [779, 450] on button "Continue" at bounding box center [776, 440] width 159 height 44
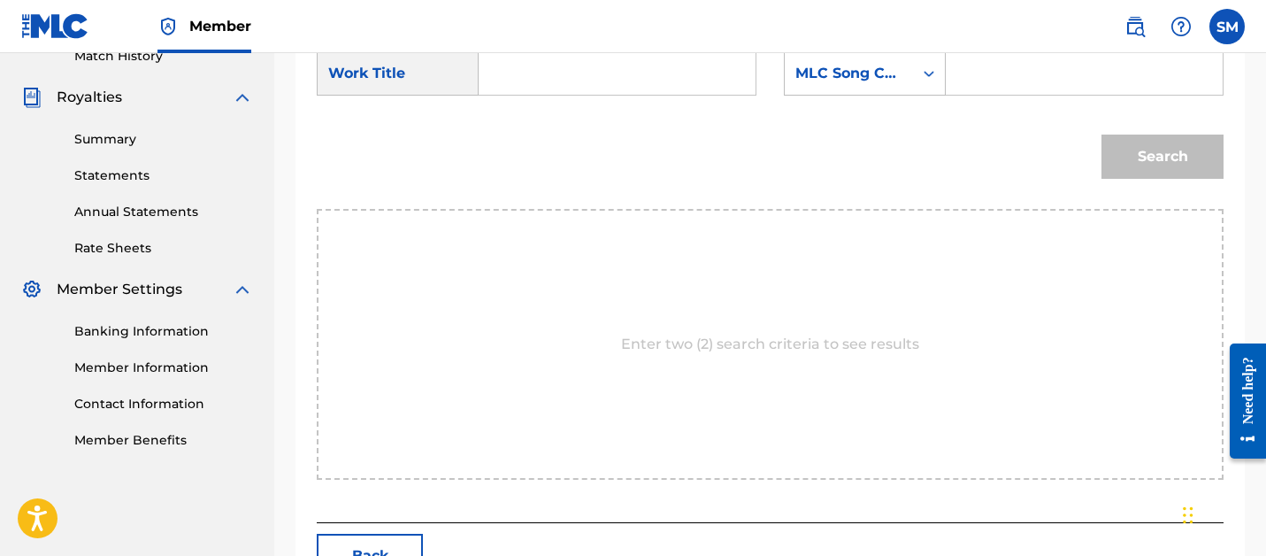
click at [503, 72] on input "Search Form" at bounding box center [617, 73] width 247 height 42
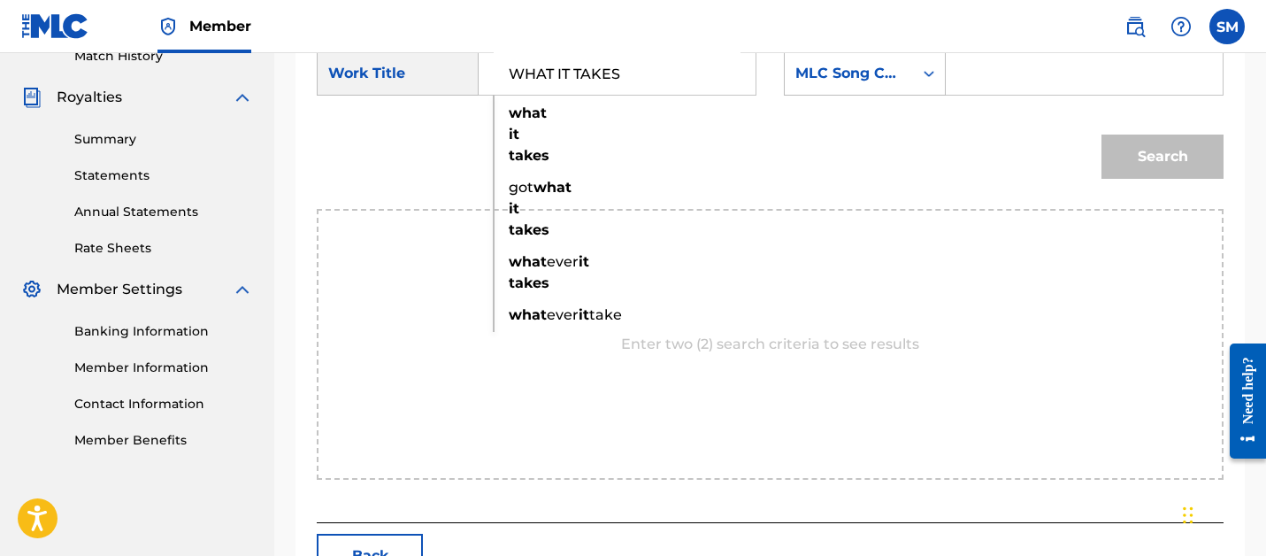
type input "WHAT IT TAKES"
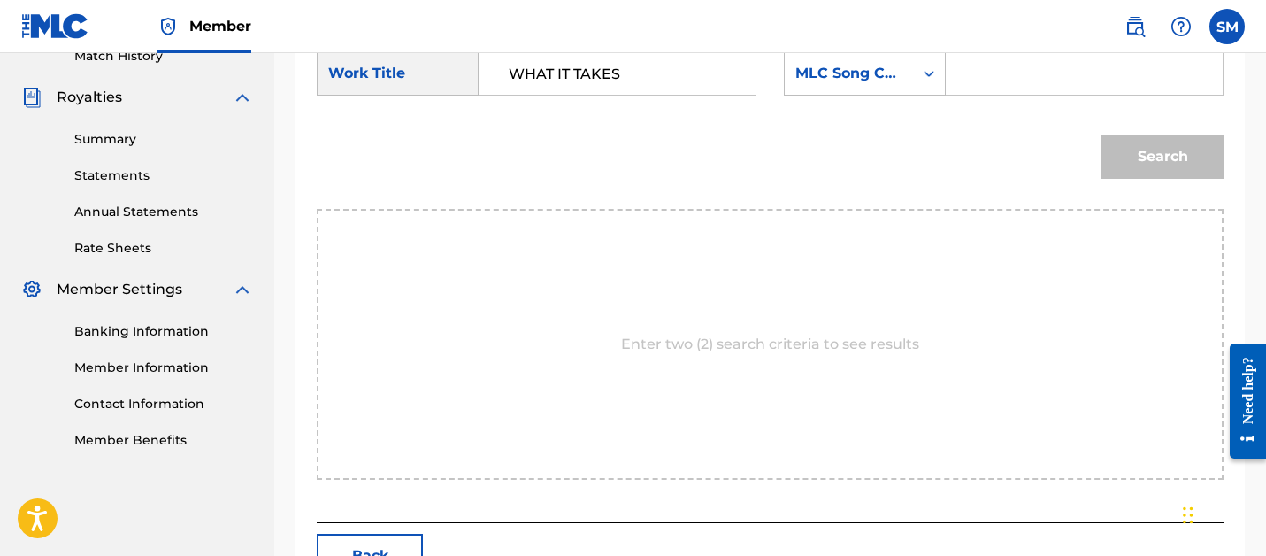
paste input "W545NU"
type input "W545NU"
click at [1101, 134] on button "Search" at bounding box center [1162, 156] width 122 height 44
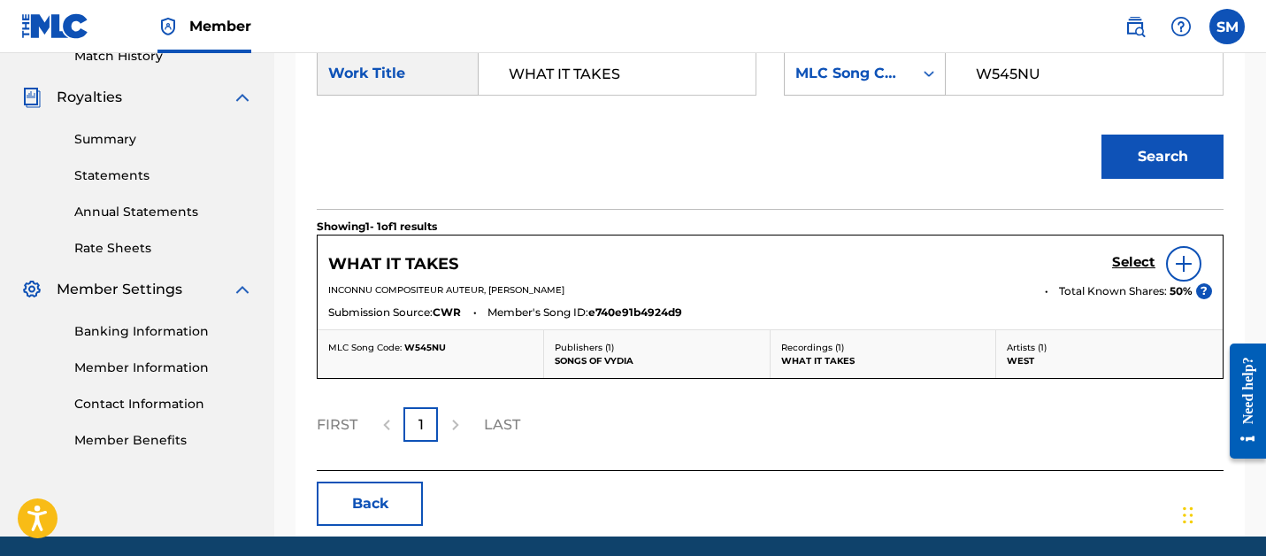
click at [1135, 261] on h5 "Select" at bounding box center [1133, 262] width 43 height 17
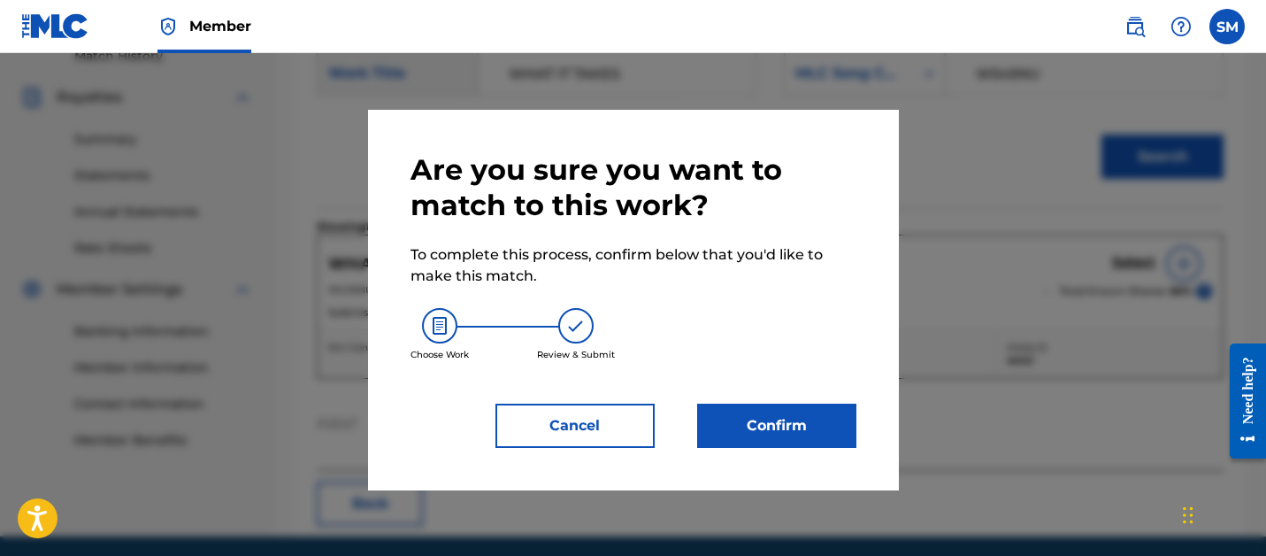
click at [794, 425] on button "Confirm" at bounding box center [776, 425] width 159 height 44
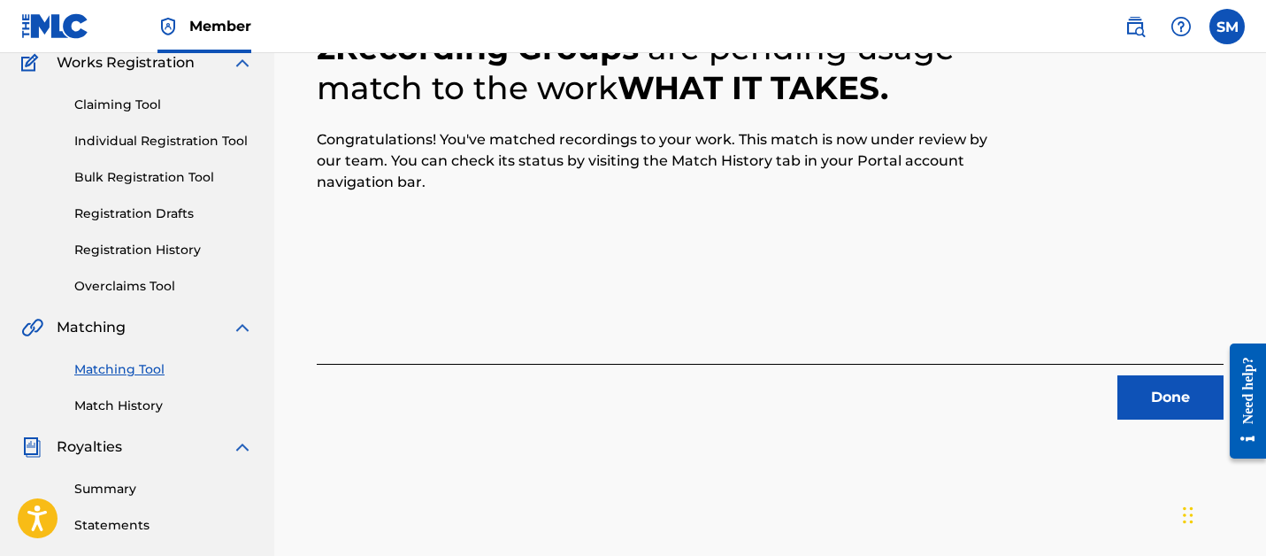
scroll to position [375, 0]
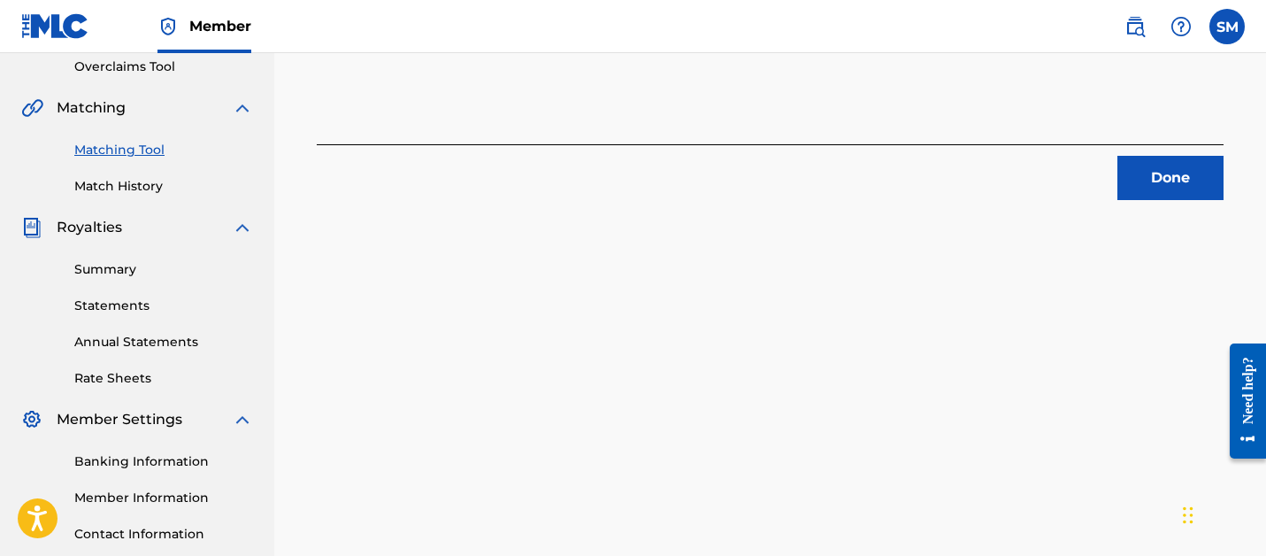
click at [1169, 176] on button "Done" at bounding box center [1170, 178] width 106 height 44
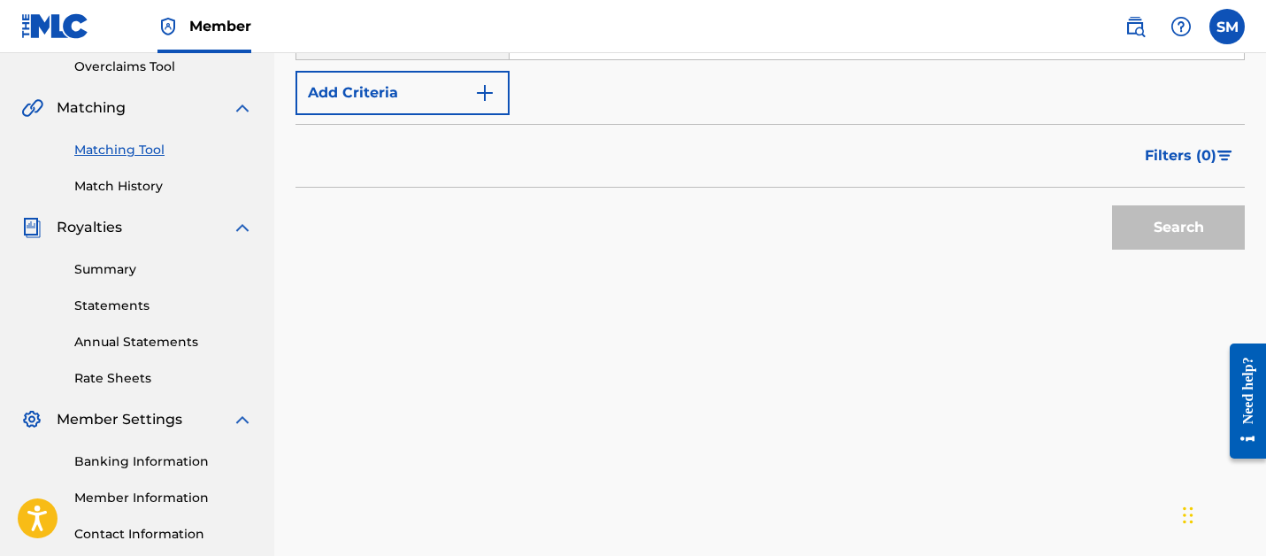
scroll to position [0, 0]
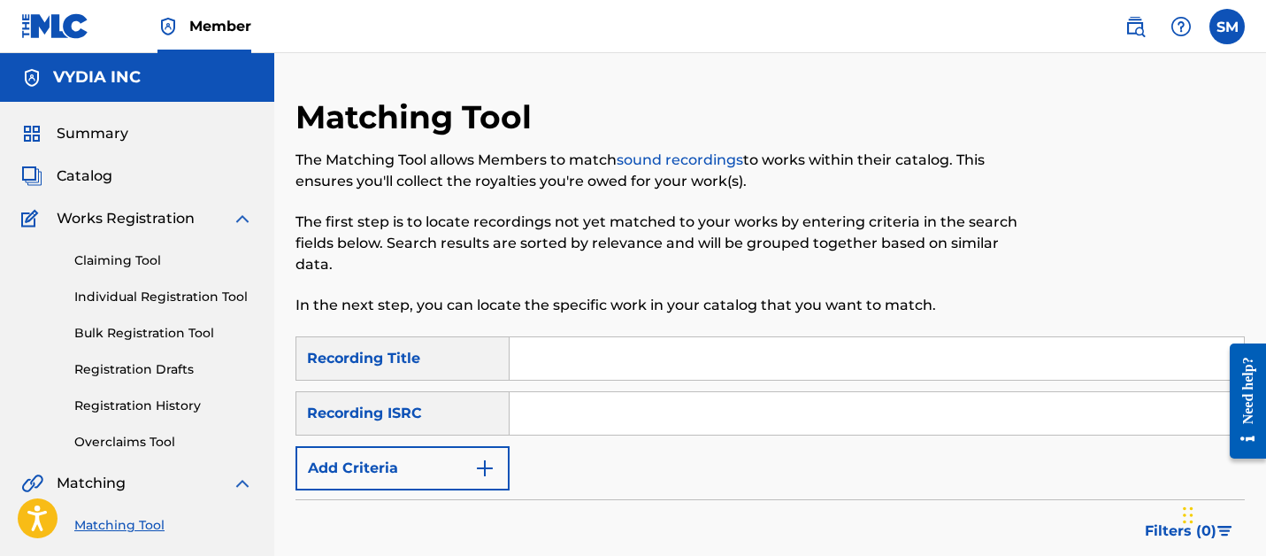
click at [93, 176] on span "Catalog" at bounding box center [85, 175] width 56 height 21
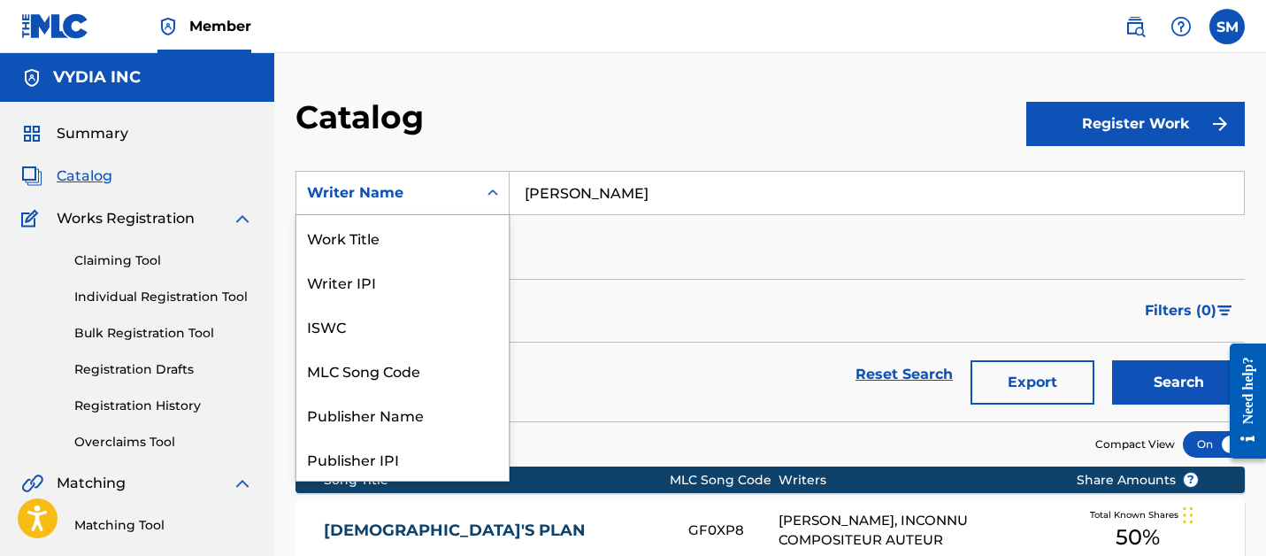
click at [432, 188] on div "Writer Name" at bounding box center [386, 192] width 159 height 21
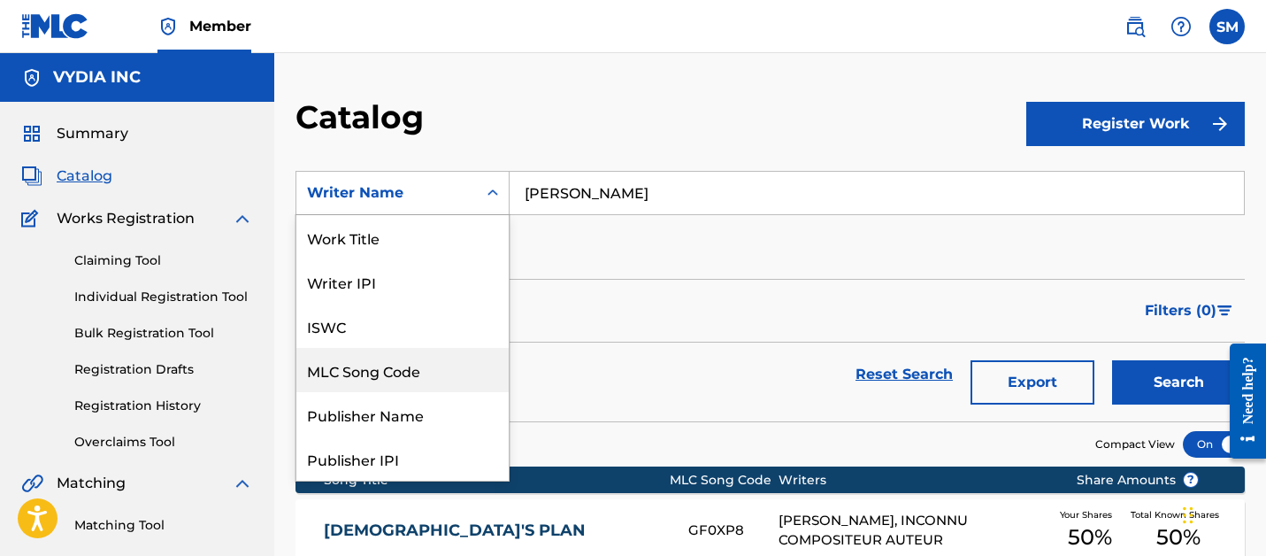
click at [368, 366] on div "MLC Song Code" at bounding box center [402, 370] width 212 height 44
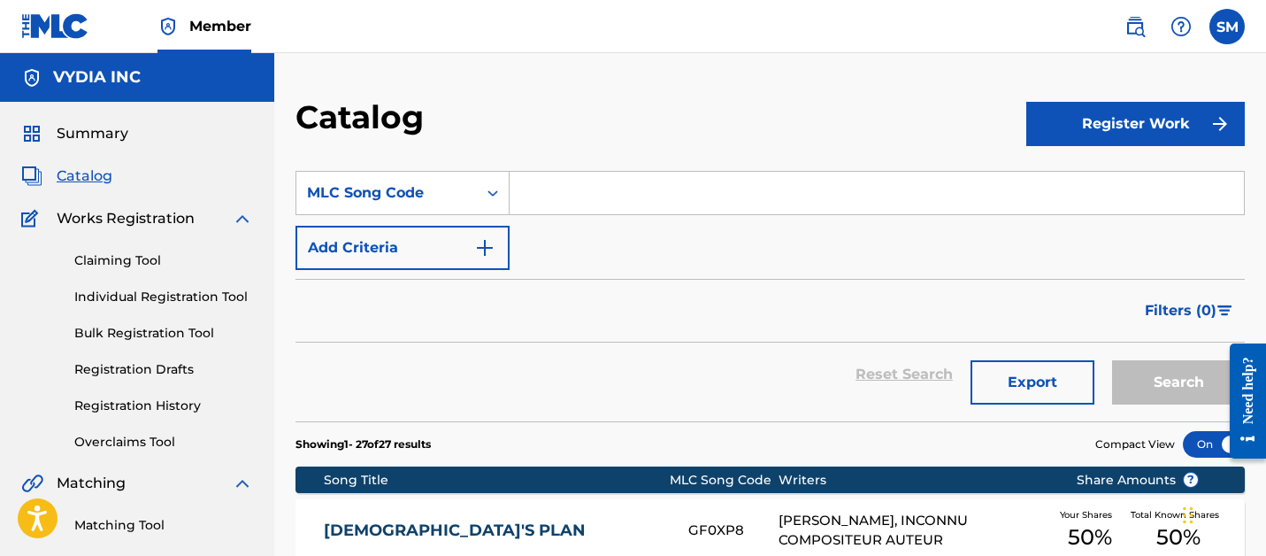
click at [593, 174] on input "Search Form" at bounding box center [877, 193] width 734 height 42
paste input "EA424O"
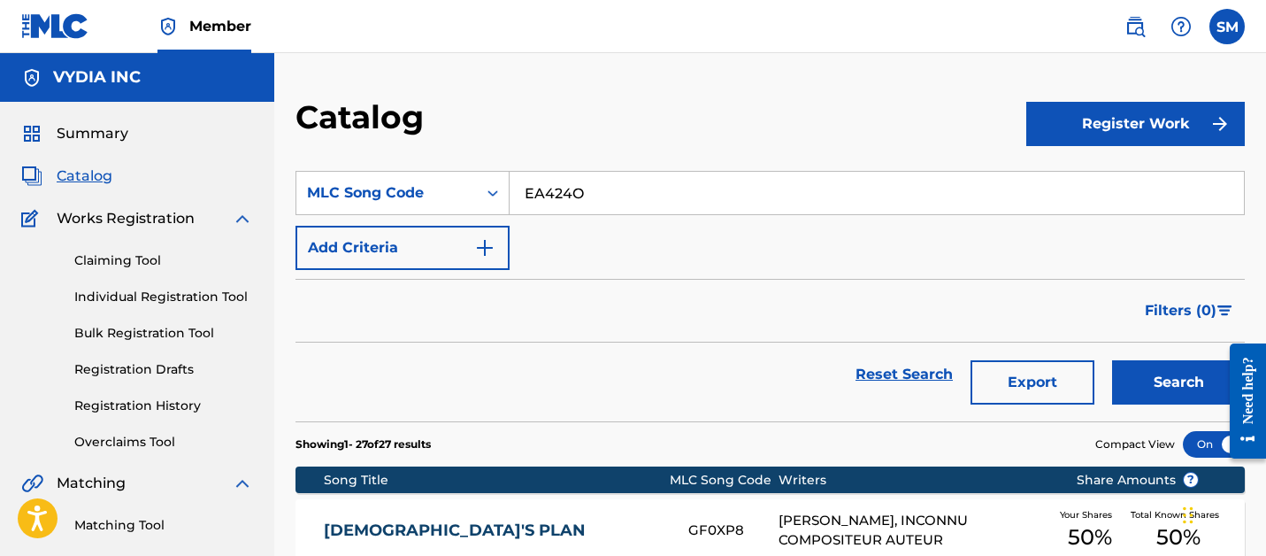
type input "EA424O"
click at [1112, 360] on button "Search" at bounding box center [1178, 382] width 133 height 44
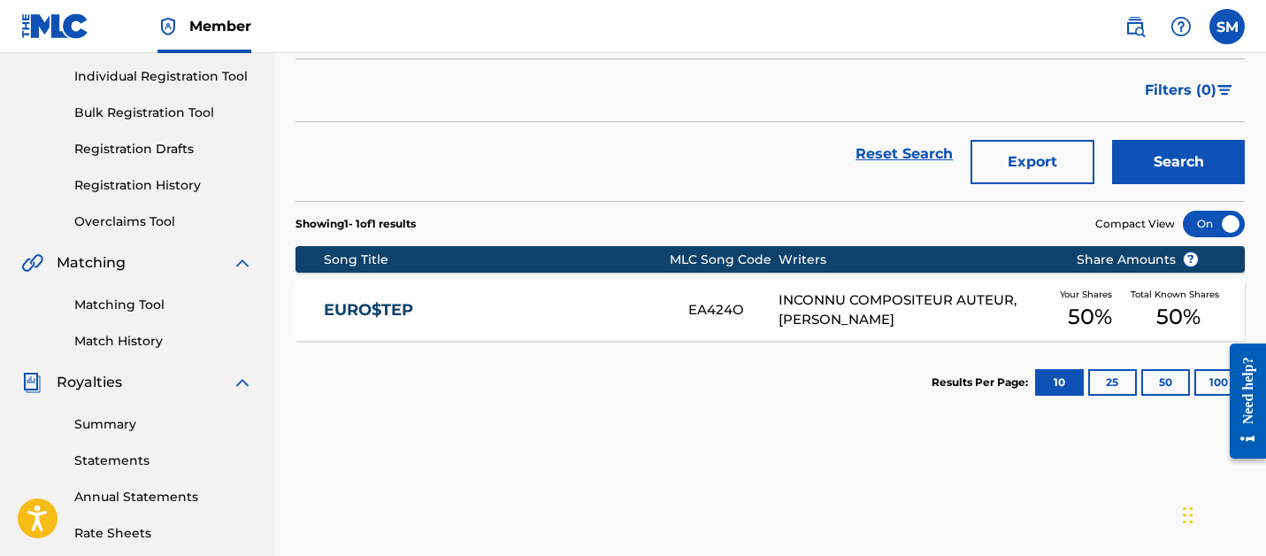
scroll to position [250, 0]
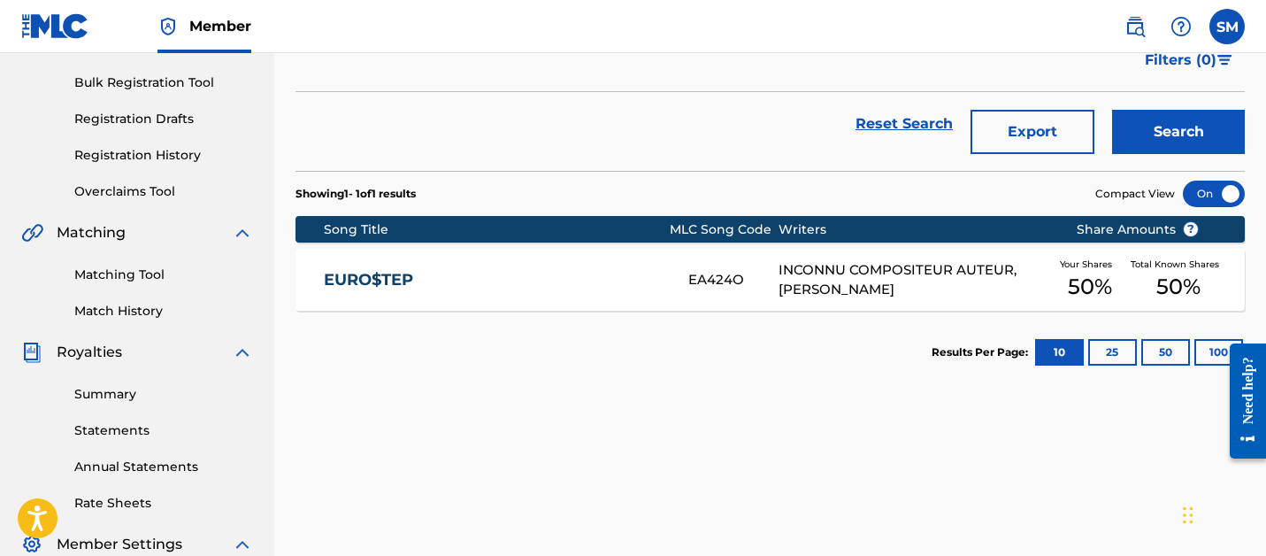
click at [594, 274] on link "EURO$TEP" at bounding box center [494, 280] width 341 height 20
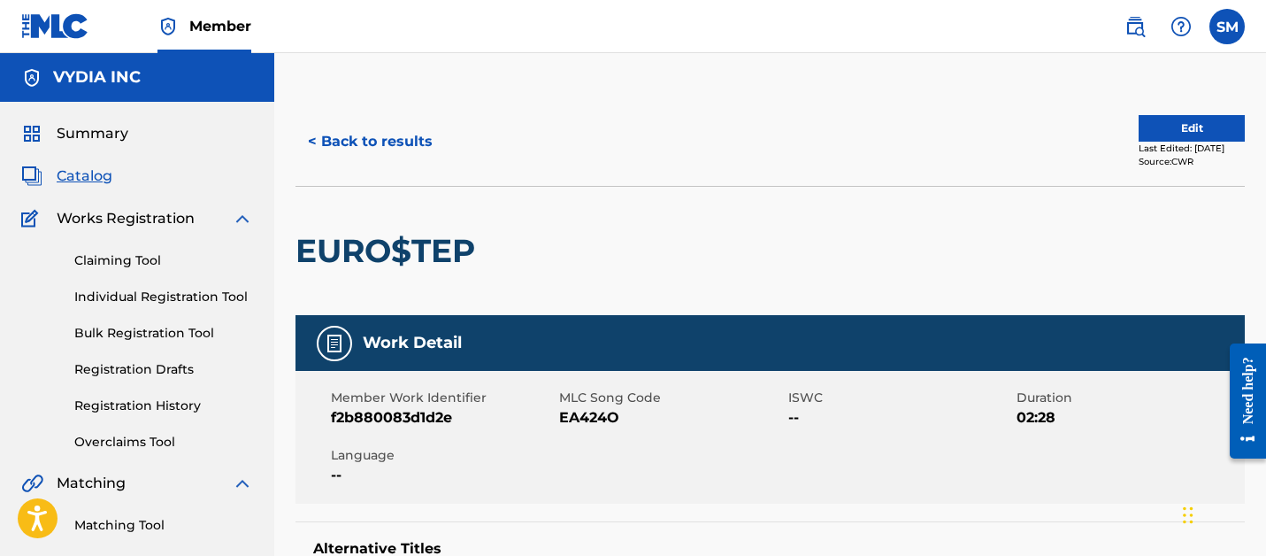
click at [75, 142] on span "Summary" at bounding box center [93, 133] width 72 height 21
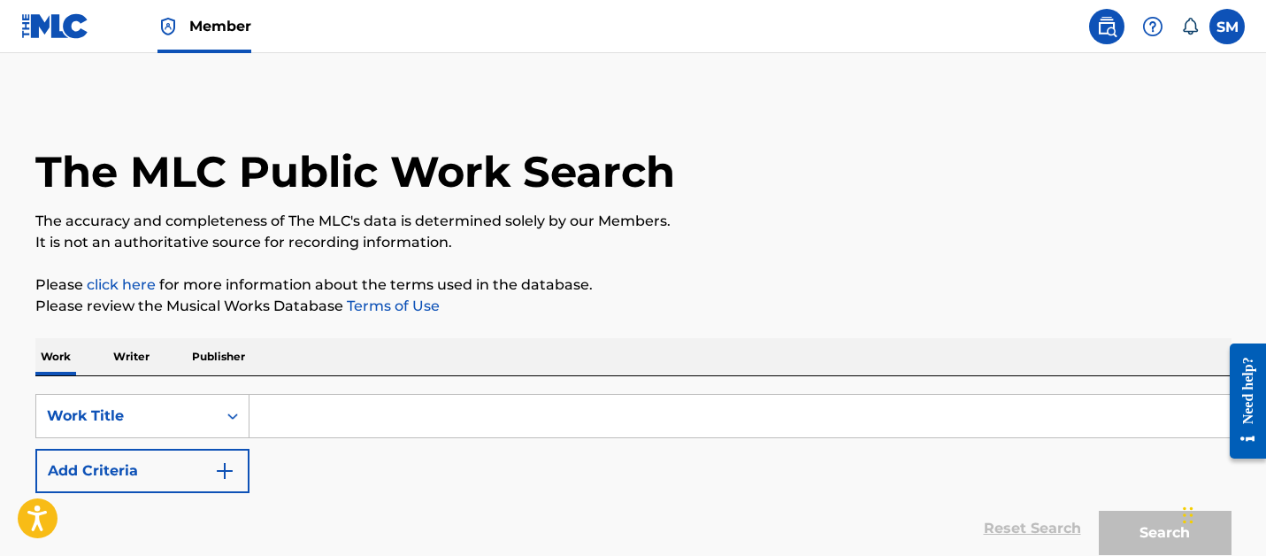
click at [175, 464] on button "Add Criteria" at bounding box center [142, 470] width 214 height 44
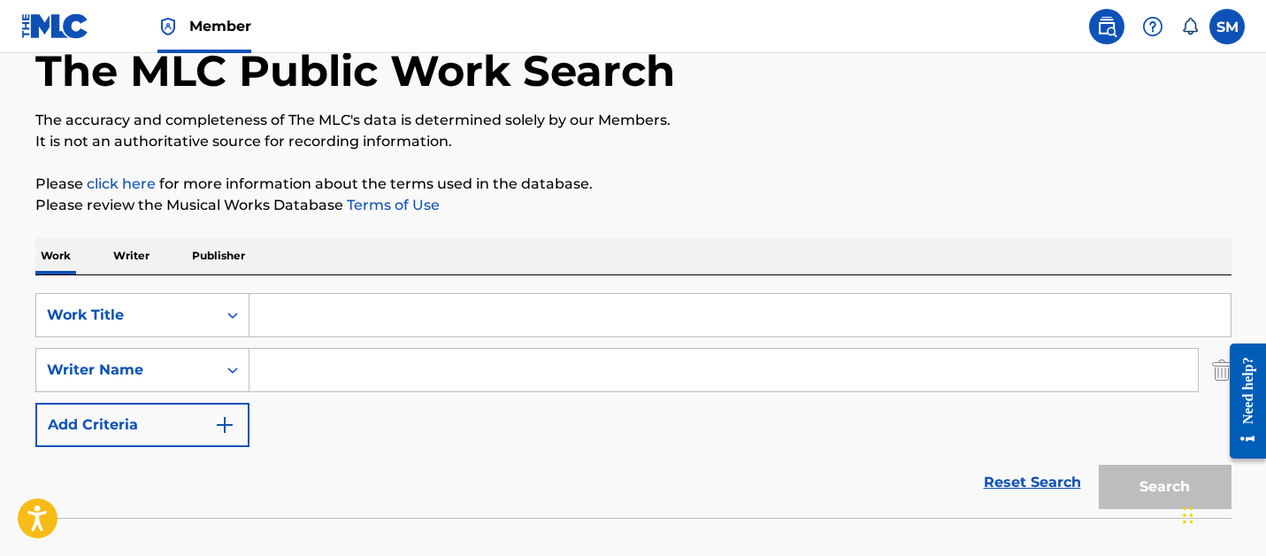
scroll to position [103, 0]
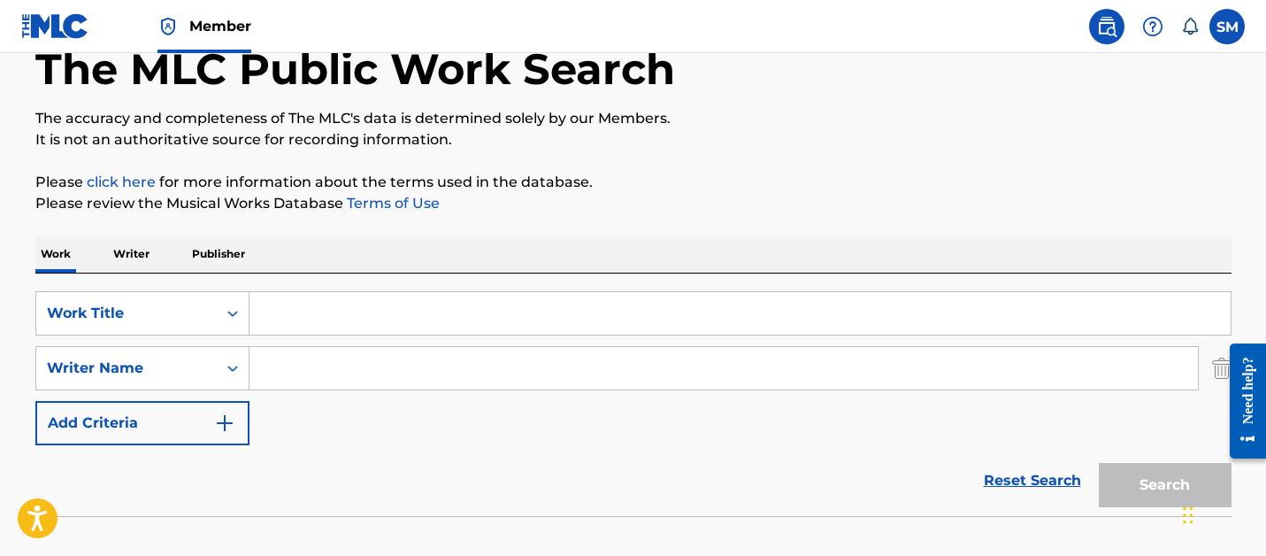
click at [315, 368] on input "Search Form" at bounding box center [723, 368] width 948 height 42
paste input "[PERSON_NAME]"
type input "[PERSON_NAME]"
click at [347, 303] on input "Search Form" at bounding box center [739, 313] width 981 height 42
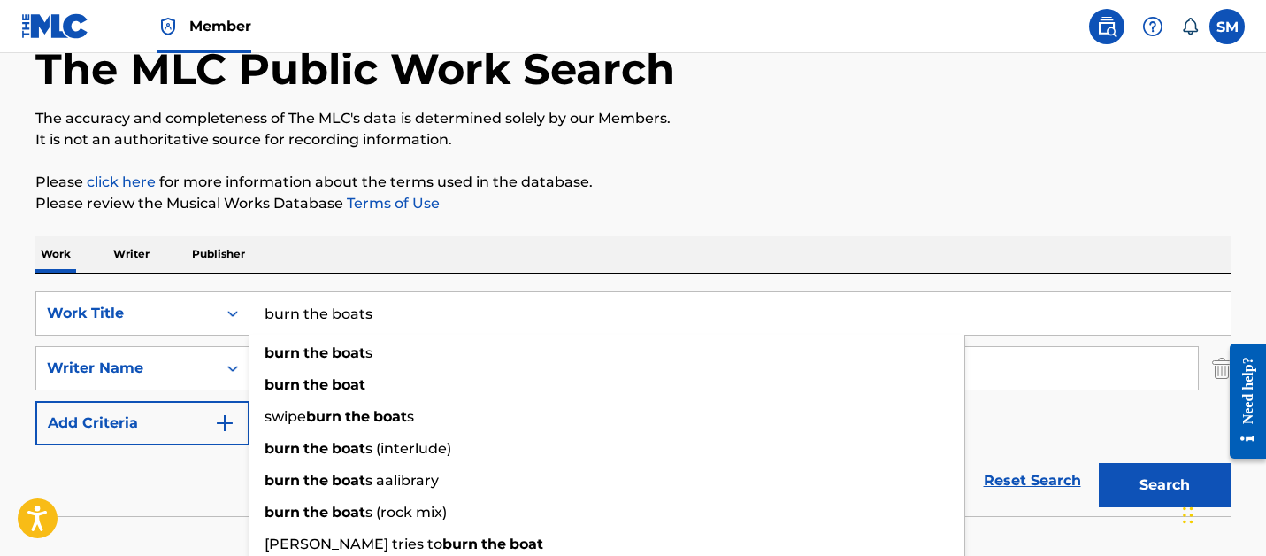
click at [1099, 463] on button "Search" at bounding box center [1165, 485] width 133 height 44
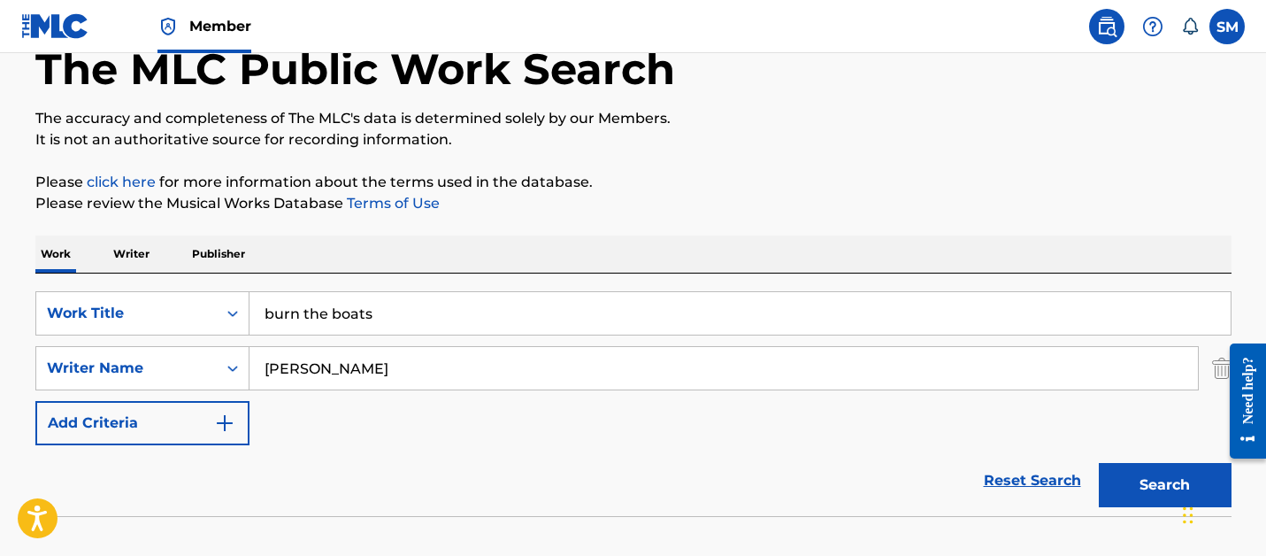
scroll to position [212, 0]
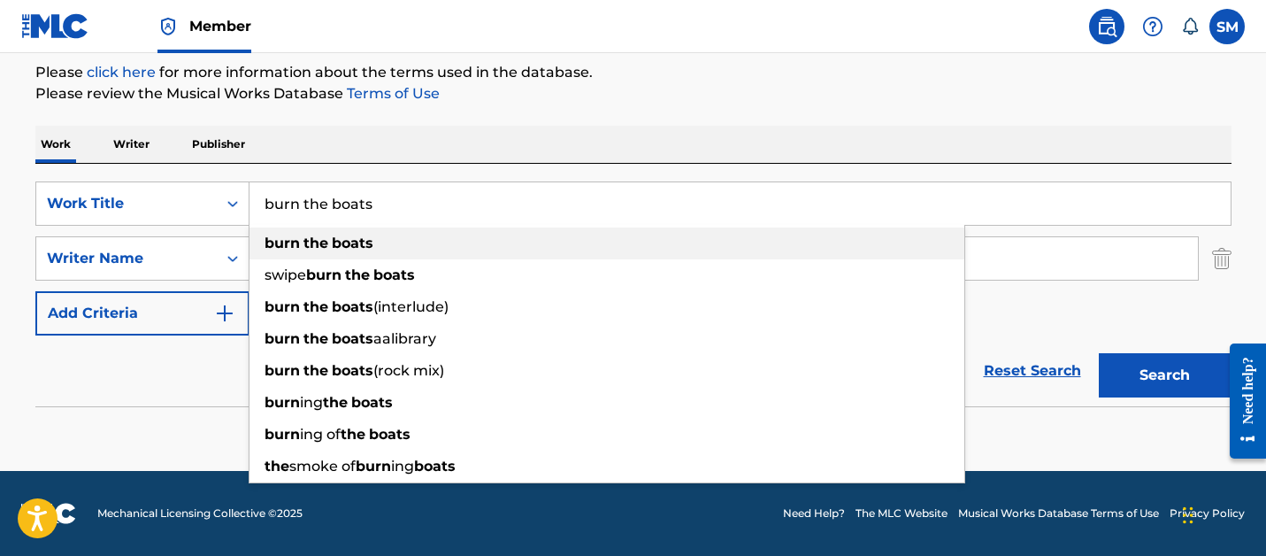
click at [404, 200] on input "burn the boats" at bounding box center [739, 203] width 981 height 42
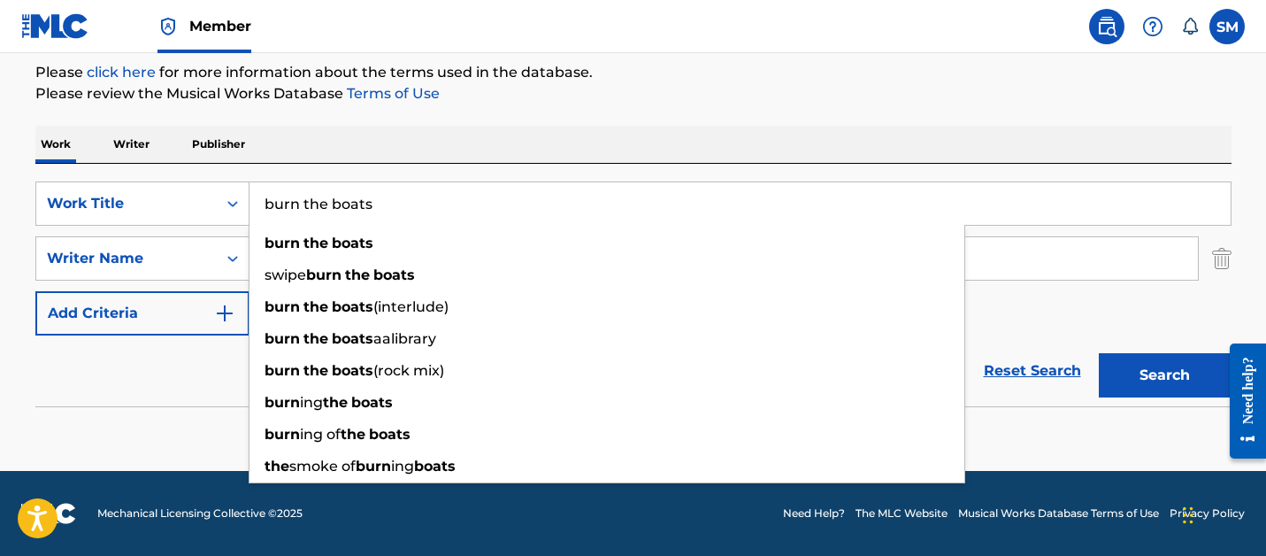
click at [404, 200] on input "burn the boats" at bounding box center [739, 203] width 981 height 42
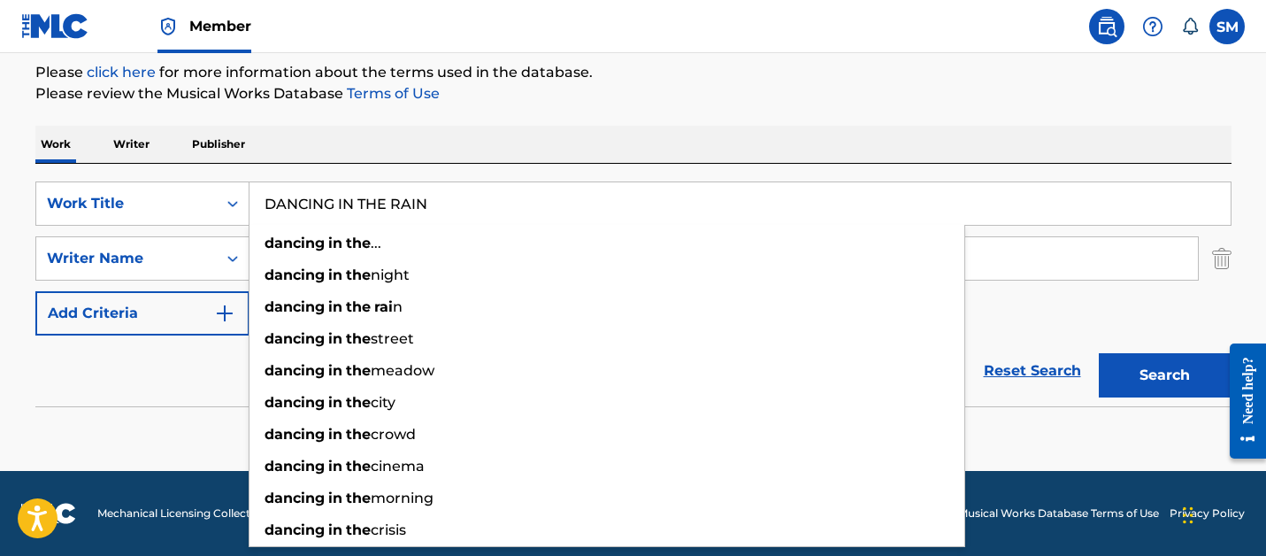
click at [1099, 353] on button "Search" at bounding box center [1165, 375] width 133 height 44
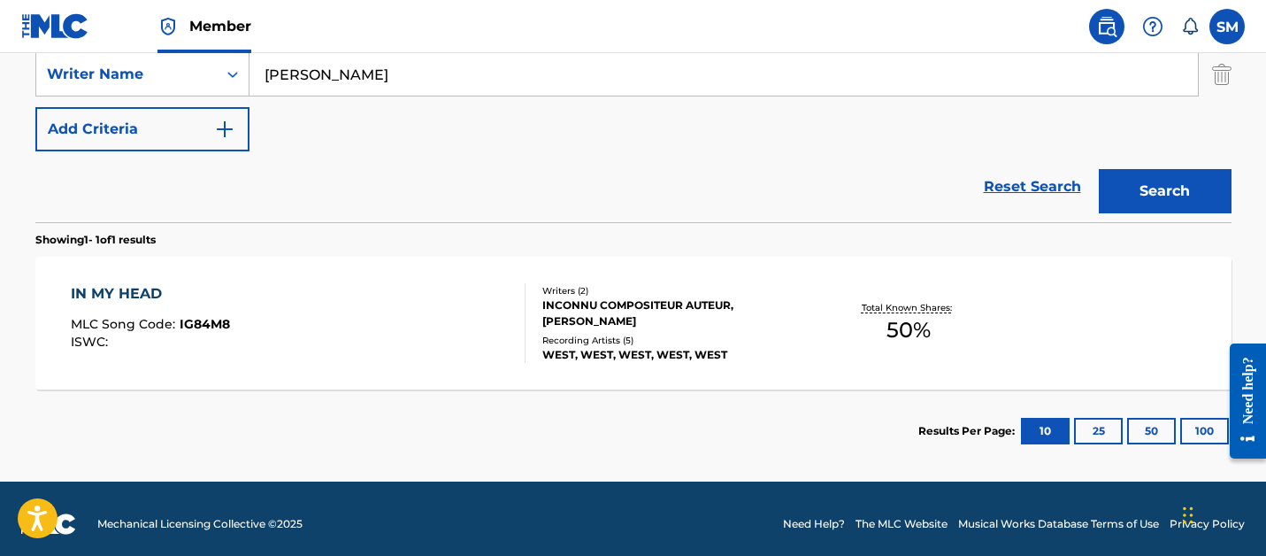
scroll to position [407, 0]
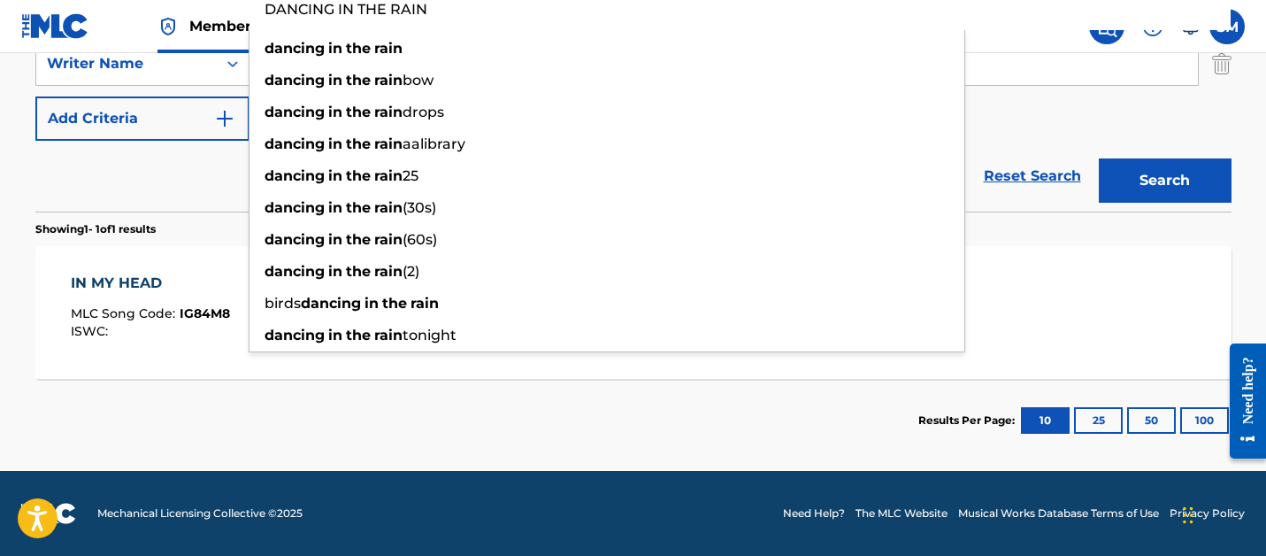
click at [152, 144] on div "Reset Search Search" at bounding box center [633, 176] width 1196 height 71
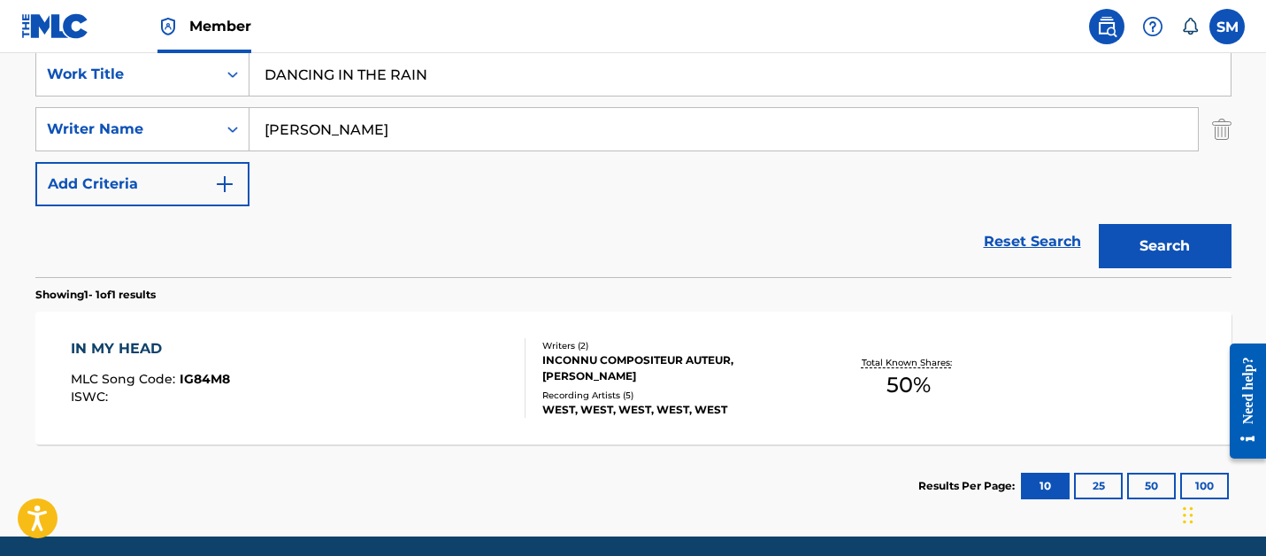
scroll to position [335, 0]
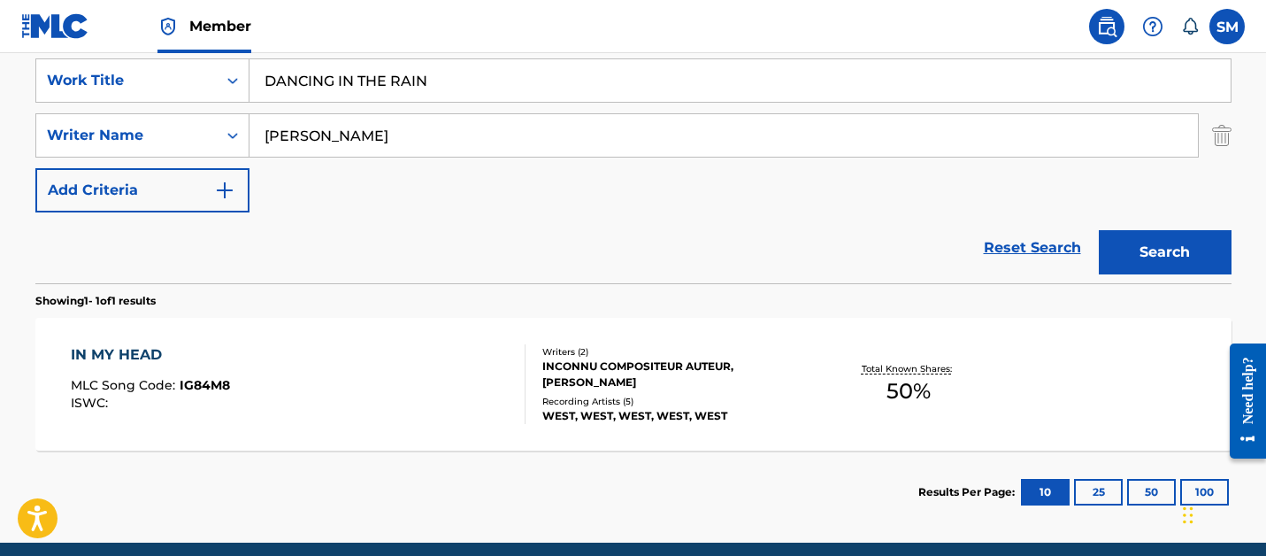
click at [372, 85] on input "DANCING IN THE RAIN" at bounding box center [739, 80] width 981 height 42
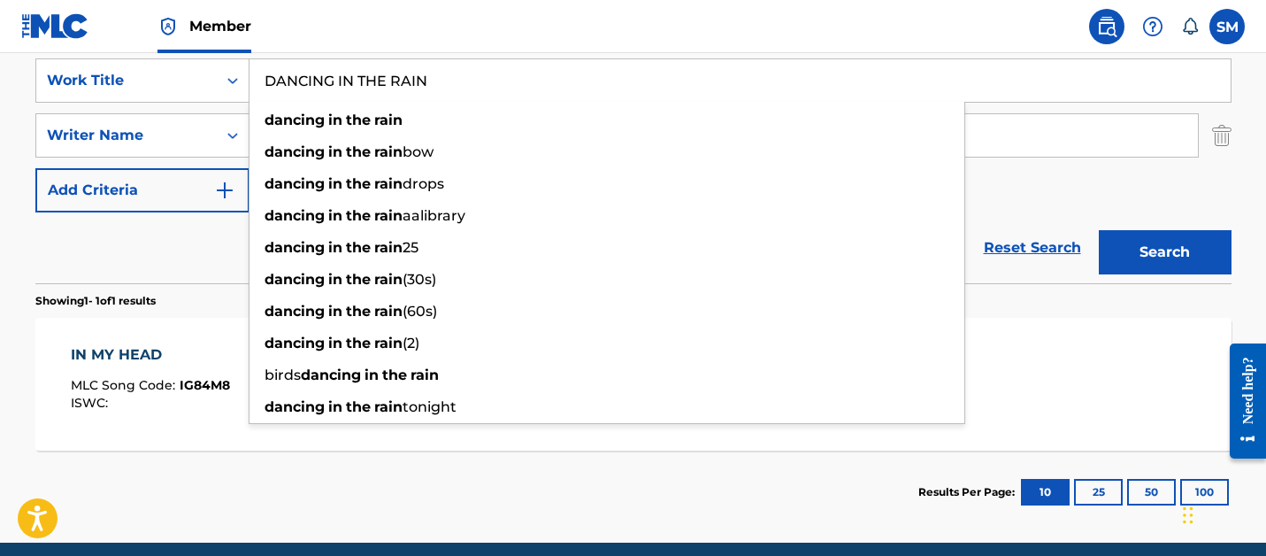
click at [371, 85] on input "DANCING IN THE RAIN" at bounding box center [739, 80] width 981 height 42
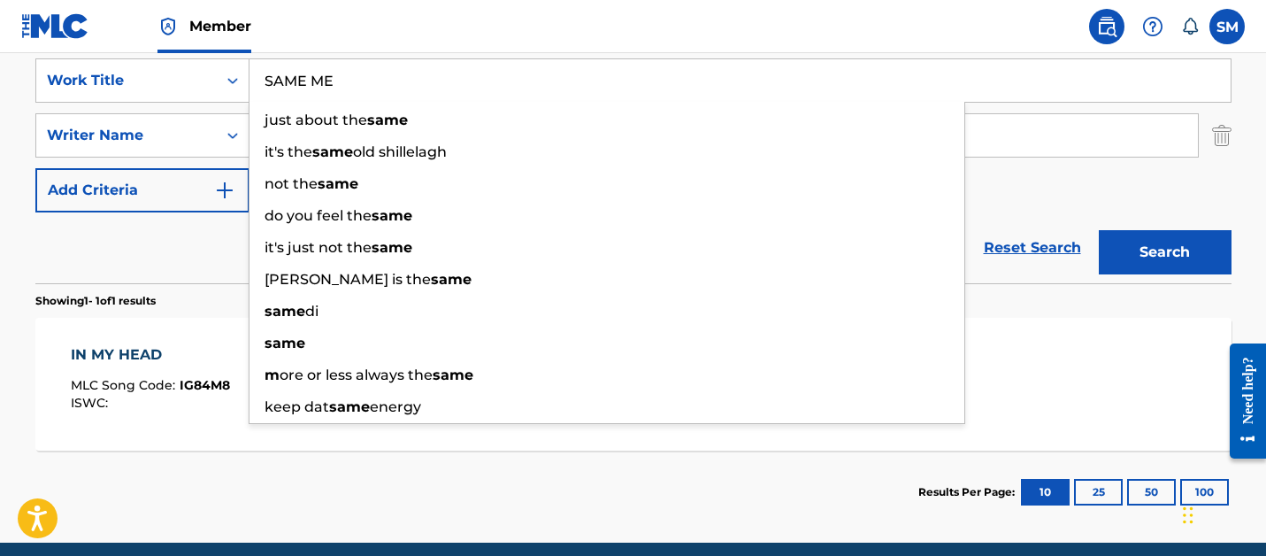
type input "SAME ME"
click at [1099, 230] on button "Search" at bounding box center [1165, 252] width 133 height 44
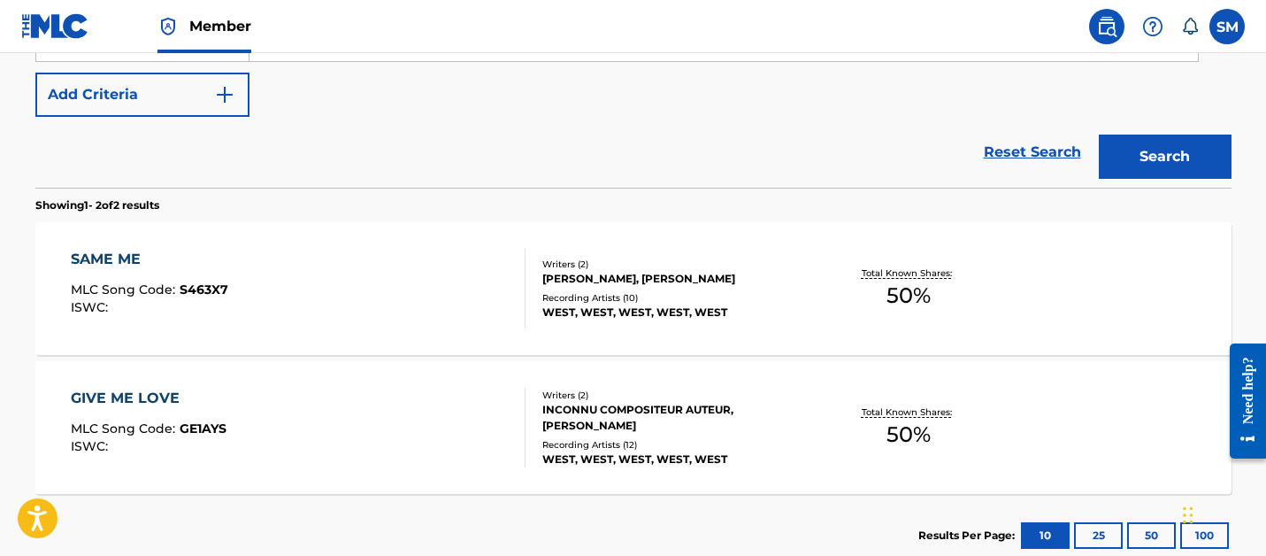
scroll to position [441, 0]
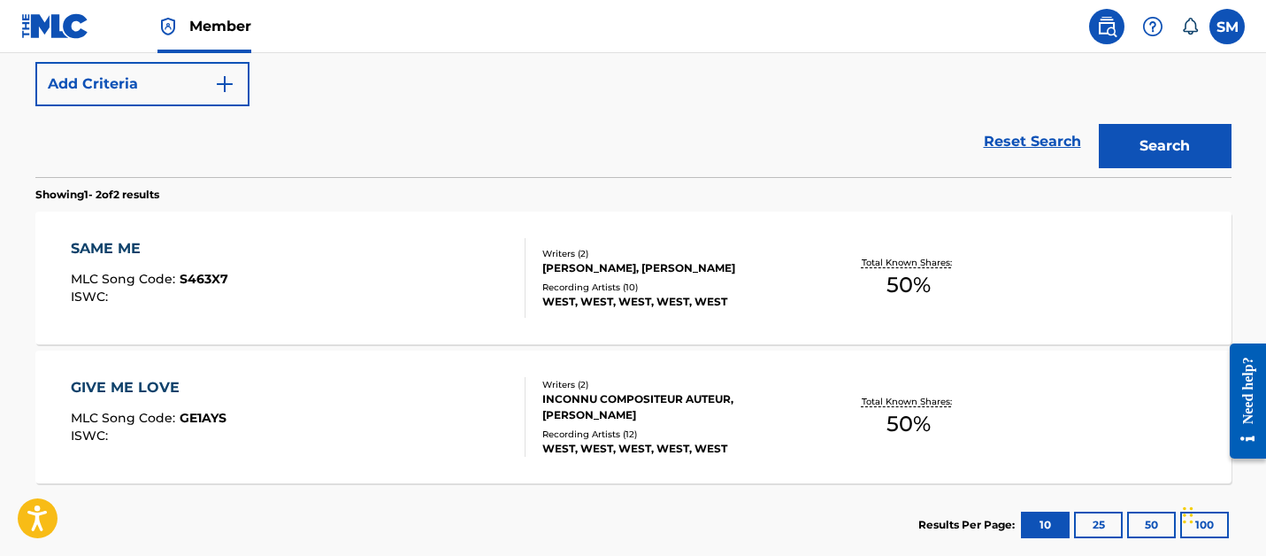
click at [401, 287] on div "SAME ME MLC Song Code : S463X7 ISWC :" at bounding box center [298, 278] width 455 height 80
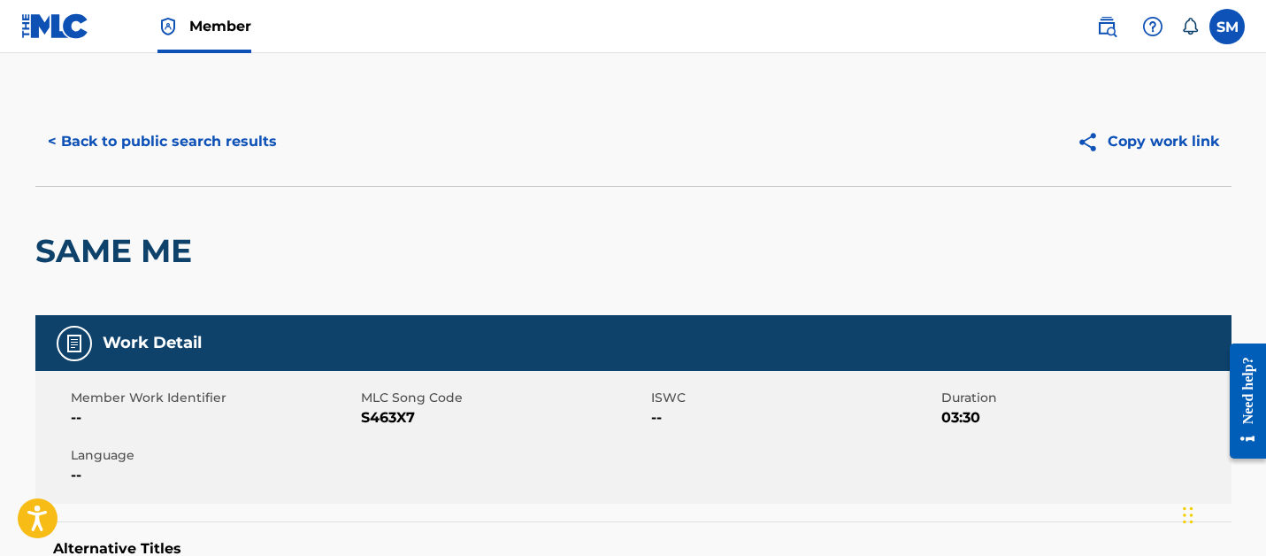
click at [379, 419] on span "S463X7" at bounding box center [504, 417] width 286 height 21
copy span "S463X7"
click at [237, 153] on button "< Back to public search results" at bounding box center [162, 141] width 254 height 44
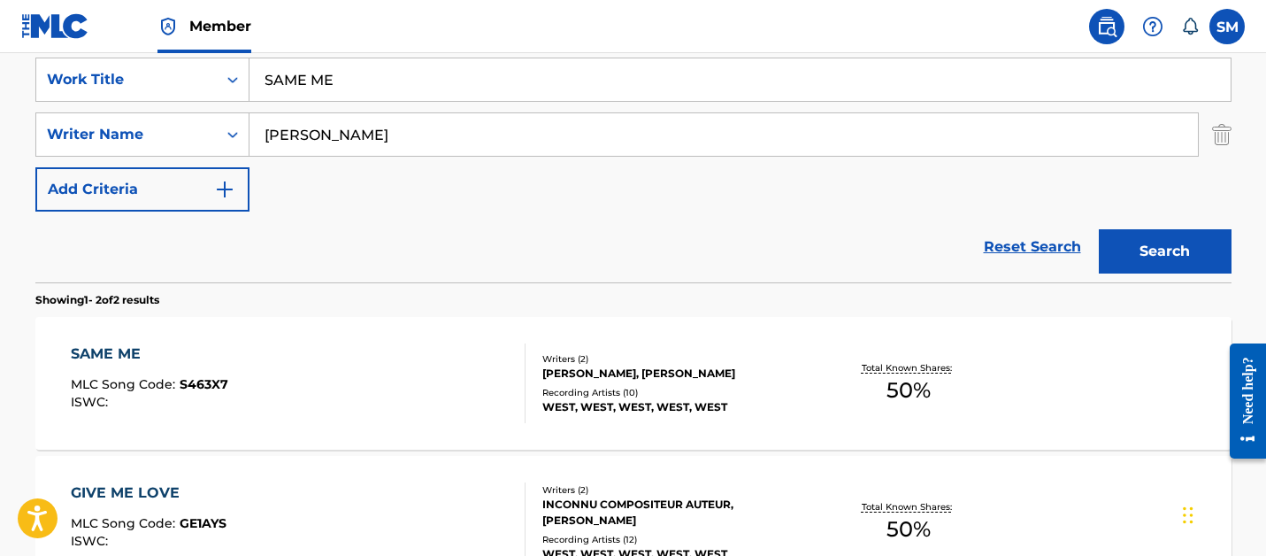
scroll to position [307, 0]
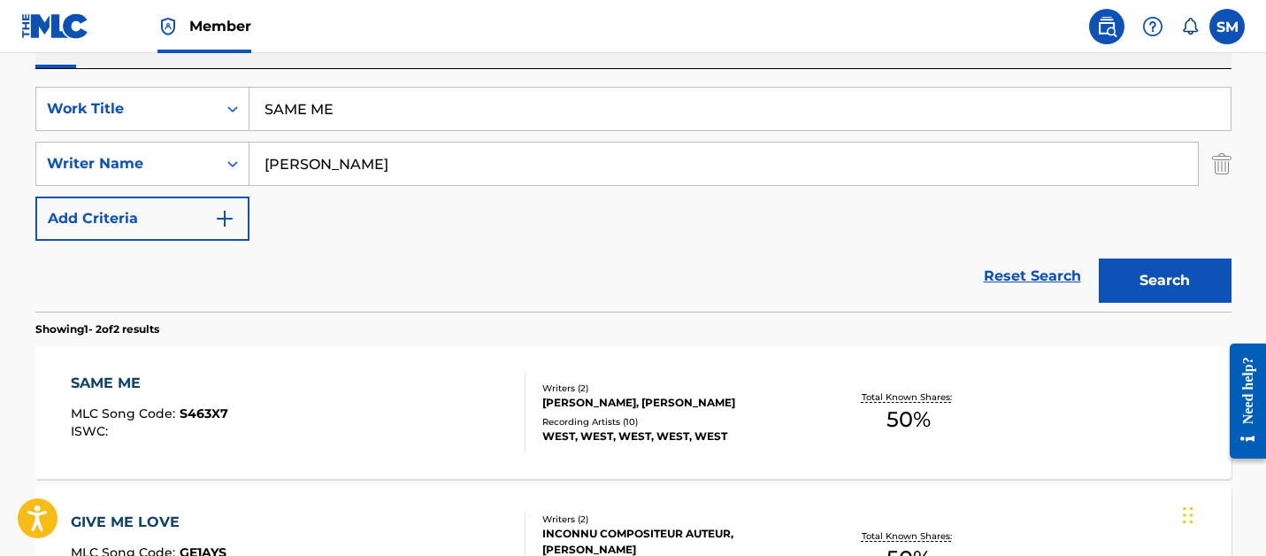
click at [318, 111] on input "SAME ME" at bounding box center [739, 109] width 981 height 42
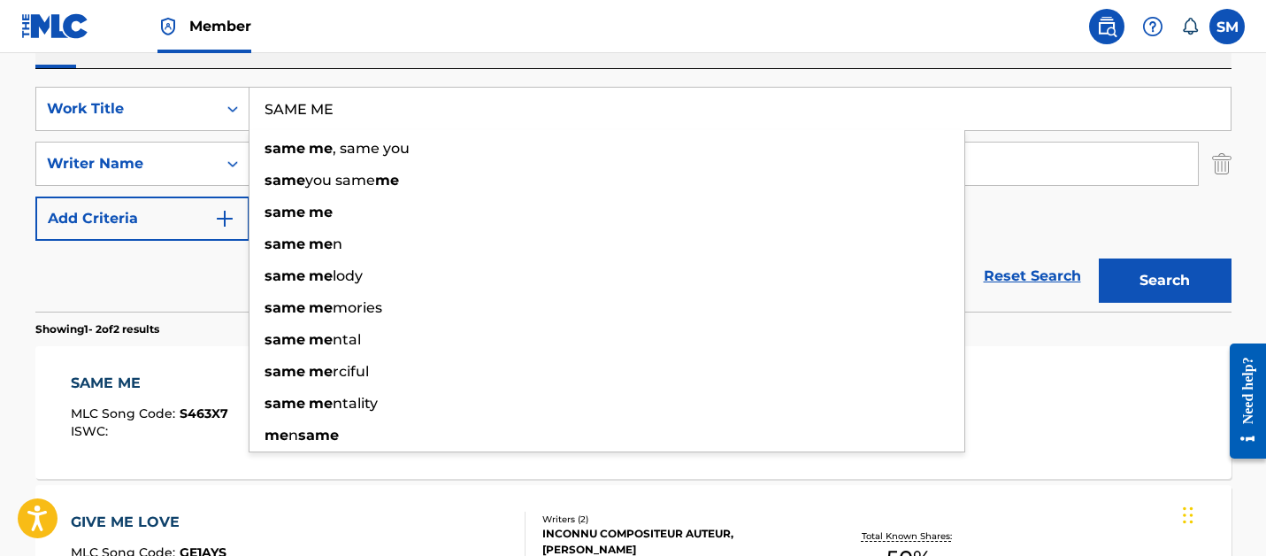
click at [318, 111] on input "SAME ME" at bounding box center [739, 109] width 981 height 42
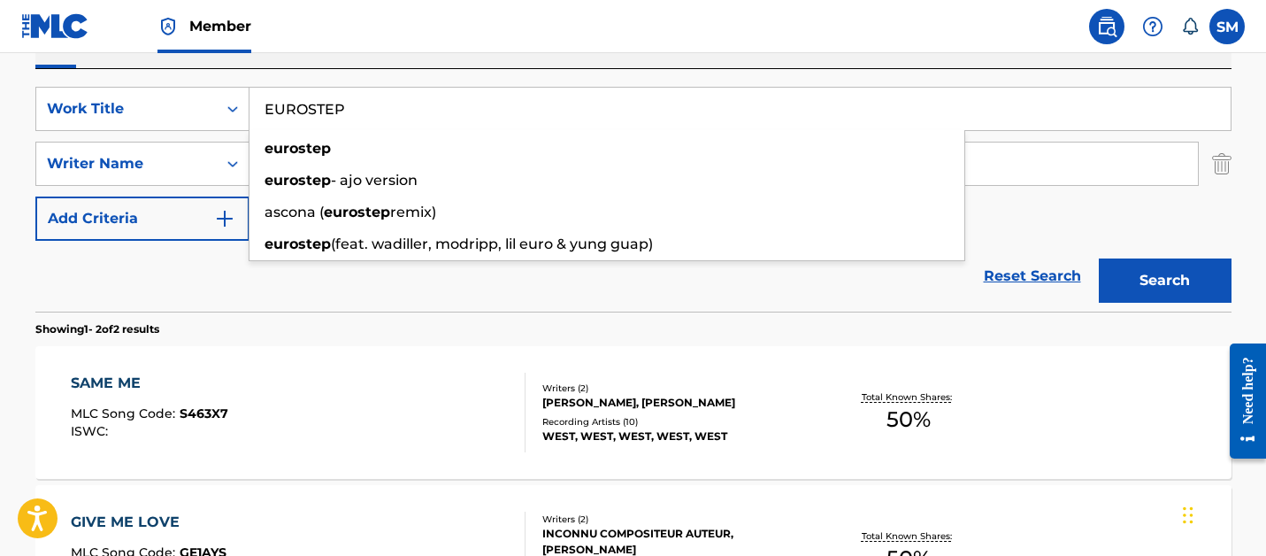
click at [1099, 258] on button "Search" at bounding box center [1165, 280] width 133 height 44
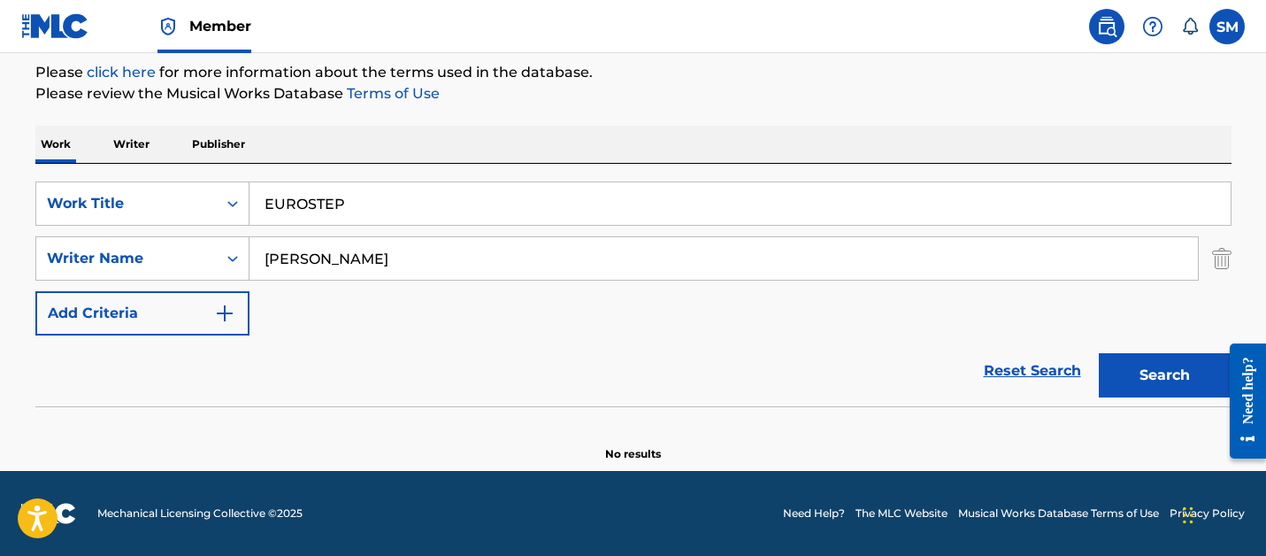
click at [314, 202] on input "EUROSTEP" at bounding box center [739, 203] width 981 height 42
type input "EURO$TEP"
click at [1099, 353] on button "Search" at bounding box center [1165, 375] width 133 height 44
